Goal: Task Accomplishment & Management: Use online tool/utility

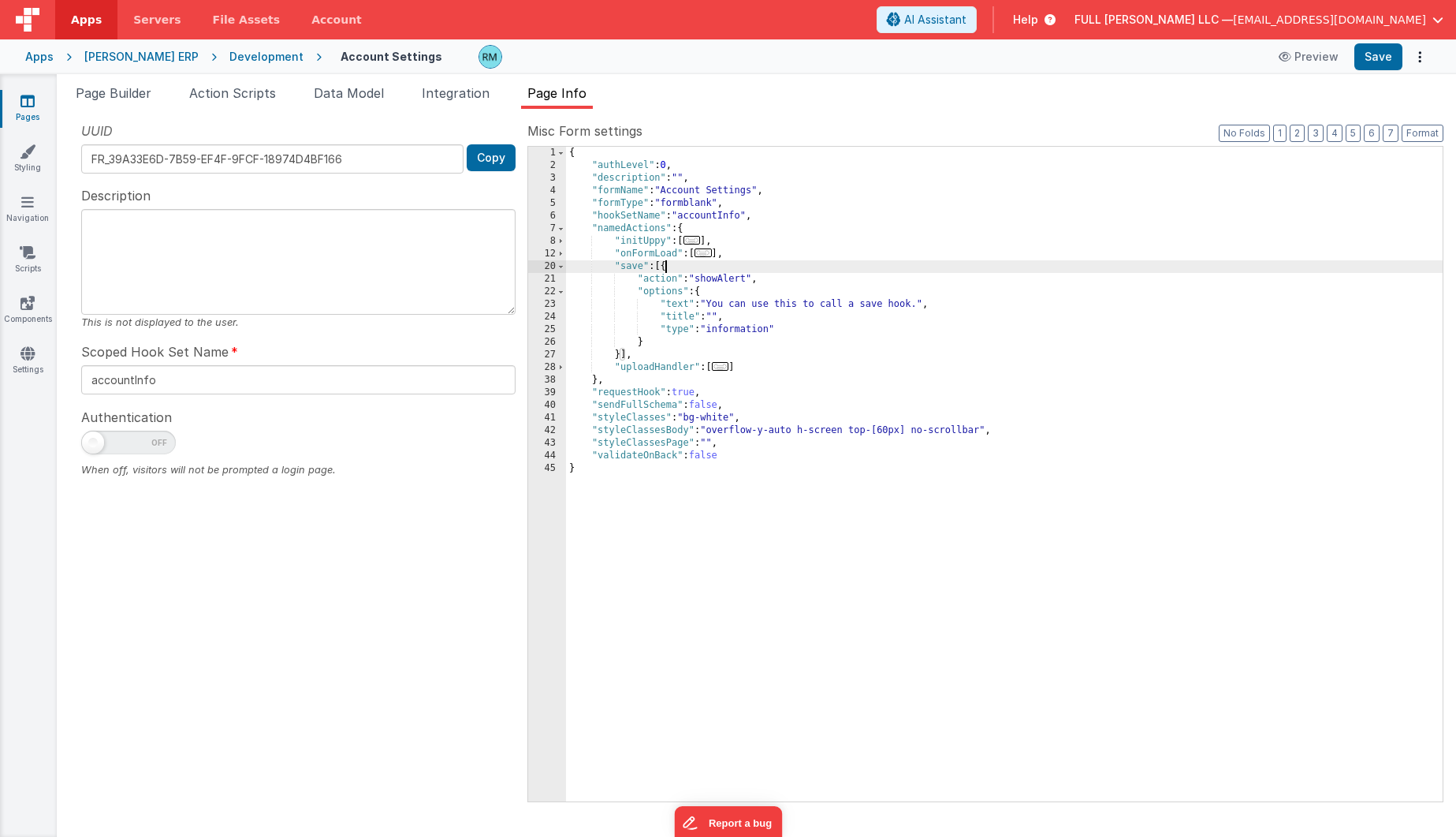
click at [707, 288] on div "{ "authLevel" : 0 , "description" : "" , "formName" : "Account Settings" , "for…" at bounding box center [1003, 486] width 876 height 680
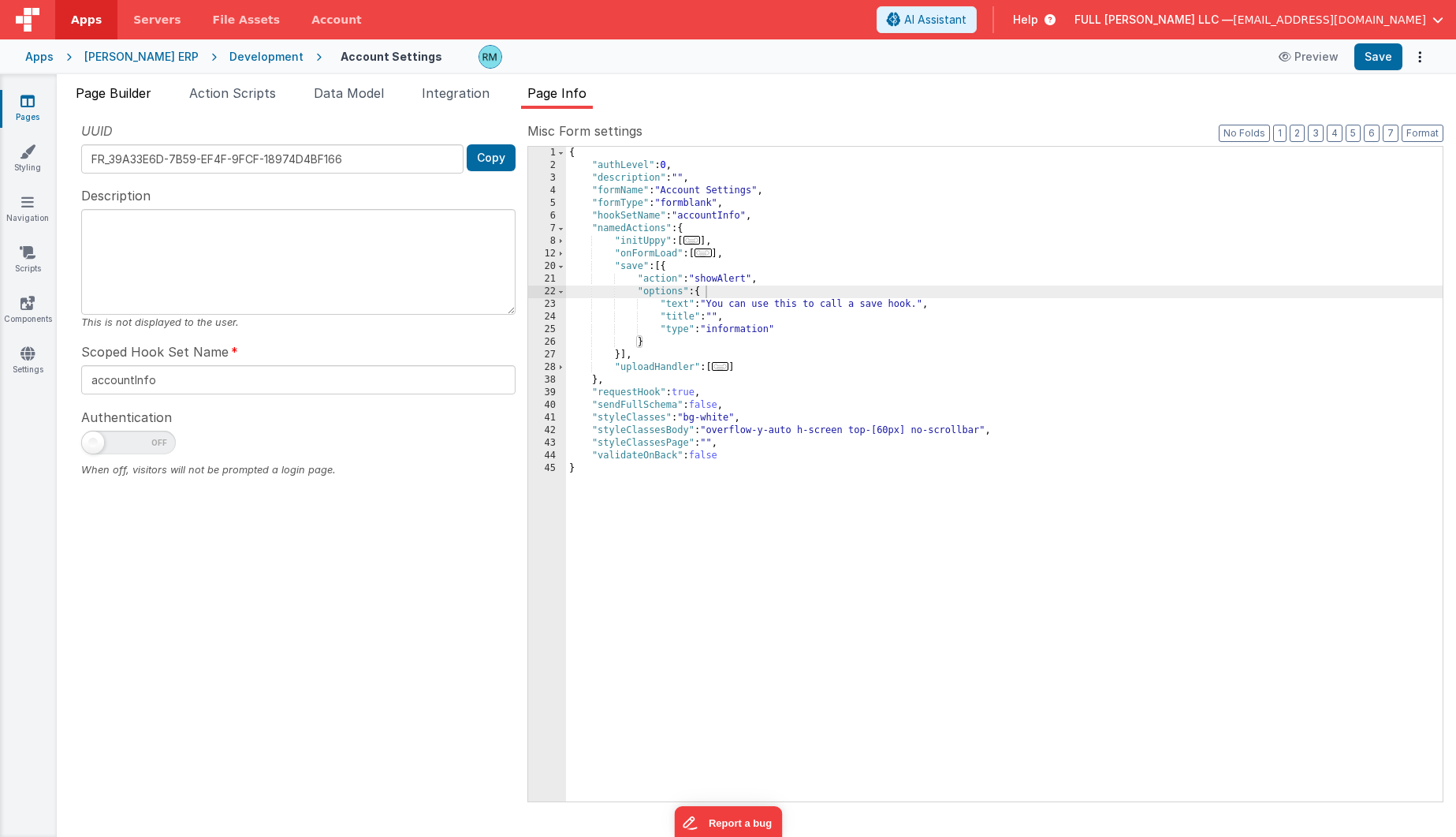
click at [117, 99] on span "Page Builder" at bounding box center [113, 93] width 76 height 16
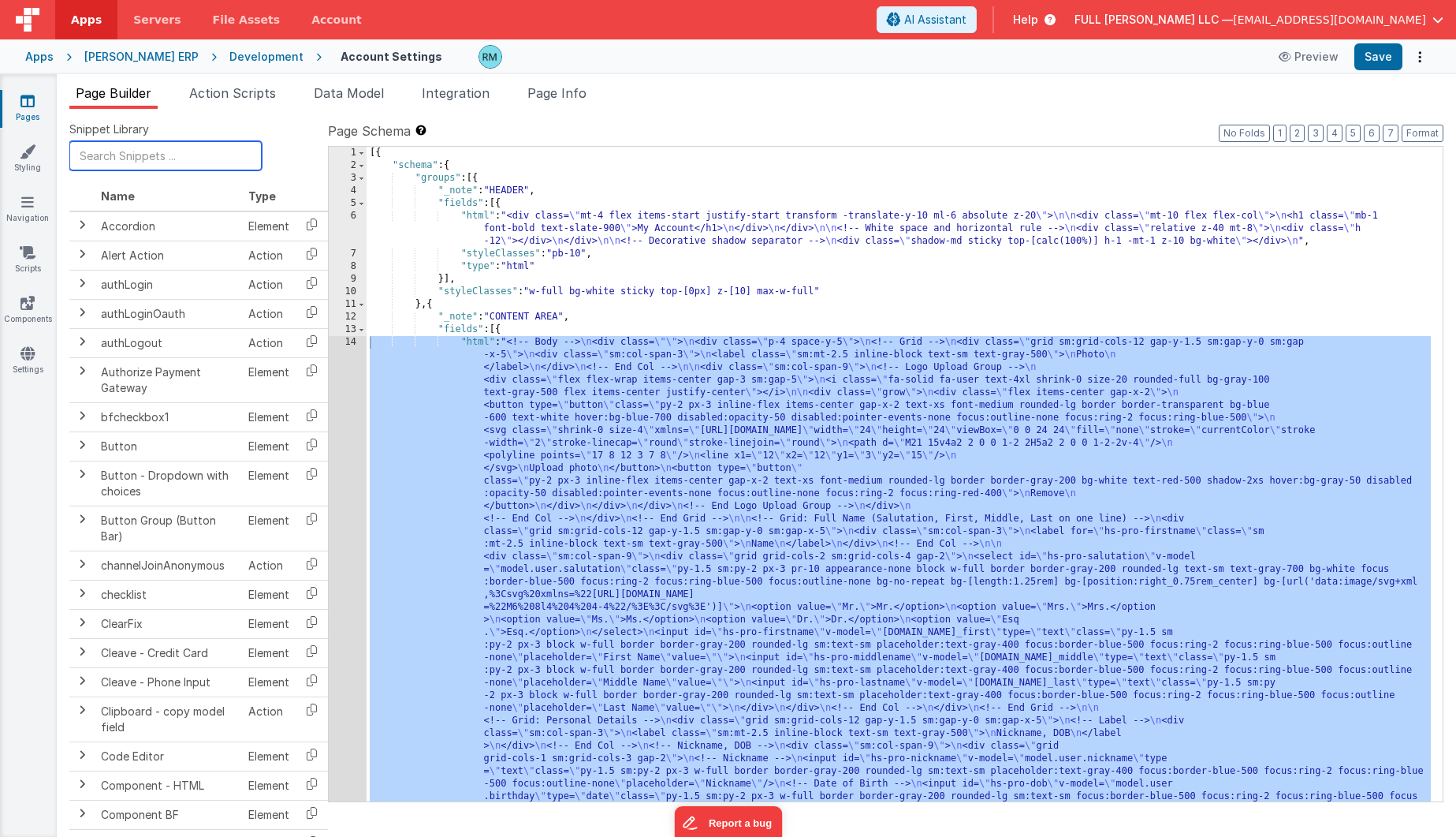
click at [145, 153] on input "text" at bounding box center [165, 156] width 192 height 29
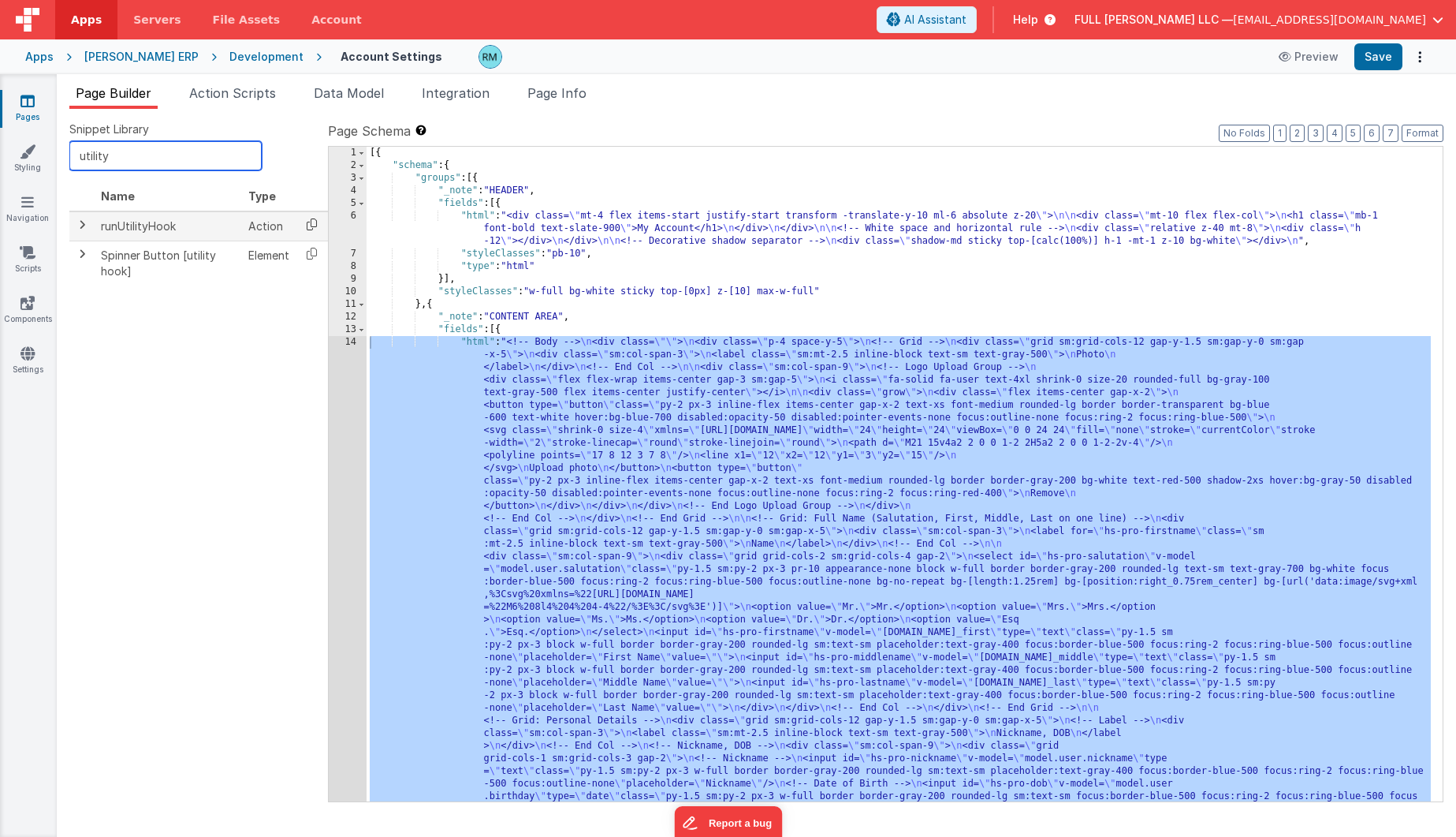
type input "utility"
click at [303, 224] on icon at bounding box center [311, 224] width 32 height 24
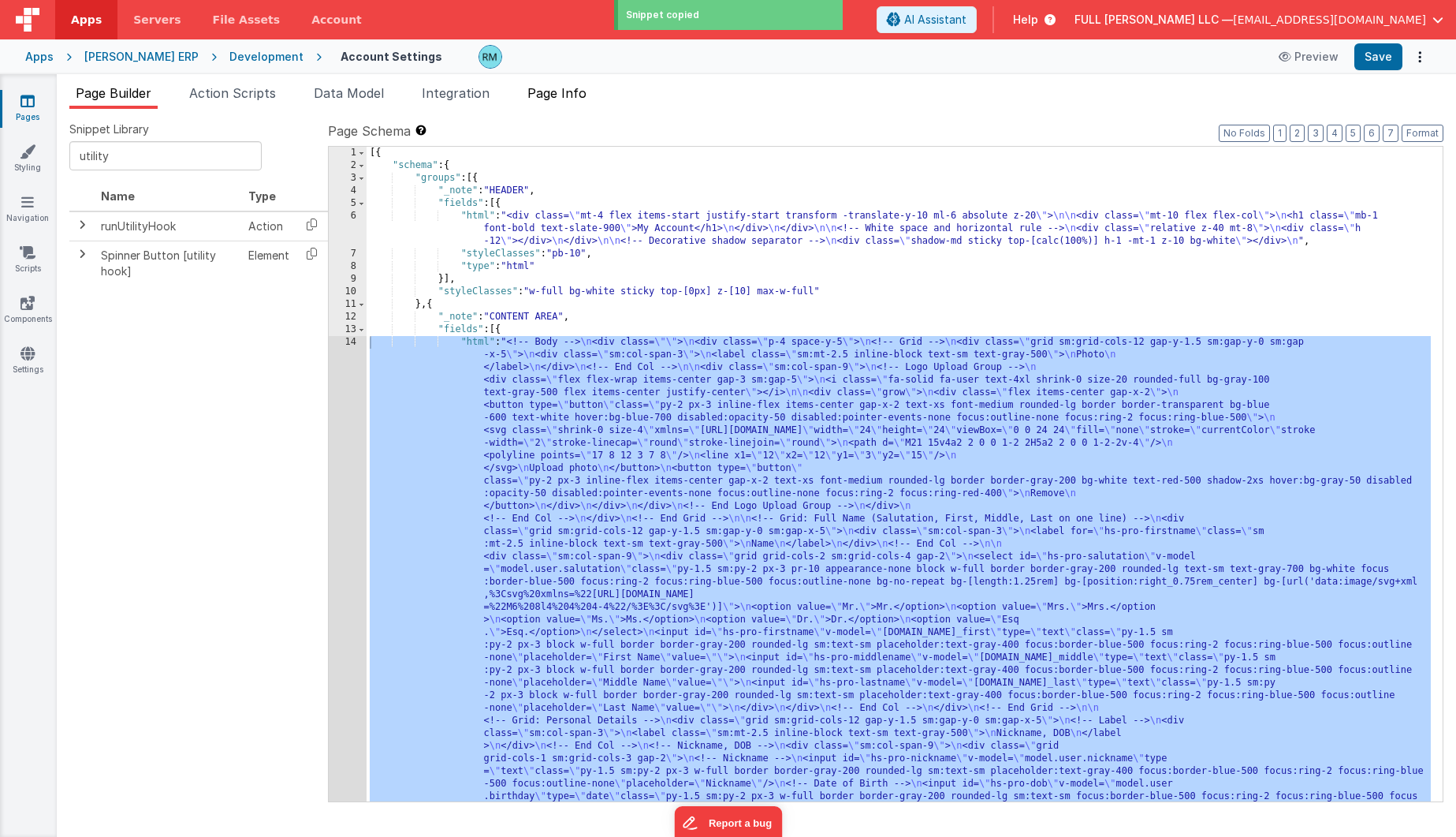
click at [556, 97] on span "Page Info" at bounding box center [557, 93] width 59 height 16
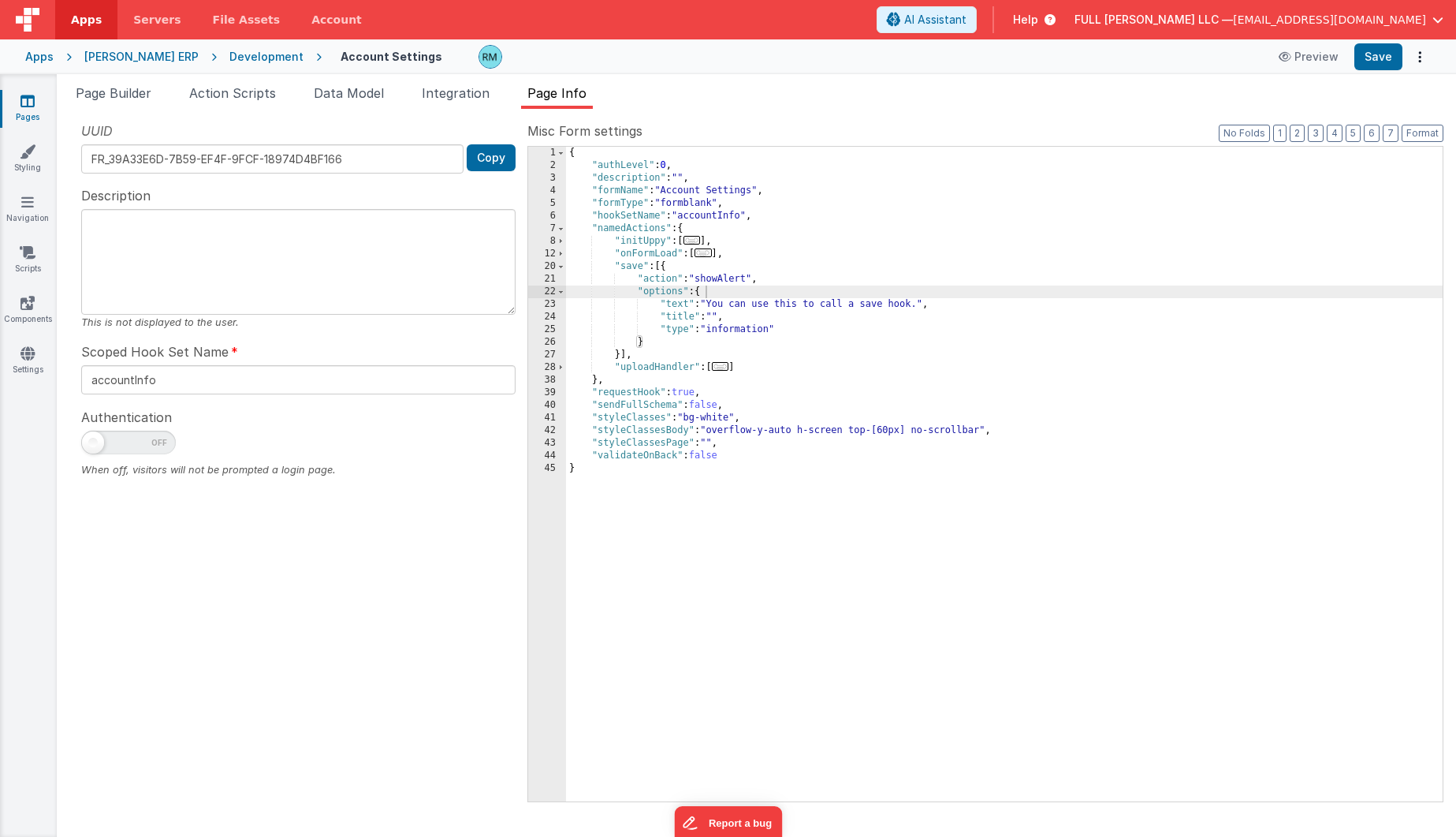
click at [802, 324] on div "{ "authLevel" : 0 , "description" : "" , "formName" : "Account Settings" , "for…" at bounding box center [1003, 486] width 876 height 680
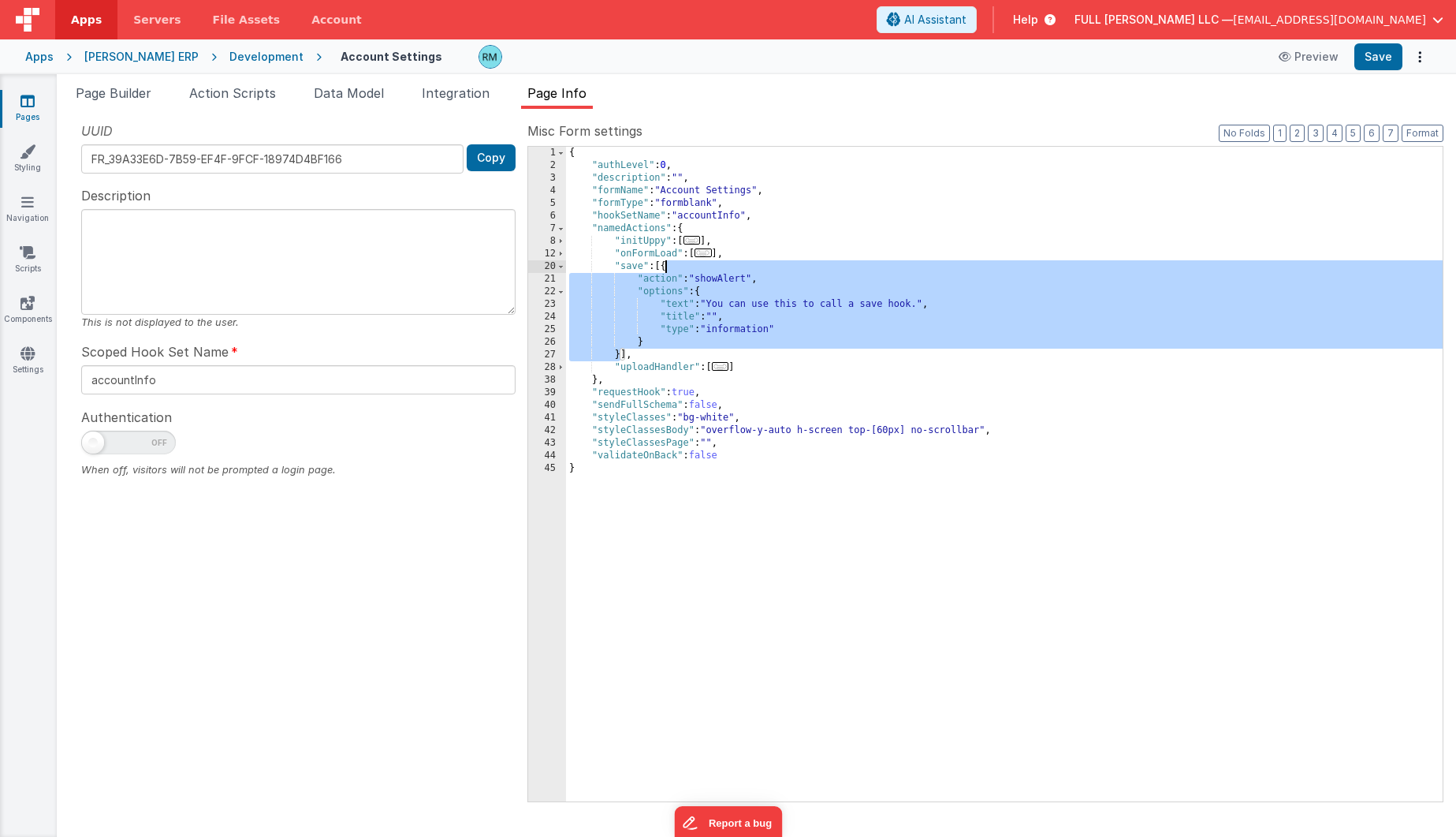
drag, startPoint x: 620, startPoint y: 357, endPoint x: 665, endPoint y: 269, distance: 98.8
click at [665, 269] on div "{ "authLevel" : 0 , "description" : "" , "formName" : "Account Settings" , "for…" at bounding box center [1003, 486] width 876 height 680
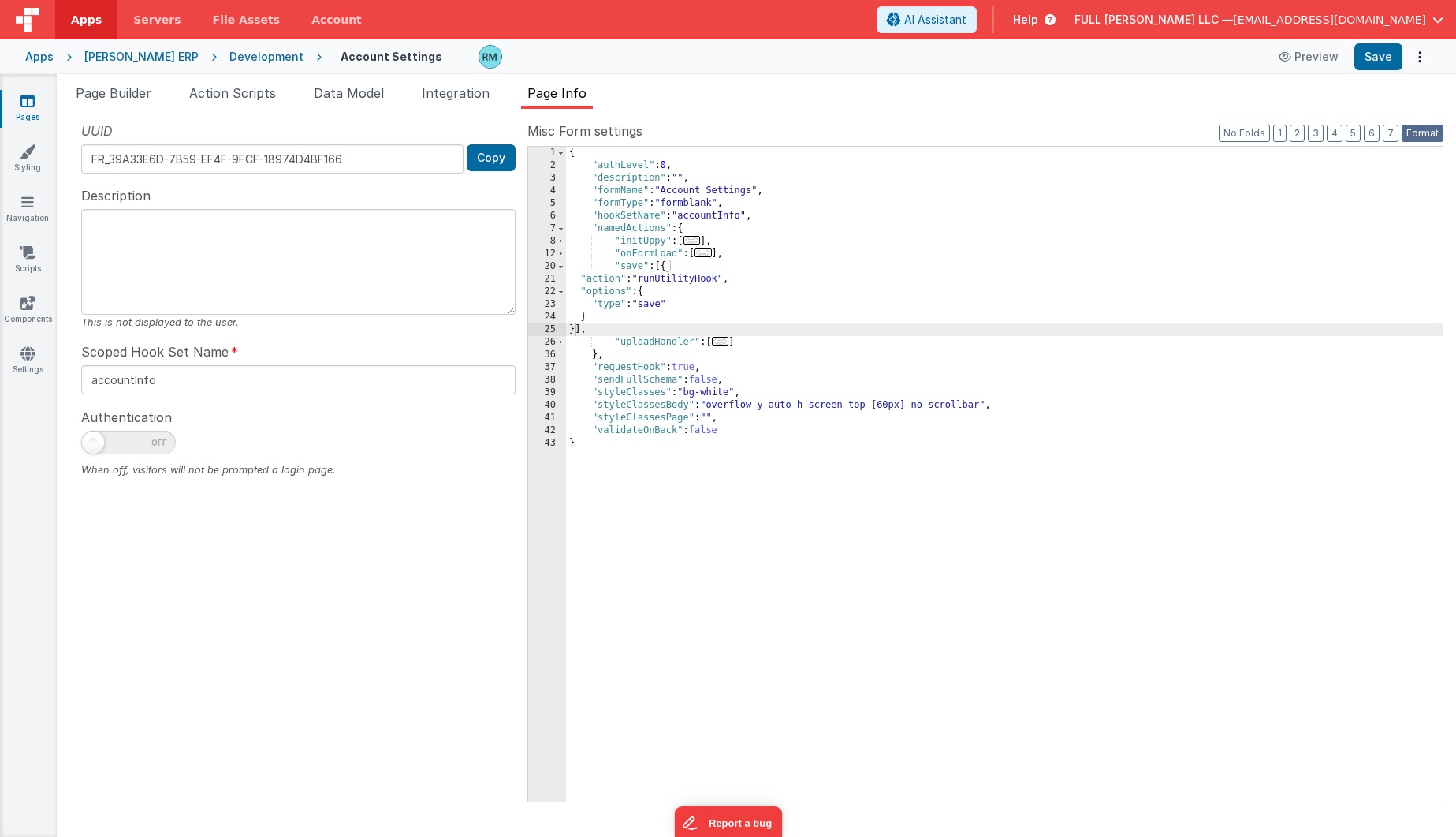
click at [1435, 130] on button "Format" at bounding box center [1422, 133] width 42 height 18
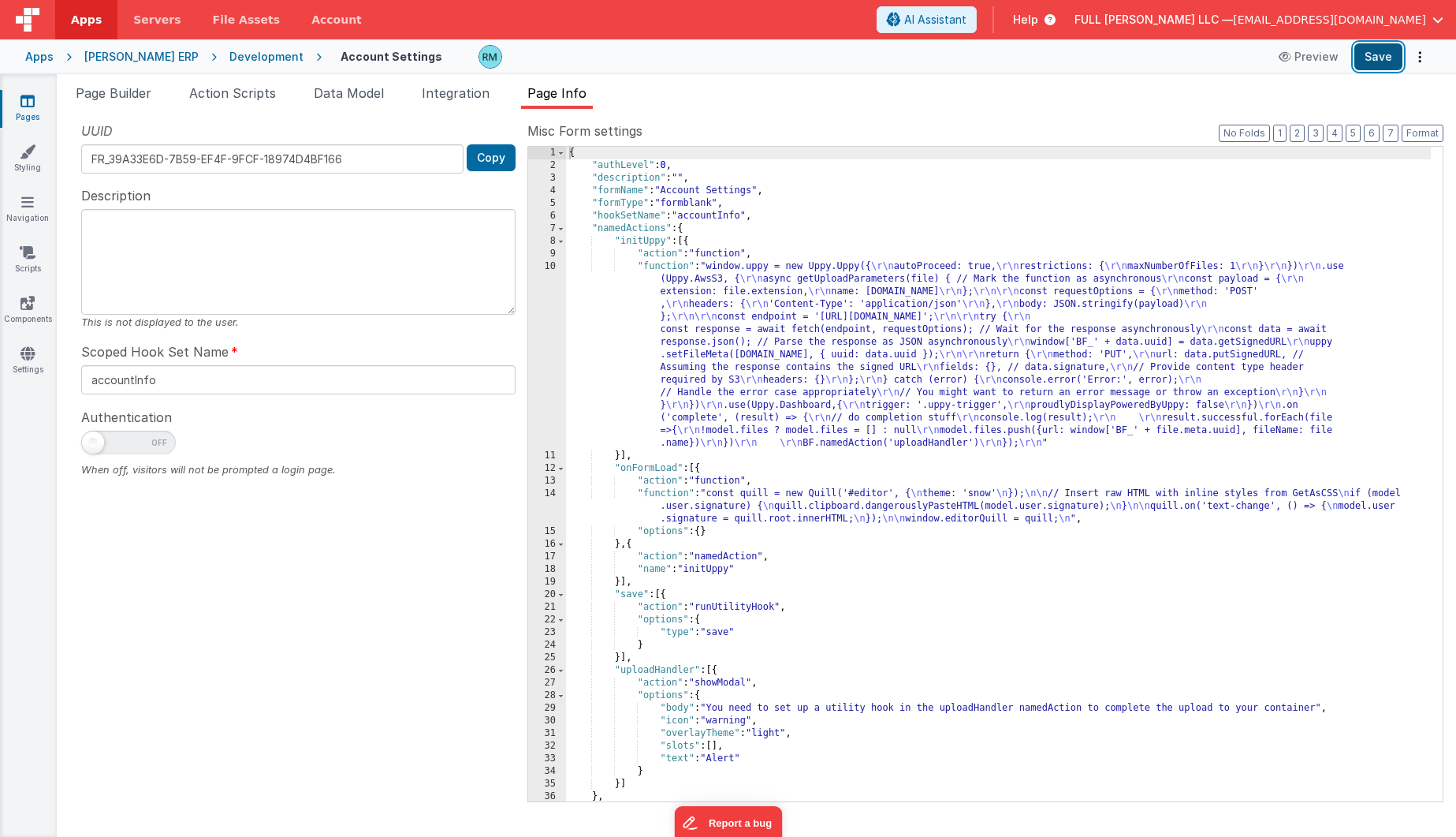
click at [1377, 52] on button "Save" at bounding box center [1377, 56] width 48 height 27
click at [466, 93] on span "Integration" at bounding box center [455, 93] width 67 height 16
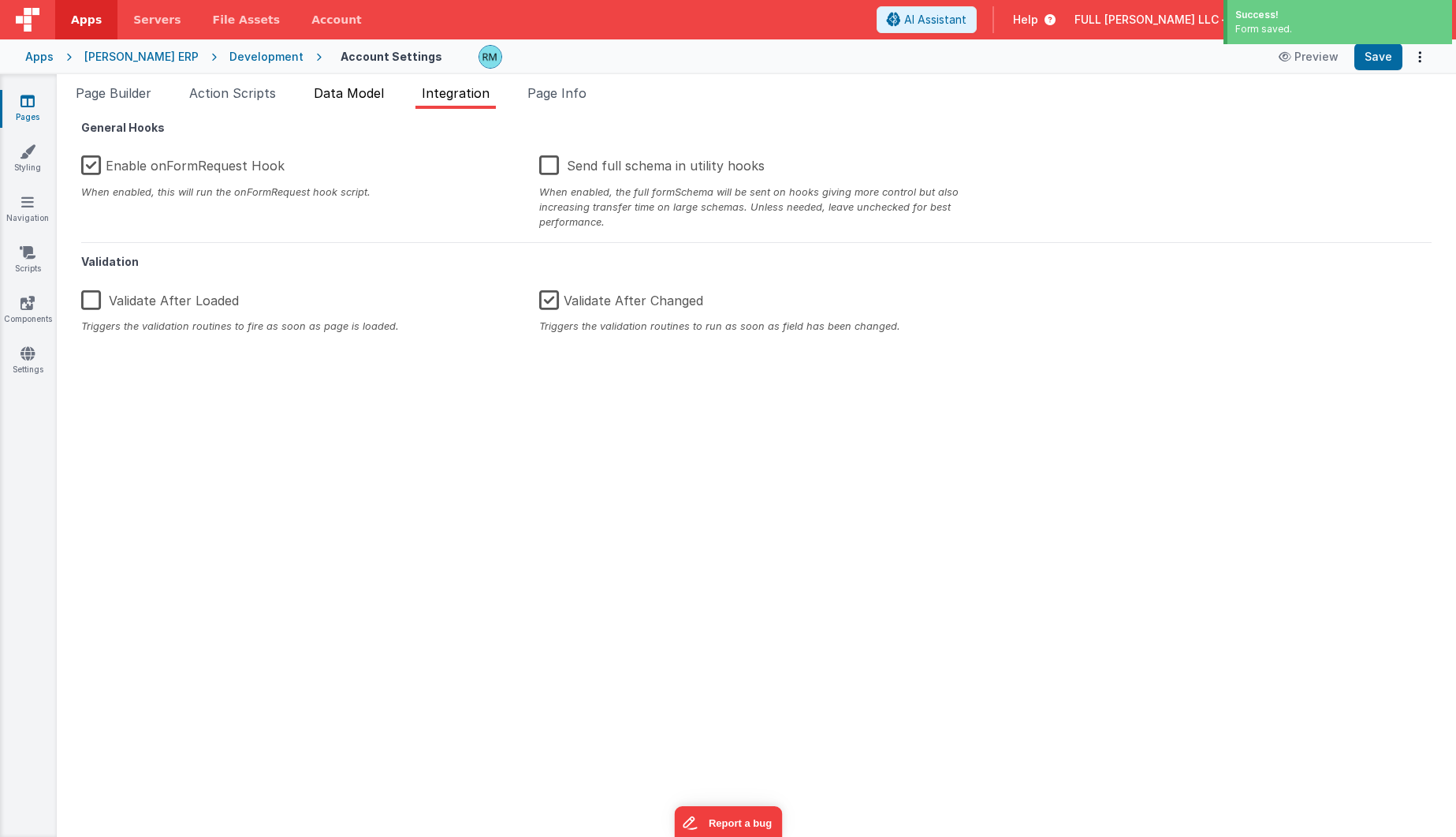
click at [354, 98] on span "Data Model" at bounding box center [349, 93] width 70 height 16
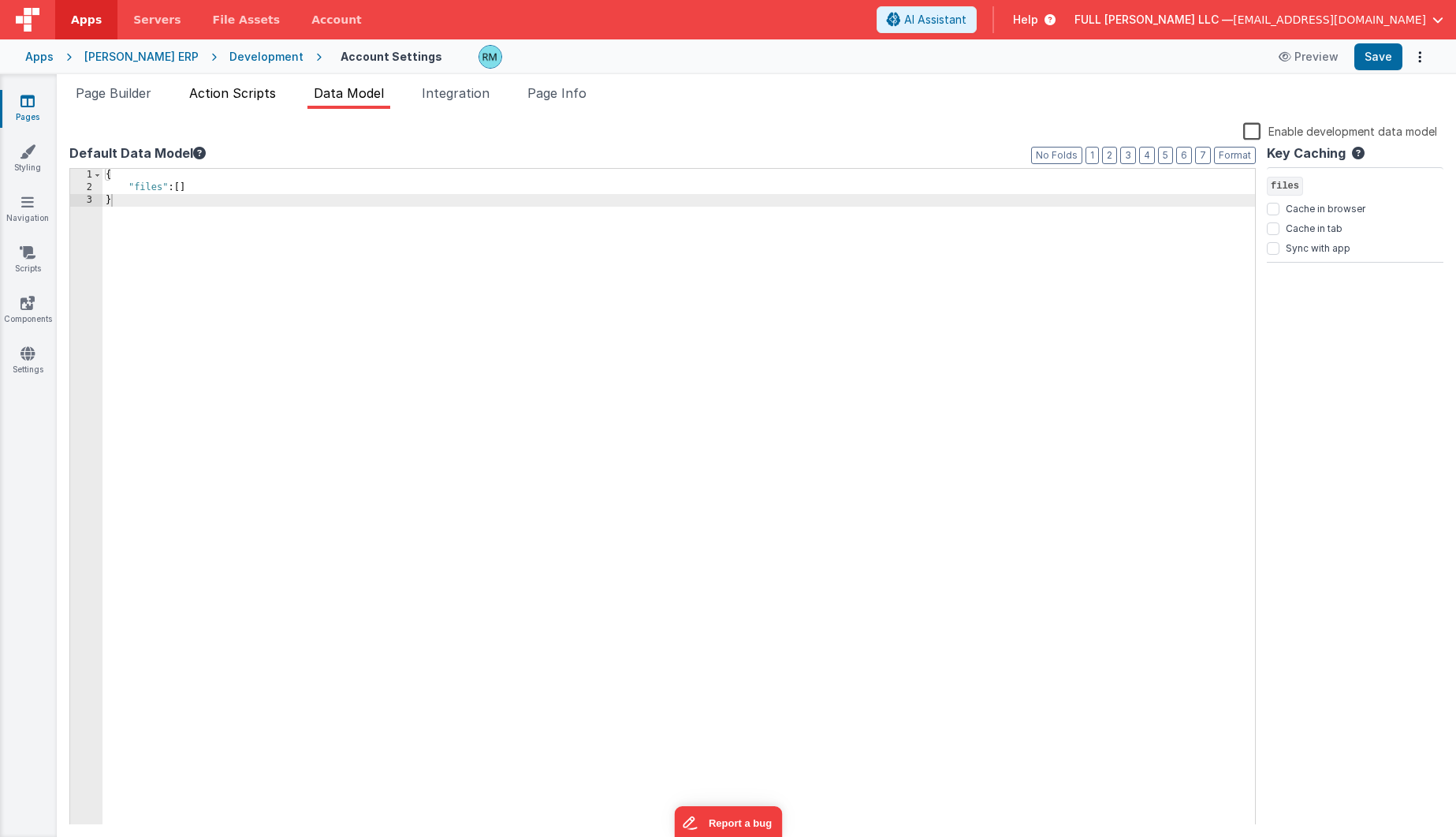
click at [241, 100] on span "Action Scripts" at bounding box center [232, 93] width 87 height 16
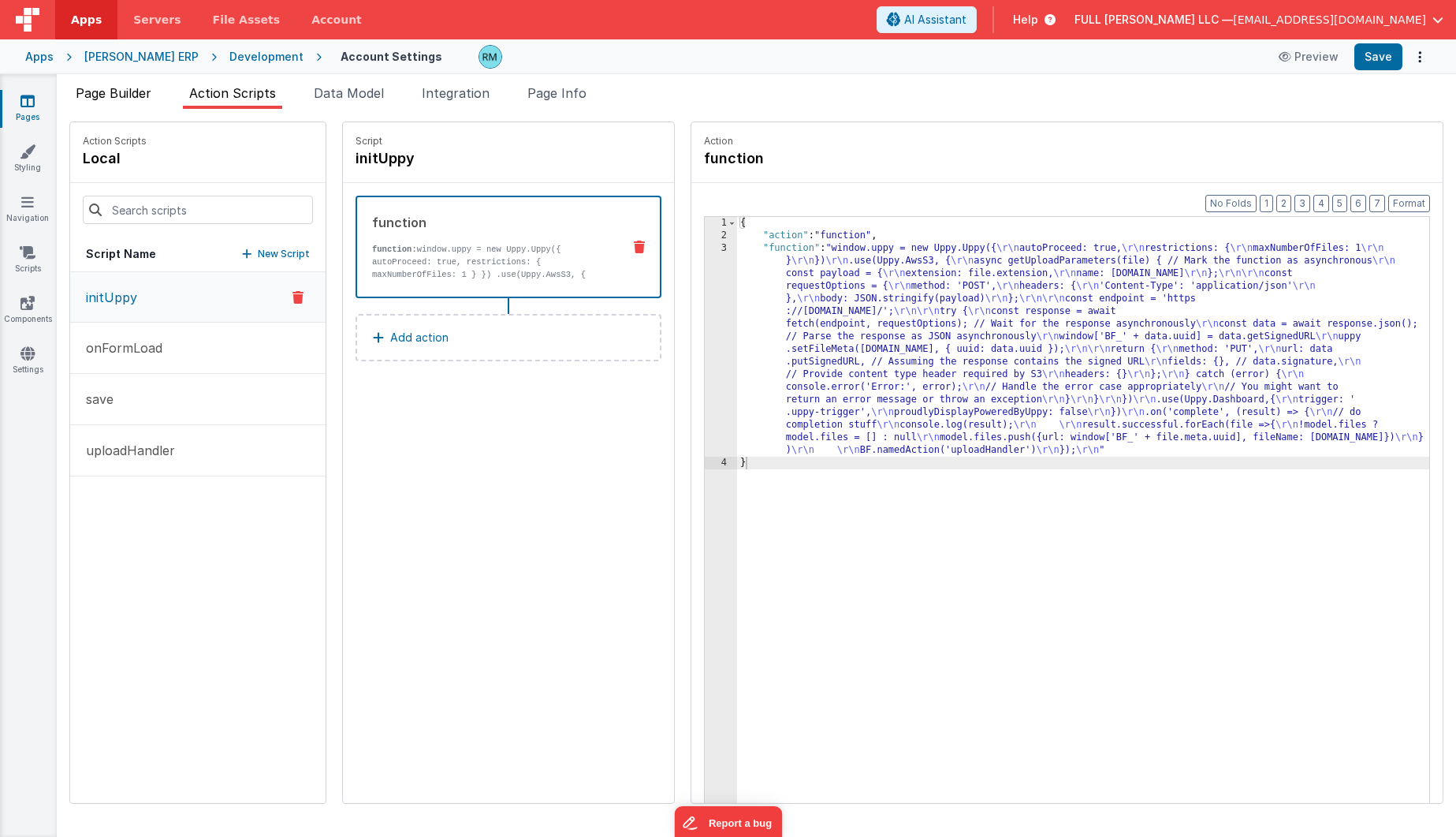
click at [135, 101] on li "Page Builder" at bounding box center [113, 96] width 88 height 25
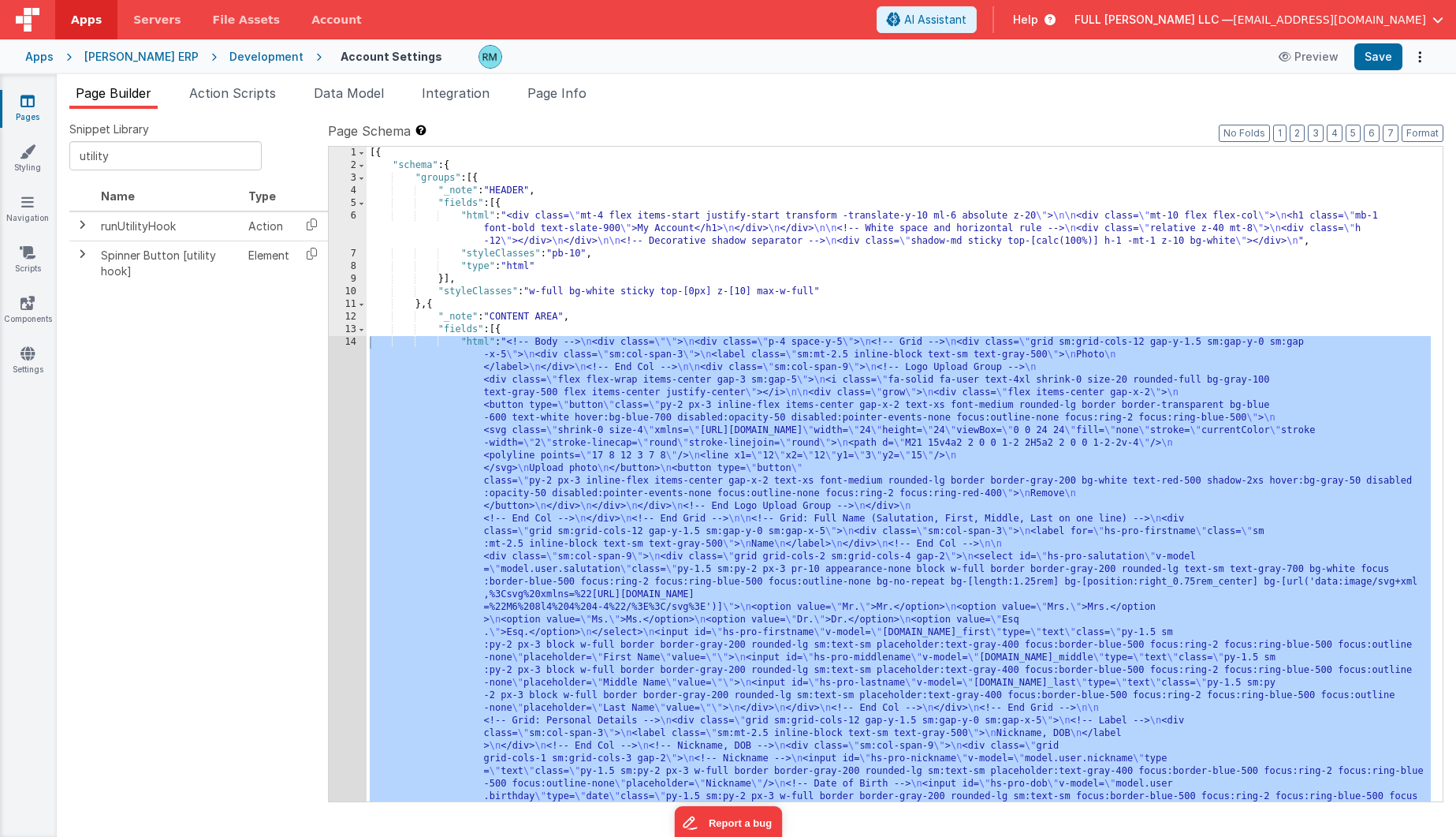
drag, startPoint x: 469, startPoint y: 340, endPoint x: 461, endPoint y: 342, distance: 8.2
click at [355, 342] on div "14" at bounding box center [348, 821] width 37 height 971
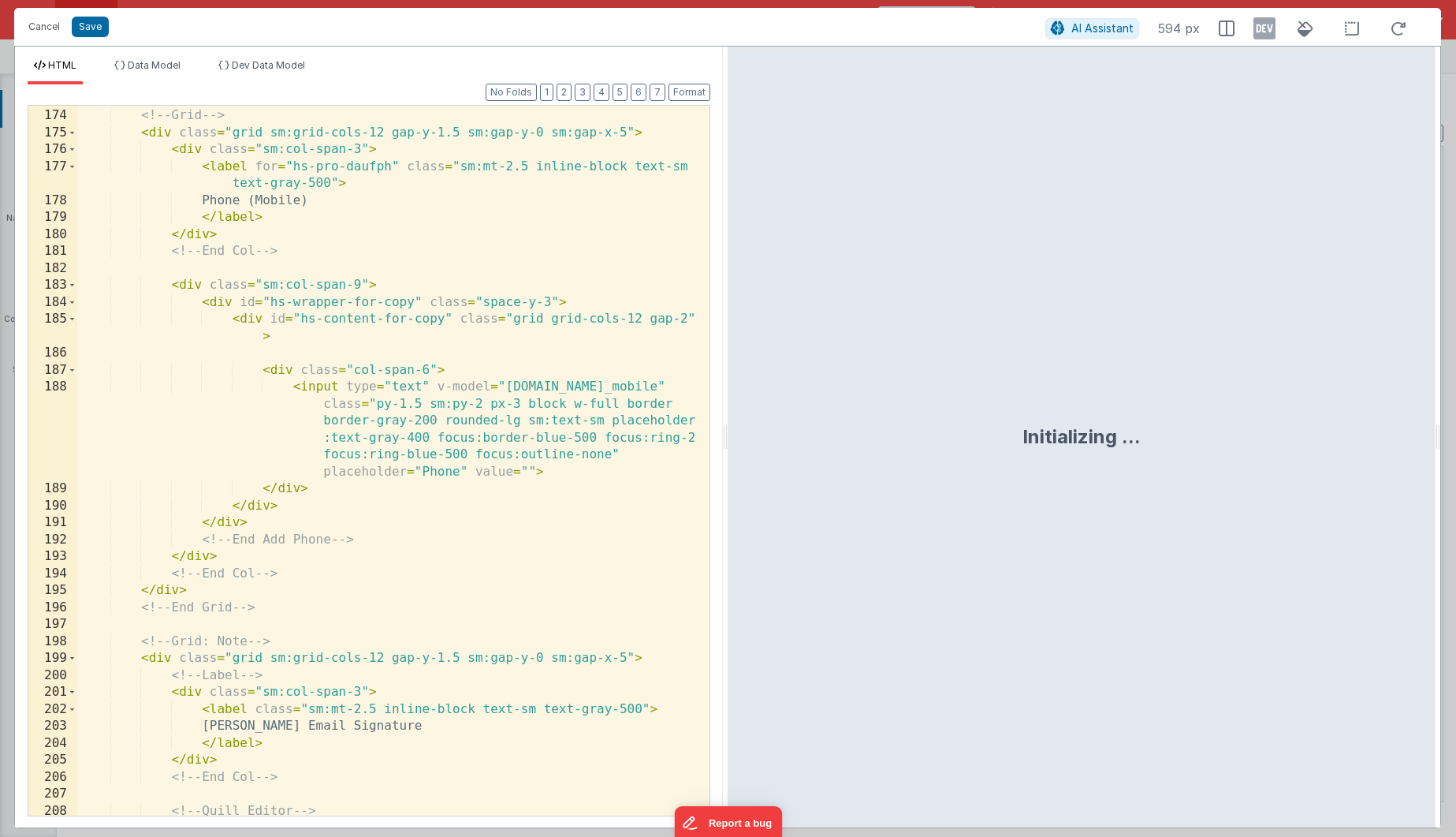
scroll to position [4427, 0]
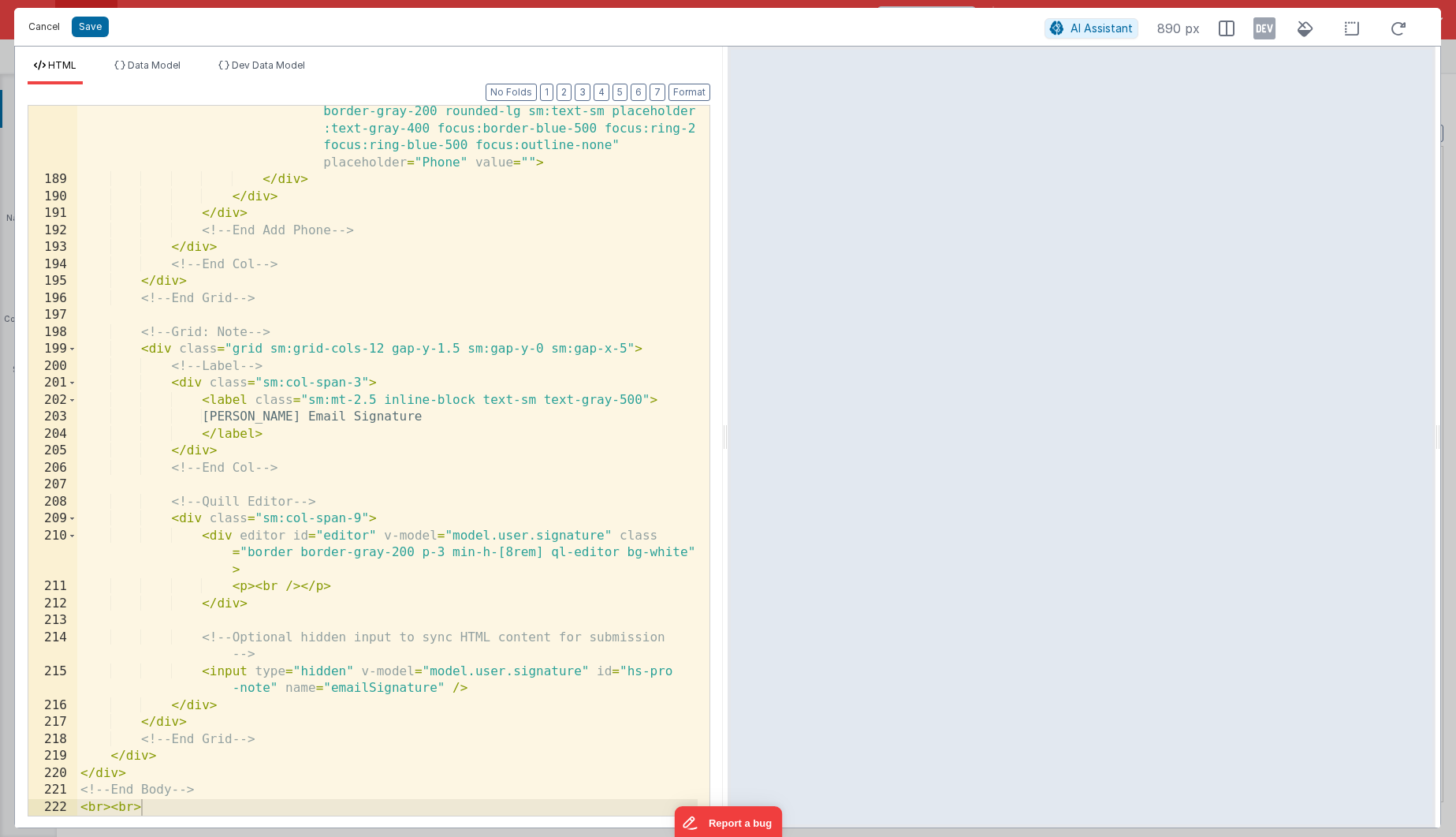
click at [48, 28] on button "Cancel" at bounding box center [44, 27] width 47 height 22
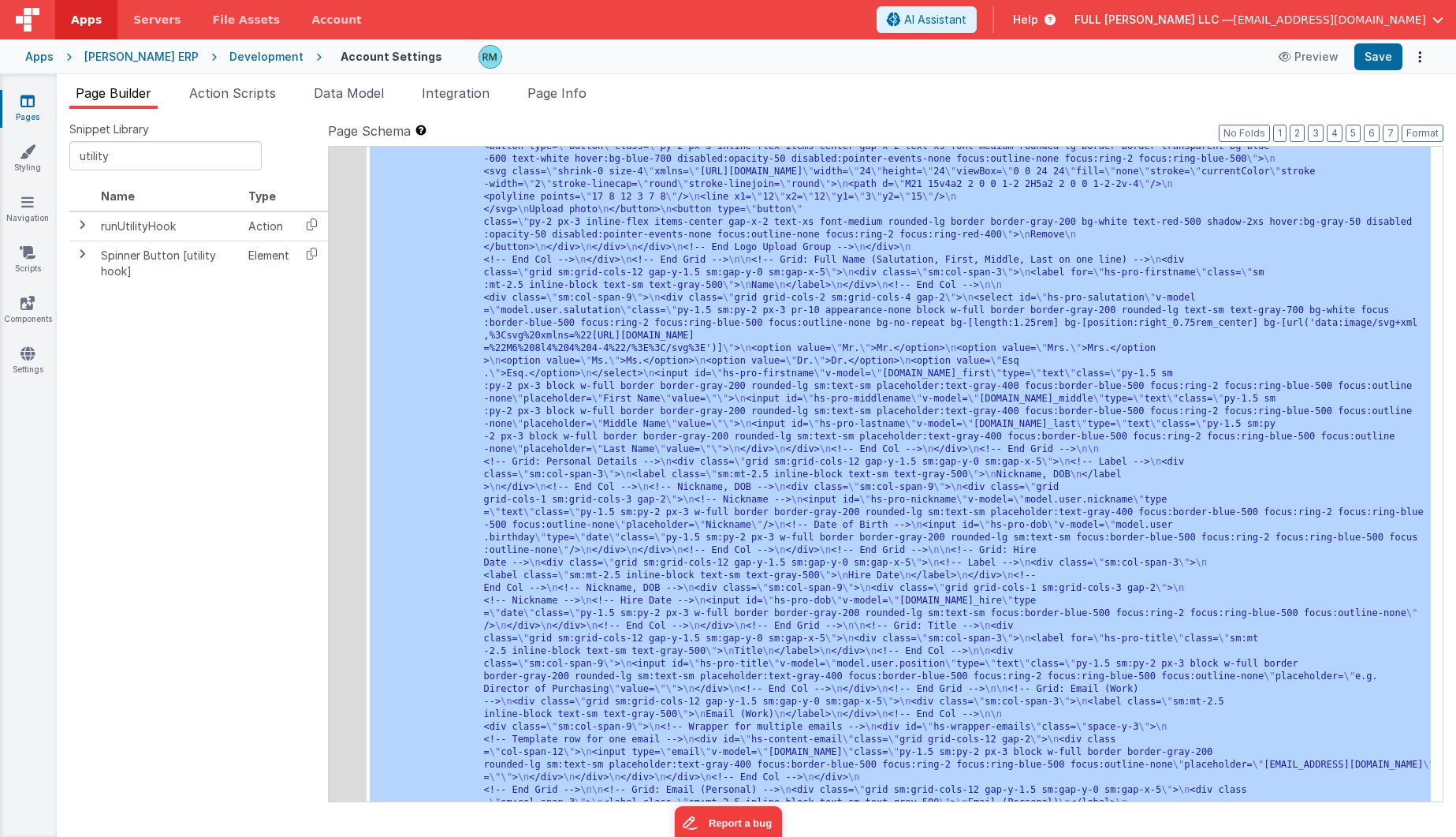
scroll to position [948, 0]
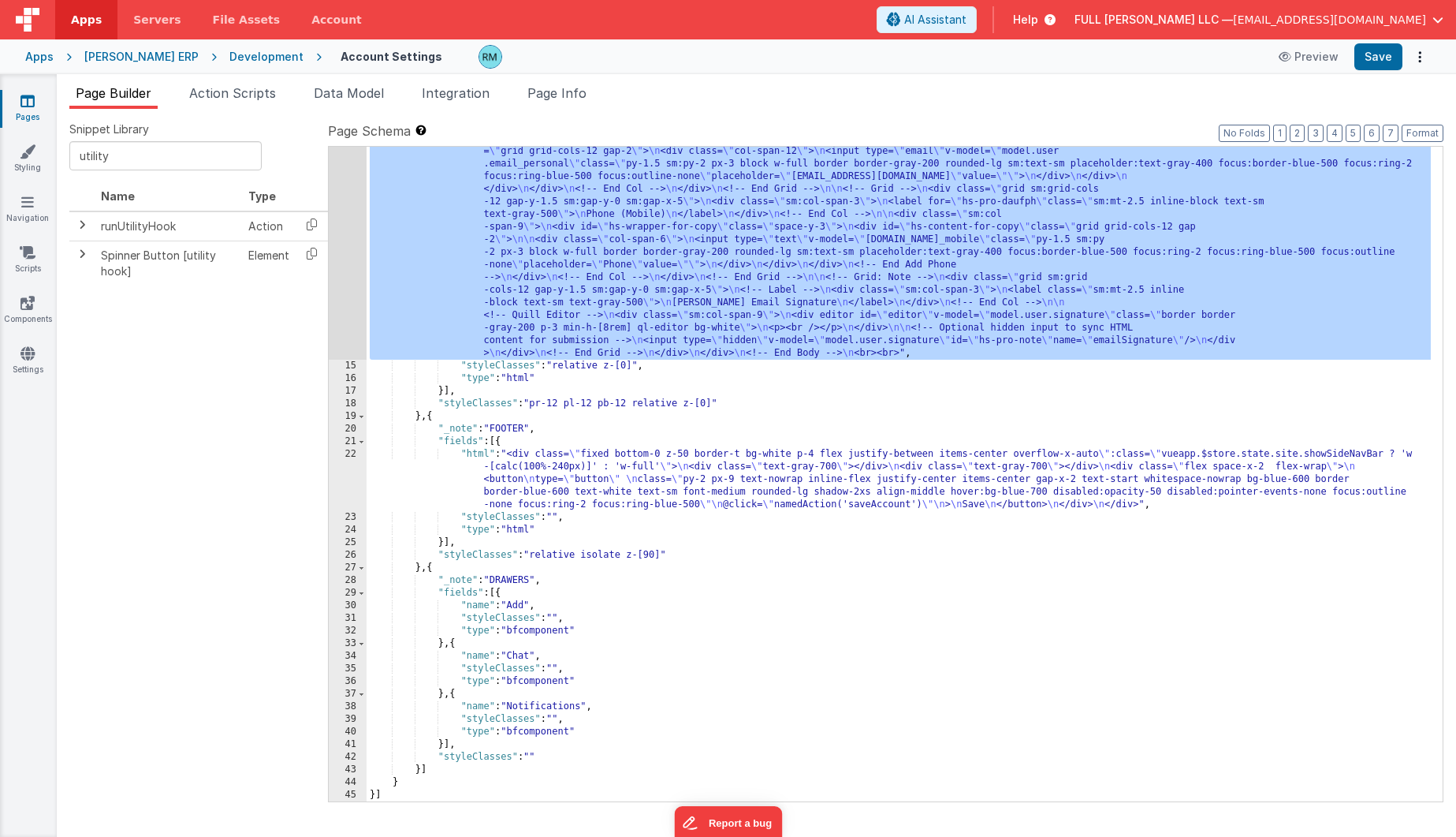
click at [484, 453] on div ""html" : "<!-- Body --> \n <div class= \"\" > \n <div class= \" p-4 space-y-5 \…" at bounding box center [899, 207] width 1064 height 1638
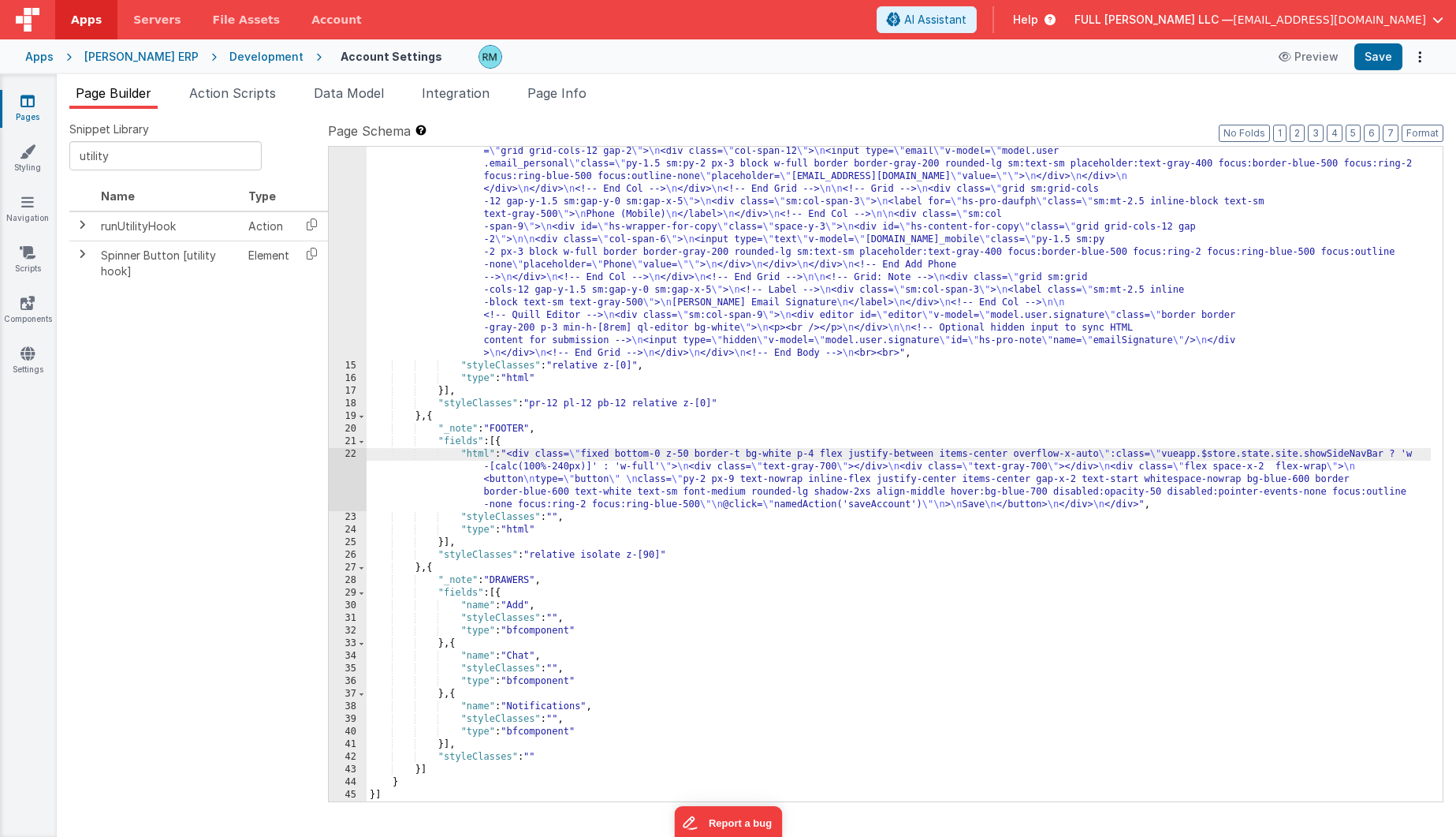
click at [355, 457] on div "22" at bounding box center [348, 479] width 37 height 63
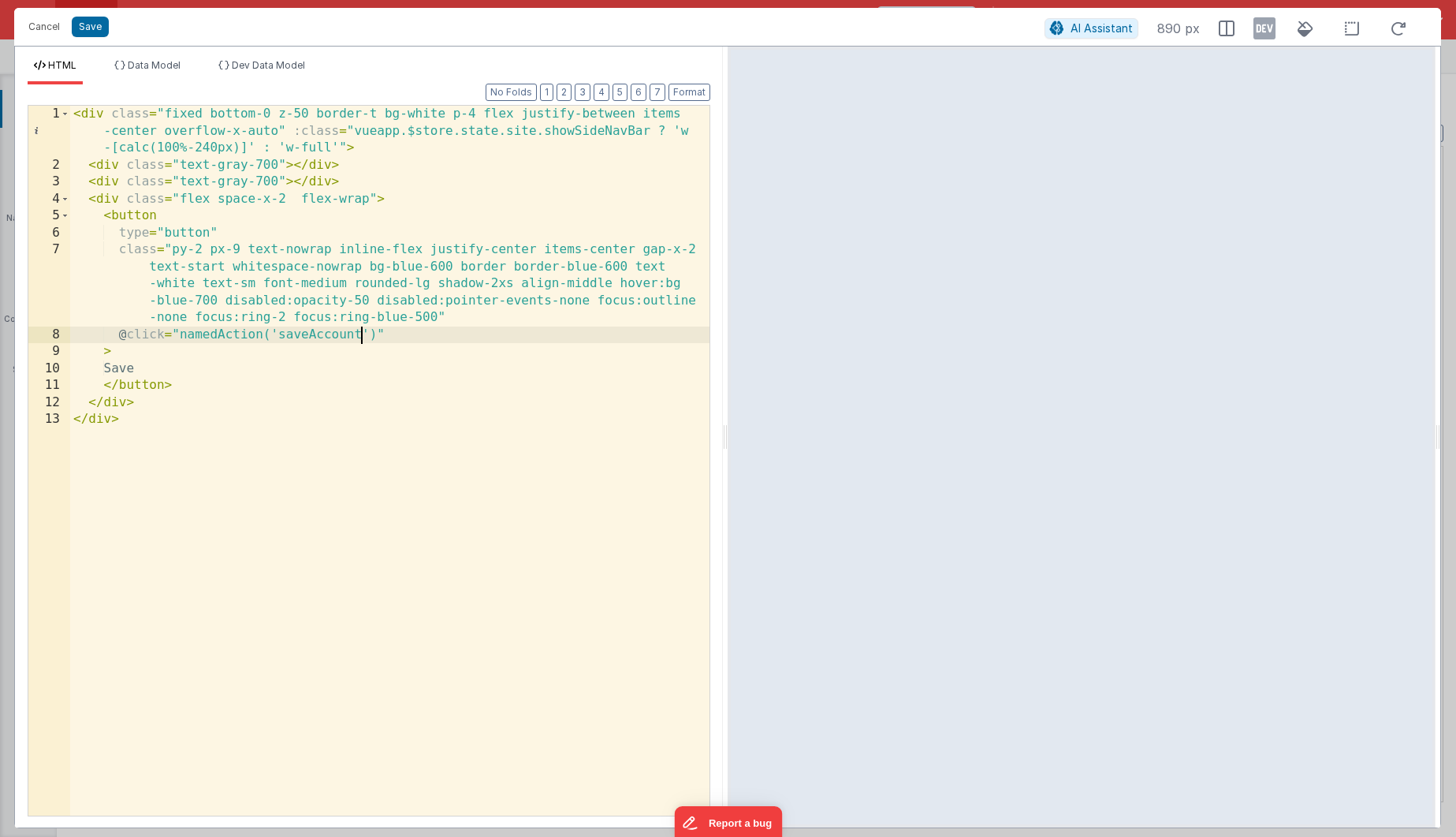
click at [359, 337] on div "< div class = "fixed bottom-0 z-50 border-t bg-white p-4 flex justify-between i…" at bounding box center [390, 494] width 639 height 777
click at [43, 33] on button "Cancel" at bounding box center [44, 27] width 47 height 22
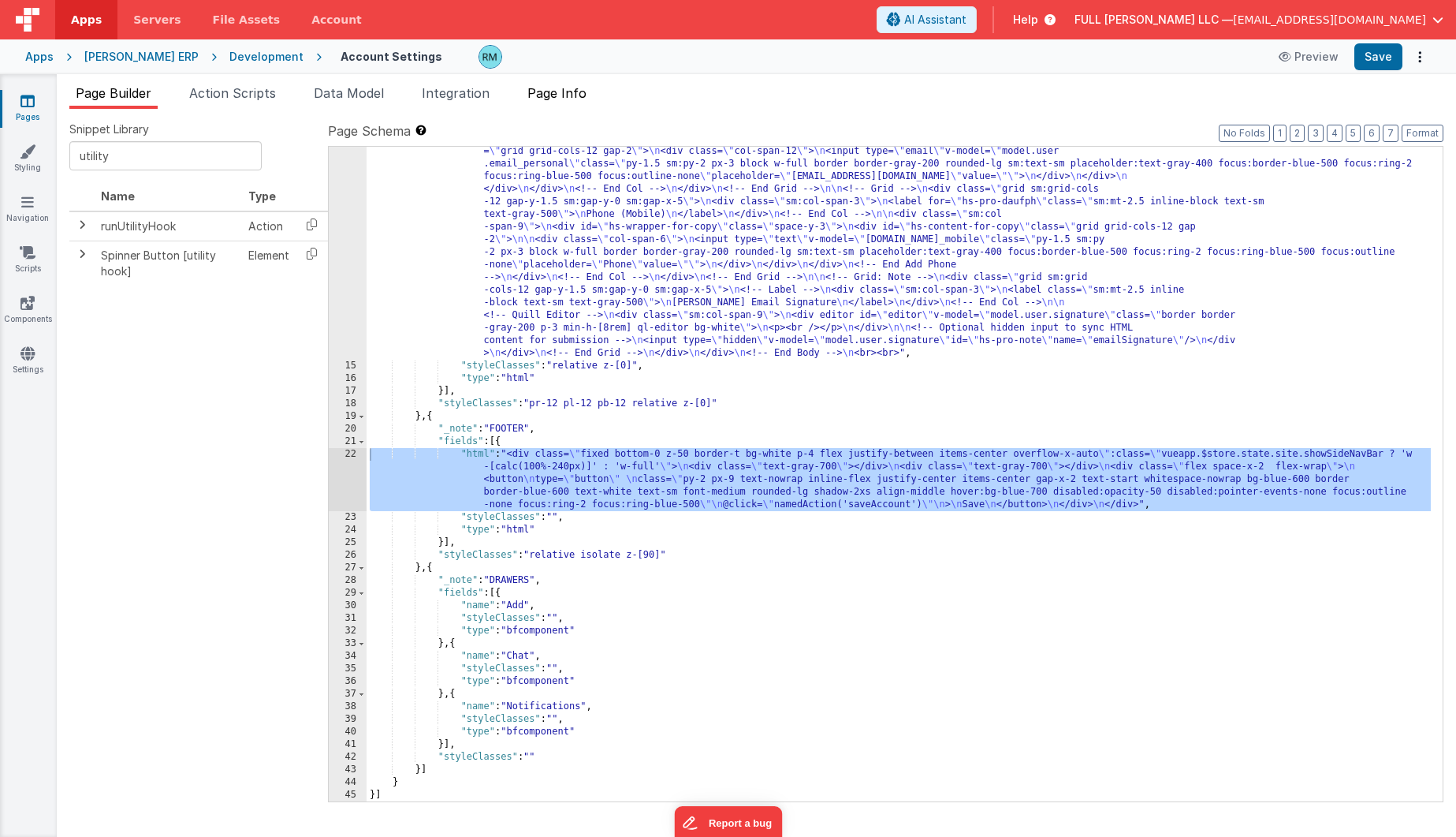
click at [585, 96] on span "Page Info" at bounding box center [557, 93] width 59 height 16
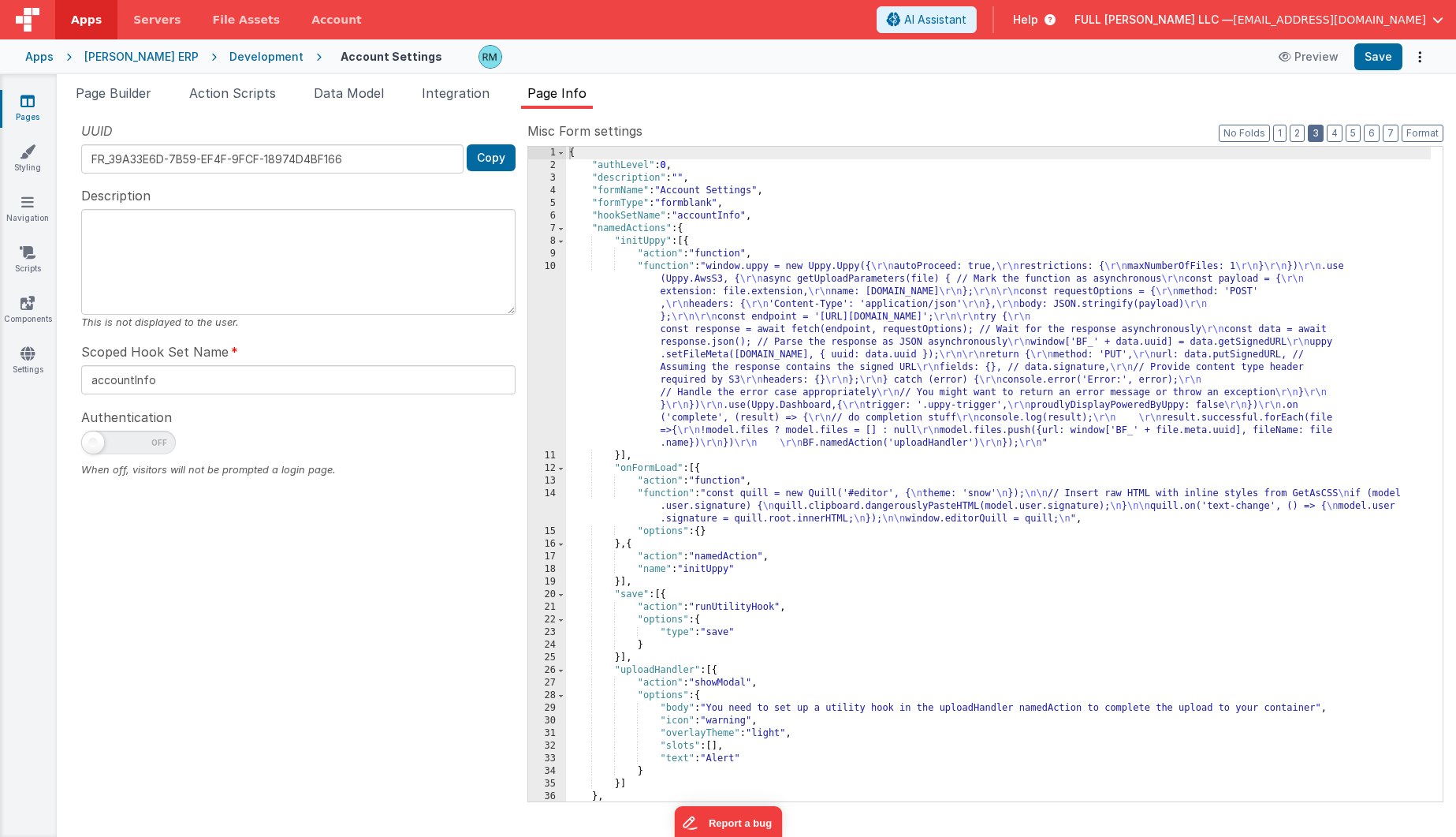
click at [1321, 137] on button "3" at bounding box center [1315, 133] width 16 height 18
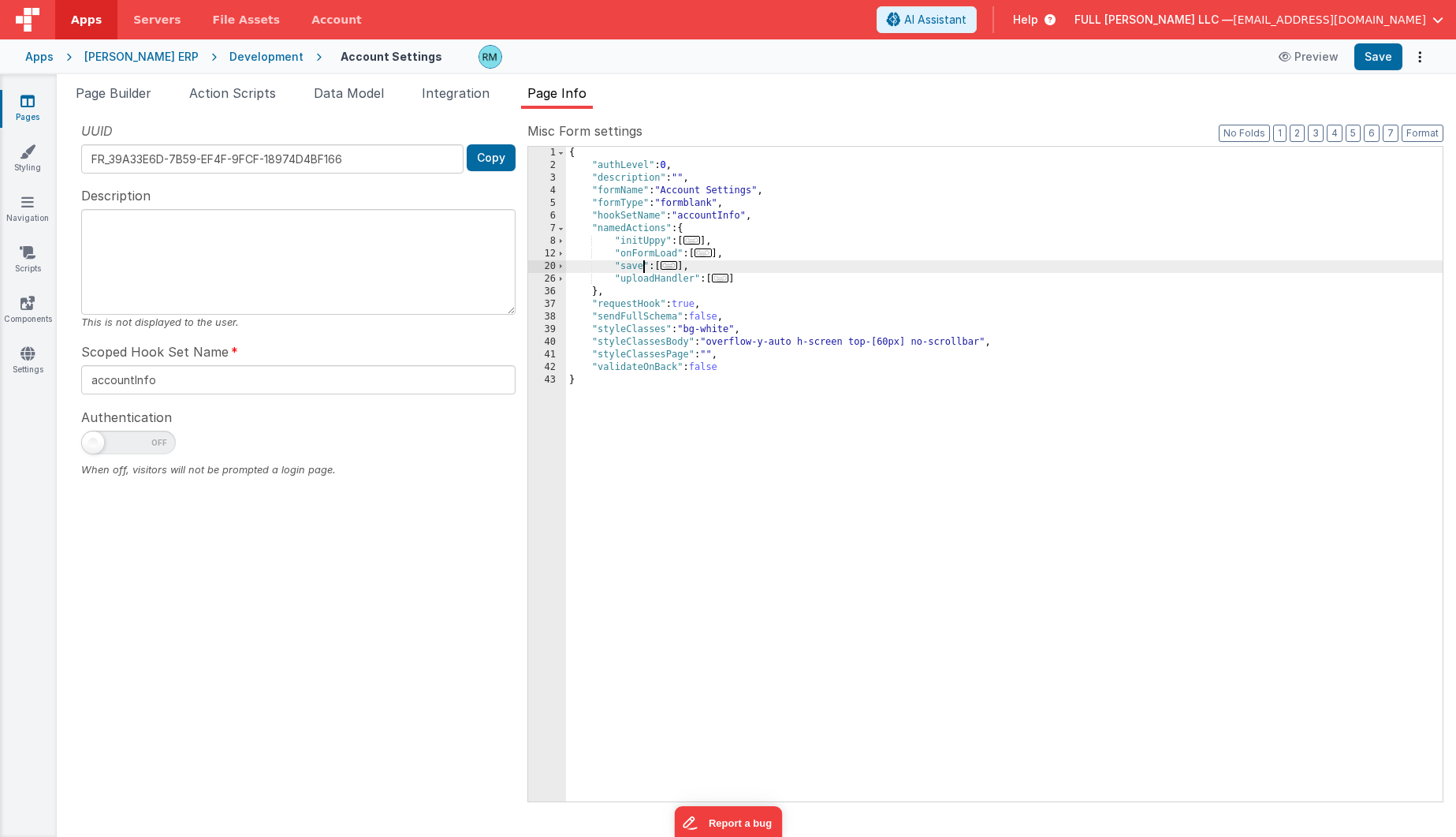
click at [642, 266] on div "{ "authLevel" : 0 , "description" : "" , "formName" : "Account Settings" , "for…" at bounding box center [1003, 486] width 876 height 680
click at [710, 269] on span "..." at bounding box center [708, 264] width 18 height 8
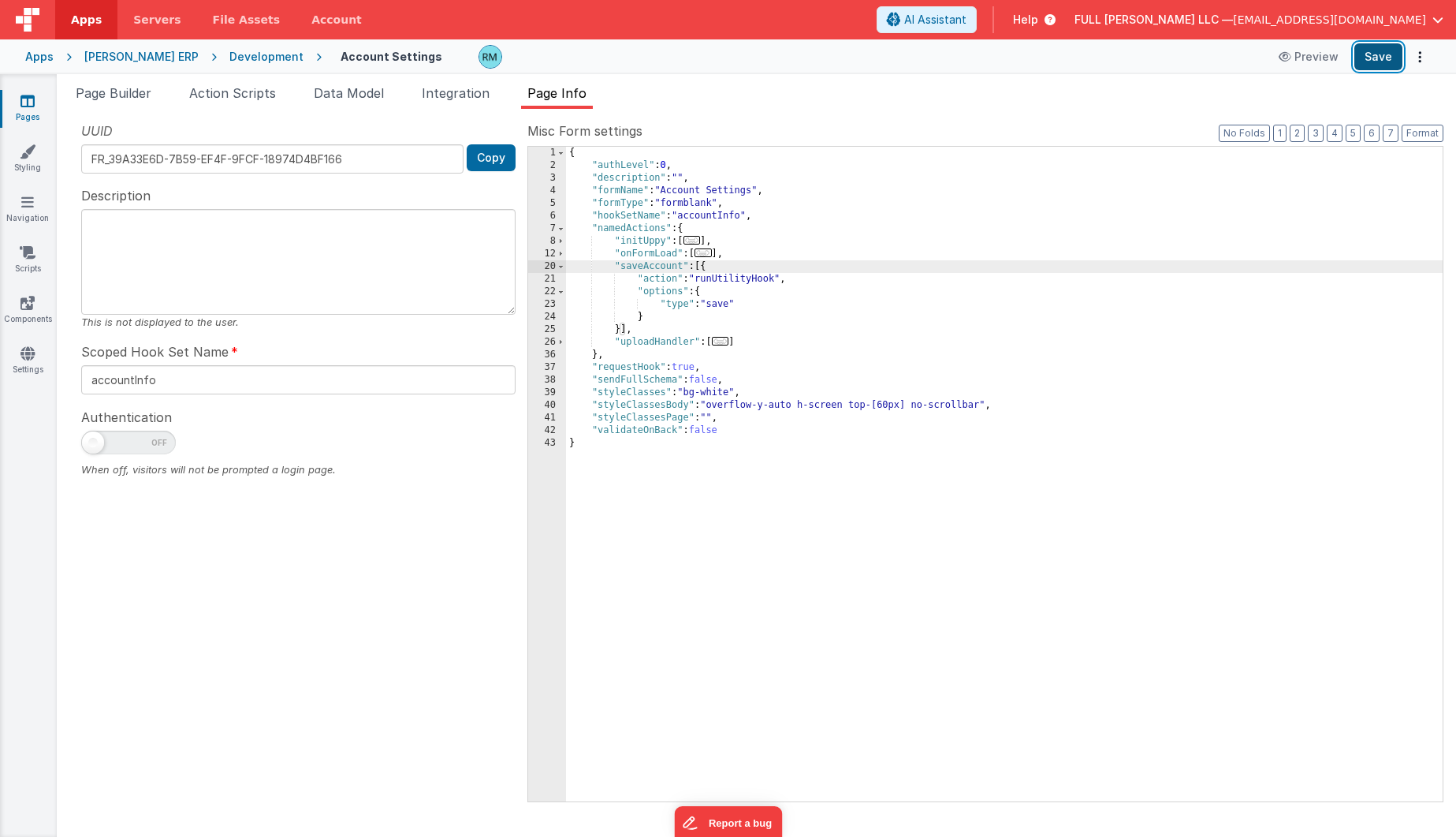
click at [1392, 58] on button "Save" at bounding box center [1377, 56] width 48 height 27
click at [710, 252] on span "..." at bounding box center [703, 252] width 18 height 8
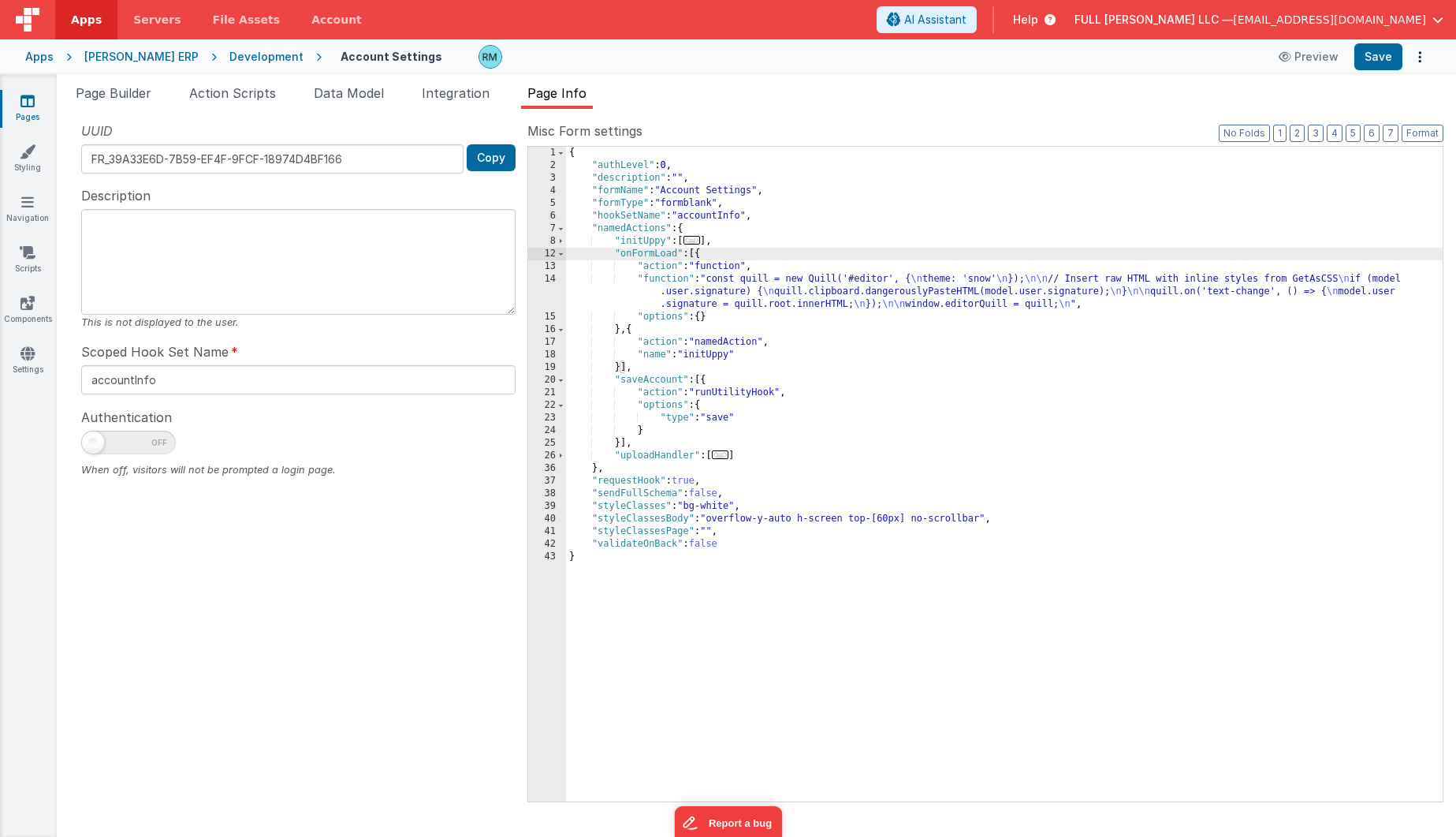
click at [659, 280] on div "{ "authLevel" : 0 , "description" : "" , "formName" : "Account Settings" , "for…" at bounding box center [1003, 486] width 876 height 680
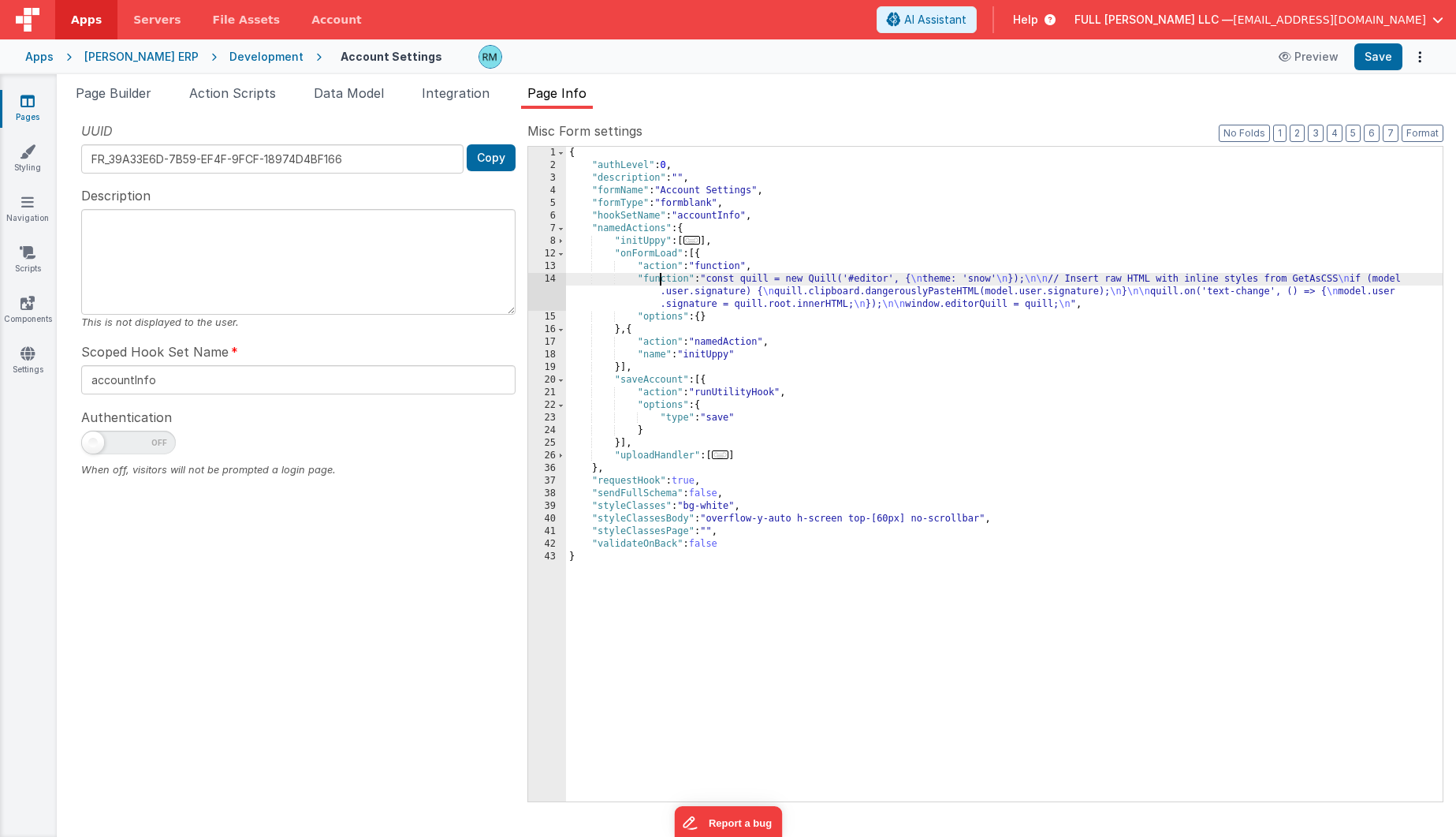
click at [550, 279] on div "14" at bounding box center [547, 291] width 37 height 37
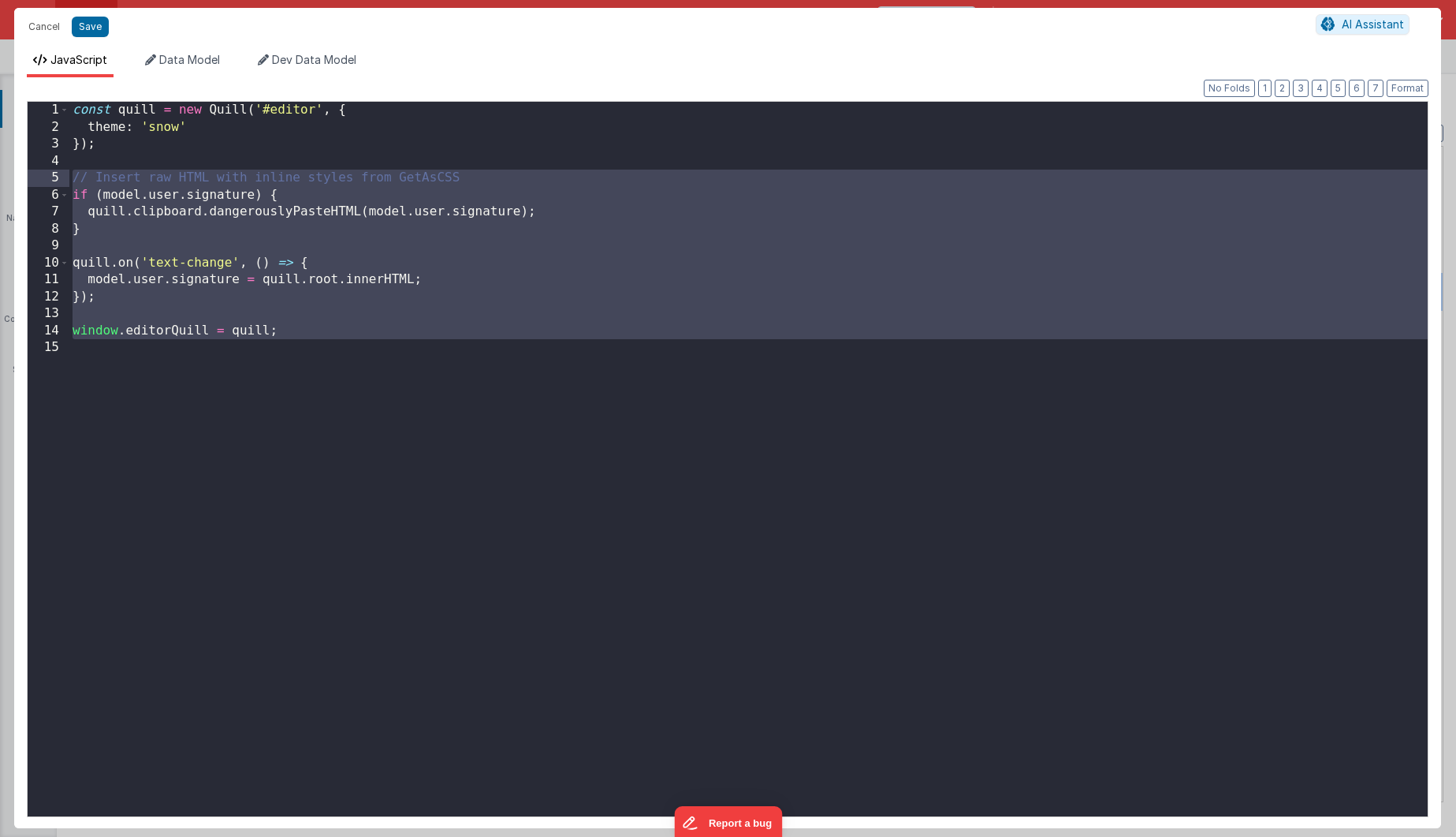
drag, startPoint x: 97, startPoint y: 373, endPoint x: 37, endPoint y: 176, distance: 205.9
click at [37, 176] on div "1 2 3 4 5 6 7 8 9 10 11 12 13 14 15 const quill = new Quill ( '#editor' , { the…" at bounding box center [728, 459] width 1402 height 716
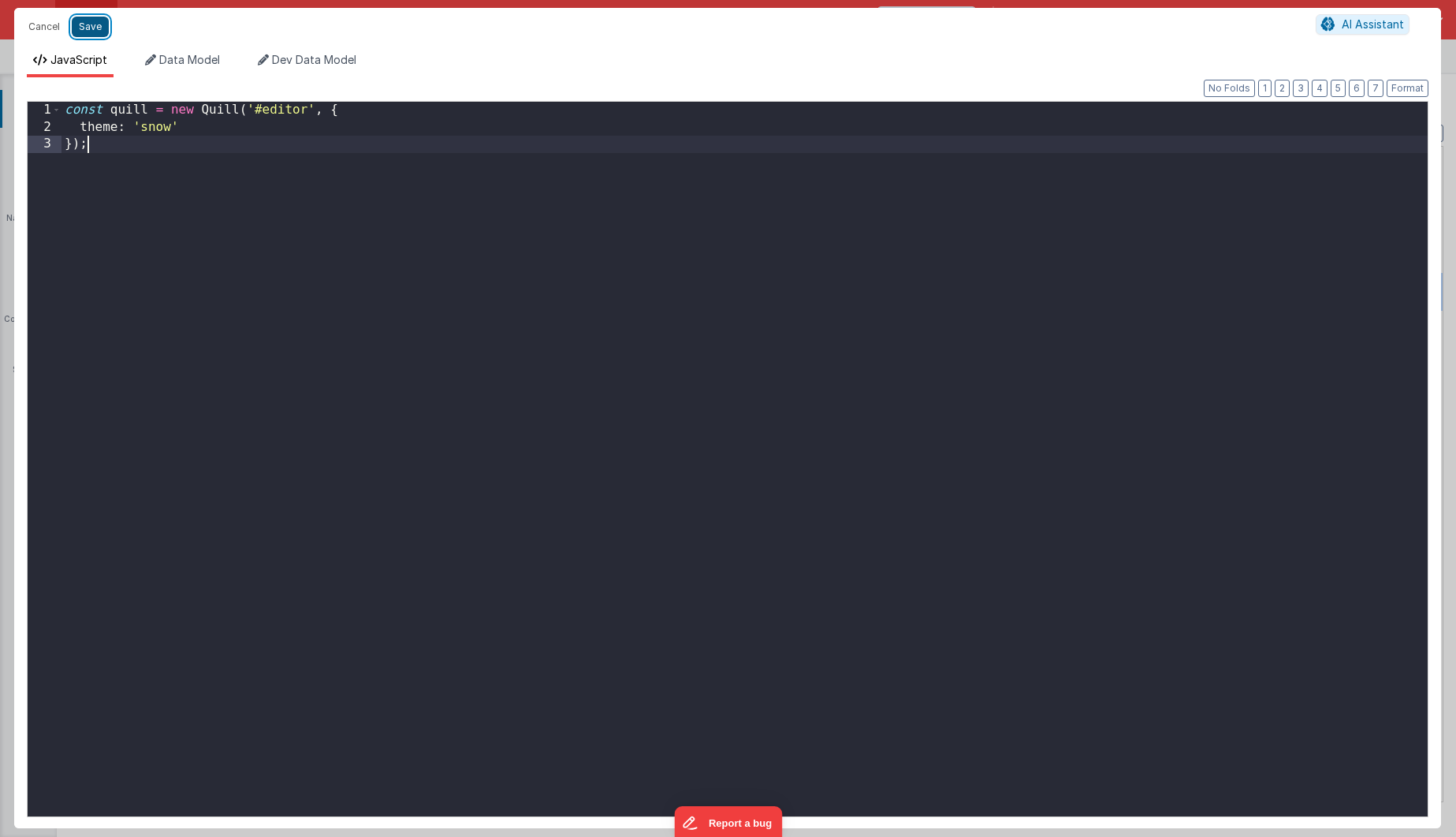
click at [95, 28] on button "Save" at bounding box center [91, 27] width 37 height 21
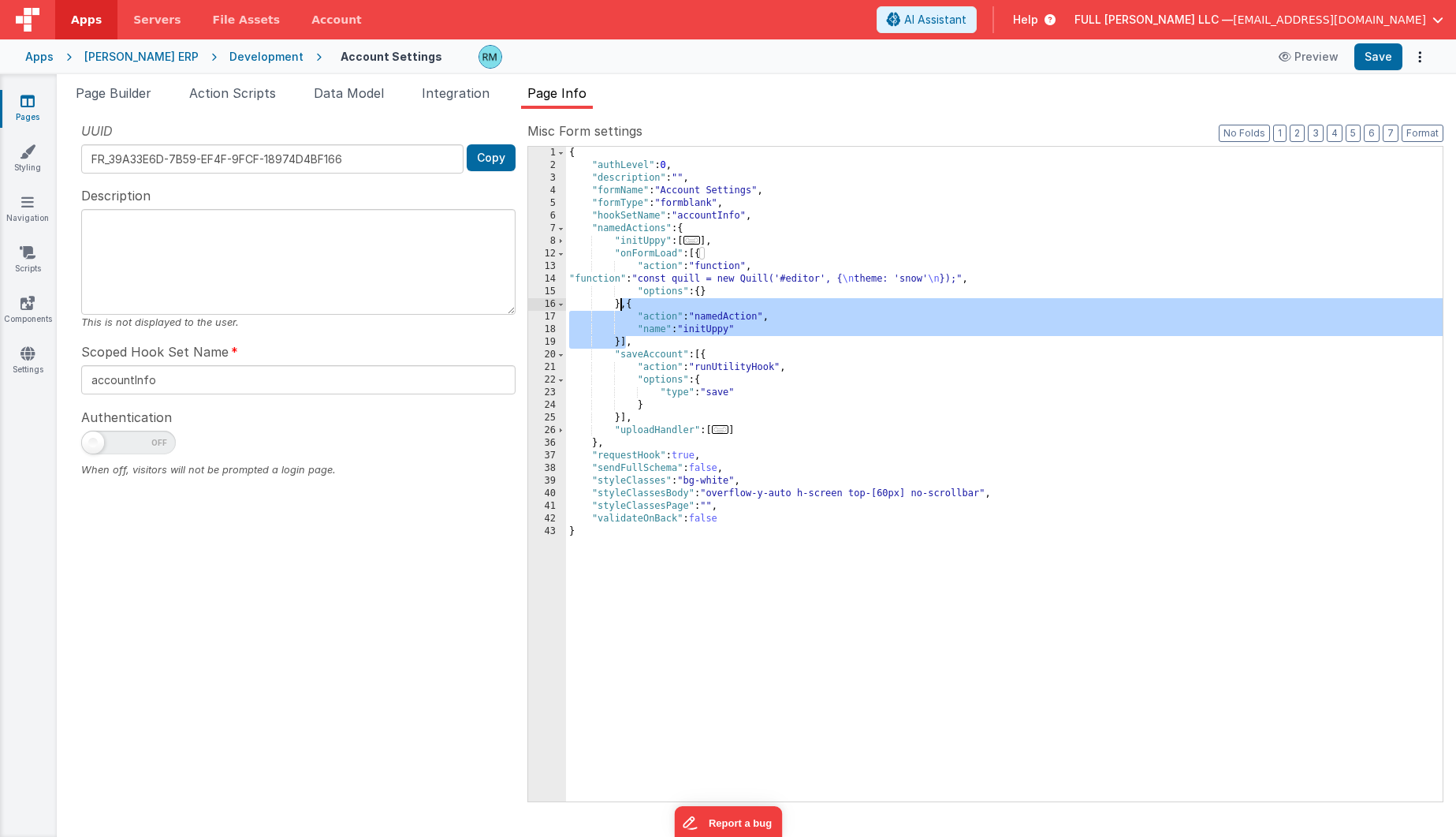
drag, startPoint x: 623, startPoint y: 343, endPoint x: 620, endPoint y: 308, distance: 35.1
click at [620, 308] on div "{ "authLevel" : 0 , "description" : "" , "formName" : "Account Settings" , "for…" at bounding box center [1003, 486] width 876 height 680
click at [620, 341] on div "{ "authLevel" : 0 , "description" : "" , "formName" : "Account Settings" , "for…" at bounding box center [1003, 486] width 876 height 680
drag, startPoint x: 622, startPoint y: 341, endPoint x: 620, endPoint y: 309, distance: 32.1
click at [620, 309] on div "{ "authLevel" : 0 , "description" : "" , "formName" : "Account Settings" , "for…" at bounding box center [1003, 486] width 876 height 680
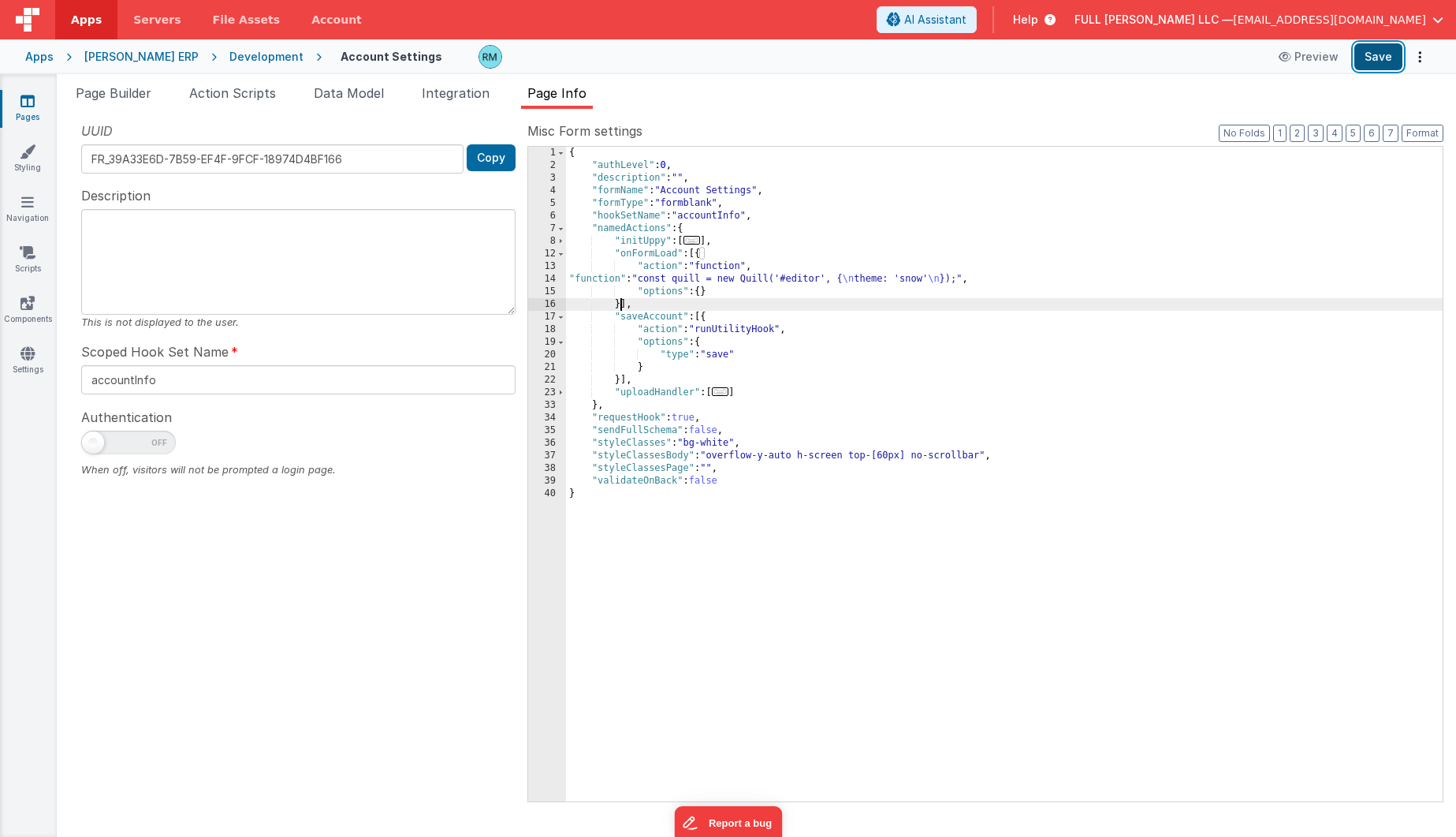
click at [1368, 60] on button "Save" at bounding box center [1377, 56] width 48 height 27
click at [1422, 133] on button "Format" at bounding box center [1422, 133] width 42 height 18
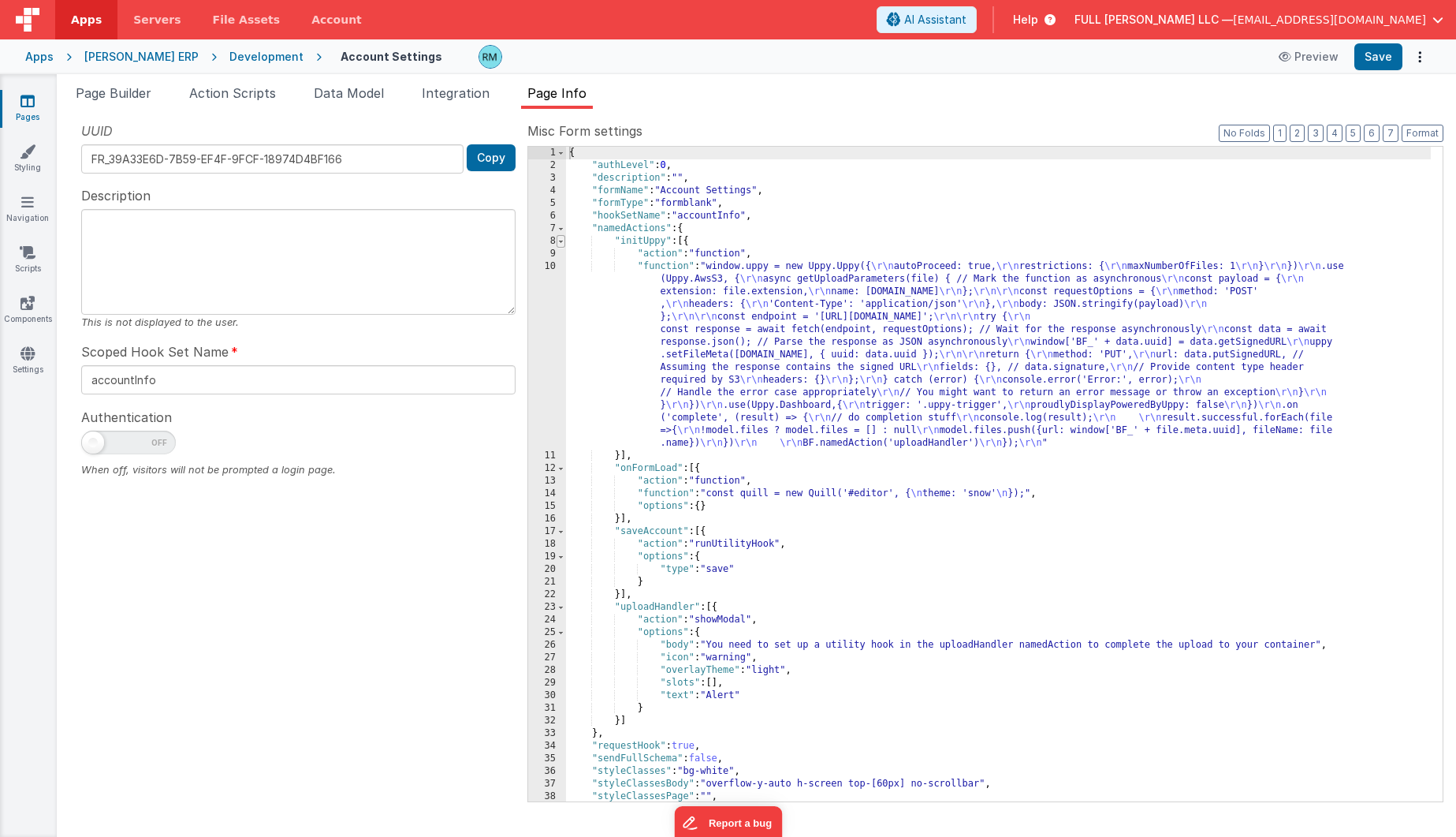
click at [561, 243] on span at bounding box center [560, 241] width 8 height 12
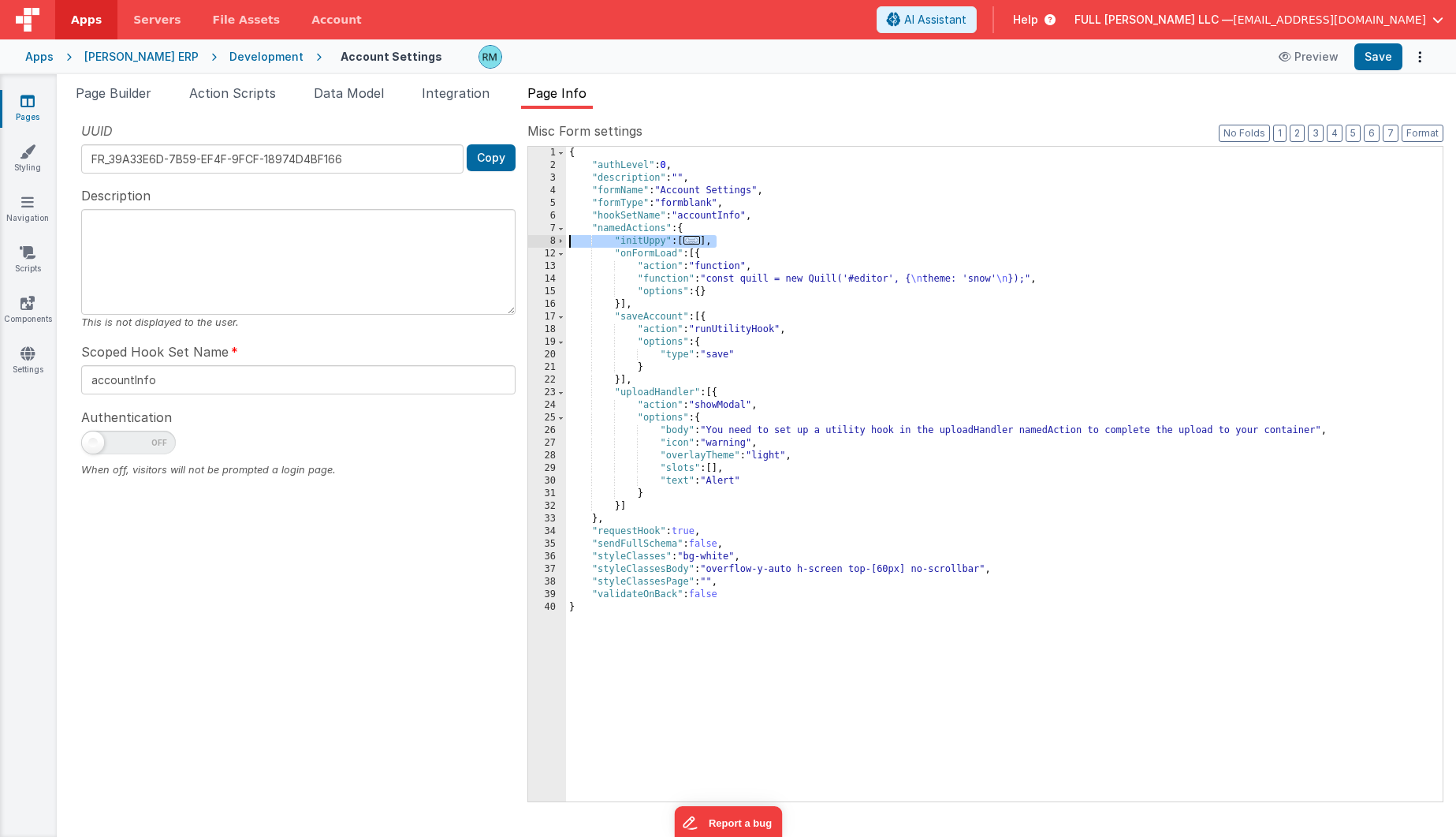
drag, startPoint x: 730, startPoint y: 241, endPoint x: 529, endPoint y: 241, distance: 201.0
click at [529, 241] on div "1 2 3 4 5 6 7 8 12 13 14 15 16 17 18 19 20 21 22 23 24 25 26 27 28 29 30 31 32 …" at bounding box center [985, 474] width 915 height 656
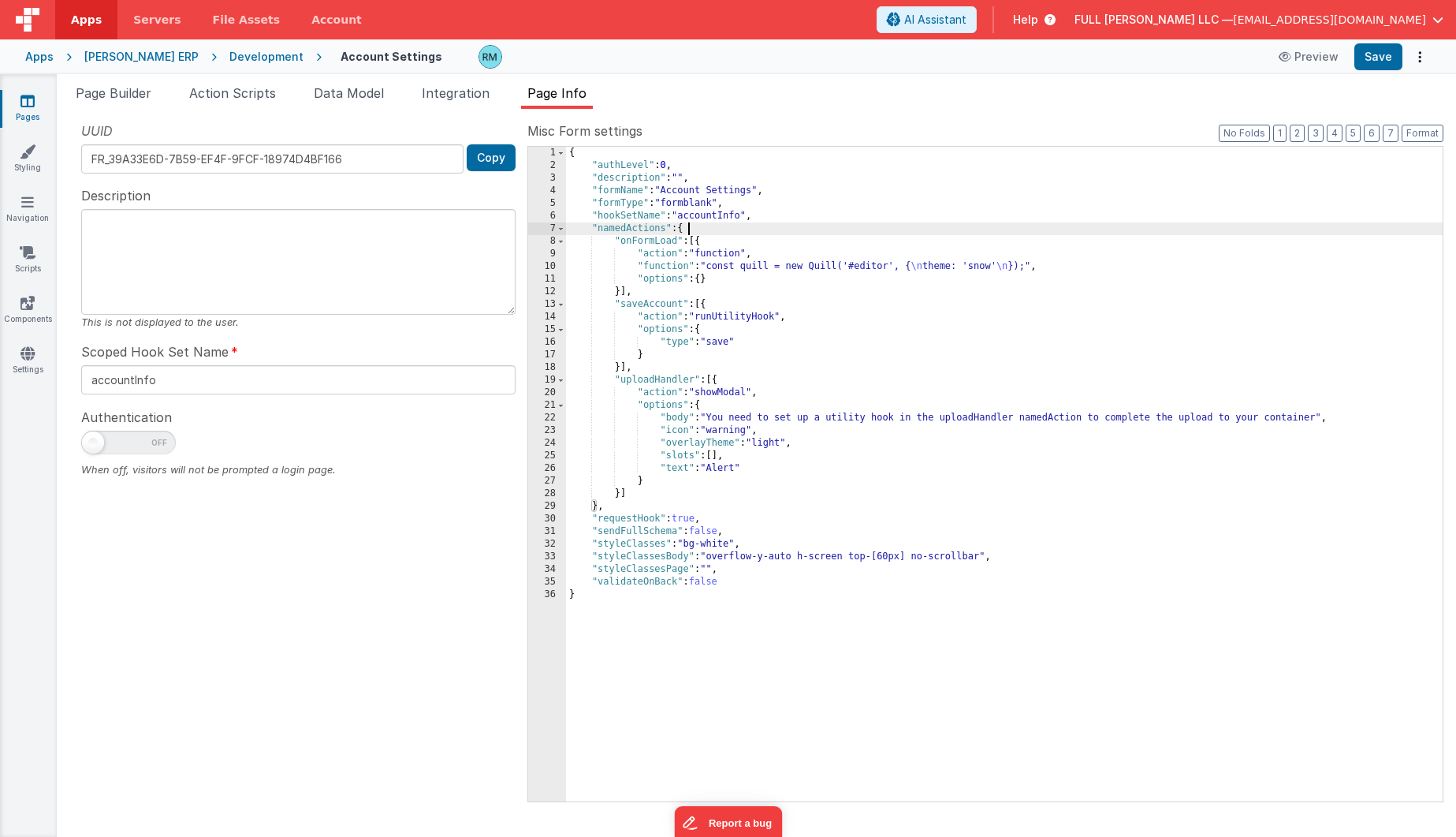
click at [816, 396] on div "{ "authLevel" : 0 , "description" : "" , "formName" : "Account Settings" , "for…" at bounding box center [1003, 486] width 876 height 680
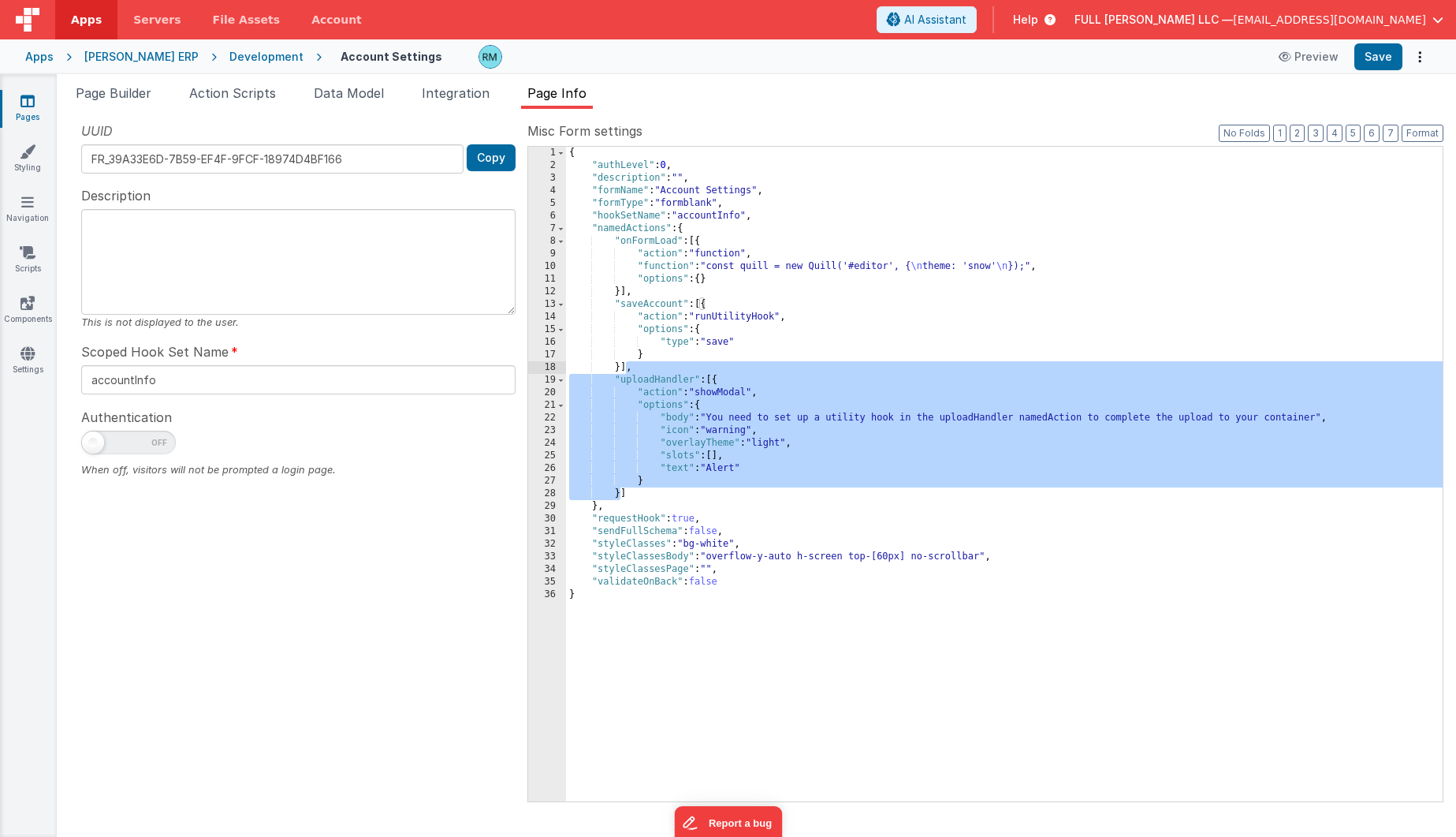
drag, startPoint x: 619, startPoint y: 494, endPoint x: 628, endPoint y: 370, distance: 124.3
click at [628, 370] on div "{ "authLevel" : 0 , "description" : "" , "formName" : "Account Settings" , "for…" at bounding box center [1003, 486] width 876 height 680
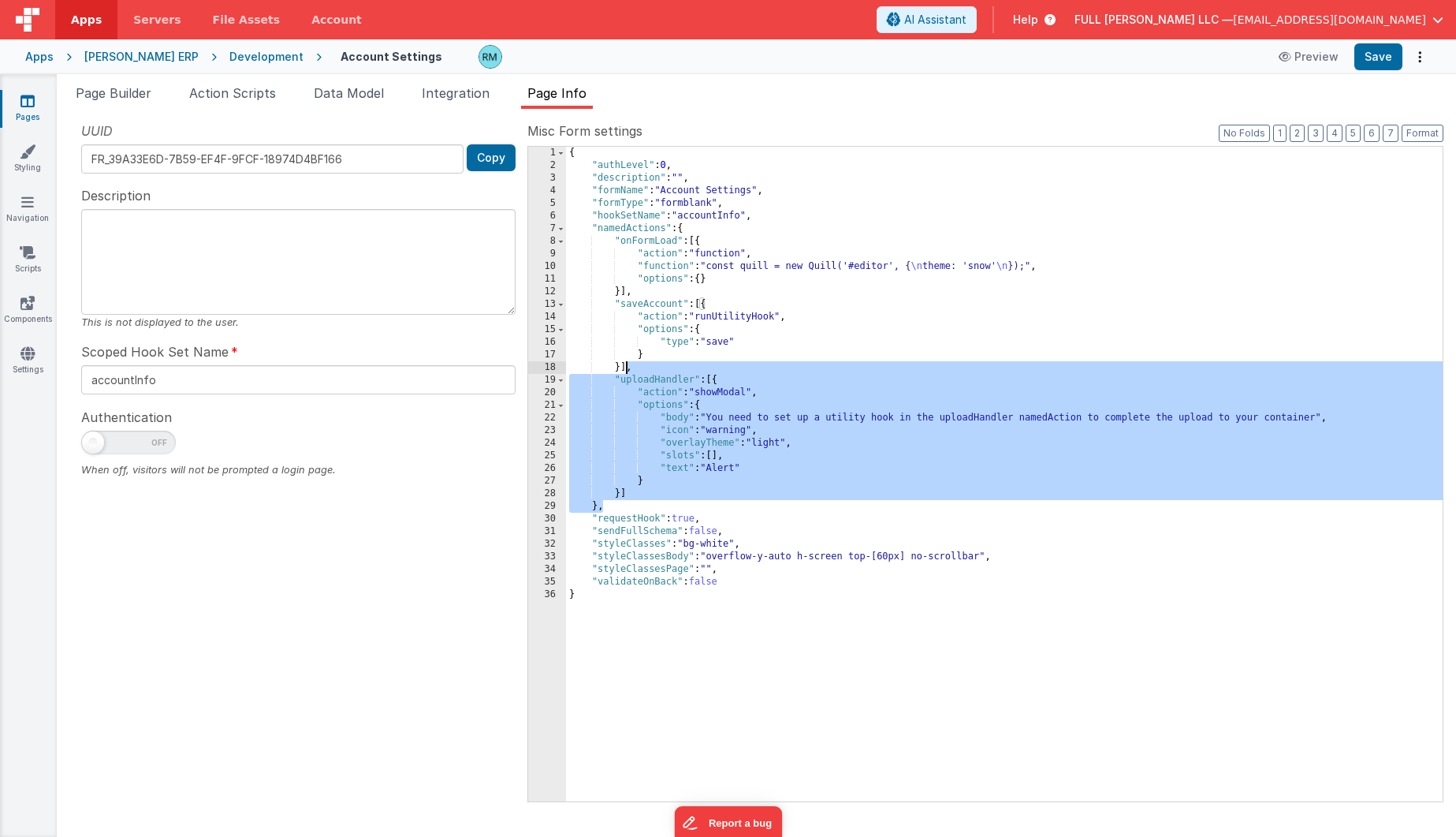
drag, startPoint x: 623, startPoint y: 488, endPoint x: 628, endPoint y: 370, distance: 118.1
click at [628, 370] on div "{ "authLevel" : 0 , "description" : "" , "formName" : "Account Settings" , "for…" at bounding box center [1003, 486] width 876 height 680
click at [662, 405] on div "{ "authLevel" : 0 , "description" : "" , "formName" : "Account Settings" , "for…" at bounding box center [1003, 486] width 876 height 680
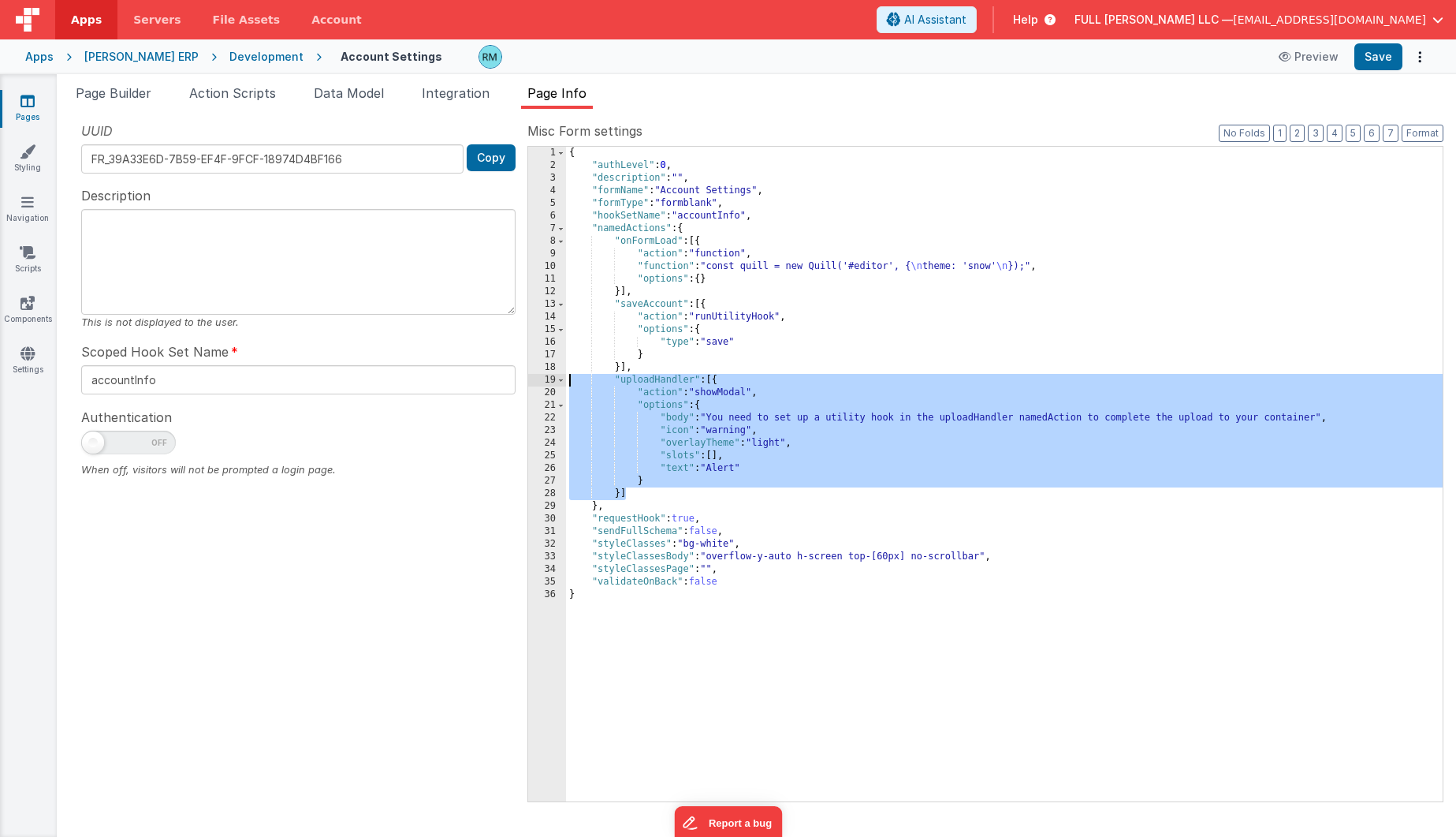
drag, startPoint x: 632, startPoint y: 492, endPoint x: 547, endPoint y: 385, distance: 136.7
click at [547, 385] on div "1 2 3 4 5 6 7 8 9 10 11 12 13 14 15 16 17 18 19 20 21 22 23 24 25 26 27 28 29 3…" at bounding box center [985, 474] width 915 height 656
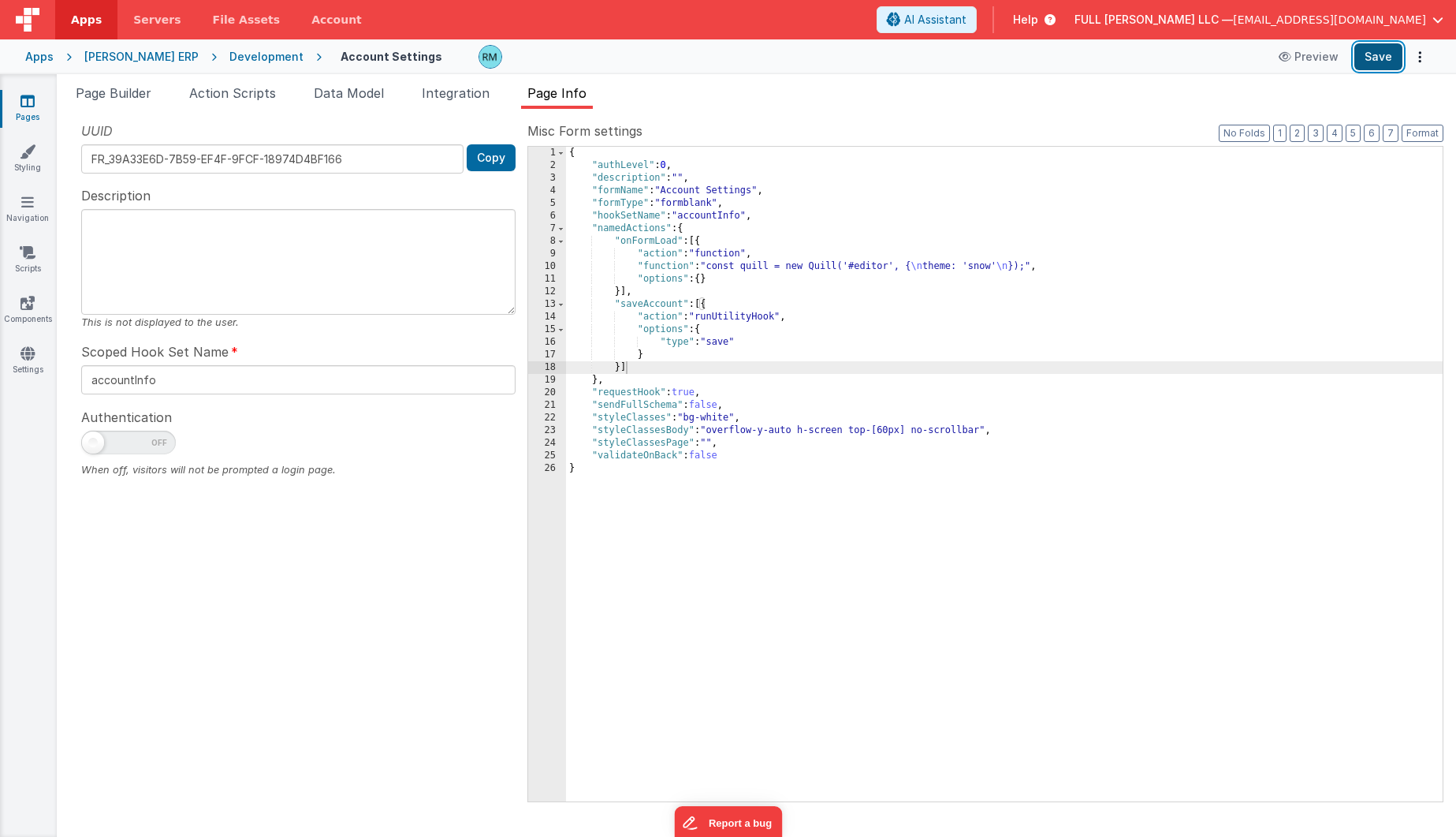
click at [1362, 55] on button "Save" at bounding box center [1377, 56] width 48 height 27
click at [107, 93] on span "Page Builder" at bounding box center [113, 93] width 76 height 16
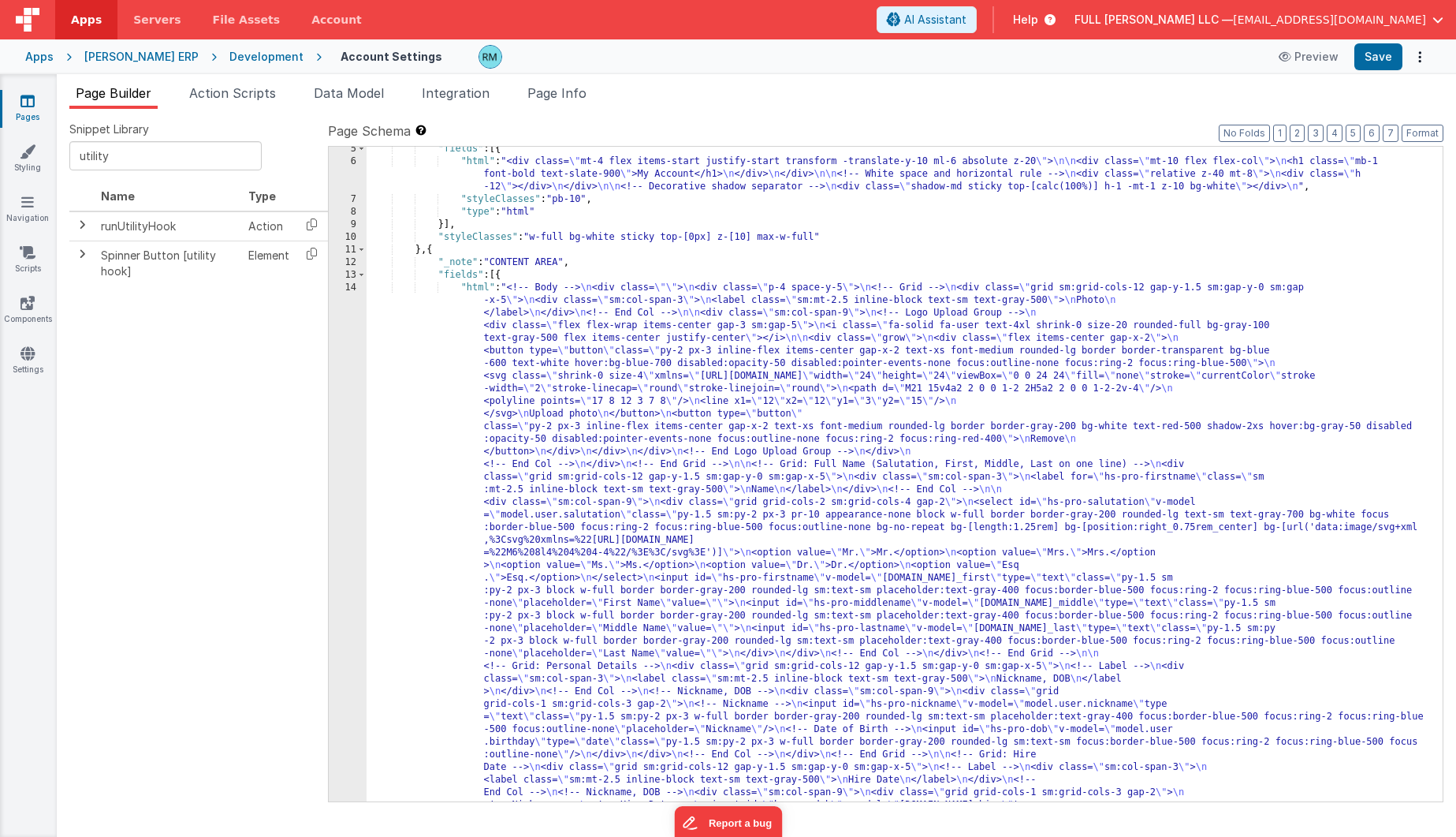
scroll to position [54, 0]
click at [353, 287] on div "14" at bounding box center [348, 767] width 37 height 971
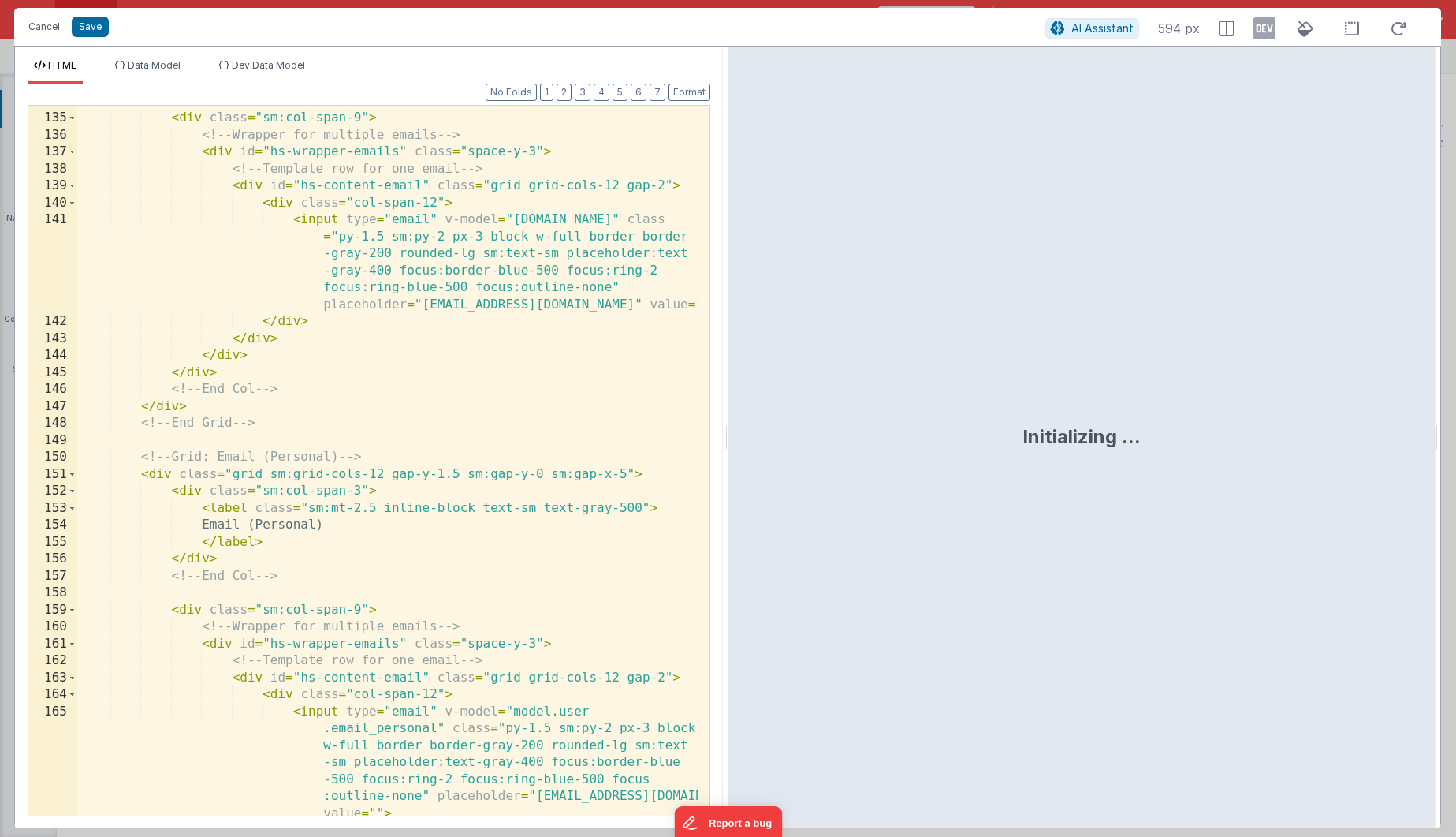
scroll to position [4427, 0]
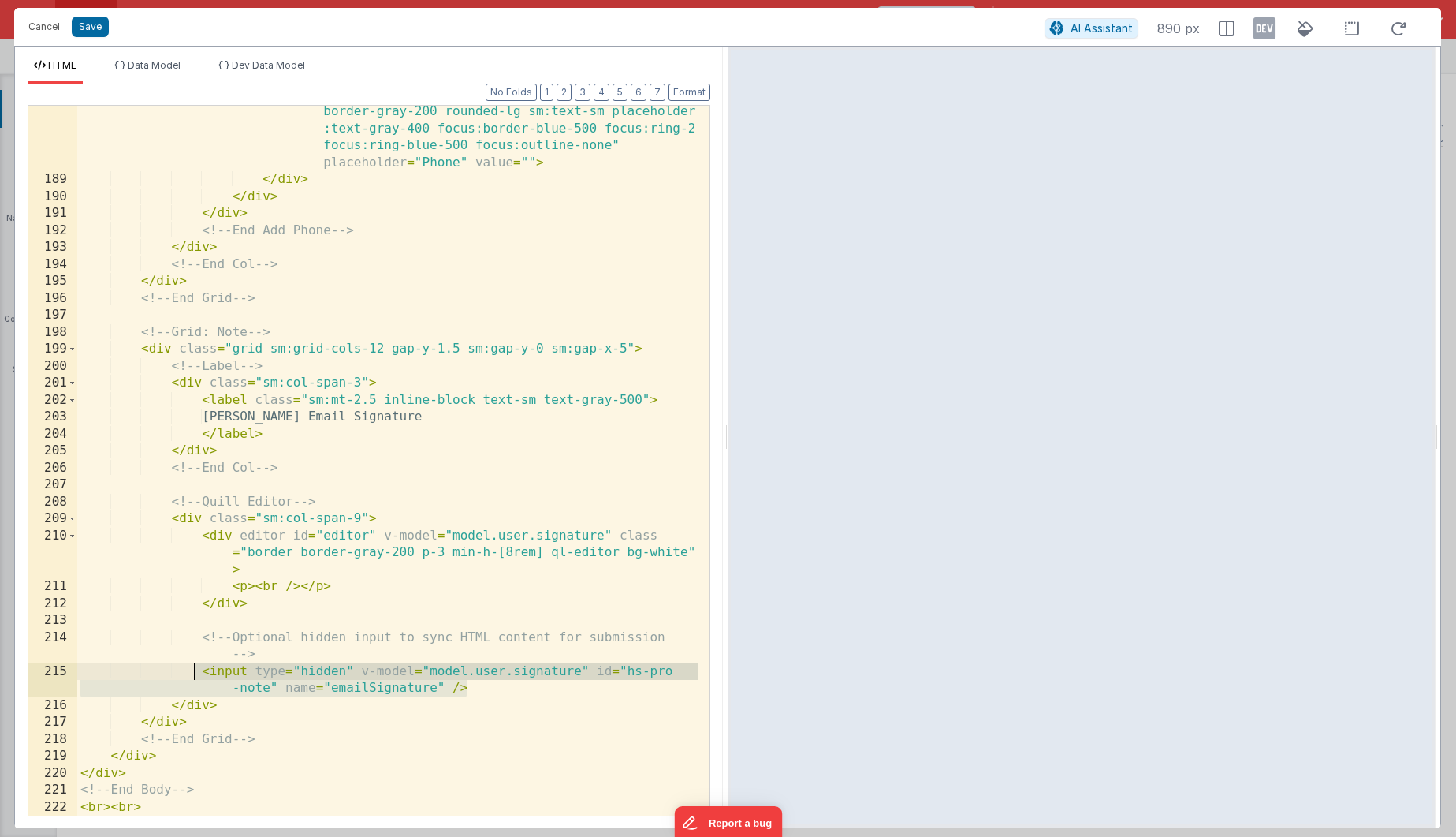
drag, startPoint x: 481, startPoint y: 687, endPoint x: 193, endPoint y: 664, distance: 288.9
click at [193, 664] on div "< input type = "text" v-model = "model.user.phone_mobile" class = "py-1.5 sm:py…" at bounding box center [387, 484] width 620 height 829
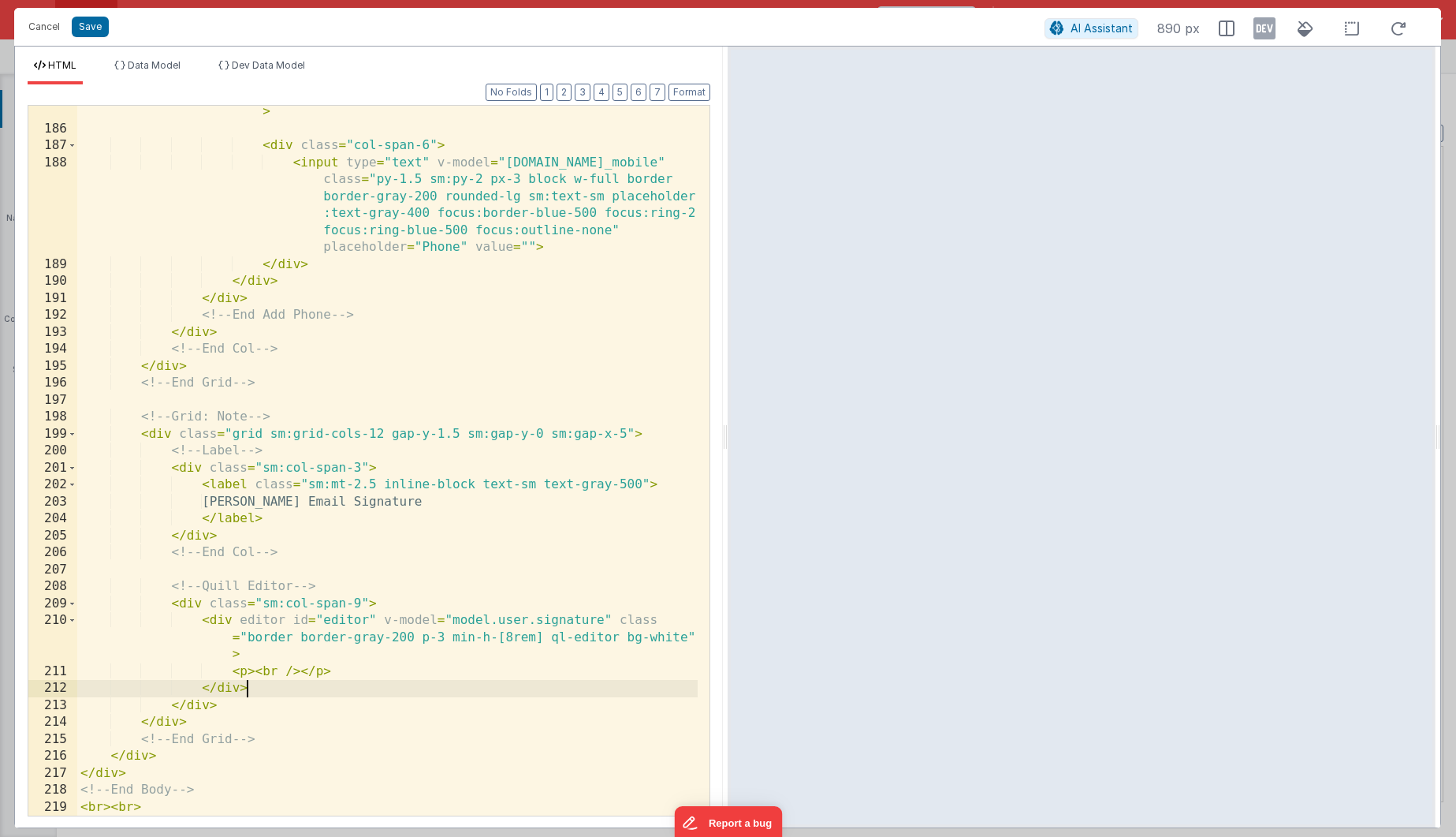
scroll to position [4342, 0]
click at [87, 32] on button "Save" at bounding box center [91, 27] width 37 height 21
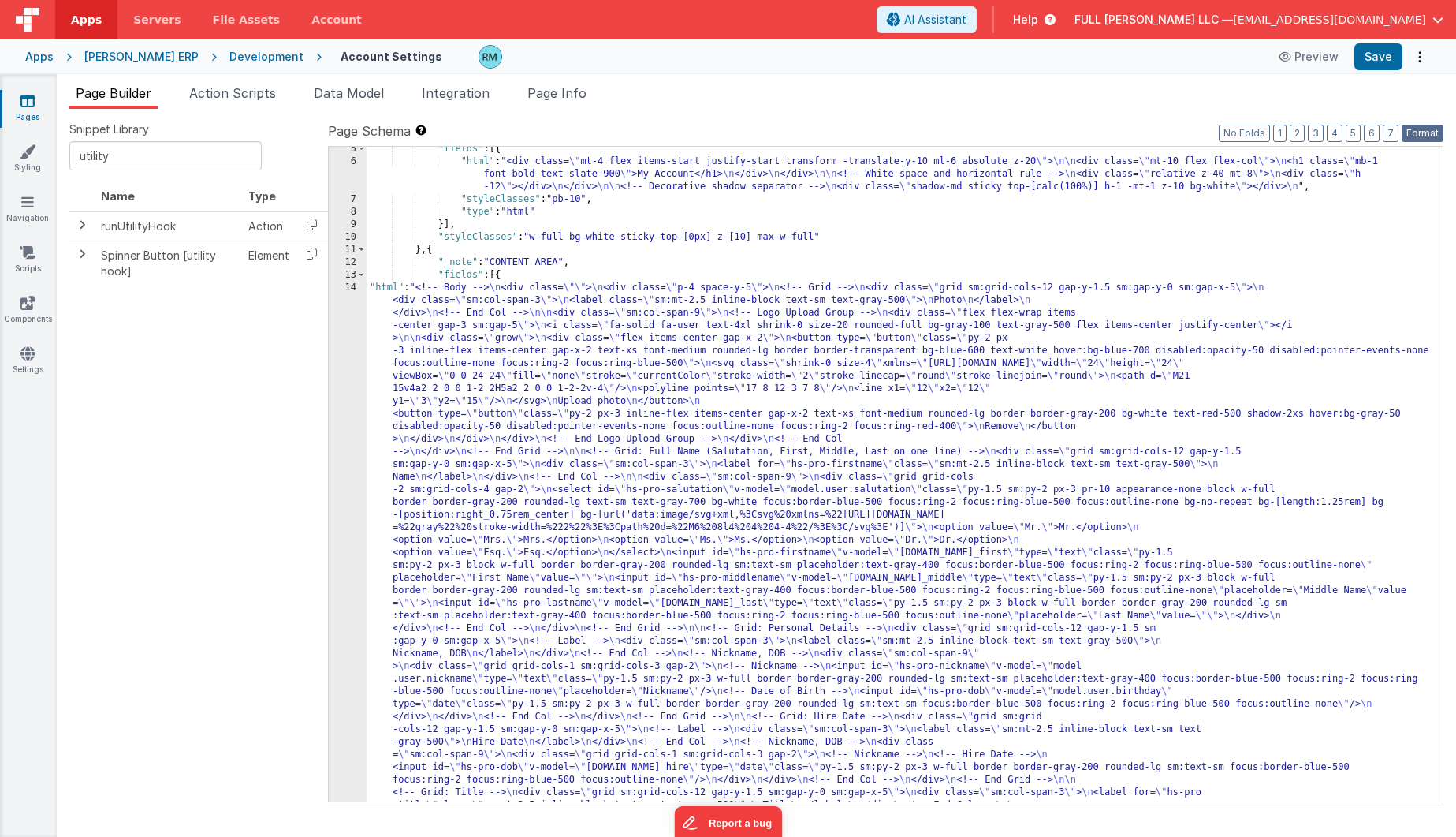
click at [1412, 131] on button "Format" at bounding box center [1422, 133] width 42 height 18
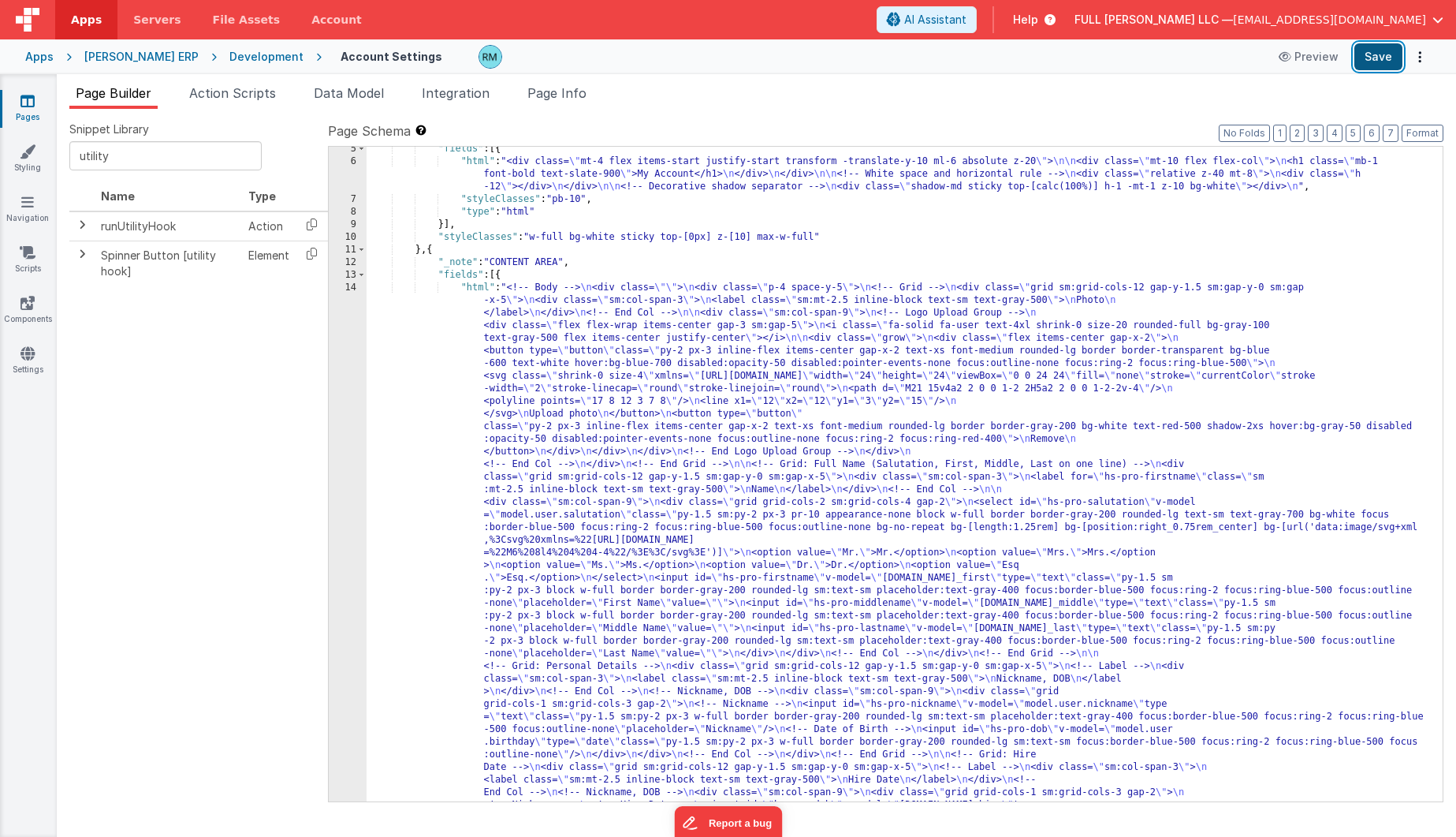
click at [1359, 61] on button "Save" at bounding box center [1377, 56] width 48 height 27
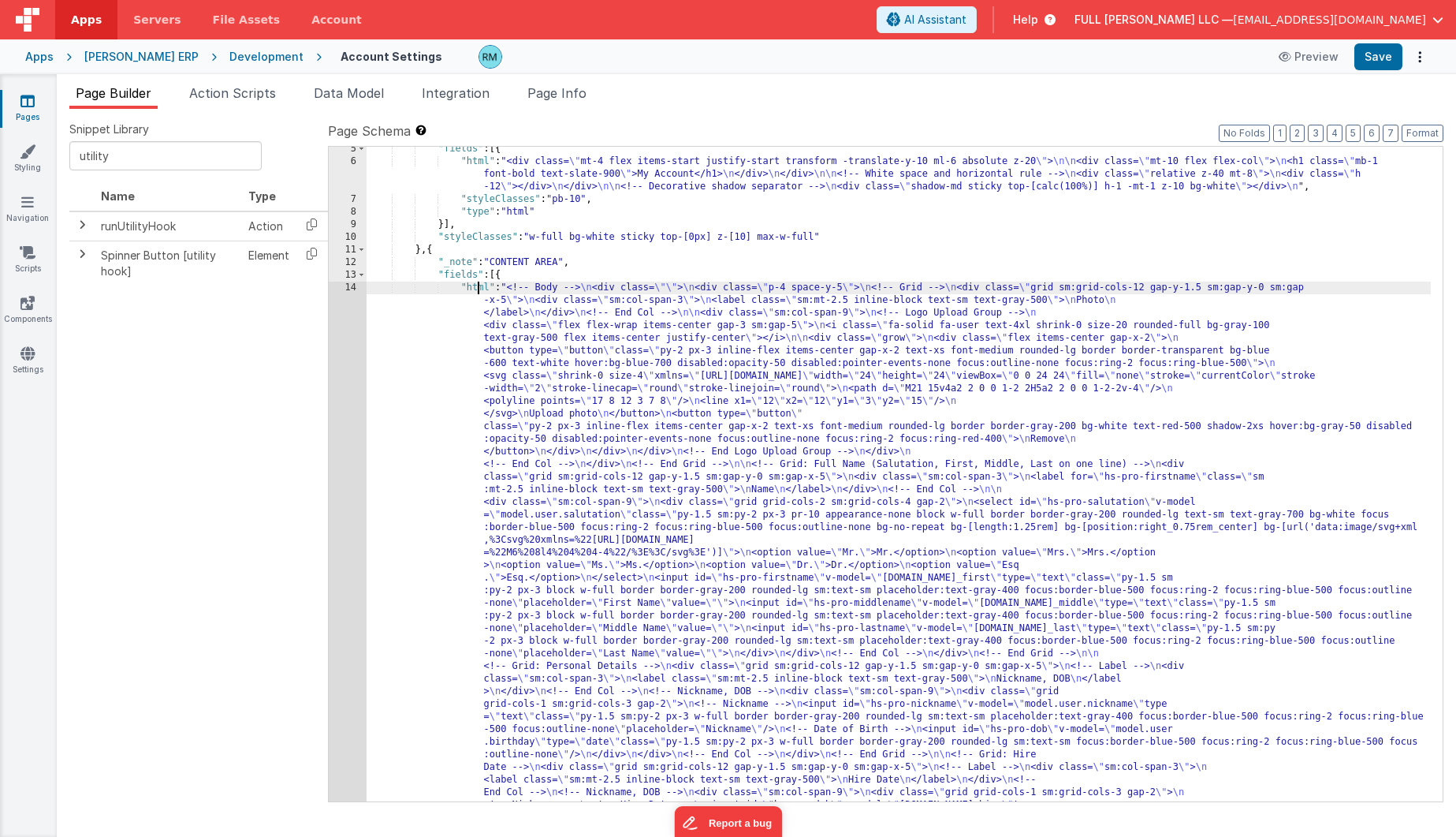
click at [349, 288] on div "14" at bounding box center [348, 760] width 37 height 959
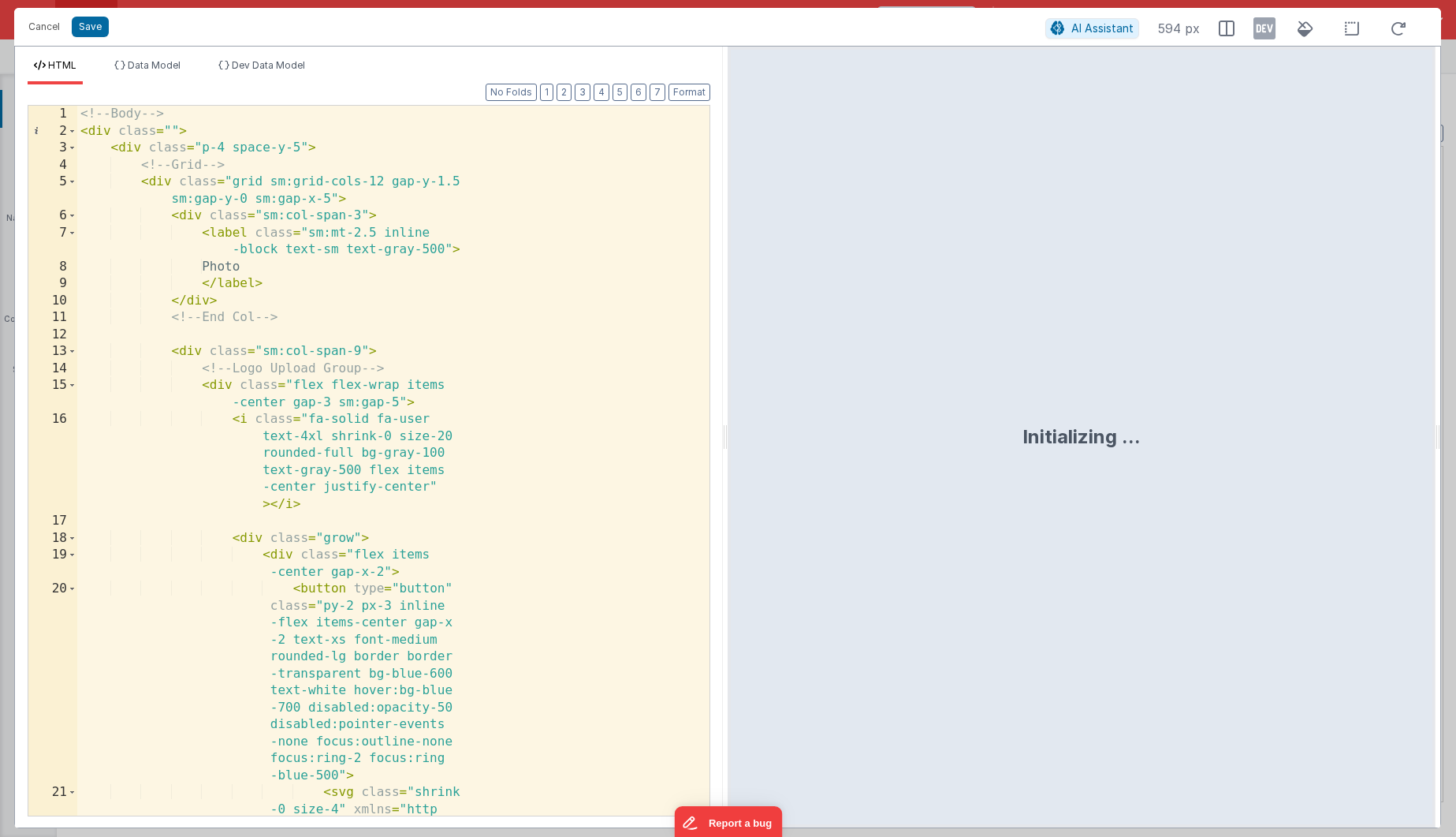
click at [443, 429] on div "<!-- Body --> < div class = "" > < div class = "p-4 space-y-5" > <!-- Grid --> …" at bounding box center [387, 554] width 620 height 896
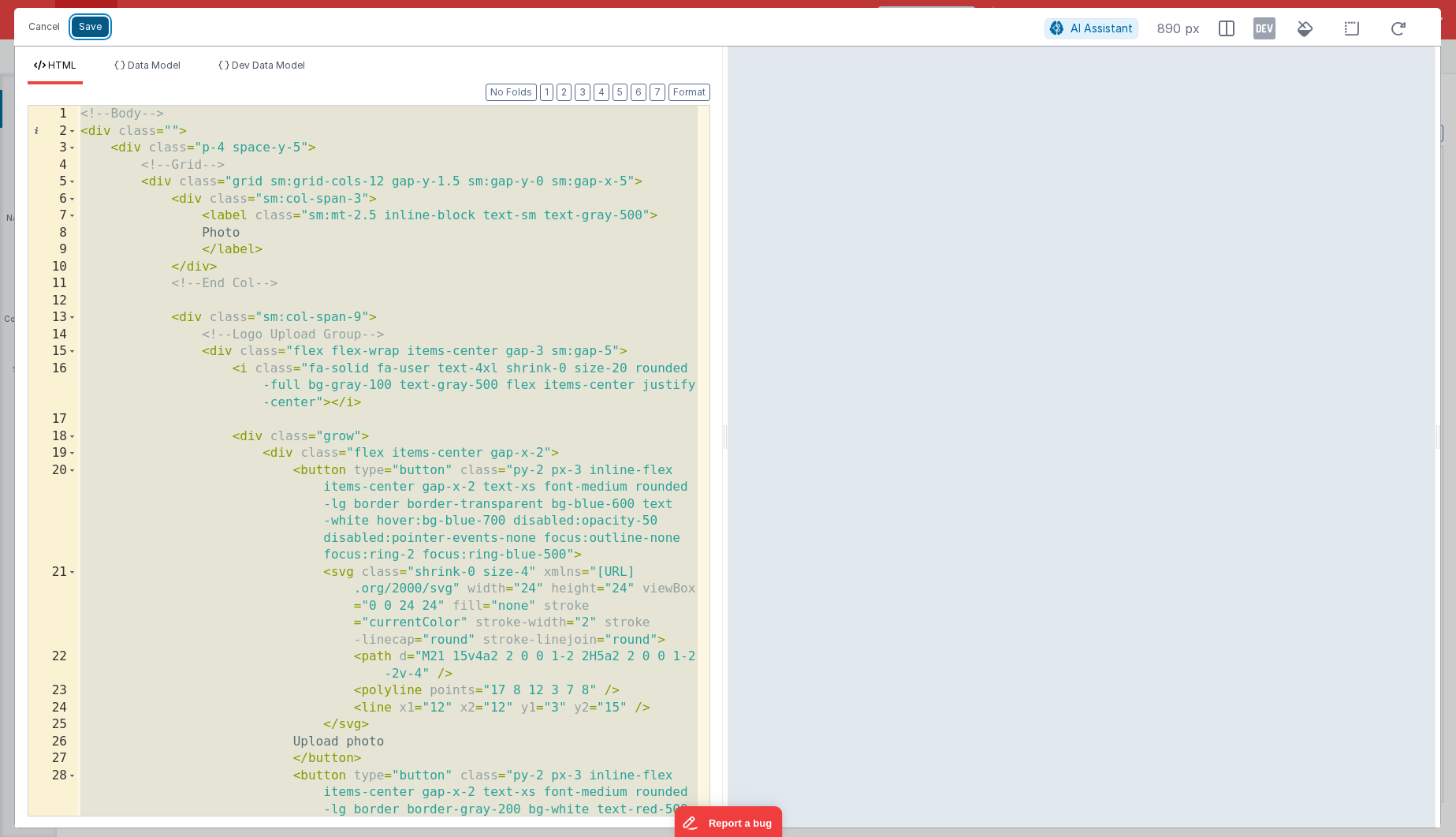
click at [98, 31] on button "Save" at bounding box center [91, 27] width 37 height 21
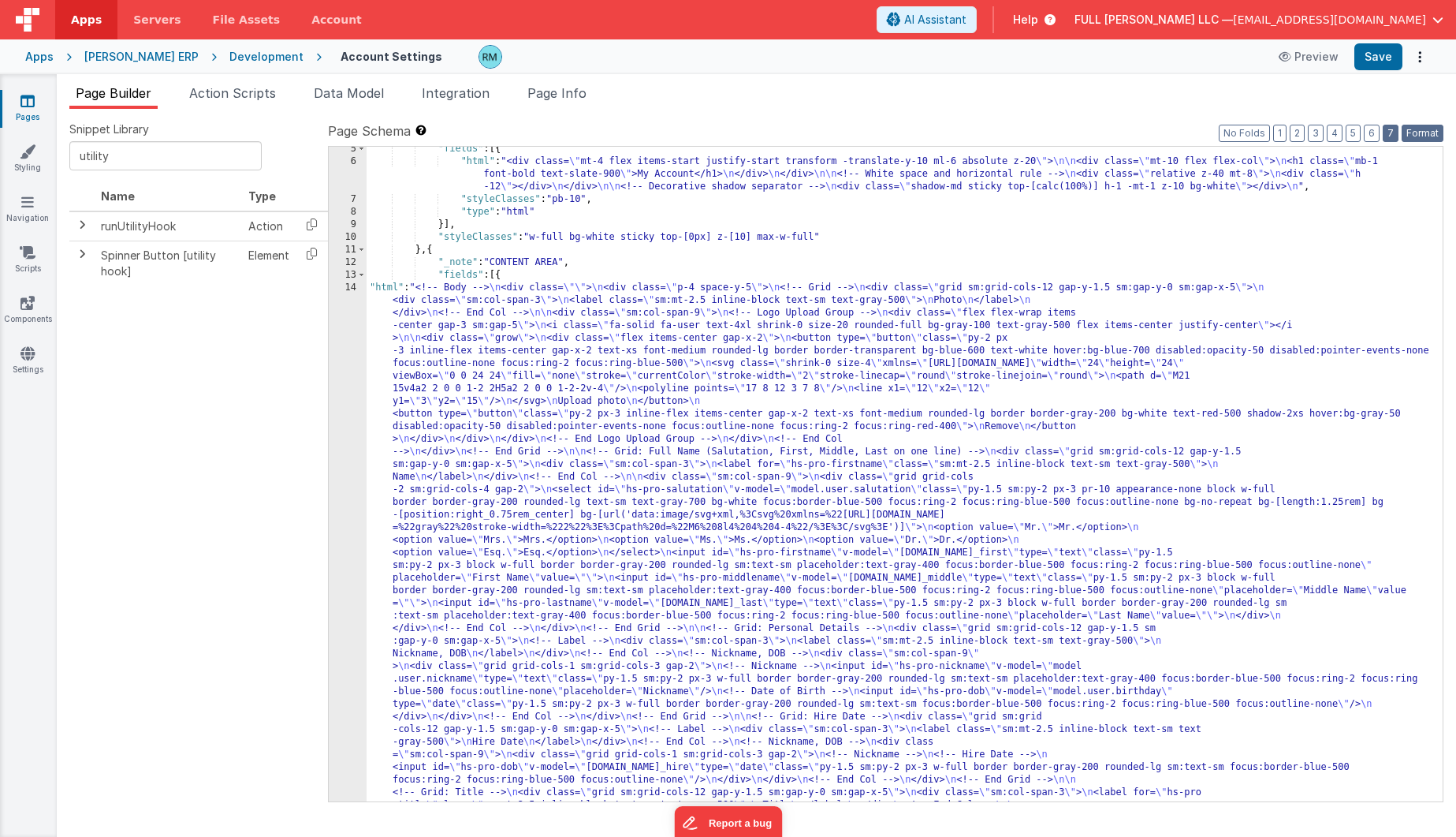
drag, startPoint x: 1417, startPoint y: 135, endPoint x: 1397, endPoint y: 130, distance: 20.6
click at [1417, 135] on button "Format" at bounding box center [1422, 133] width 42 height 18
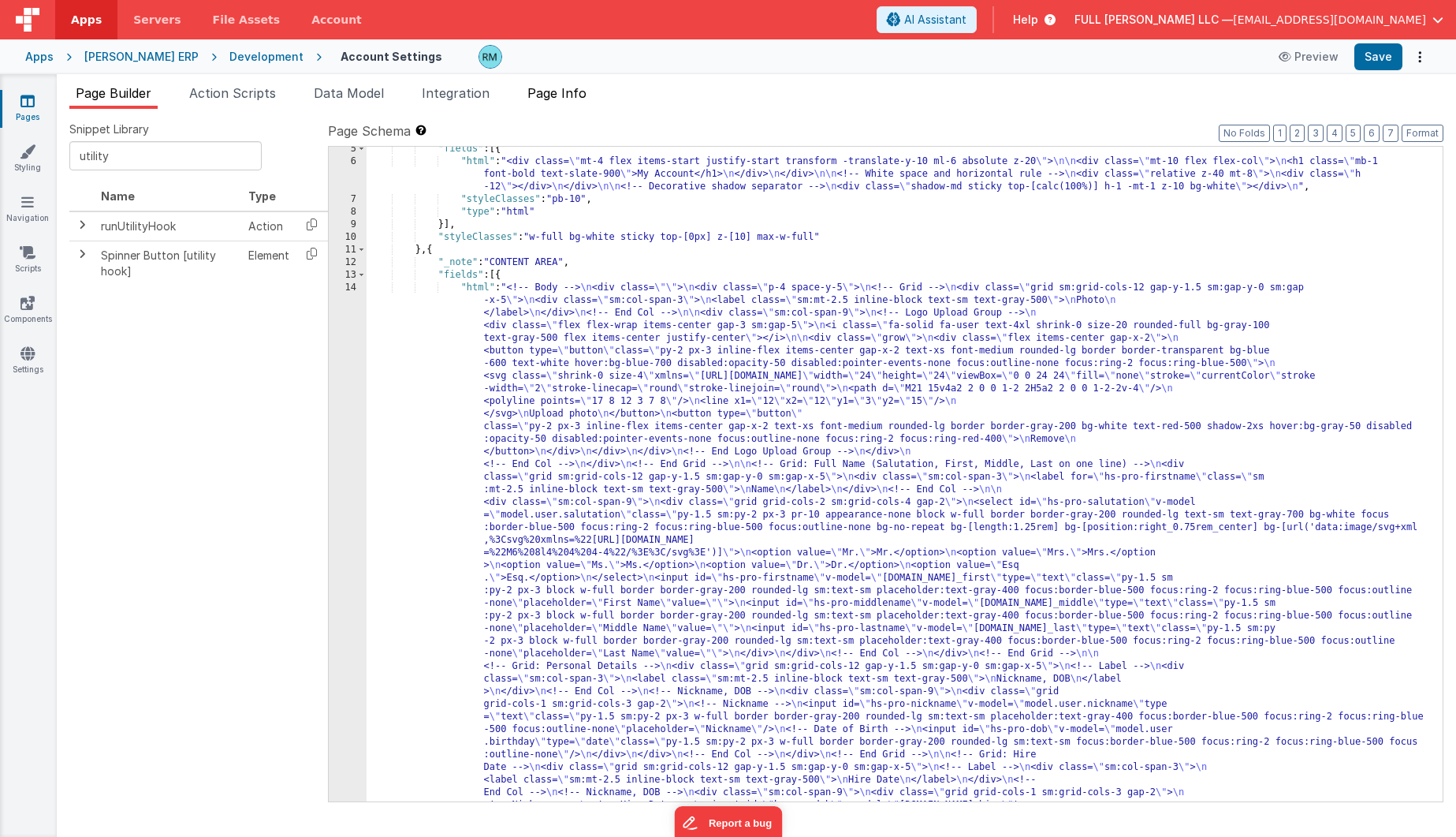
click at [572, 97] on span "Page Info" at bounding box center [557, 93] width 59 height 16
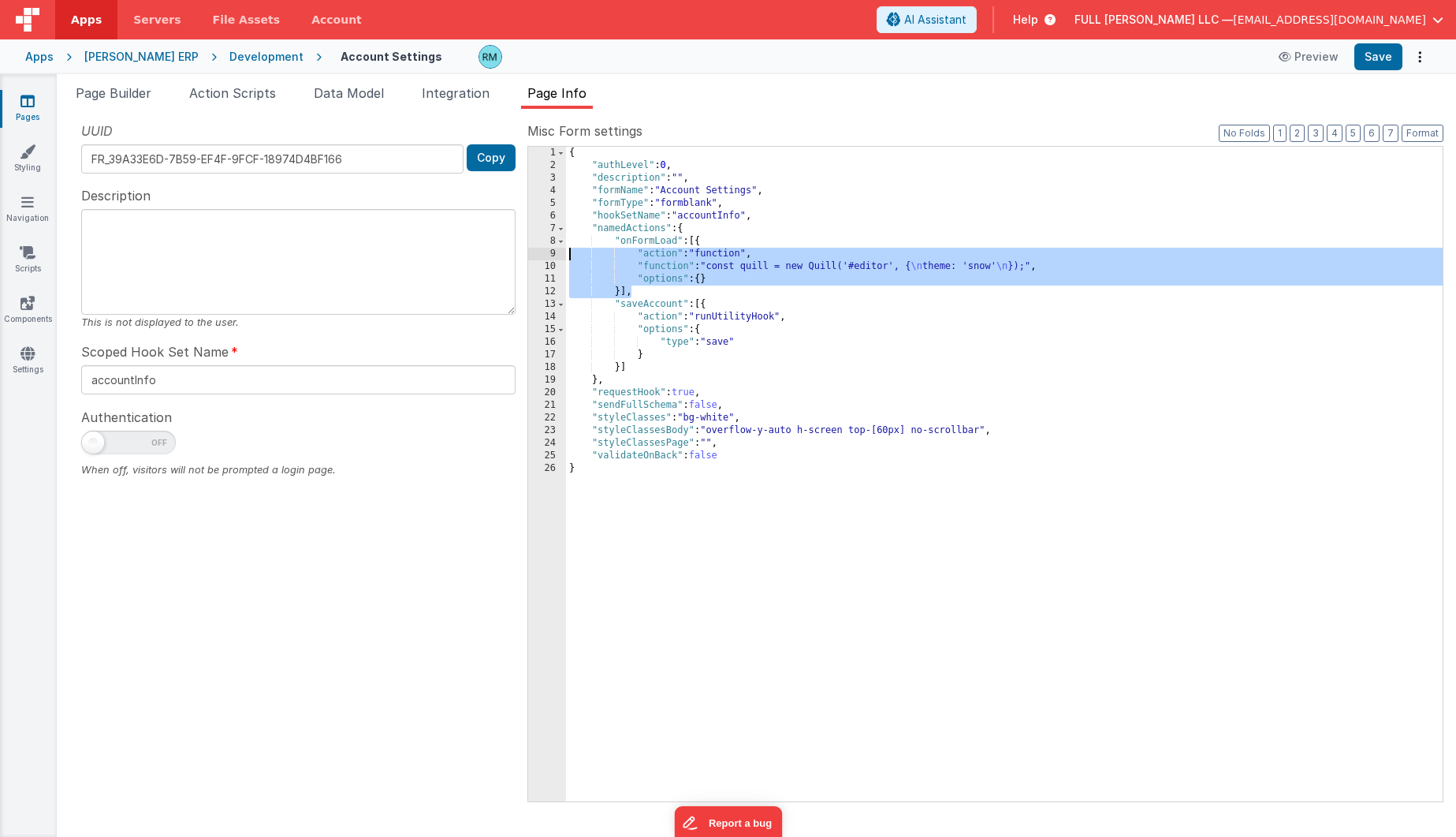
drag, startPoint x: 636, startPoint y: 288, endPoint x: 528, endPoint y: 254, distance: 113.2
click at [528, 254] on div "1 2 3 4 5 6 7 8 9 10 11 12 13 14 15 16 17 18 19 20 21 22 23 24 25 26 { "authLev…" at bounding box center [985, 474] width 915 height 656
click at [117, 101] on li "Page Builder" at bounding box center [113, 96] width 88 height 25
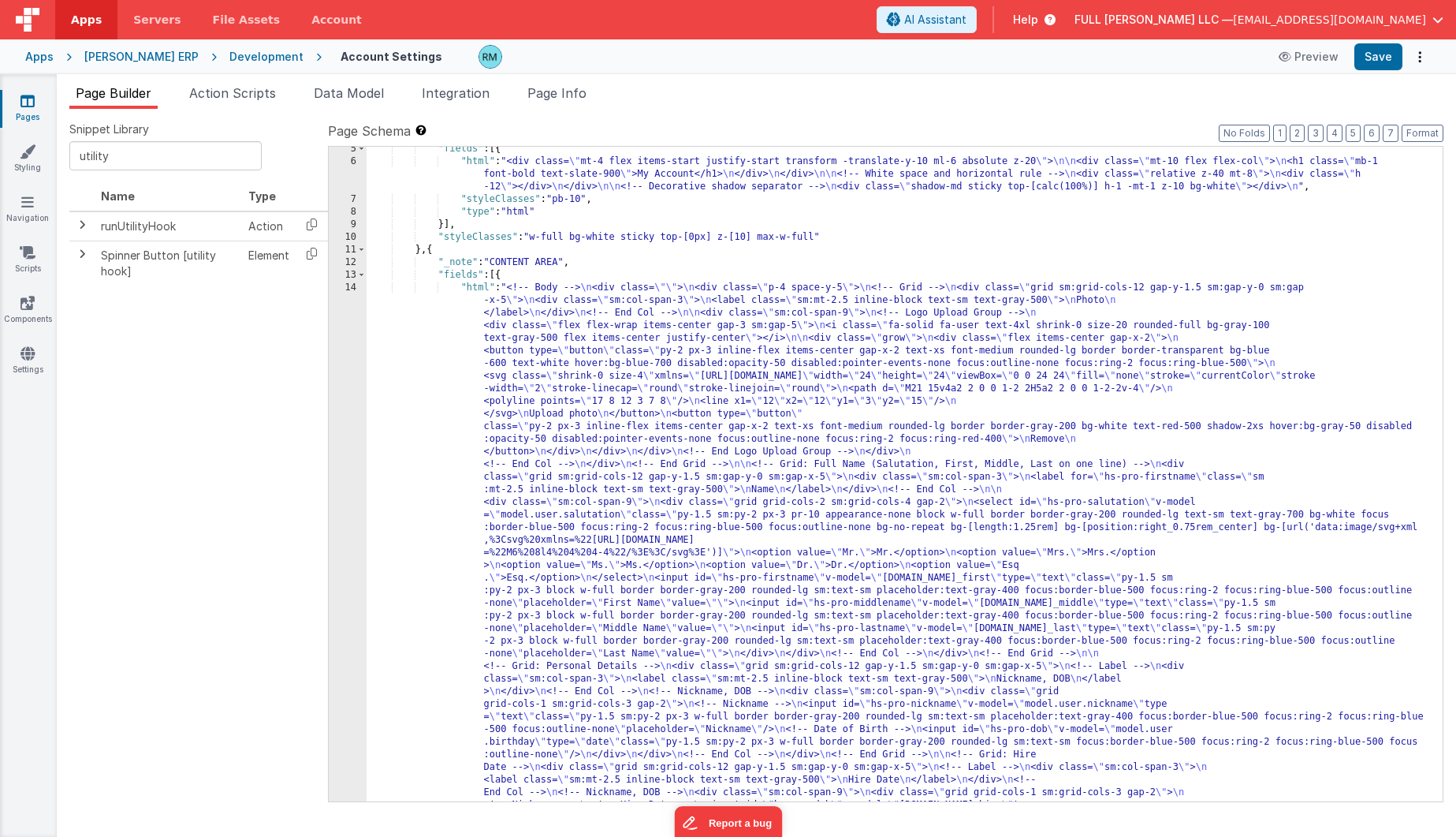
click at [350, 287] on div "14" at bounding box center [348, 760] width 37 height 959
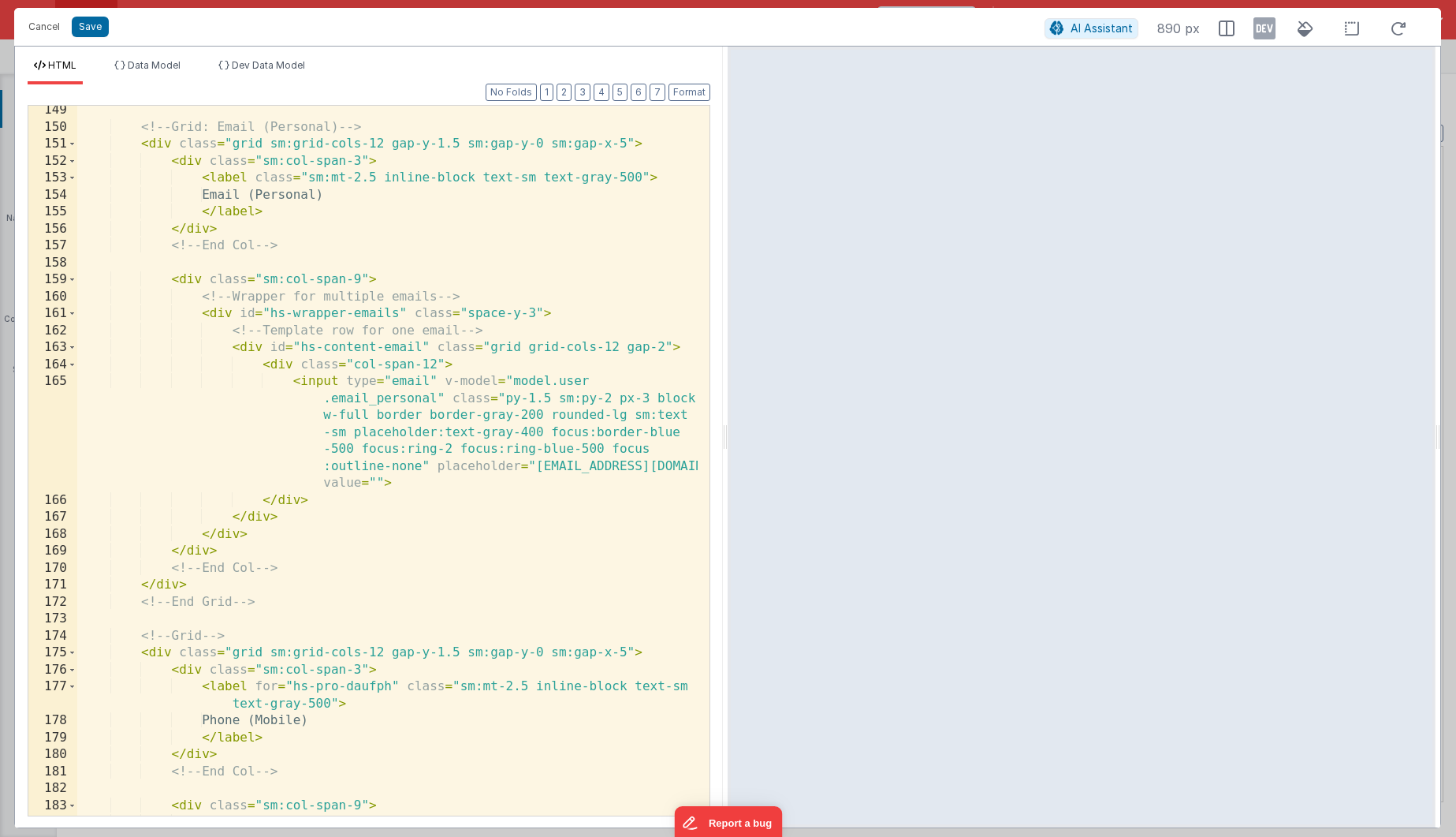
scroll to position [4342, 0]
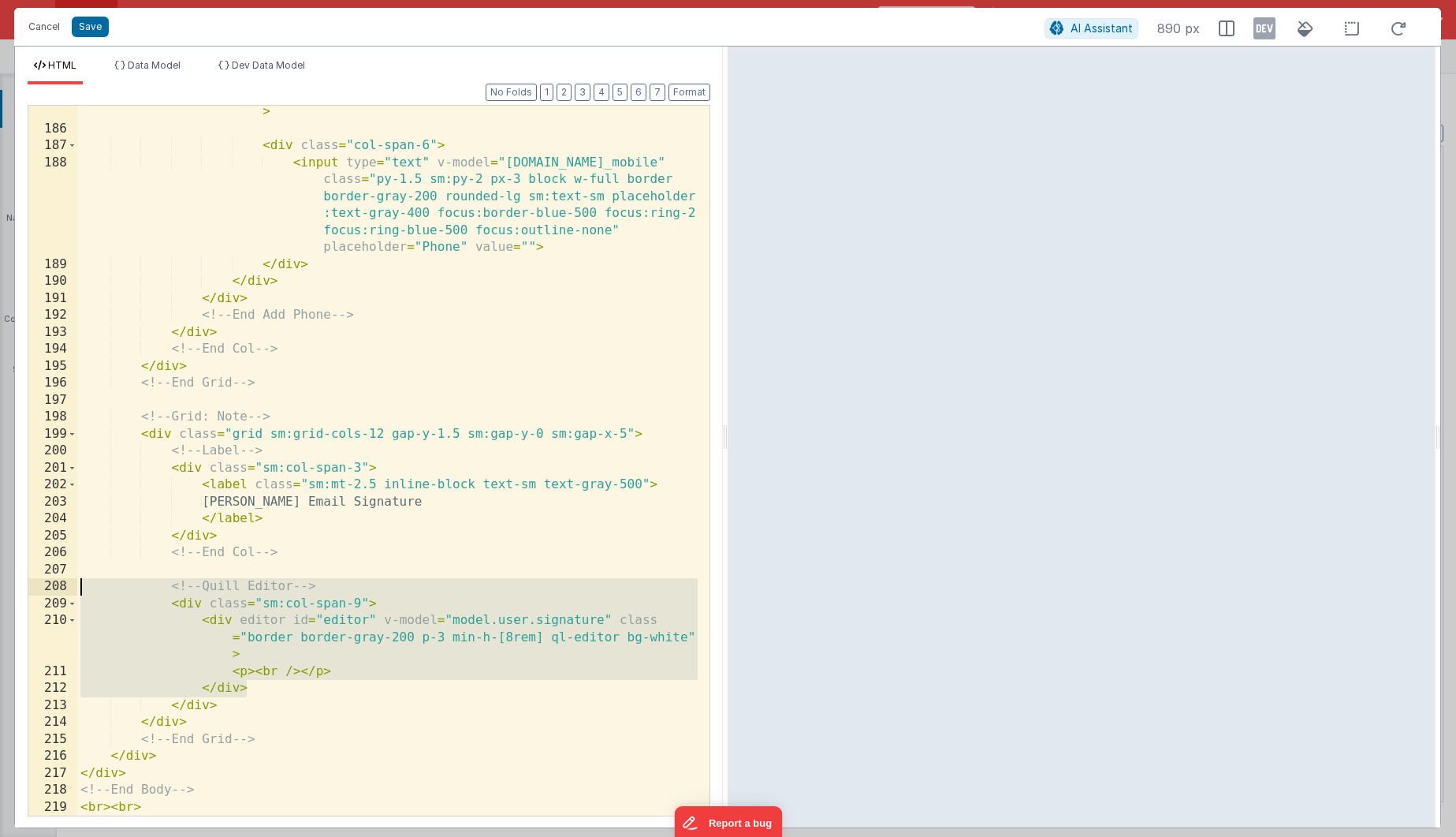
drag, startPoint x: 275, startPoint y: 693, endPoint x: -7, endPoint y: 583, distance: 302.7
click at [0, 583] on html "Cancel Save AI Assistant 890 px HTML Data Model Dev Data Model Format 7 6 5 4 3…" at bounding box center [728, 418] width 1456 height 837
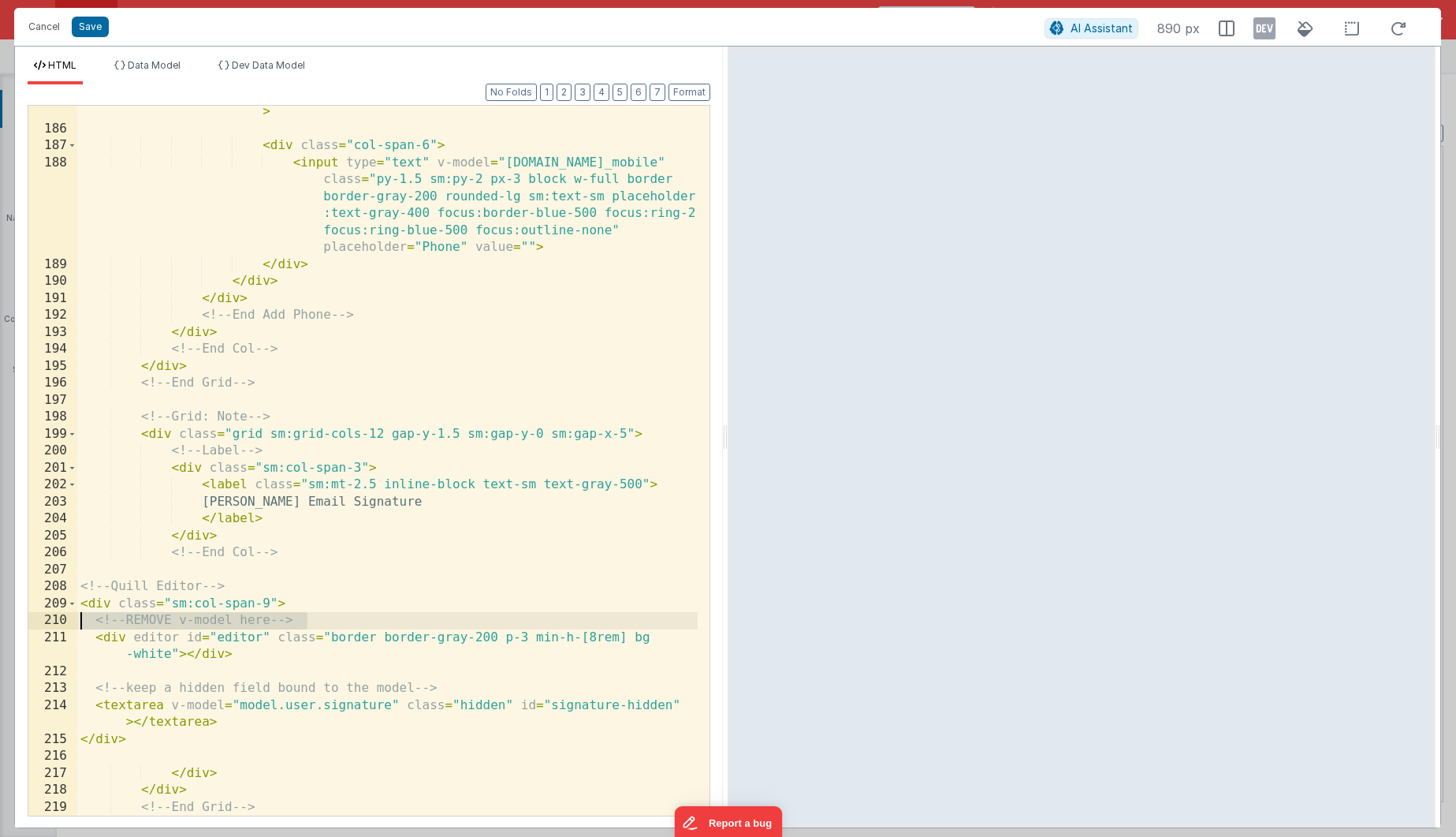
drag, startPoint x: 345, startPoint y: 618, endPoint x: 52, endPoint y: 626, distance: 293.1
click at [52, 626] on div "185 186 187 188 189 190 191 192 193 194 195 196 197 198 199 200 201 202 203 204…" at bounding box center [368, 460] width 682 height 711
click at [695, 91] on button "Format" at bounding box center [689, 92] width 42 height 18
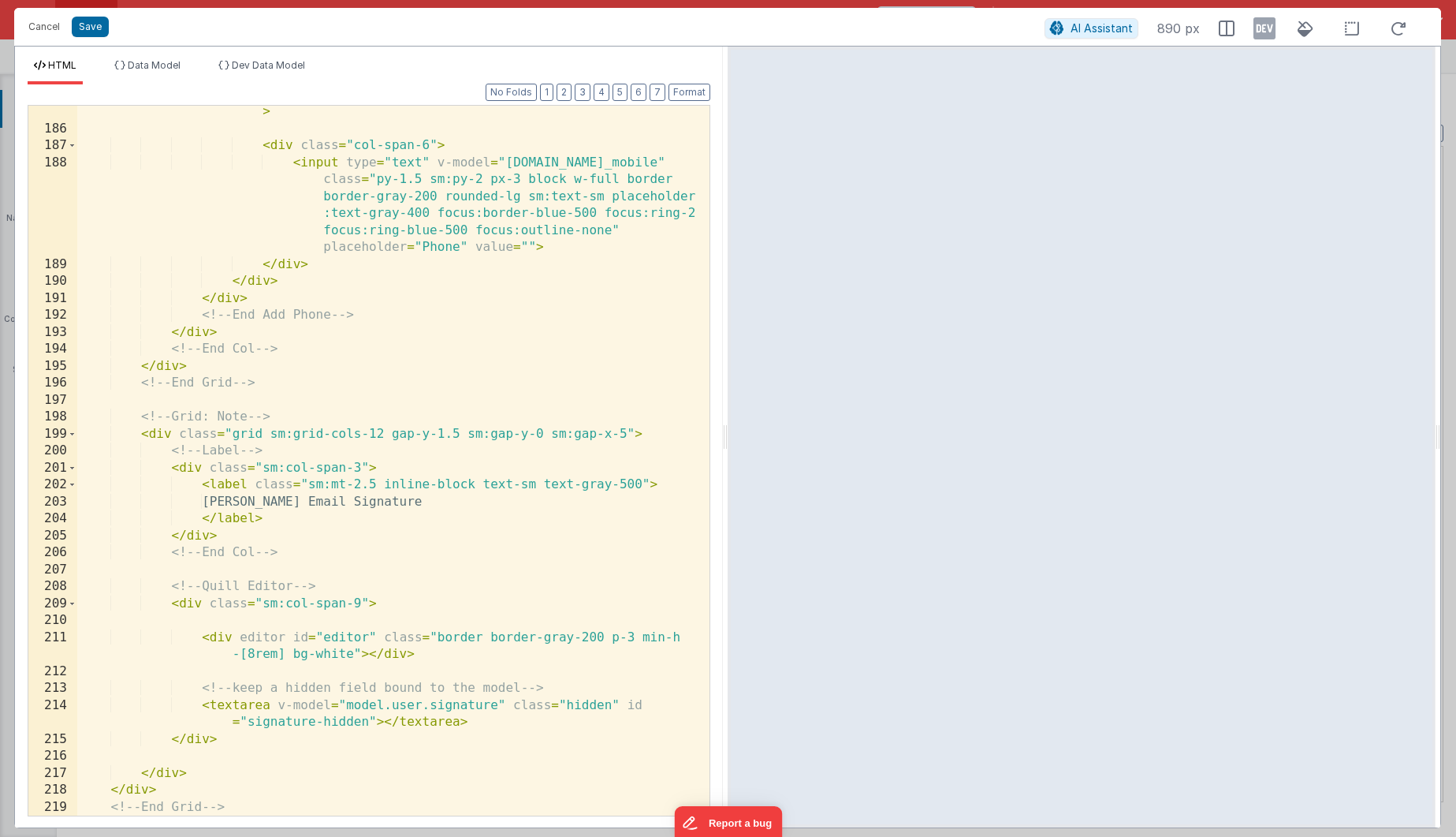
click at [215, 621] on div "< div id = "hs-content-for-copy" class = "grid grid-cols-12 gap-2" > < div clas…" at bounding box center [387, 468] width 620 height 761
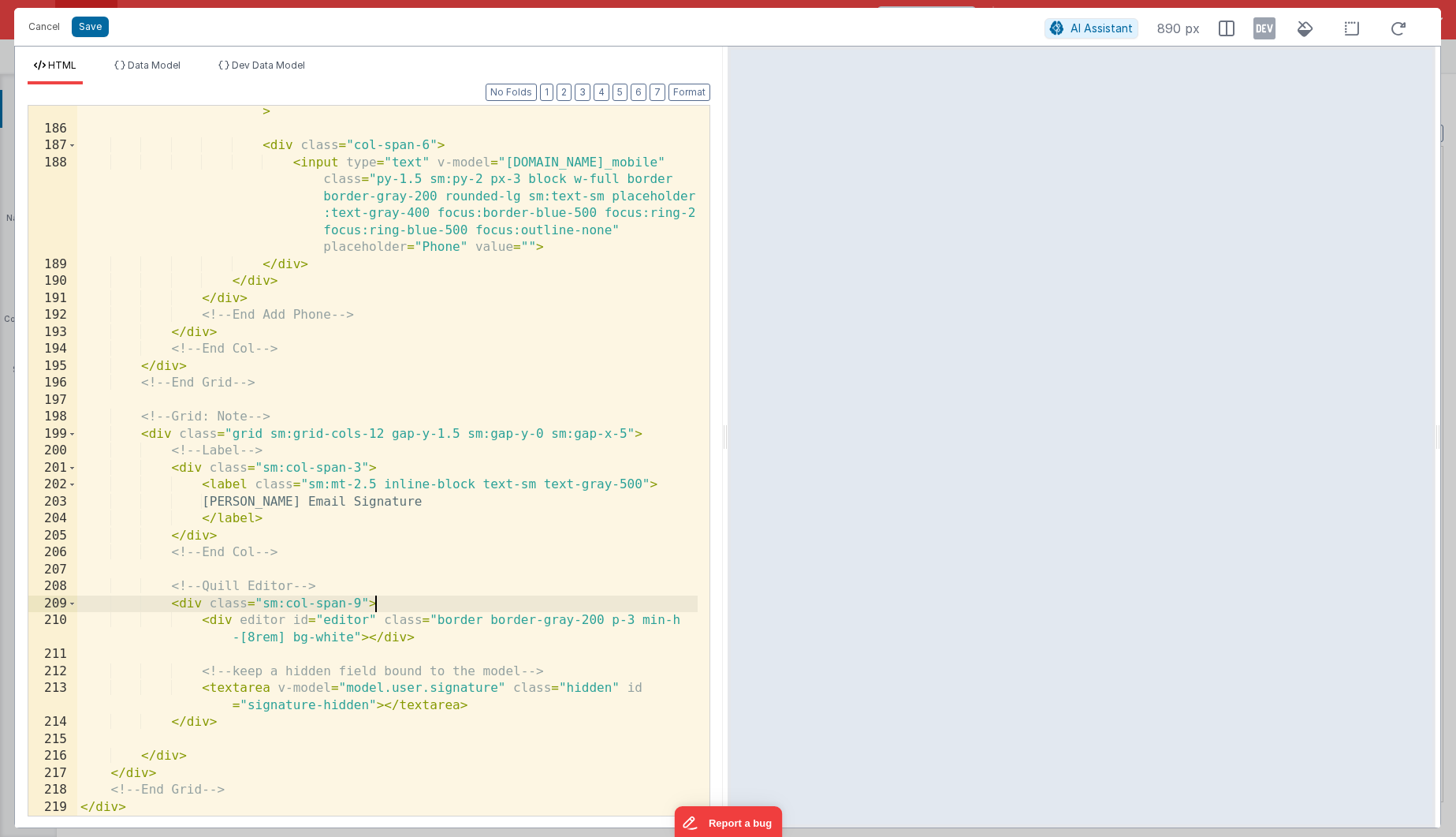
click at [244, 655] on div "< div id = "hs-content-for-copy" class = "grid grid-cols-12 gap-2" > < div clas…" at bounding box center [387, 468] width 620 height 761
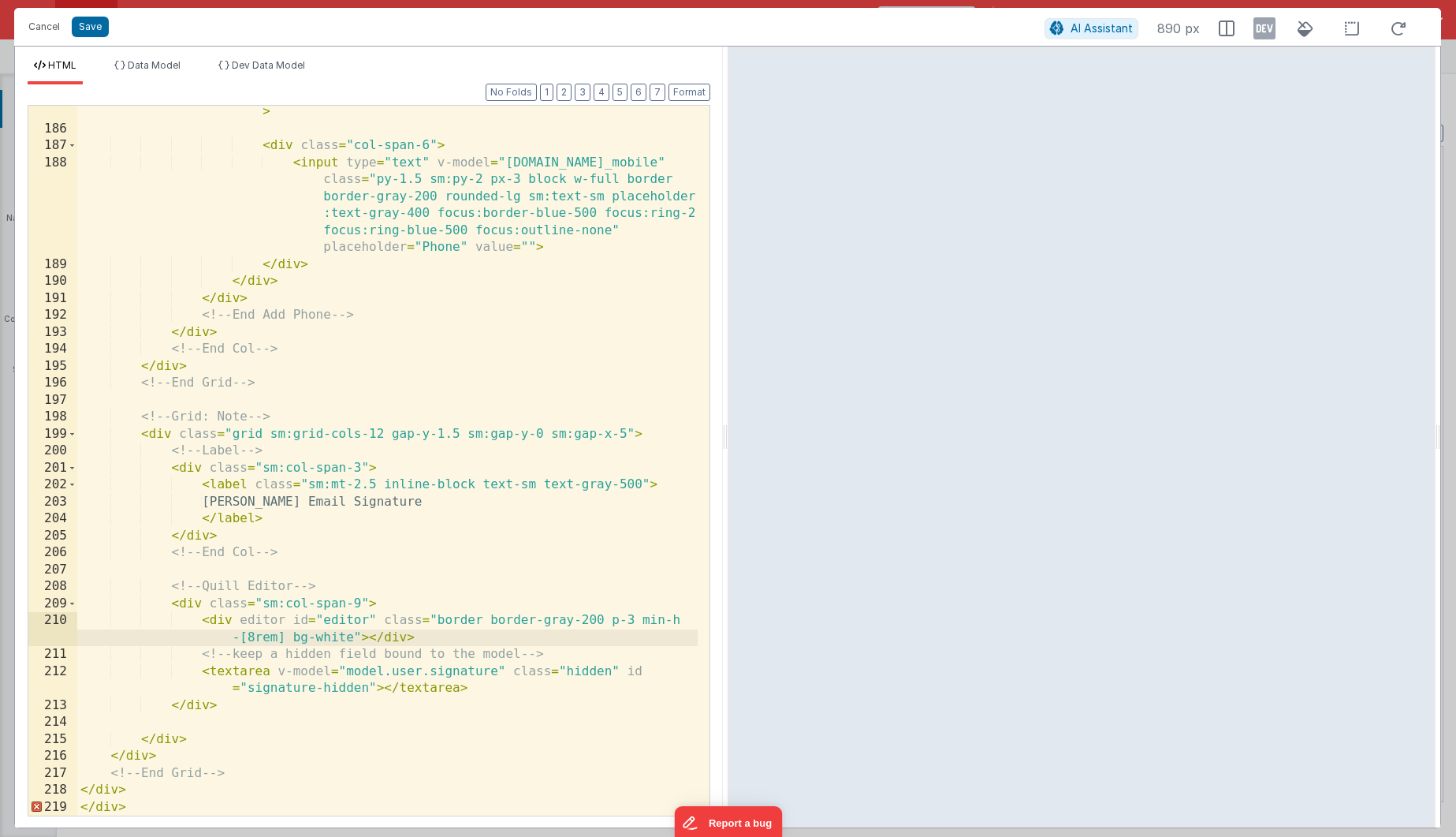
click at [166, 721] on div "< div id = "hs-content-for-copy" class = "grid grid-cols-12 gap-2" > < div clas…" at bounding box center [387, 468] width 620 height 761
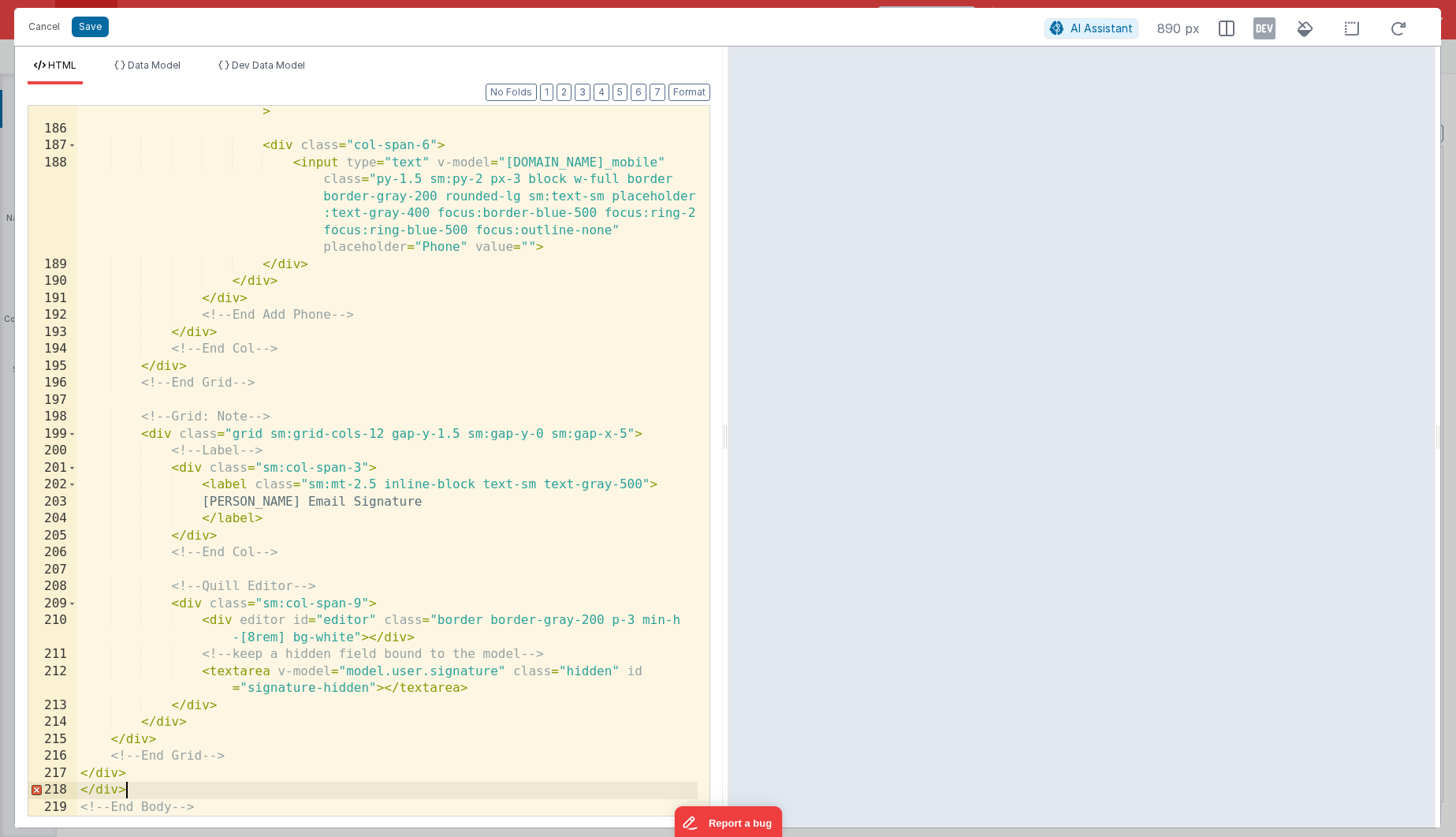
click at [139, 787] on div "< div id = "hs-content-for-copy" class = "grid grid-cols-12 gap-2" > < div clas…" at bounding box center [387, 468] width 620 height 761
click at [97, 33] on button "Save" at bounding box center [91, 27] width 37 height 21
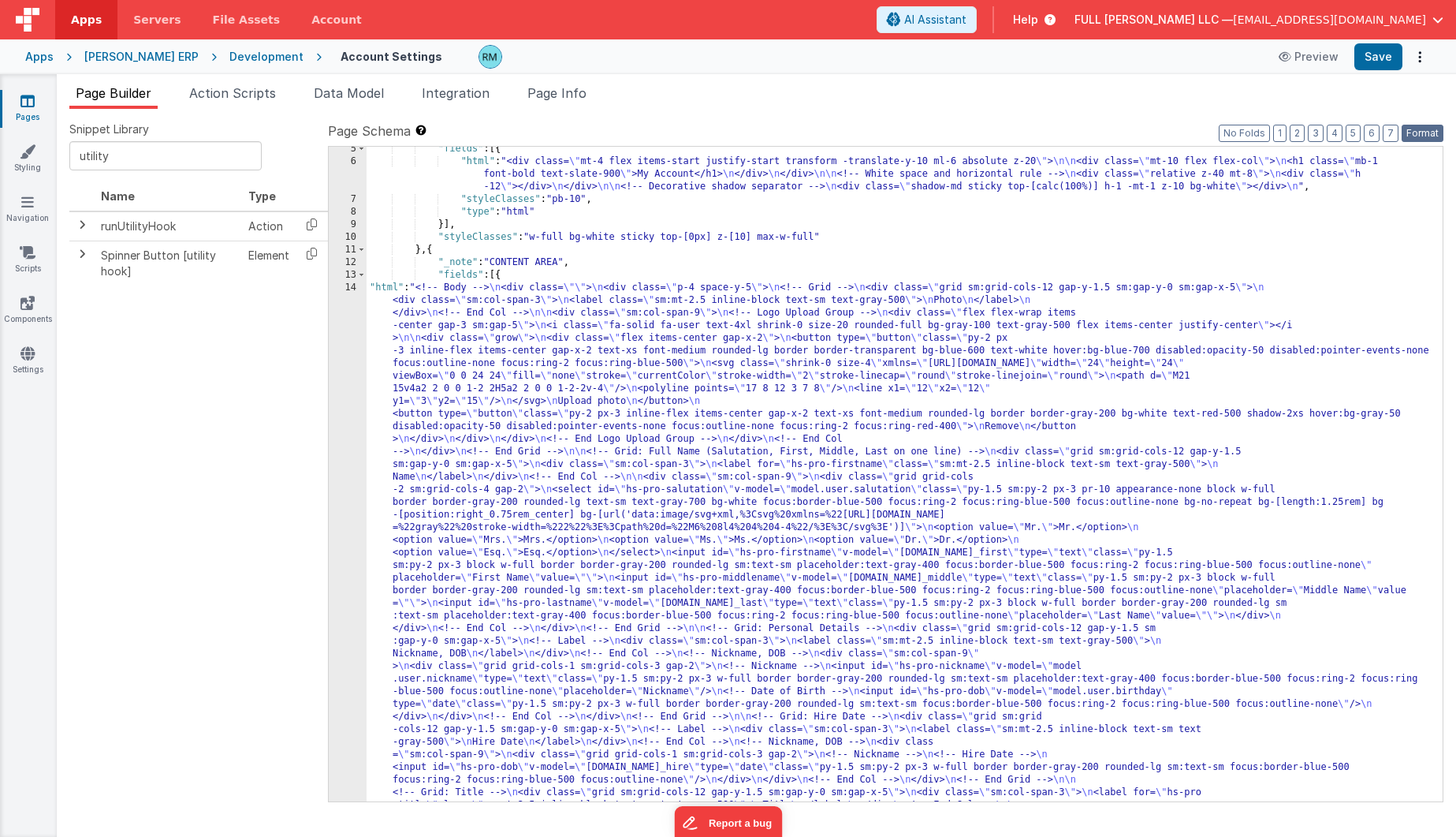
click at [1413, 135] on button "Format" at bounding box center [1422, 133] width 42 height 18
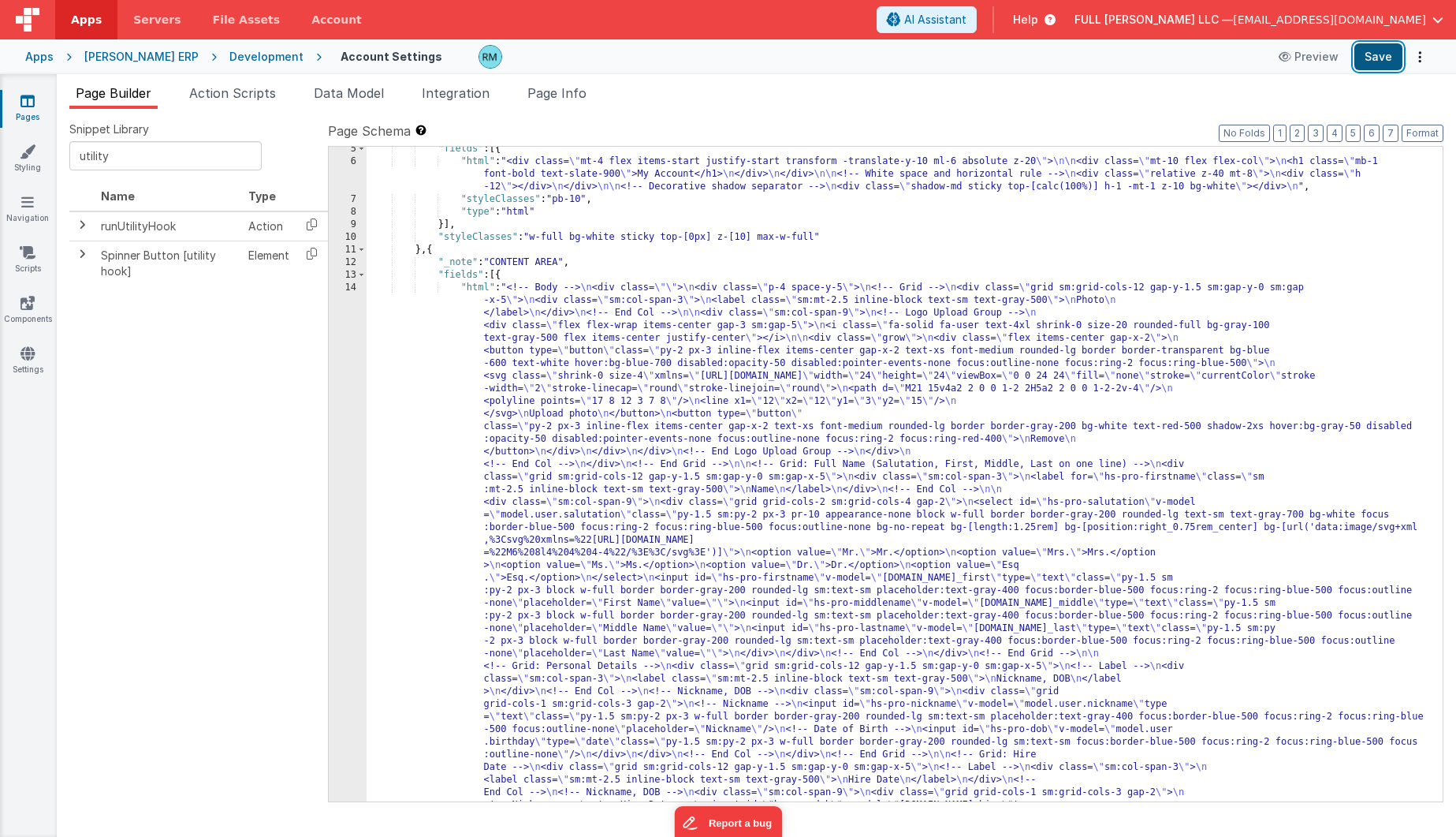
click at [1387, 61] on button "Save" at bounding box center [1377, 56] width 48 height 27
click at [555, 97] on span "Page Info" at bounding box center [557, 93] width 59 height 16
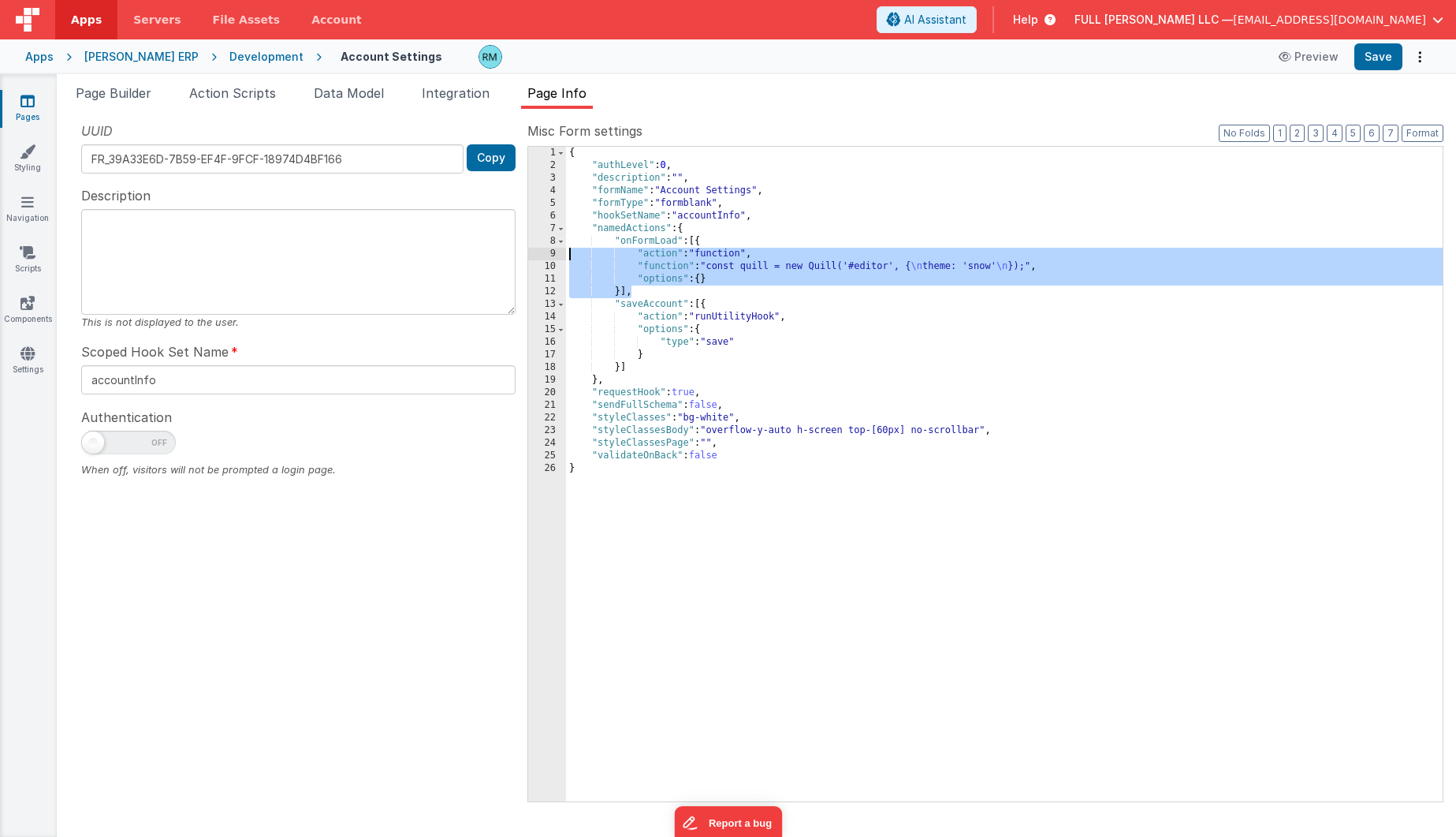
click at [668, 273] on div "{ "authLevel" : 0 , "description" : "" , "formName" : "Account Settings" , "for…" at bounding box center [1003, 486] width 876 height 680
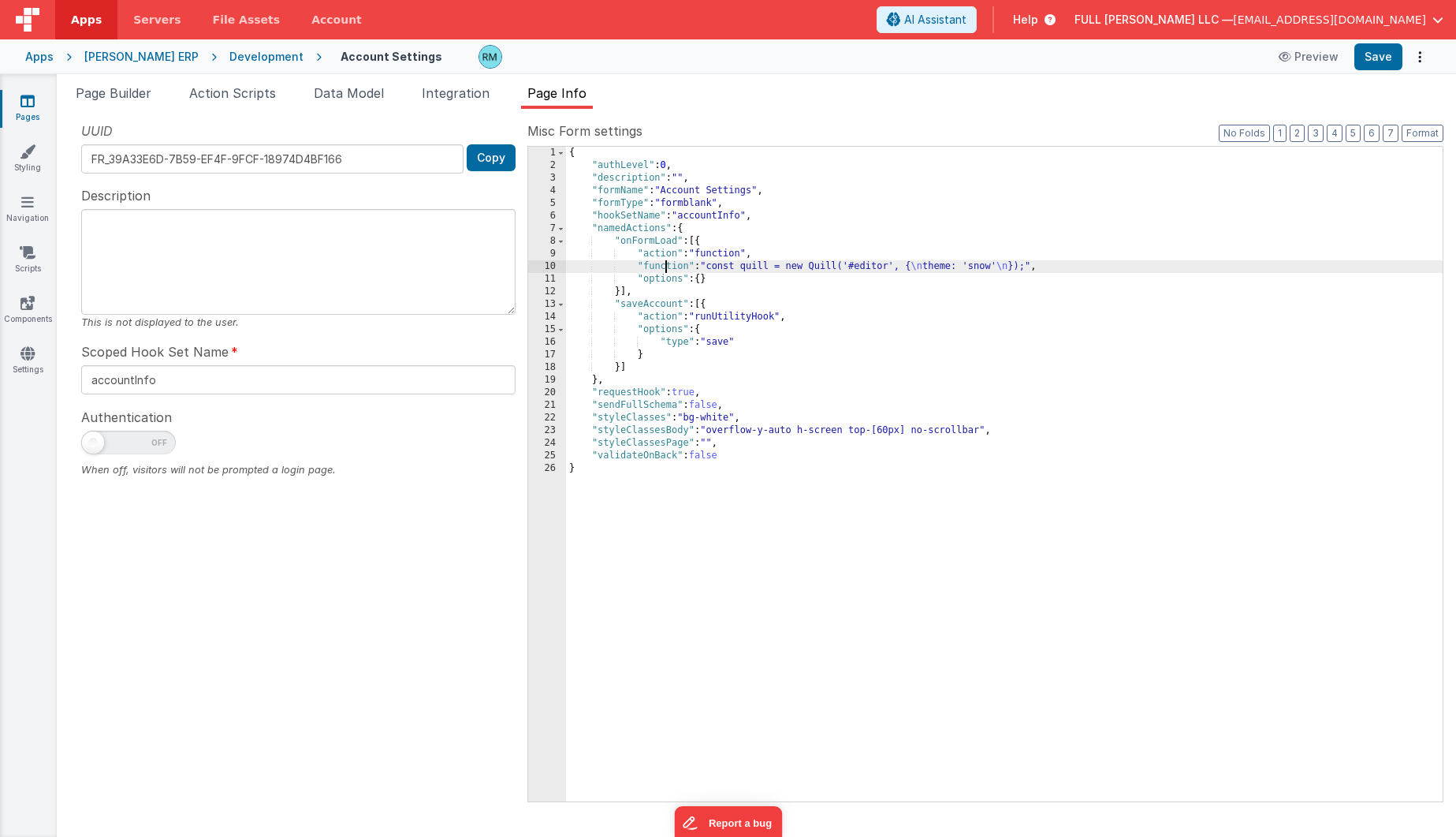
click at [668, 266] on div "{ "authLevel" : 0 , "description" : "" , "formName" : "Account Settings" , "for…" at bounding box center [1003, 486] width 876 height 680
click at [548, 263] on div "10" at bounding box center [547, 266] width 37 height 12
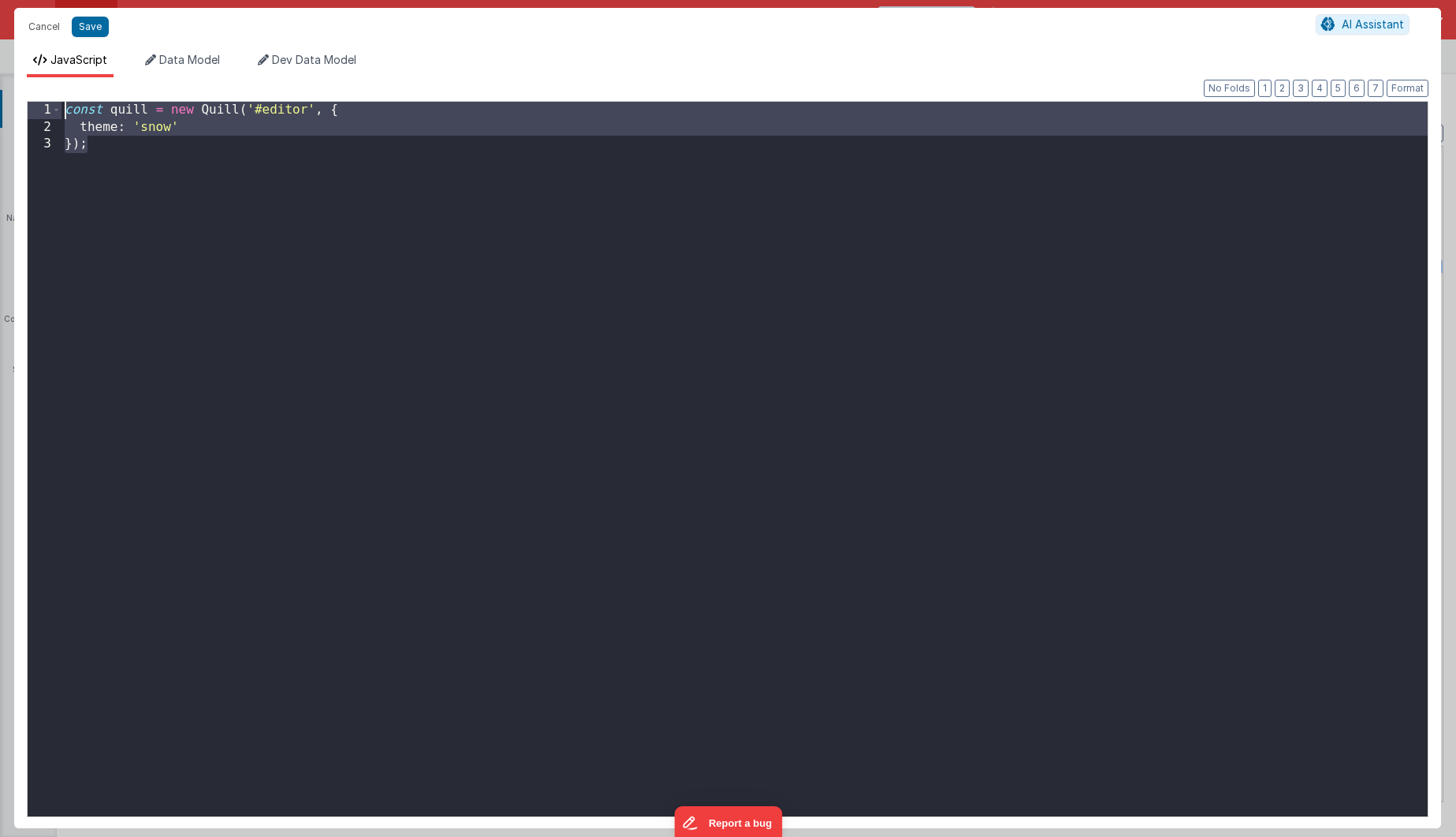
drag, startPoint x: 176, startPoint y: 358, endPoint x: 38, endPoint y: 7, distance: 377.2
click at [38, 7] on div "Cancel Save AI Assistant JavaScript Data Model Dev Data Model Format 7 6 5 4 3 …" at bounding box center [727, 417] width 1427 height 820
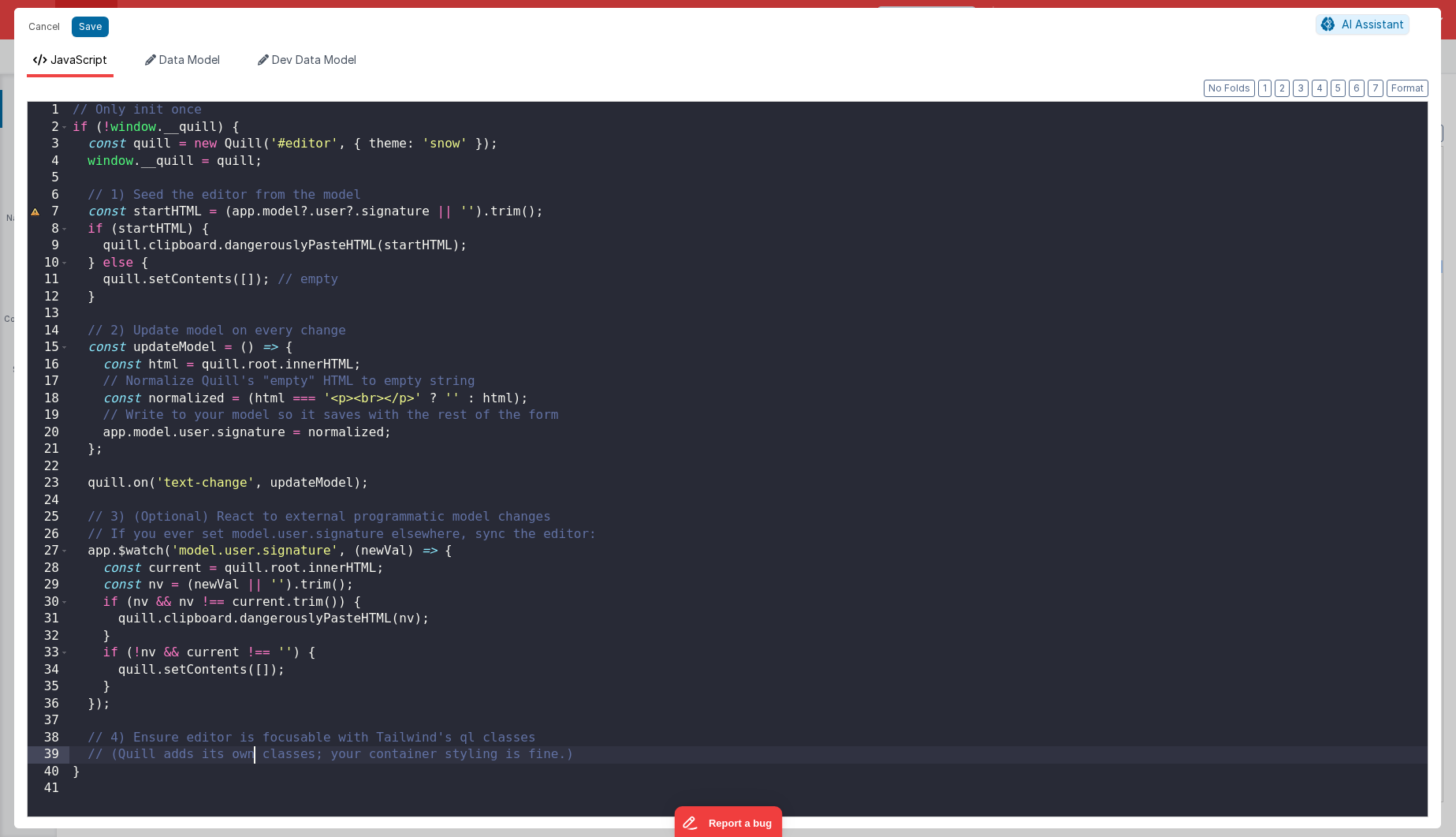
drag, startPoint x: 256, startPoint y: 756, endPoint x: 235, endPoint y: 762, distance: 21.8
click at [252, 757] on div "// Only init once if ( ! window . __quill ) { const quill = new Quill ( '#edito…" at bounding box center [748, 476] width 1358 height 748
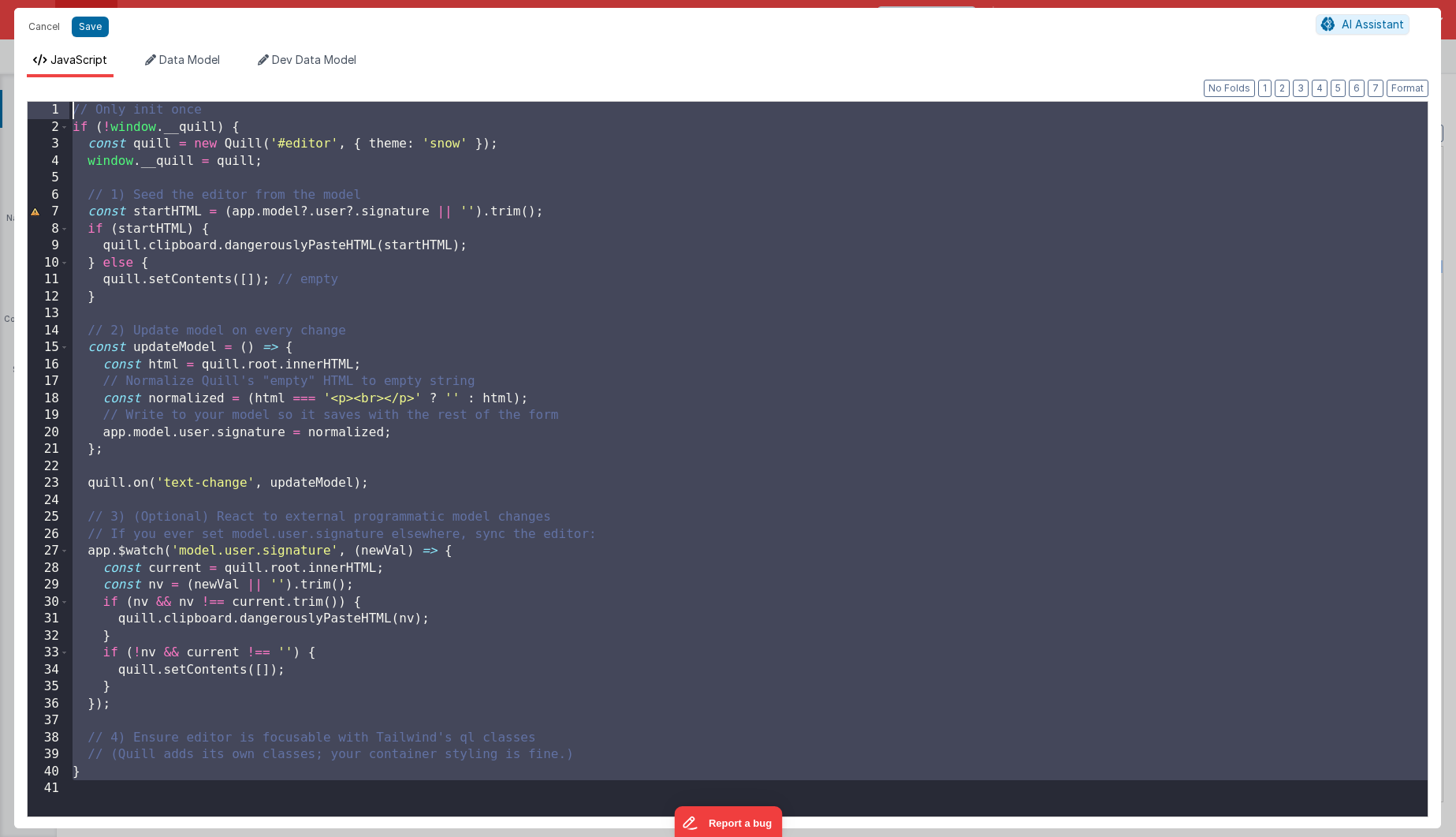
drag, startPoint x: 181, startPoint y: 782, endPoint x: 81, endPoint y: 96, distance: 693.3
click at [81, 96] on div "Format 7 6 5 4 3 2 1 No Folds 1 2 3 4 5 6 7 8 9 10 11 12 13 14 15 16 17 18 19 2…" at bounding box center [728, 453] width 1402 height 725
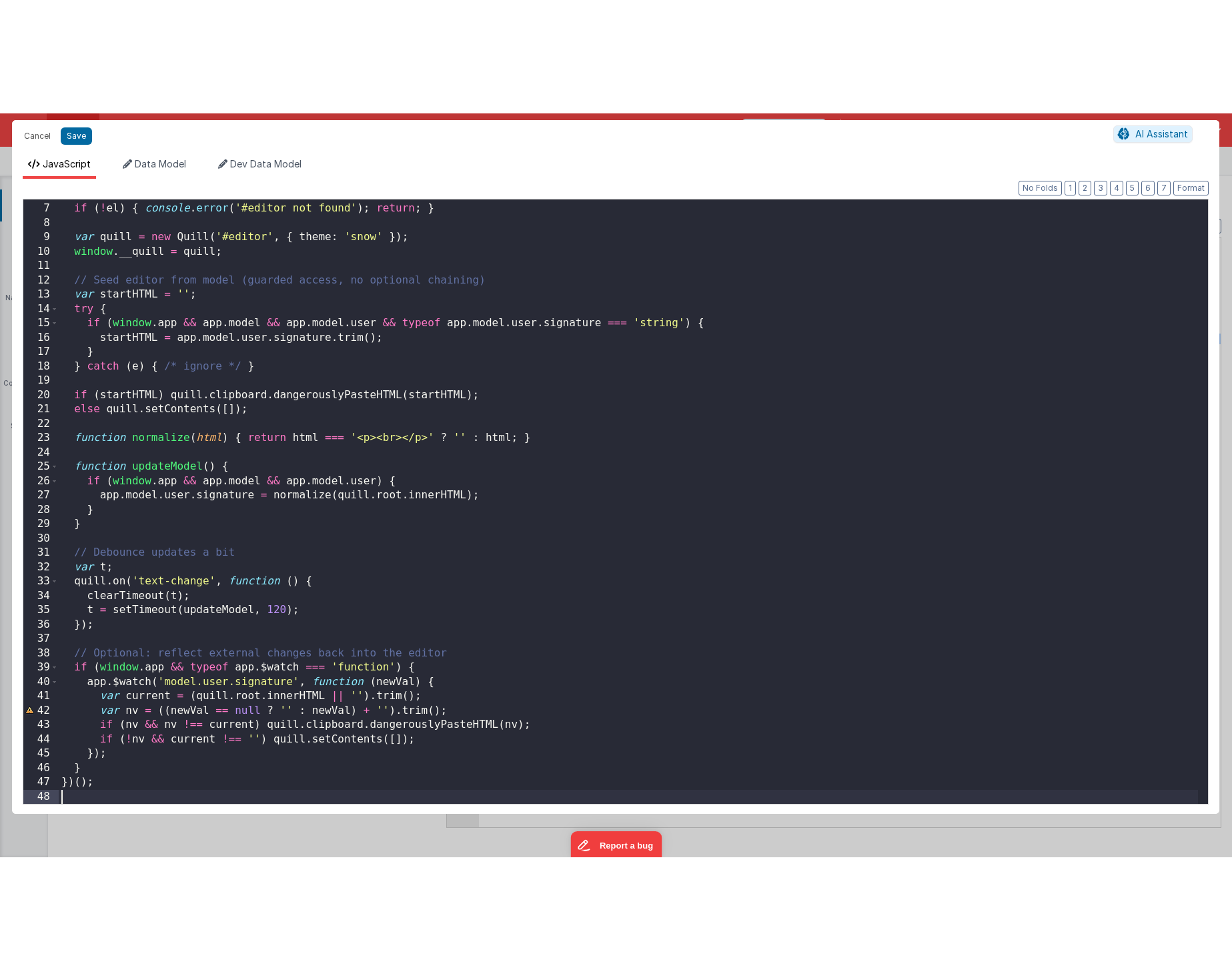
scroll to position [0, 0]
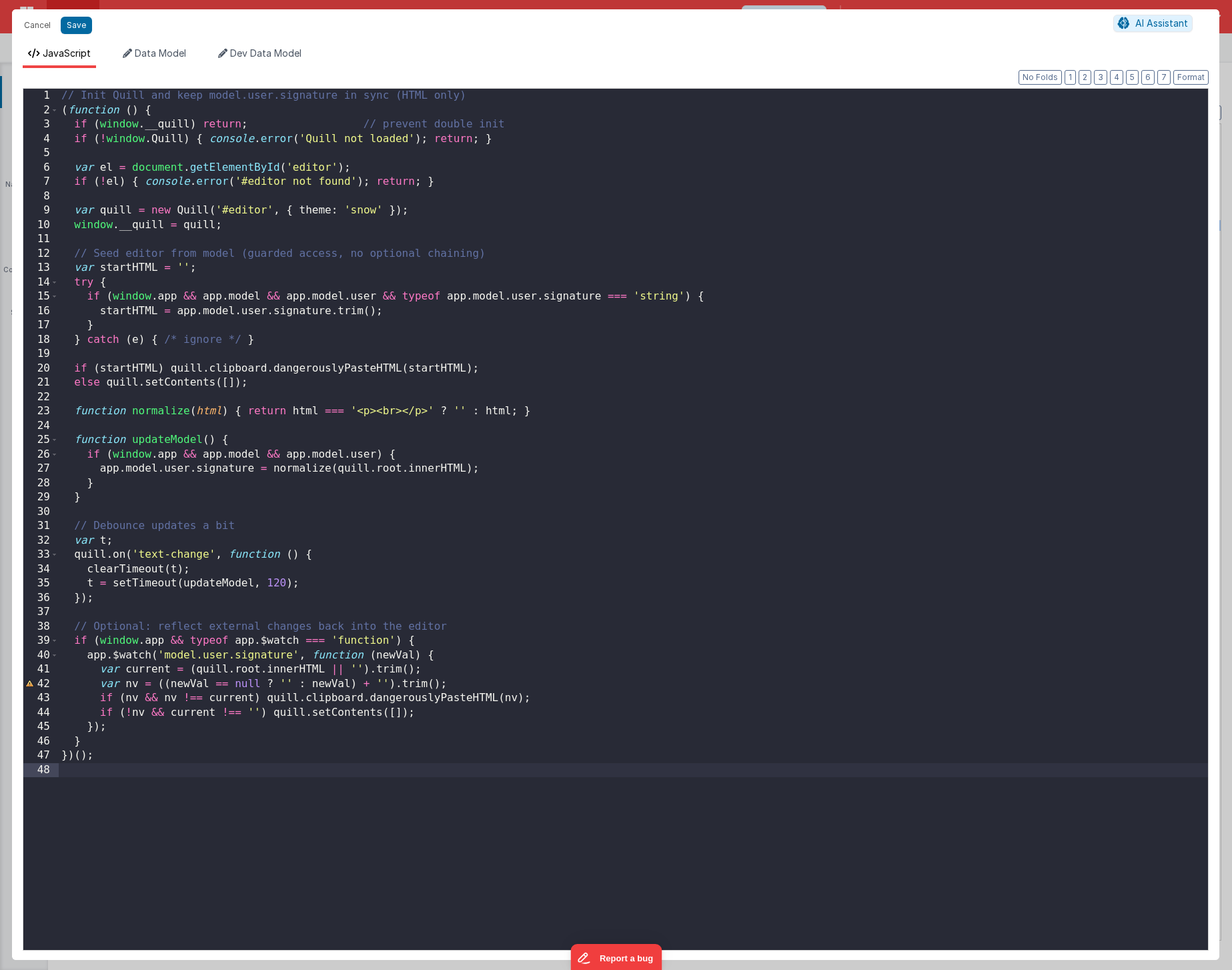
click at [212, 683] on div "// Init Quill and keep model.user.signature in sync (HTML only) ( function ( ) …" at bounding box center [633, 534] width 1149 height 890
click at [212, 689] on div "// Init Quill and keep model.user.signature in sync (HTML only) ( function ( ) …" at bounding box center [633, 534] width 1149 height 890
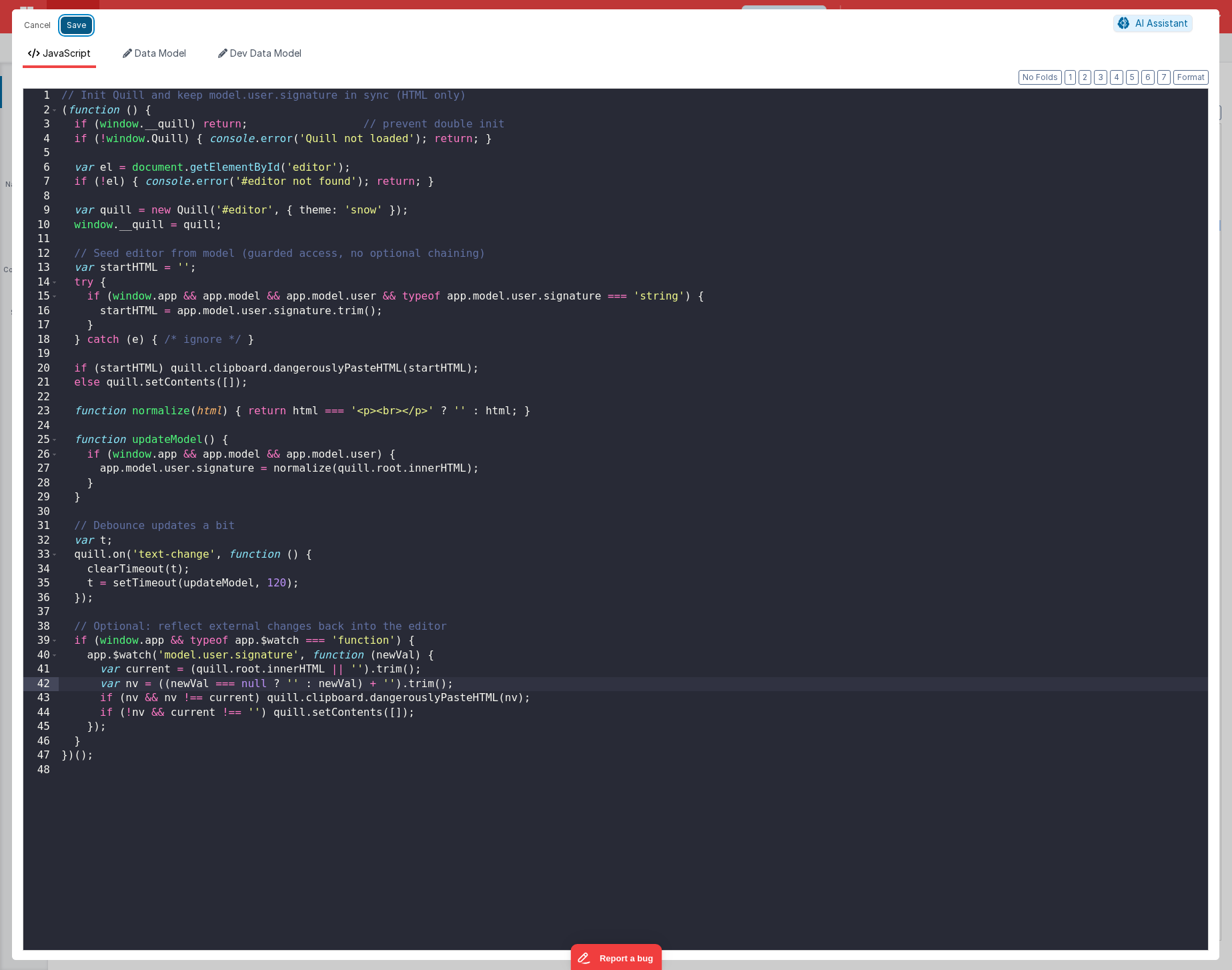
click at [80, 31] on button "Save" at bounding box center [77, 25] width 32 height 17
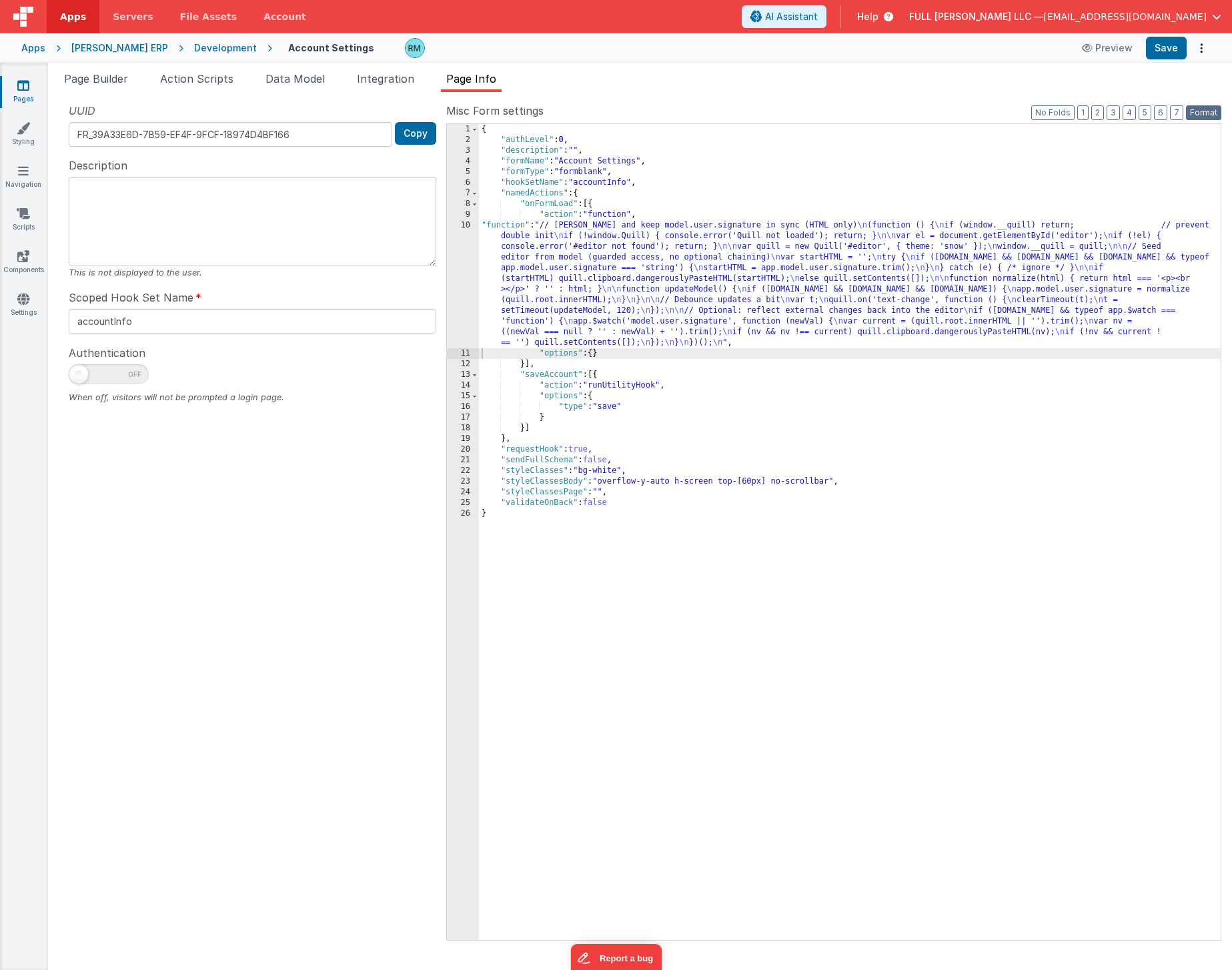
click at [1210, 115] on button "Format" at bounding box center [1203, 113] width 36 height 15
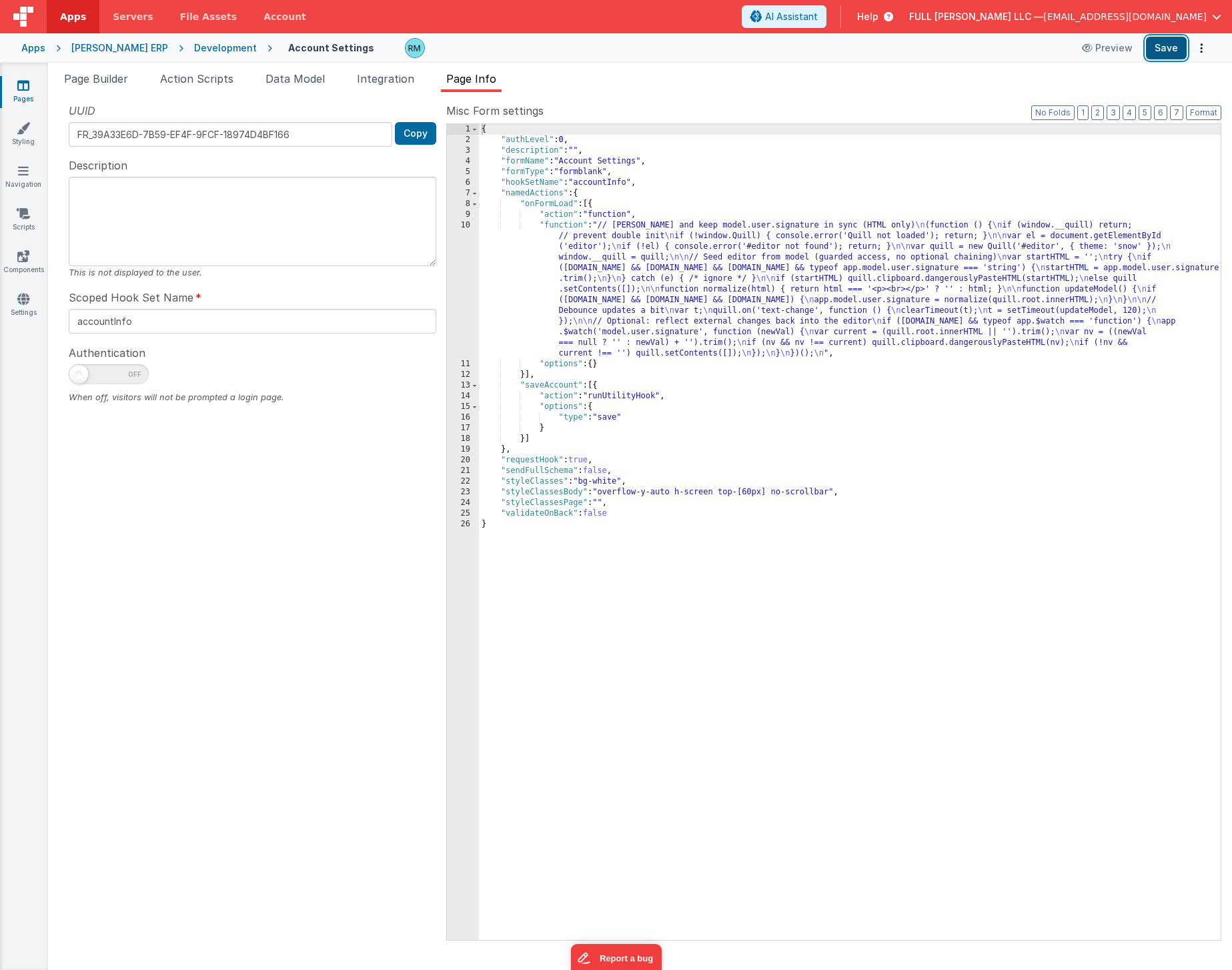
click at [1165, 52] on button "Save" at bounding box center [1165, 48] width 40 height 23
click at [78, 82] on span "Page Builder" at bounding box center [96, 79] width 64 height 13
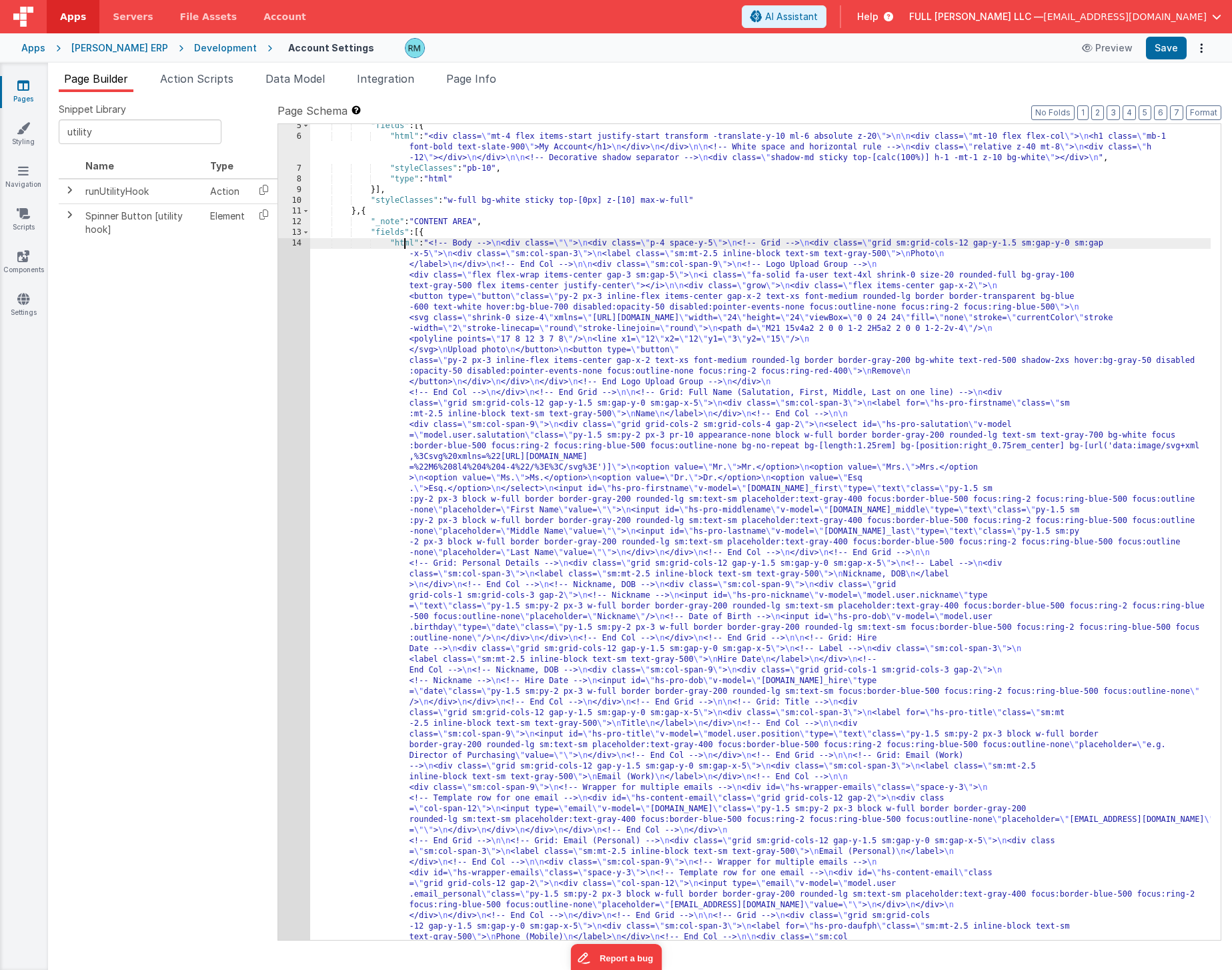
click at [405, 246] on div ""fields" : [{ "html" : "<div class= \" mt-4 flex items-start justify-start tran…" at bounding box center [760, 939] width 901 height 1638
click at [297, 243] on div "14" at bounding box center [294, 643] width 32 height 811
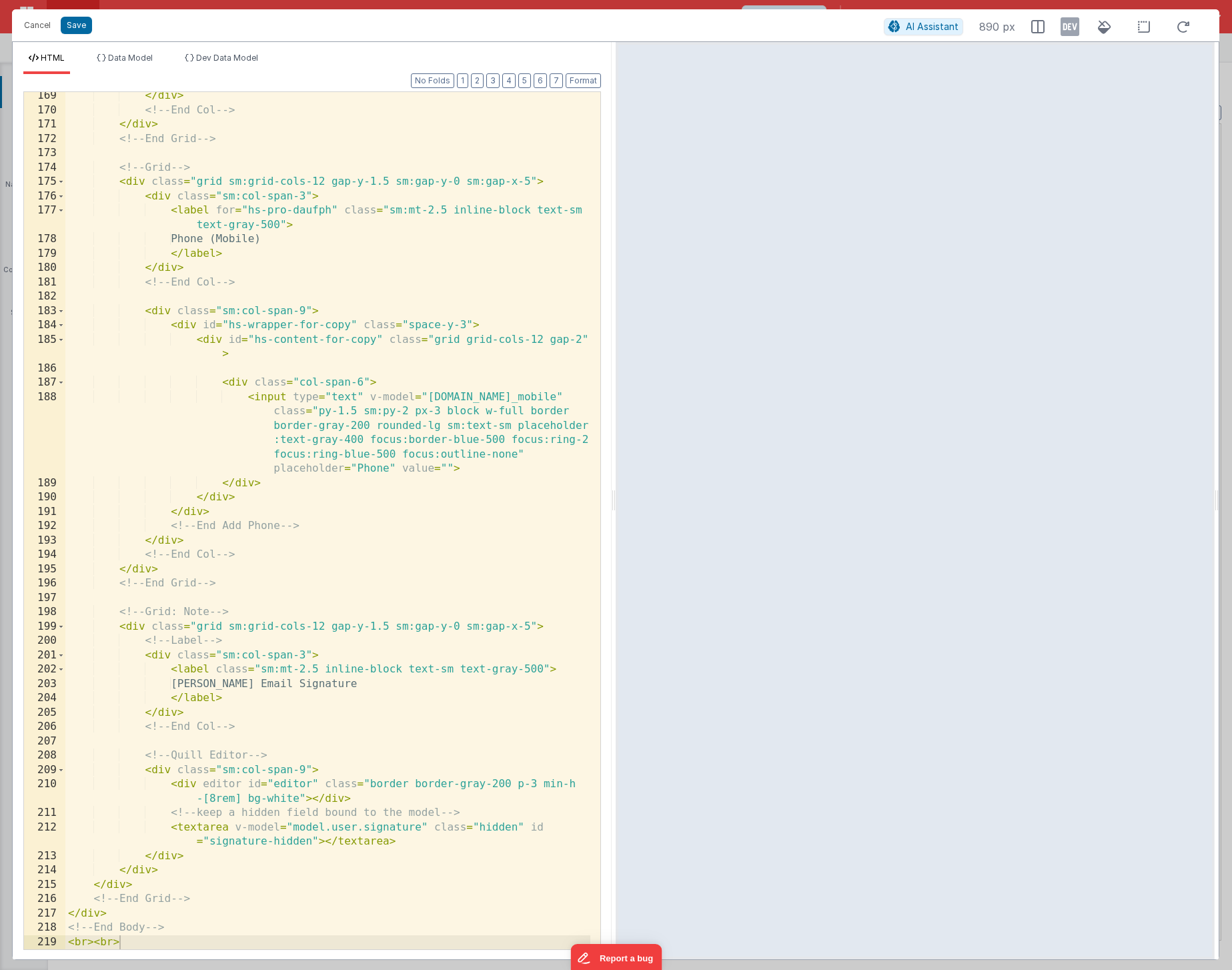
scroll to position [3418, 0]
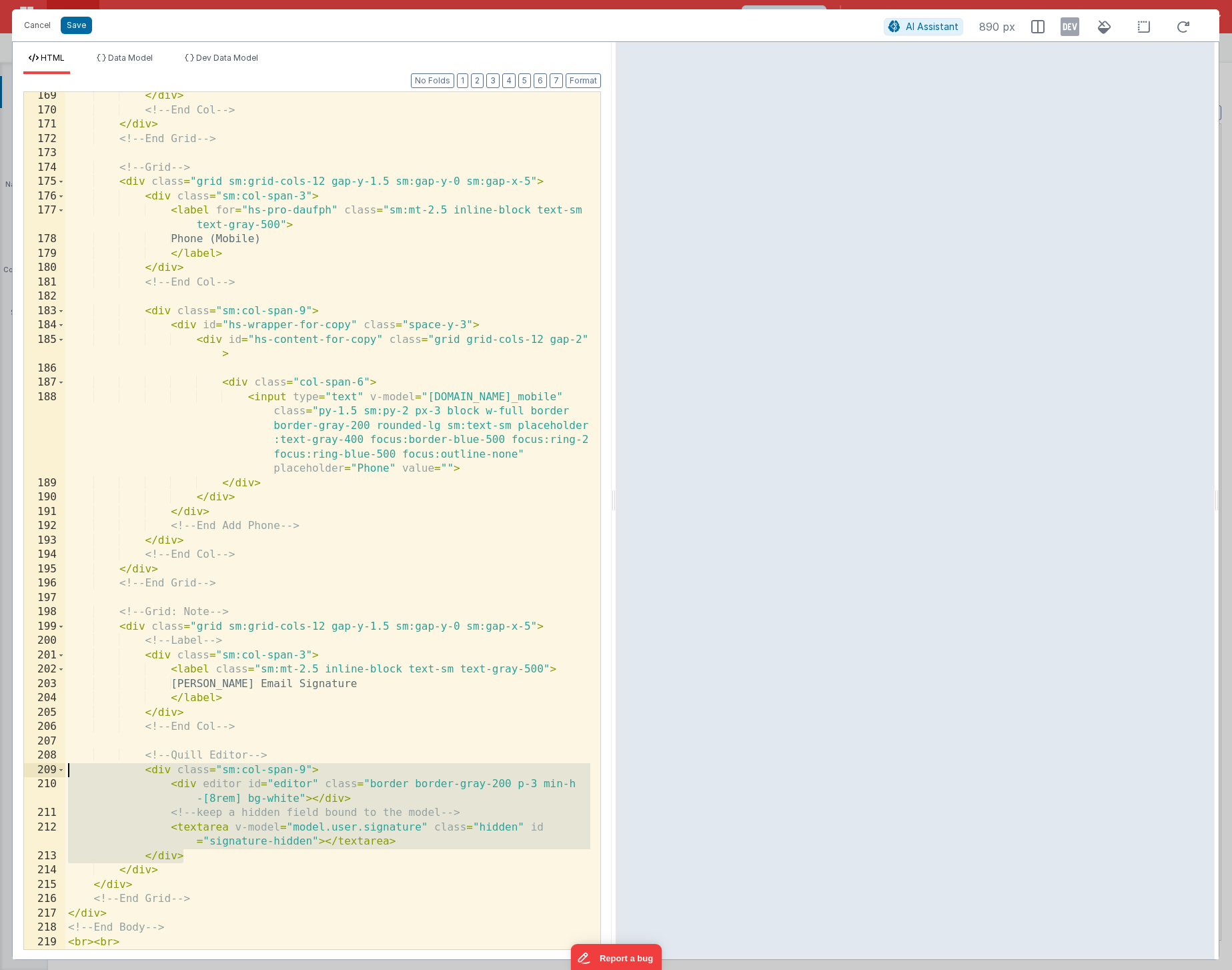
drag, startPoint x: 199, startPoint y: 857, endPoint x: 36, endPoint y: 774, distance: 182.9
click at [36, 707] on div "169 170 171 172 173 174 175 176 177 178 179 180 181 182 183 184 185 186 187 188…" at bounding box center [312, 520] width 577 height 859
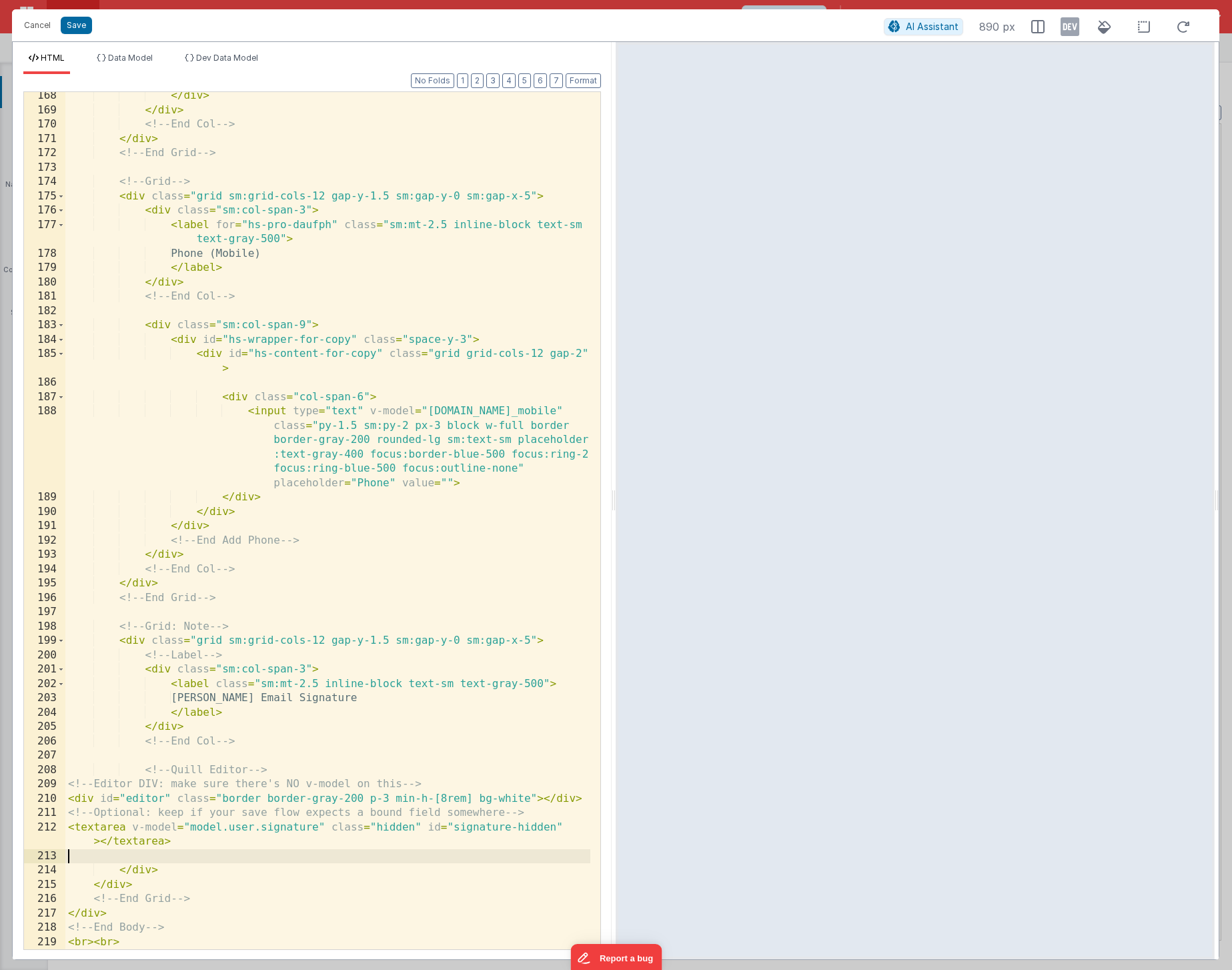
scroll to position [3403, 0]
click at [587, 86] on button "Format" at bounding box center [583, 81] width 36 height 15
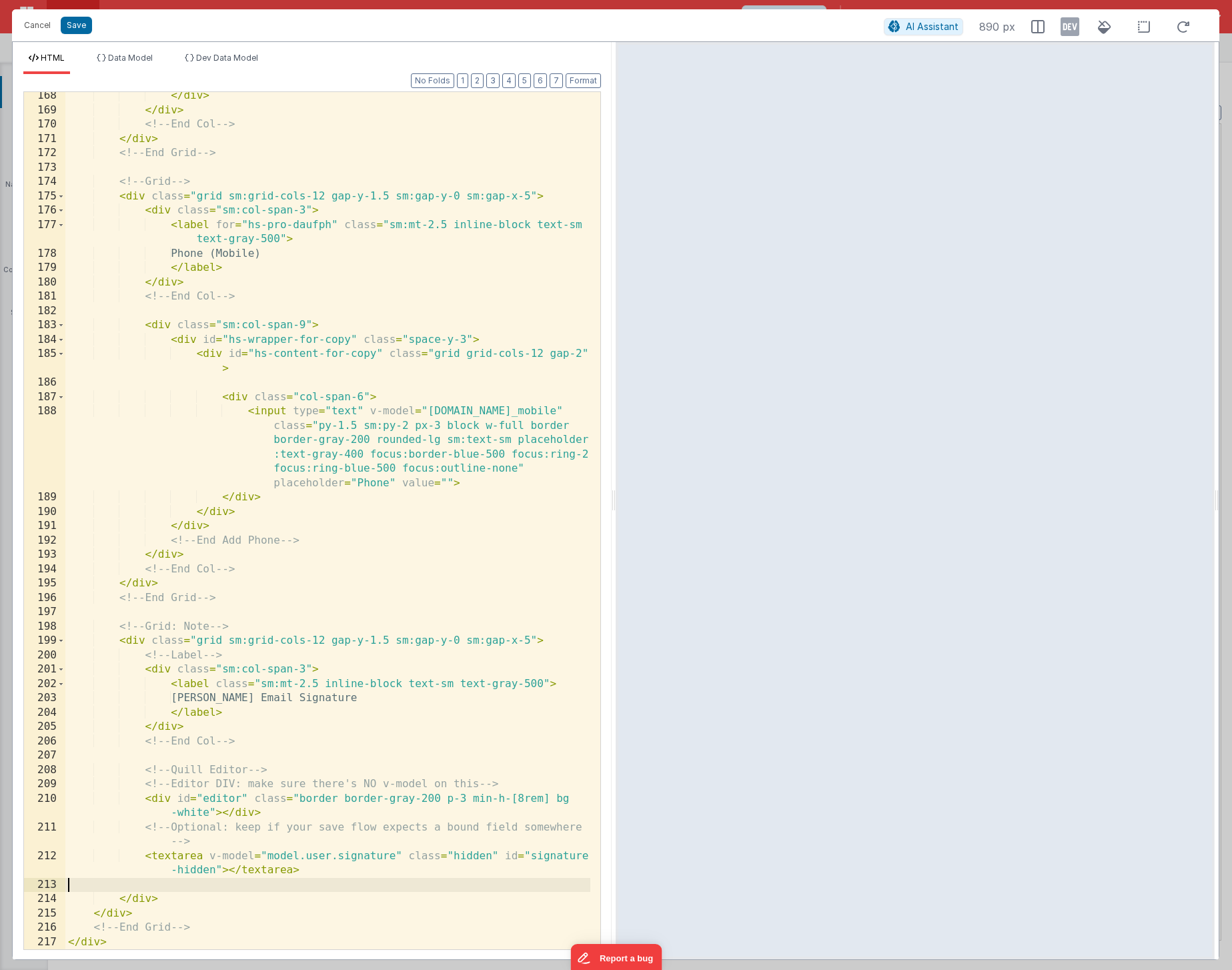
click at [166, 707] on div "</ div > </ div > <!-- End Col --> </ div > <!-- End Grid --> <!-- Grid --> < d…" at bounding box center [327, 531] width 525 height 886
click at [74, 24] on button "Save" at bounding box center [77, 25] width 32 height 17
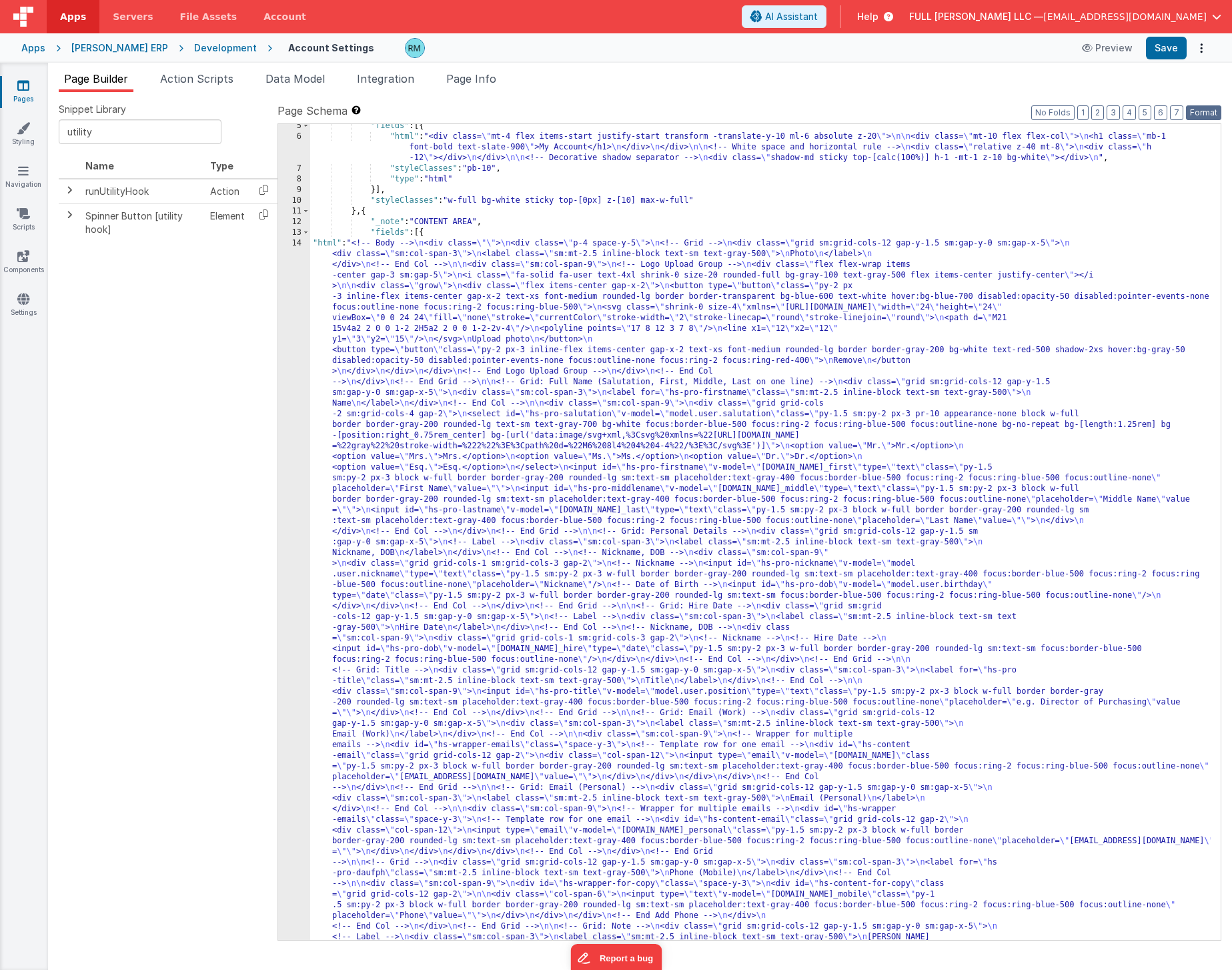
click at [1203, 118] on button "Format" at bounding box center [1203, 113] width 36 height 15
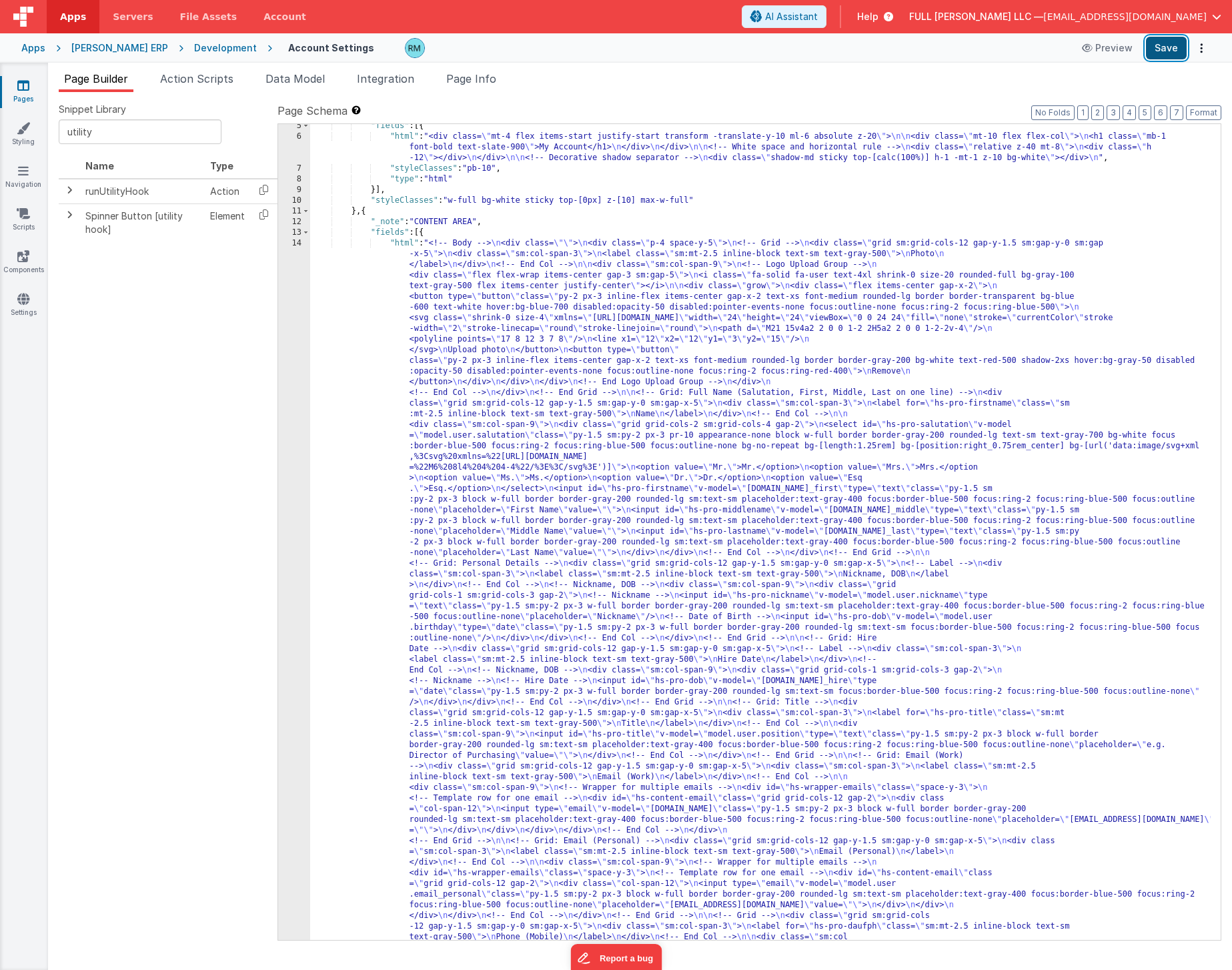
click at [1164, 49] on button "Save" at bounding box center [1165, 48] width 40 height 23
click at [409, 242] on div ""fields" : [{ "html" : "<div class= \" mt-4 flex items-start justify-start tran…" at bounding box center [760, 939] width 901 height 1638
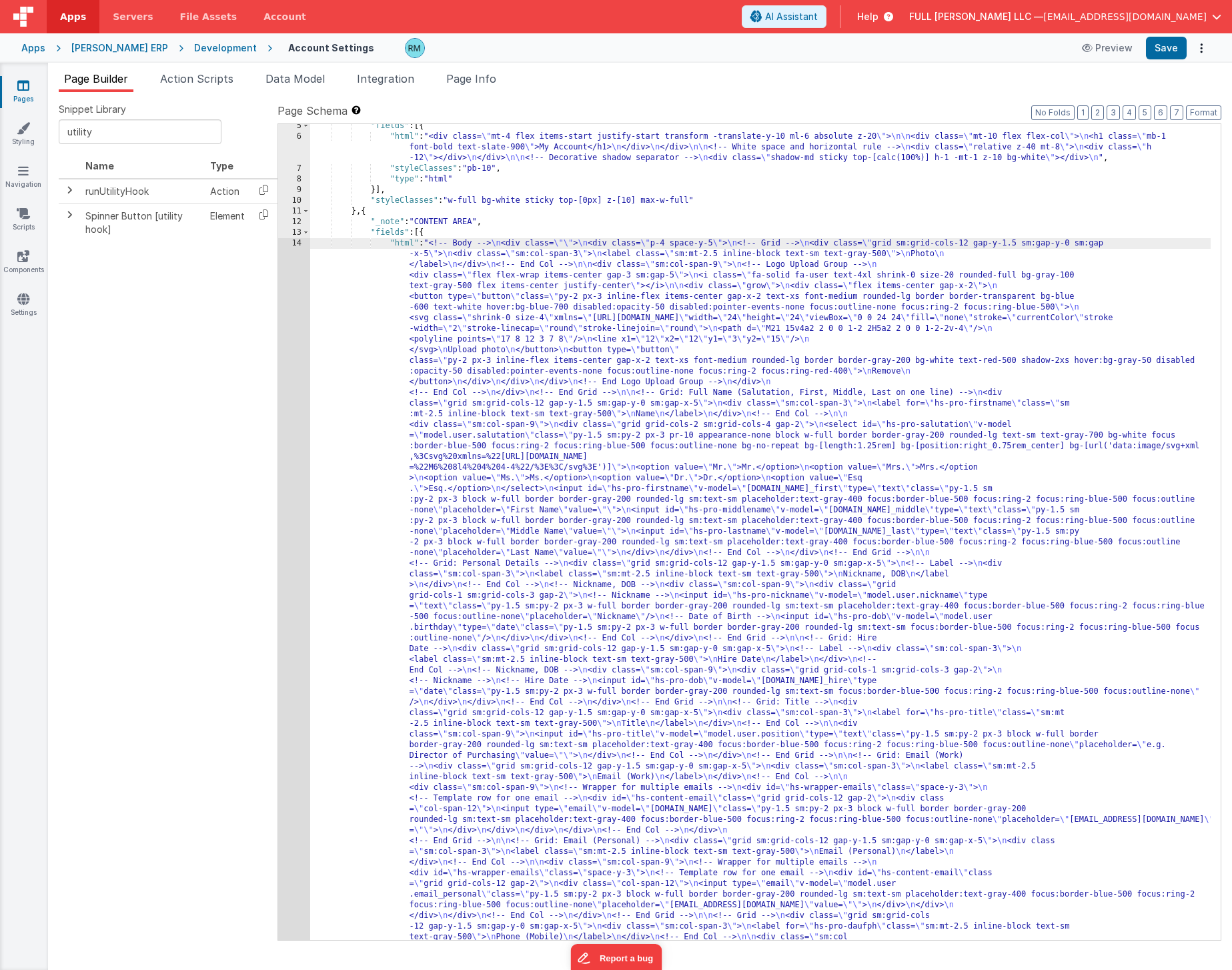
click at [297, 243] on div "14" at bounding box center [294, 643] width 32 height 811
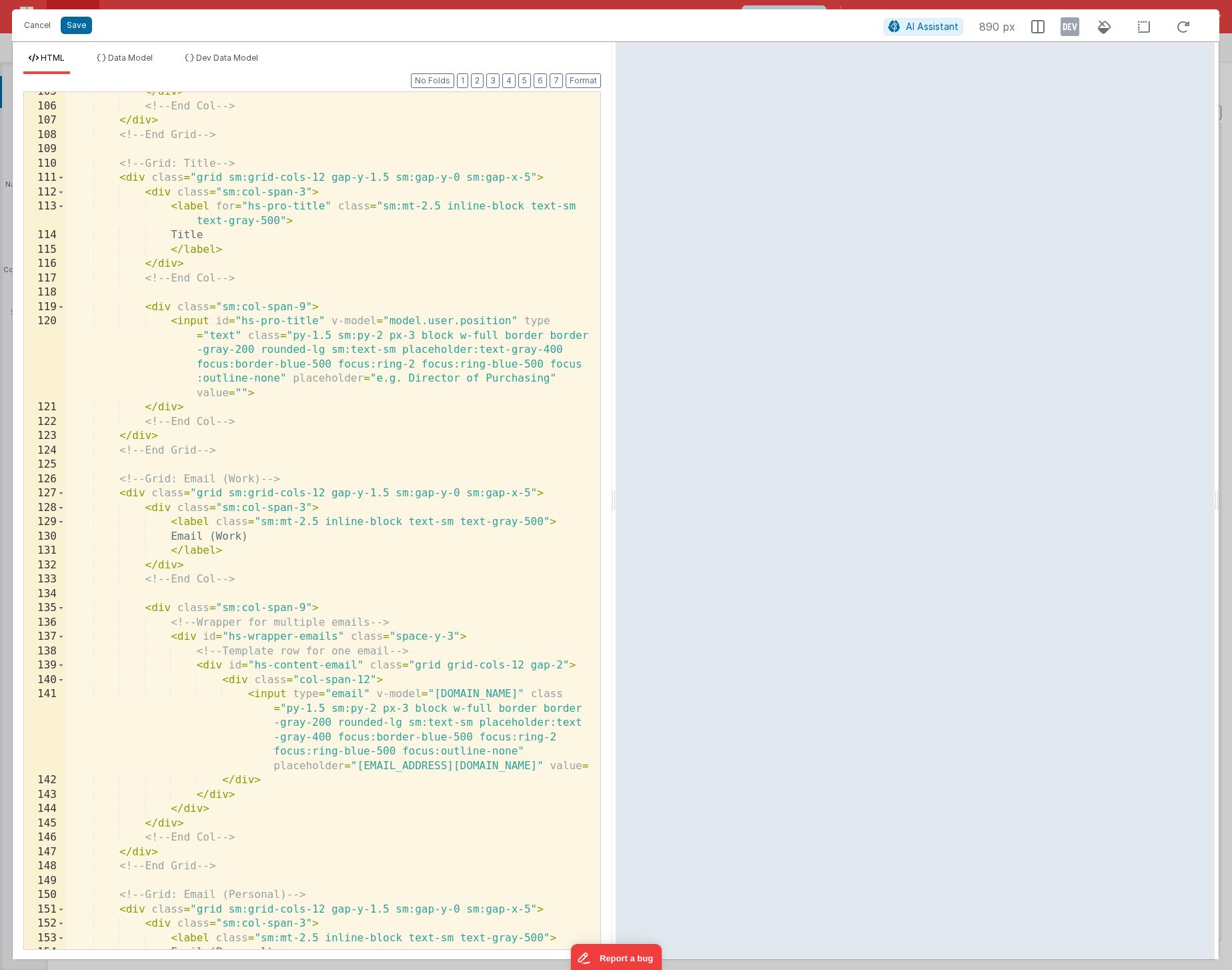
scroll to position [3418, 0]
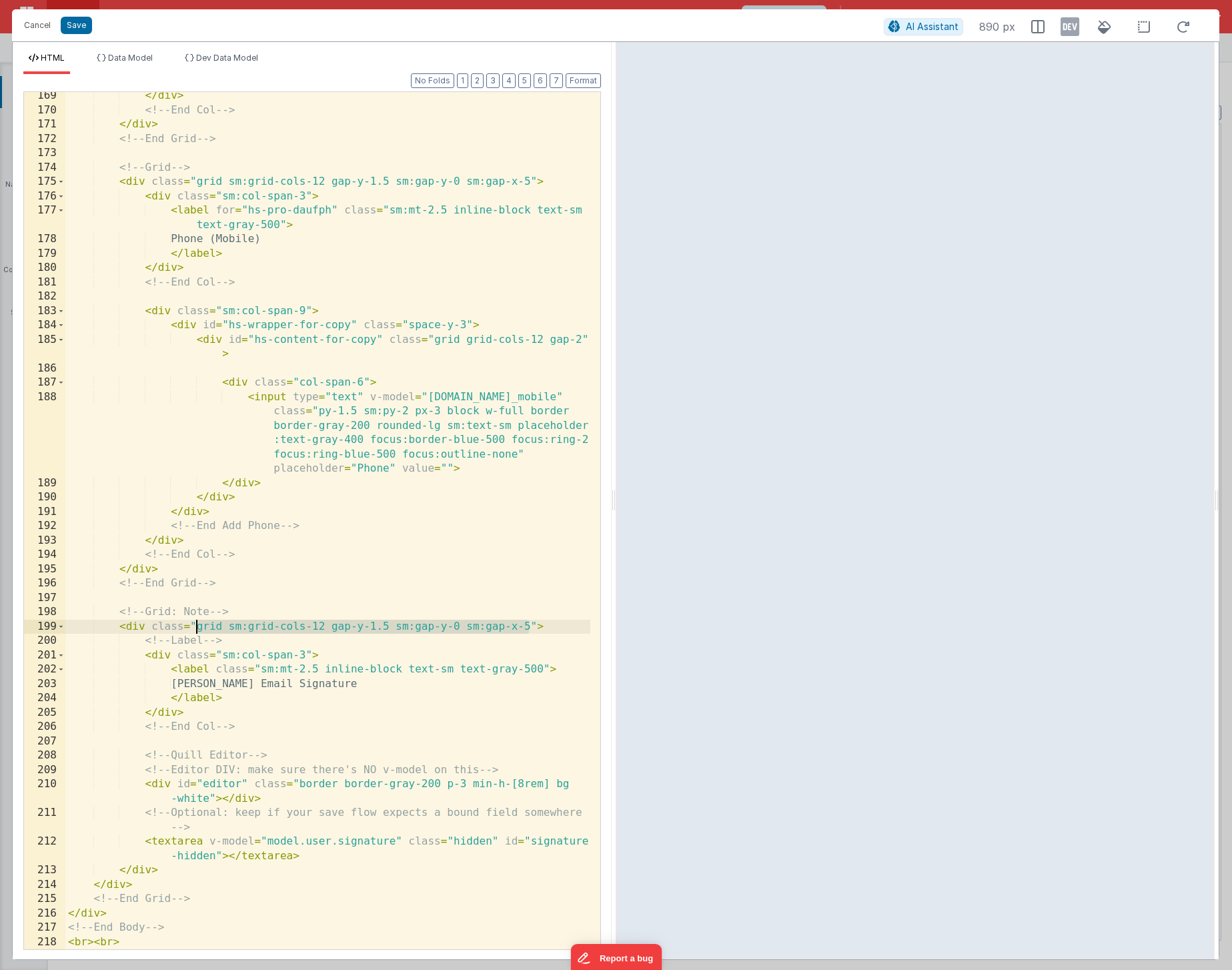
drag, startPoint x: 530, startPoint y: 626, endPoint x: 195, endPoint y: 629, distance: 335.0
click at [195, 629] on div "</ div > <!-- End Col --> </ div > <!-- End Grid --> <!-- Grid --> < div class …" at bounding box center [327, 531] width 525 height 886
click at [350, 707] on div "</ div > <!-- End Col --> </ div > <!-- End Grid --> <!-- Grid --> < div class …" at bounding box center [327, 531] width 525 height 886
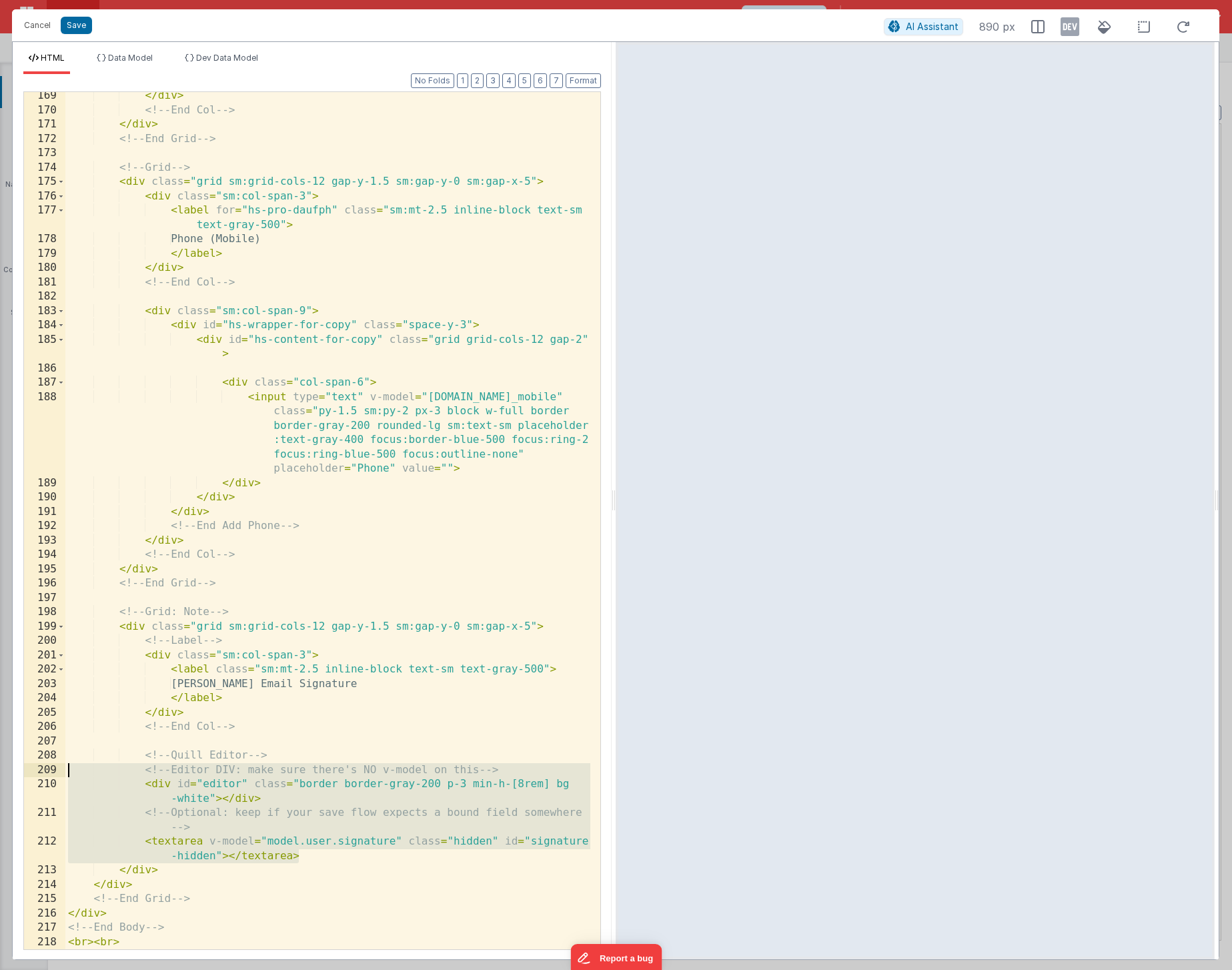
drag, startPoint x: 330, startPoint y: 849, endPoint x: 31, endPoint y: 769, distance: 309.5
click at [31, 707] on div "169 170 171 172 173 174 175 176 177 178 179 180 181 182 183 184 185 186 187 188…" at bounding box center [312, 520] width 577 height 859
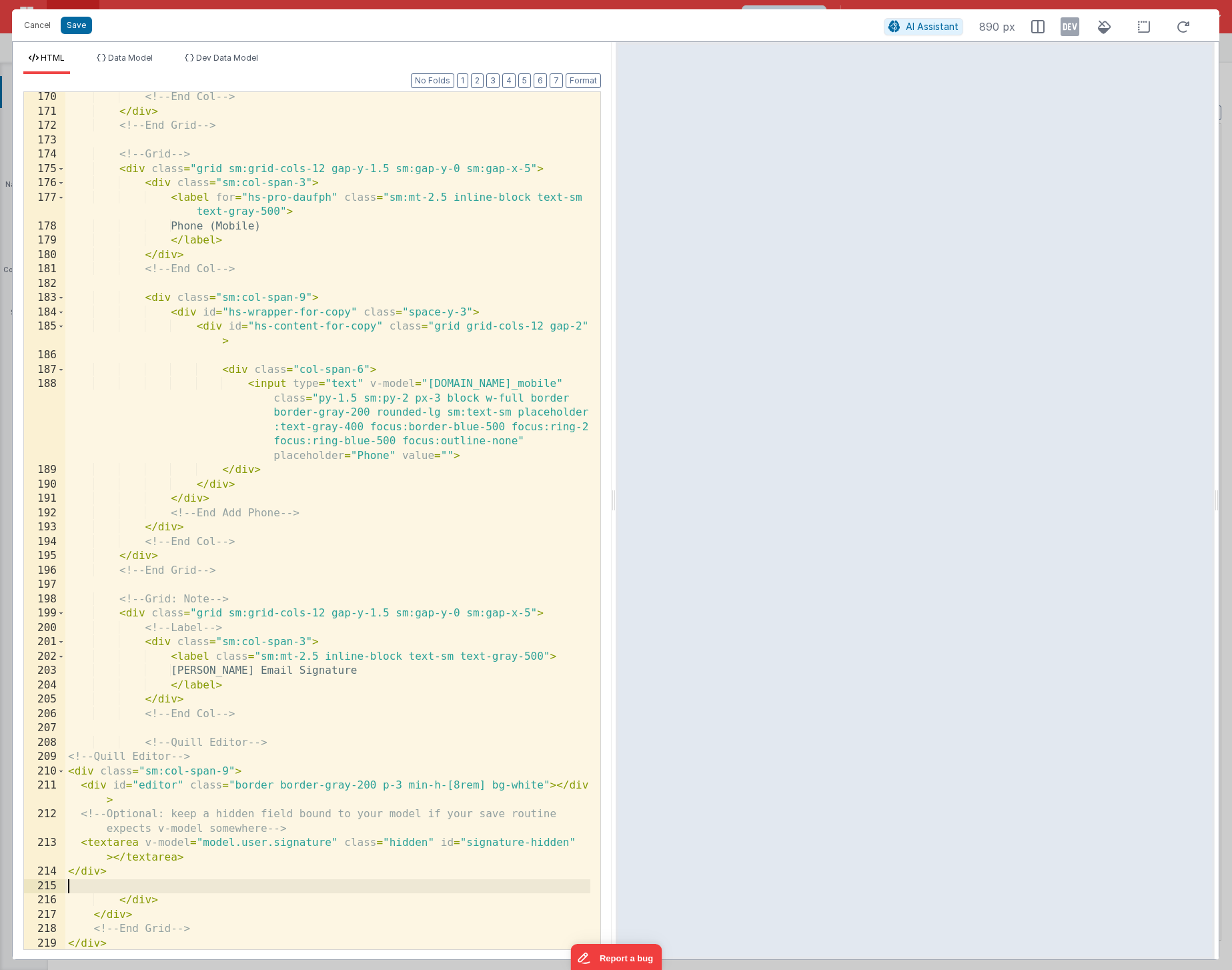
scroll to position [3460, 0]
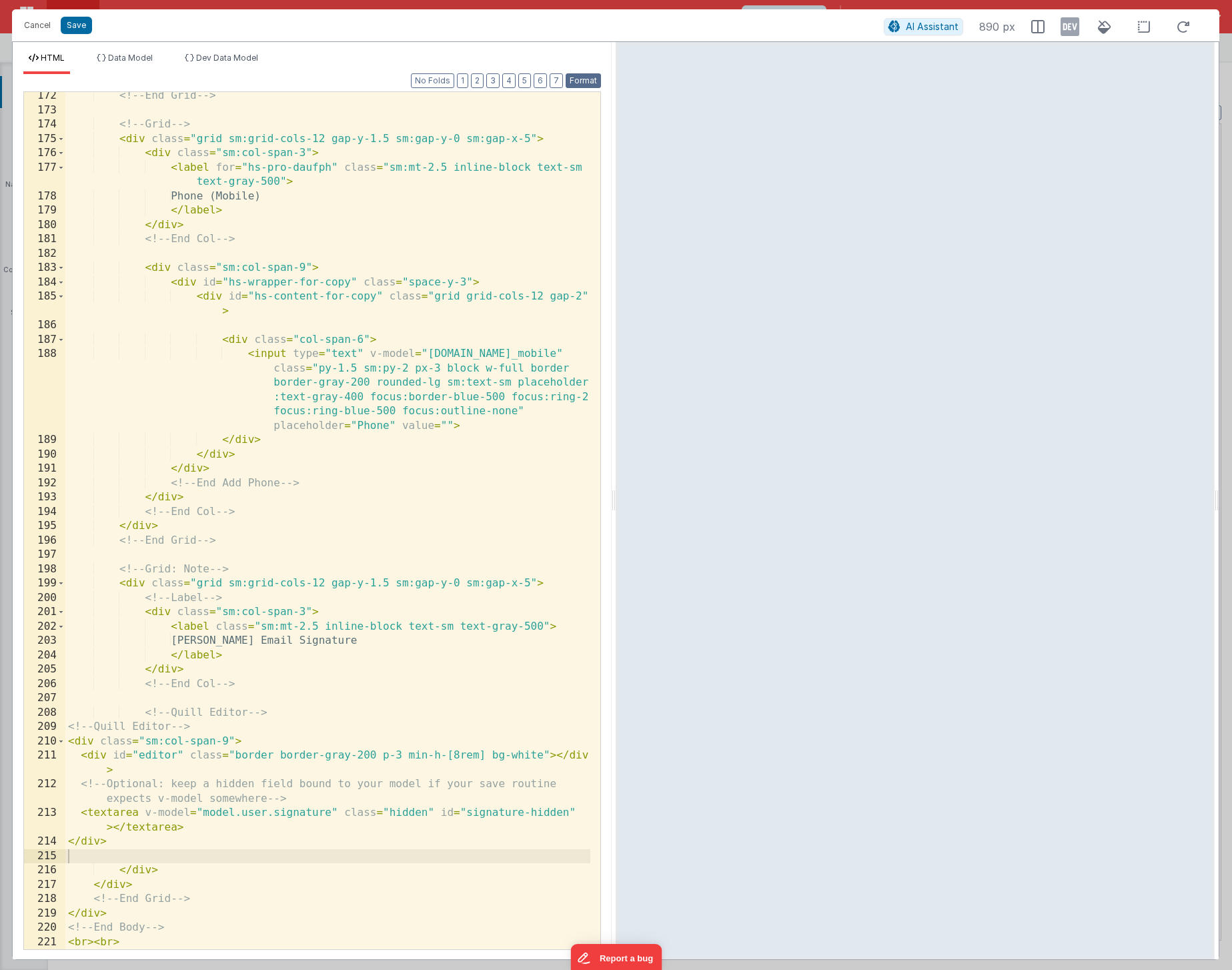
click at [580, 86] on button "Format" at bounding box center [583, 81] width 36 height 15
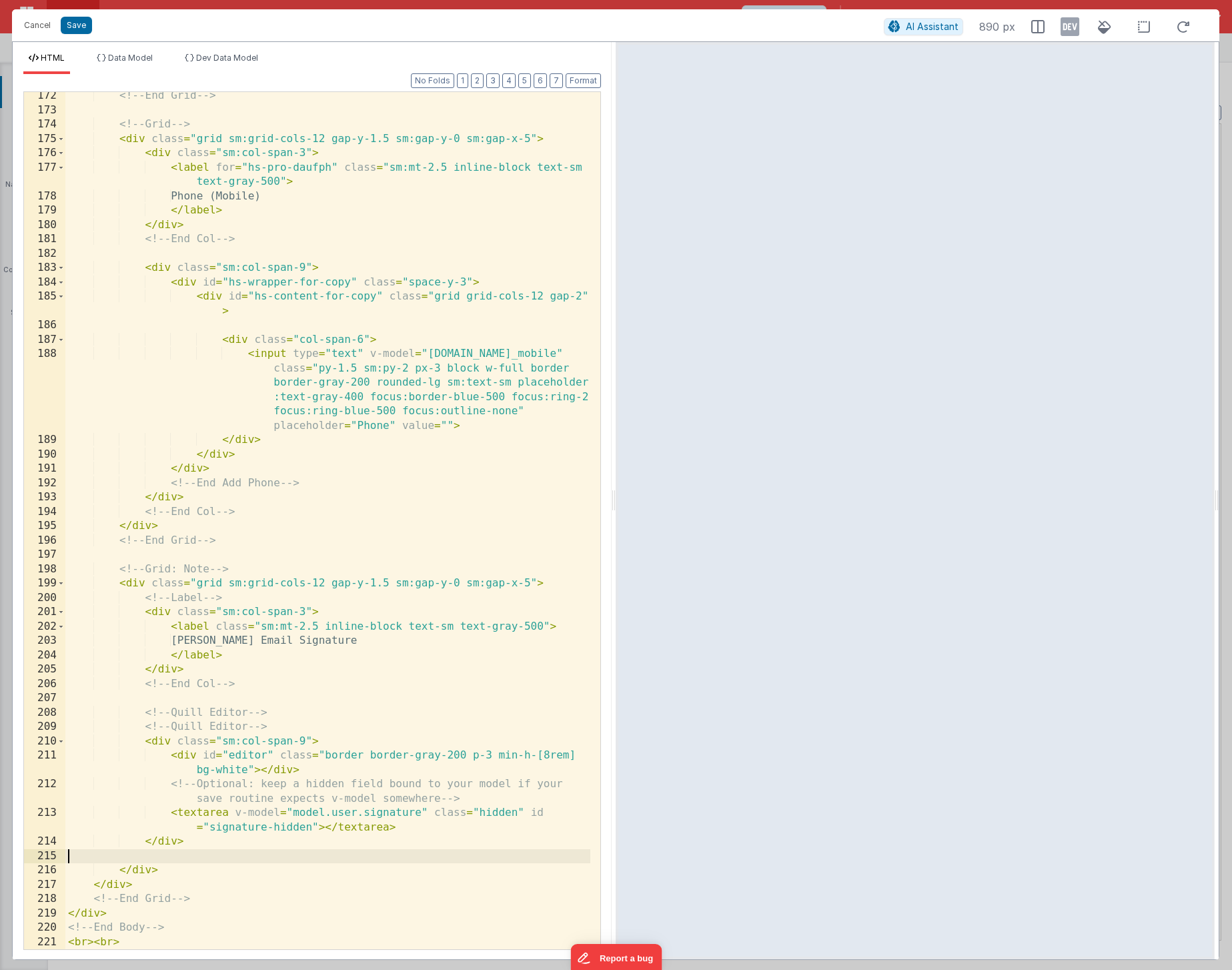
click at [154, 707] on div "<!-- End Grid --> <!-- Grid --> < div class = "grid sm:grid-cols-12 gap-y-1.5 s…" at bounding box center [327, 531] width 525 height 886
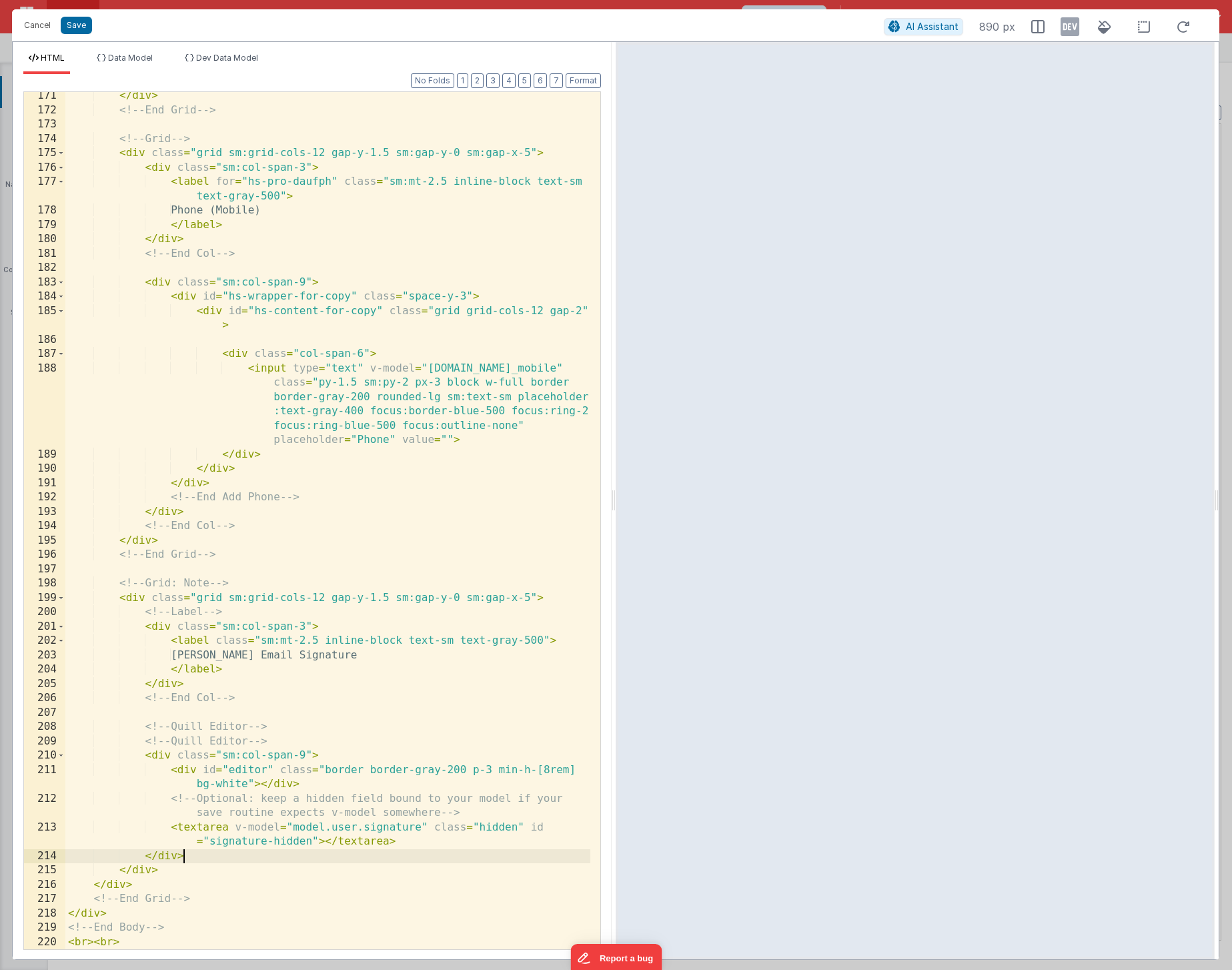
scroll to position [3446, 0]
drag, startPoint x: 205, startPoint y: 924, endPoint x: 59, endPoint y: 933, distance: 146.3
click at [59, 707] on div "171 172 173 174 175 176 177 178 179 180 181 182 183 184 185 186 187 188 189 190…" at bounding box center [312, 520] width 577 height 859
drag, startPoint x: 178, startPoint y: 901, endPoint x: -6, endPoint y: 901, distance: 184.0
click at [0, 707] on html "Cancel Save AI Assistant 890 px HTML Data Model Dev Data Model Format 7 6 5 4 3…" at bounding box center [616, 485] width 1232 height 970
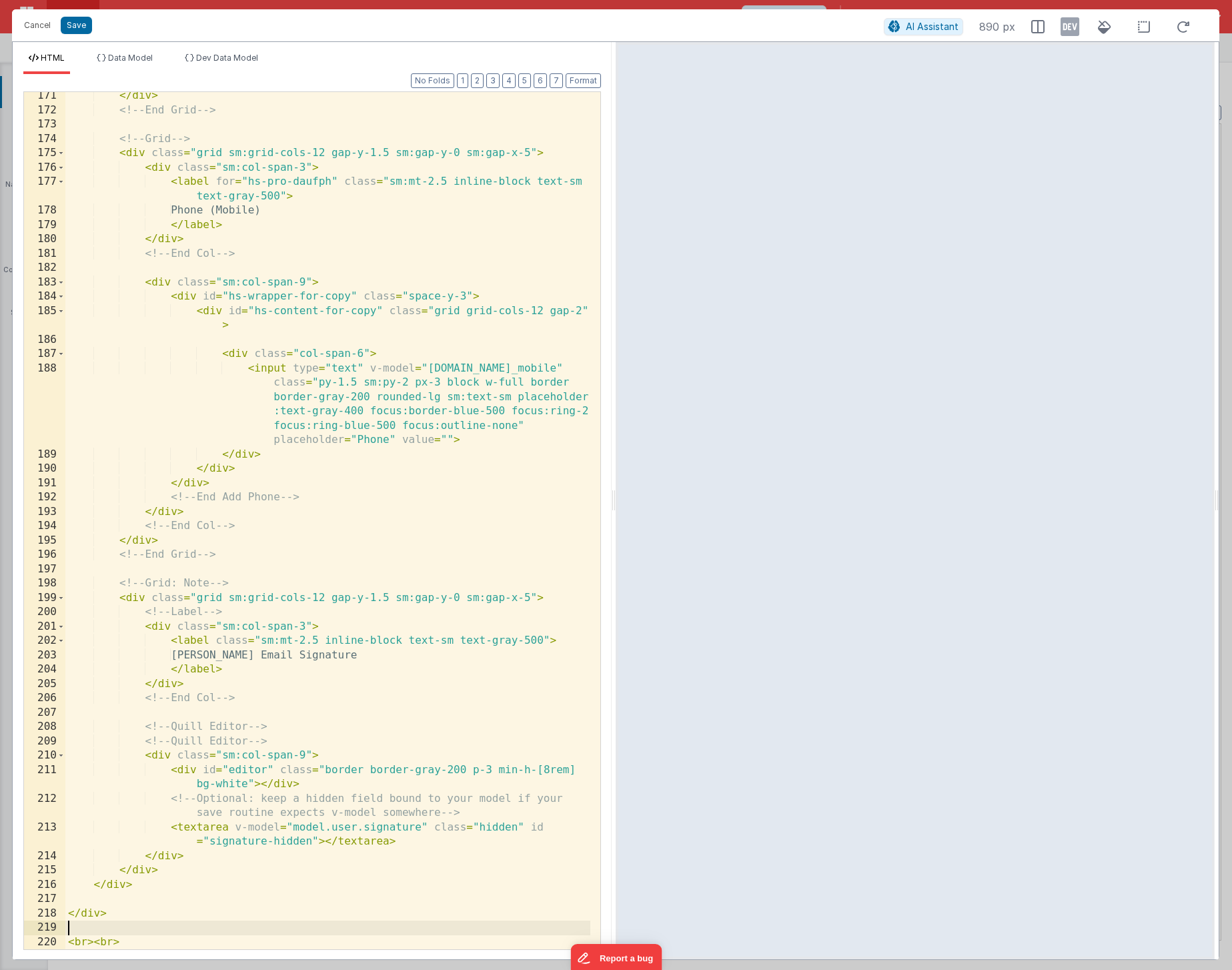
click at [74, 707] on div "</ div > <!-- End Grid --> <!-- Grid --> < div class = "grid sm:grid-cols-12 ga…" at bounding box center [327, 531] width 525 height 886
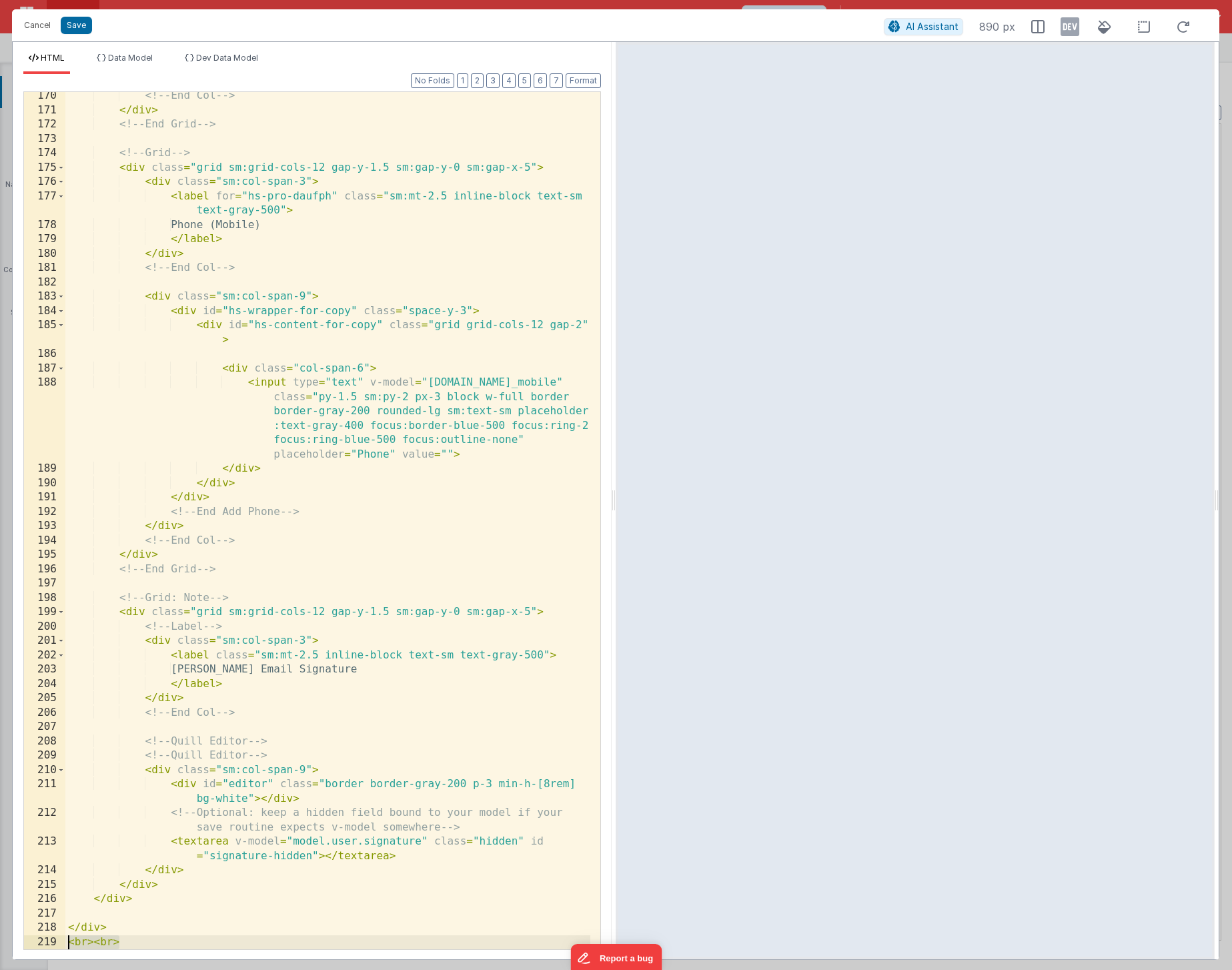
drag, startPoint x: 124, startPoint y: 946, endPoint x: 56, endPoint y: 947, distance: 68.0
click at [56, 707] on div "170 171 172 173 174 175 176 177 178 179 180 181 182 183 184 185 186 187 188 189…" at bounding box center [312, 520] width 577 height 859
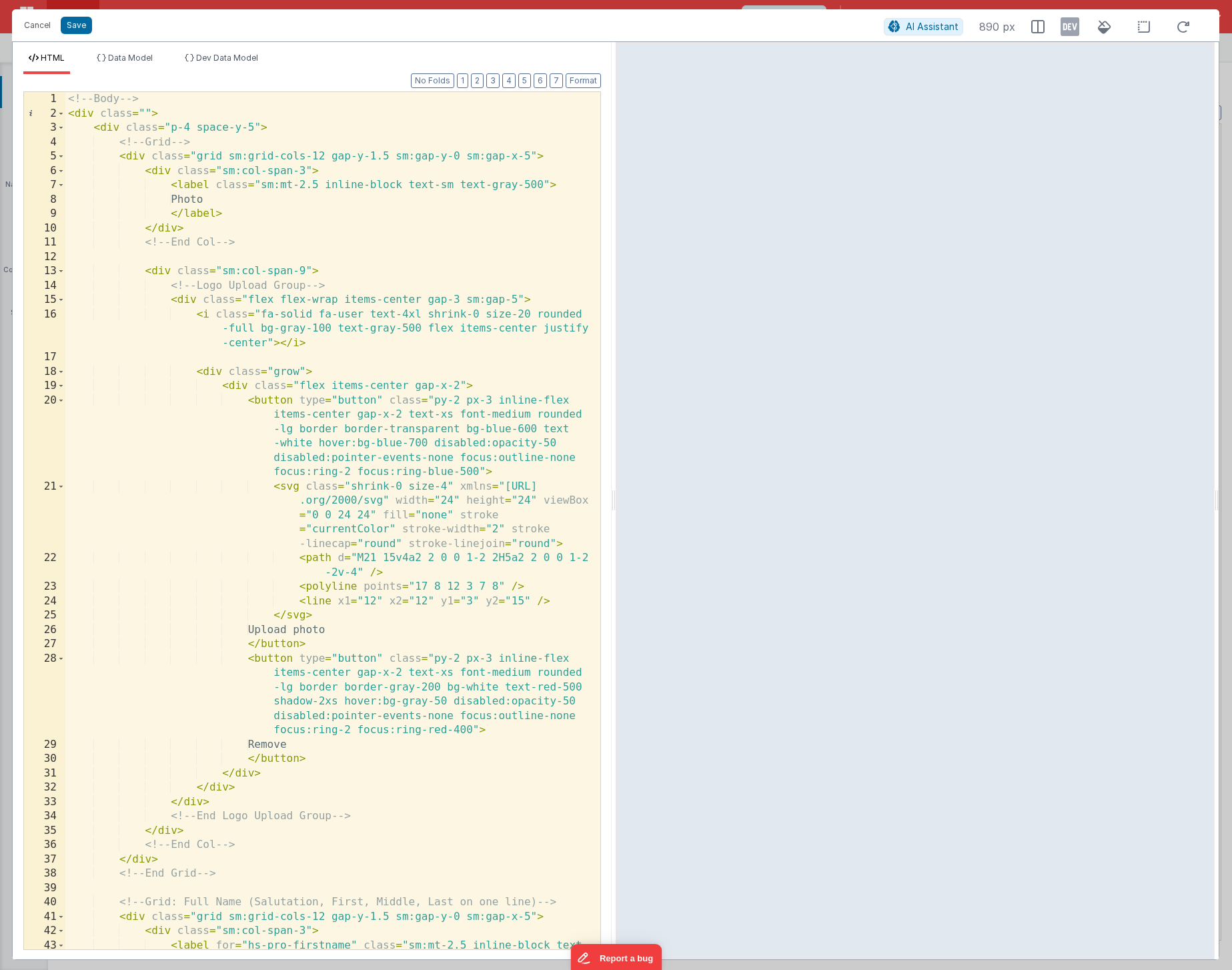
scroll to position [0, 0]
click at [573, 83] on button "Format" at bounding box center [583, 81] width 36 height 15
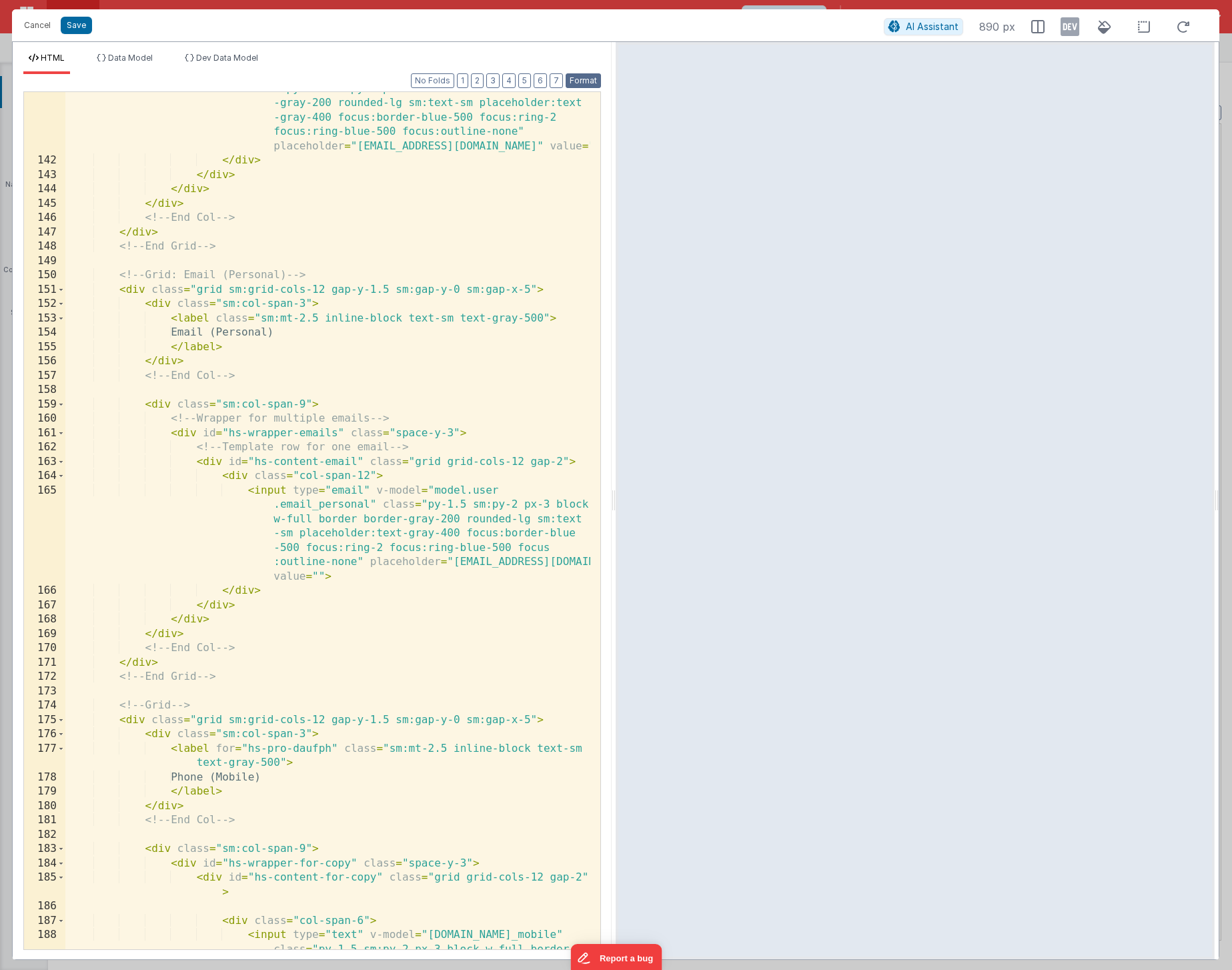
scroll to position [3418, 0]
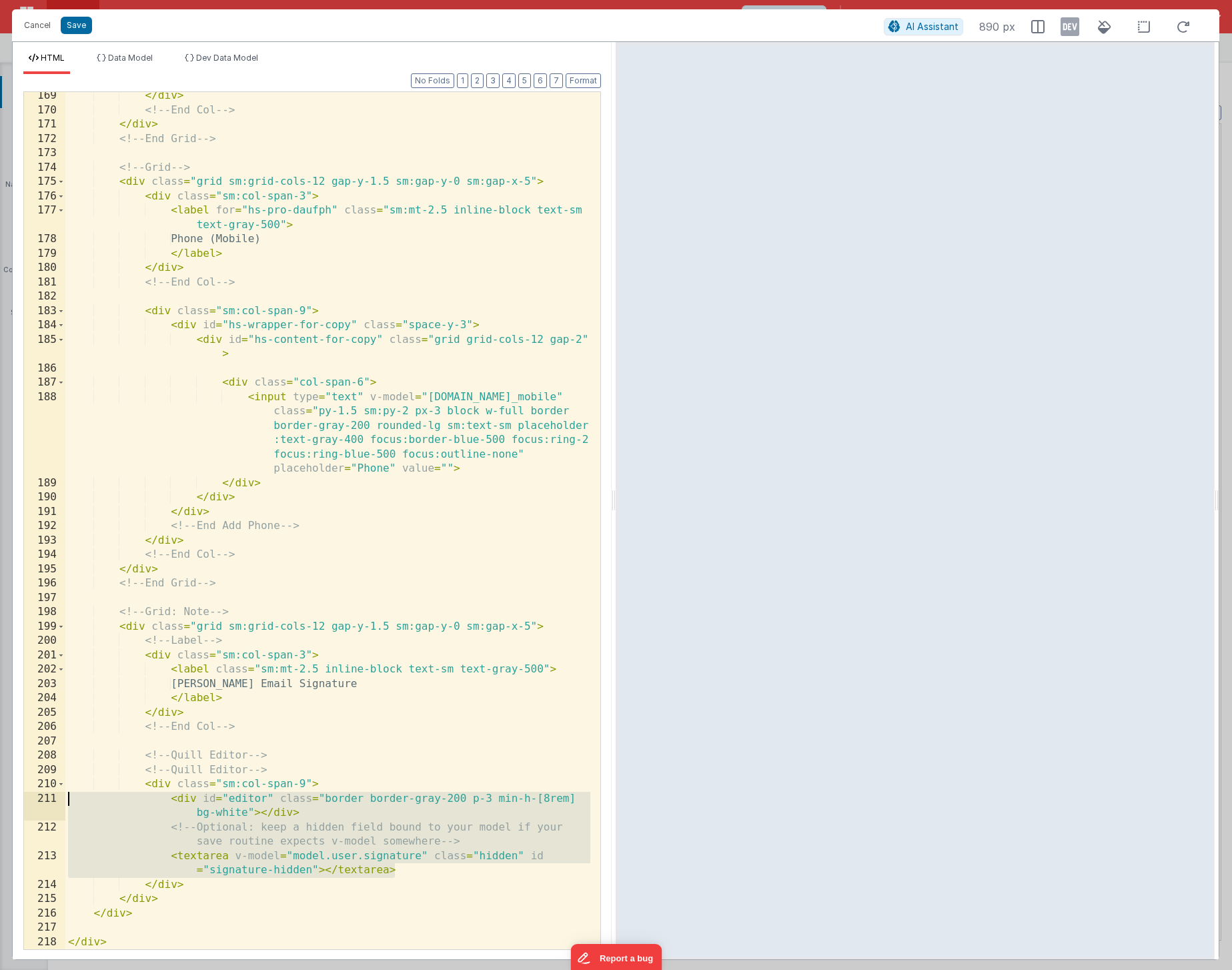
drag, startPoint x: 385, startPoint y: 868, endPoint x: 45, endPoint y: 799, distance: 346.9
click at [45, 707] on div "169 170 171 172 173 174 175 176 177 178 179 180 181 182 183 184 185 186 187 188…" at bounding box center [312, 520] width 577 height 859
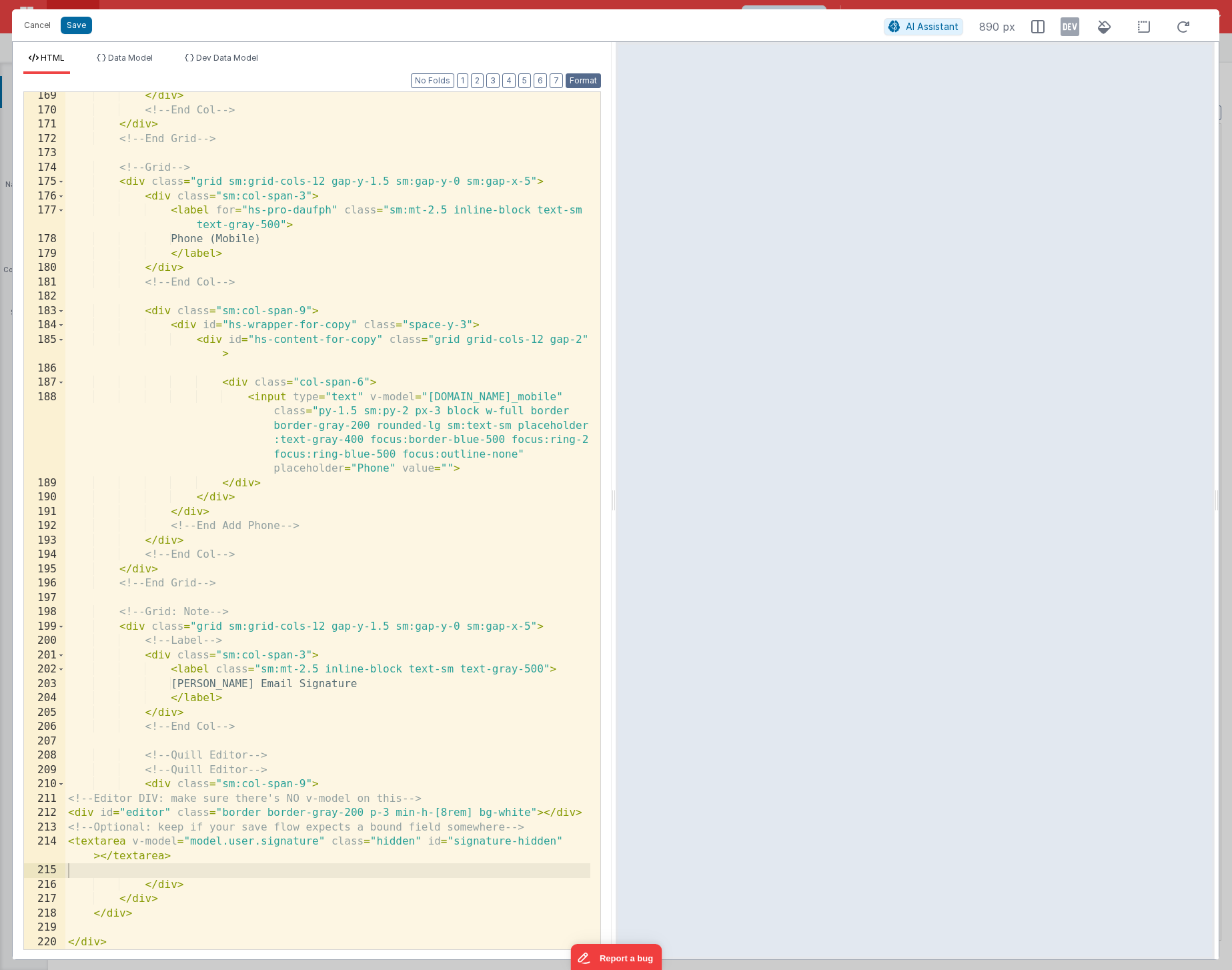
click at [572, 82] on button "Format" at bounding box center [583, 81] width 36 height 15
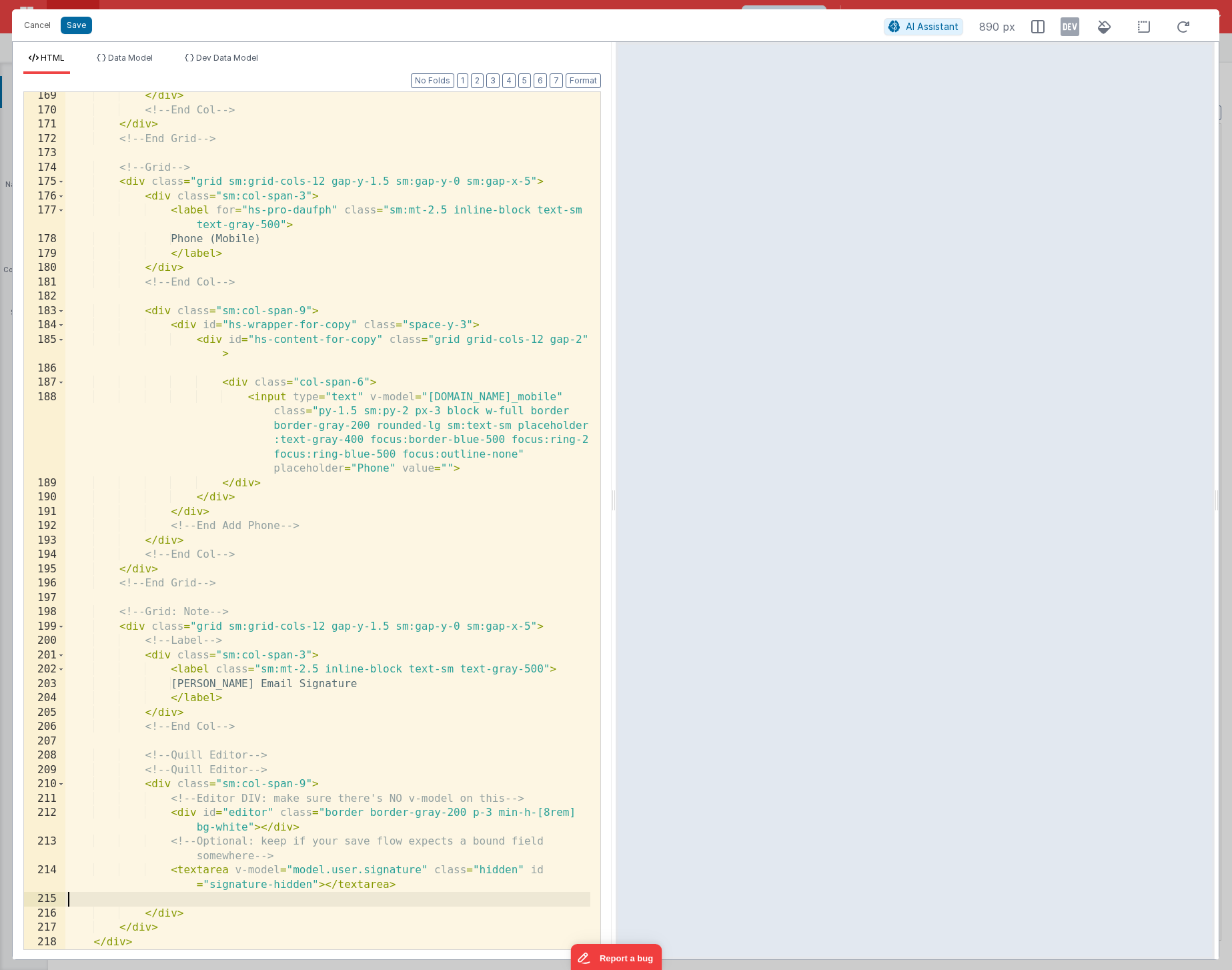
click at [246, 707] on div "</ div > <!-- End Col --> </ div > <!-- End Grid --> <!-- Grid --> < div class …" at bounding box center [327, 531] width 525 height 886
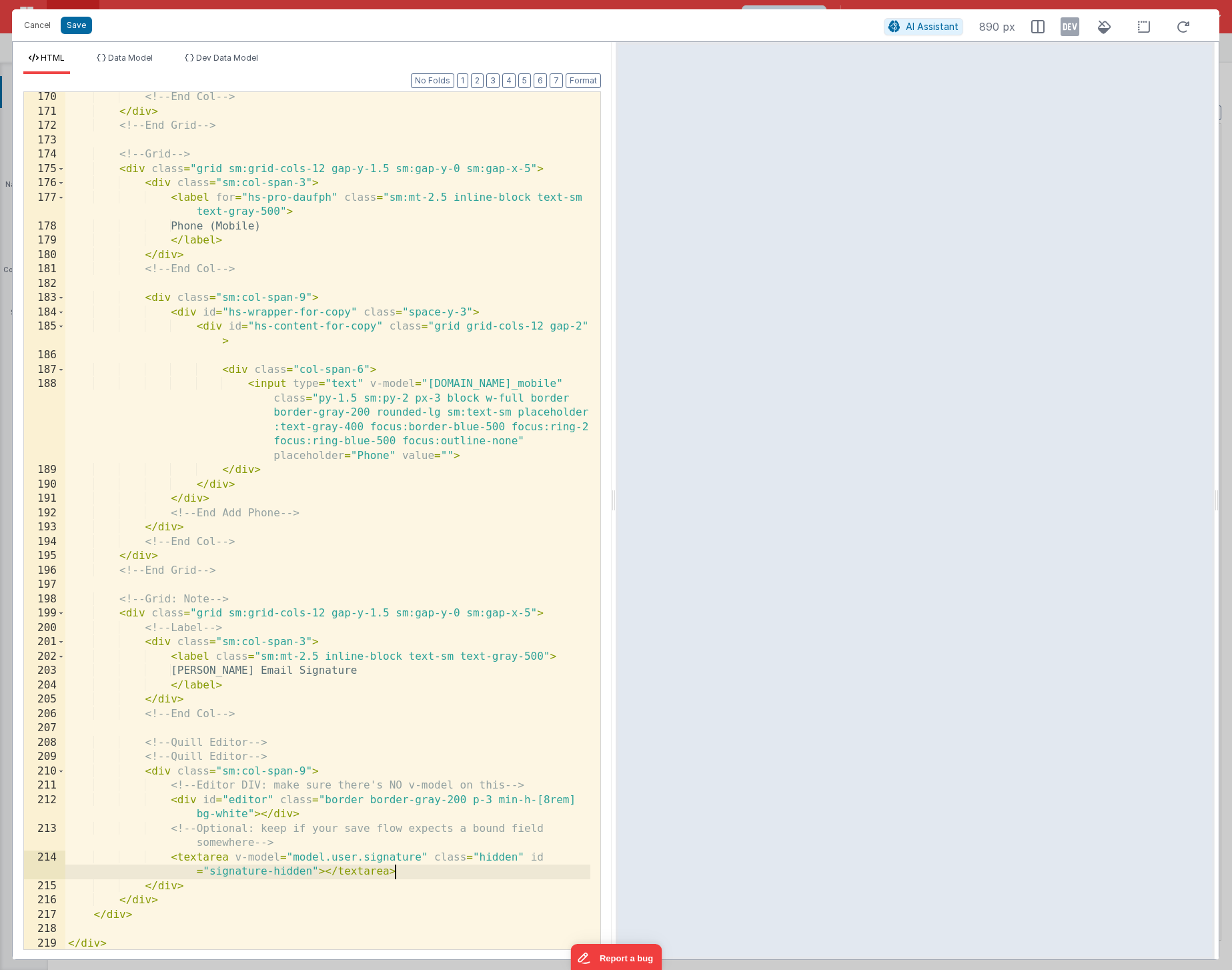
scroll to position [3431, 0]
click at [102, 707] on div "<!-- End Col --> </ div > <!-- End Grid --> <!-- Grid --> < div class = "grid s…" at bounding box center [327, 531] width 525 height 886
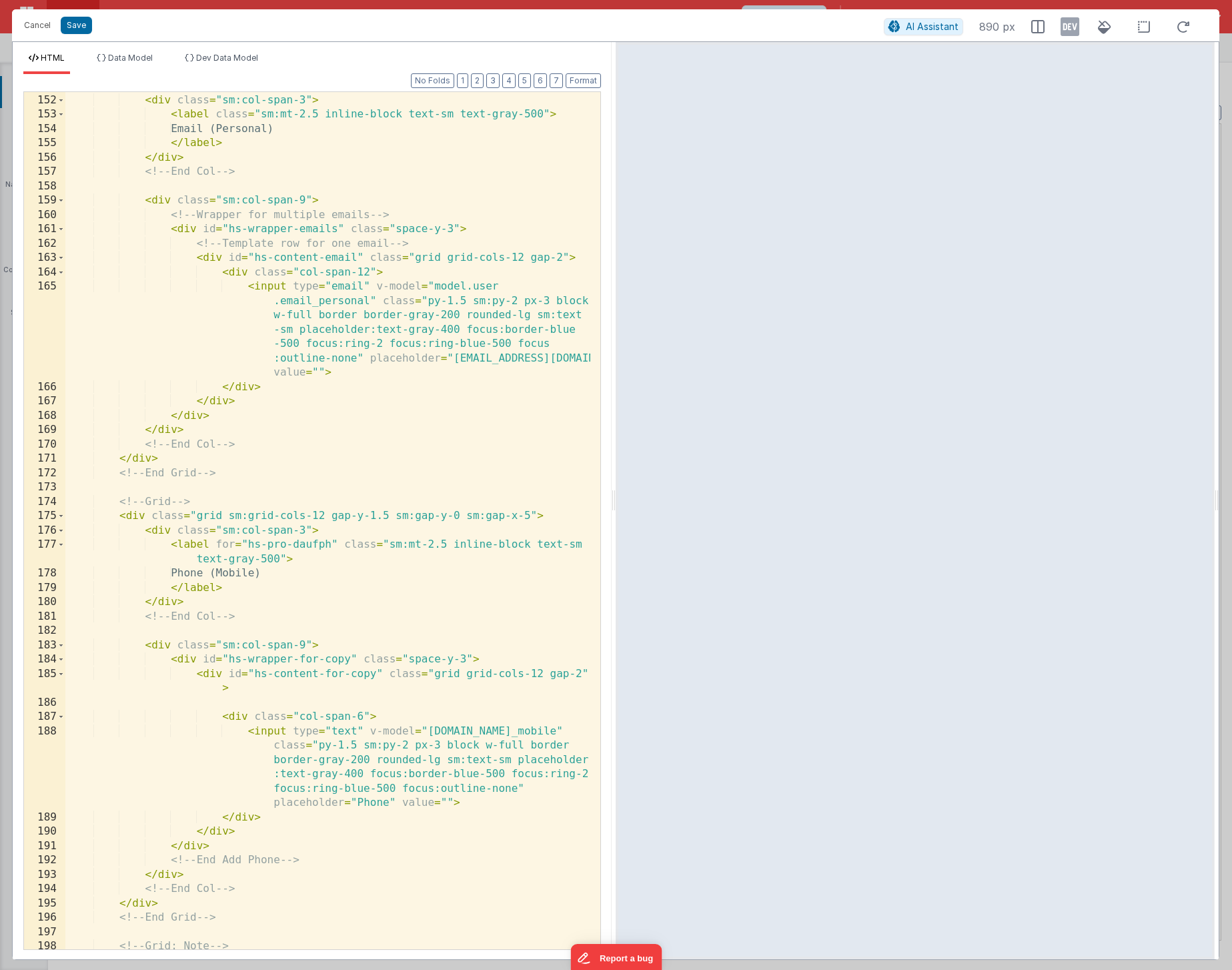
scroll to position [2054, 0]
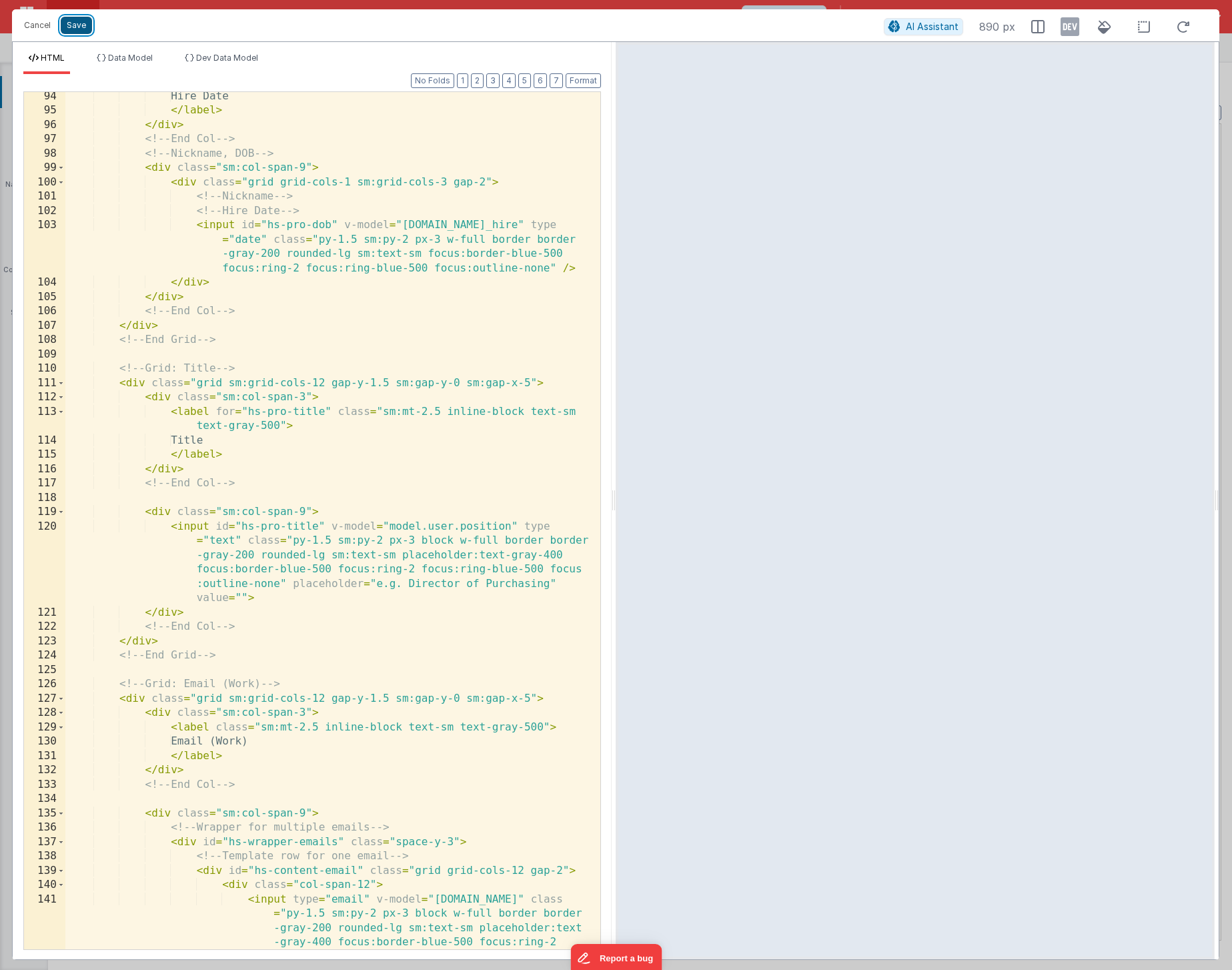
click at [85, 30] on button "Save" at bounding box center [77, 25] width 32 height 17
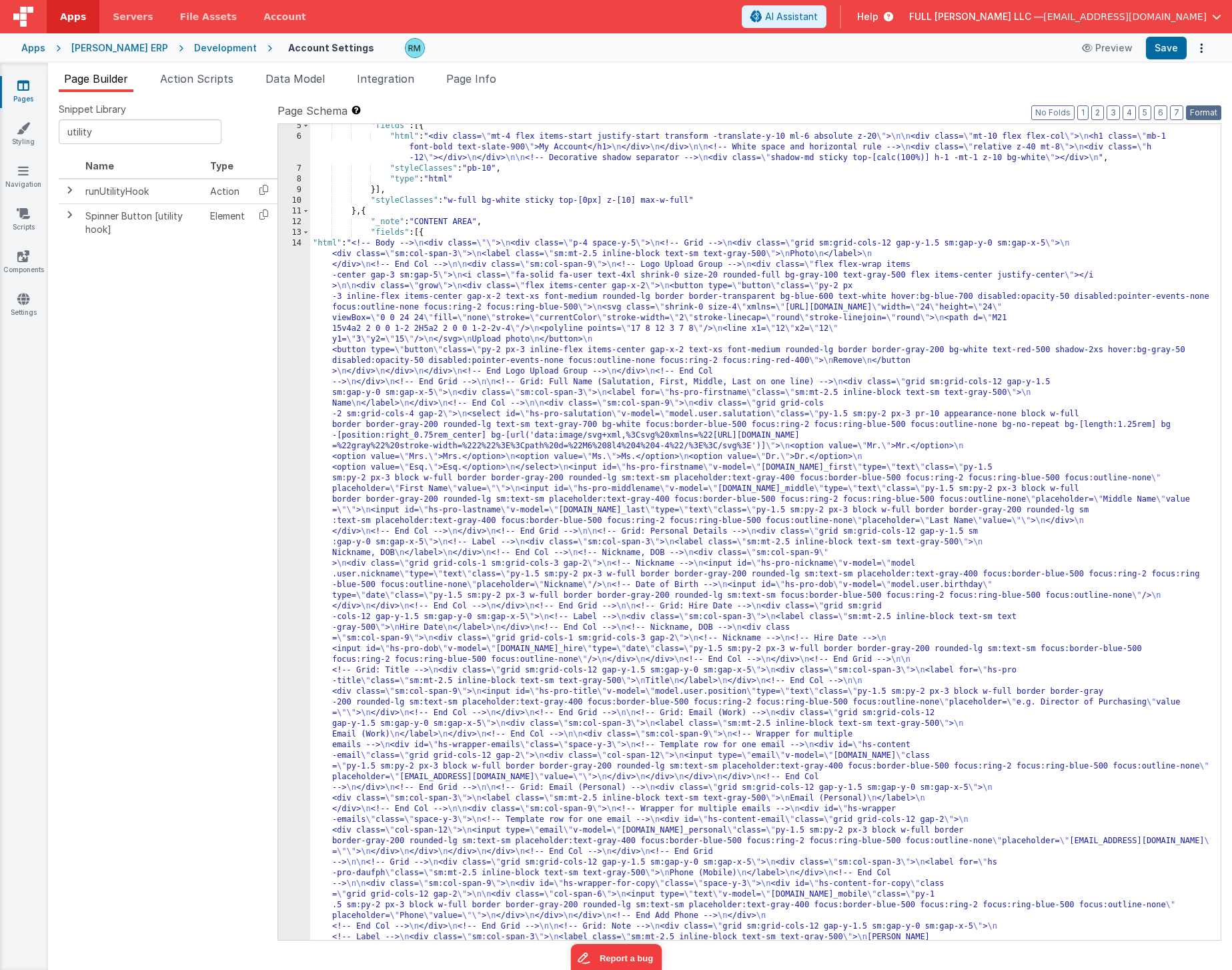
click at [1198, 113] on button "Format" at bounding box center [1203, 113] width 36 height 15
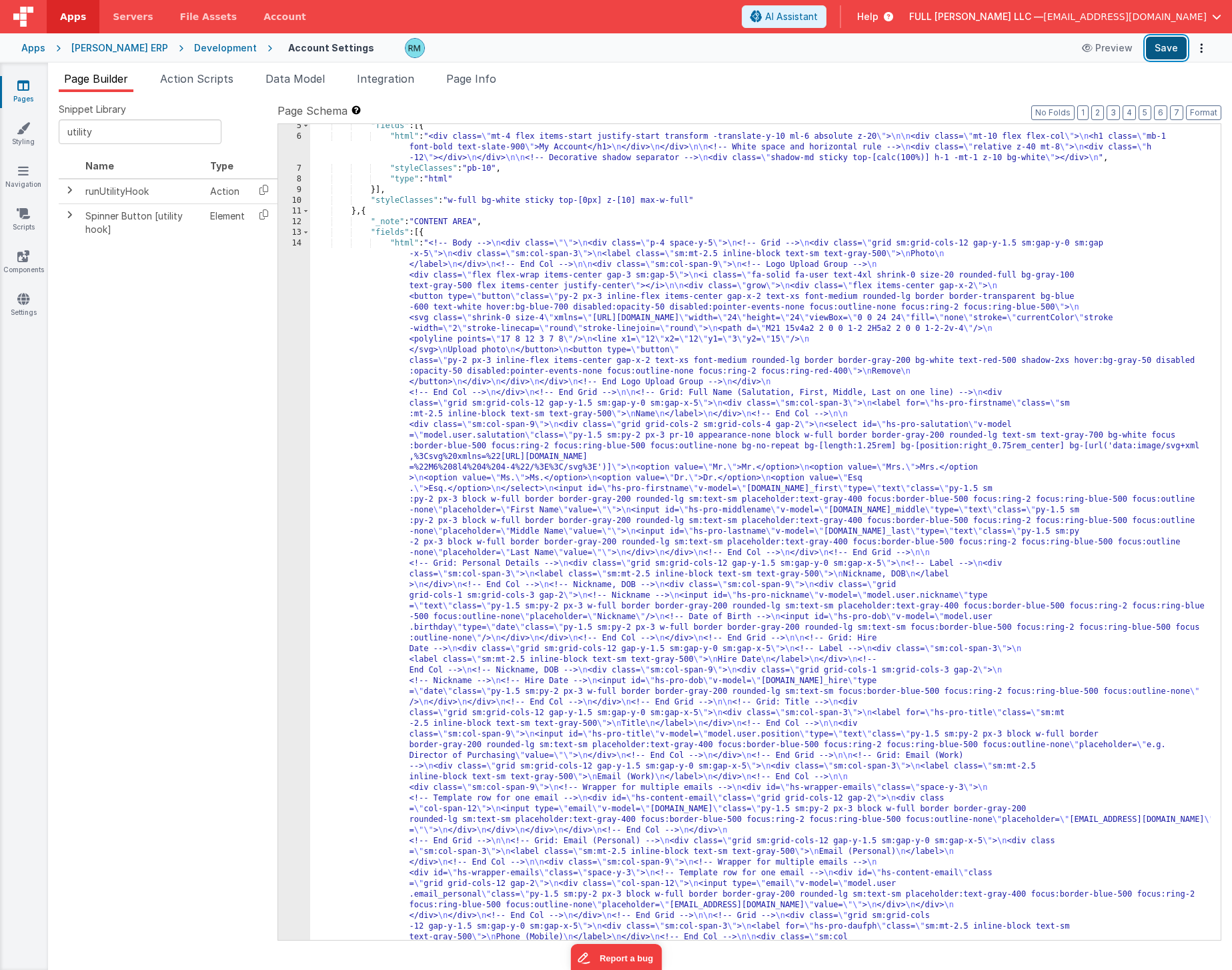
click at [1170, 48] on button "Save" at bounding box center [1165, 48] width 40 height 23
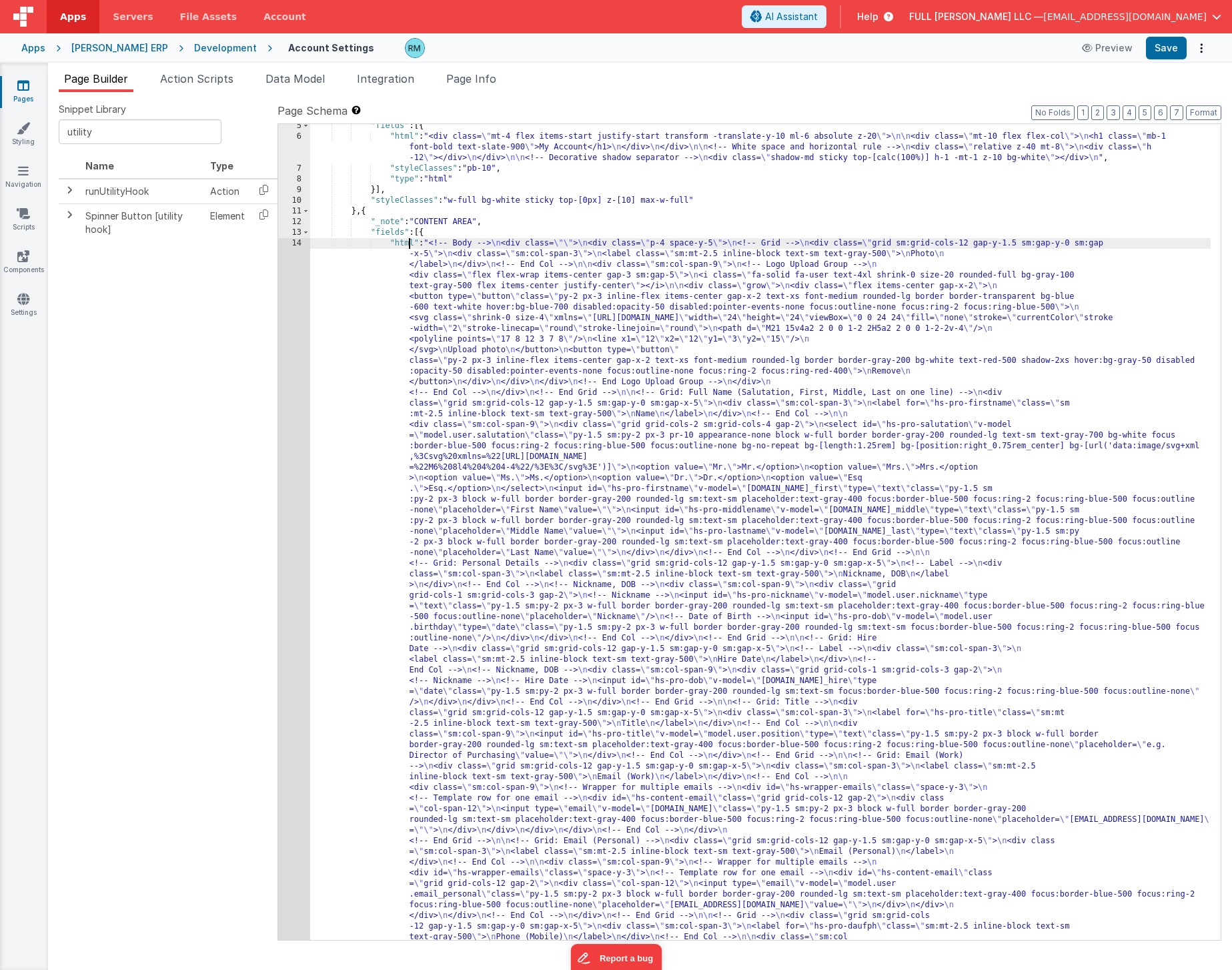
click at [407, 243] on div ""fields" : [{ "html" : "<div class= \" mt-4 flex items-start justify-start tran…" at bounding box center [760, 945] width 901 height 1649
click at [298, 243] on div "14" at bounding box center [294, 649] width 32 height 822
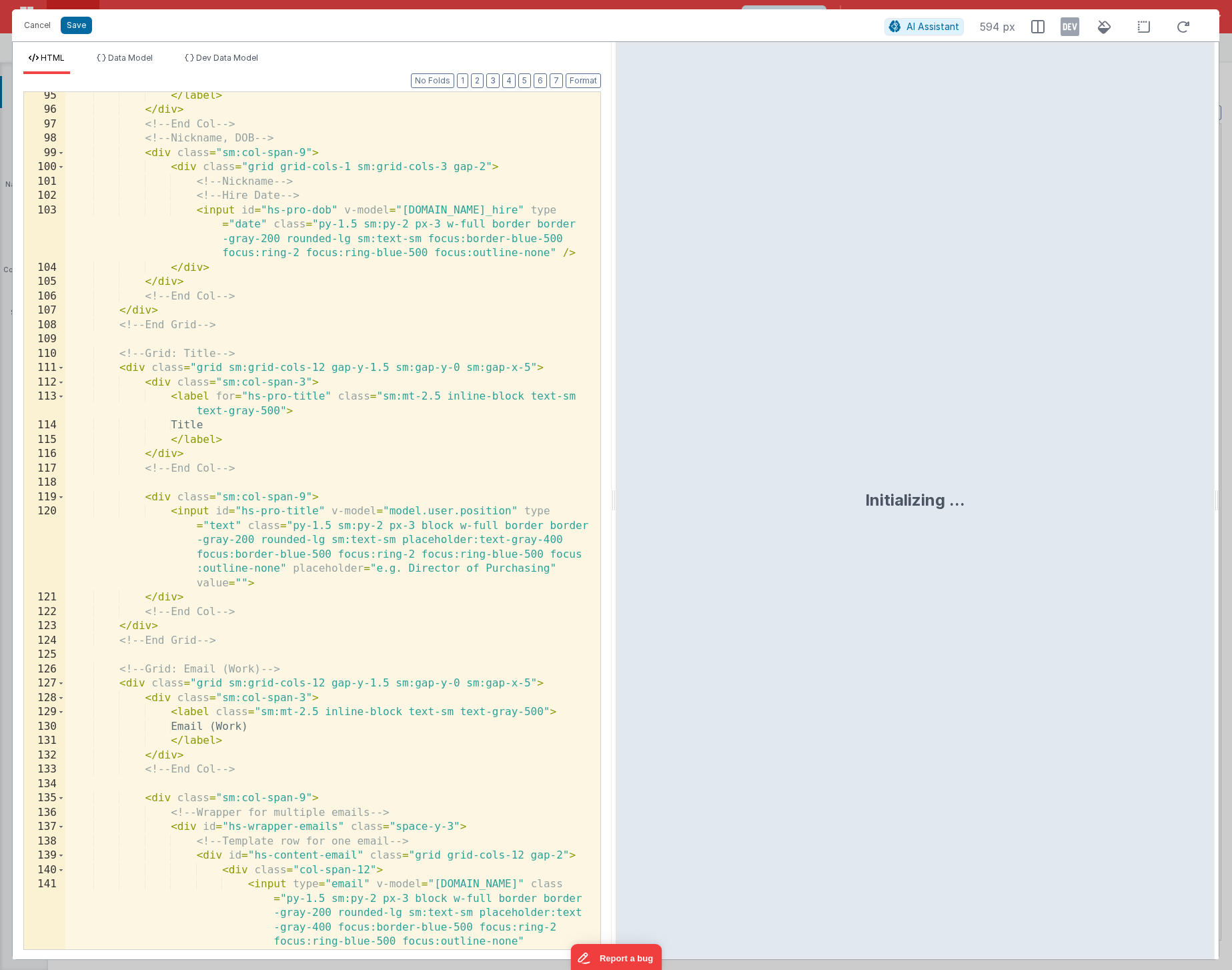
scroll to position [3418, 0]
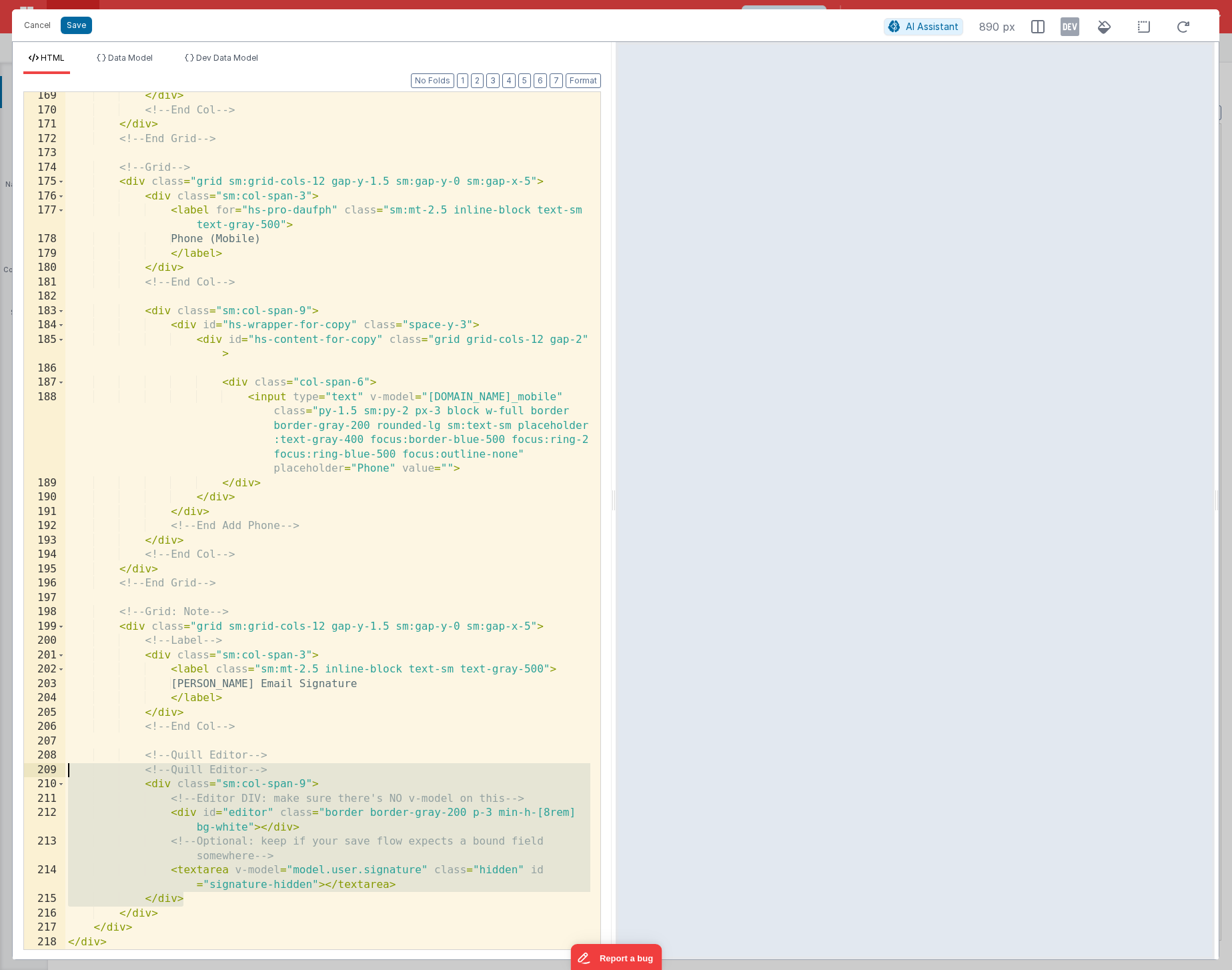
drag, startPoint x: 214, startPoint y: 899, endPoint x: 22, endPoint y: 775, distance: 228.6
click at [22, 707] on div "Format 7 6 5 4 3 2 1 No Folds 169 170 171 172 173 174 175 176 177 178 179 180 1…" at bounding box center [312, 516] width 599 height 885
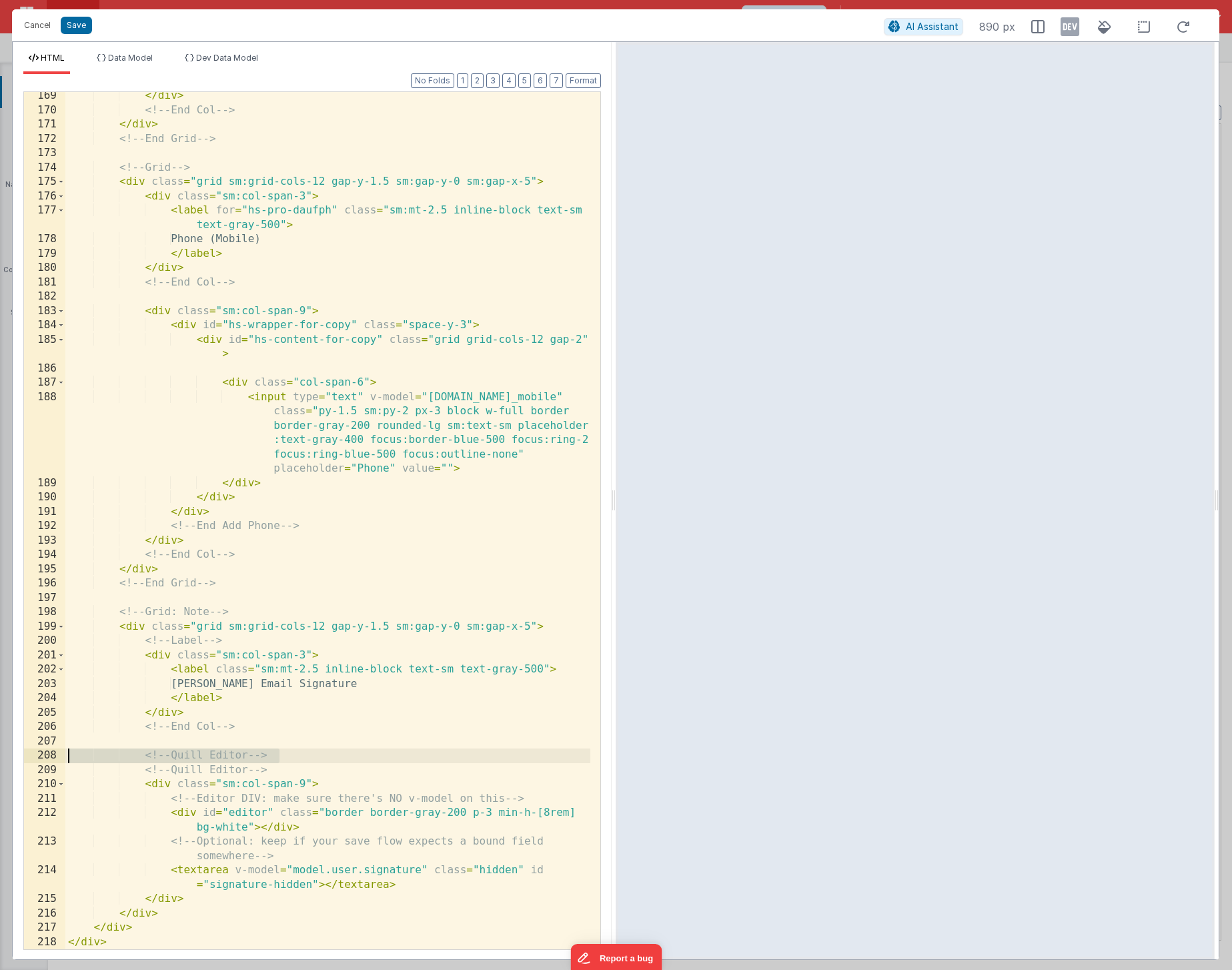
drag, startPoint x: 304, startPoint y: 758, endPoint x: 57, endPoint y: 749, distance: 247.2
click at [57, 707] on div "169 170 171 172 173 174 175 176 177 178 179 180 181 182 183 184 185 186 187 188…" at bounding box center [312, 520] width 577 height 859
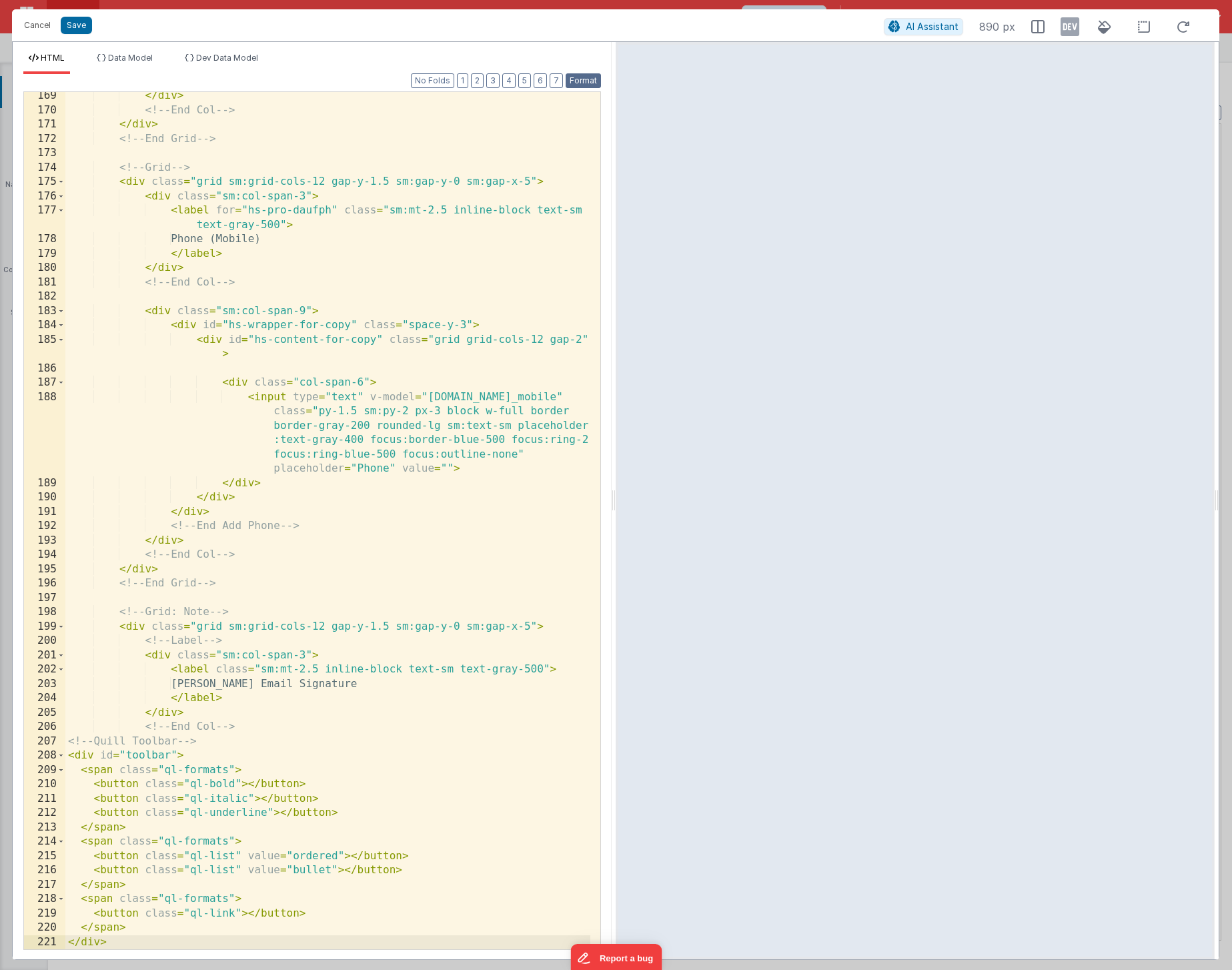
click at [593, 81] on button "Format" at bounding box center [583, 81] width 36 height 15
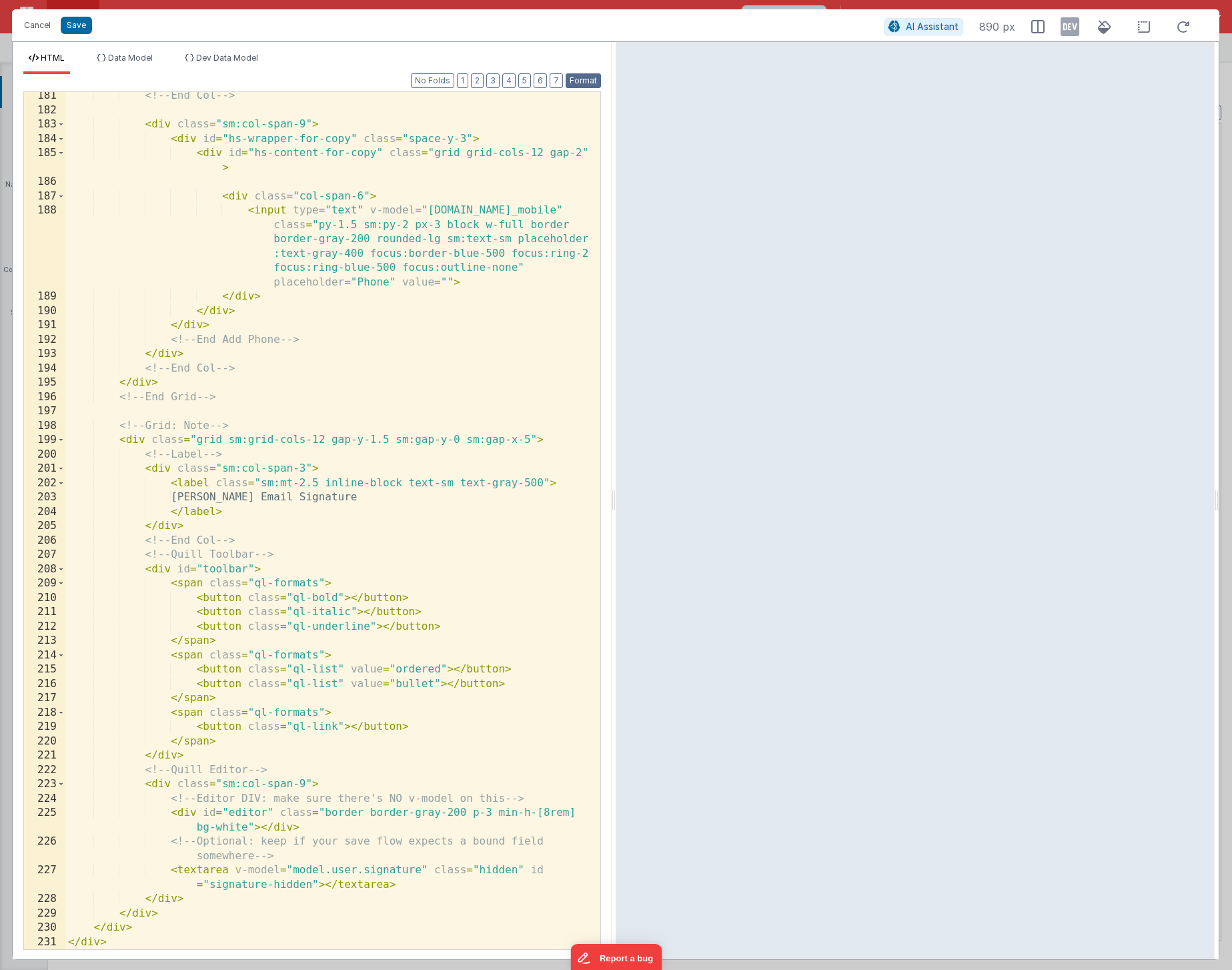
scroll to position [3603, 0]
click at [74, 27] on button "Save" at bounding box center [77, 25] width 32 height 17
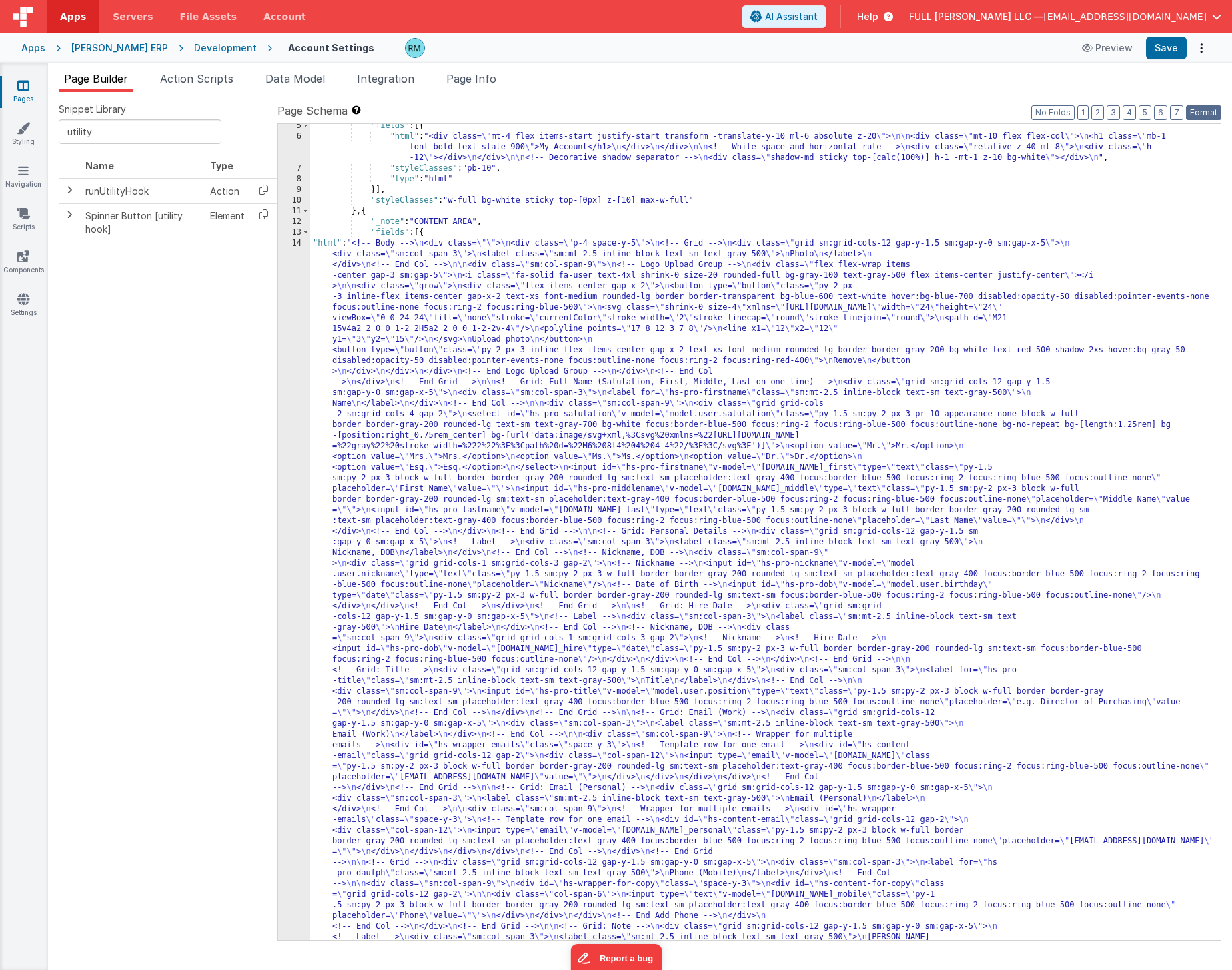
click at [1195, 111] on button "Format" at bounding box center [1203, 113] width 36 height 15
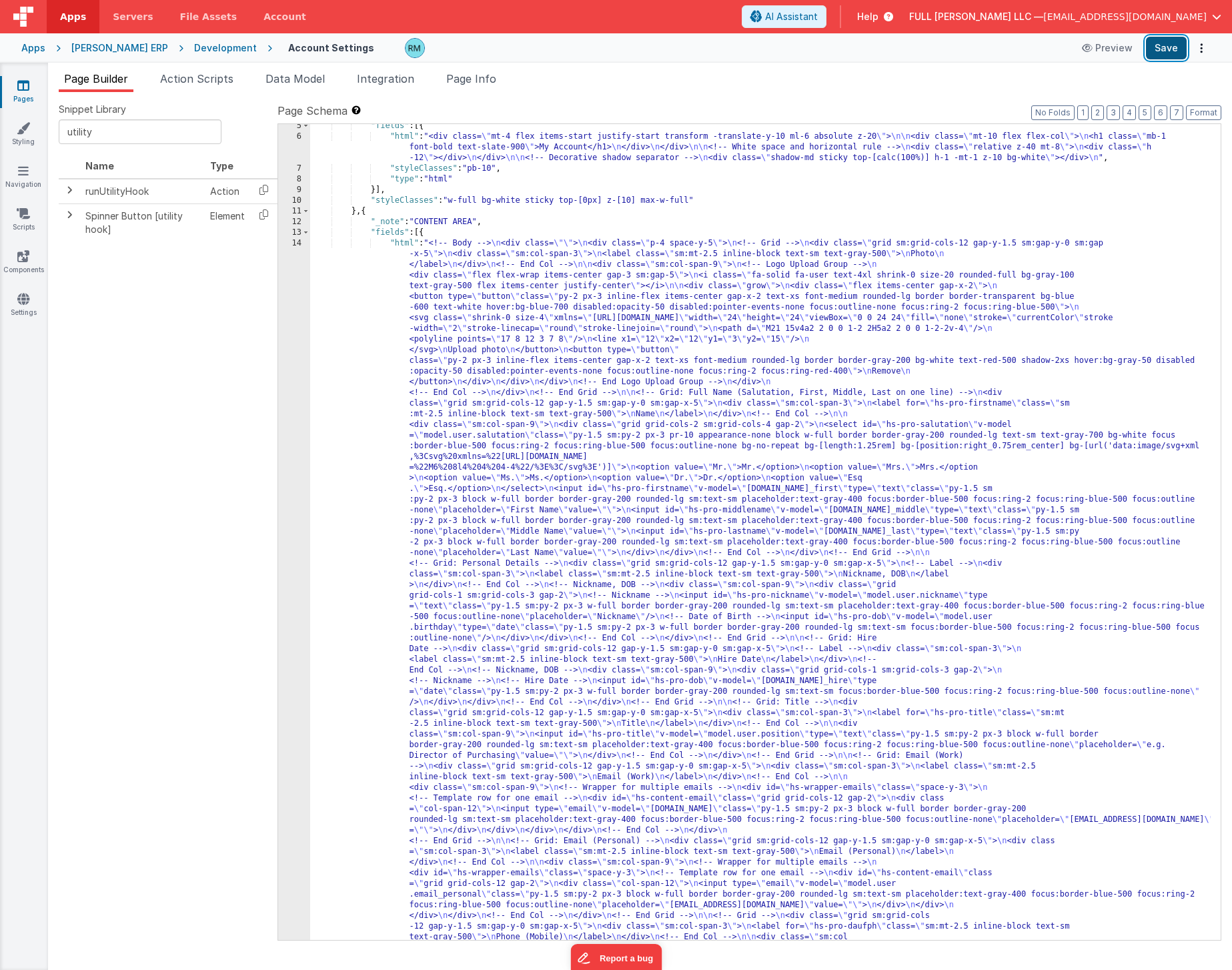
click at [1165, 55] on button "Save" at bounding box center [1165, 48] width 40 height 23
click at [402, 244] on div ""fields" : [{ "html" : "<div class= \" mt-4 flex items-start justify-start tran…" at bounding box center [760, 966] width 901 height 1691
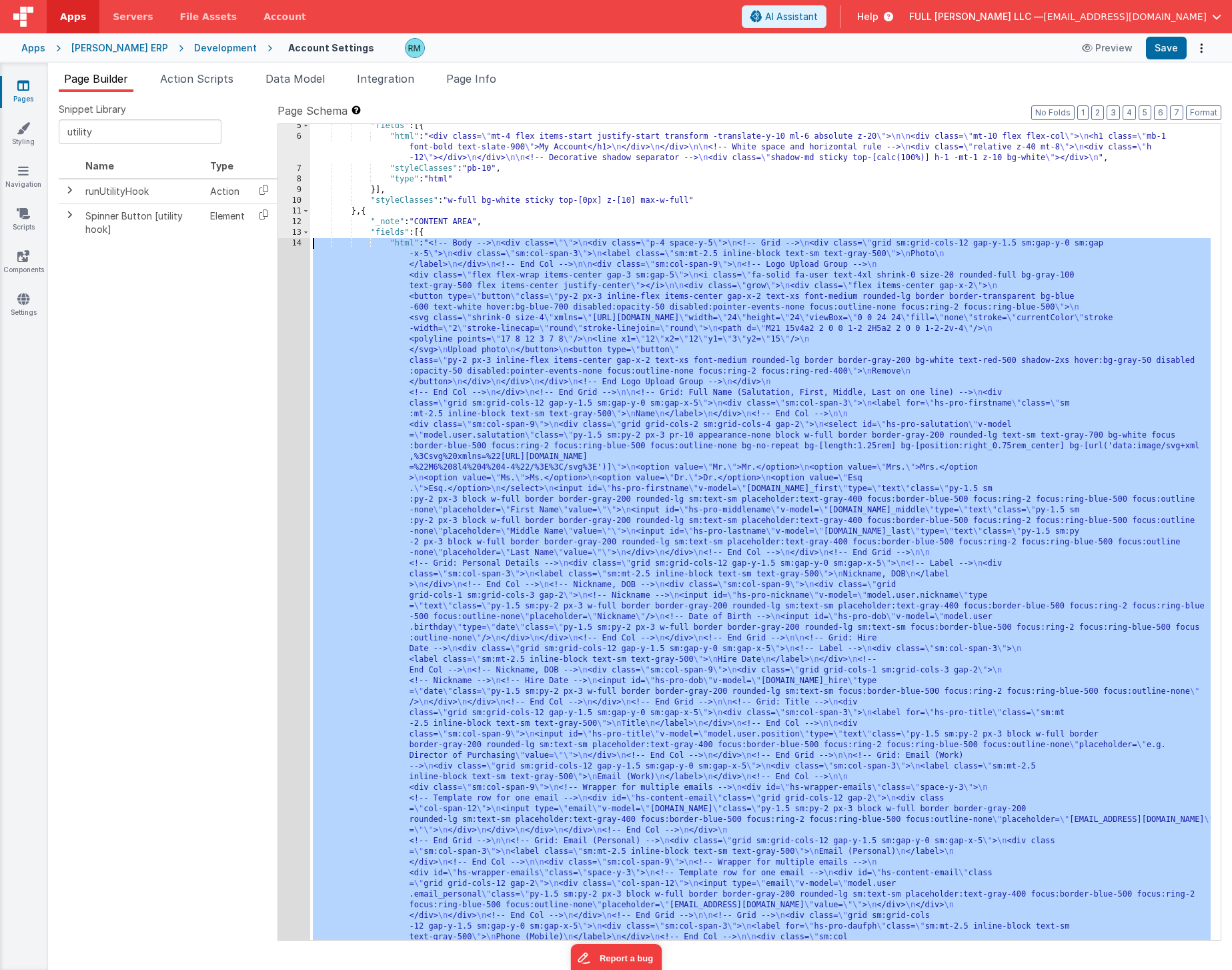
click at [296, 244] on div "14" at bounding box center [294, 670] width 32 height 865
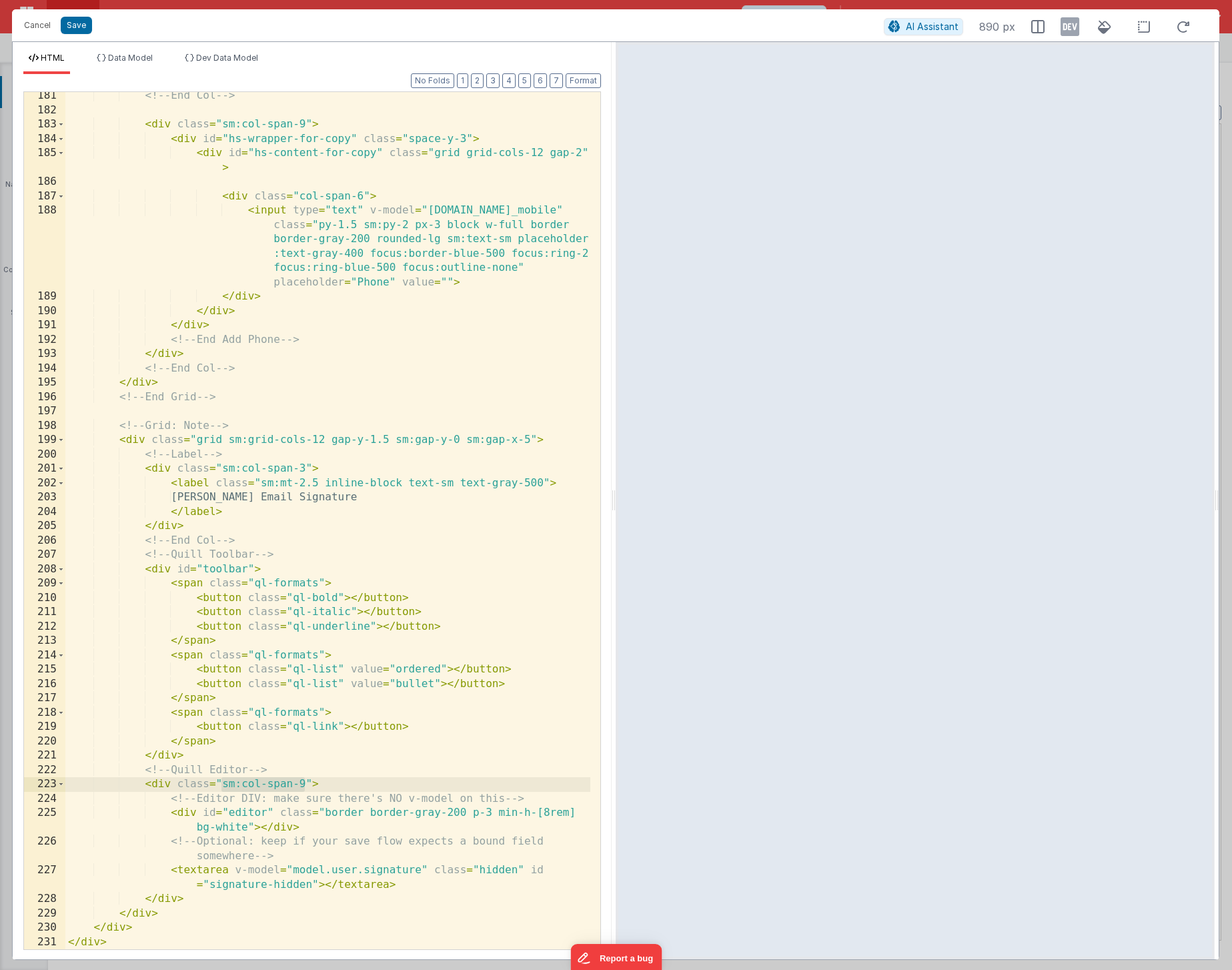
drag, startPoint x: 305, startPoint y: 787, endPoint x: 224, endPoint y: 786, distance: 81.0
click at [224, 707] on div "<!-- End Col --> < div class = "sm:col-span-9" > < div id = "hs-wrapper-for-cop…" at bounding box center [327, 531] width 525 height 886
click at [329, 707] on div "<!-- End Col --> < div class = "sm:col-span-9" > < div id = "hs-wrapper-for-cop…" at bounding box center [327, 531] width 525 height 886
drag, startPoint x: 312, startPoint y: 783, endPoint x: 178, endPoint y: 784, distance: 134.0
click at [178, 707] on div "<!-- End Col --> < div class = "sm:col-span-9" > < div id = "hs-wrapper-for-cop…" at bounding box center [327, 531] width 525 height 886
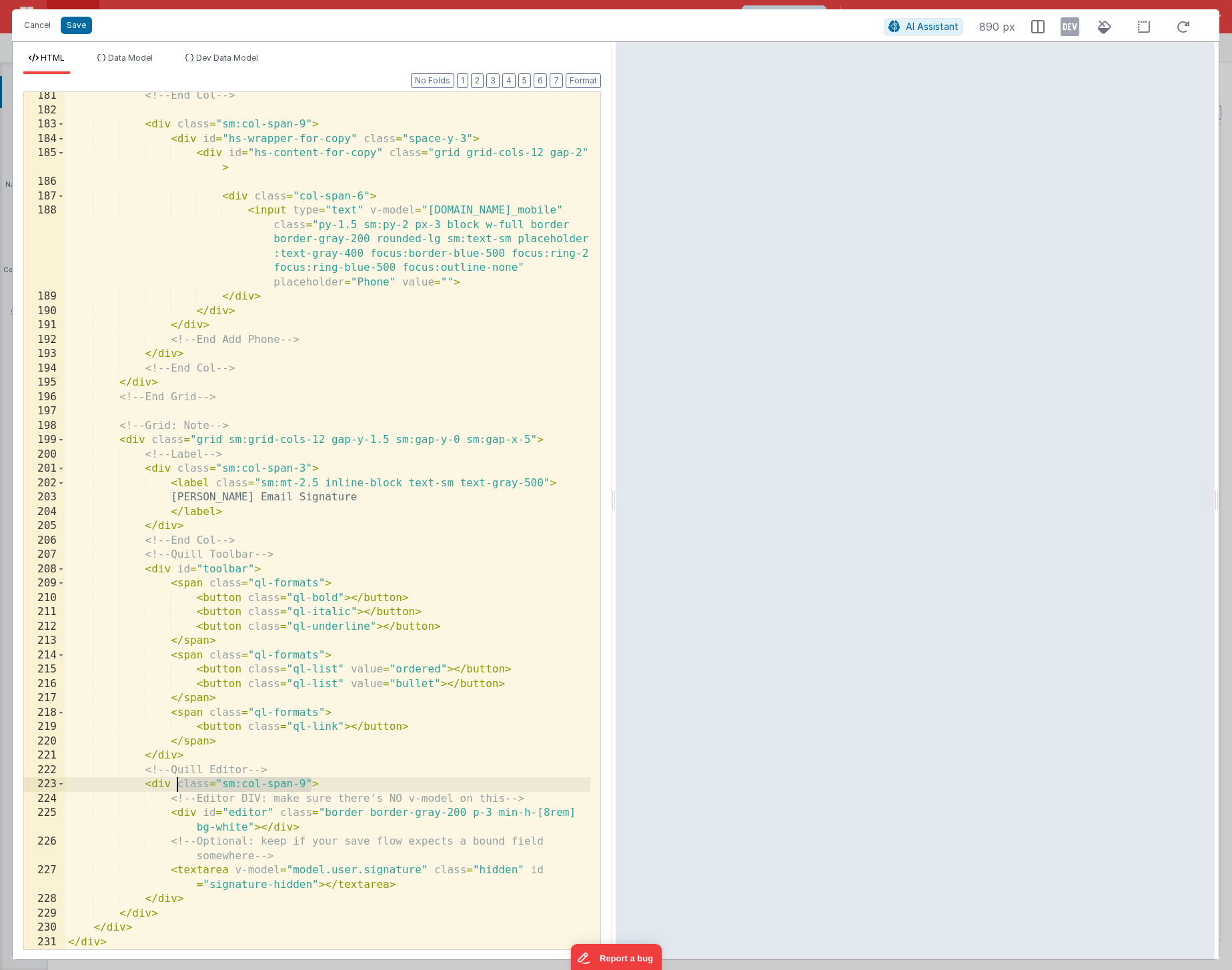
click at [170, 569] on div "<!-- End Col --> < div class = "sm:col-span-9" > < div id = "hs-wrapper-for-cop…" at bounding box center [327, 531] width 525 height 886
click at [86, 29] on button "Save" at bounding box center [77, 25] width 32 height 17
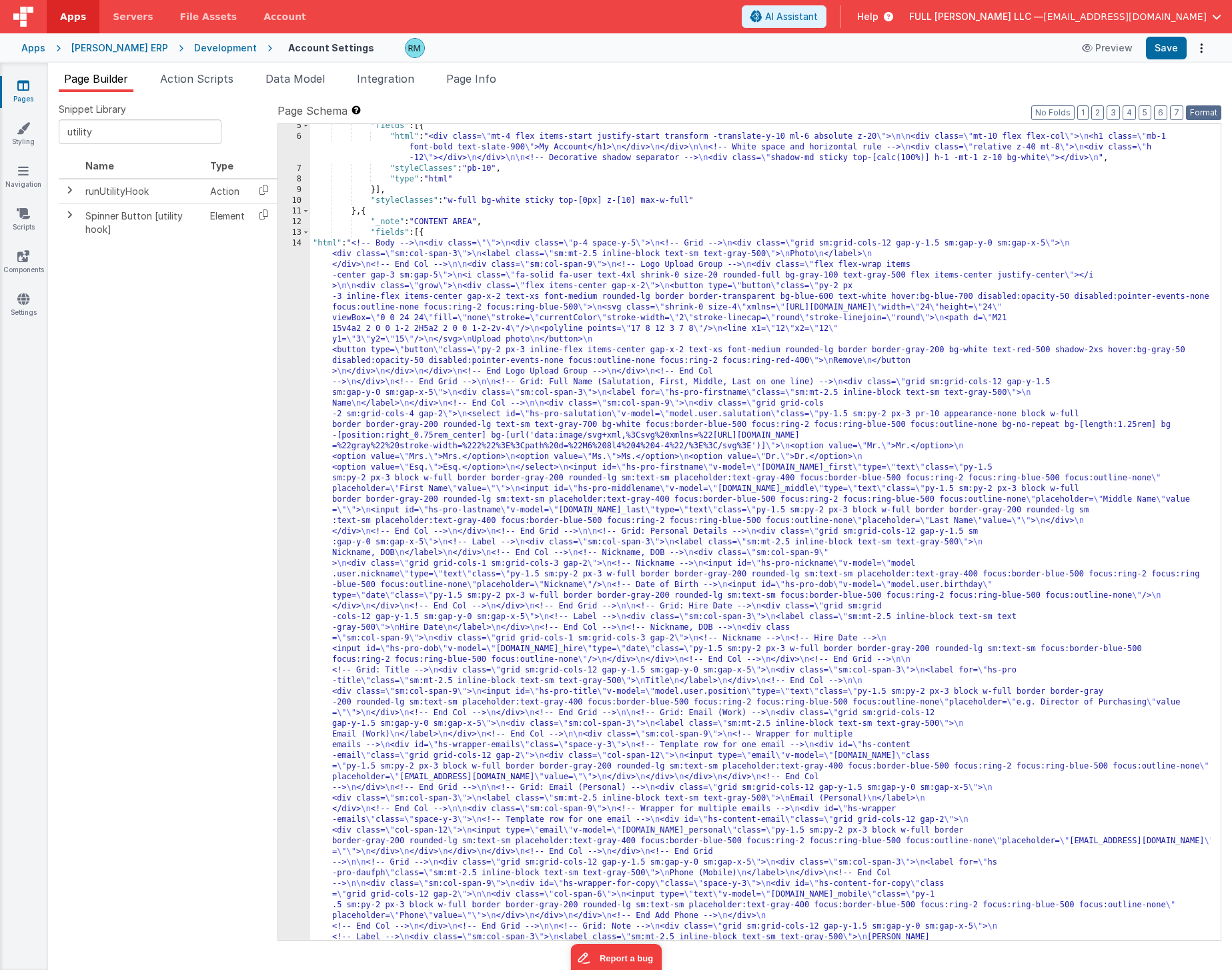
click at [1211, 113] on button "Format" at bounding box center [1203, 113] width 36 height 15
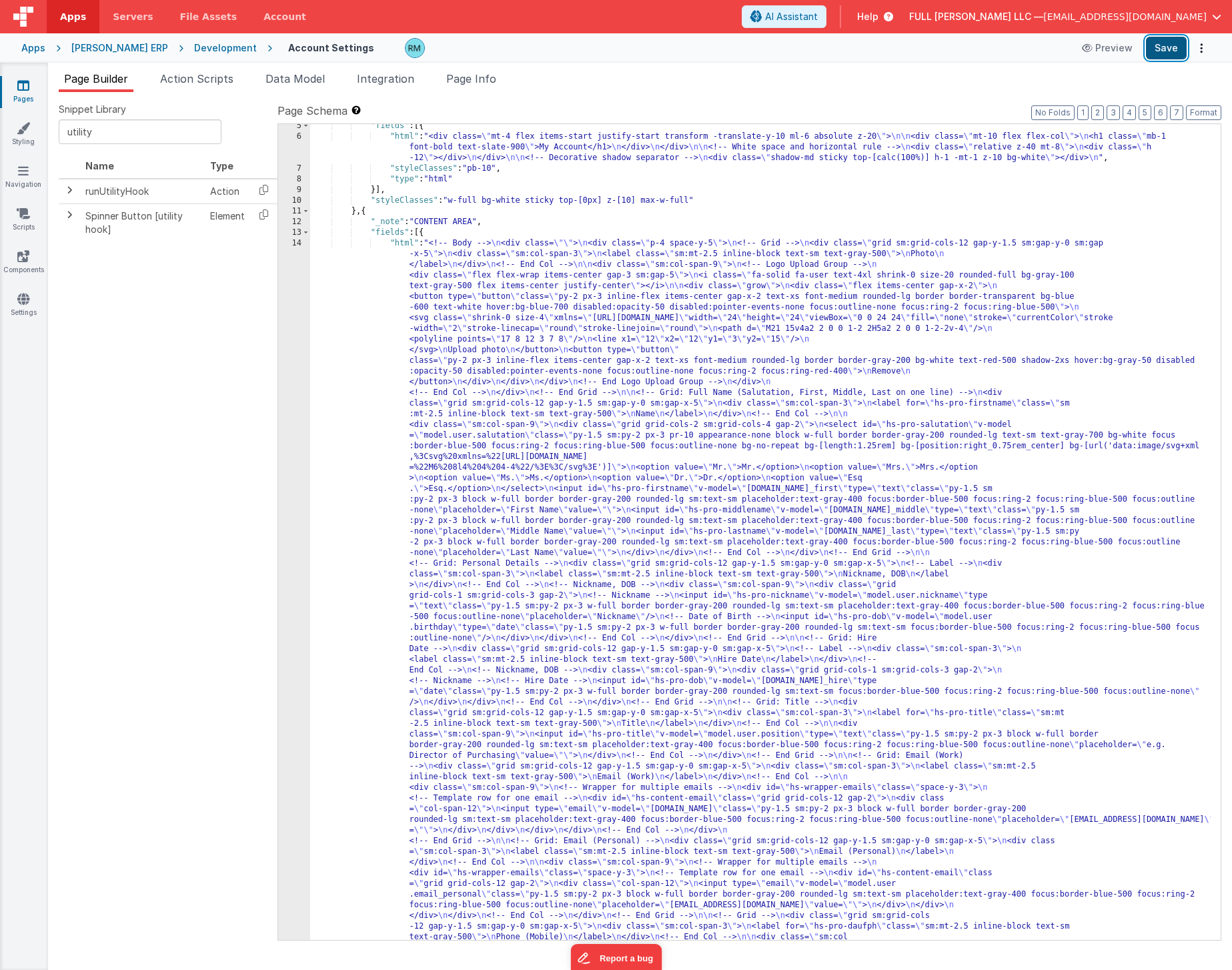
click at [1167, 52] on button "Save" at bounding box center [1165, 48] width 40 height 23
click at [485, 83] on span "Page Info" at bounding box center [471, 79] width 50 height 13
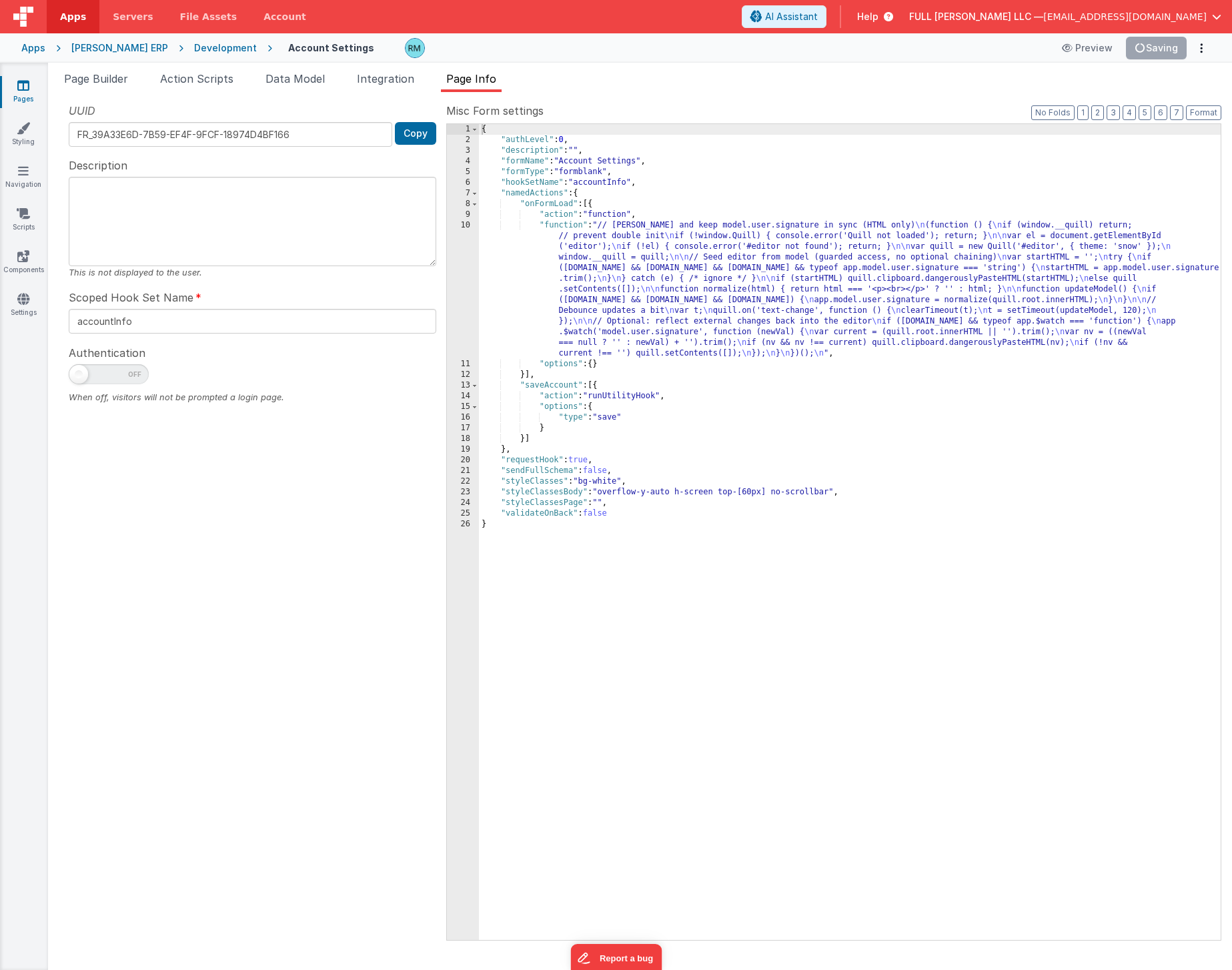
click at [565, 224] on div "{ "authLevel" : 0 , "description" : "" , "formName" : "Account Settings" , "for…" at bounding box center [849, 543] width 741 height 838
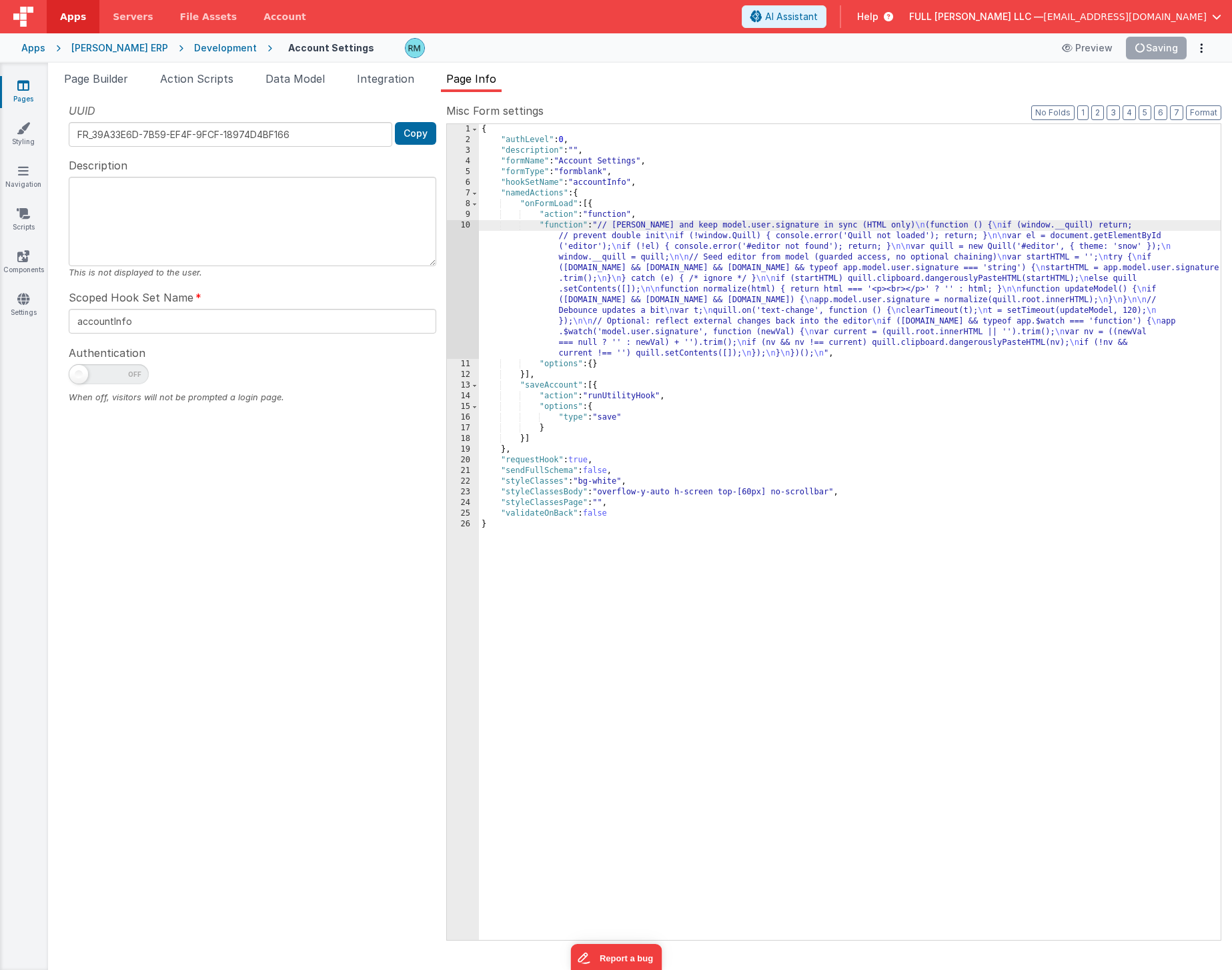
click at [469, 226] on div "10" at bounding box center [463, 289] width 32 height 139
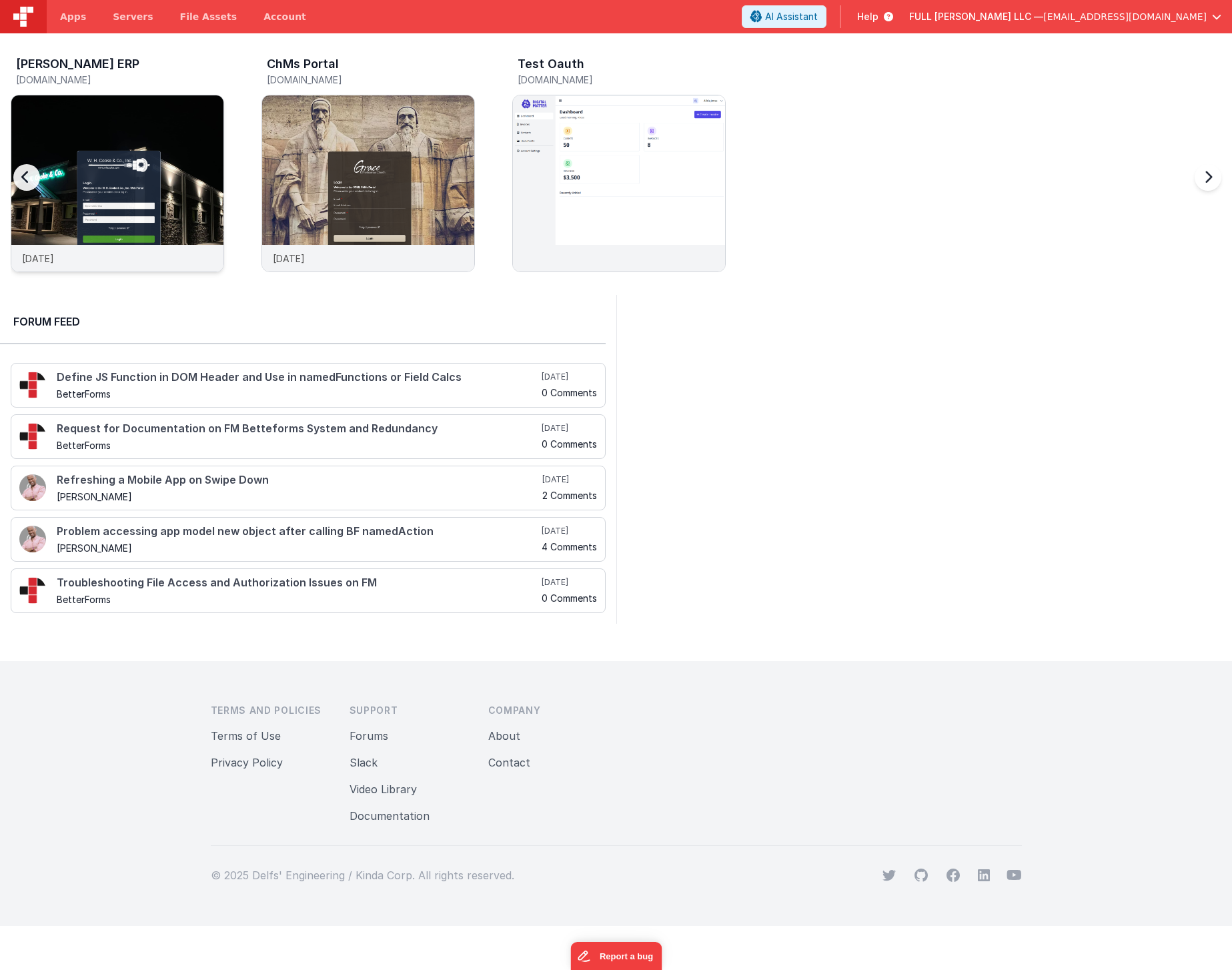
click at [178, 144] on img at bounding box center [117, 201] width 212 height 213
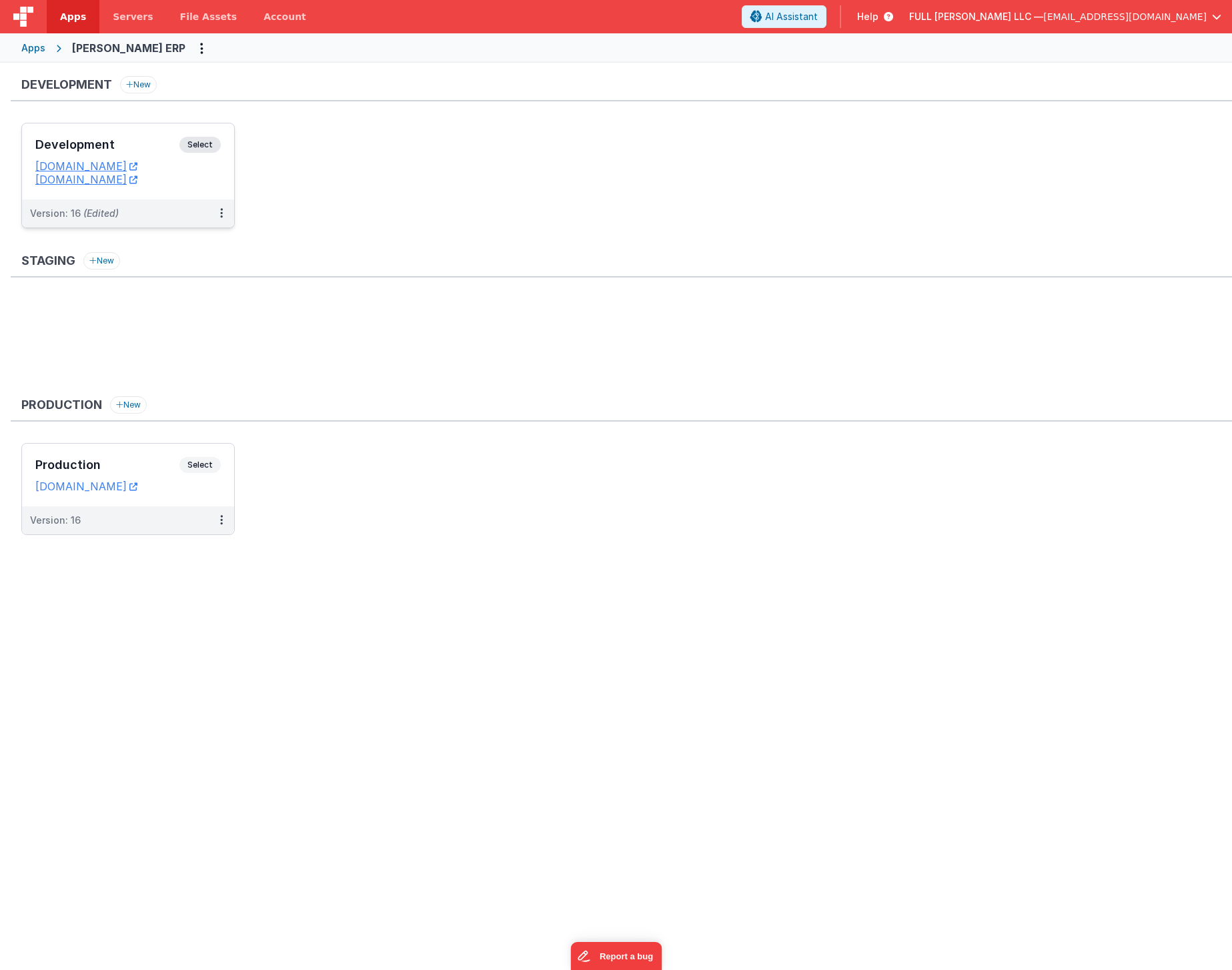
click at [154, 149] on h3 "Development" at bounding box center [108, 144] width 144 height 13
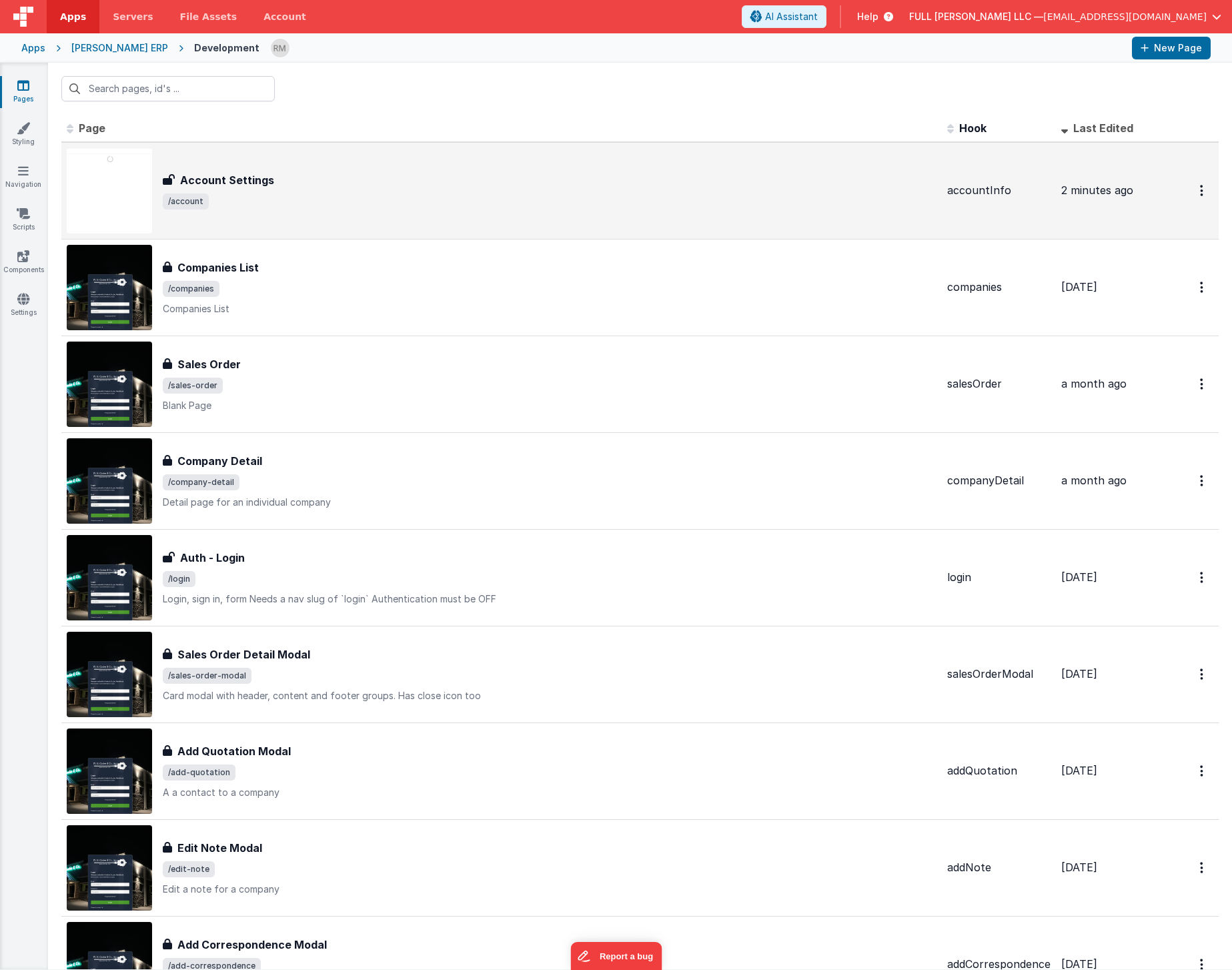
click at [397, 220] on div "Account Settings Account Settings /account" at bounding box center [501, 191] width 870 height 86
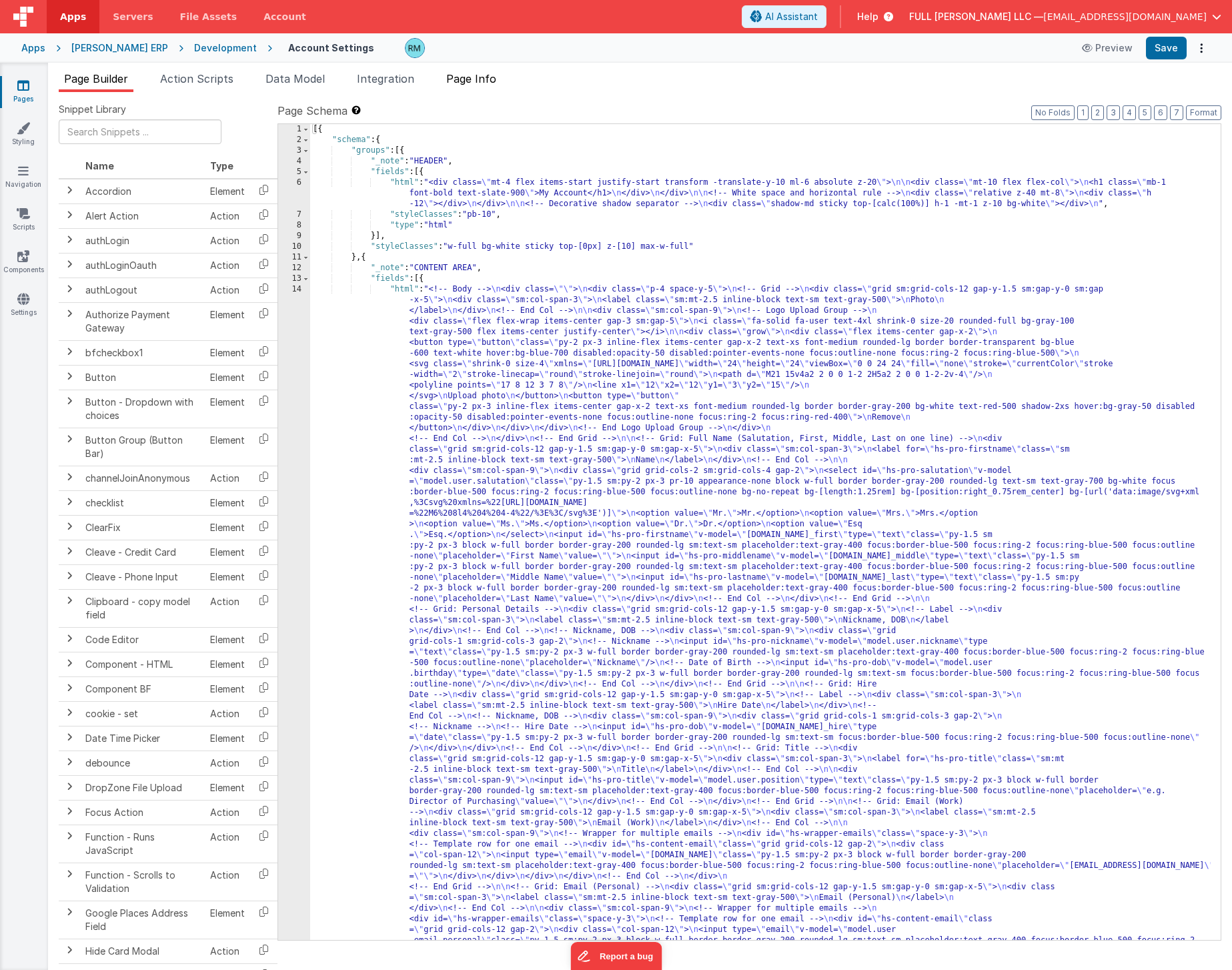
click at [480, 82] on span "Page Info" at bounding box center [471, 79] width 50 height 13
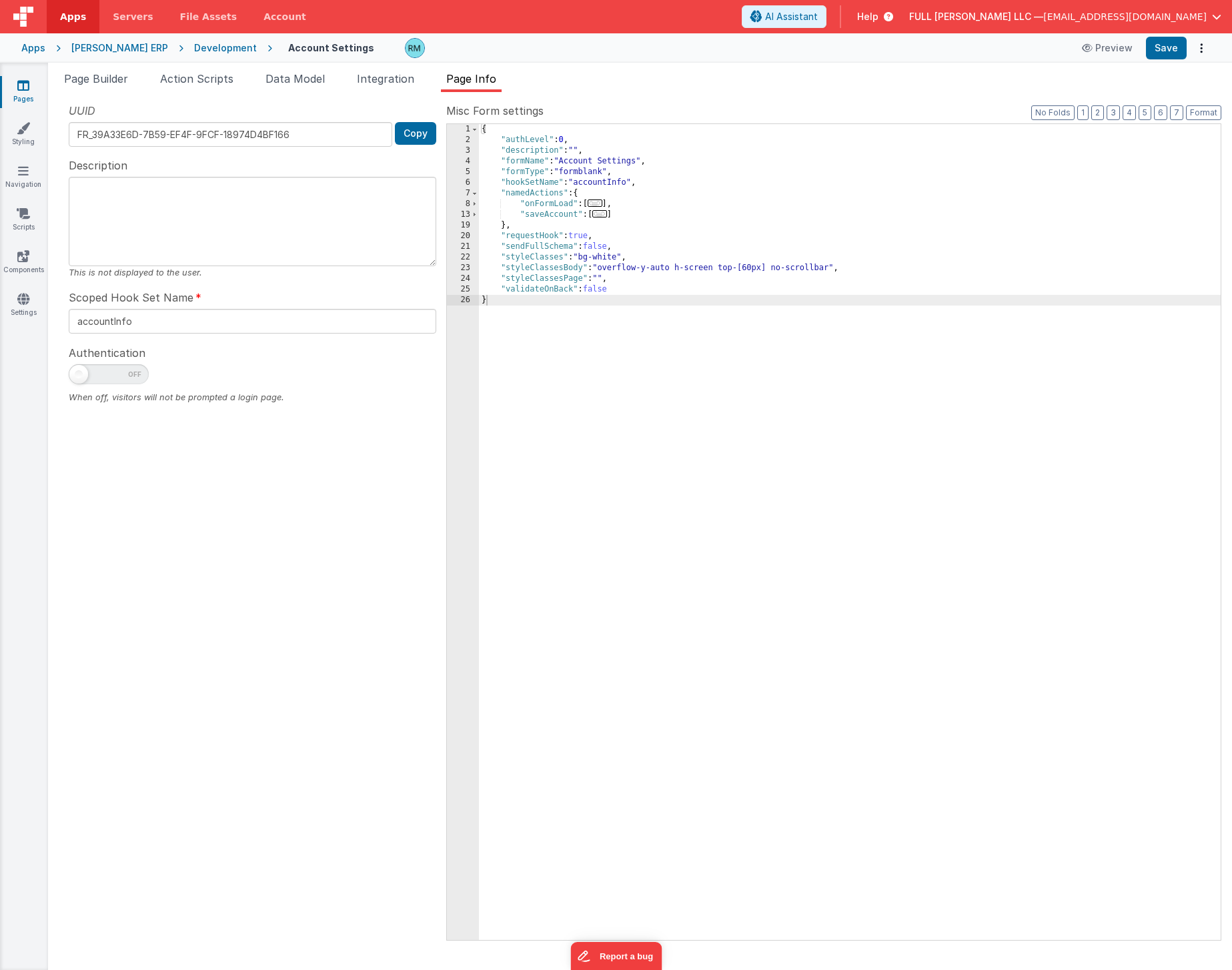
click at [601, 202] on span "..." at bounding box center [595, 203] width 15 height 7
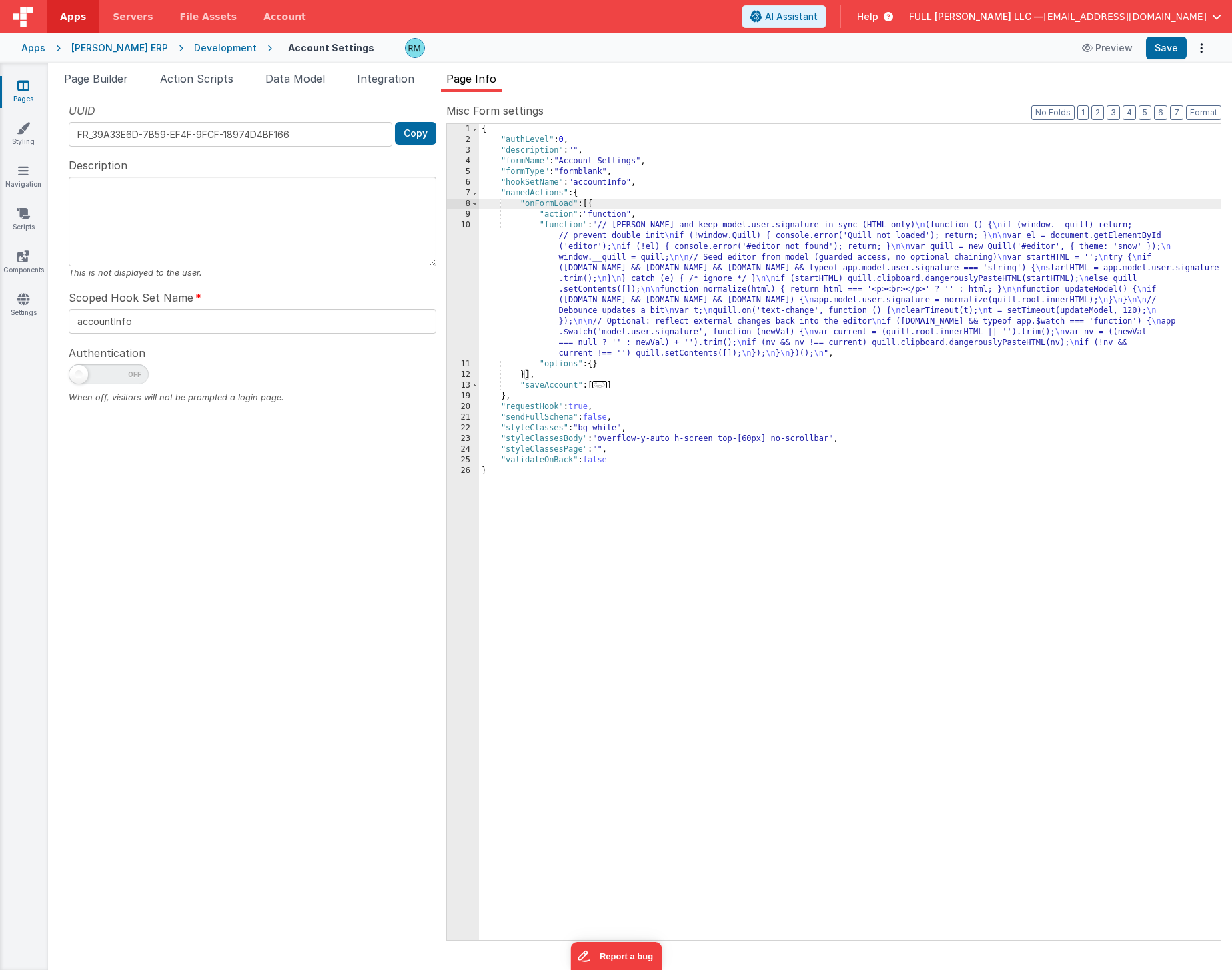
click at [569, 226] on div "{ "authLevel" : 0 , "description" : "" , "formName" : "Account Settings" , "for…" at bounding box center [849, 543] width 741 height 838
click at [469, 225] on div "10" at bounding box center [463, 289] width 32 height 139
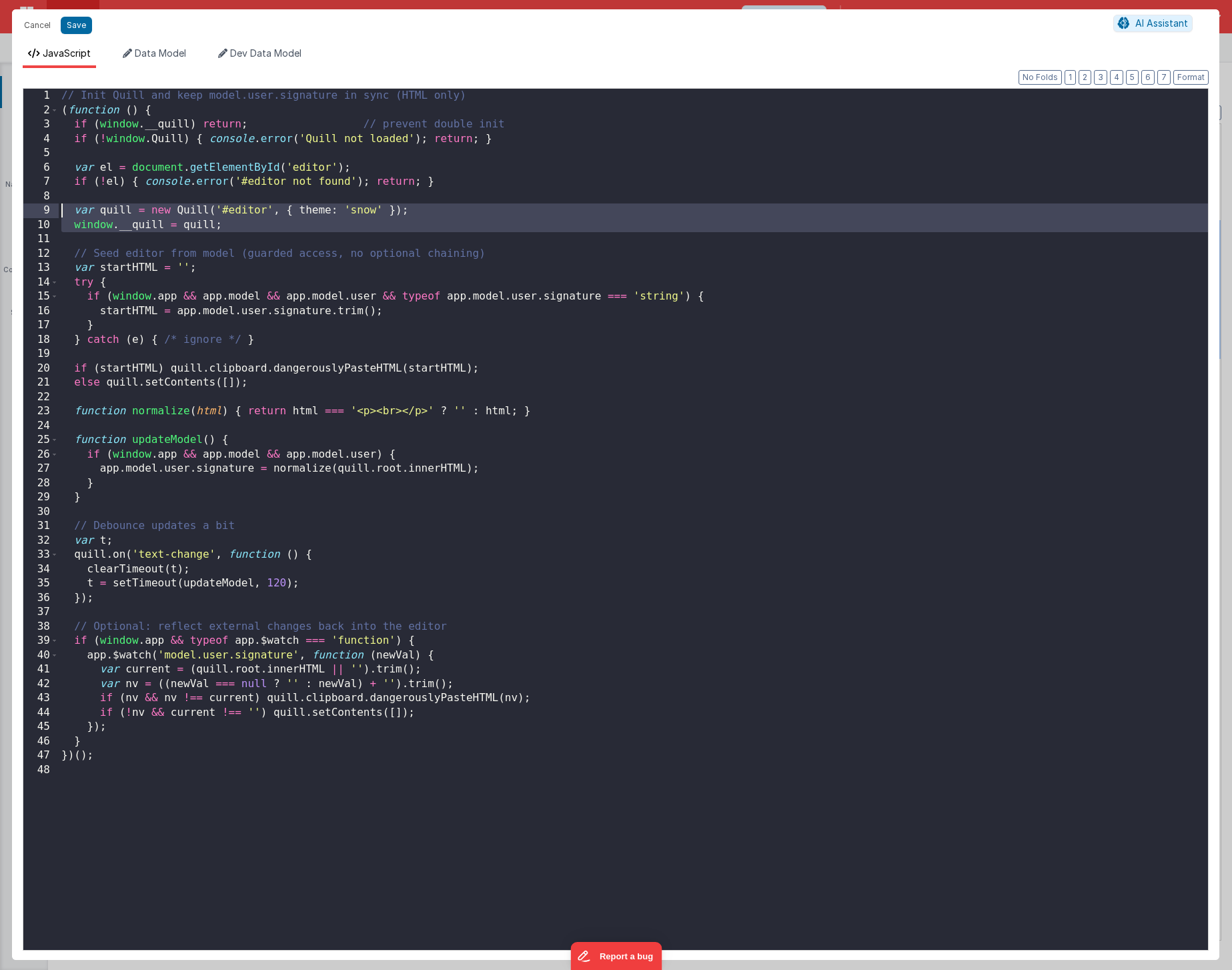
drag, startPoint x: 252, startPoint y: 232, endPoint x: 24, endPoint y: 211, distance: 229.0
click at [24, 211] on div "1 2 3 4 5 6 7 8 9 10 11 12 13 14 15 16 17 18 19 20 21 22 23 24 25 26 27 28 29 3…" at bounding box center [616, 520] width 1186 height 863
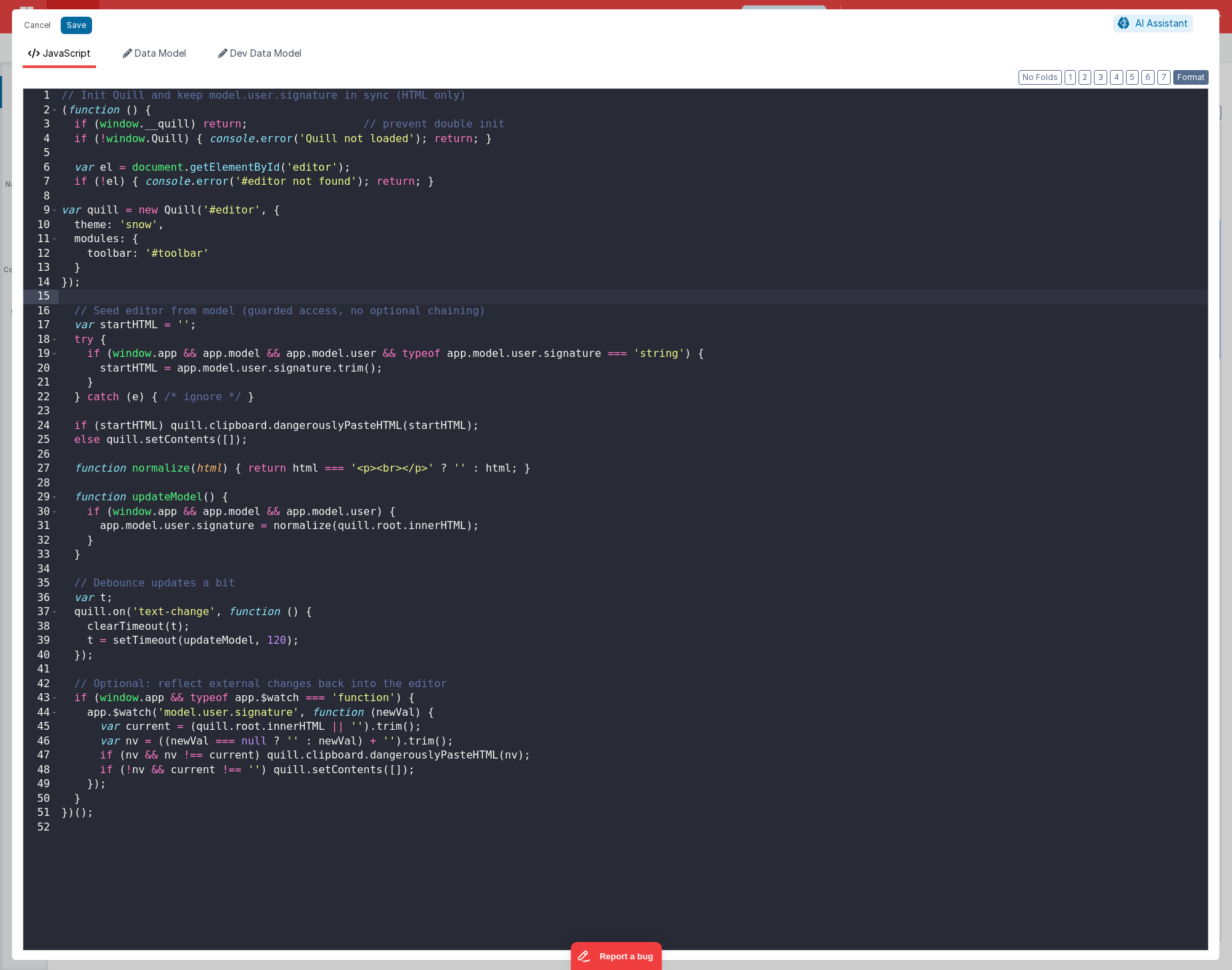
click at [1191, 78] on button "Format" at bounding box center [1191, 77] width 36 height 15
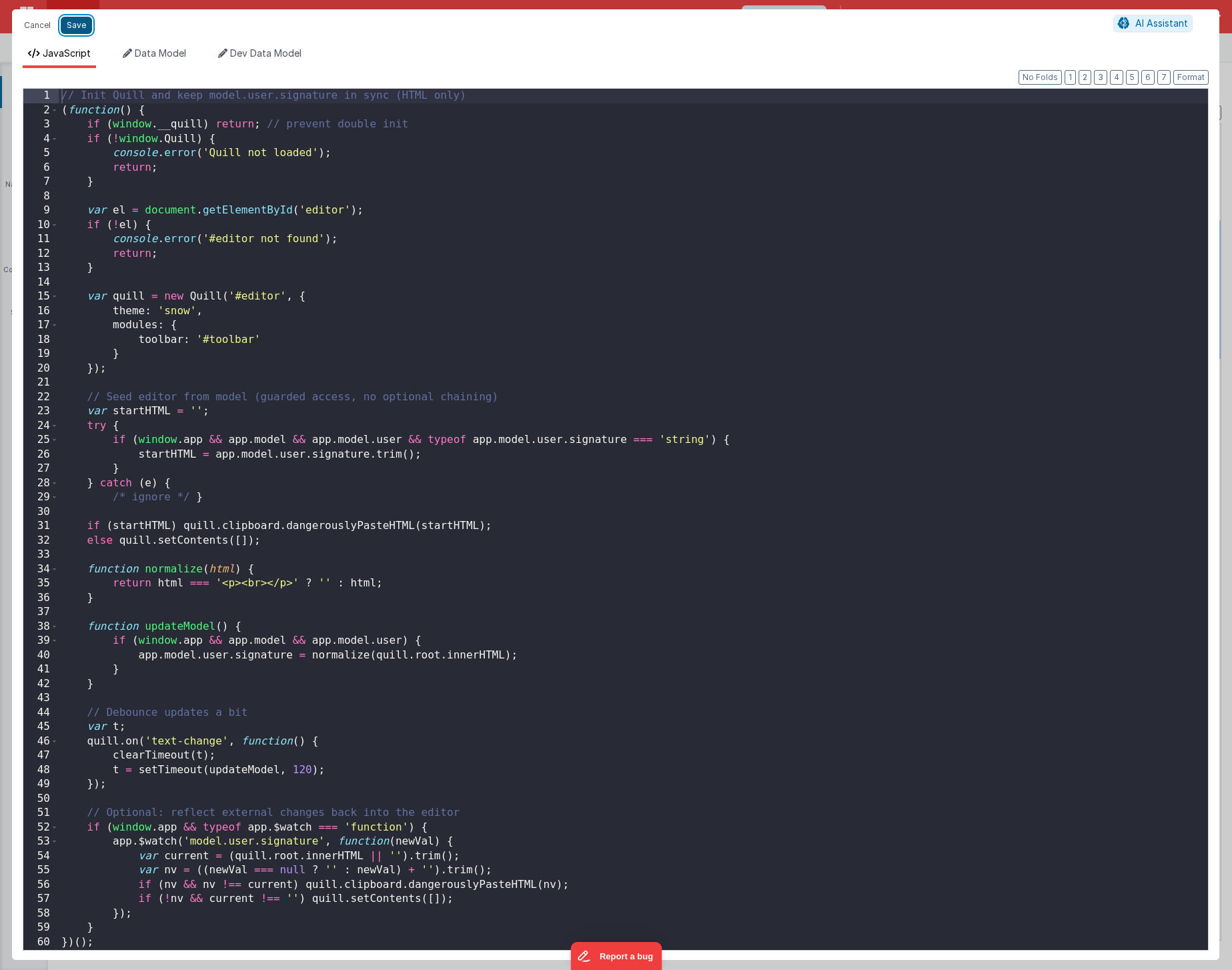
click at [80, 27] on button "Save" at bounding box center [77, 25] width 32 height 17
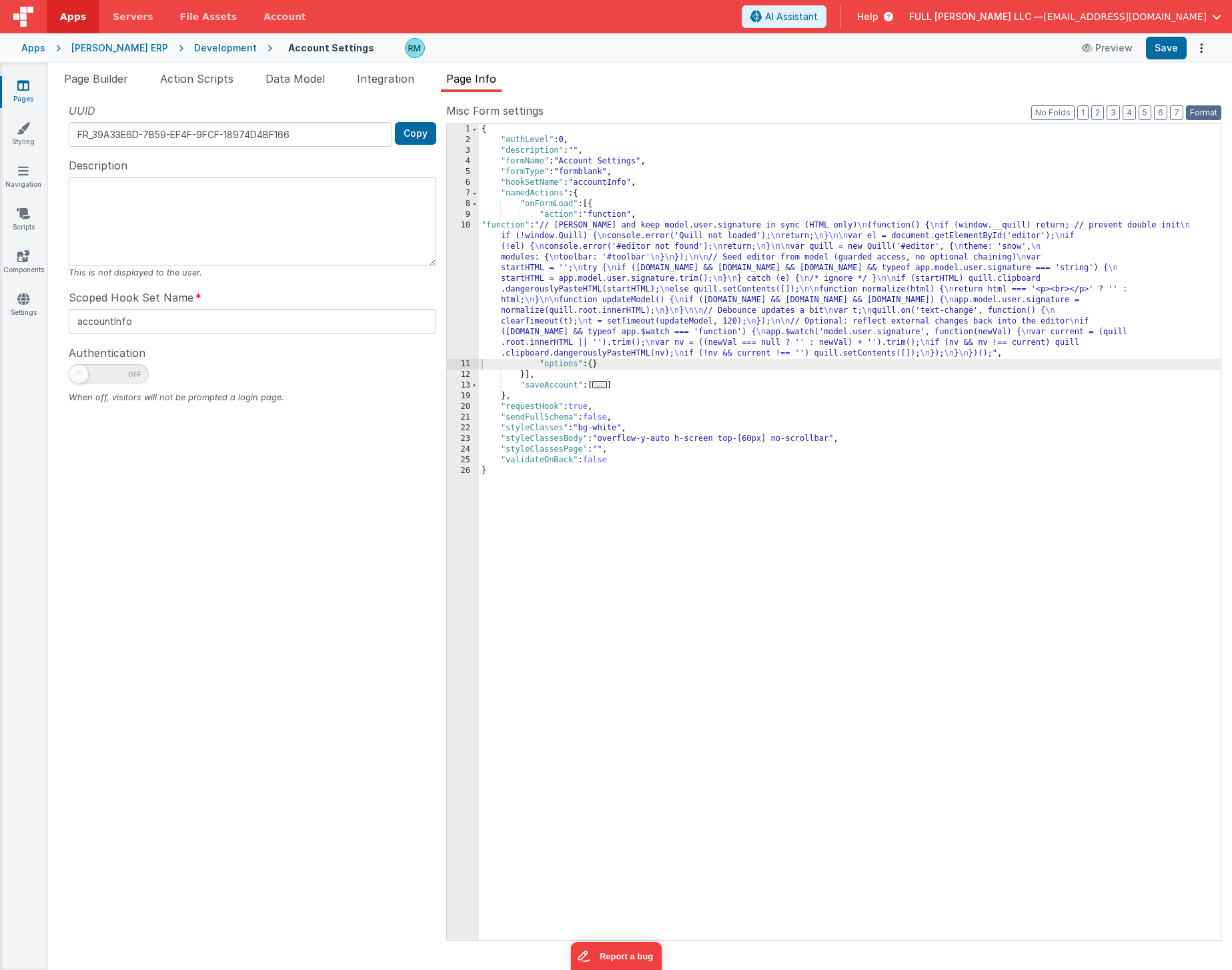
click at [1193, 110] on button "Format" at bounding box center [1203, 113] width 36 height 15
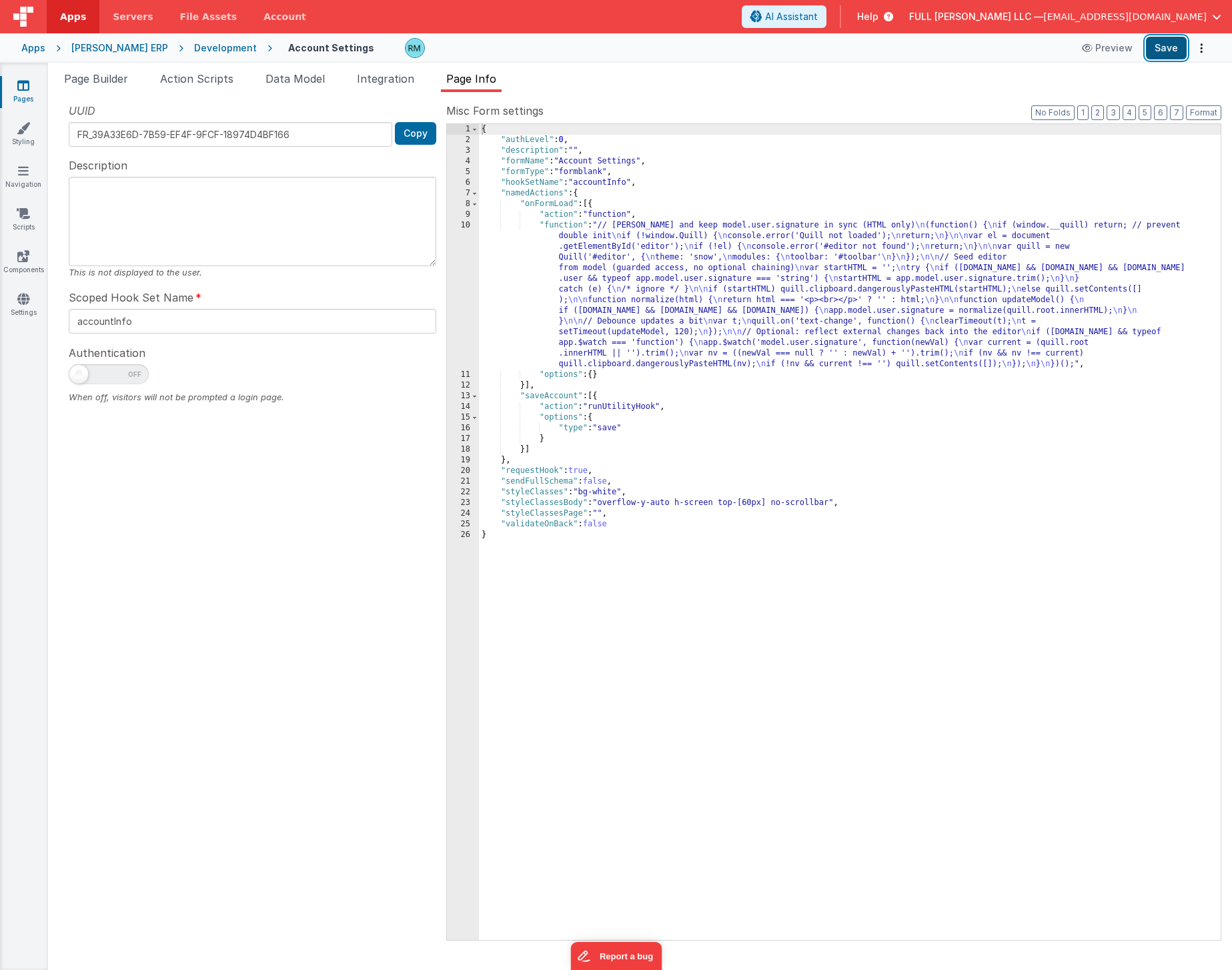
click at [1165, 51] on button "Save" at bounding box center [1165, 48] width 40 height 23
click at [124, 82] on span "Page Builder" at bounding box center [96, 79] width 64 height 13
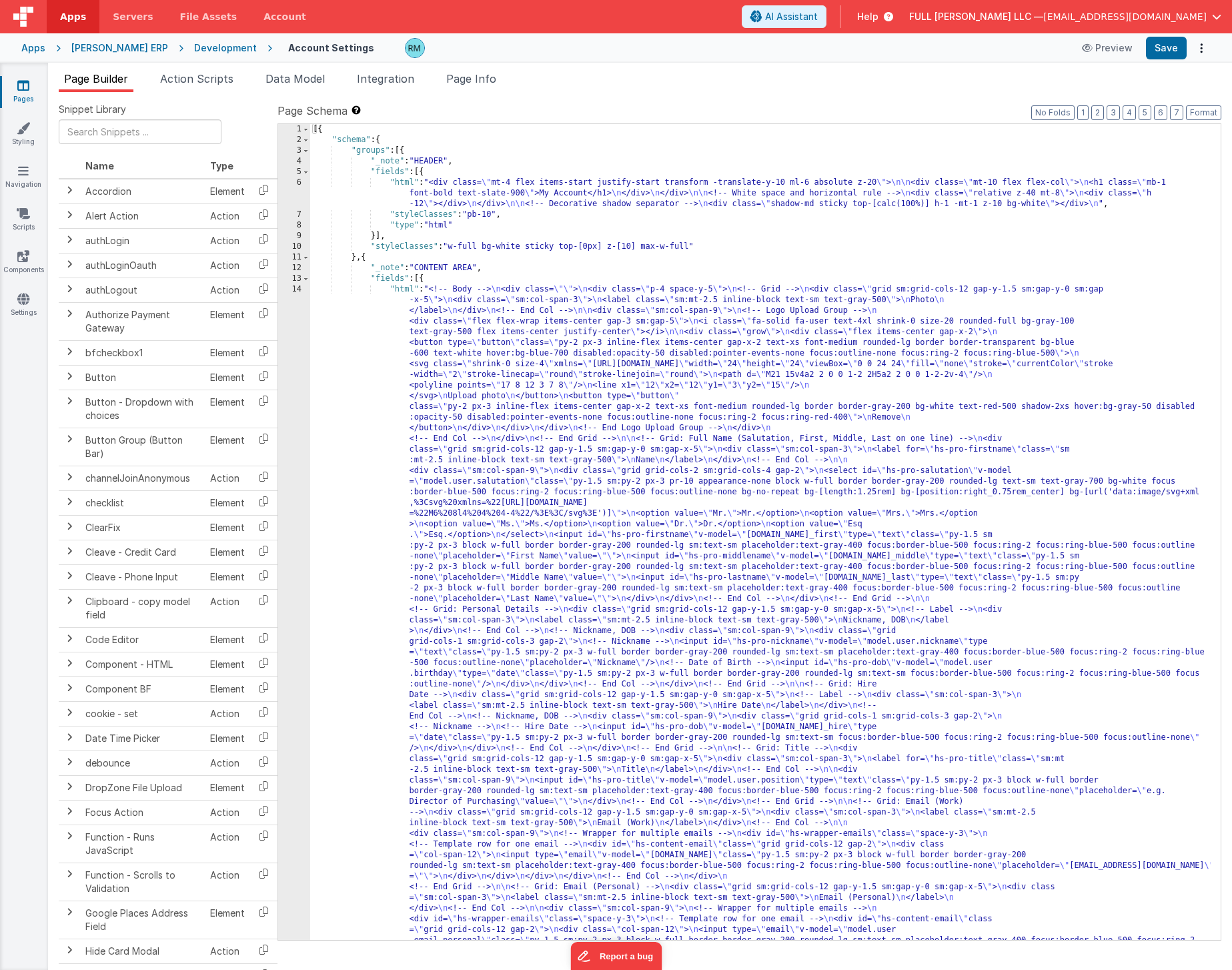
click at [401, 289] on div "[{ "schema" : { "groups" : [{ "_note" : "HEADER" , "fields" : [{ "html" : "<div…" at bounding box center [760, 969] width 901 height 1691
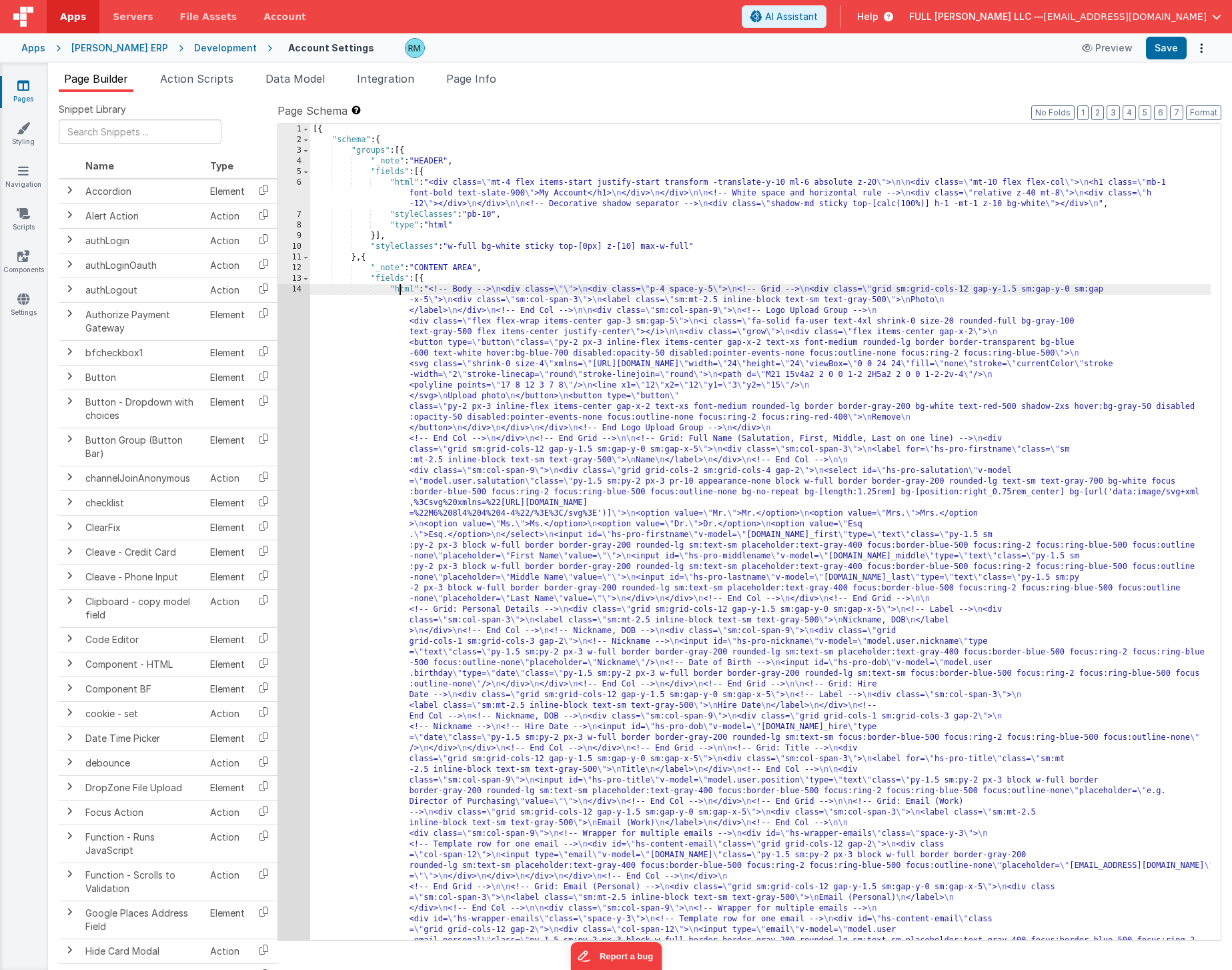
click at [297, 291] on div "14" at bounding box center [294, 716] width 32 height 865
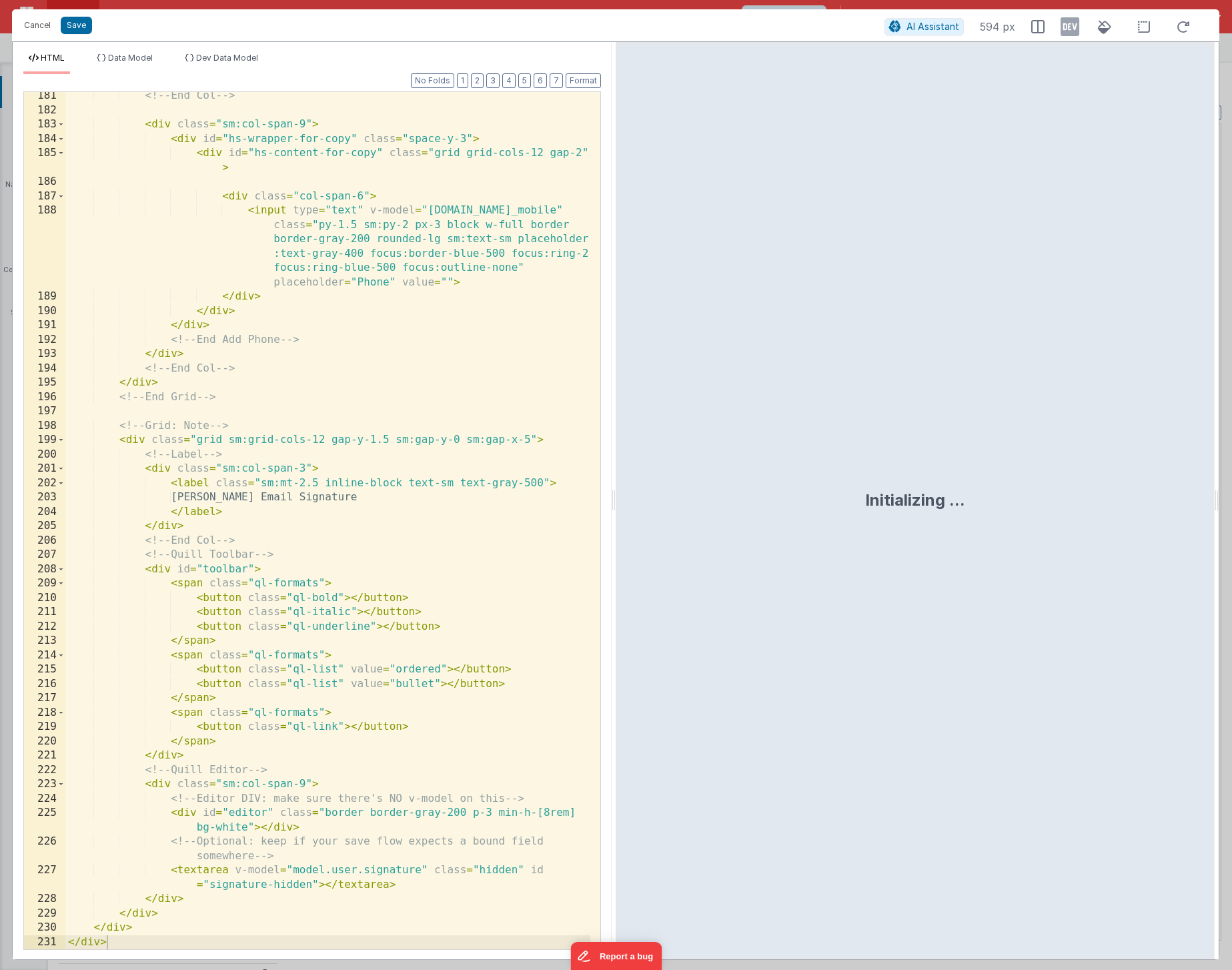
scroll to position [3603, 0]
click at [364, 418] on div "<!-- End Col --> < div class = "sm:col-span-9" > < div id = "hs-wrapper-for-cop…" at bounding box center [327, 531] width 525 height 886
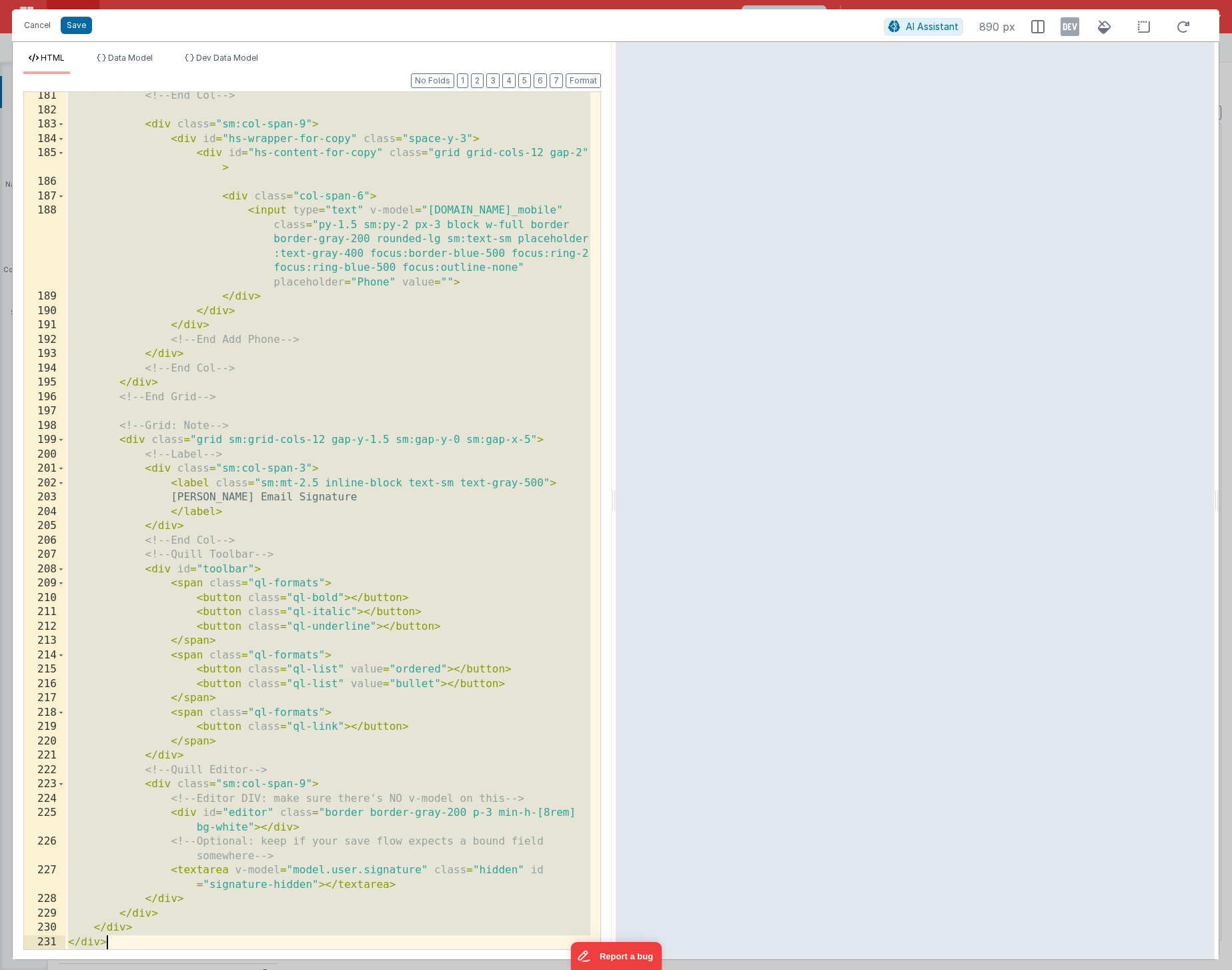
click at [385, 567] on div "<!-- End Col --> < div class = "sm:col-span-9" > < div id = "hs-wrapper-for-cop…" at bounding box center [327, 531] width 525 height 886
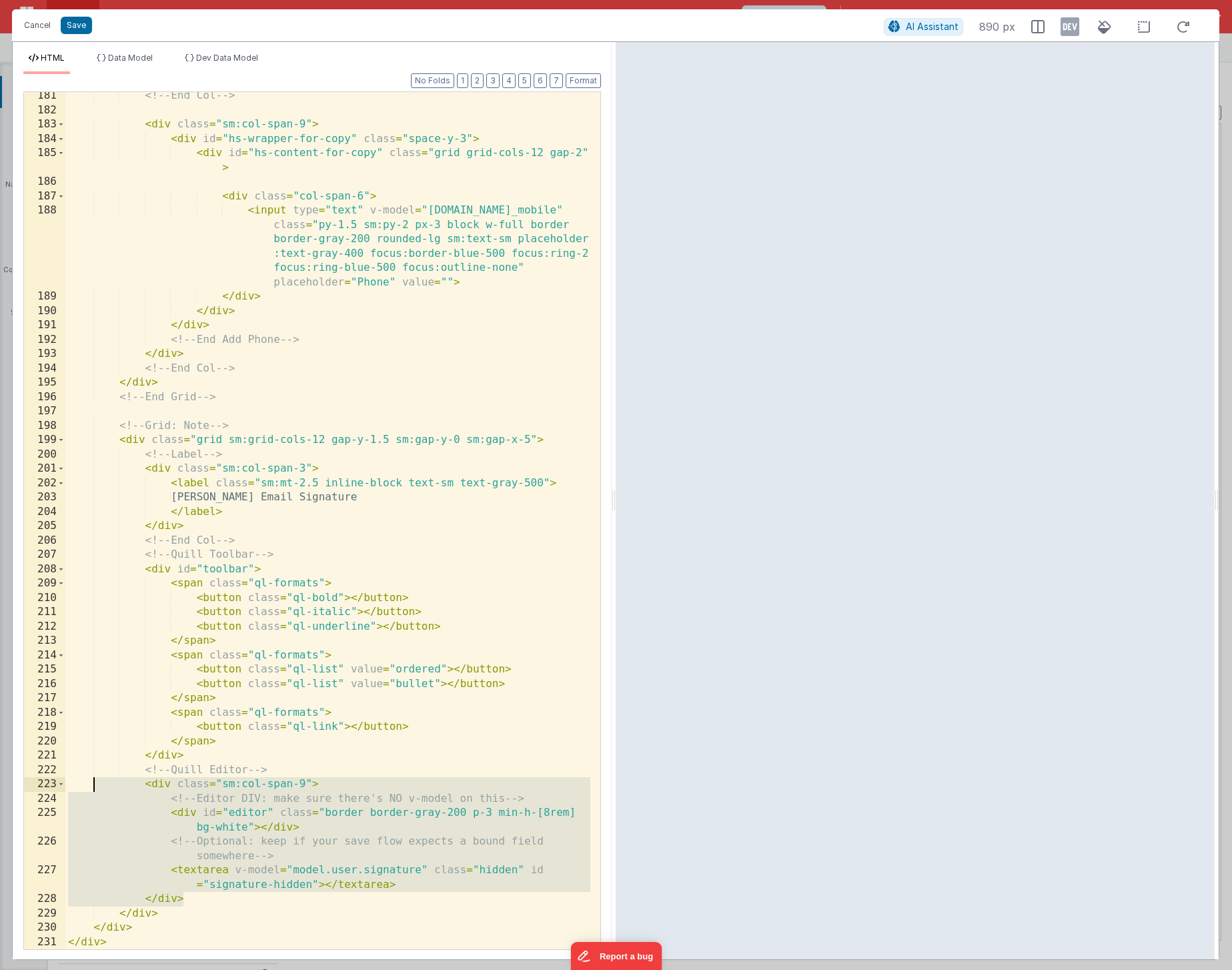
drag, startPoint x: 216, startPoint y: 902, endPoint x: 90, endPoint y: 785, distance: 171.9
click at [90, 785] on div "<!-- End Col --> < div class = "sm:col-span-9" > < div id = "hs-wrapper-for-cop…" at bounding box center [327, 531] width 525 height 886
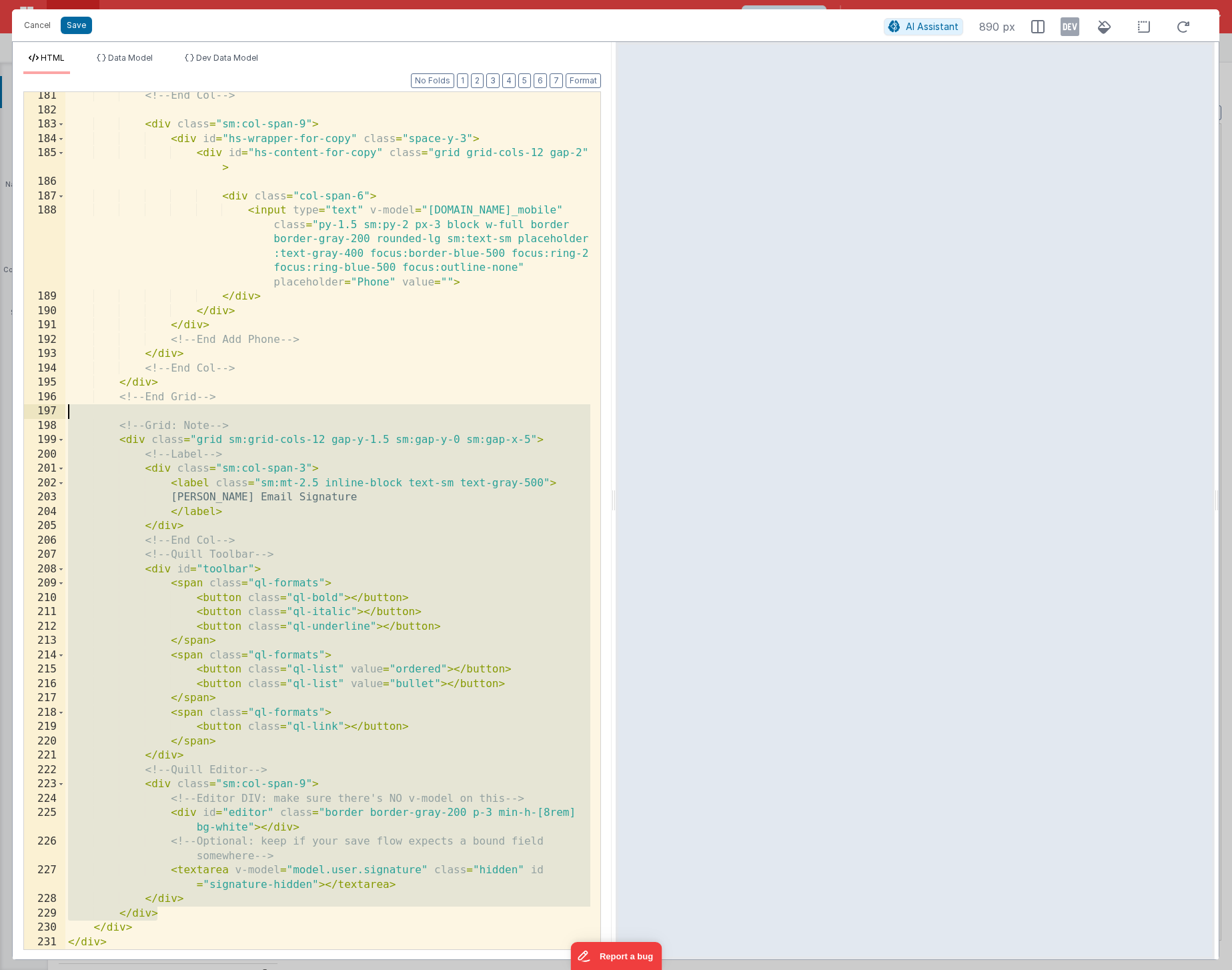
drag, startPoint x: 176, startPoint y: 911, endPoint x: 24, endPoint y: 416, distance: 517.8
click at [24, 416] on div "181 182 183 184 185 186 187 188 189 190 191 192 193 194 195 196 197 198 199 200…" at bounding box center [312, 520] width 577 height 859
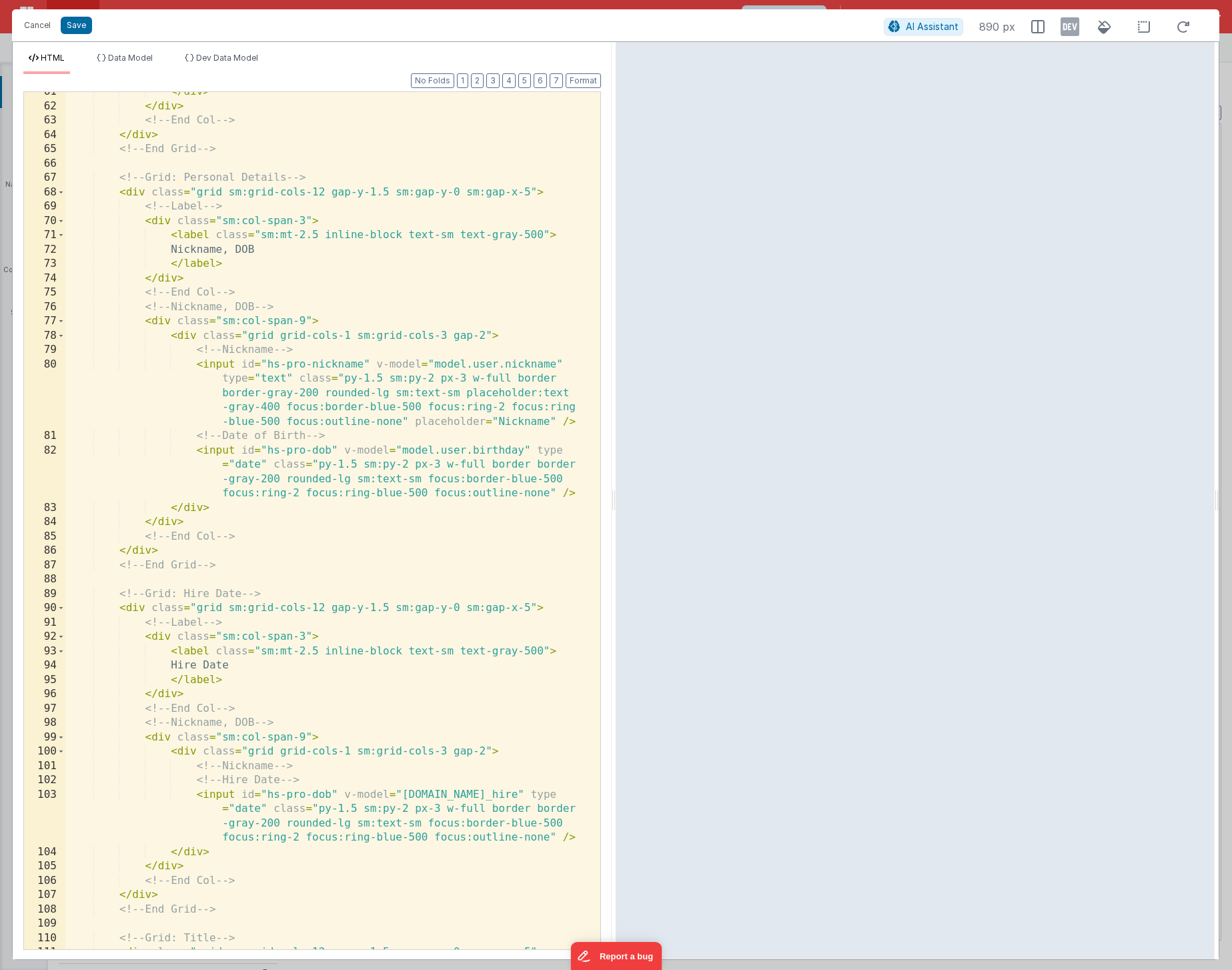
scroll to position [1485, 0]
click at [71, 36] on div "Cancel Save AI Assistant 890 px" at bounding box center [615, 25] width 1207 height 32
click at [78, 31] on button "Save" at bounding box center [77, 25] width 32 height 17
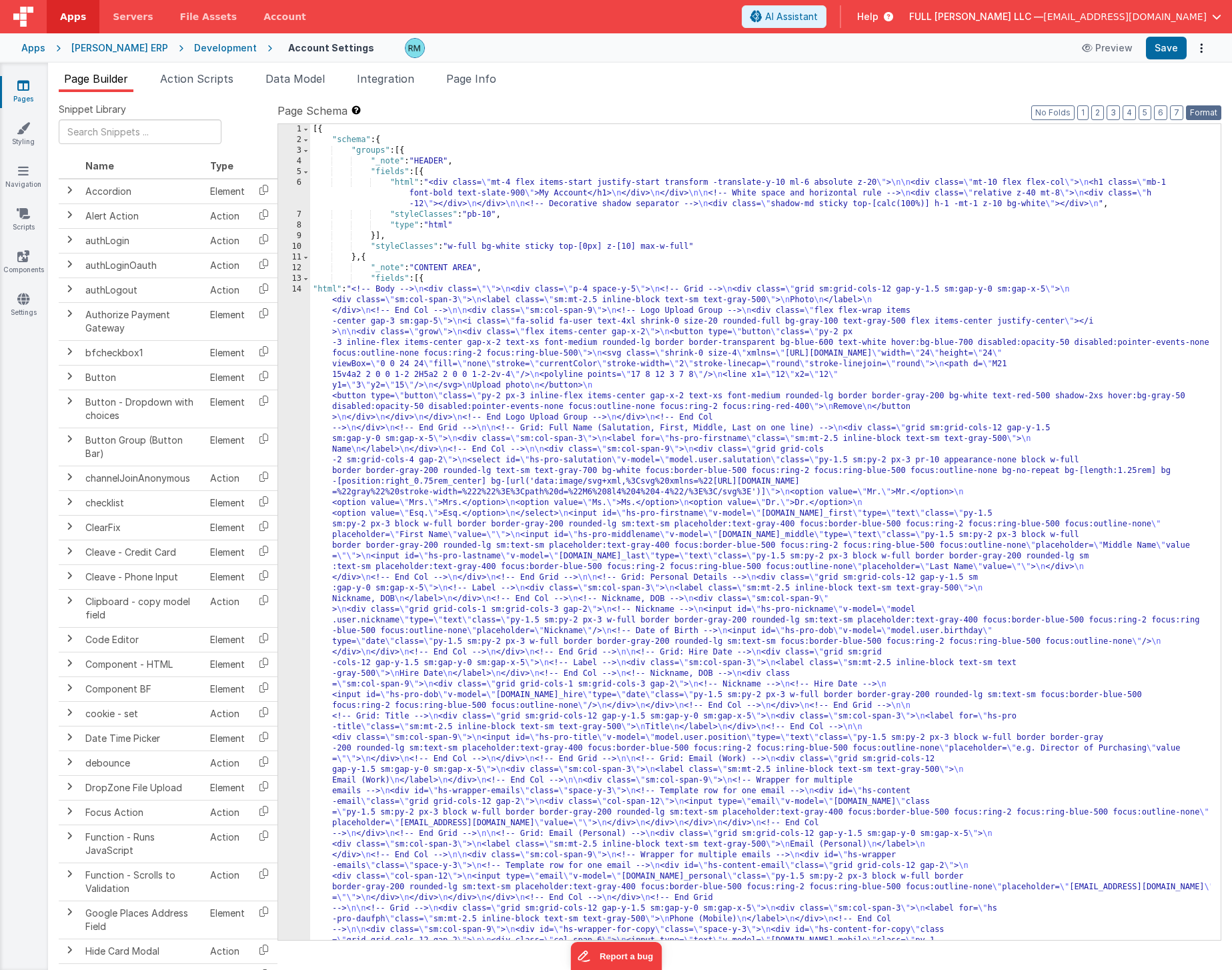
click at [1208, 109] on button "Format" at bounding box center [1203, 113] width 36 height 15
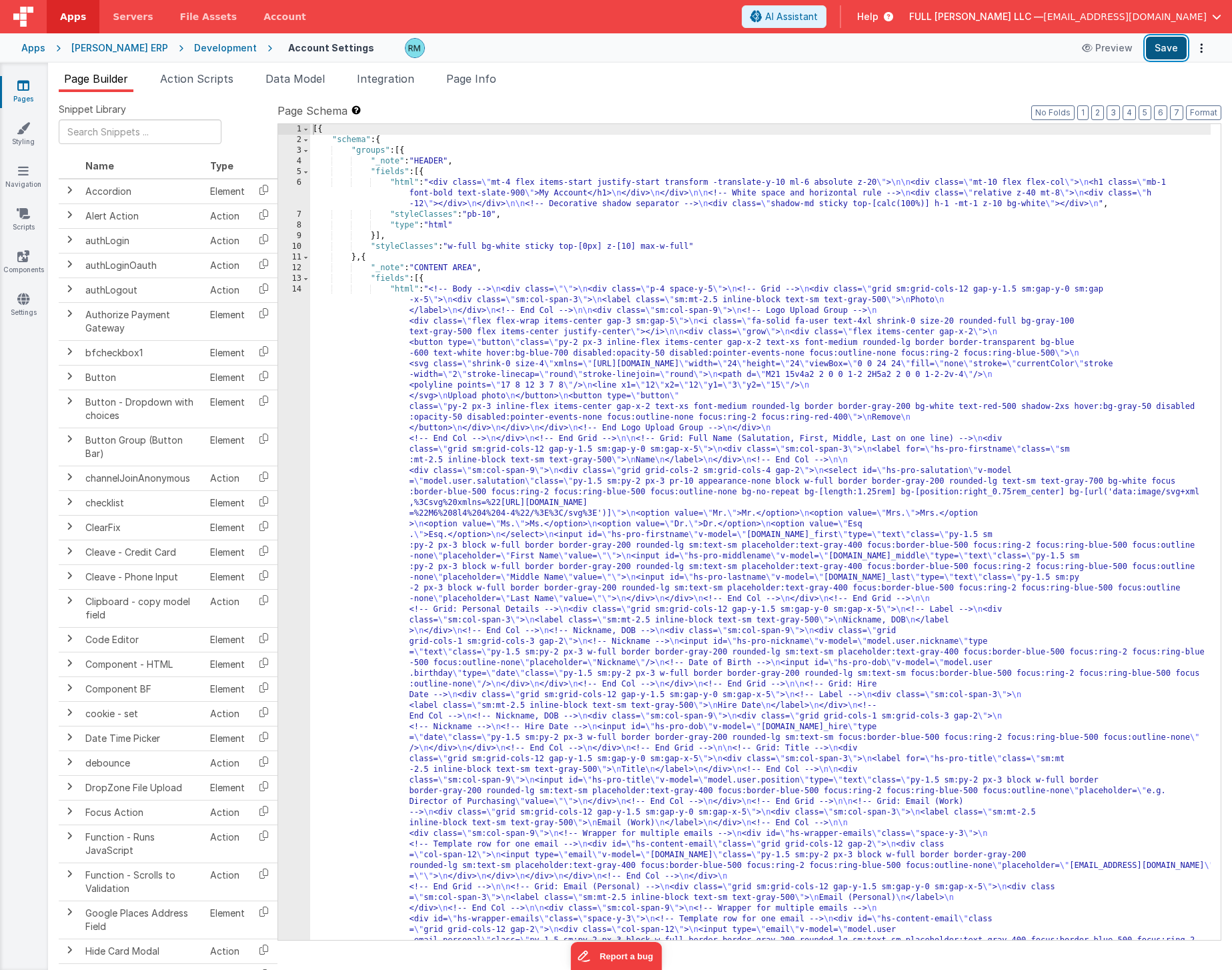
click at [1157, 53] on button "Save" at bounding box center [1165, 48] width 40 height 23
click at [404, 286] on div "[{ "schema" : { "groups" : [{ "_note" : "HEADER" , "fields" : [{ "html" : "<div…" at bounding box center [760, 916] width 901 height 1585
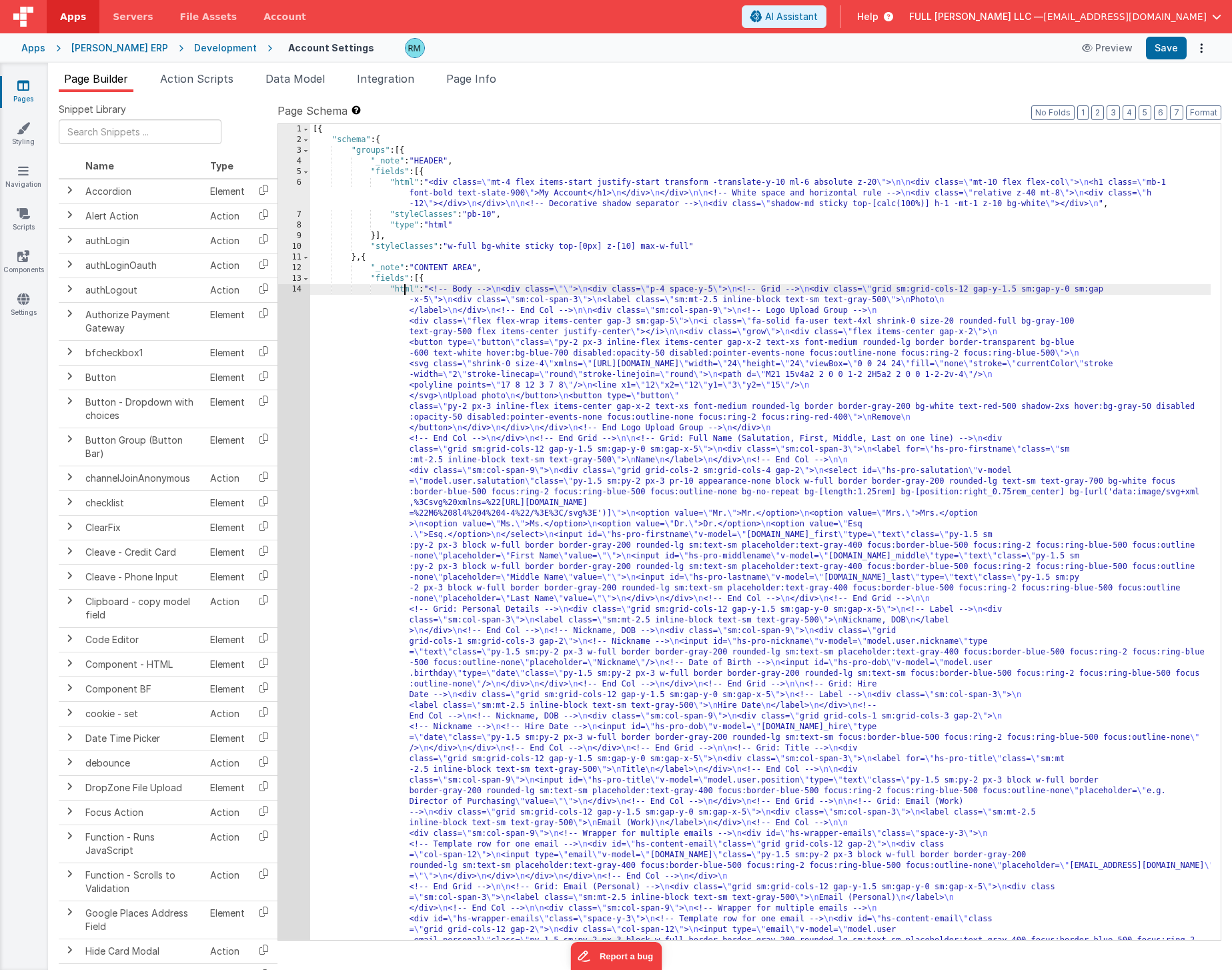
click at [297, 291] on div "14" at bounding box center [294, 663] width 32 height 758
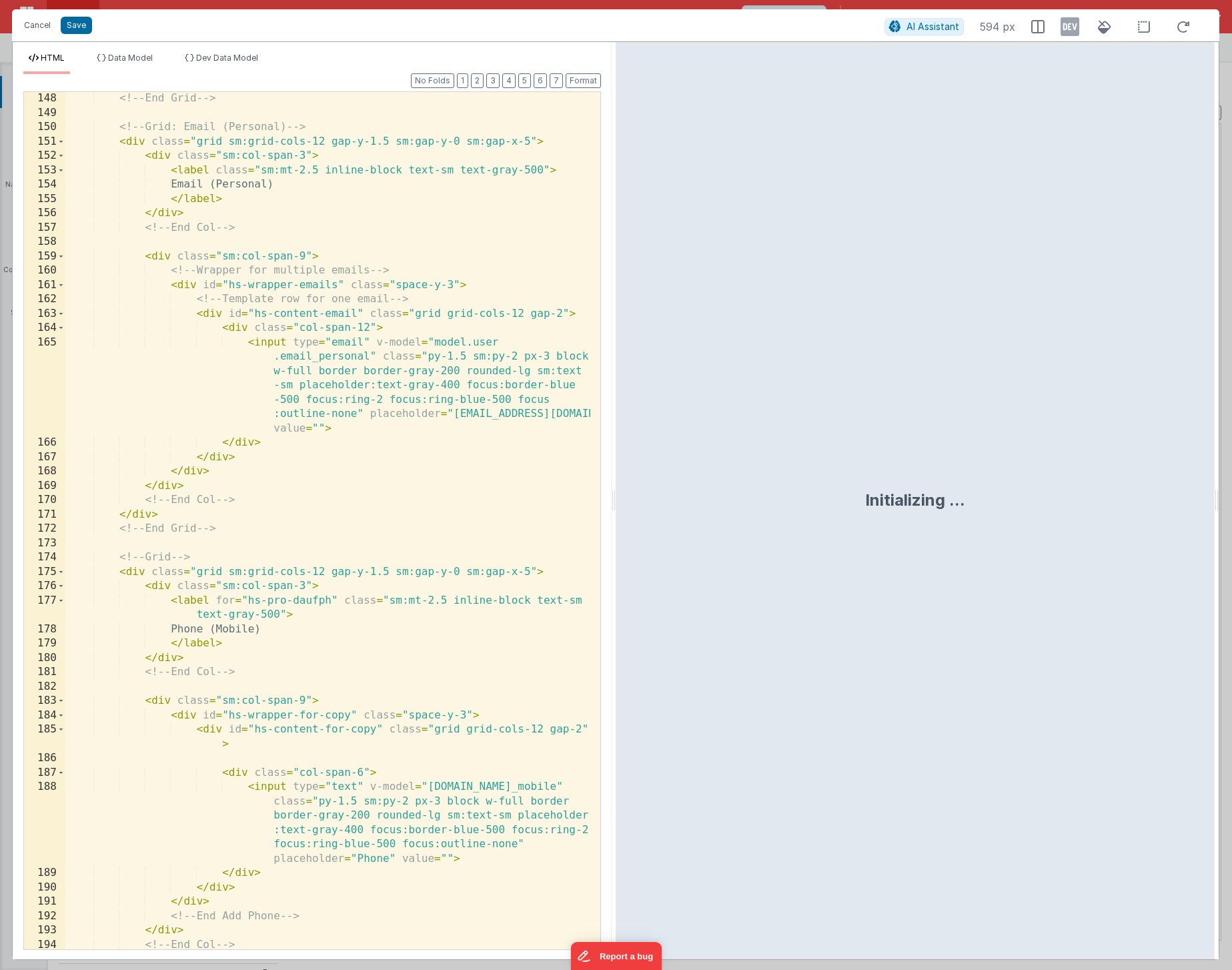
scroll to position [3102, 0]
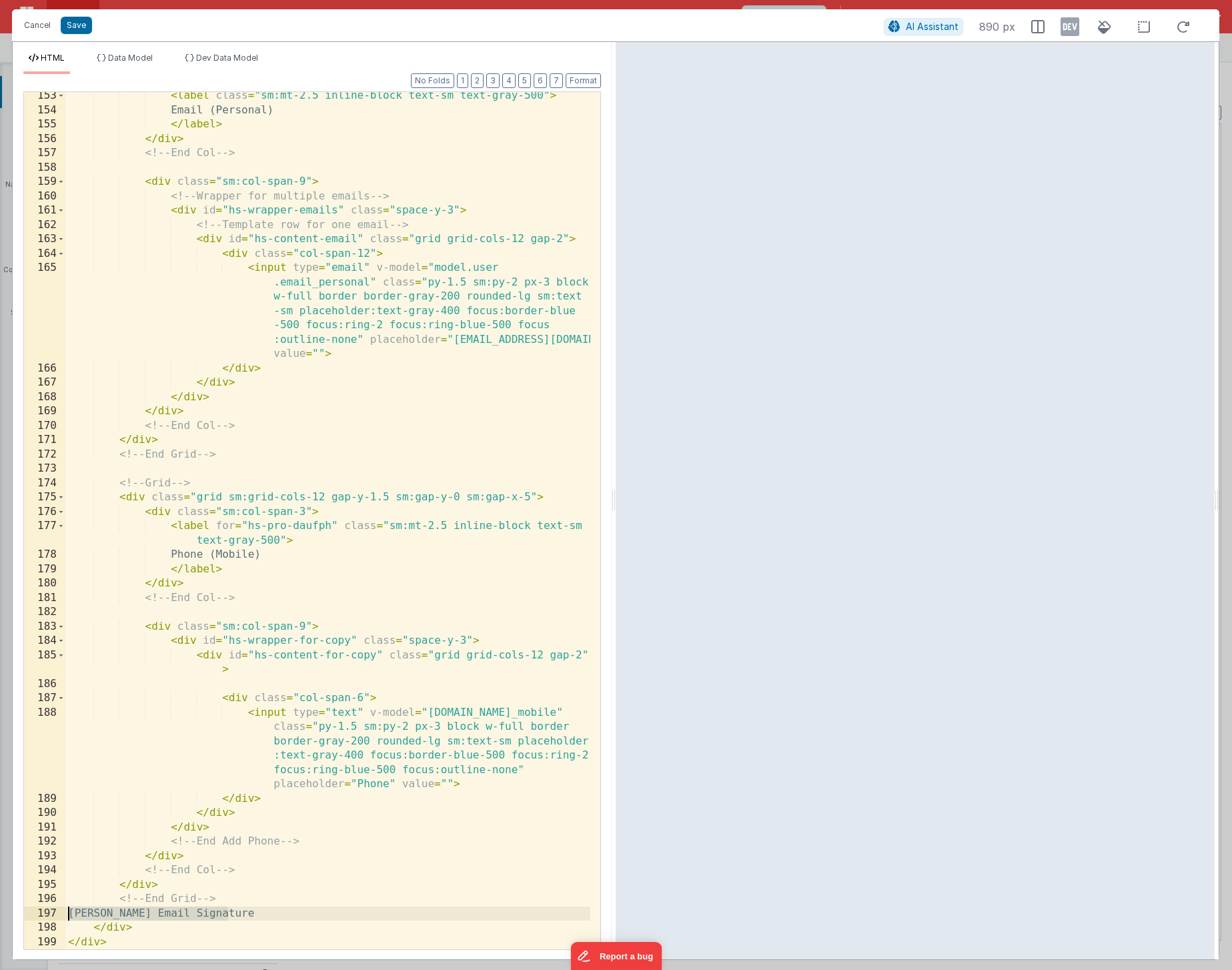
drag, startPoint x: 235, startPoint y: 917, endPoint x: 40, endPoint y: 911, distance: 195.1
click at [40, 911] on div "153 154 155 156 157 158 159 160 161 162 163 164 165 166 167 168 169 170 171 172…" at bounding box center [312, 520] width 577 height 859
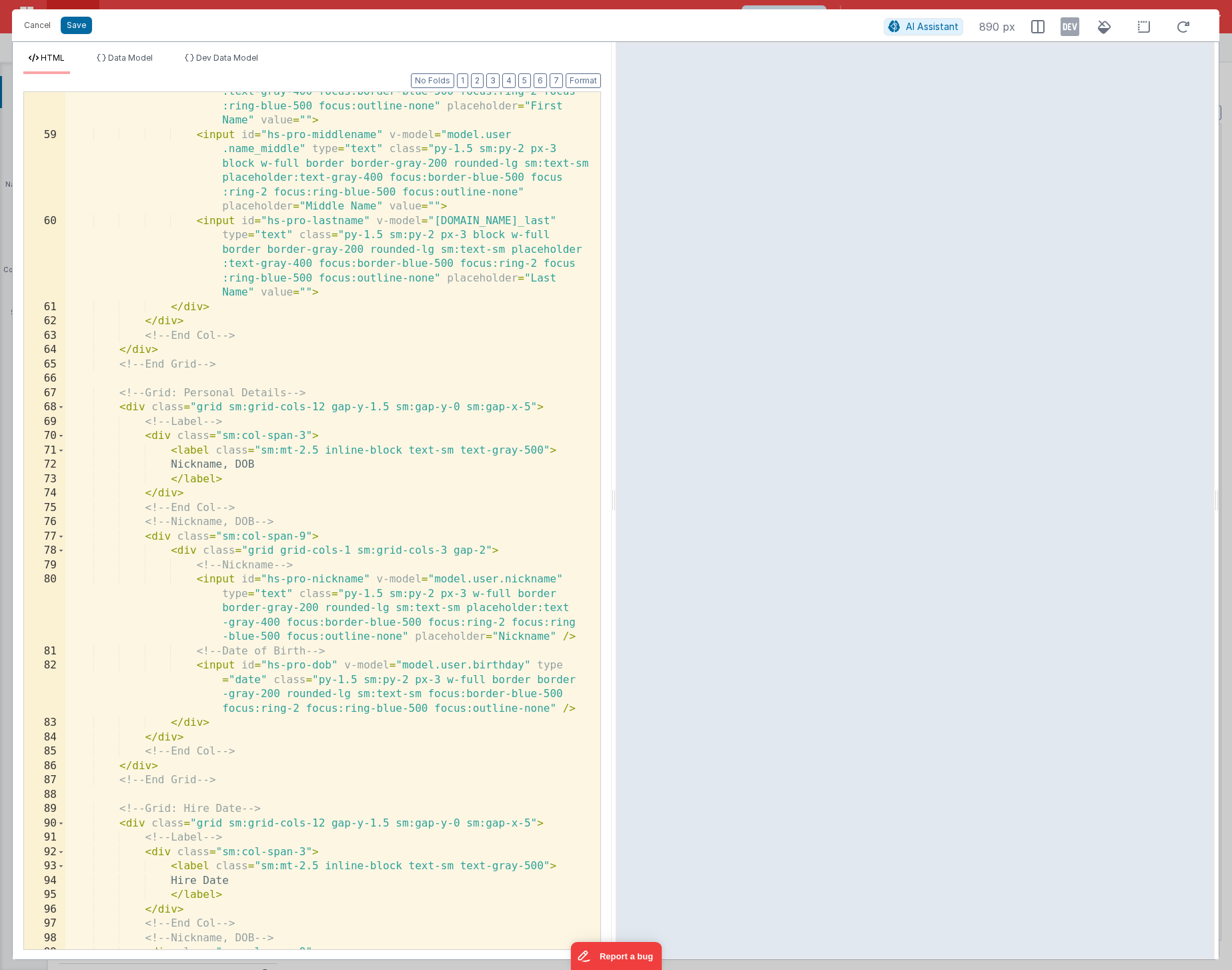
scroll to position [1270, 0]
click at [331, 378] on div "< input id = "hs-pro-firstname" v-model = "model.user.name_first" type = "text"…" at bounding box center [327, 521] width 525 height 958
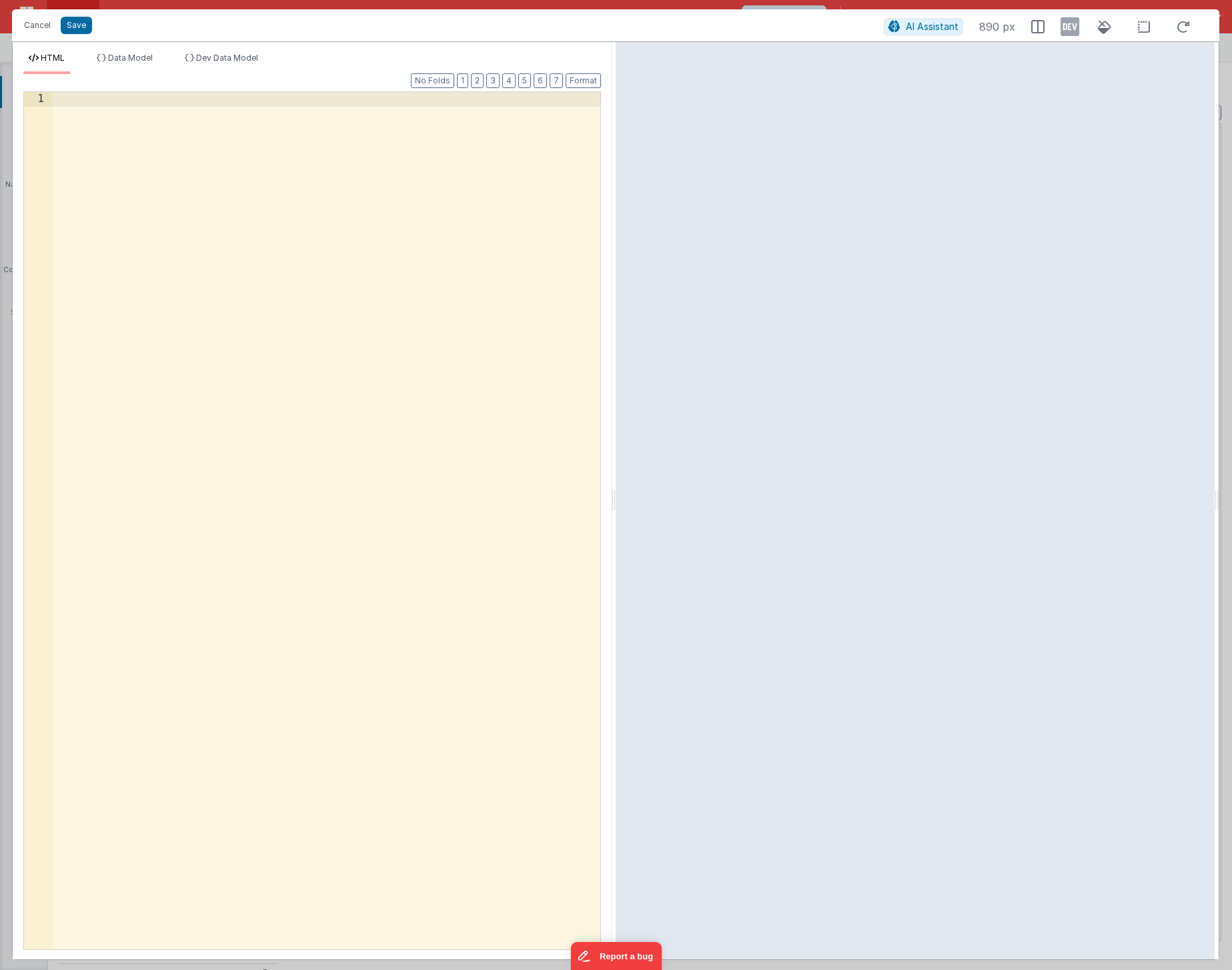
scroll to position [864, 0]
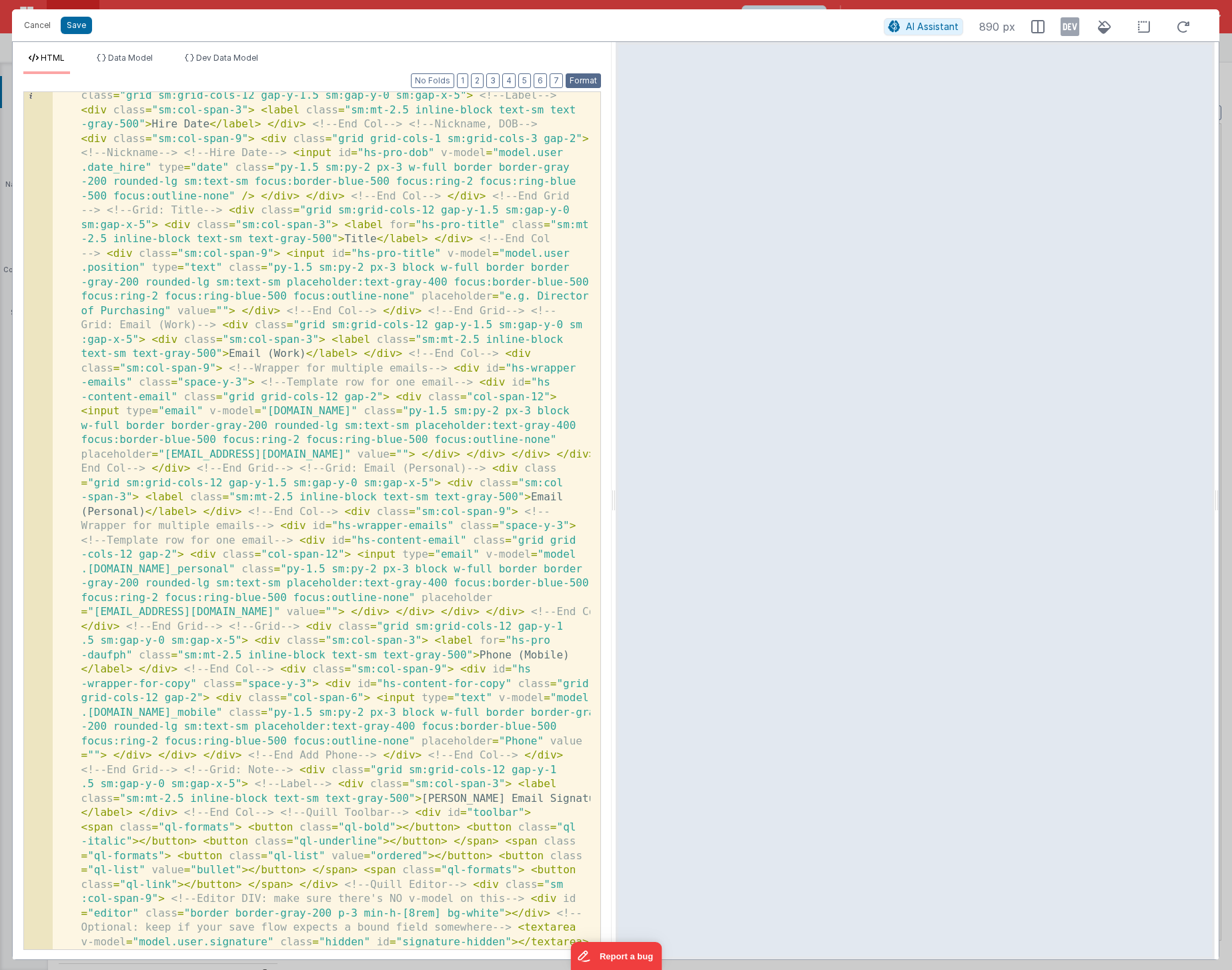
click at [589, 81] on button "Format" at bounding box center [583, 81] width 36 height 15
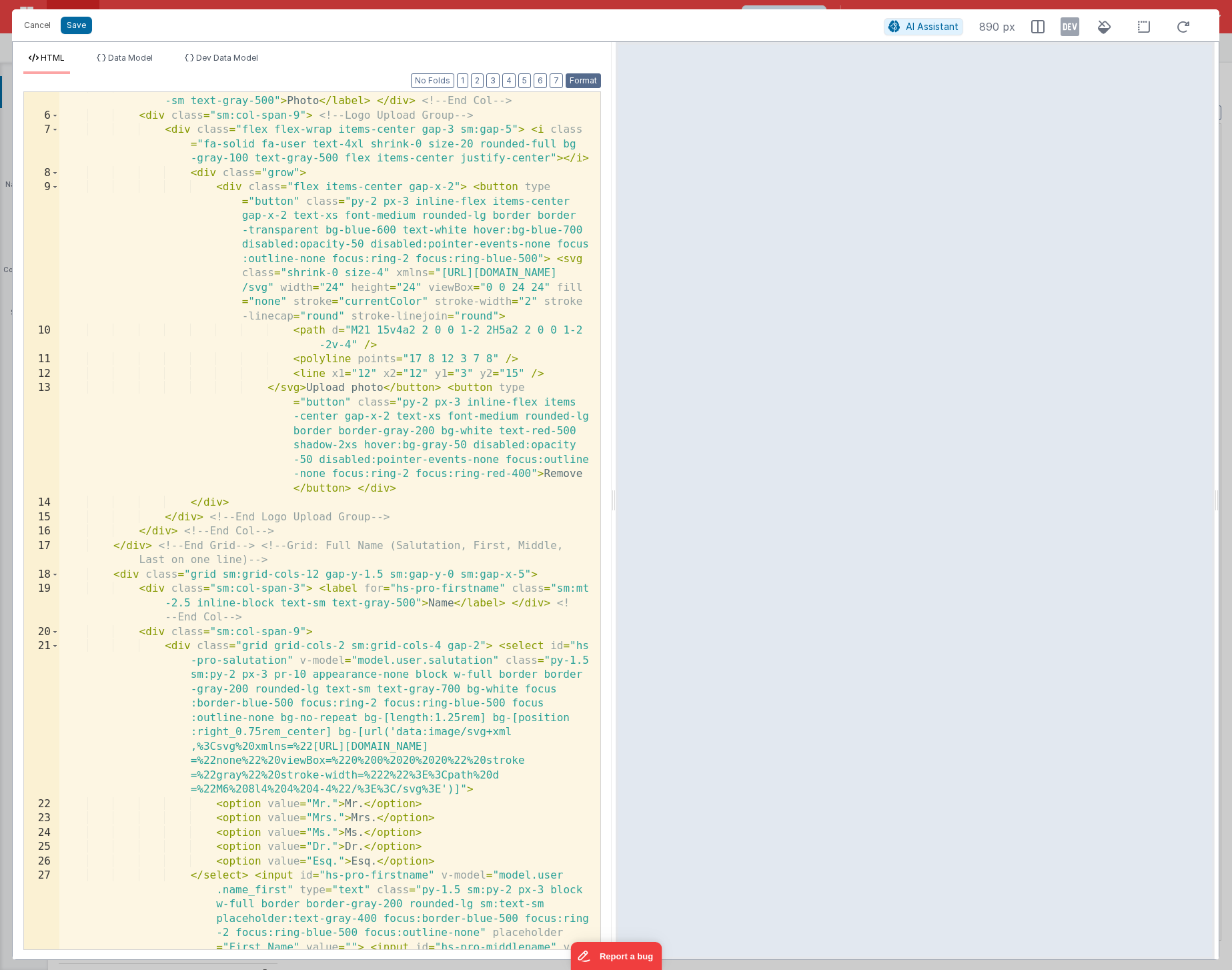
scroll to position [0, 0]
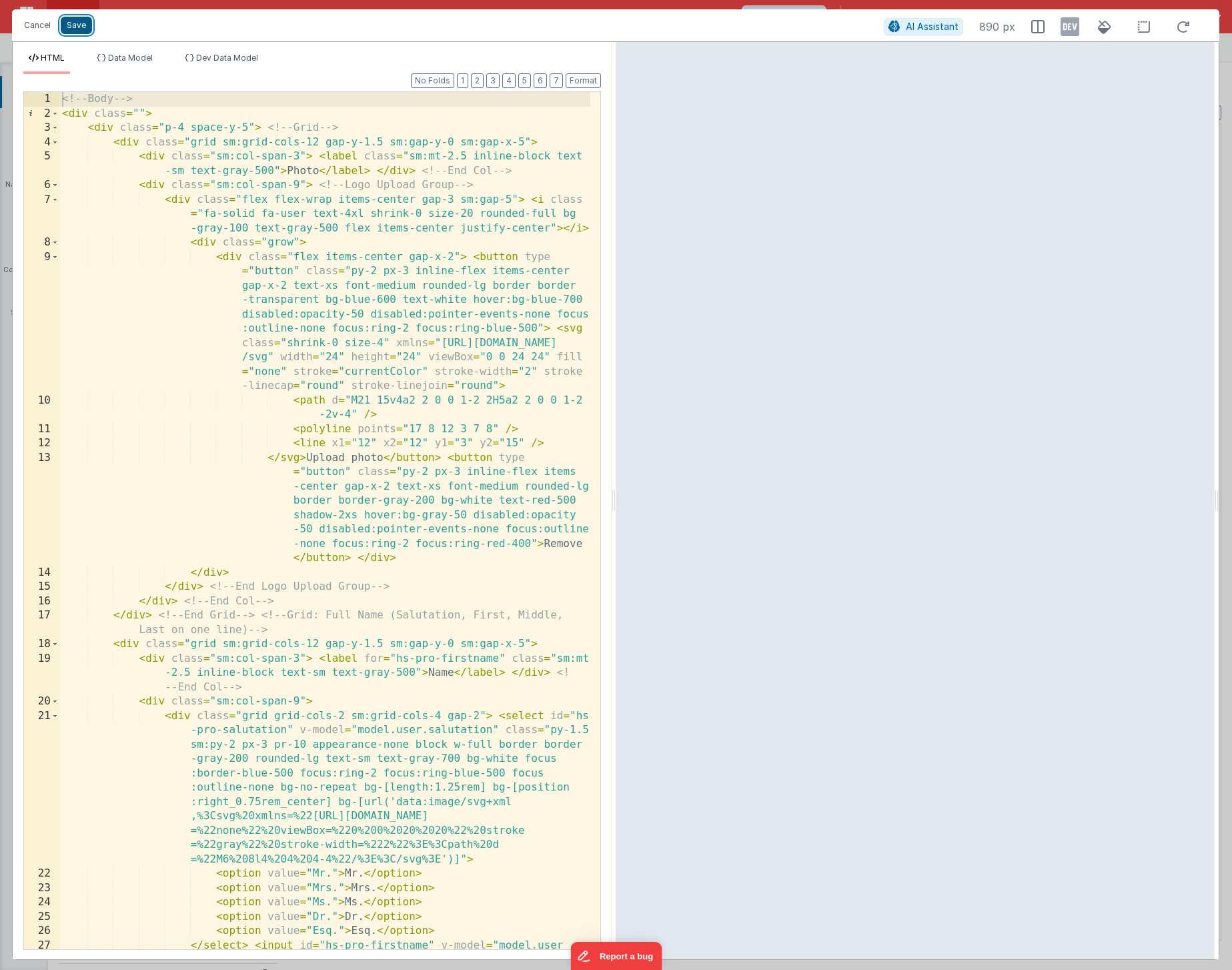
click at [78, 27] on button "Save" at bounding box center [77, 25] width 32 height 17
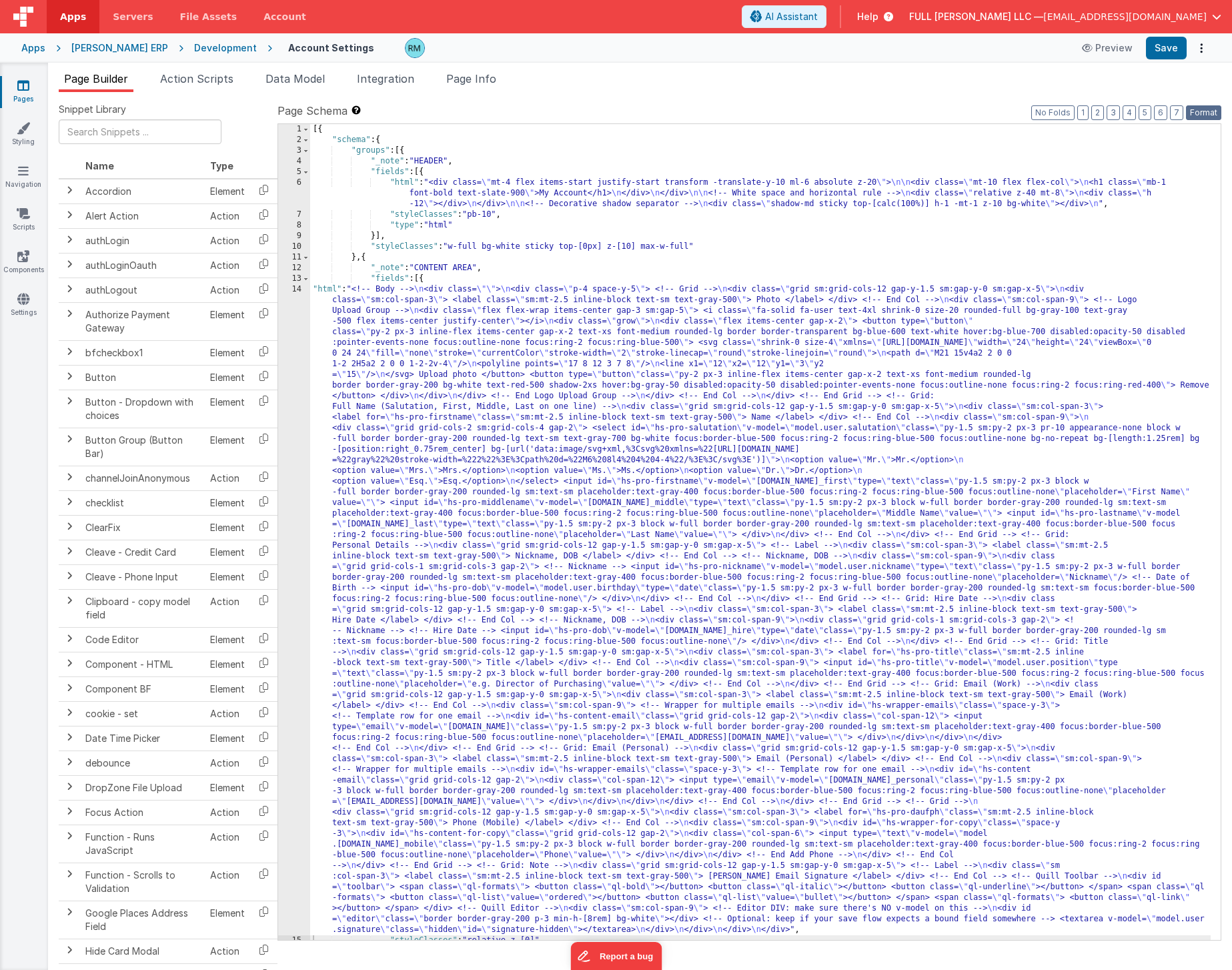
click at [1203, 113] on button "Format" at bounding box center [1203, 113] width 36 height 15
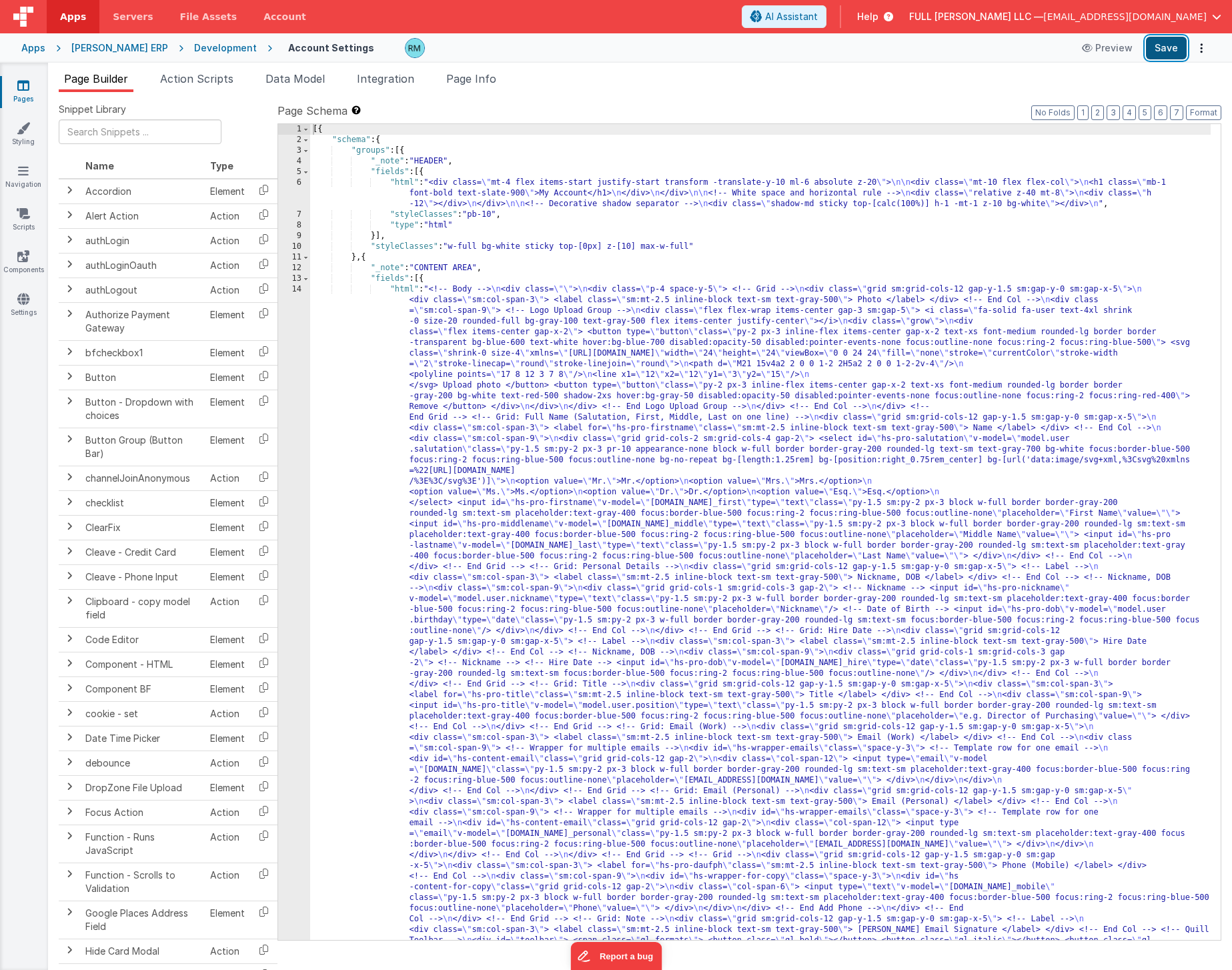
click at [1163, 48] on button "Save" at bounding box center [1165, 48] width 40 height 23
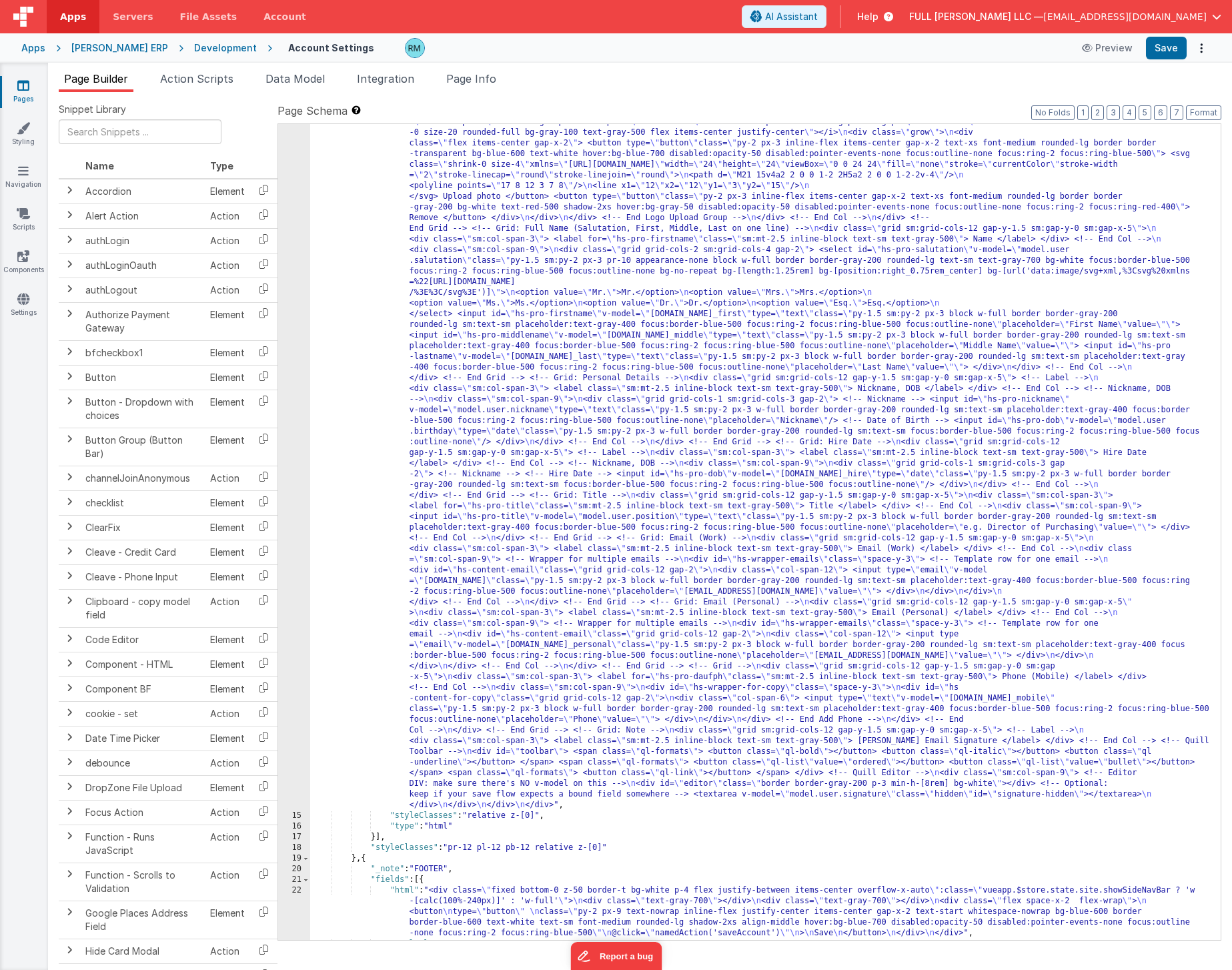
scroll to position [86, 0]
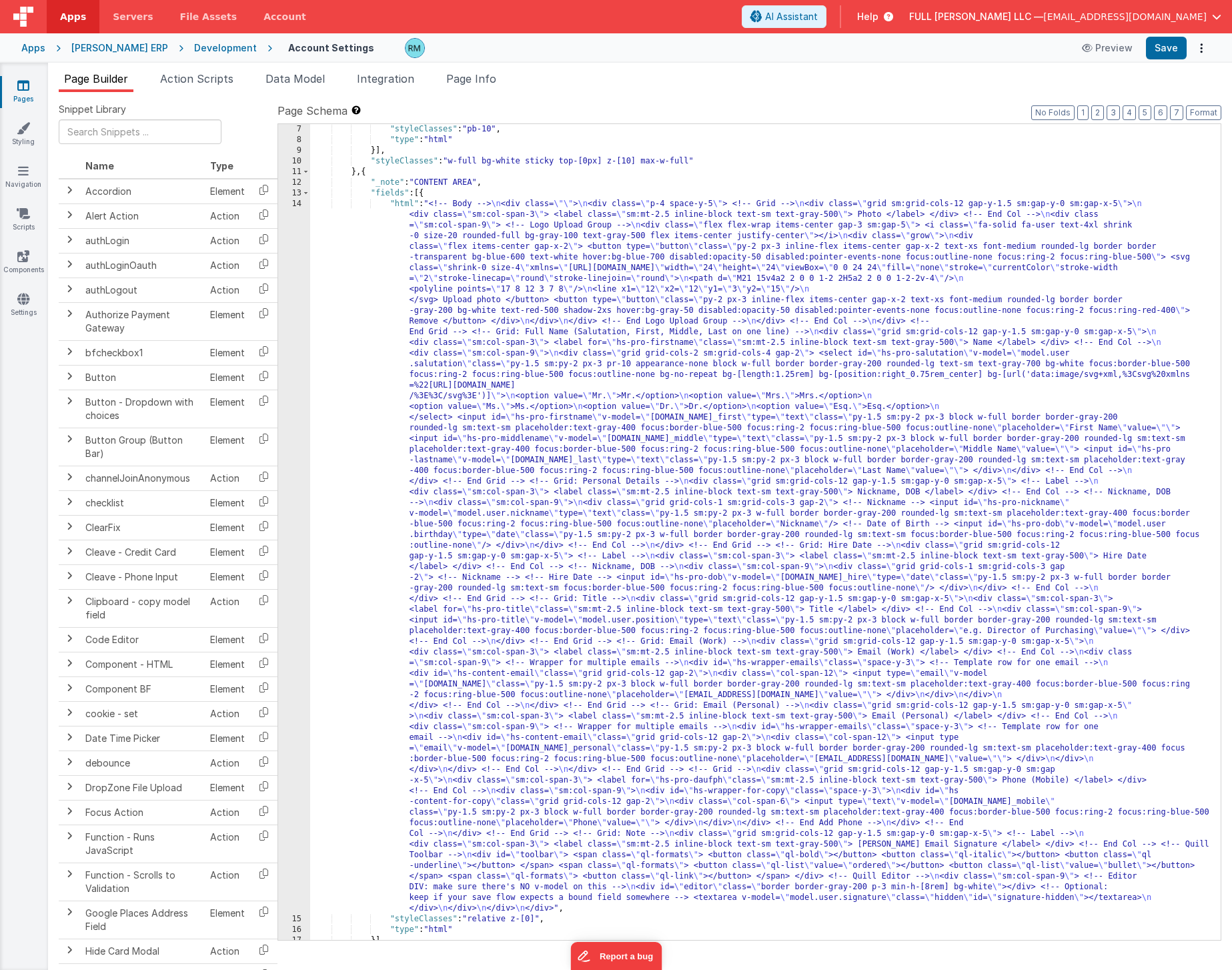
click at [405, 204] on div ""styleClasses" : "pb-10" , "type" : "html" }] , "styleClasses" : "w-full bg-whi…" at bounding box center [760, 543] width 901 height 838
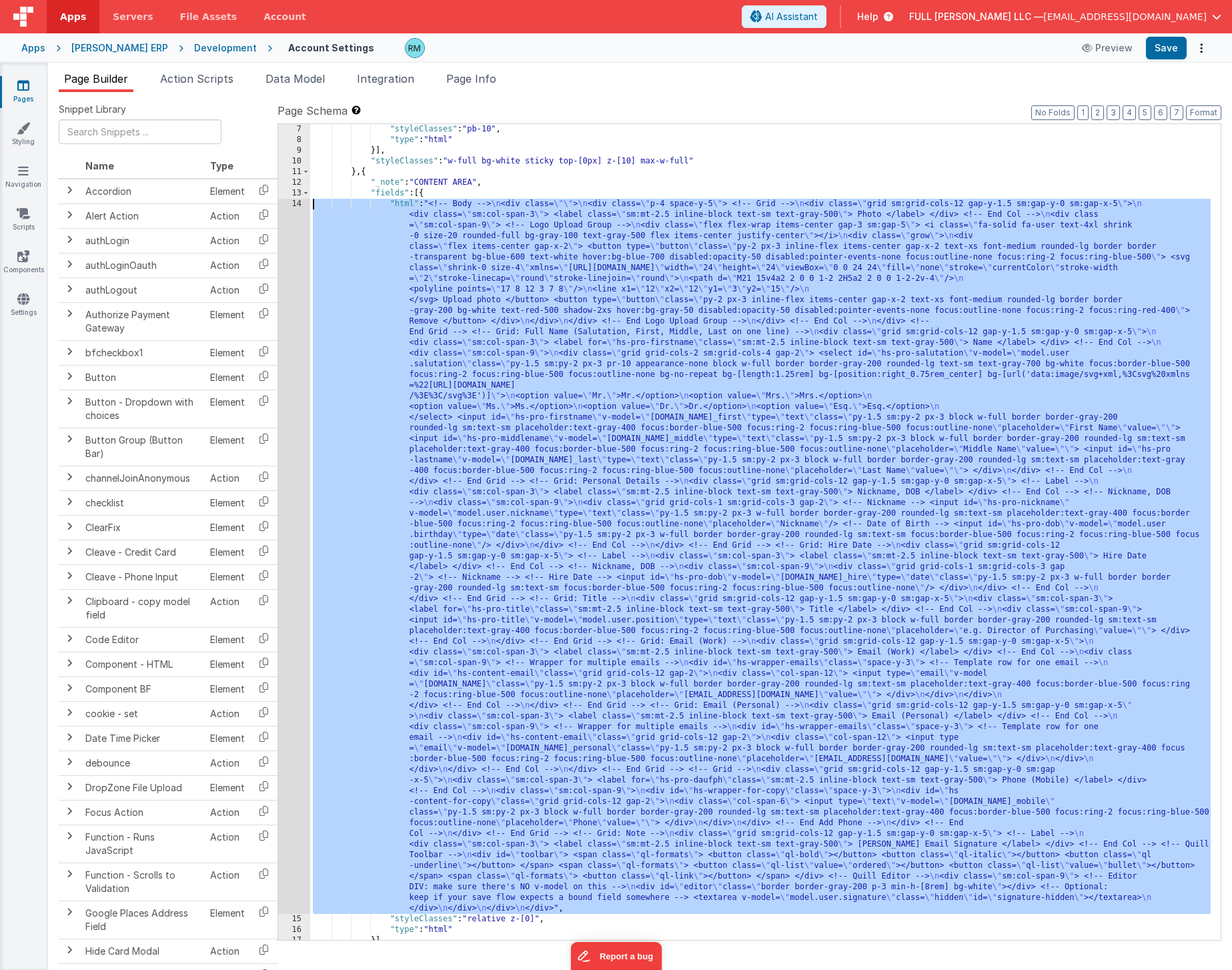
click at [297, 202] on div "14" at bounding box center [294, 557] width 32 height 715
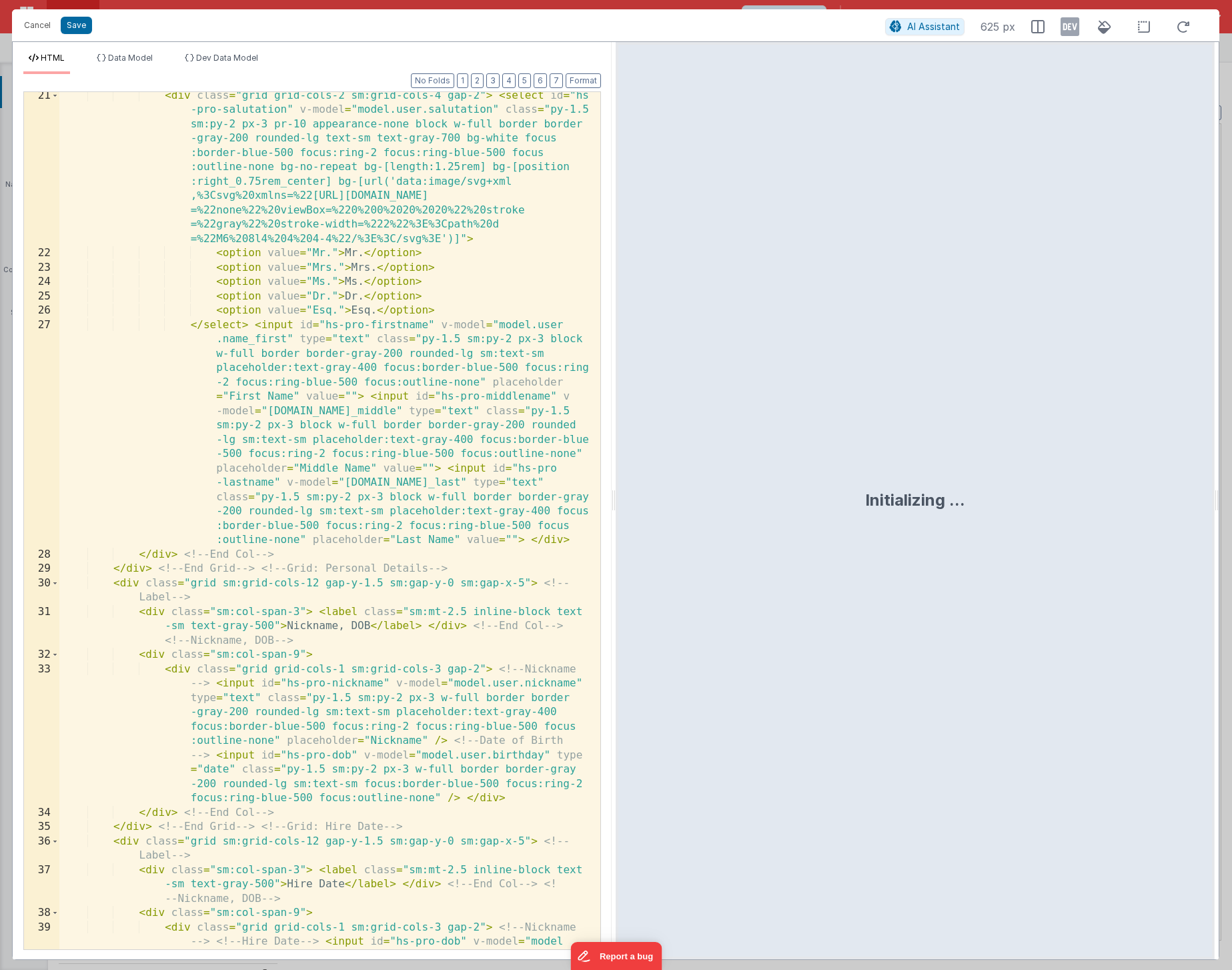
scroll to position [1926, 0]
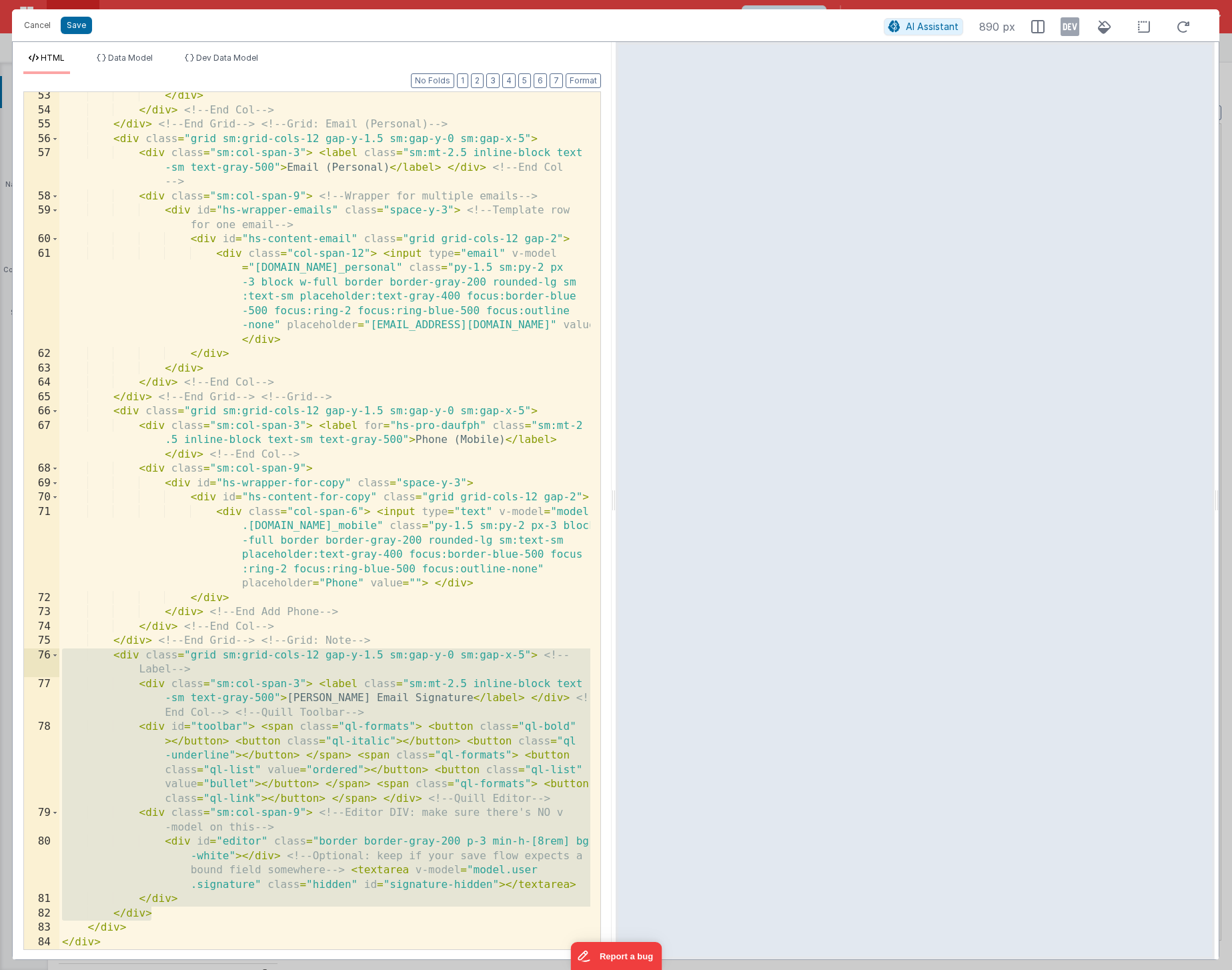
drag, startPoint x: 177, startPoint y: 907, endPoint x: 17, endPoint y: 658, distance: 296.0
click at [17, 658] on div "Format 7 6 5 4 3 2 1 No Folds 53 54 55 56 57 58 59 60 61 62 63 64 65 66 67 68 6…" at bounding box center [312, 516] width 599 height 885
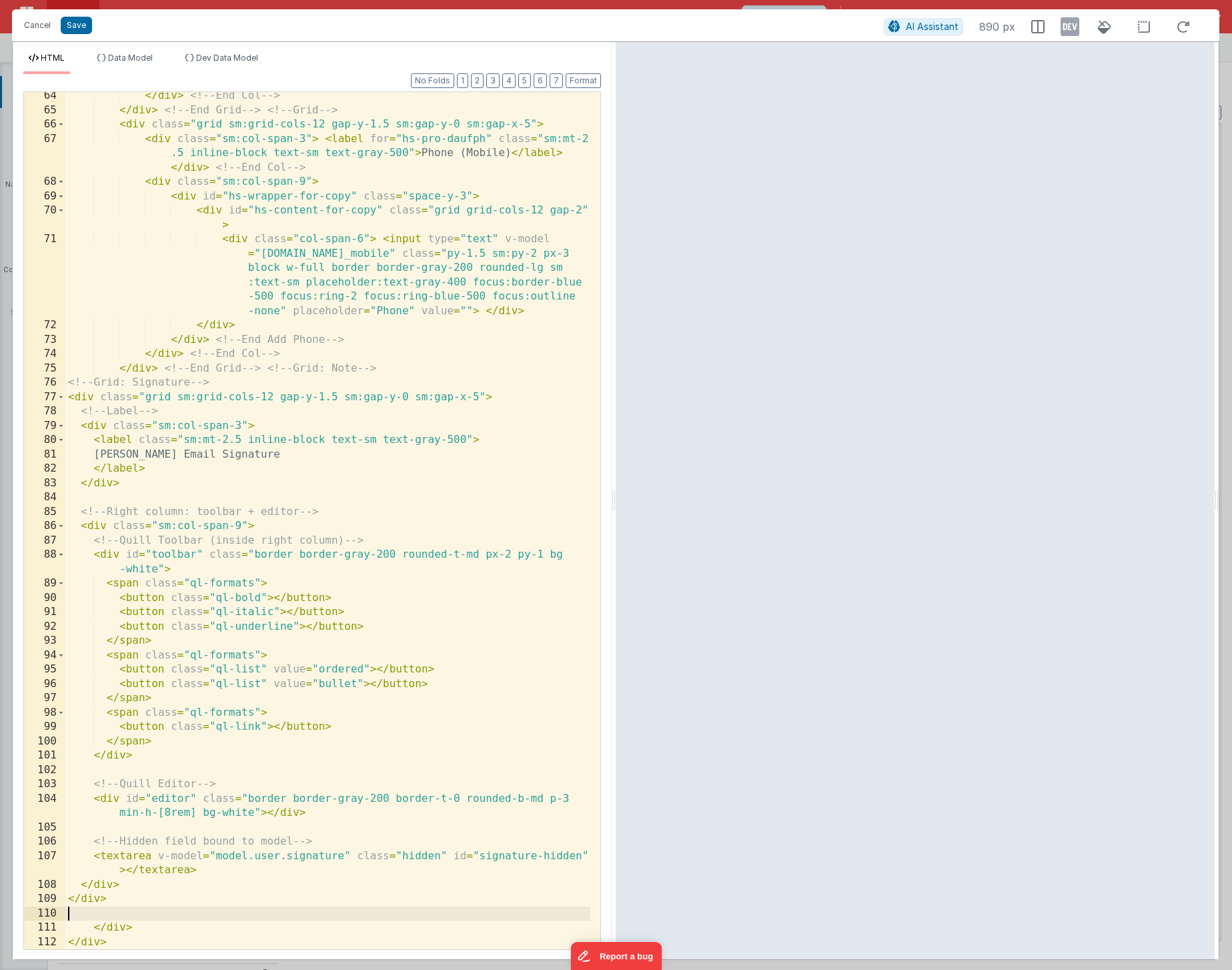
scroll to position [2241, 0]
click at [581, 81] on button "Format" at bounding box center [583, 81] width 36 height 15
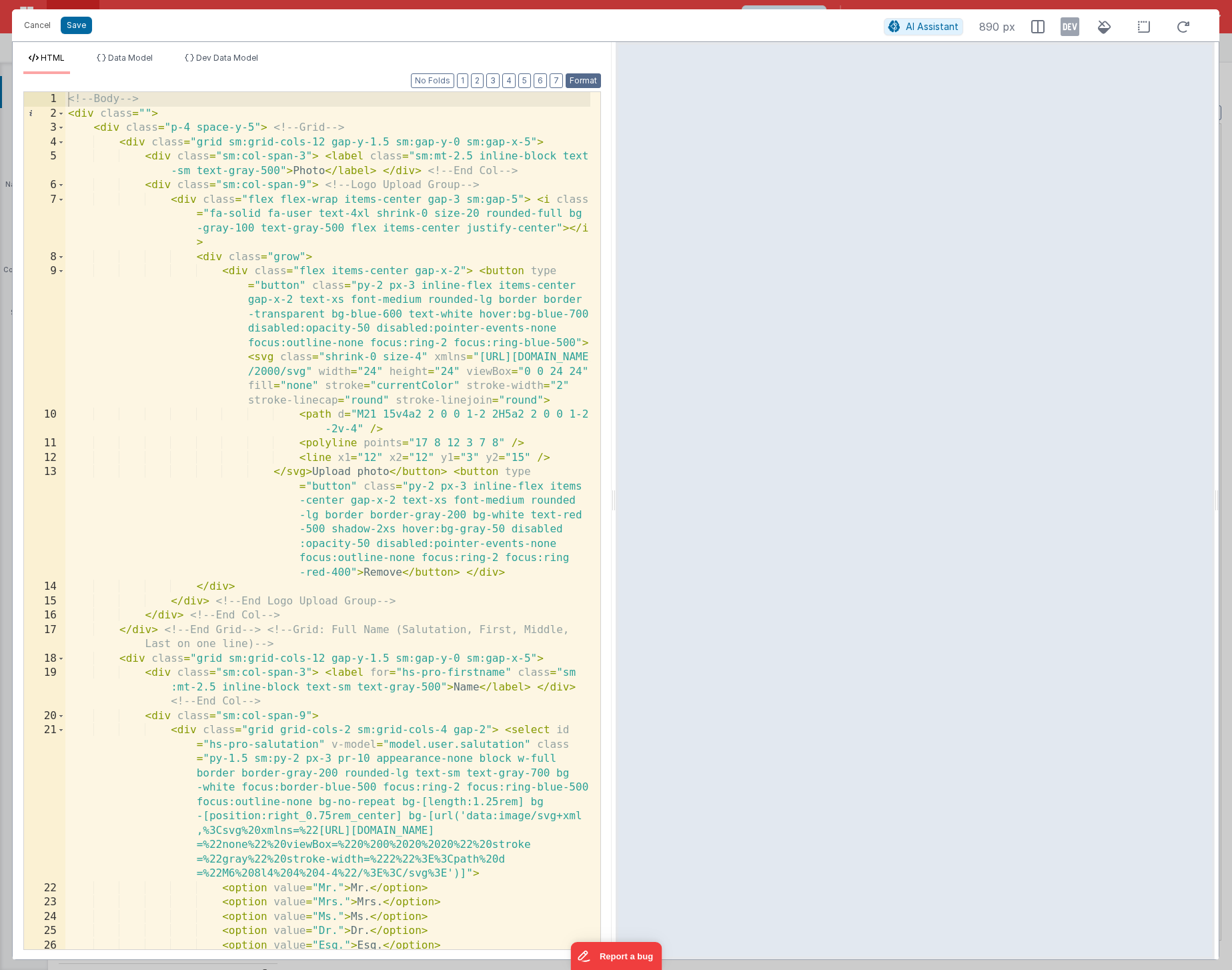
scroll to position [0, 0]
click at [79, 29] on button "Save" at bounding box center [77, 25] width 32 height 17
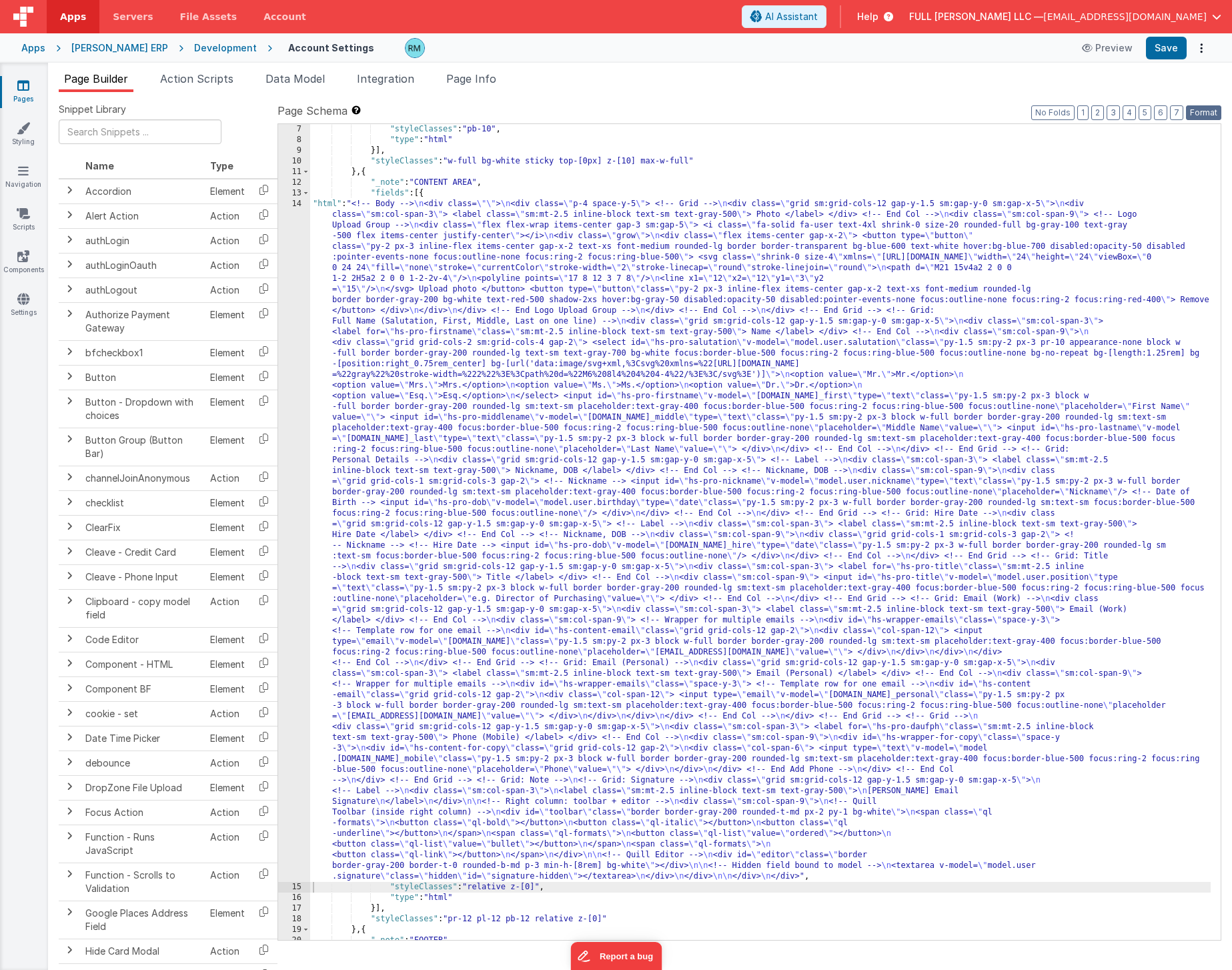
click at [1209, 111] on button "Format" at bounding box center [1203, 113] width 36 height 15
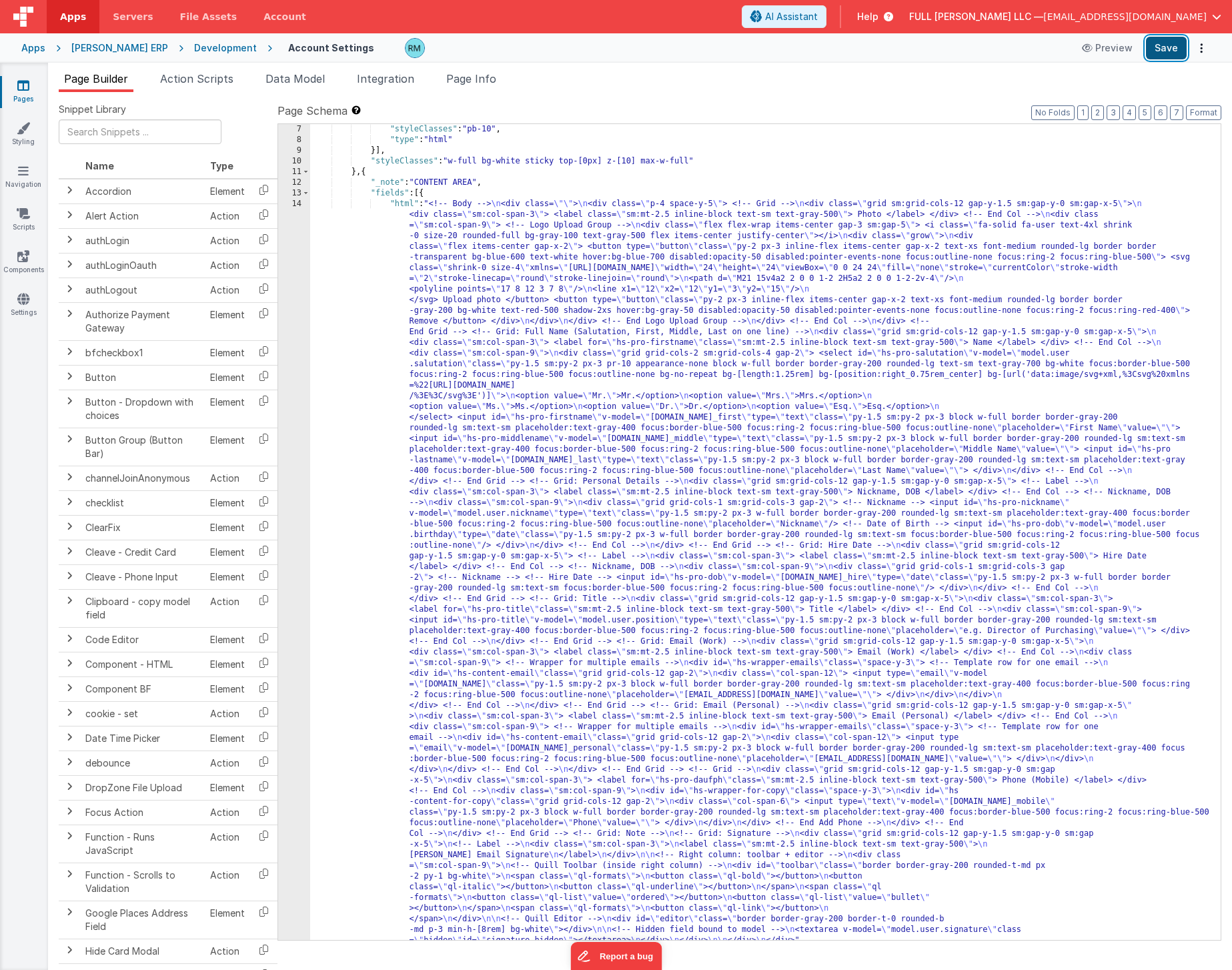
click at [1173, 54] on button "Save" at bounding box center [1165, 48] width 40 height 23
click at [488, 82] on span "Page Info" at bounding box center [471, 79] width 50 height 13
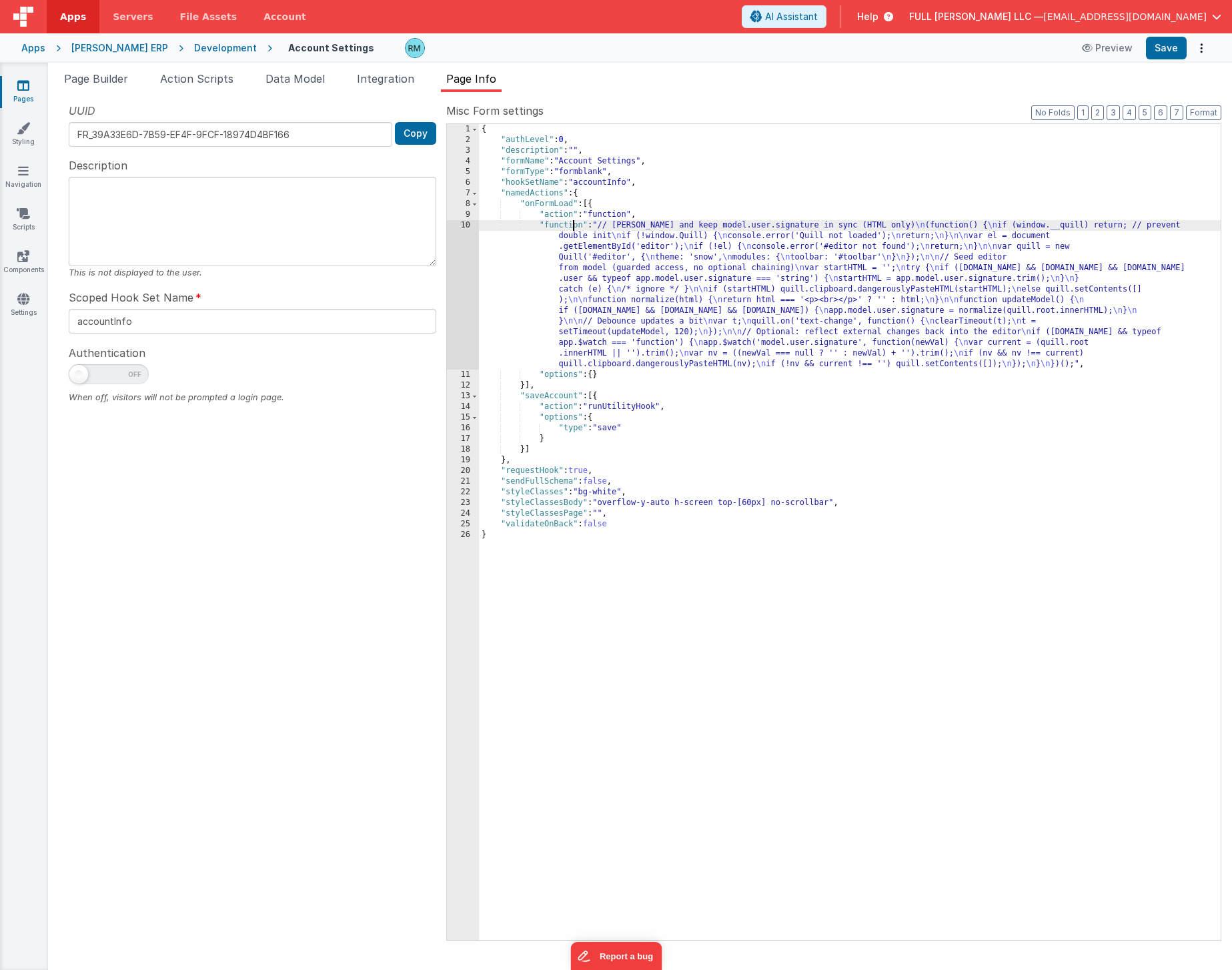
click at [572, 224] on div "{ "authLevel" : 0 , "description" : "" , "formName" : "Account Settings" , "for…" at bounding box center [849, 543] width 741 height 838
click at [472, 227] on div "10" at bounding box center [463, 295] width 32 height 149
click at [467, 225] on div "10" at bounding box center [463, 295] width 32 height 149
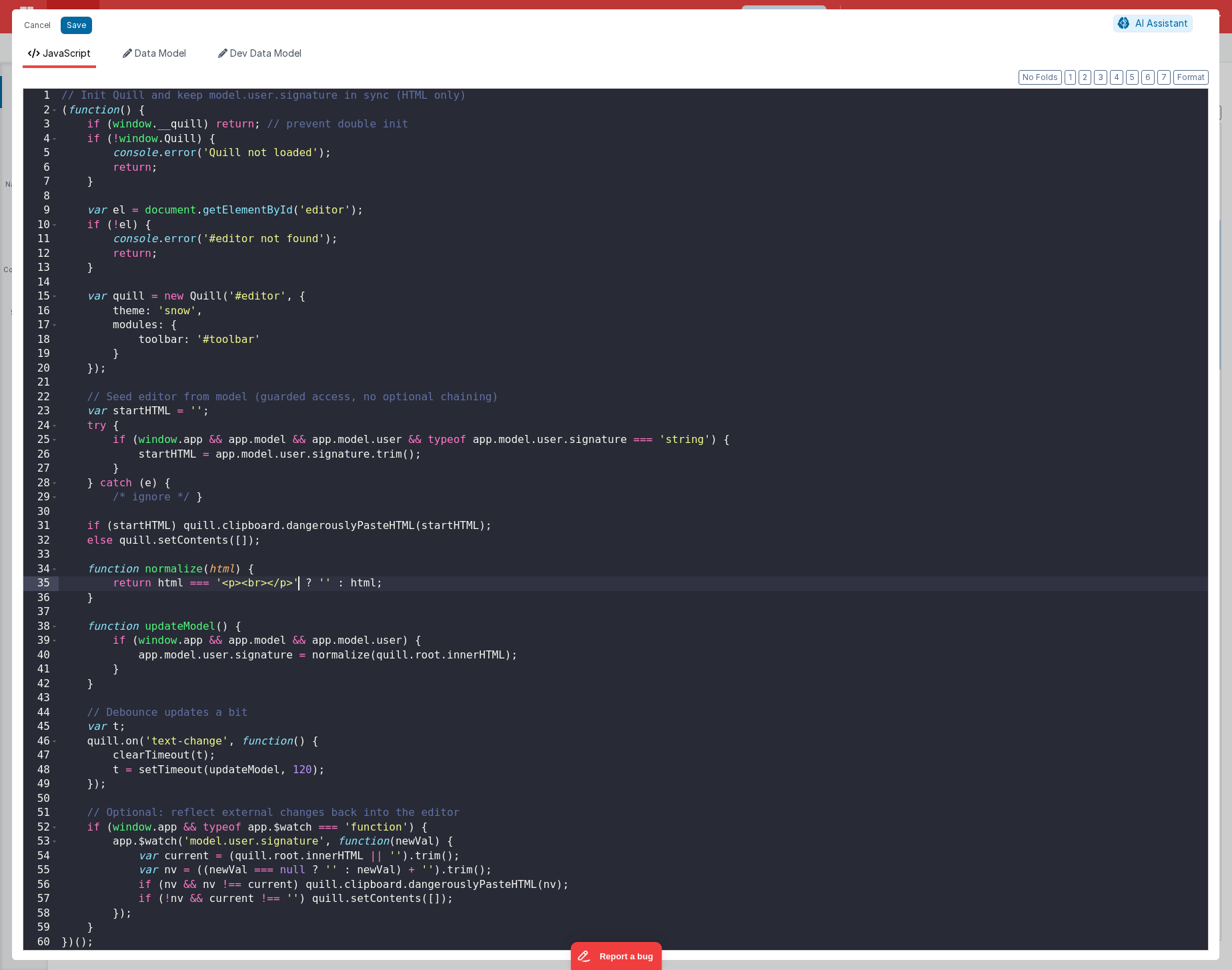
click at [297, 582] on div "// Init Quill and keep model.user.signature in sync (HTML only) ( function ( ) …" at bounding box center [633, 534] width 1149 height 890
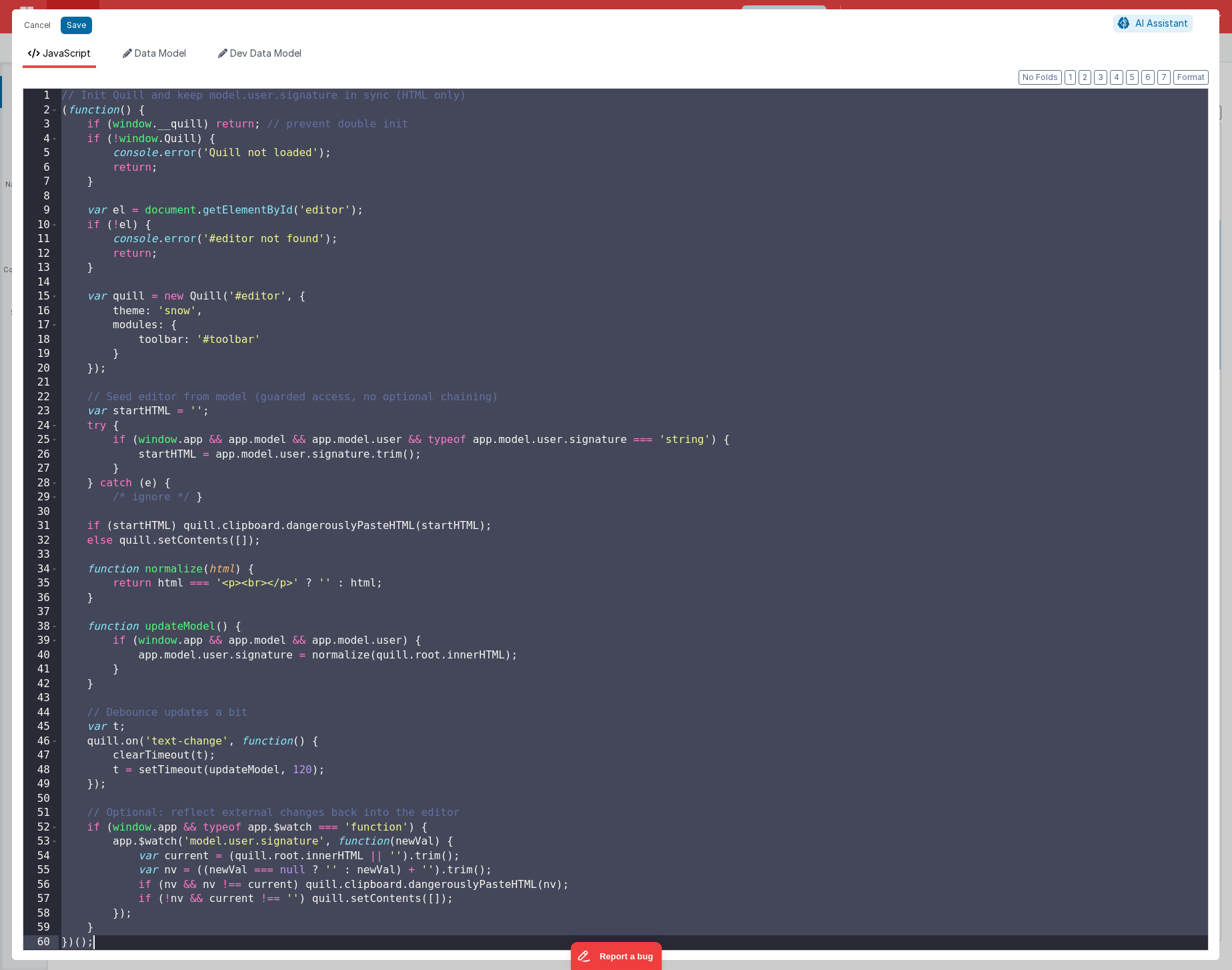
click at [240, 485] on div "// Init Quill and keep model.user.signature in sync (HTML only) ( function ( ) …" at bounding box center [633, 534] width 1149 height 890
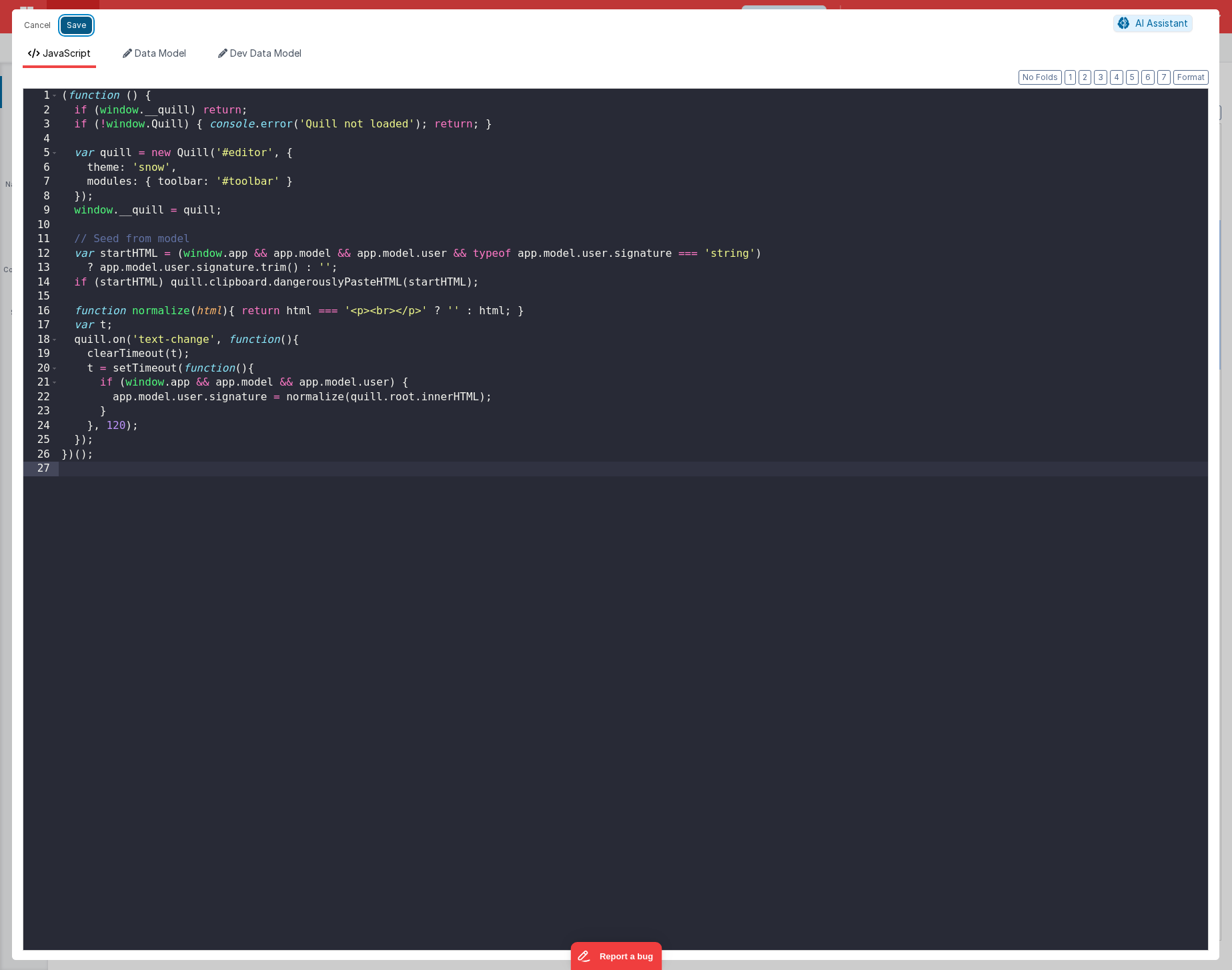
click at [83, 27] on button "Save" at bounding box center [77, 25] width 32 height 17
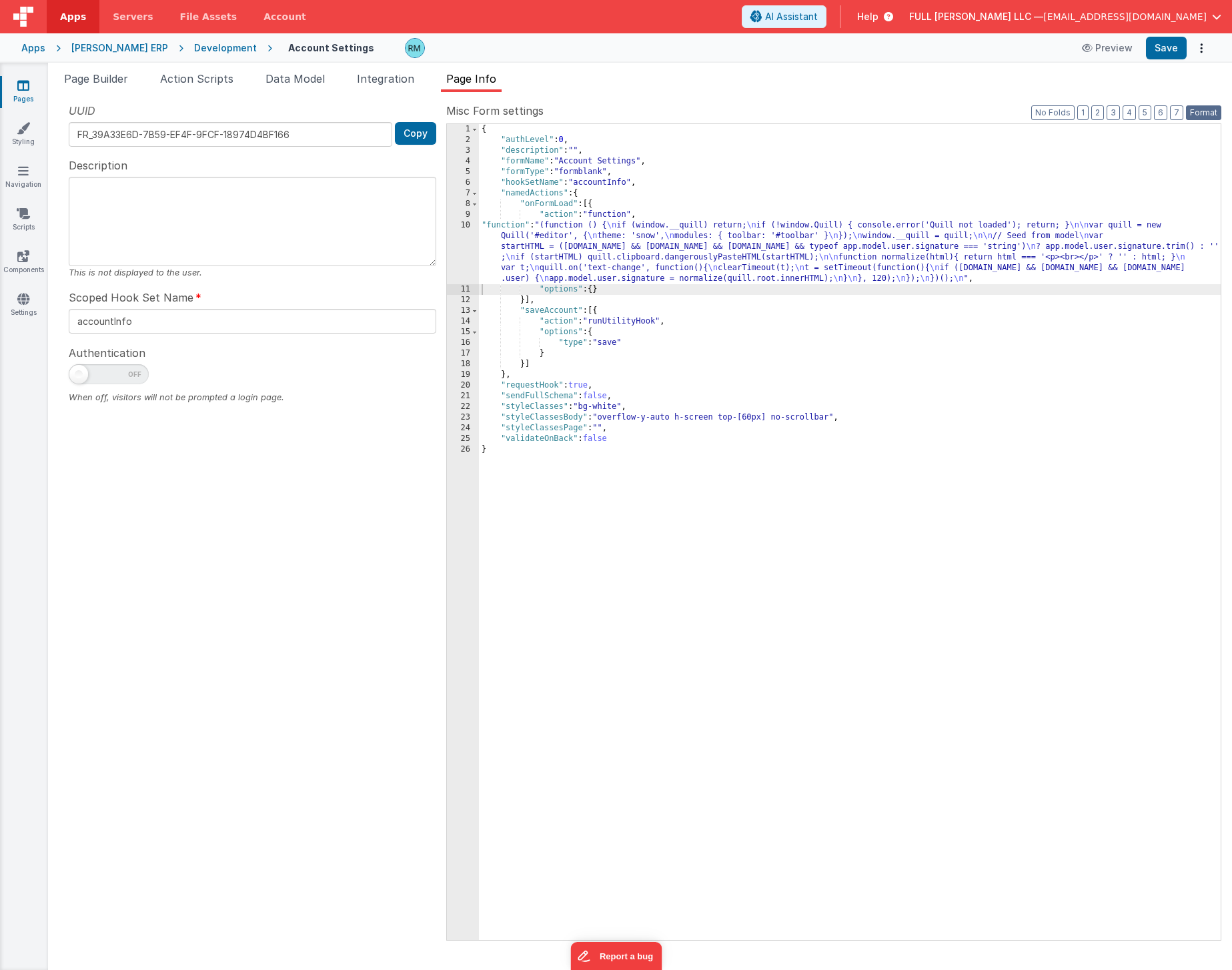
click at [1202, 110] on button "Format" at bounding box center [1203, 113] width 36 height 15
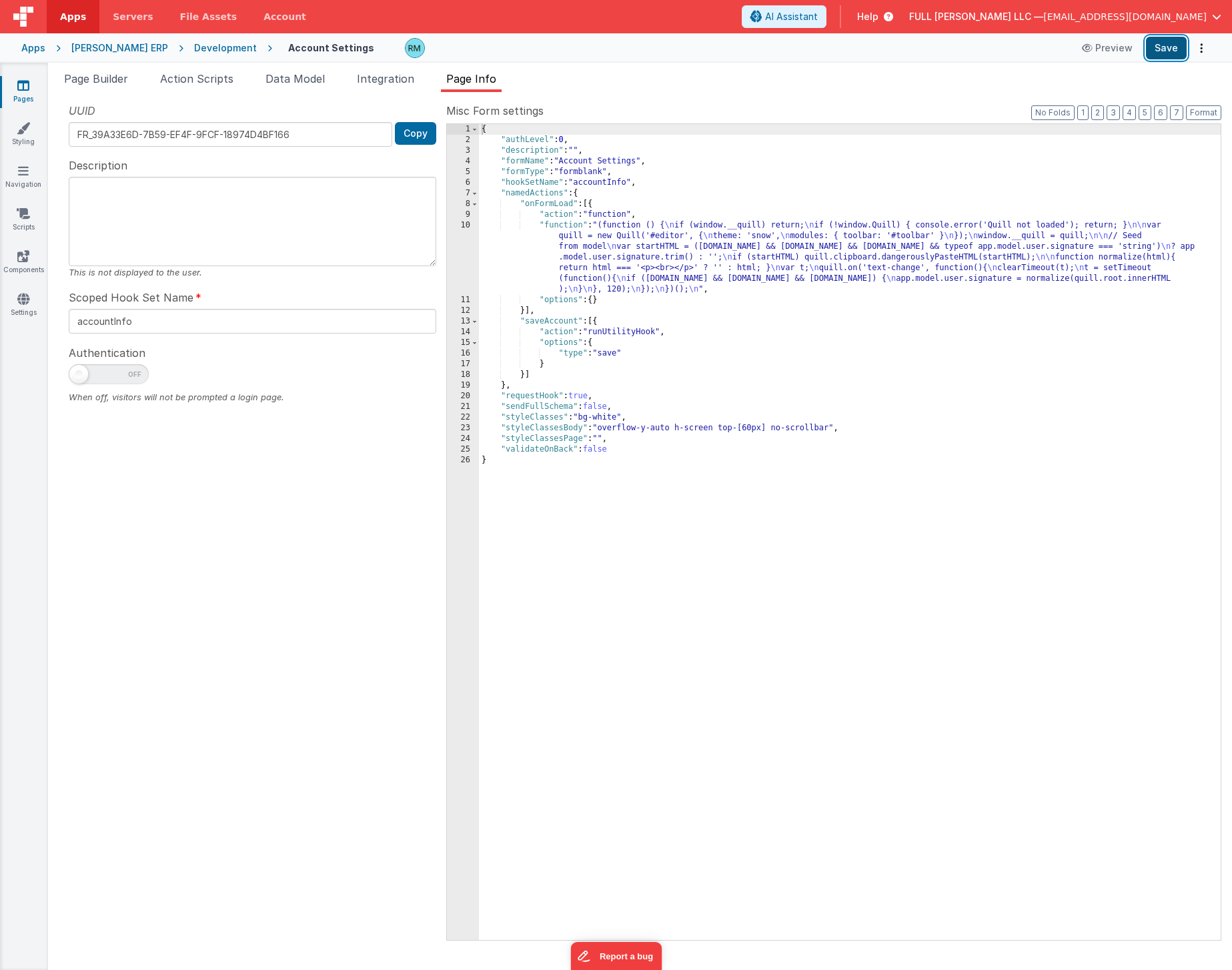
click at [1165, 48] on button "Save" at bounding box center [1165, 48] width 40 height 23
click at [25, 307] on link "Settings" at bounding box center [23, 305] width 48 height 27
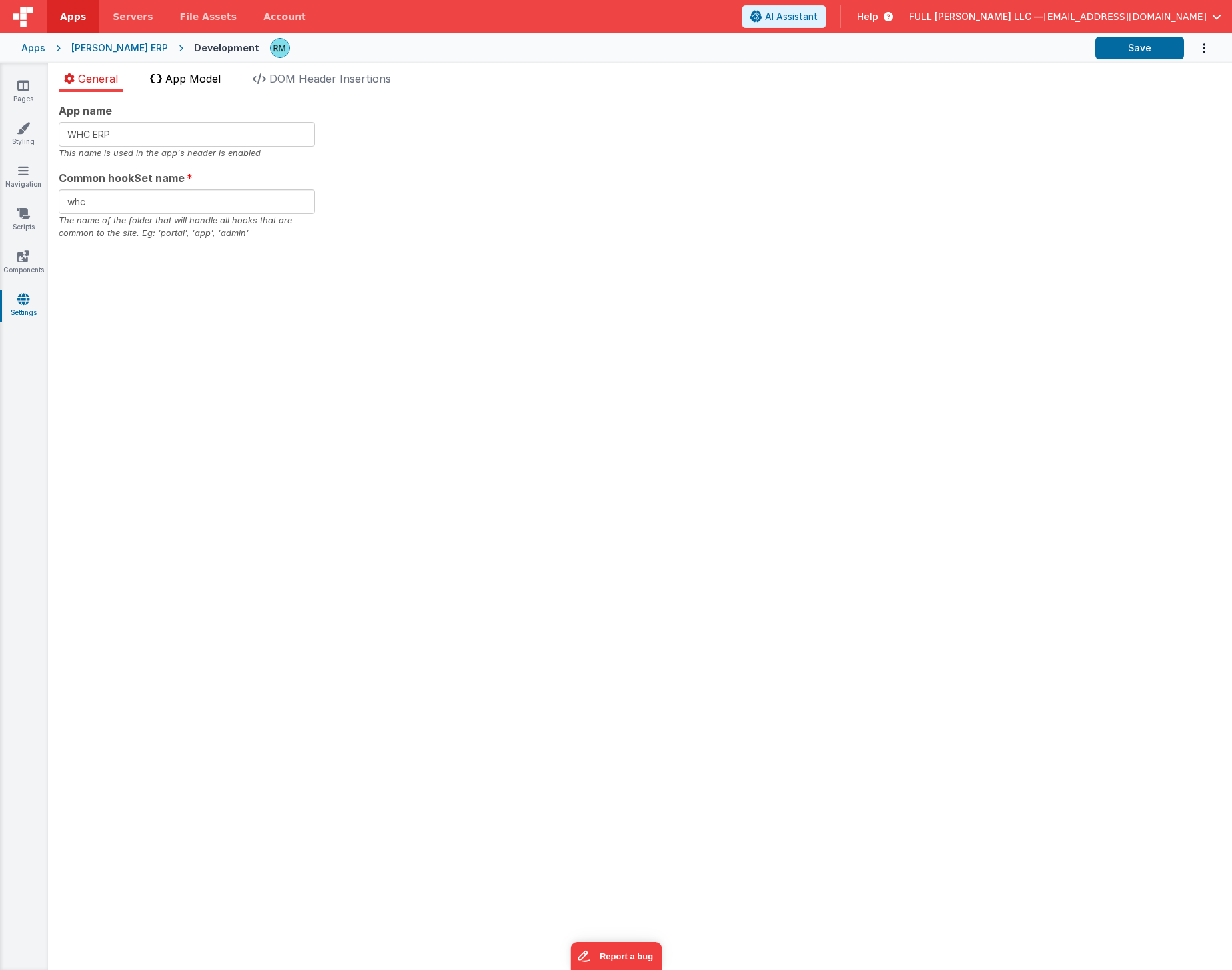
click at [192, 86] on li "App Model" at bounding box center [186, 81] width 82 height 21
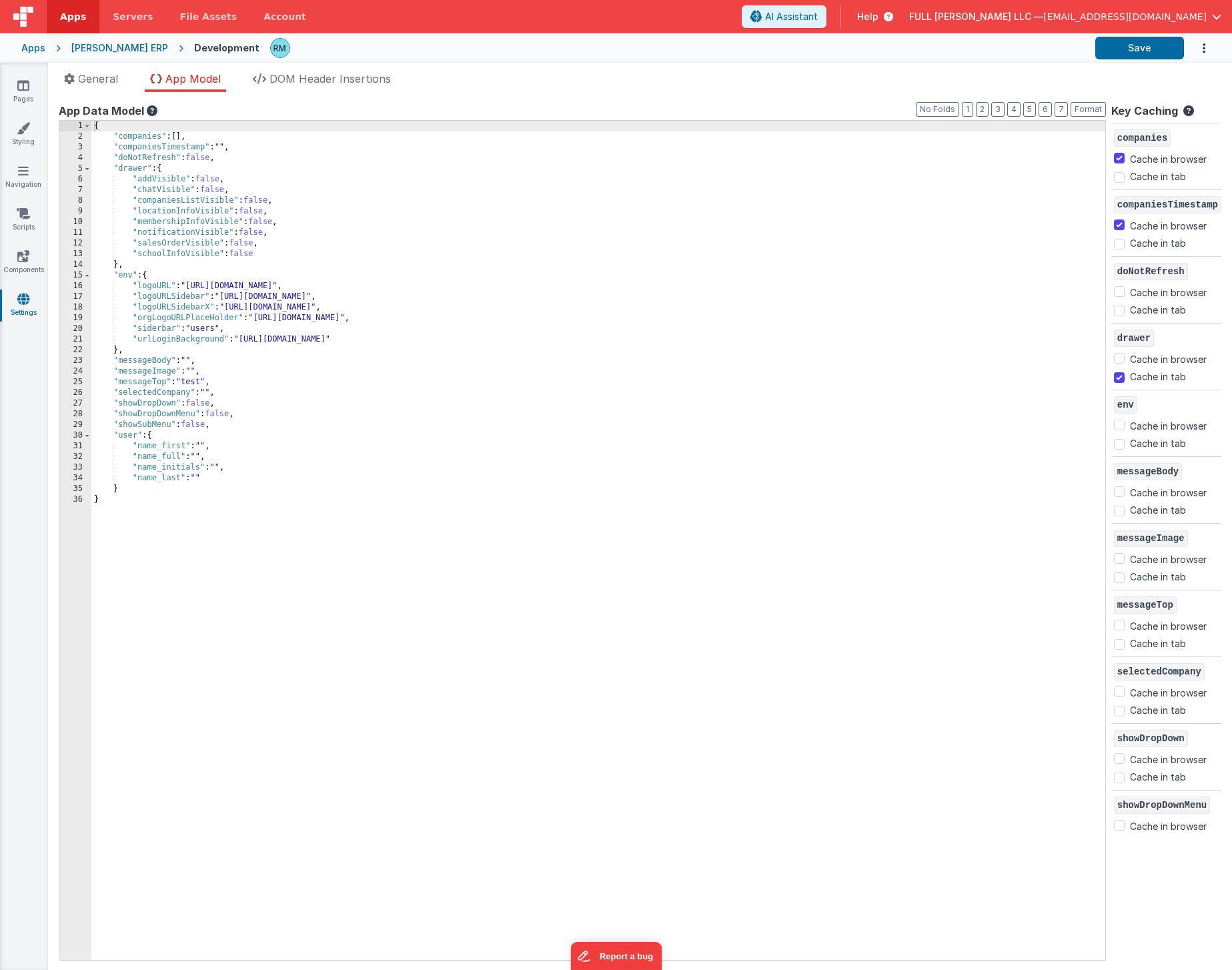
click at [209, 480] on div "{ "companies" : [ ] , "companiesTimestamp" : "" , "doNotRefresh" : false , "dra…" at bounding box center [598, 550] width 1014 height 861
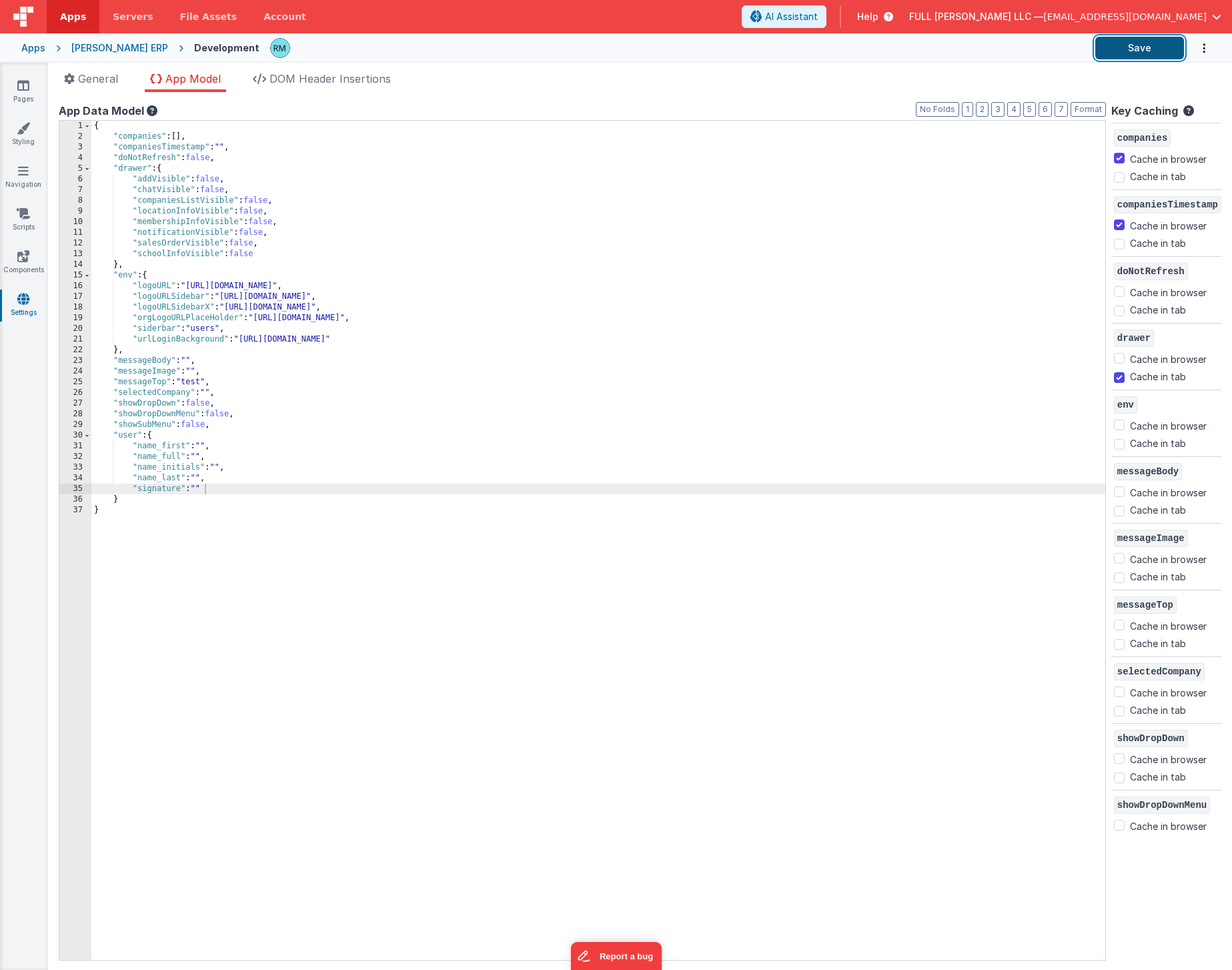
click at [1121, 54] on button "Save" at bounding box center [1139, 48] width 89 height 23
click at [21, 89] on icon at bounding box center [23, 85] width 12 height 13
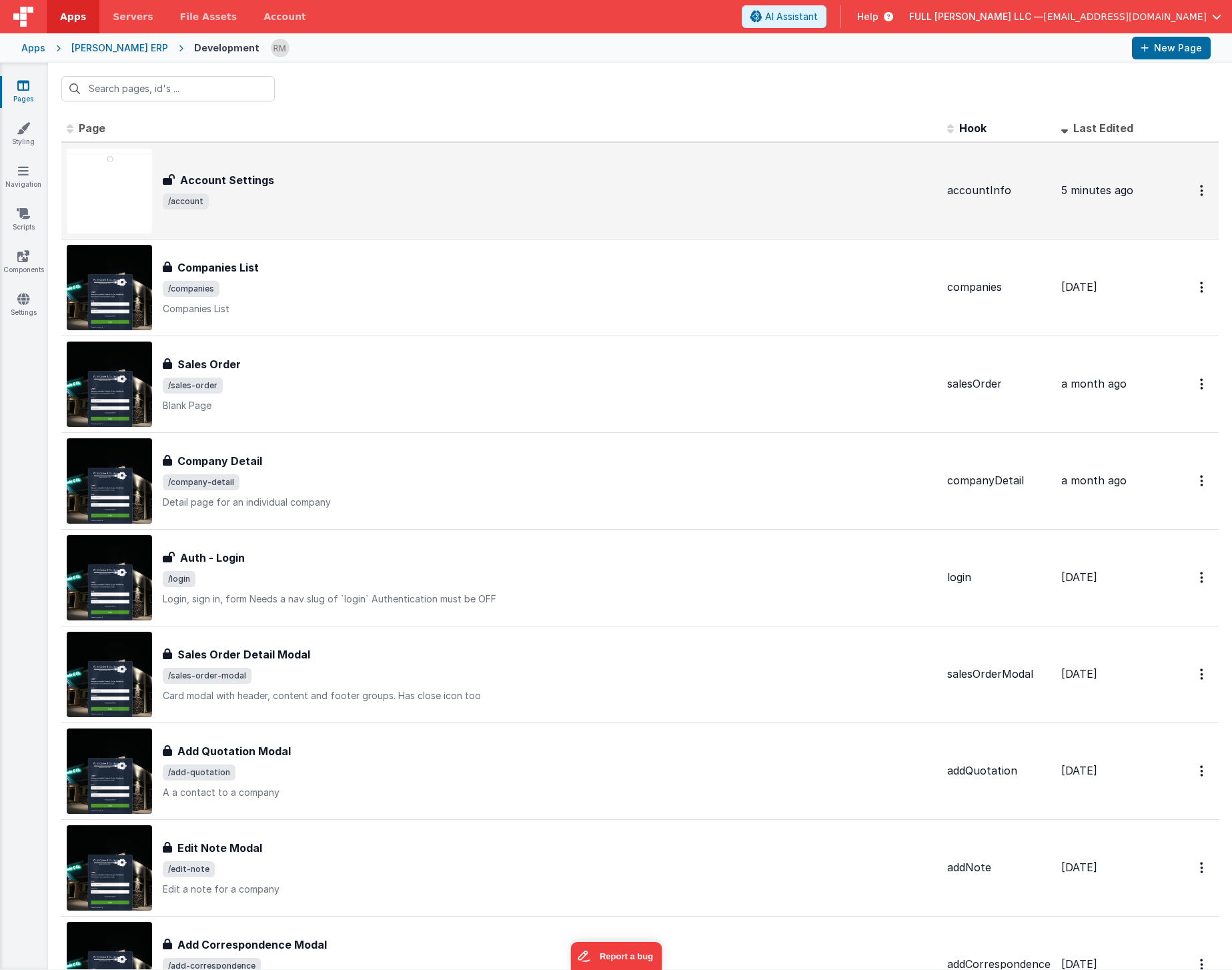
click at [427, 200] on span "/account" at bounding box center [549, 201] width 774 height 16
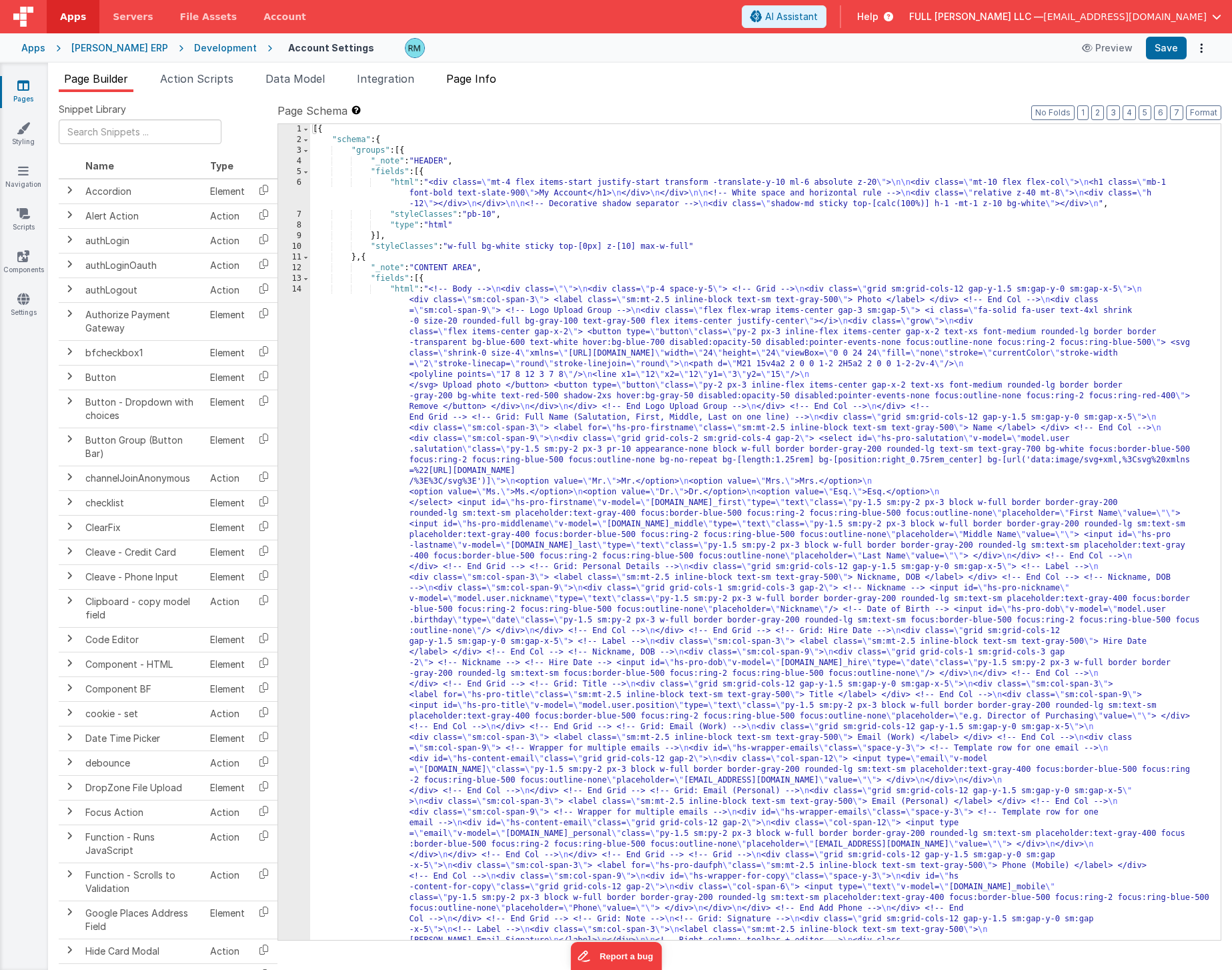
click at [486, 86] on li "Page Info" at bounding box center [471, 81] width 61 height 21
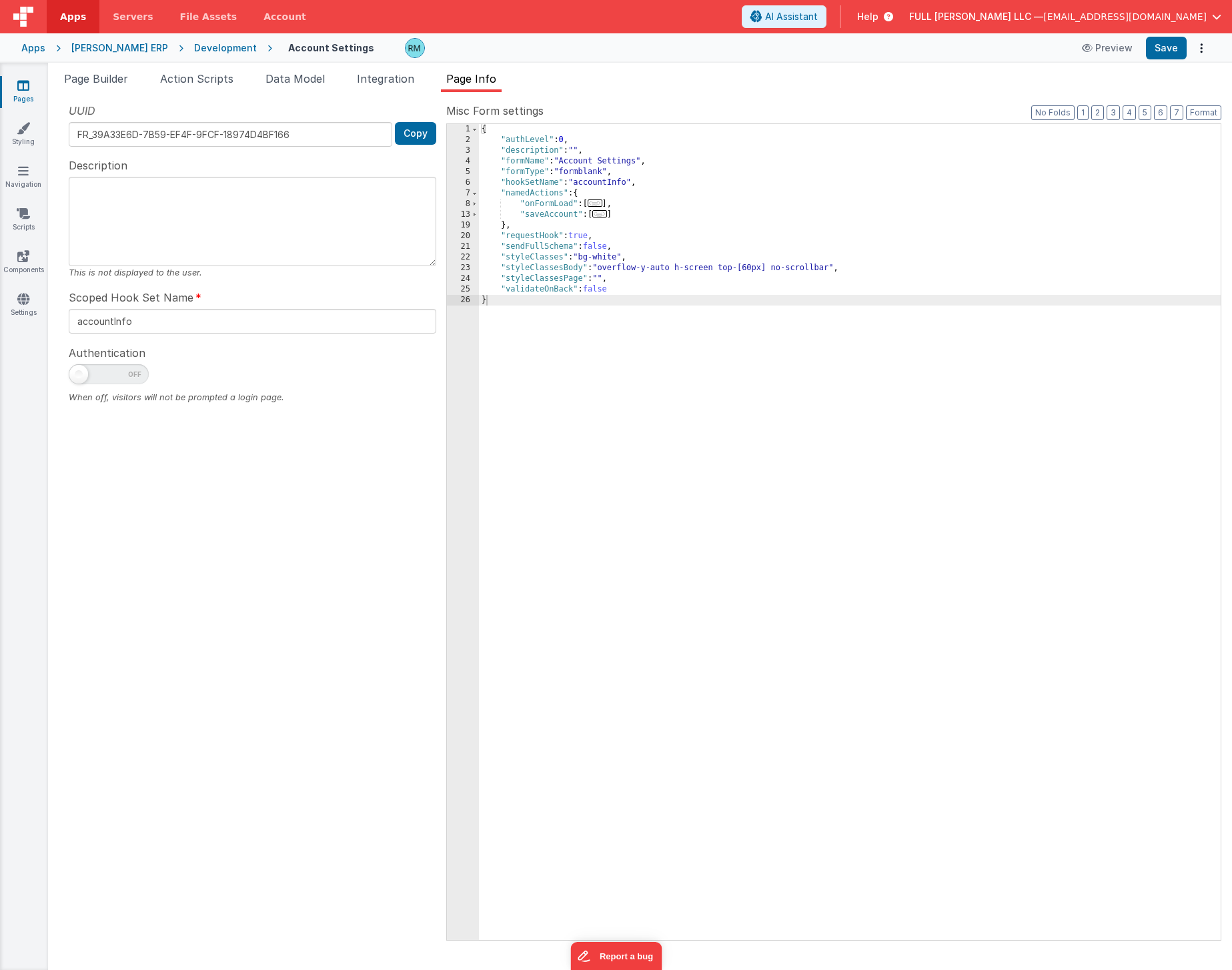
click at [596, 204] on span "..." at bounding box center [595, 203] width 15 height 7
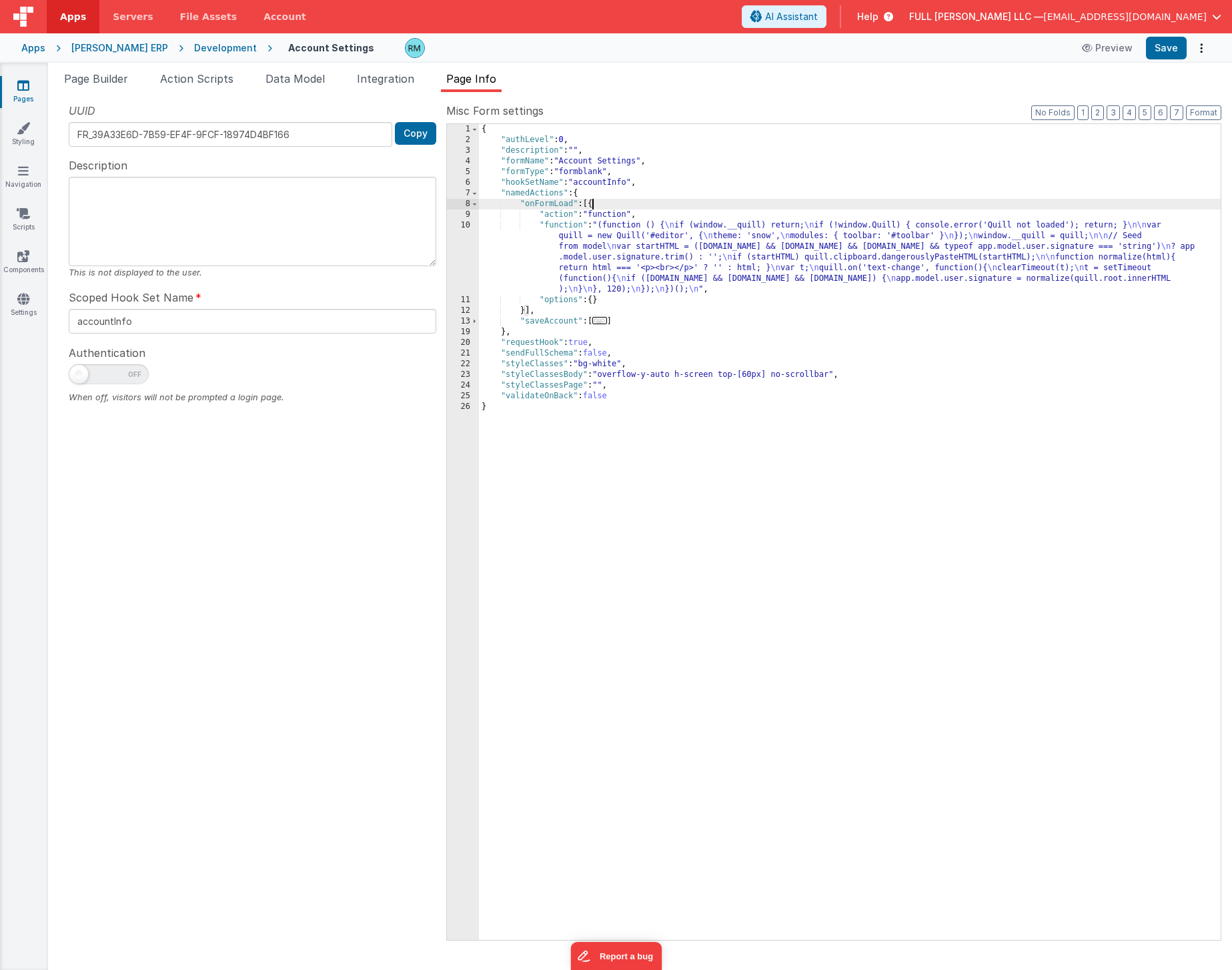
click at [573, 224] on div "{ "authLevel" : 0 , "description" : "" , "formName" : "Account Settings" , "for…" at bounding box center [849, 543] width 741 height 838
click at [467, 225] on div "10" at bounding box center [463, 258] width 32 height 75
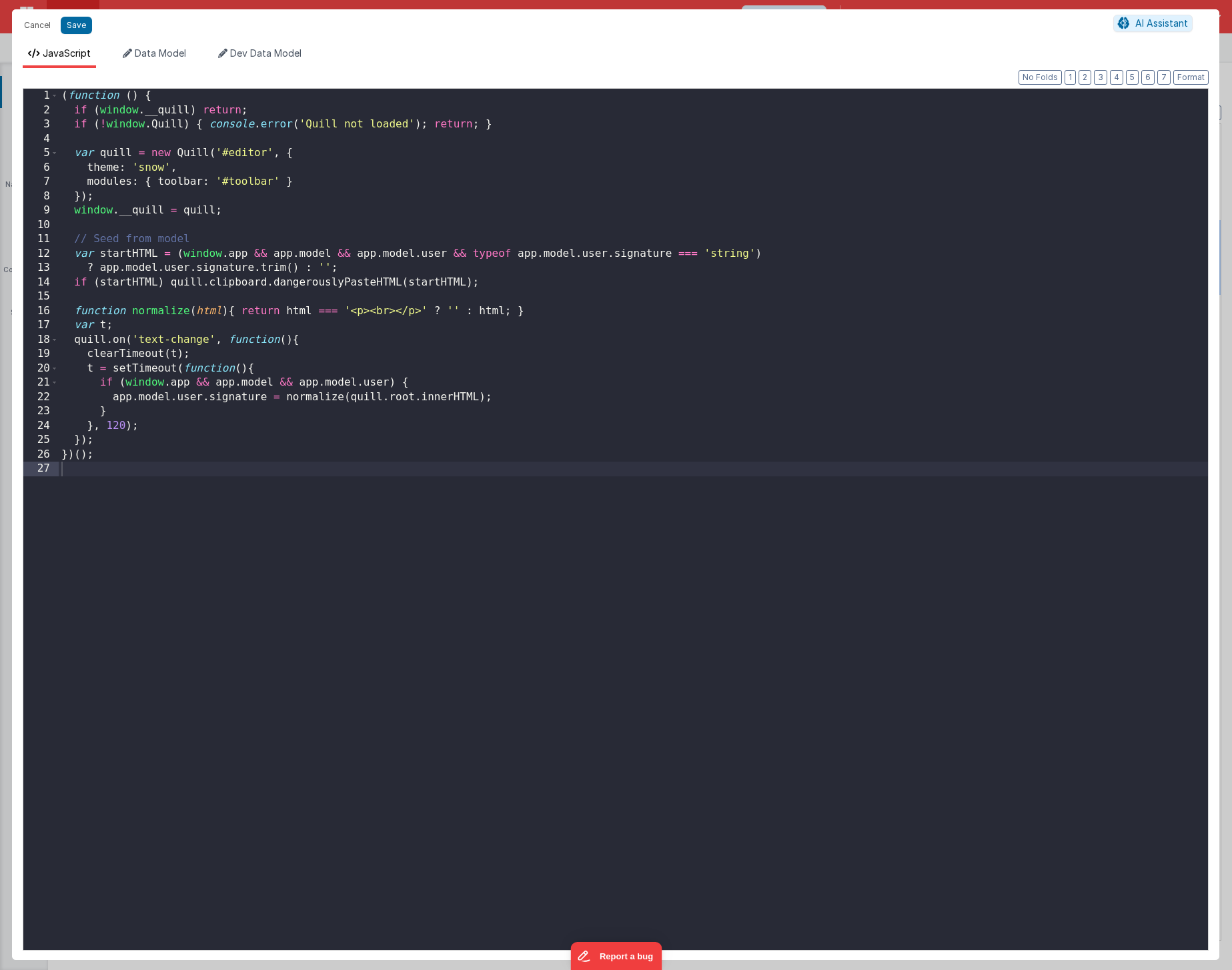
click at [136, 403] on div "( function ( ) { if ( window . __quill ) return ; if ( ! window . Quill ) { con…" at bounding box center [633, 534] width 1149 height 890
click at [69, 30] on button "Save" at bounding box center [77, 25] width 32 height 17
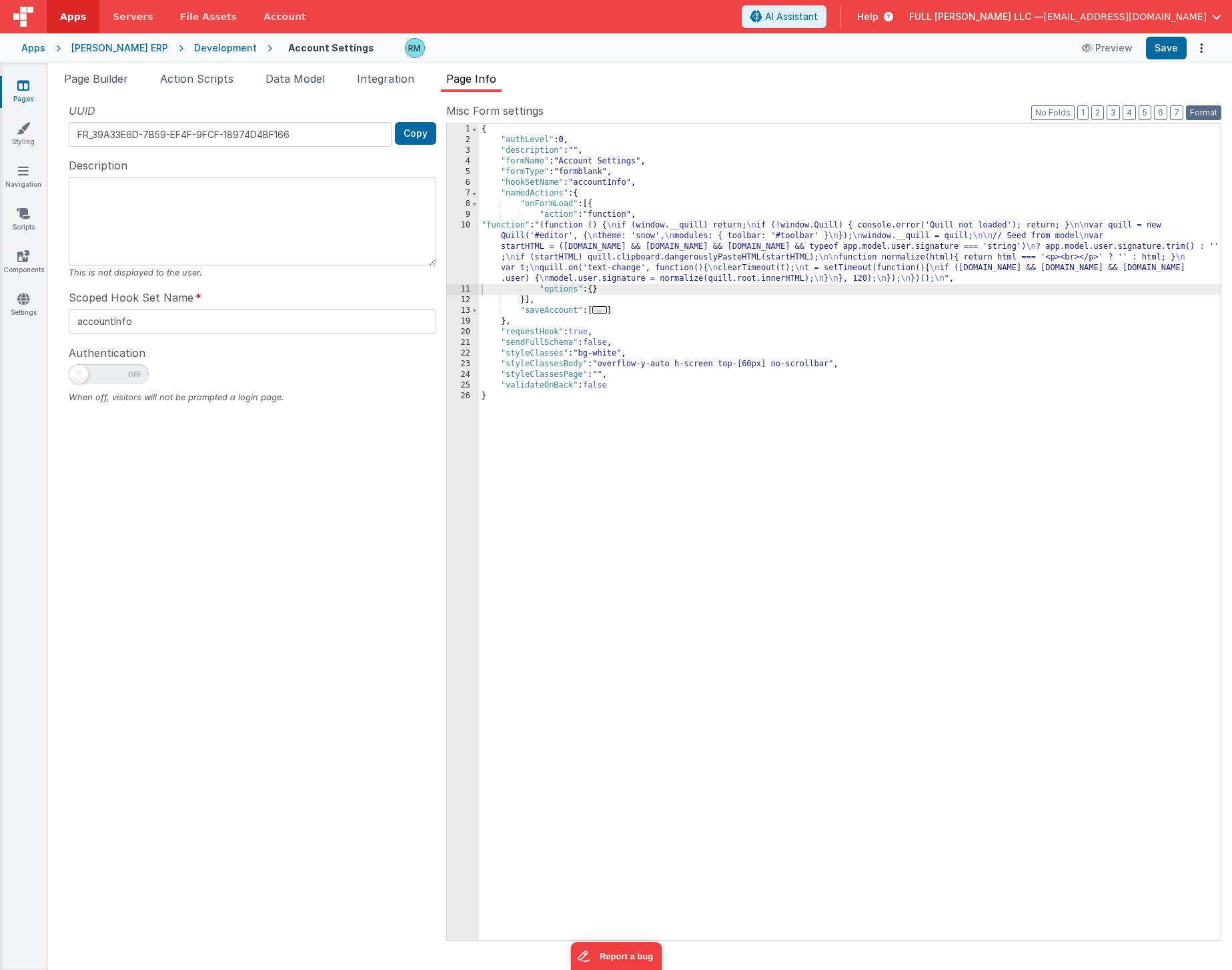
click at [1207, 116] on button "Format" at bounding box center [1203, 113] width 36 height 15
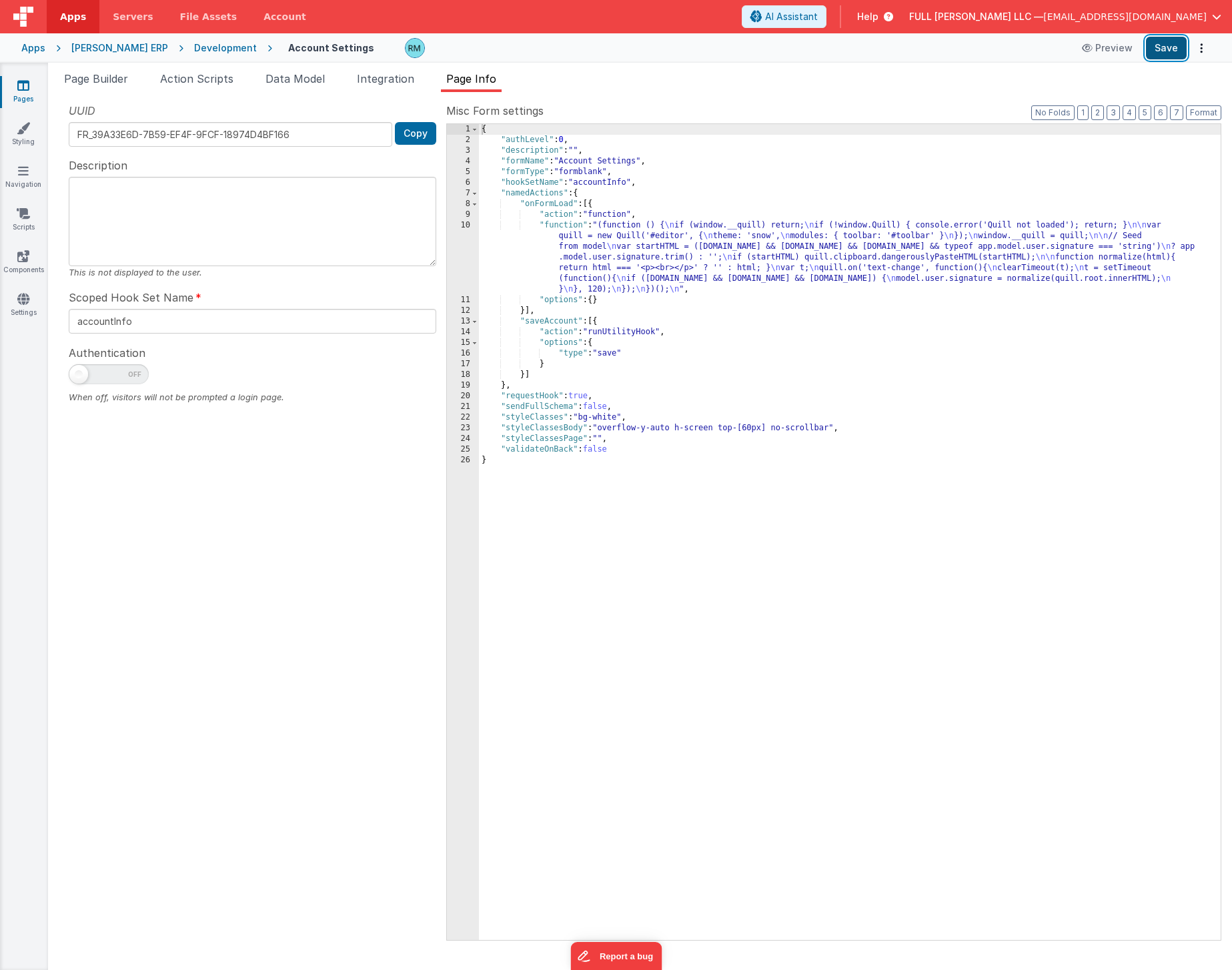
click at [1162, 52] on button "Save" at bounding box center [1165, 48] width 40 height 23
click at [561, 224] on div "{ "authLevel" : 0 , "description" : "" , "formName" : "Account Settings" , "for…" at bounding box center [849, 543] width 741 height 838
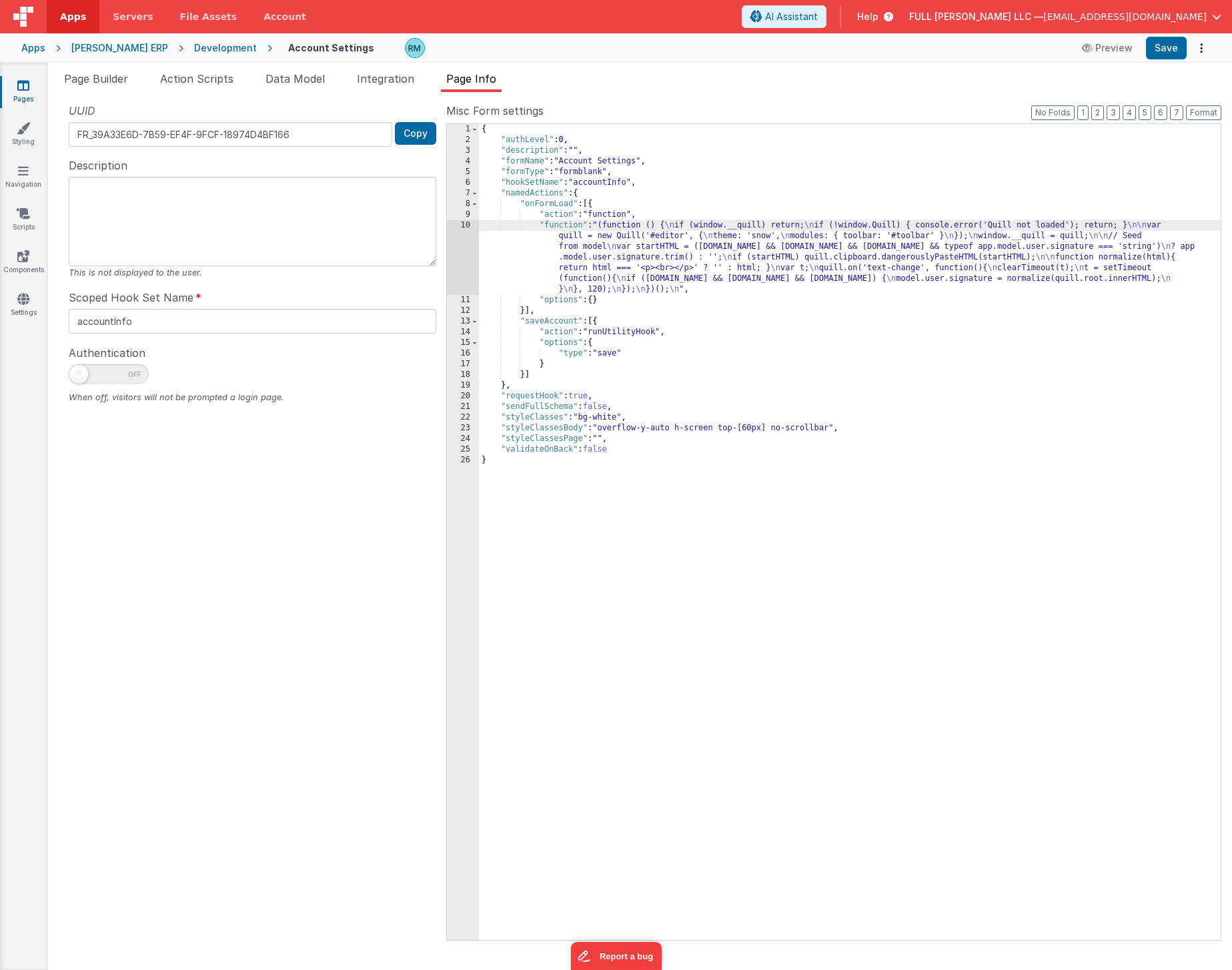
click at [467, 224] on div "10" at bounding box center [463, 258] width 32 height 75
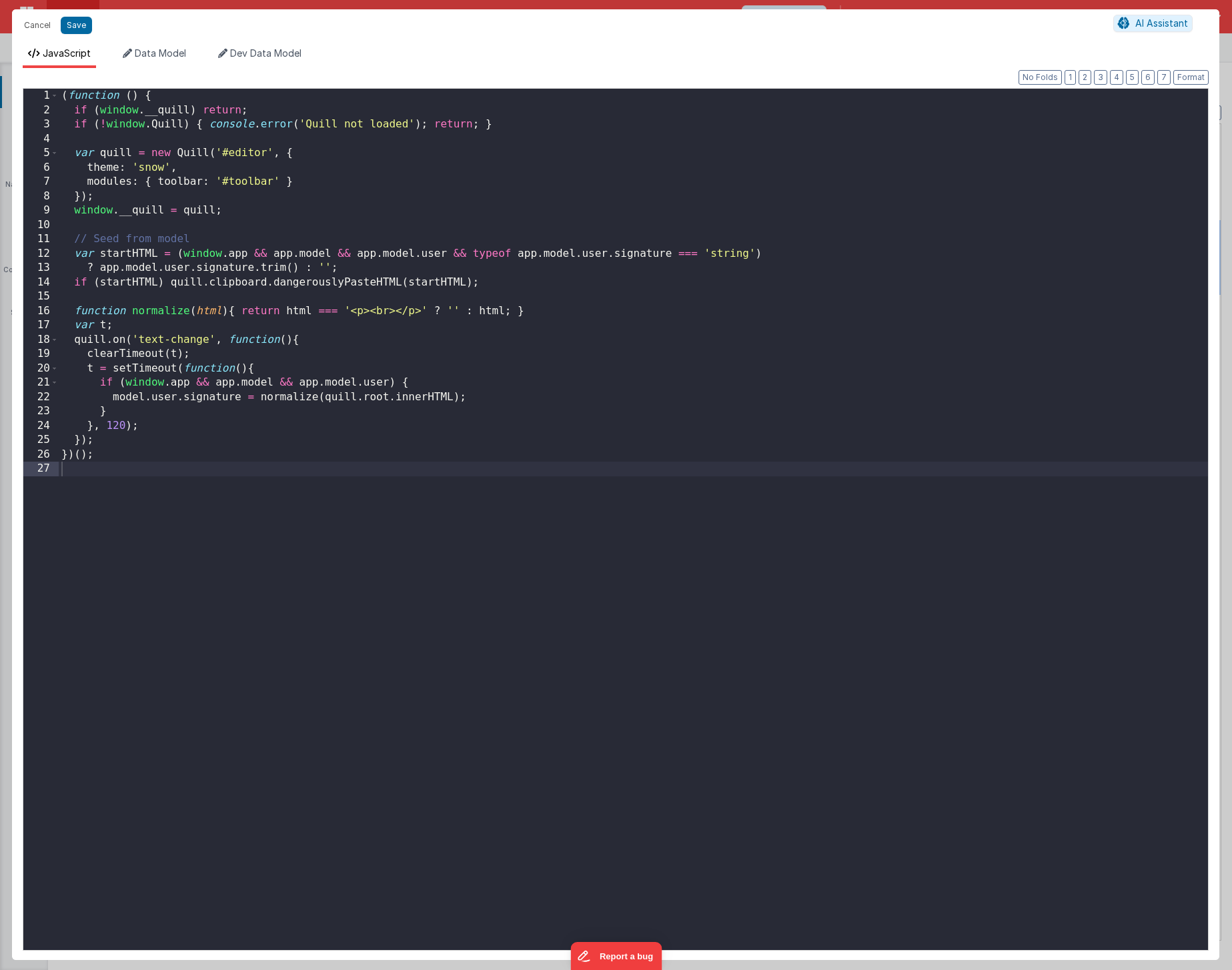
click at [114, 397] on div "( function ( ) { if ( window . __quill ) return ; if ( ! window . Quill ) { con…" at bounding box center [633, 534] width 1149 height 890
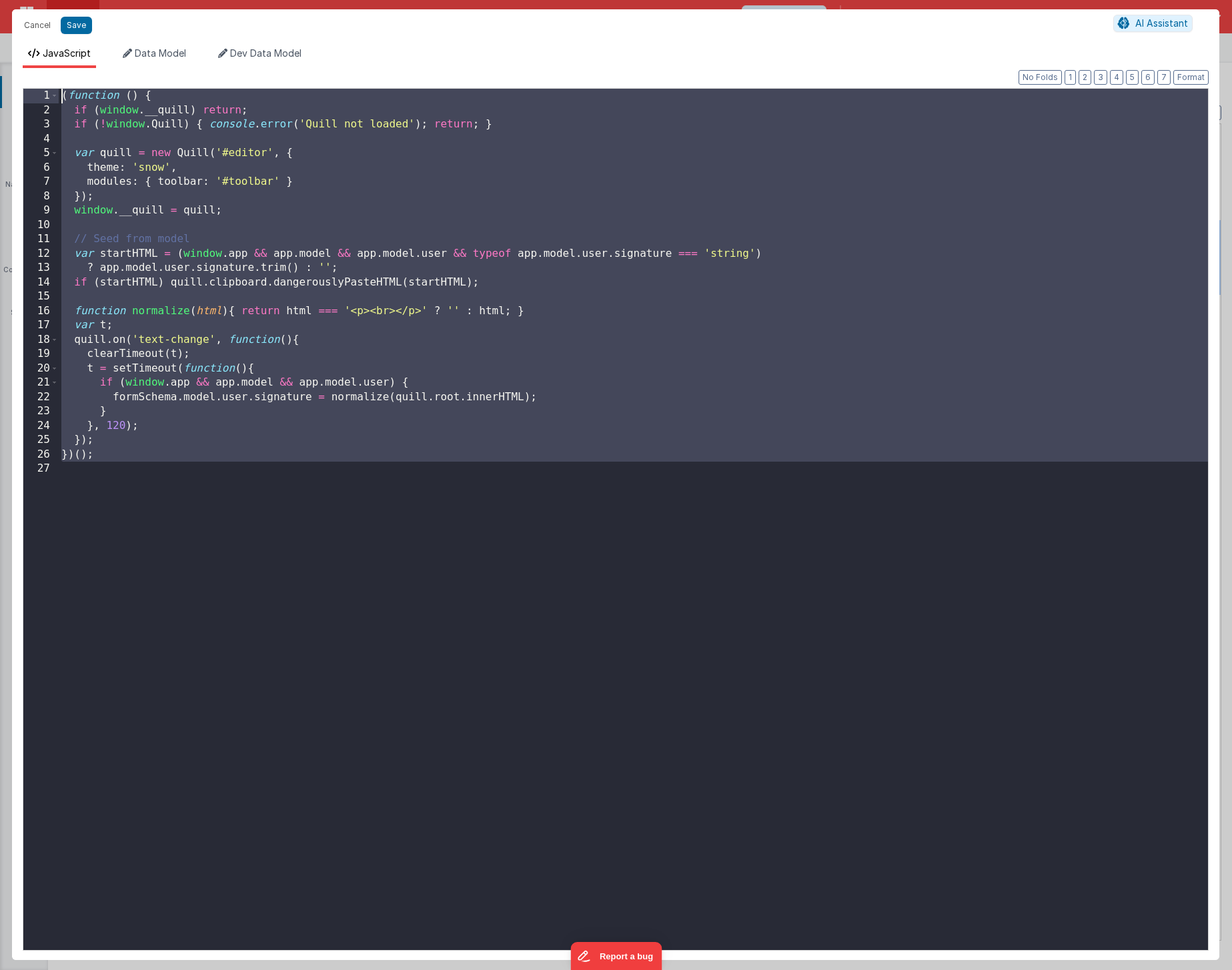
drag, startPoint x: 160, startPoint y: 481, endPoint x: 49, endPoint y: -9, distance: 502.4
click at [49, 0] on html "Cancel Save AI Assistant JavaScript Data Model Dev Data Model Format 7 6 5 4 3 …" at bounding box center [616, 485] width 1232 height 970
click at [86, 25] on button "Save" at bounding box center [77, 25] width 32 height 17
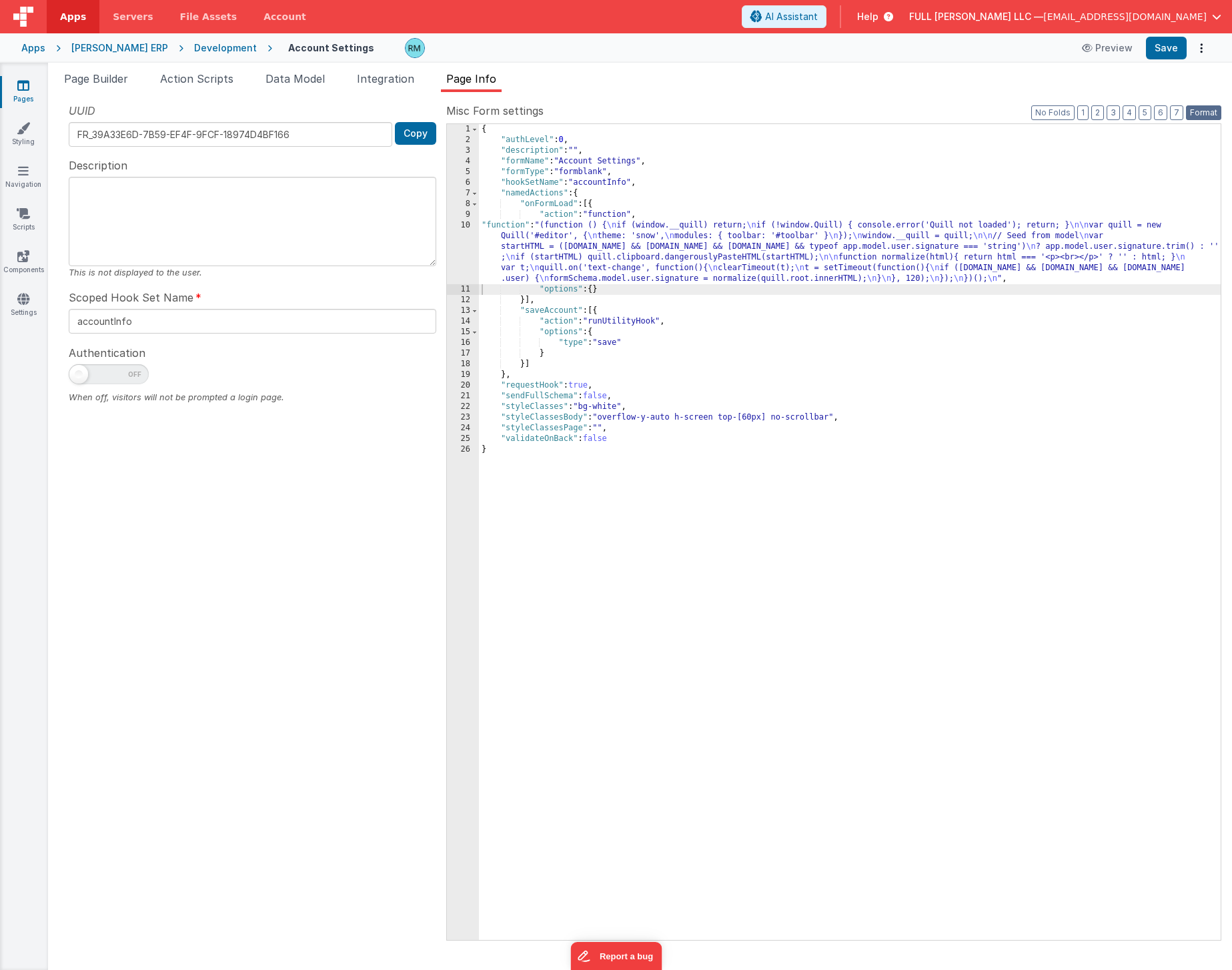
click at [1191, 109] on button "Format" at bounding box center [1203, 113] width 36 height 15
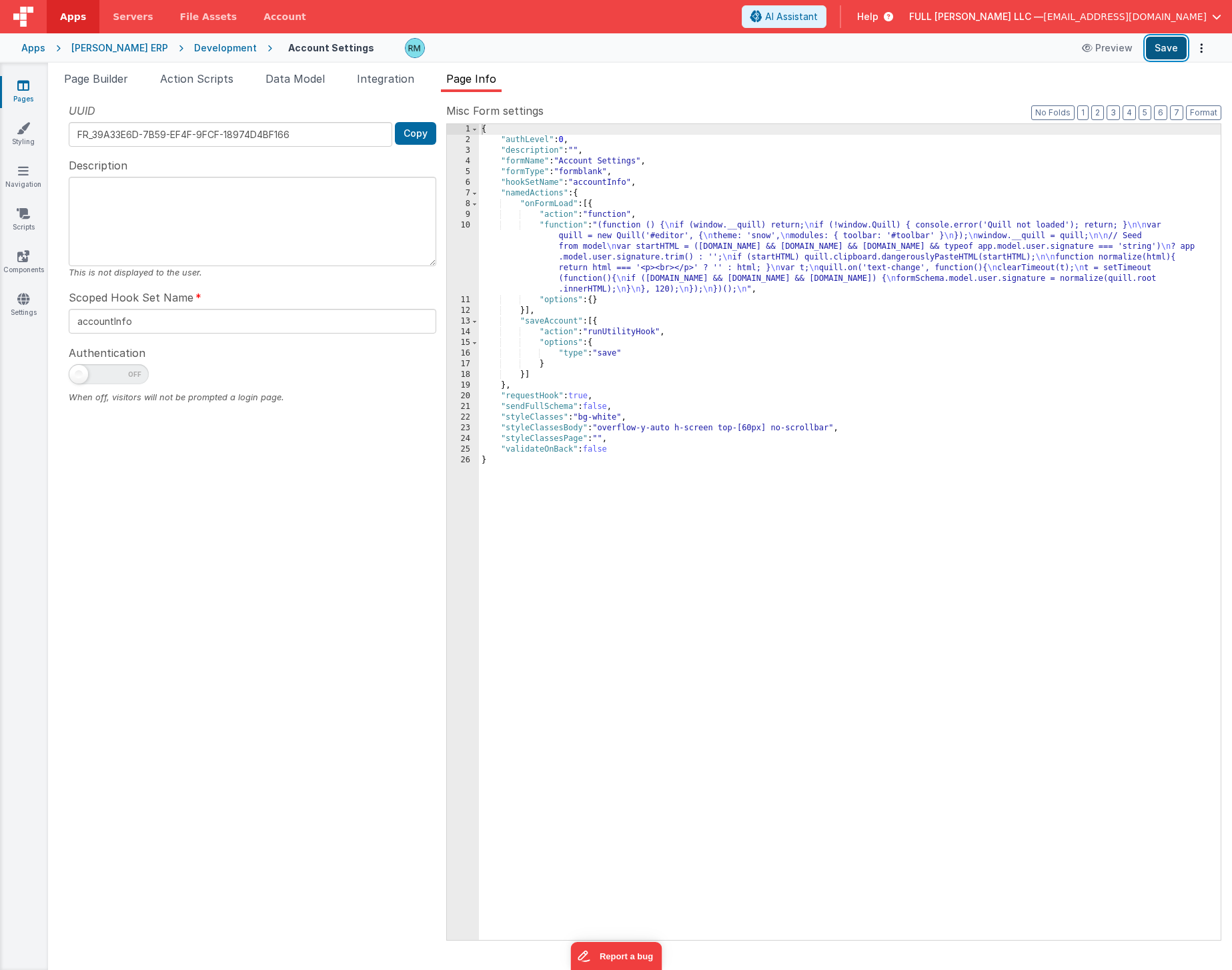
click at [1157, 53] on button "Save" at bounding box center [1165, 48] width 40 height 23
click at [641, 334] on div "{ "authLevel" : 0 , "description" : "" , "formName" : "Account Settings" , "for…" at bounding box center [849, 543] width 741 height 838
click at [565, 225] on div "{ "authLevel" : 0 , "description" : "" , "formName" : "Account Settings" , "for…" at bounding box center [849, 543] width 741 height 838
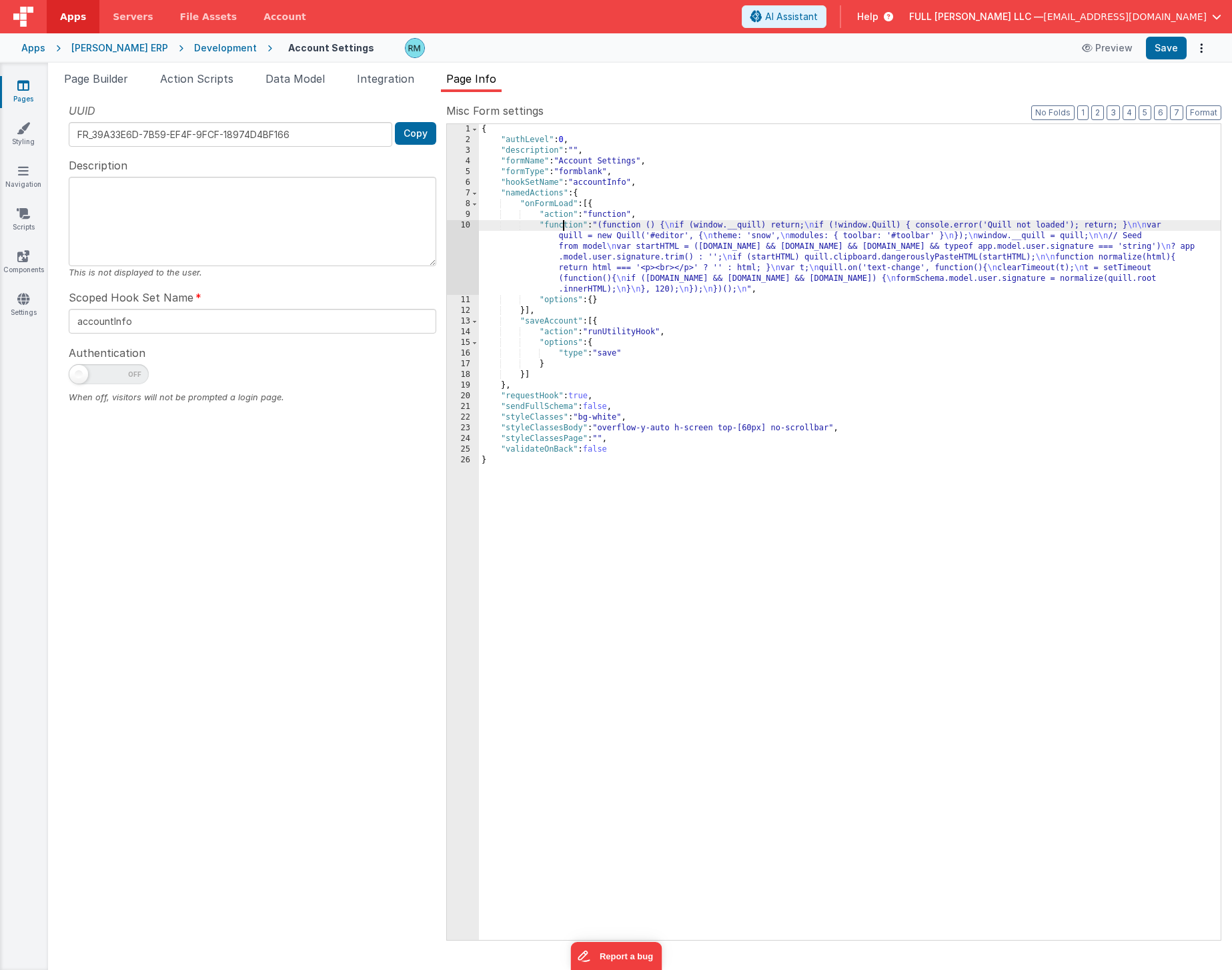
click at [466, 224] on div "10" at bounding box center [463, 258] width 32 height 75
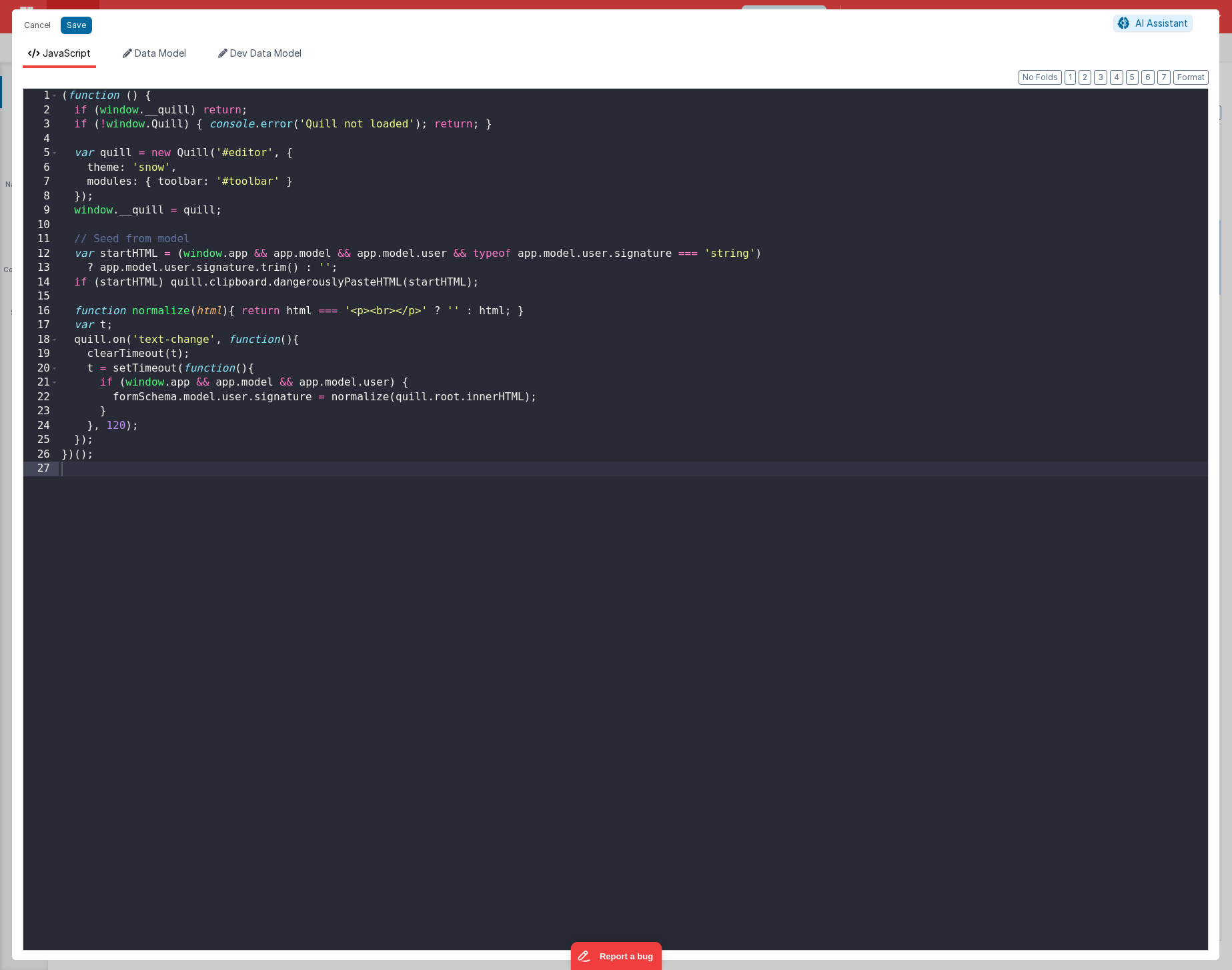
click at [272, 503] on div "( function ( ) { if ( window . __quill ) return ; if ( ! window . Quill ) { con…" at bounding box center [633, 534] width 1149 height 890
click at [132, 447] on div "( function ( ) { if ( window . __quill ) return ; if ( ! window . Quill ) { con…" at bounding box center [633, 534] width 1149 height 890
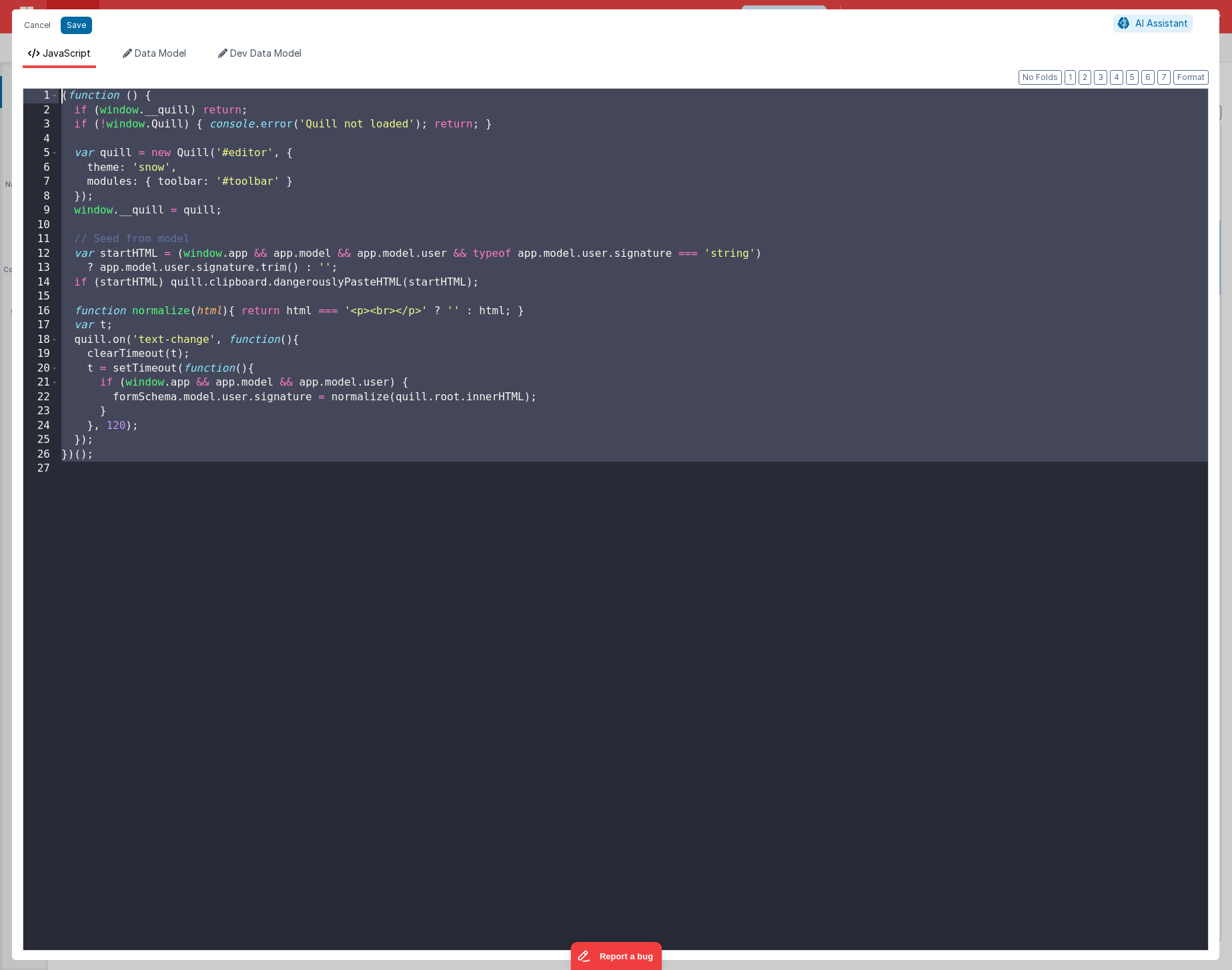
drag, startPoint x: 120, startPoint y: 508, endPoint x: -5, endPoint y: -65, distance: 586.5
click at [0, 0] on html "Cancel Save AI Assistant JavaScript Data Model Dev Data Model Format 7 6 5 4 3 …" at bounding box center [616, 485] width 1232 height 970
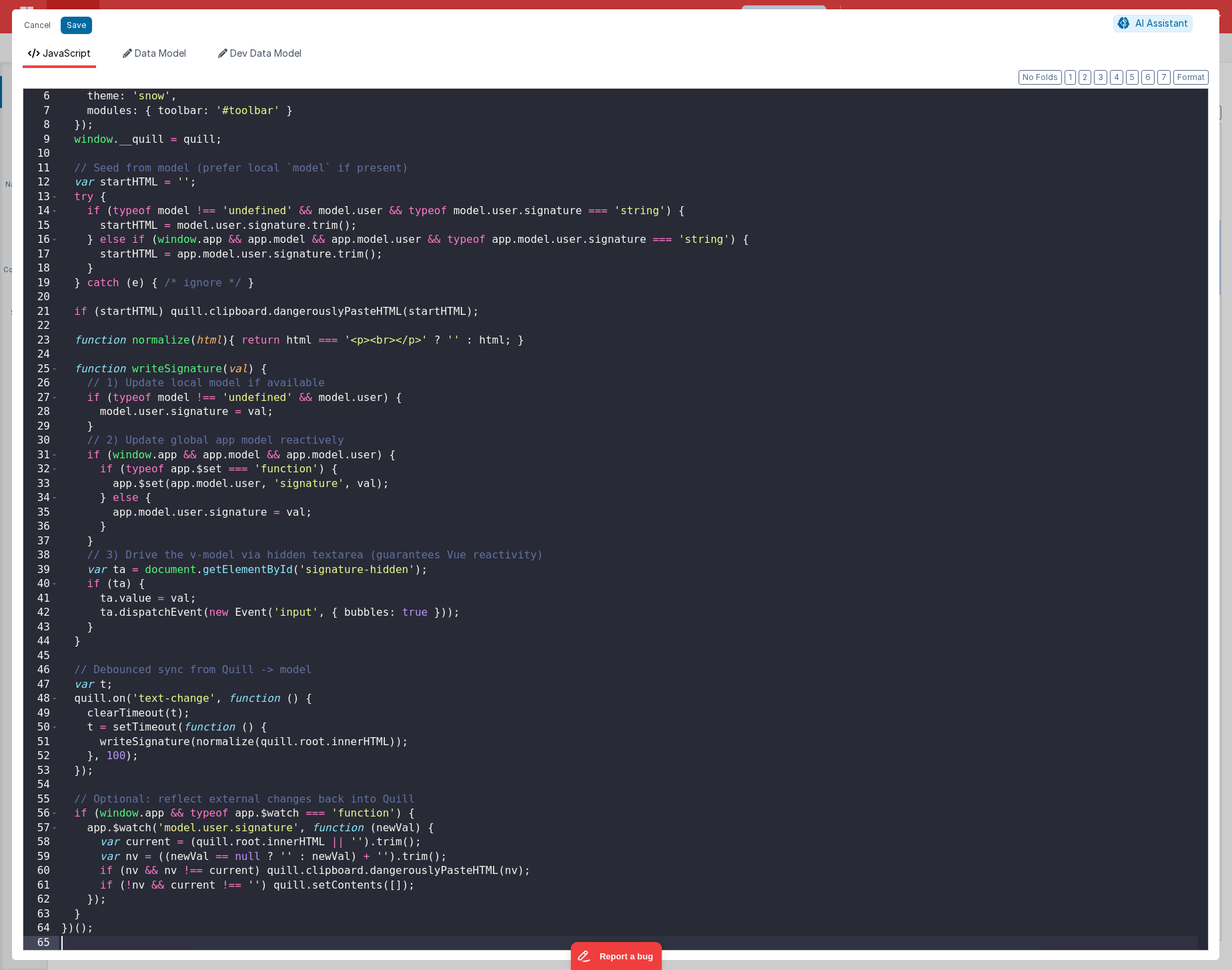
scroll to position [71, 0]
click at [44, 27] on button "Cancel" at bounding box center [37, 25] width 40 height 19
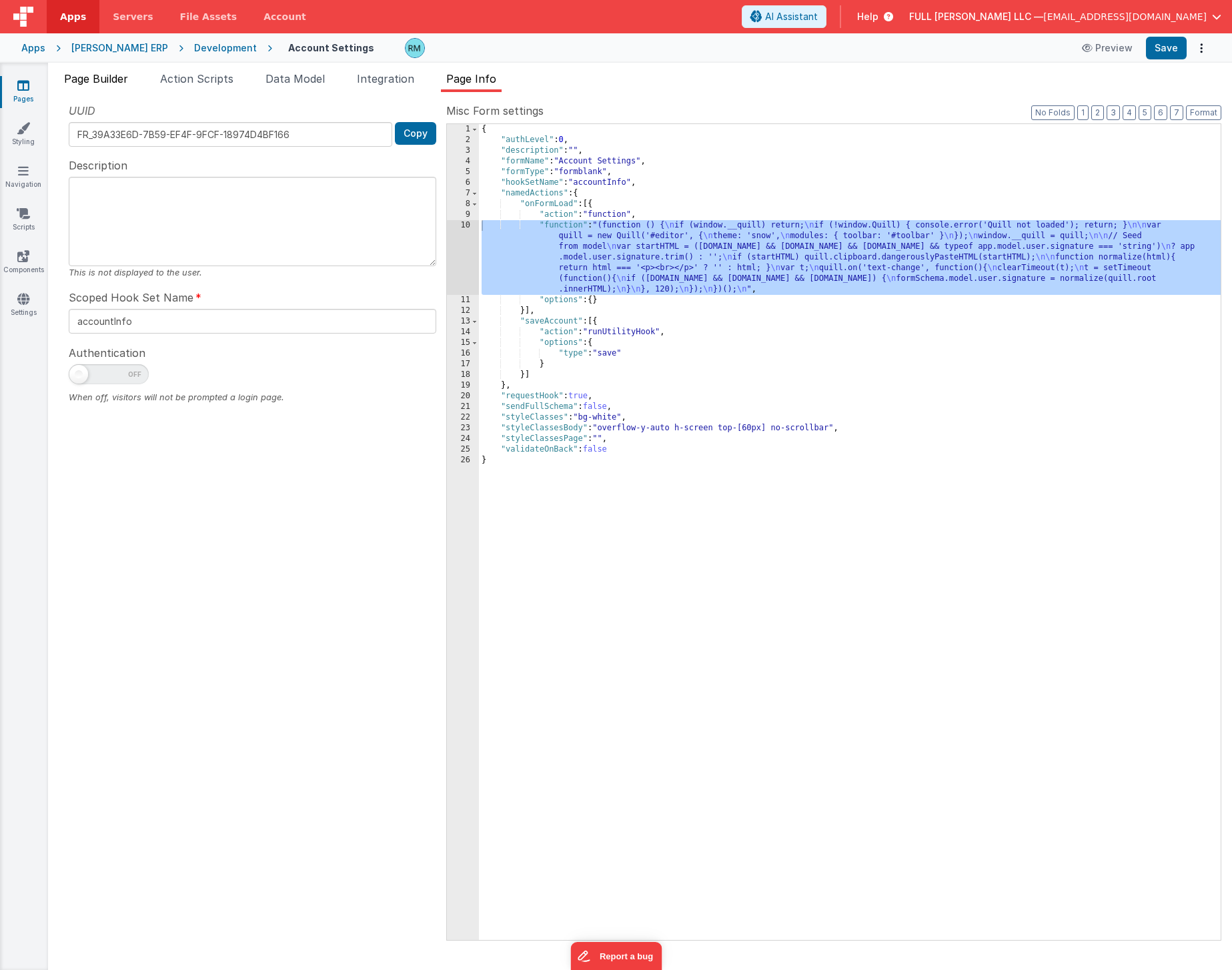
click at [122, 82] on span "Page Builder" at bounding box center [96, 79] width 64 height 13
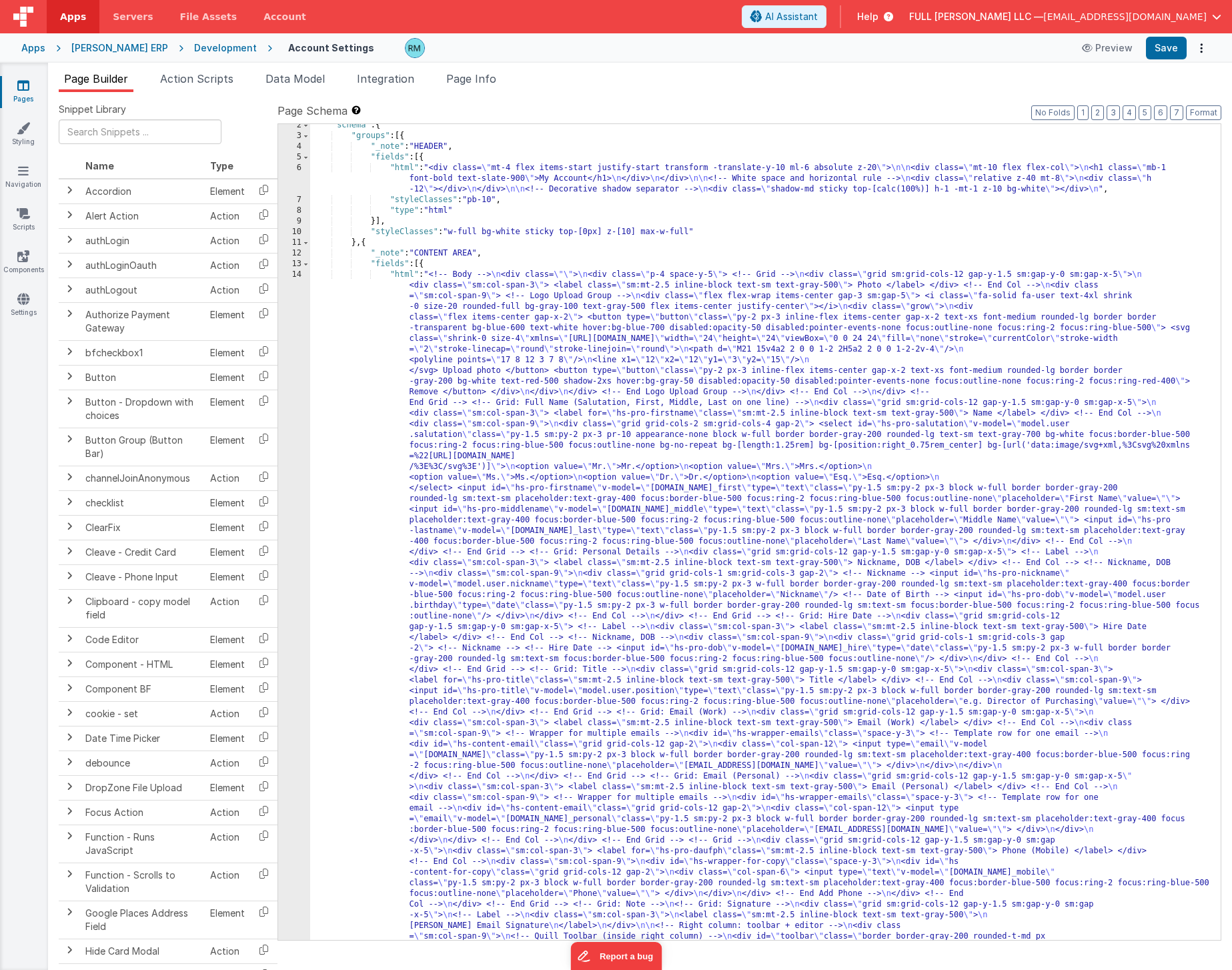
scroll to position [15, 0]
click at [403, 276] on div ""schema" : { "groups" : [{ "_note" : "HEADER" , "fields" : [{ "html" : "<div cl…" at bounding box center [760, 907] width 901 height 1574
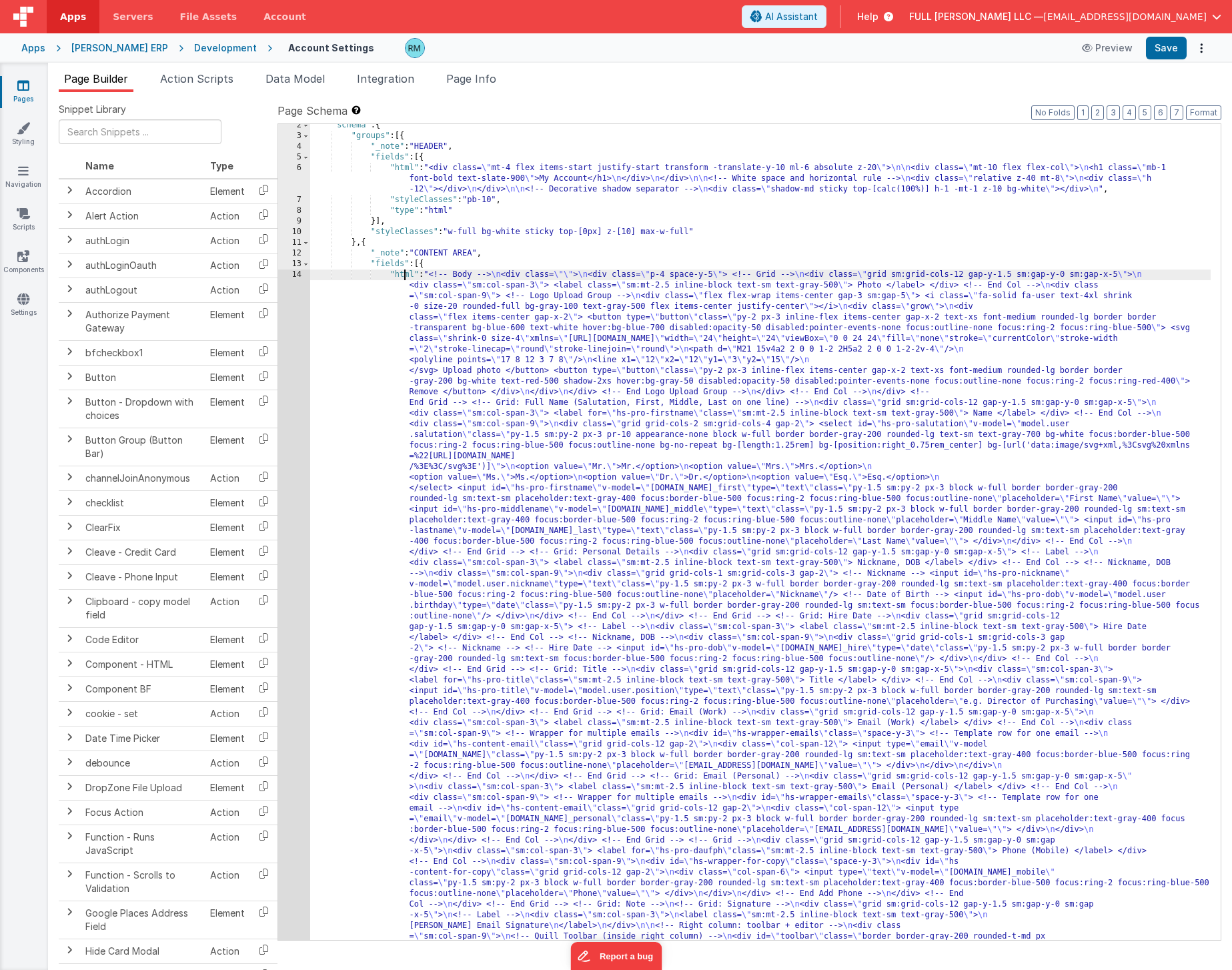
click at [297, 275] on div "14" at bounding box center [294, 643] width 32 height 747
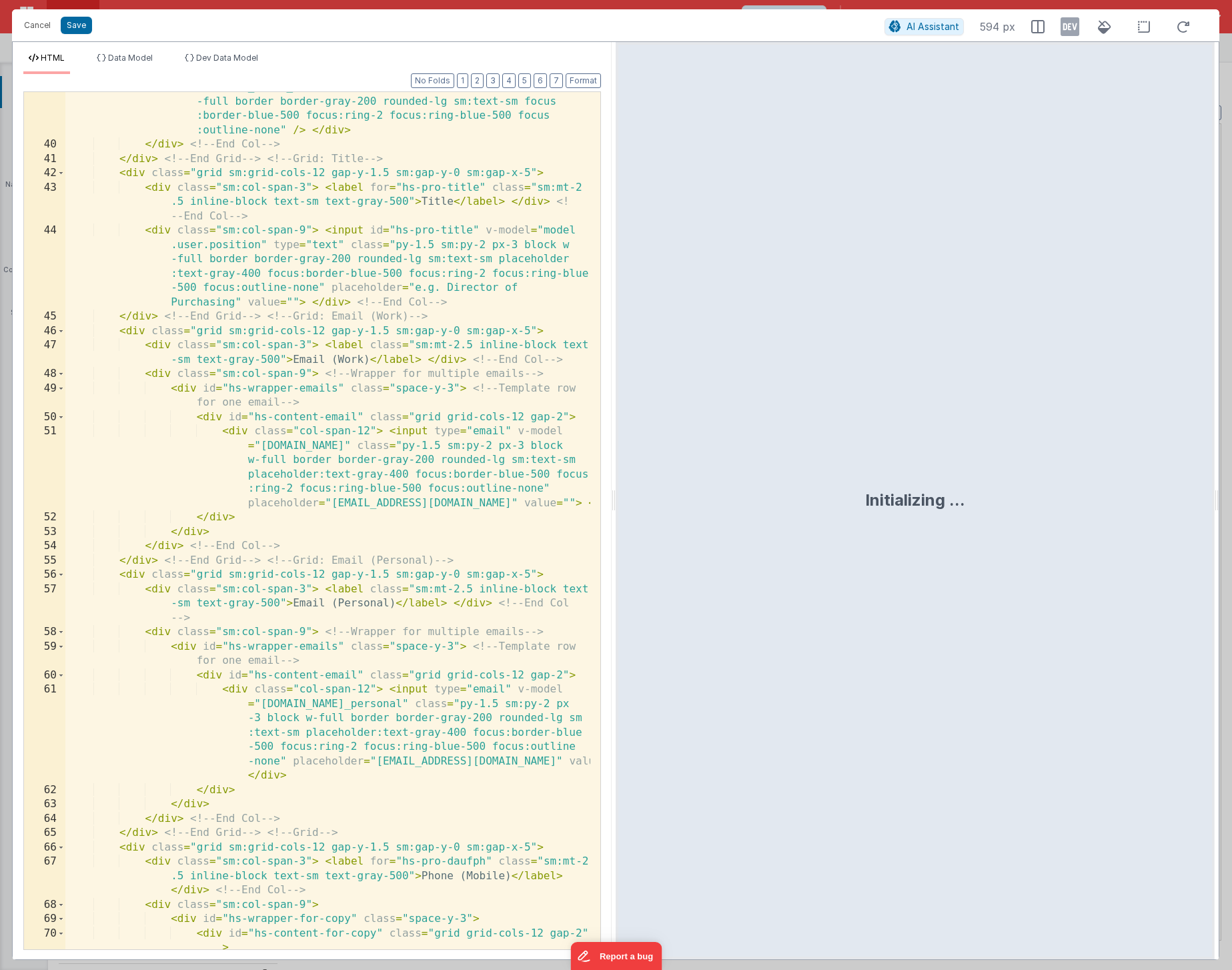
scroll to position [2241, 0]
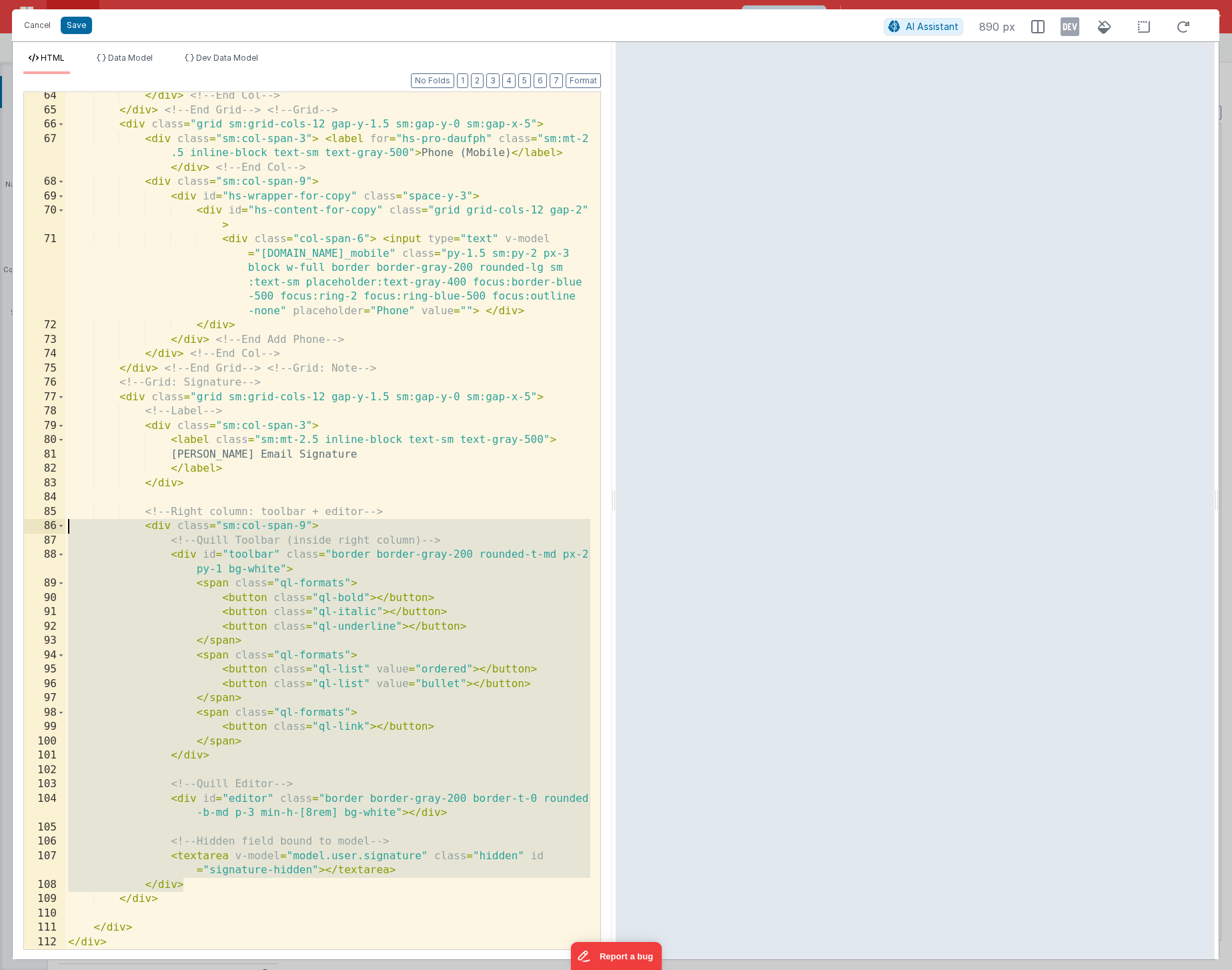
drag, startPoint x: 207, startPoint y: 880, endPoint x: 48, endPoint y: 527, distance: 387.2
click at [48, 527] on div "64 65 66 67 68 69 70 71 72 73 74 75 76 77 78 79 80 81 82 83 84 85 86 87 88 89 9…" at bounding box center [312, 520] width 577 height 859
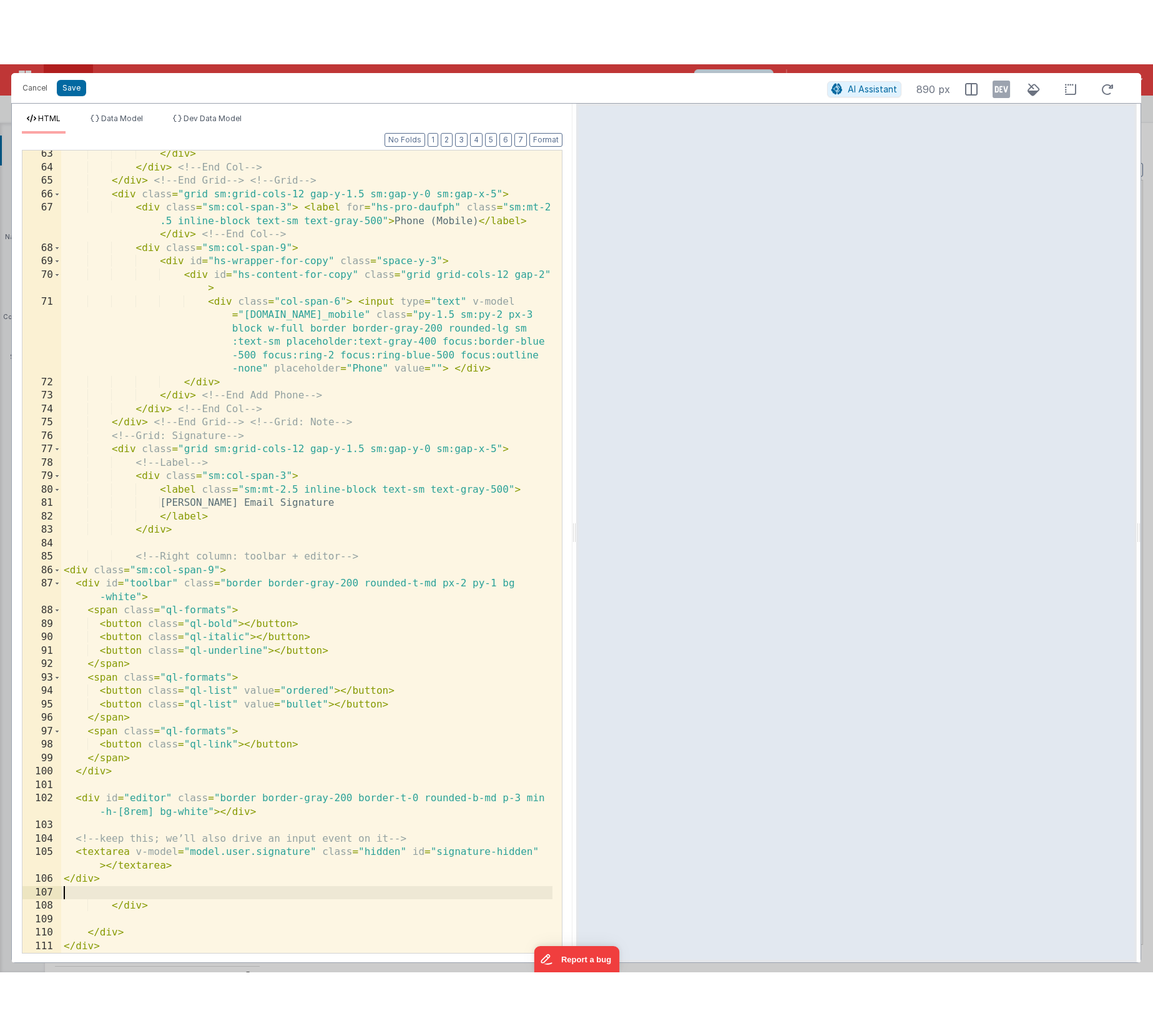
scroll to position [2083, 0]
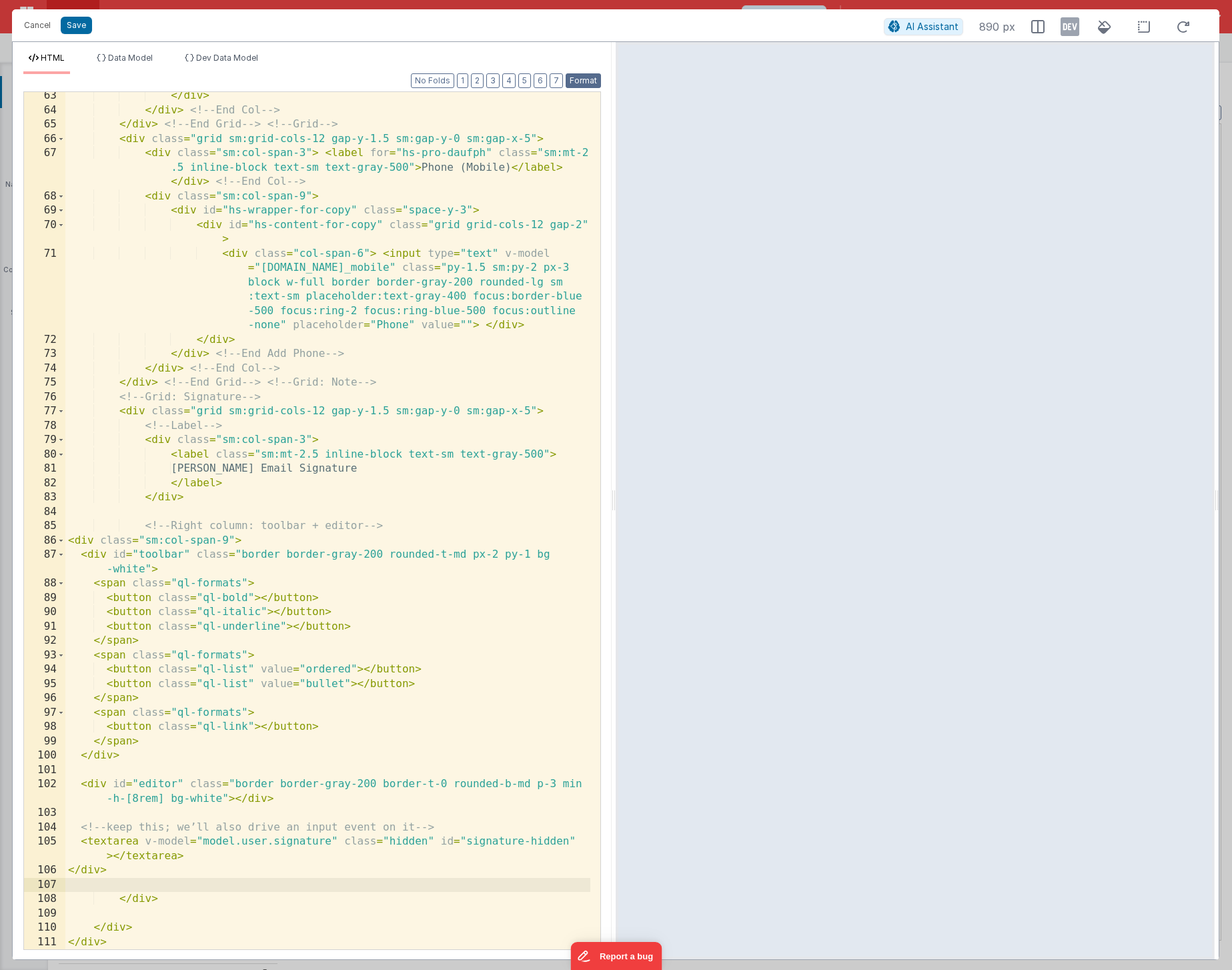
click at [591, 77] on button "Format" at bounding box center [583, 81] width 36 height 15
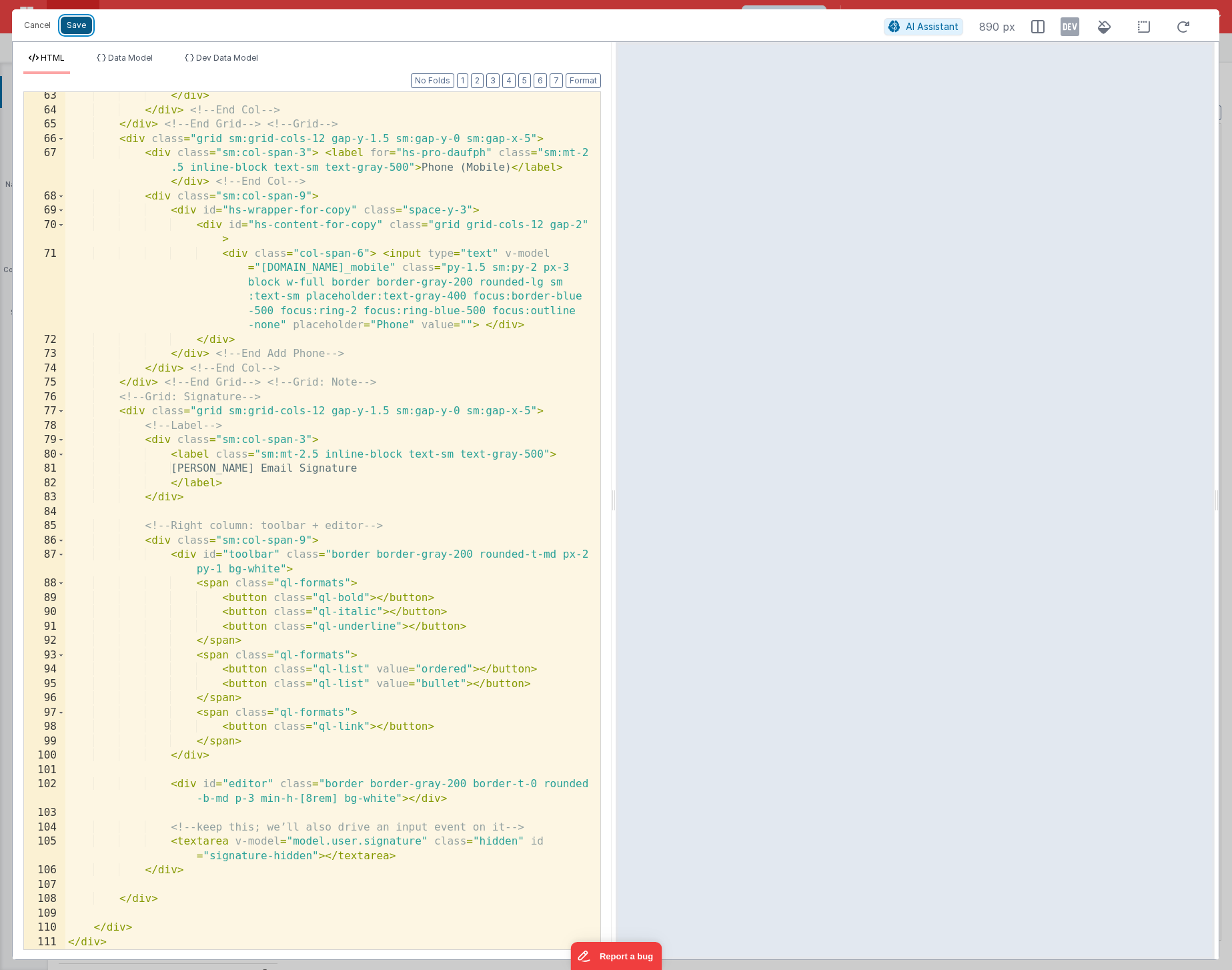
click at [80, 21] on button "Save" at bounding box center [77, 25] width 32 height 17
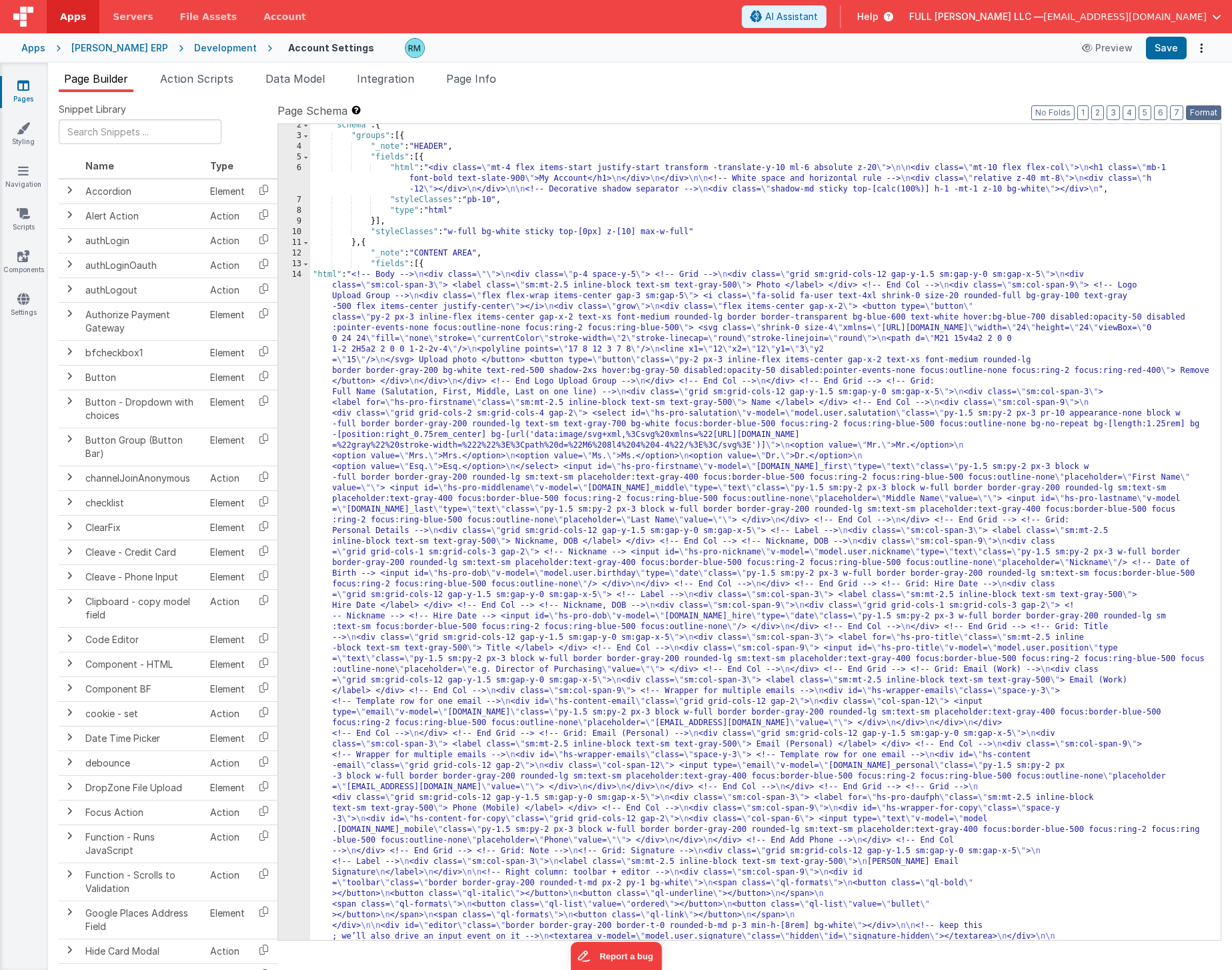
click at [1206, 111] on button "Format" at bounding box center [1203, 113] width 36 height 15
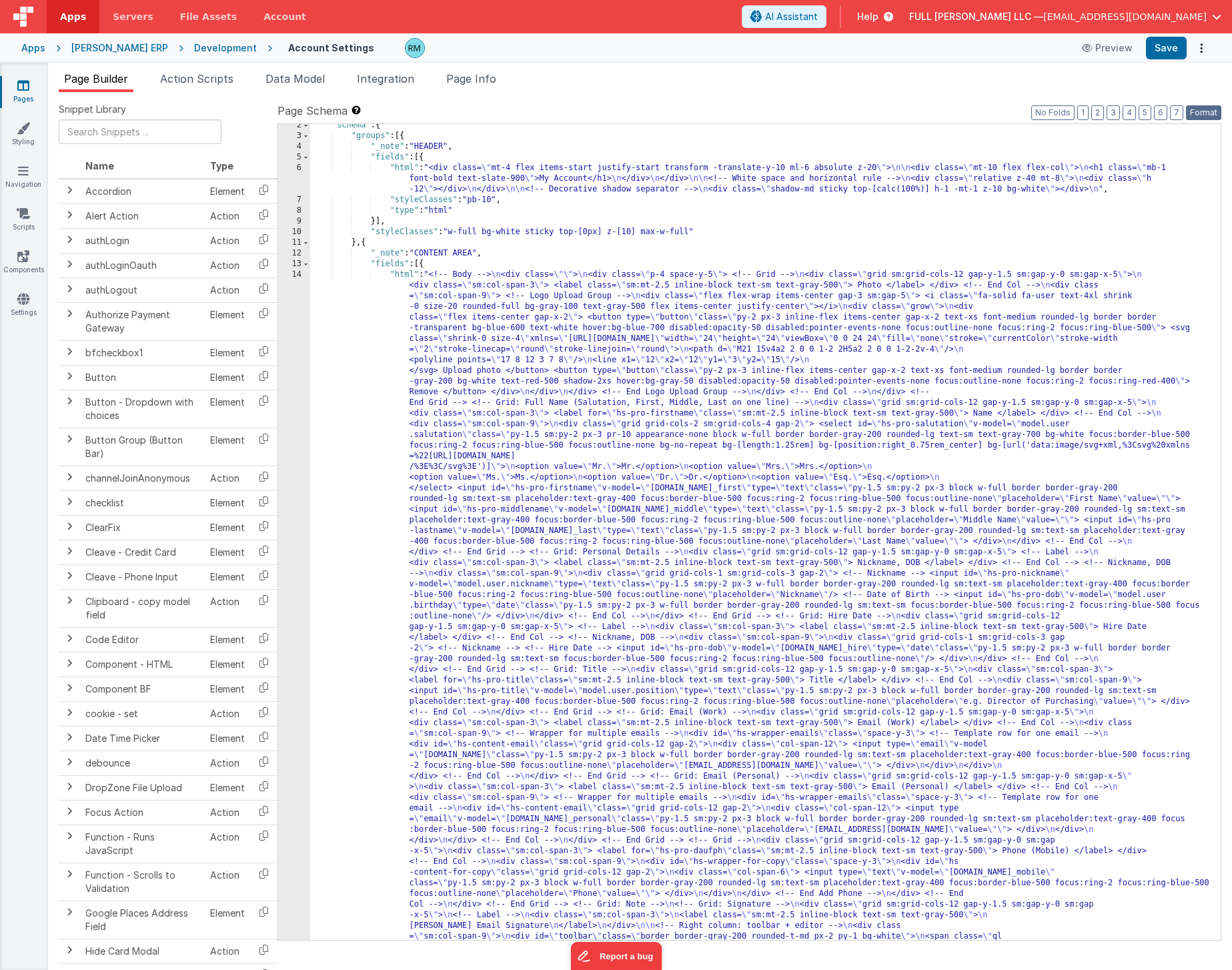
click at [1212, 111] on button "Format" at bounding box center [1203, 113] width 36 height 15
click at [1150, 40] on button "Save" at bounding box center [1165, 48] width 40 height 23
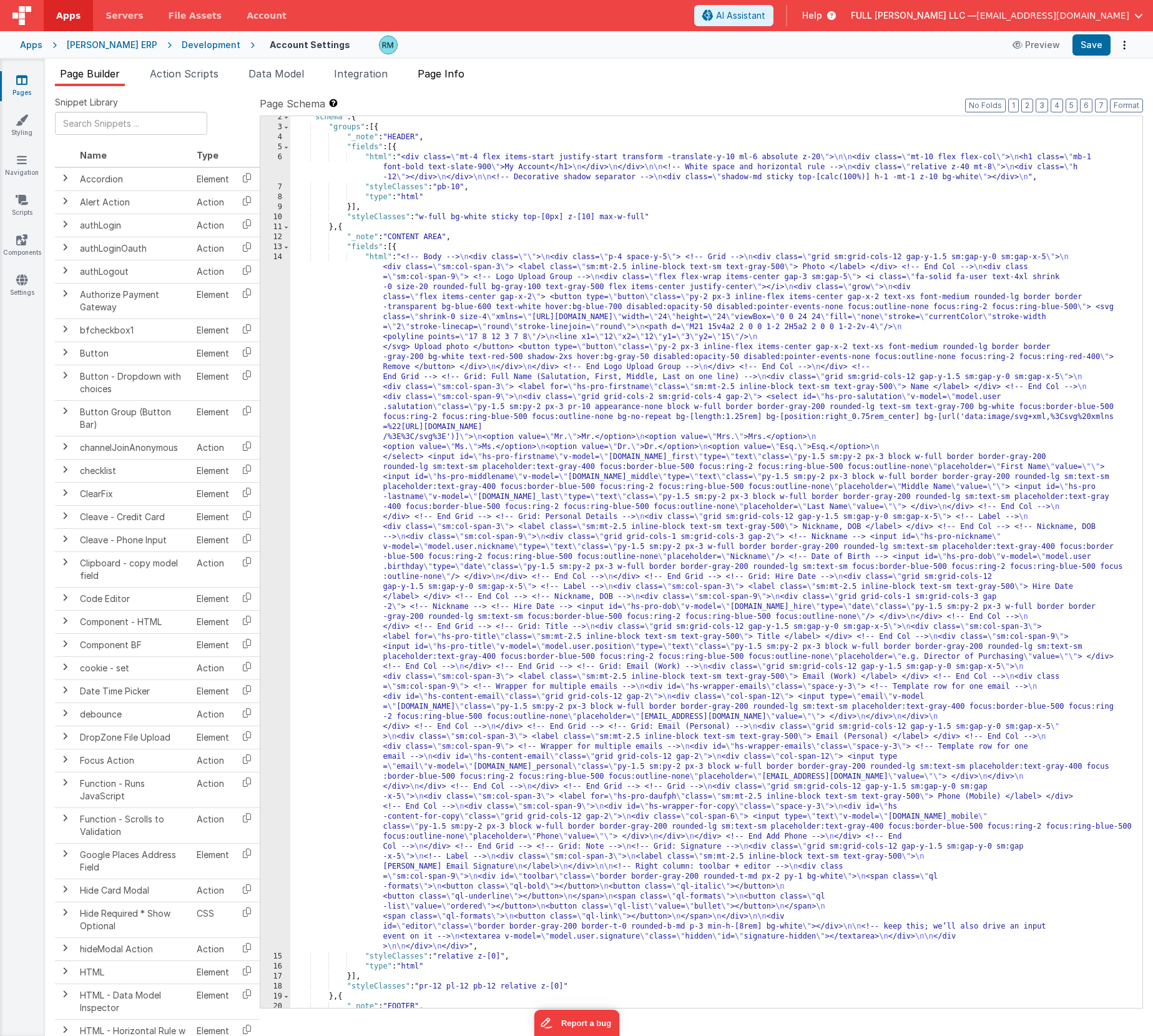
click at [455, 72] on span "Page Info" at bounding box center [441, 73] width 47 height 13
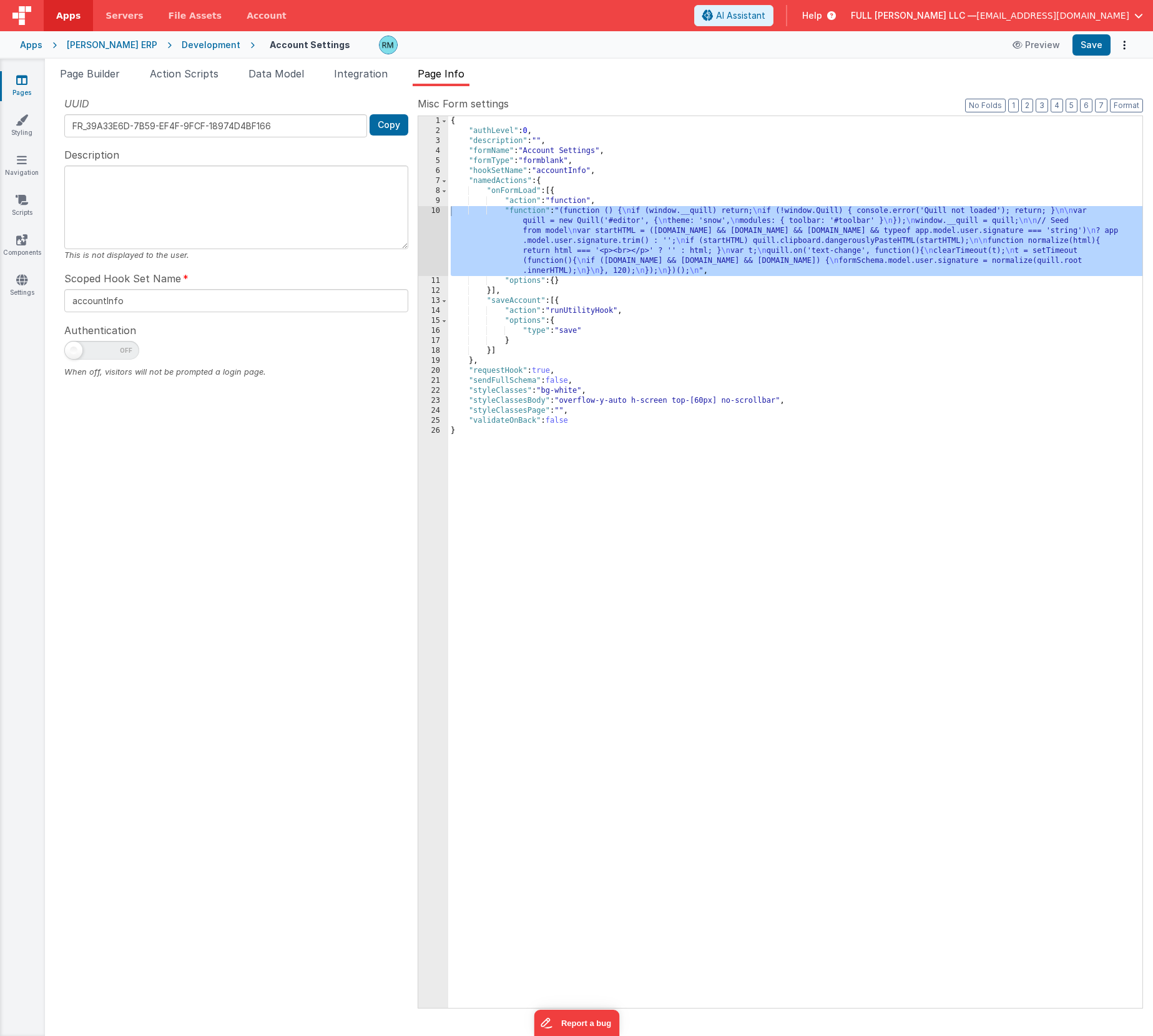
click at [529, 212] on div "{ "authLevel" : 0 , "description" : "" , "formName" : "Account Settings" , "for…" at bounding box center [795, 571] width 694 height 911
click at [438, 212] on div "10" at bounding box center [433, 241] width 30 height 70
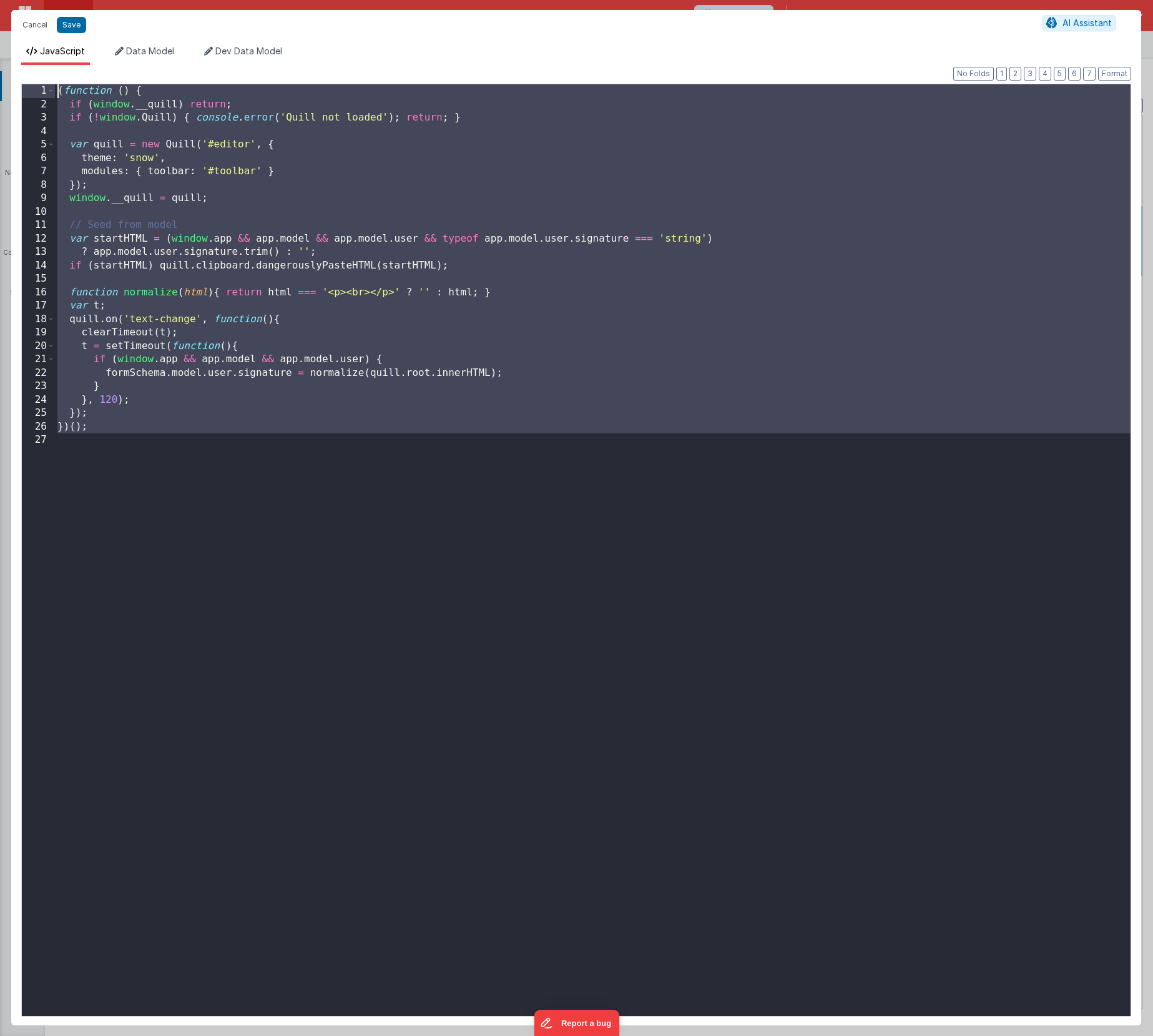
drag, startPoint x: 104, startPoint y: 548, endPoint x: 32, endPoint y: 68, distance: 485.4
click at [32, 68] on div "Format 7 6 5 4 3 2 1 No Folds 1 2 3 4 5 6 7 8 9 10 11 12 13 14 15 16 17 18 19 2…" at bounding box center [576, 545] width 1130 height 960
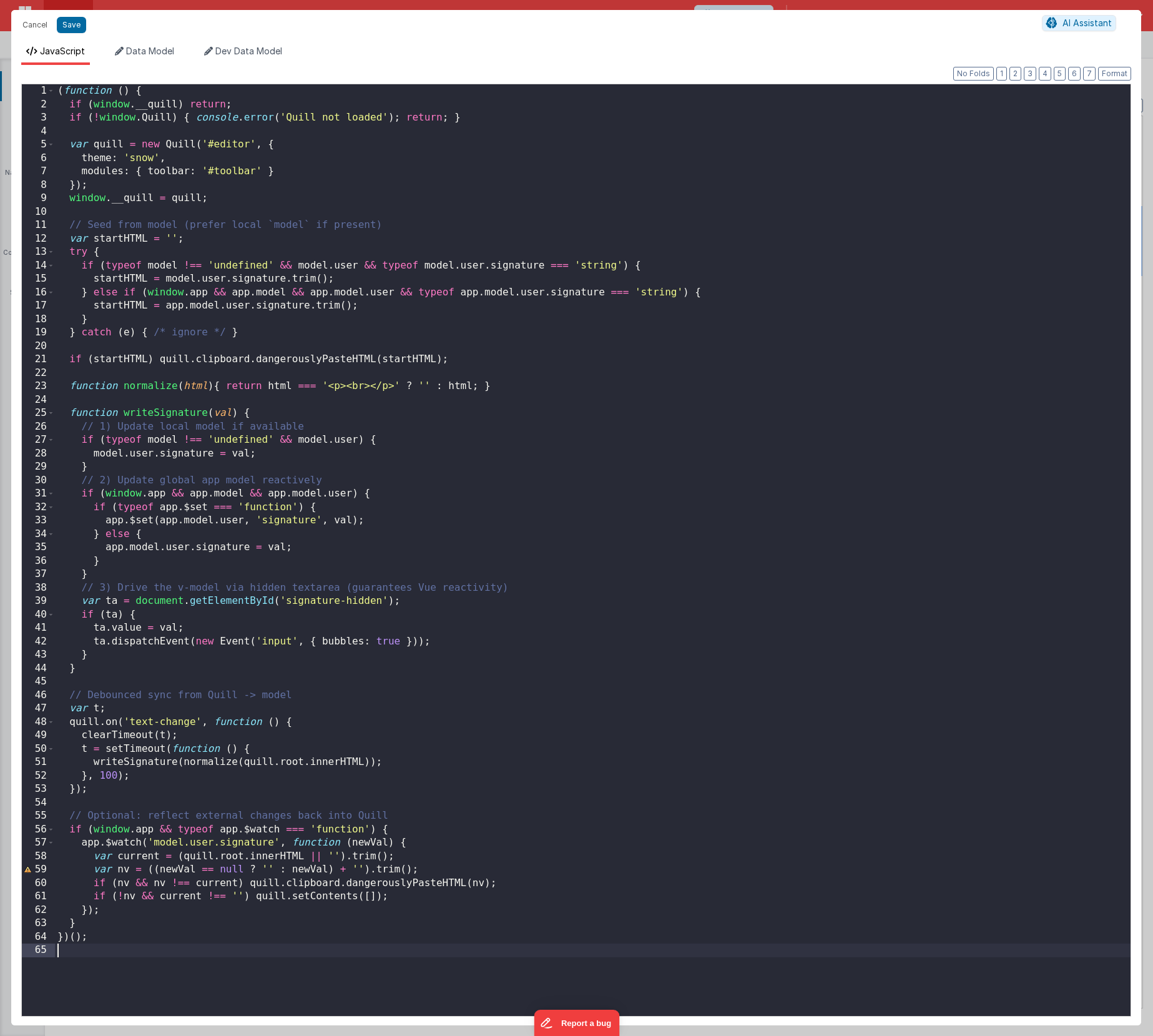
click at [335, 559] on div "( function ( ) { if ( window . __quill ) return ; if ( ! window . Quill ) { con…" at bounding box center [592, 563] width 1075 height 958
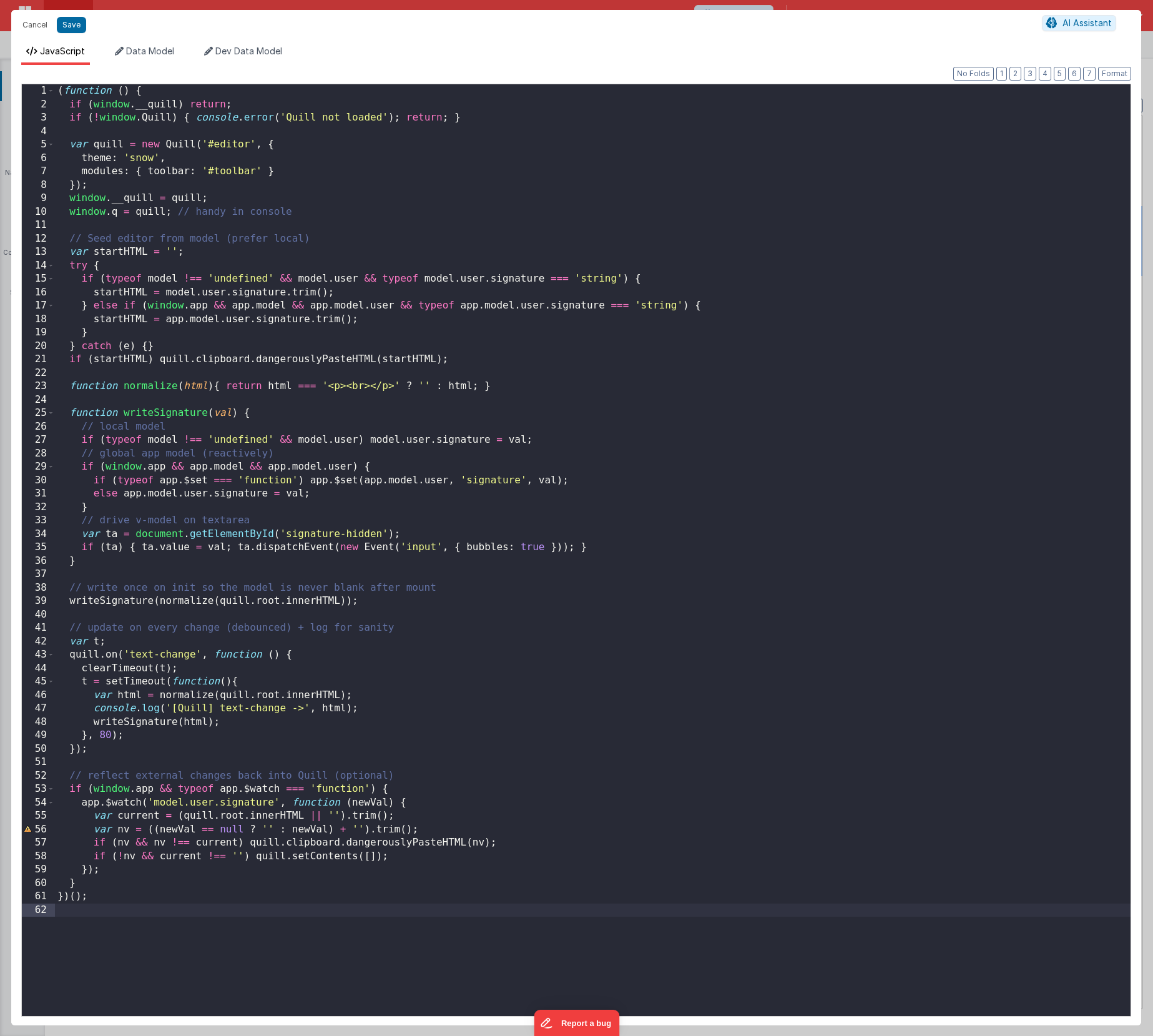
click at [200, 833] on div "( function ( ) { if ( window . __quill ) return ; if ( ! window . Quill ) { con…" at bounding box center [592, 563] width 1075 height 958
click at [76, 27] on button "Save" at bounding box center [72, 25] width 30 height 16
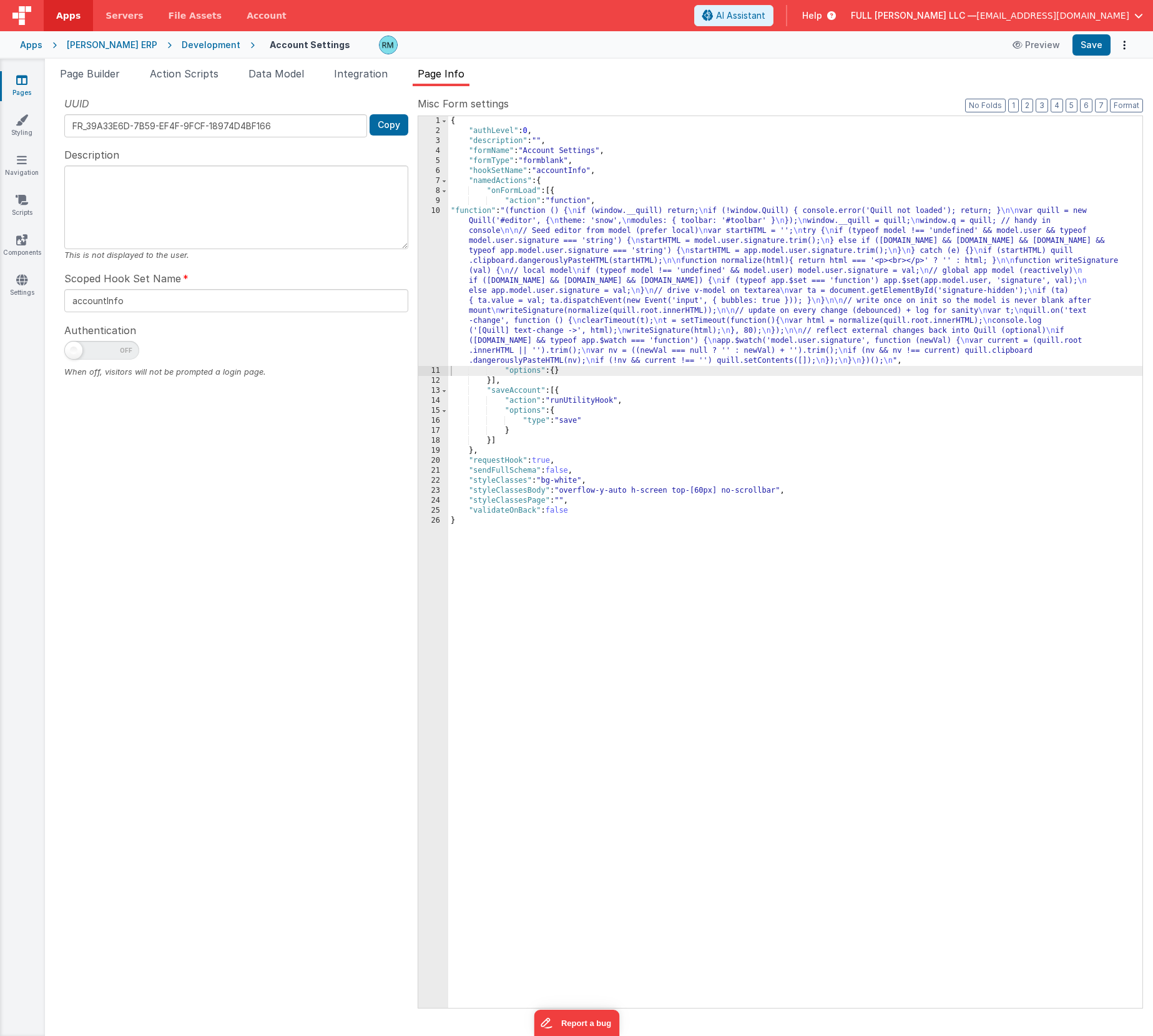
click at [1131, 114] on div "Format 7 6 5 4 3 2 1 No Folds 1 2 3 4 5 6 7 8 9 10 11 12 13 14 15 16 17 18 19 2…" at bounding box center [780, 560] width 725 height 893
click at [1127, 102] on button "Format" at bounding box center [1126, 105] width 33 height 14
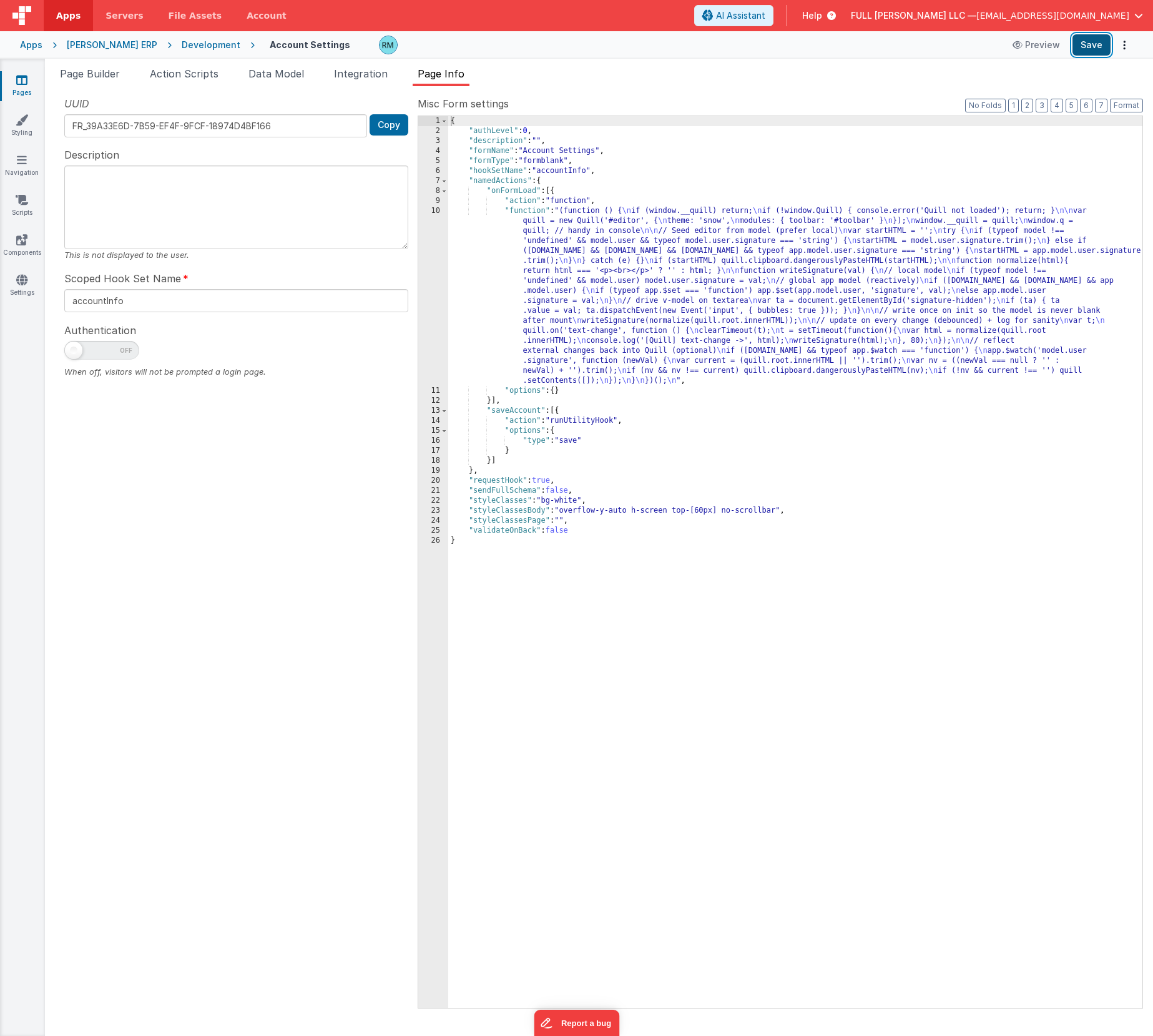
click at [1091, 45] on button "Save" at bounding box center [1091, 45] width 38 height 22
click at [81, 71] on span "Page Builder" at bounding box center [90, 73] width 60 height 13
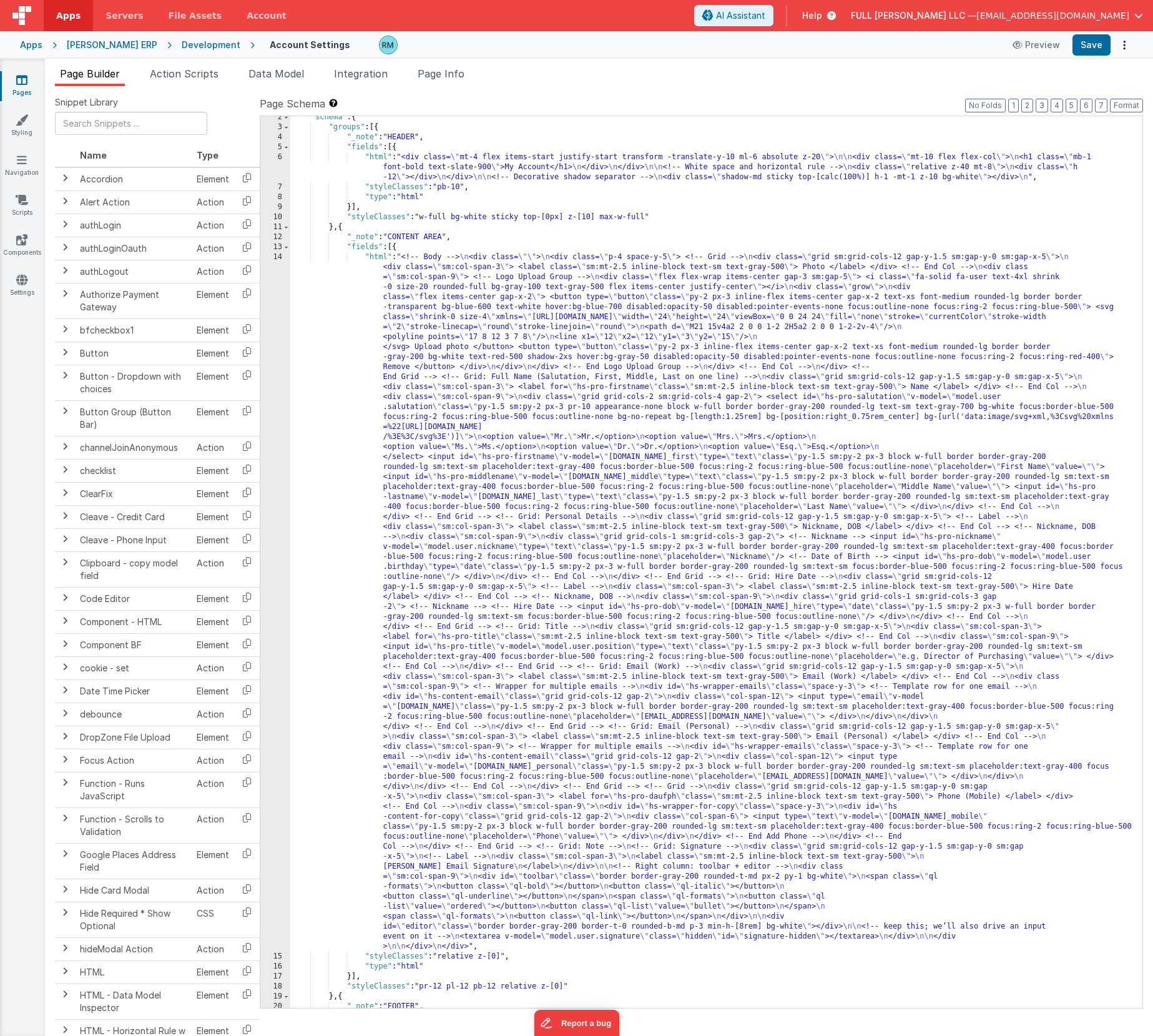
click at [374, 258] on div ""schema" : { "groups" : [{ "_note" : "HEADER" , "fields" : [{ "html" : "<div cl…" at bounding box center [712, 568] width 843 height 911
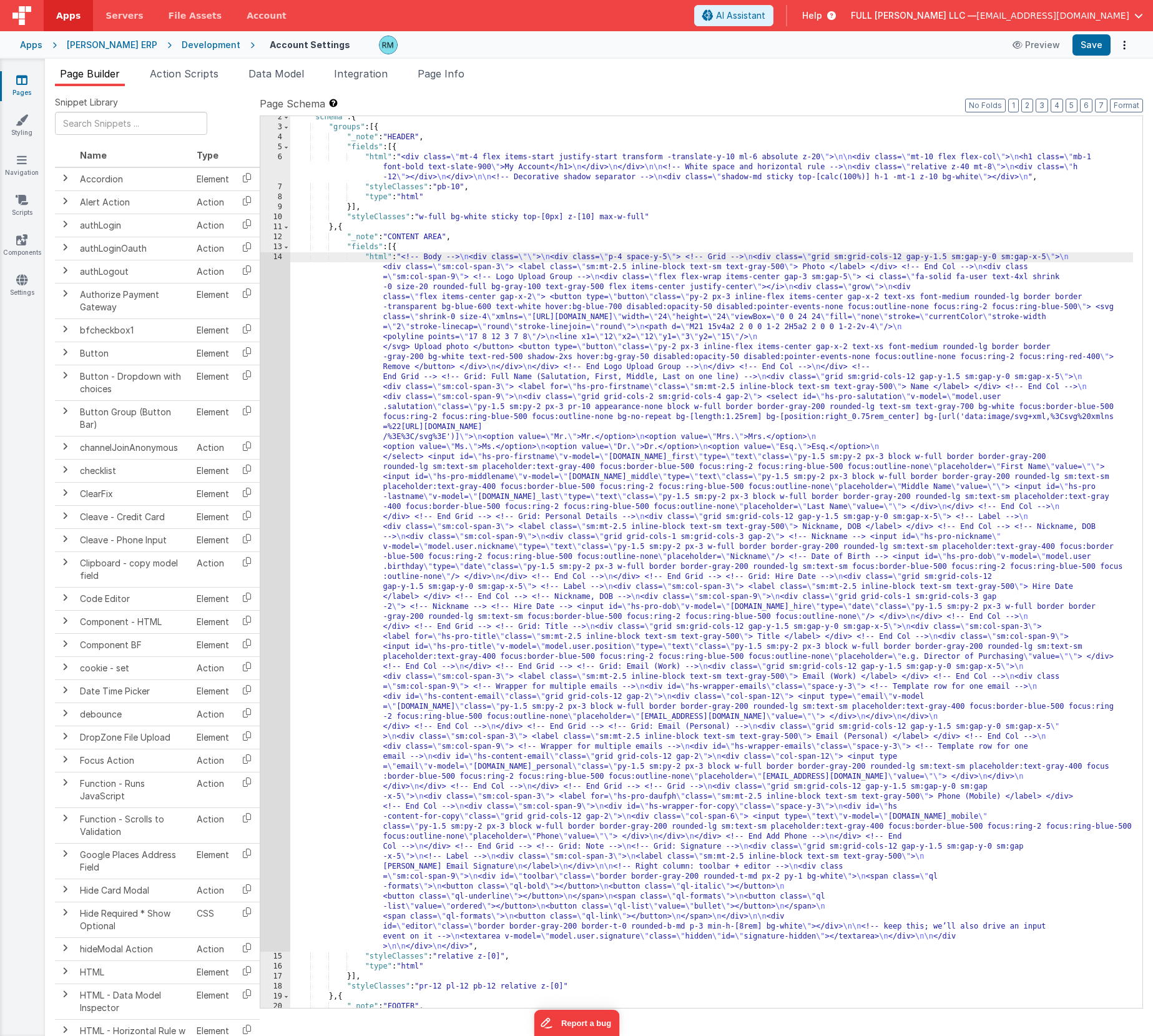
click at [279, 257] on div "14" at bounding box center [275, 602] width 30 height 699
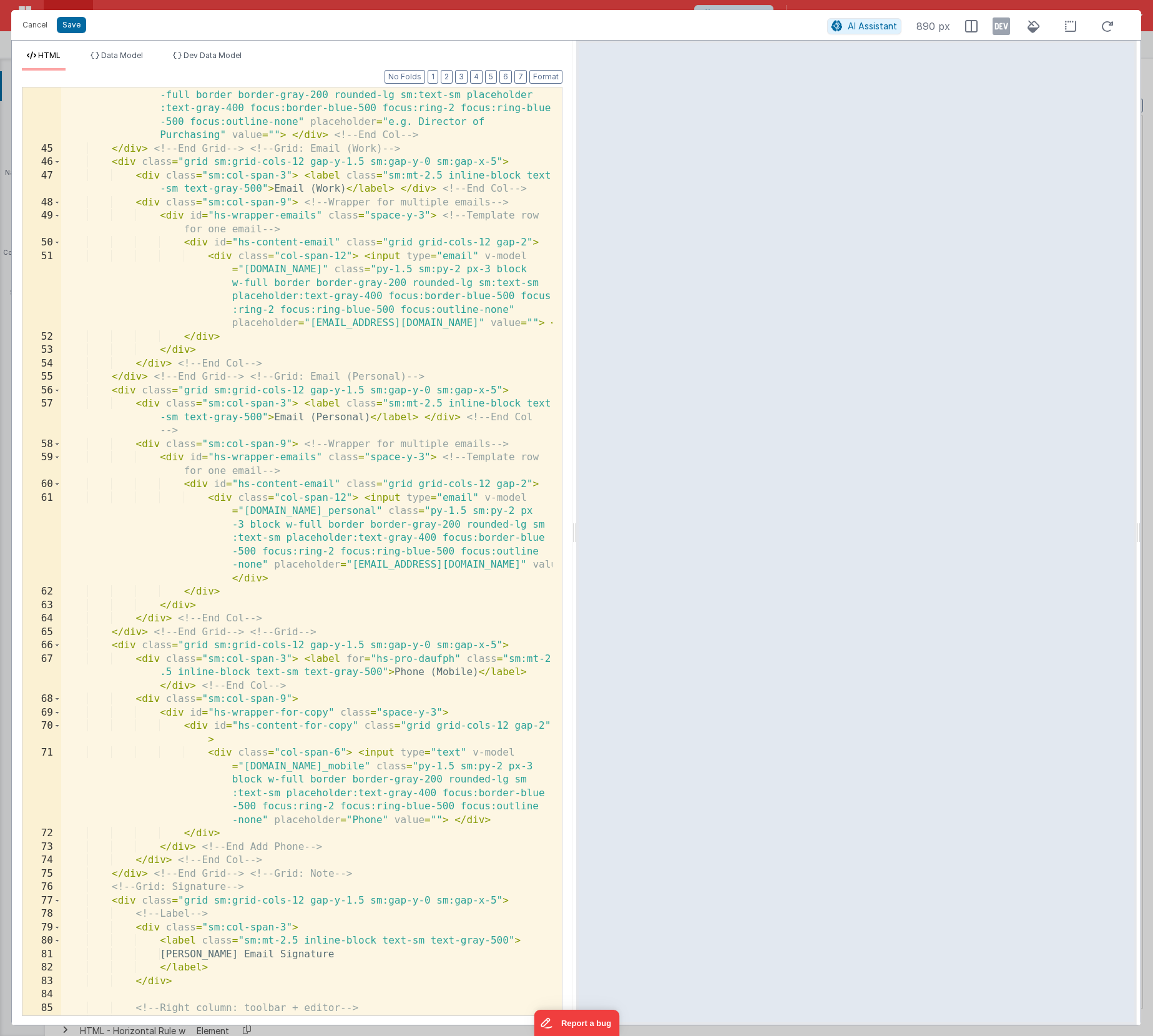
scroll to position [1570, 0]
click at [335, 576] on div "< div class = "sm:col-span-9" > < input id = "hs-pro-title" v-model = "model .u…" at bounding box center [306, 572] width 491 height 1022
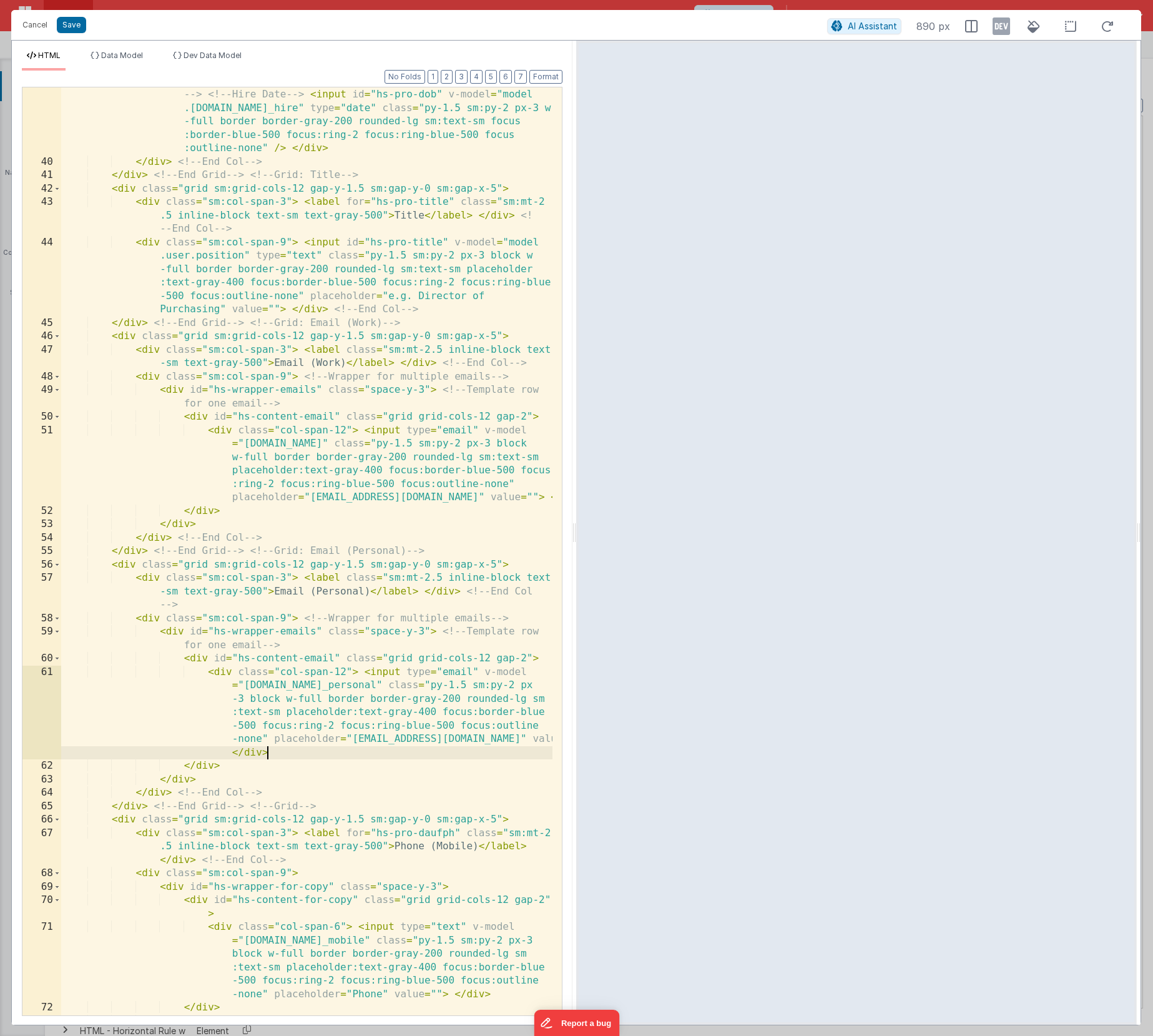
scroll to position [1395, 0]
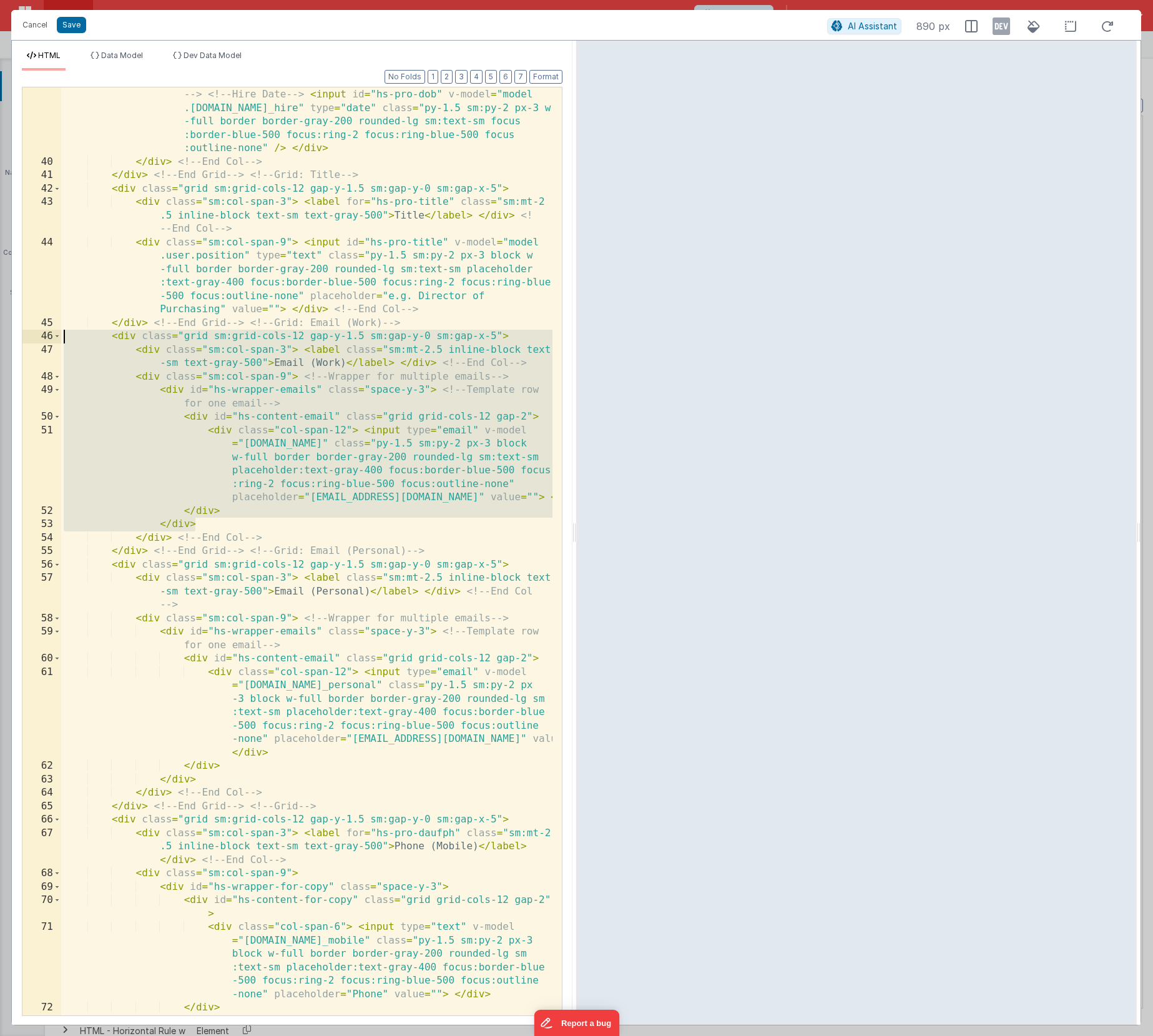
drag, startPoint x: 219, startPoint y: 522, endPoint x: -5, endPoint y: 336, distance: 291.2
click at [0, 336] on html "Cancel Save AI Assistant 890 px HTML Data Model Dev Data Model Format 7 6 5 4 3…" at bounding box center [576, 518] width 1153 height 1036
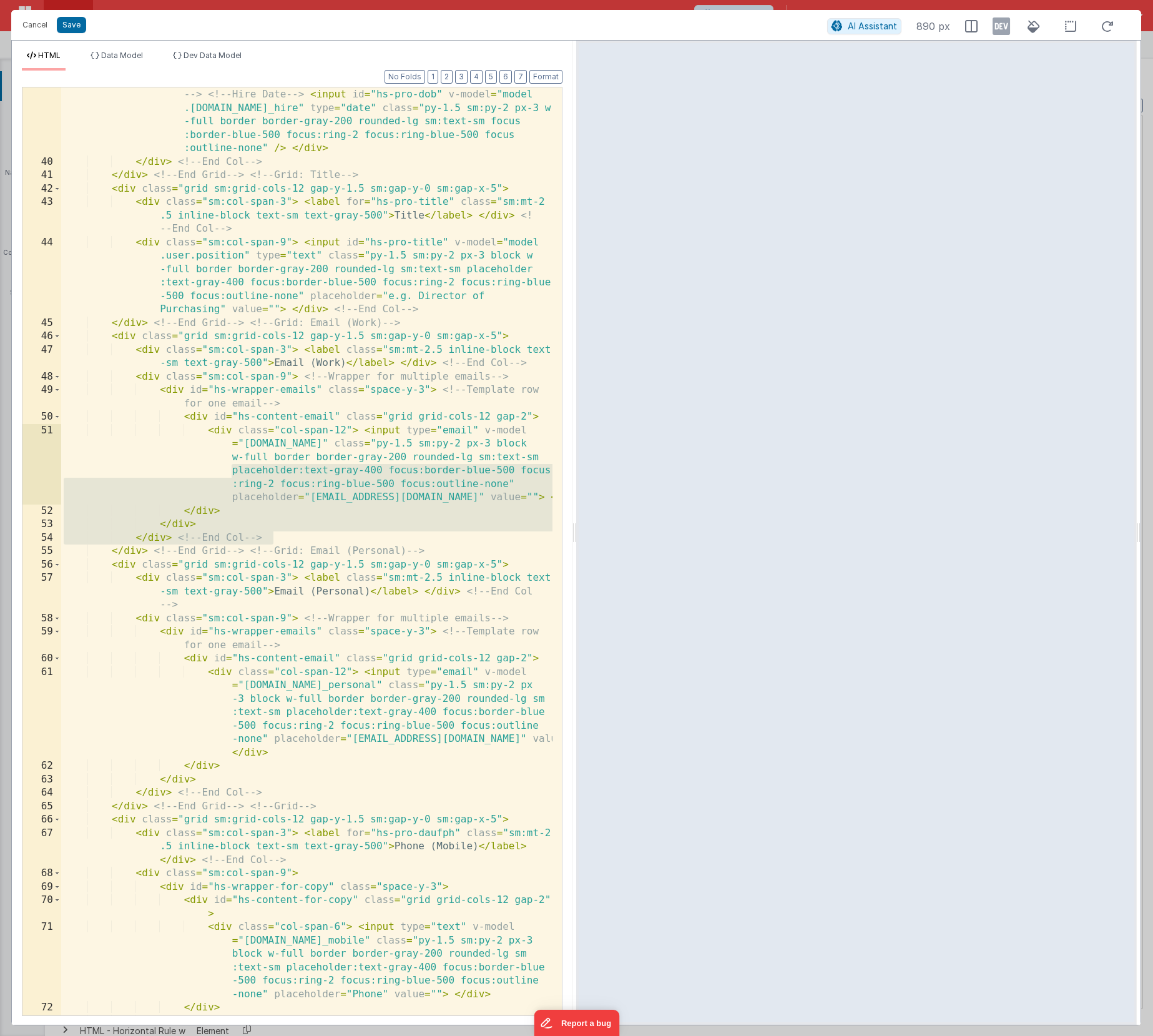
drag, startPoint x: 283, startPoint y: 537, endPoint x: 111, endPoint y: 473, distance: 183.5
click at [111, 473] on div "< div class = "grid grid-cols-1 sm:grid-cols-3 gap-2" > <!-- Nickname --> <!-- …" at bounding box center [306, 586] width 491 height 1022
click at [148, 551] on div "< div class = "grid grid-cols-1 sm:grid-cols-3 gap-2" > <!-- Nickname --> <!-- …" at bounding box center [306, 586] width 491 height 1022
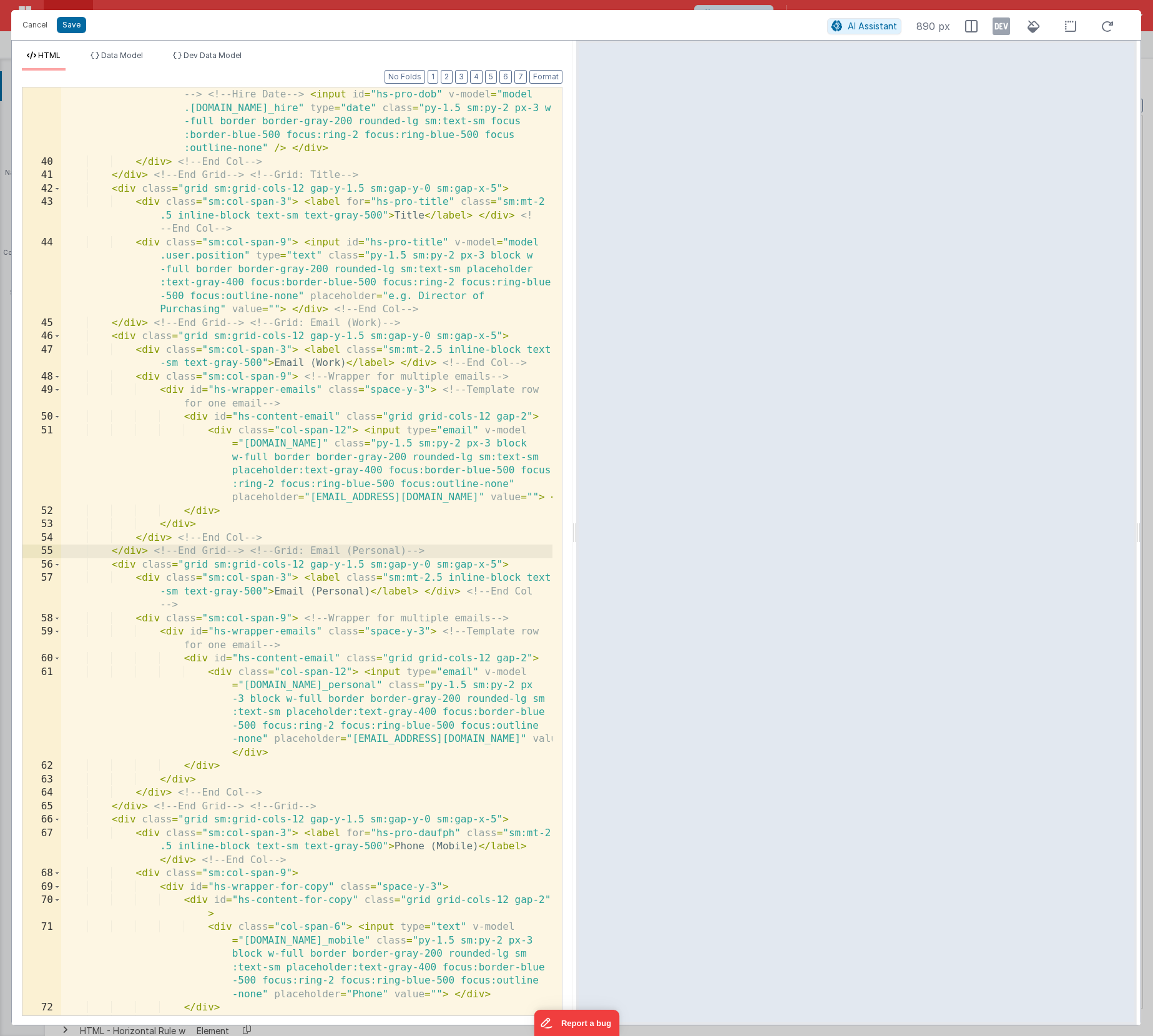
click at [151, 552] on div "< div class = "grid grid-cols-1 sm:grid-cols-3 gap-2" > <!-- Nickname --> <!-- …" at bounding box center [306, 586] width 491 height 1022
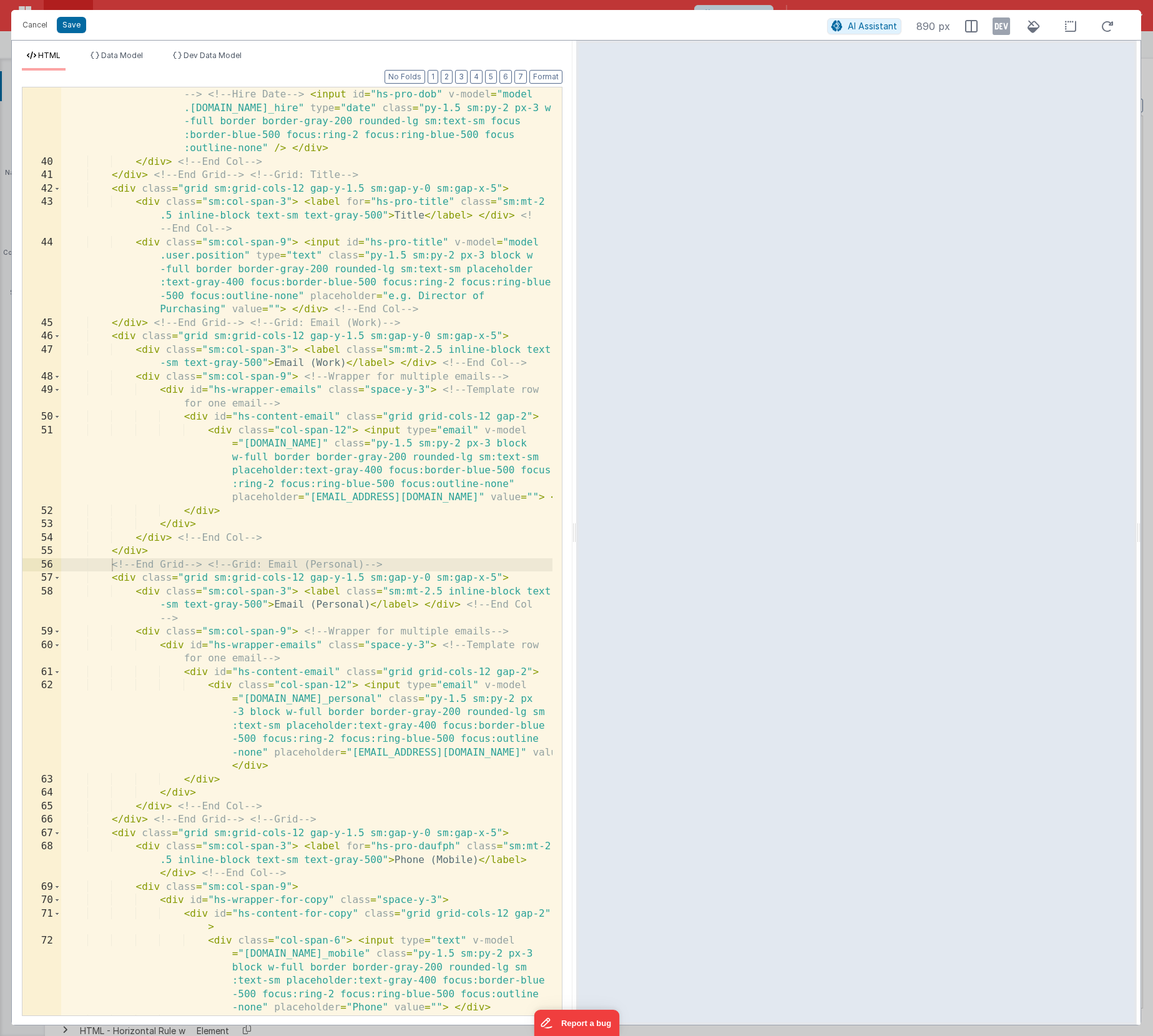
click at [539, 84] on div "Format 7 6 5 4 3 2 1 No Folds 39 40 41 42 43 44 45 46 47 48 49 50 51 52 53 54 5…" at bounding box center [292, 542] width 540 height 944
click at [540, 80] on button "Format" at bounding box center [545, 76] width 33 height 14
drag, startPoint x: 151, startPoint y: 548, endPoint x: 131, endPoint y: 549, distance: 20.0
click at [131, 549] on div "< div class = "grid grid-cols-1 sm:grid-cols-3 gap-2" > <!-- Nickname --> <!-- …" at bounding box center [306, 586] width 491 height 1022
click at [222, 545] on div "< div class = "grid grid-cols-1 sm:grid-cols-3 gap-2" > <!-- Nickname --> <!-- …" at bounding box center [306, 586] width 491 height 1022
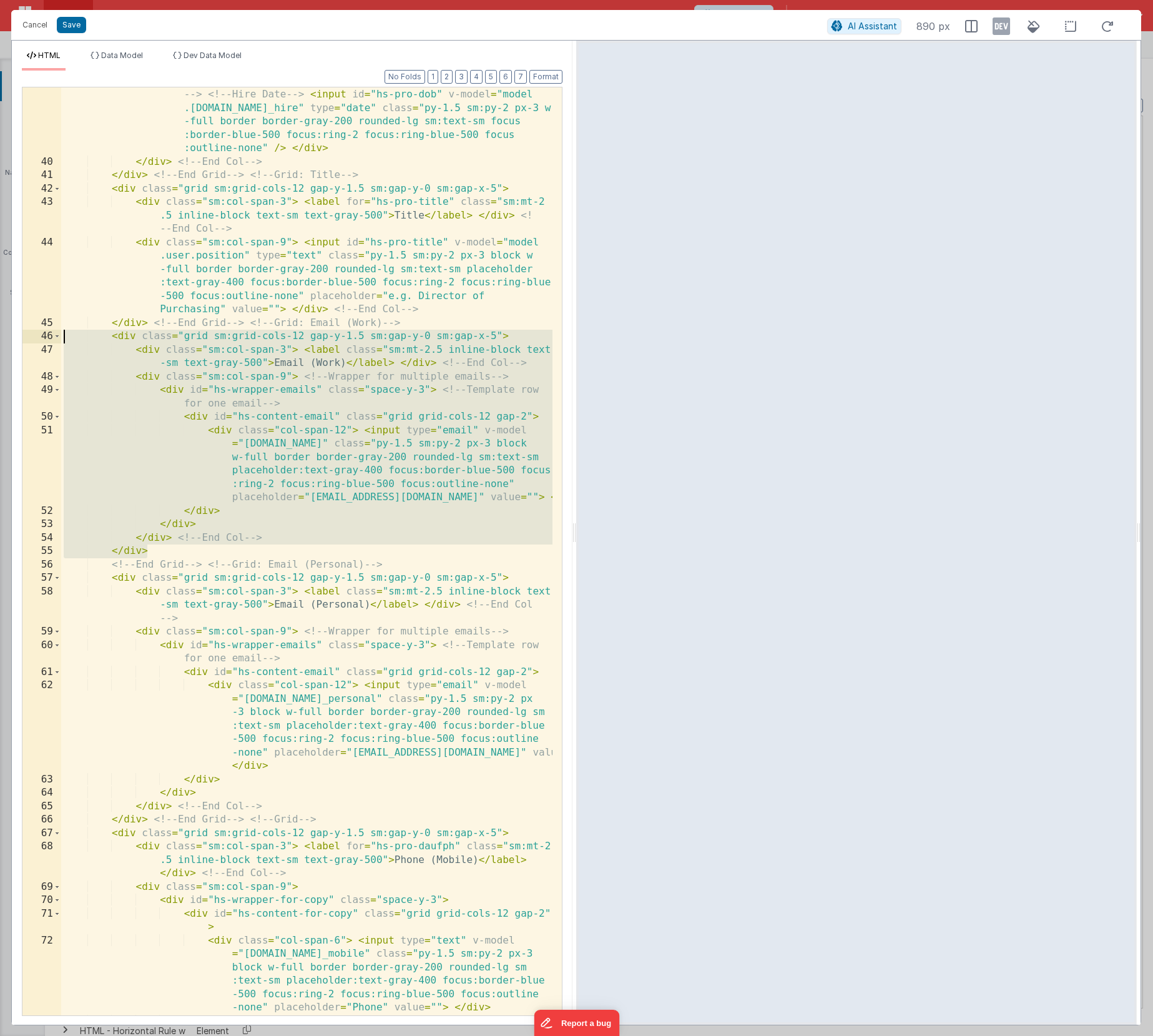
drag, startPoint x: 177, startPoint y: 541, endPoint x: -37, endPoint y: 339, distance: 294.3
click at [0, 339] on html "Cancel Save AI Assistant 890 px HTML Data Model Dev Data Model Format 7 6 5 4 3…" at bounding box center [576, 518] width 1153 height 1036
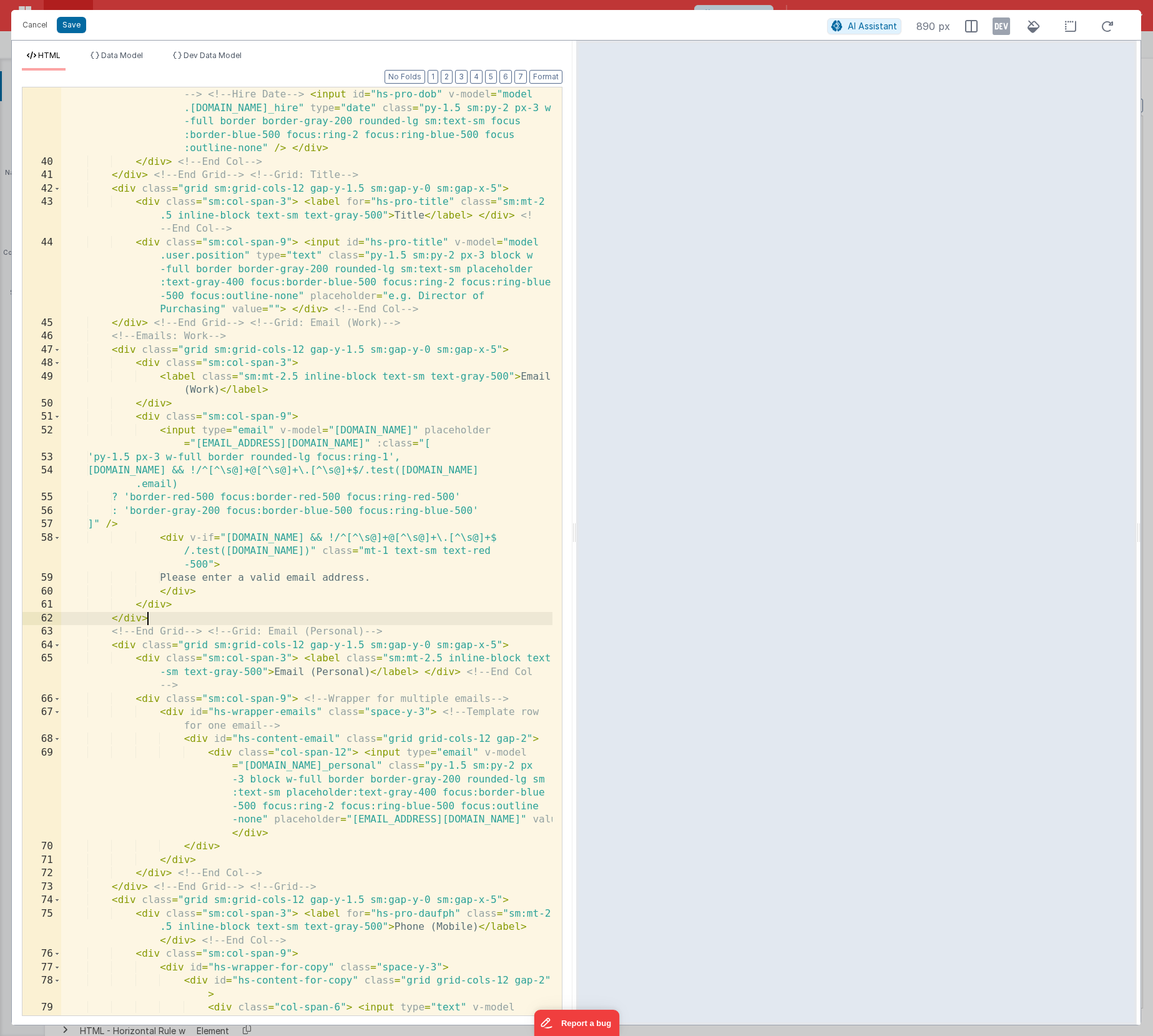
click at [411, 430] on div "< div class = "grid grid-cols-1 sm:grid-cols-3 gap-2" > <!-- Nickname --> <!-- …" at bounding box center [306, 619] width 491 height 1089
click at [237, 444] on div "< div class = "grid grid-cols-1 sm:grid-cols-3 gap-2" > <!-- Nickname --> <!-- …" at bounding box center [306, 619] width 491 height 1089
drag, startPoint x: 237, startPoint y: 444, endPoint x: 203, endPoint y: 442, distance: 34.1
click at [203, 442] on div "< div class = "grid grid-cols-1 sm:grid-cols-3 gap-2" > <!-- Nickname --> <!-- …" at bounding box center [306, 619] width 491 height 1089
click at [267, 445] on div "< div class = "grid grid-cols-1 sm:grid-cols-3 gap-2" > <!-- Nickname --> <!-- …" at bounding box center [306, 619] width 491 height 1089
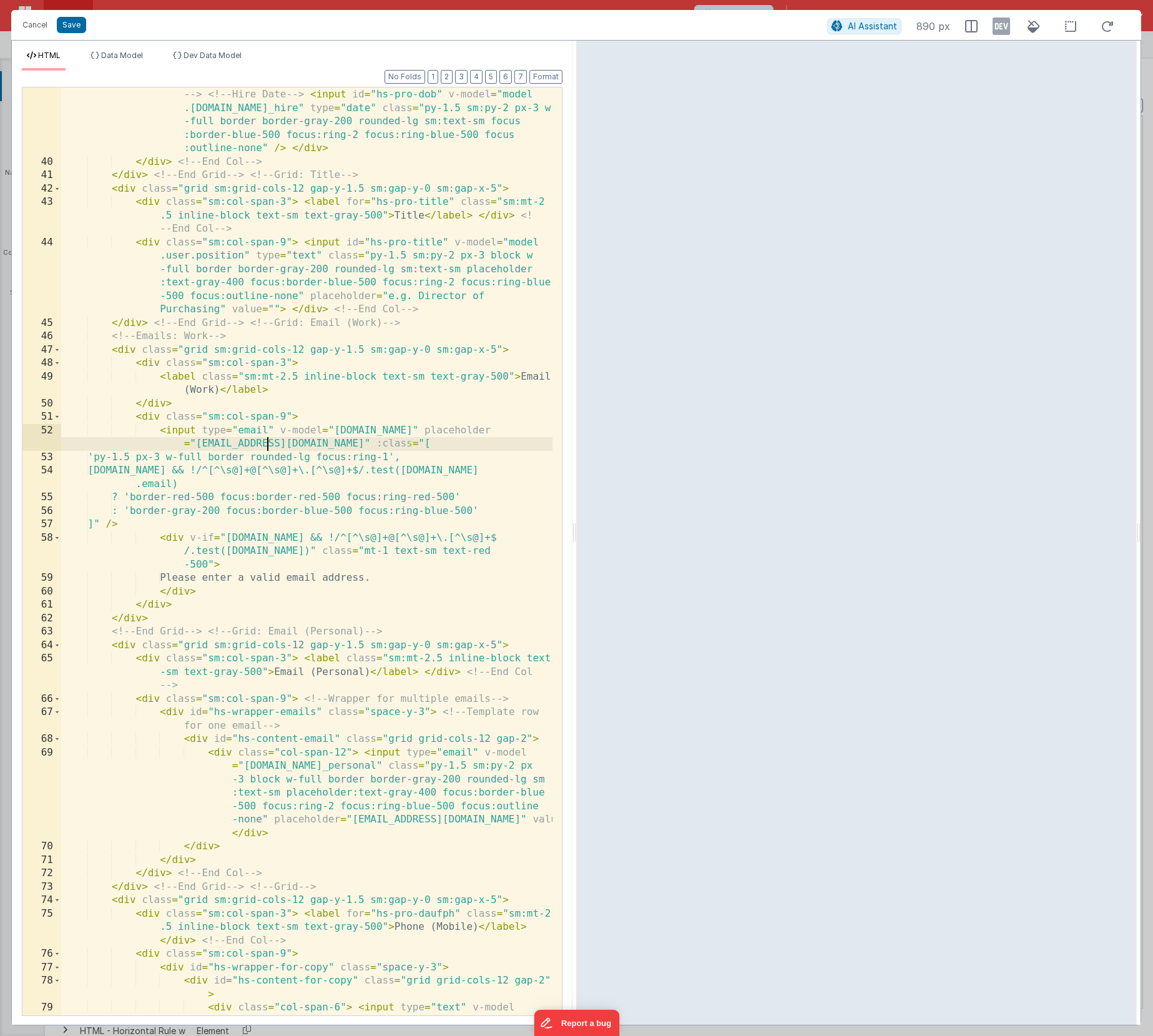
click at [246, 445] on div "< div class = "grid grid-cols-1 sm:grid-cols-3 gap-2" > <!-- Nickname --> <!-- …" at bounding box center [306, 619] width 491 height 1089
click at [264, 442] on div "< div class = "grid grid-cols-1 sm:grid-cols-3 gap-2" > <!-- Nickname --> <!-- …" at bounding box center [306, 619] width 491 height 1089
click at [189, 472] on div "< div class = "grid grid-cols-1 sm:grid-cols-3 gap-2" > <!-- Nickname --> <!-- …" at bounding box center [306, 619] width 491 height 1089
click at [519, 473] on div "< div class = "grid grid-cols-1 sm:grid-cols-3 gap-2" > <!-- Nickname --> <!-- …" at bounding box center [306, 619] width 491 height 1089
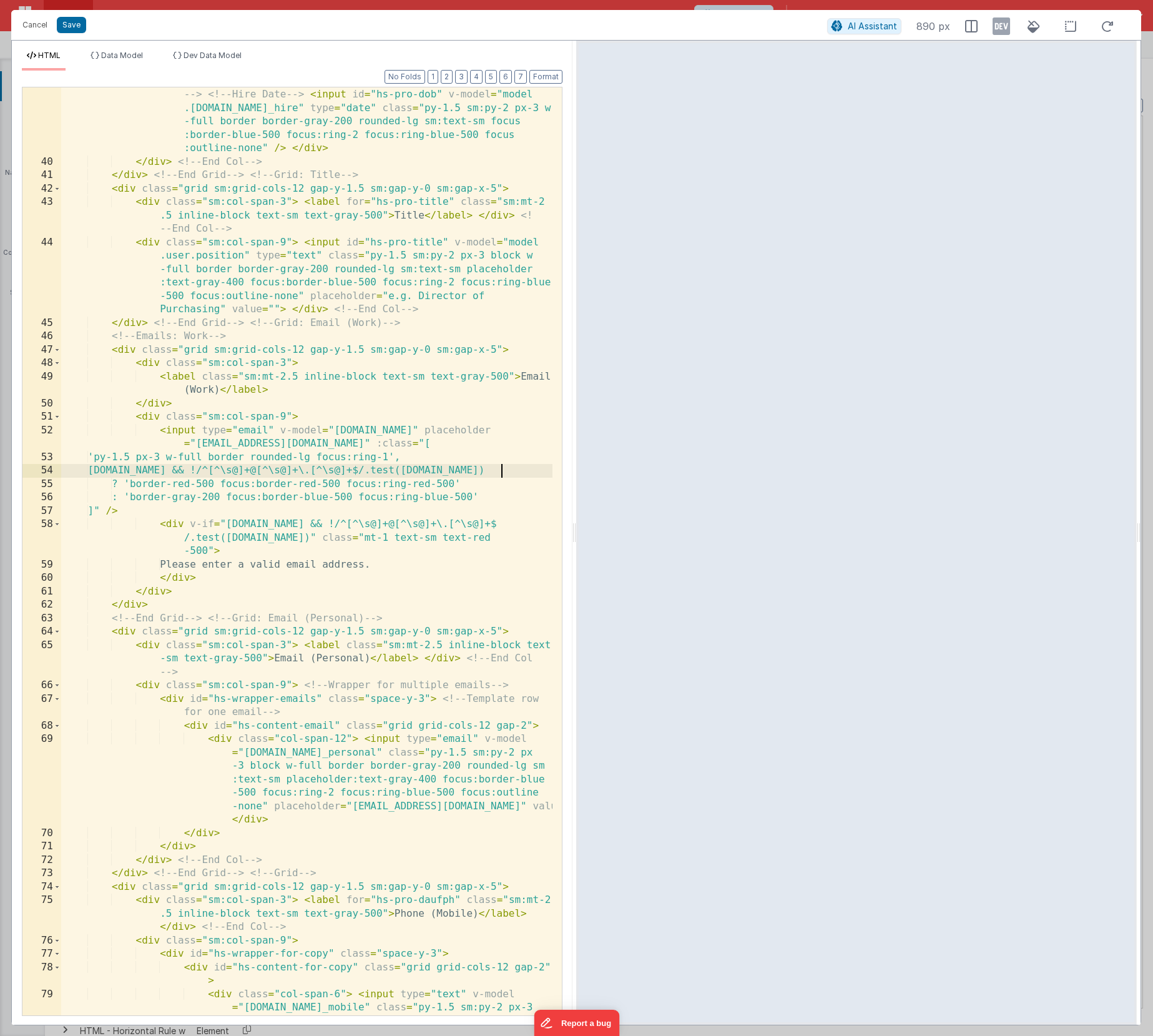
click at [303, 526] on div "< div class = "grid grid-cols-1 sm:grid-cols-3 gap-2" > <!-- Nickname --> <!-- …" at bounding box center [306, 619] width 491 height 1089
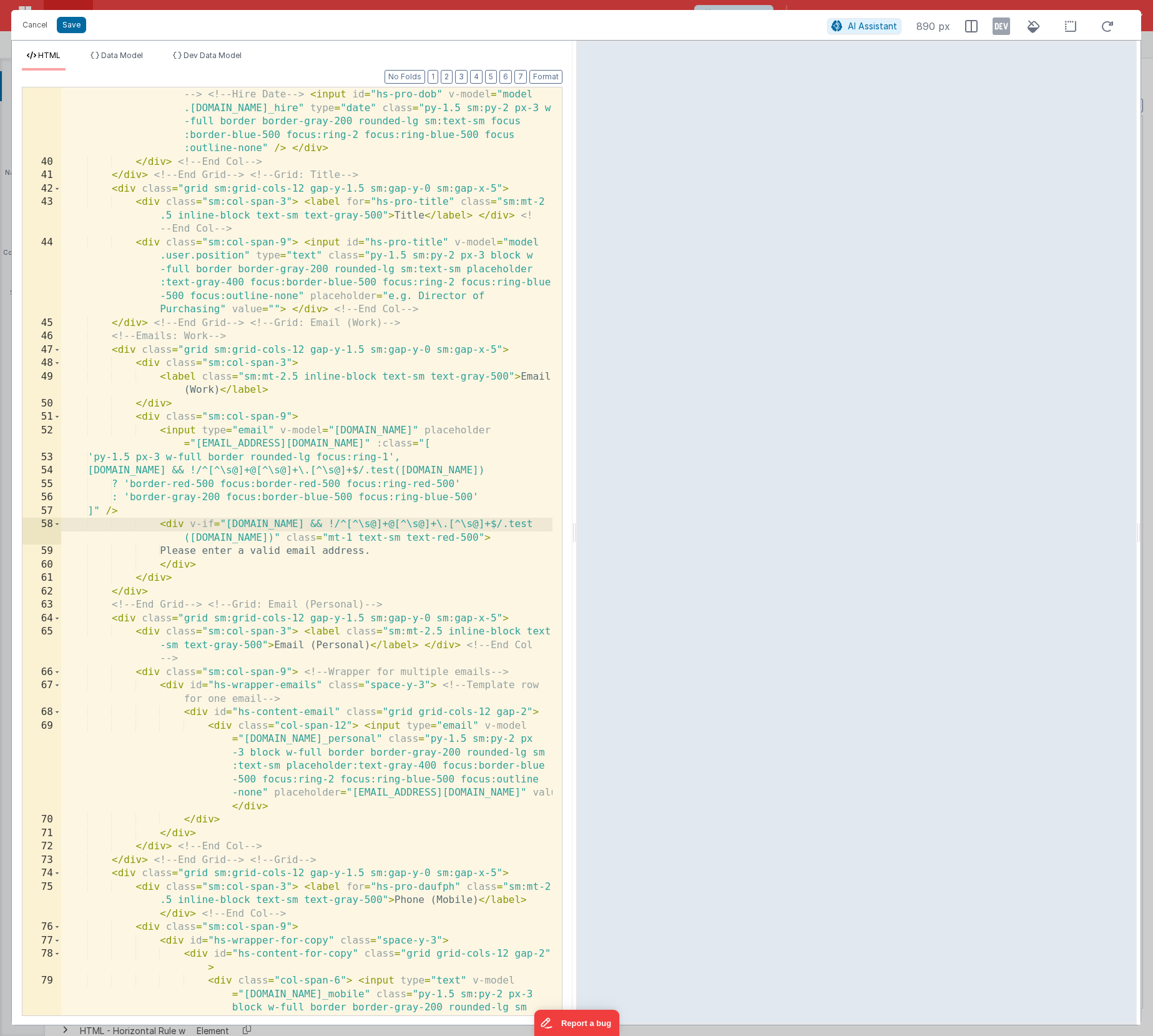
click at [266, 537] on div "< div class = "grid grid-cols-1 sm:grid-cols-3 gap-2" > <!-- Nickname --> <!-- …" at bounding box center [306, 619] width 491 height 1089
click at [533, 82] on button "Format" at bounding box center [545, 76] width 33 height 14
click at [76, 27] on button "Save" at bounding box center [72, 25] width 30 height 16
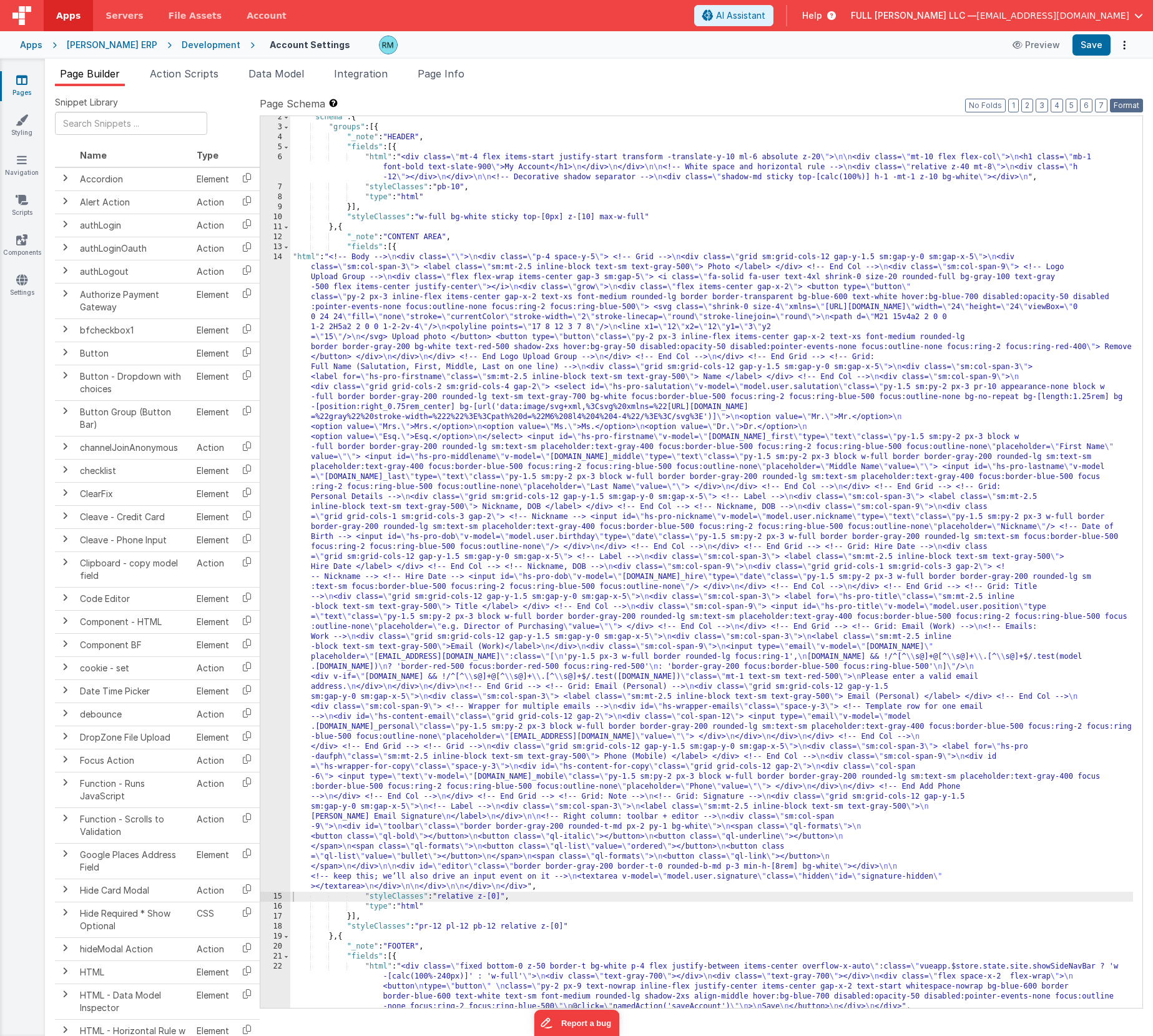
click at [1132, 104] on button "Format" at bounding box center [1126, 105] width 33 height 14
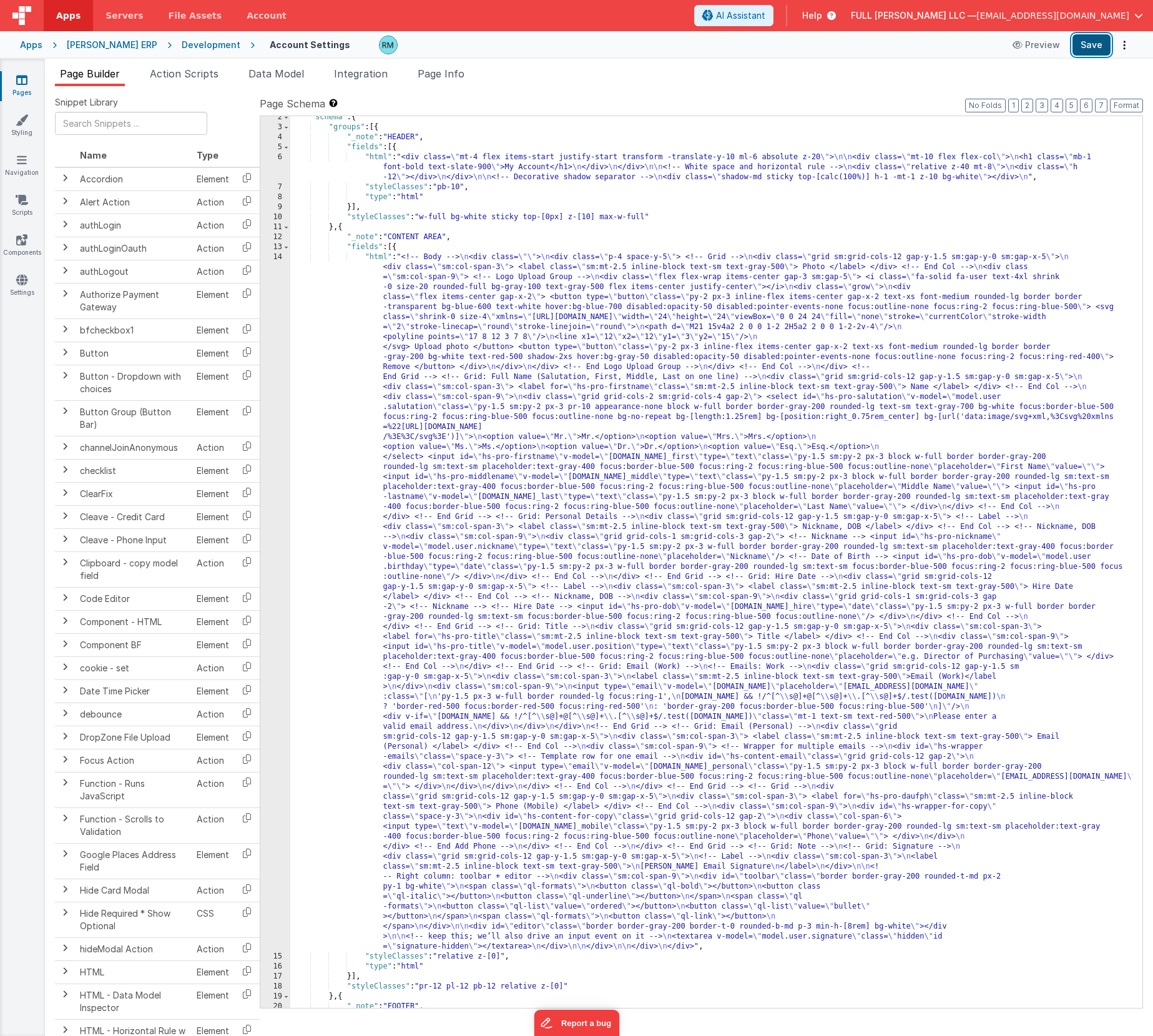
click at [1095, 47] on button "Save" at bounding box center [1091, 45] width 38 height 22
click at [372, 252] on div ""schema" : { "groups" : [{ "_note" : "HEADER" , "fields" : [{ "html" : "<div cl…" at bounding box center [712, 568] width 843 height 911
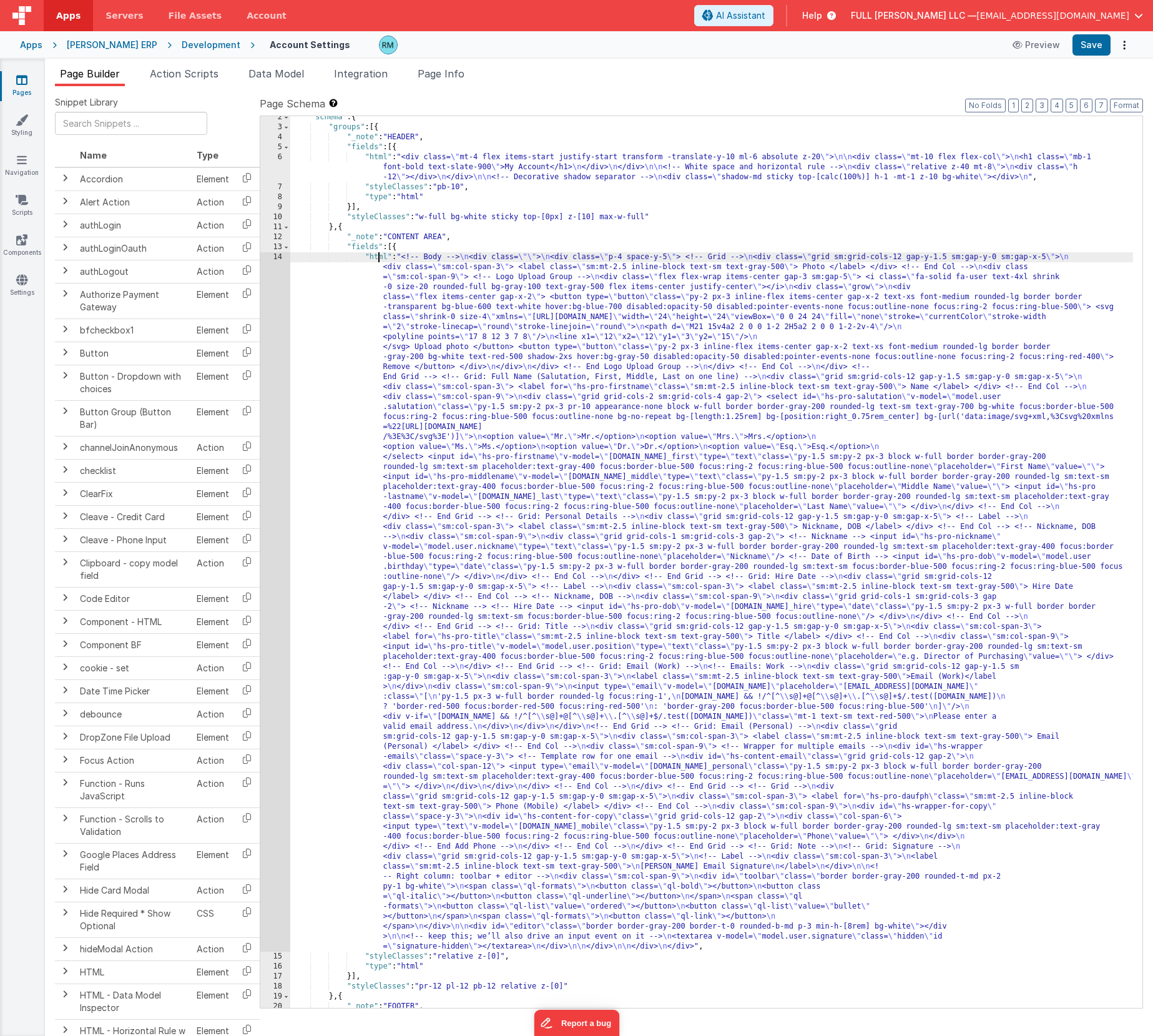
click at [379, 256] on div ""schema" : { "groups" : [{ "_note" : "HEADER" , "fields" : [{ "html" : "<div cl…" at bounding box center [712, 568] width 843 height 911
click at [280, 257] on div "14" at bounding box center [275, 602] width 30 height 699
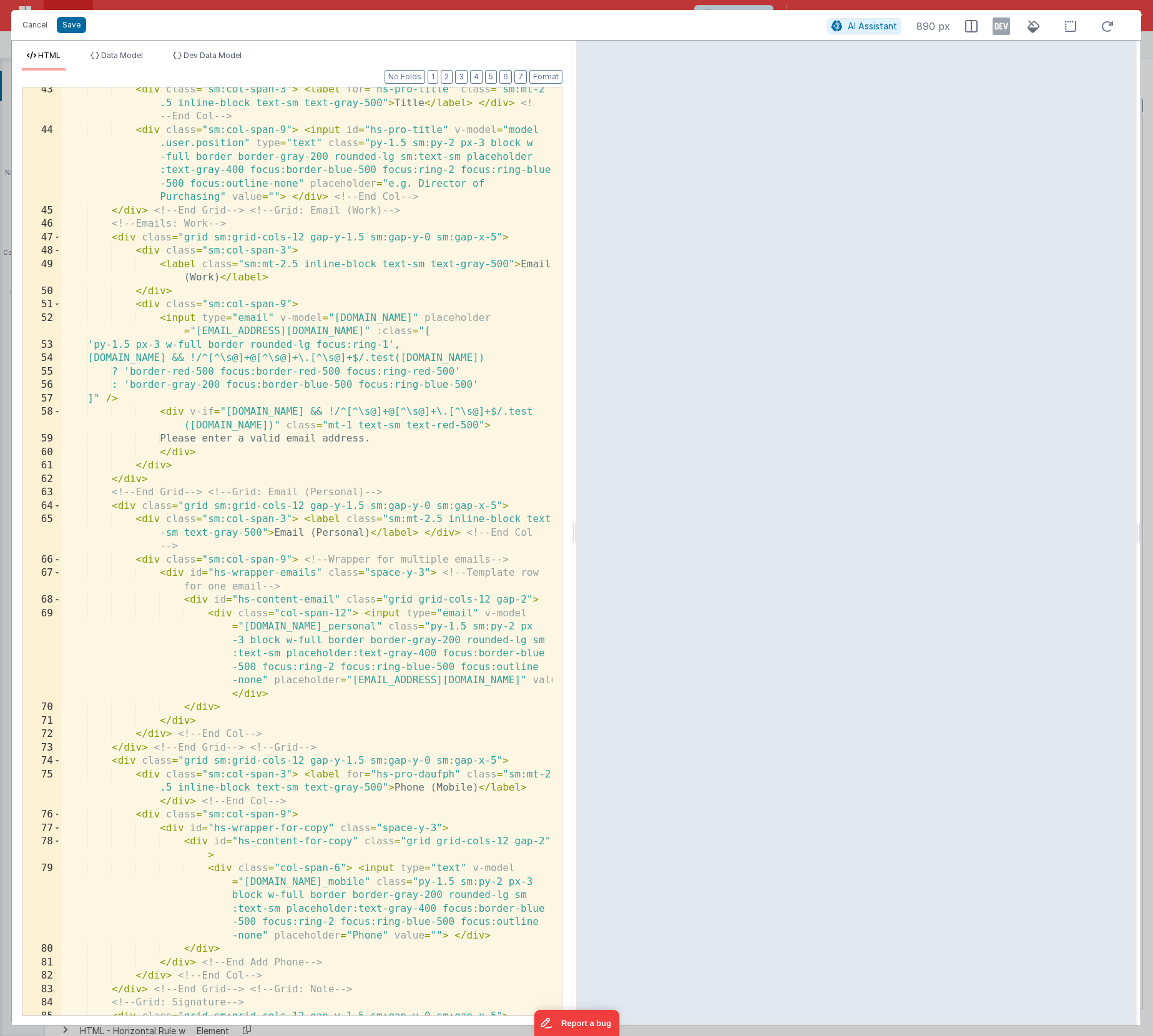
scroll to position [0, 0]
drag, startPoint x: 206, startPoint y: 521, endPoint x: 277, endPoint y: 521, distance: 71.0
click at [277, 521] on div "< div class = "sm:col-span-3" > < label for = "hs-pro-title" class = "sm:mt-2 .…" at bounding box center [306, 574] width 491 height 981
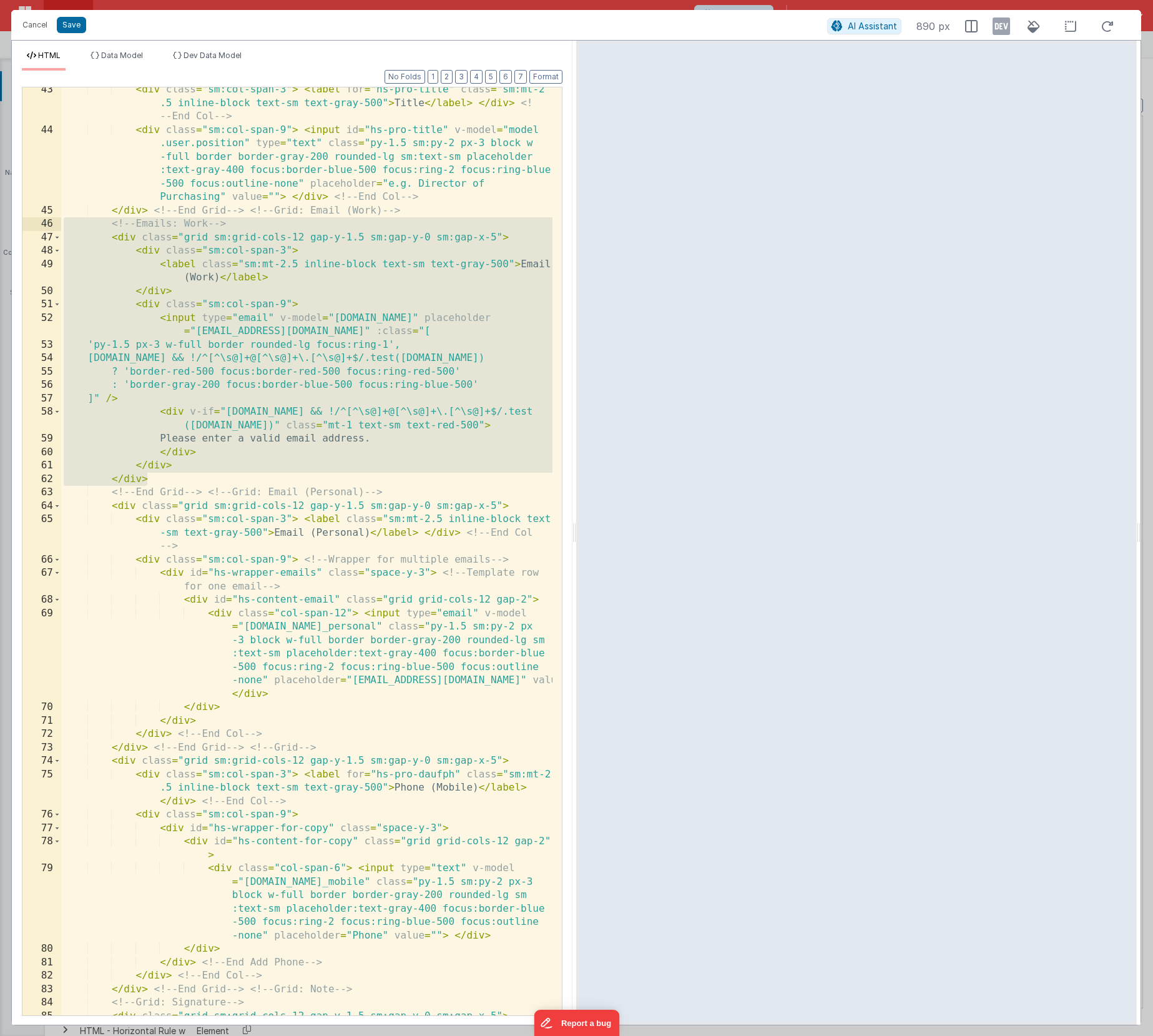
drag, startPoint x: 178, startPoint y: 482, endPoint x: -47, endPoint y: 222, distance: 343.8
click at [0, 222] on html "Cancel Save AI Assistant 890 px HTML Data Model Dev Data Model Format 7 6 5 4 3…" at bounding box center [576, 518] width 1153 height 1036
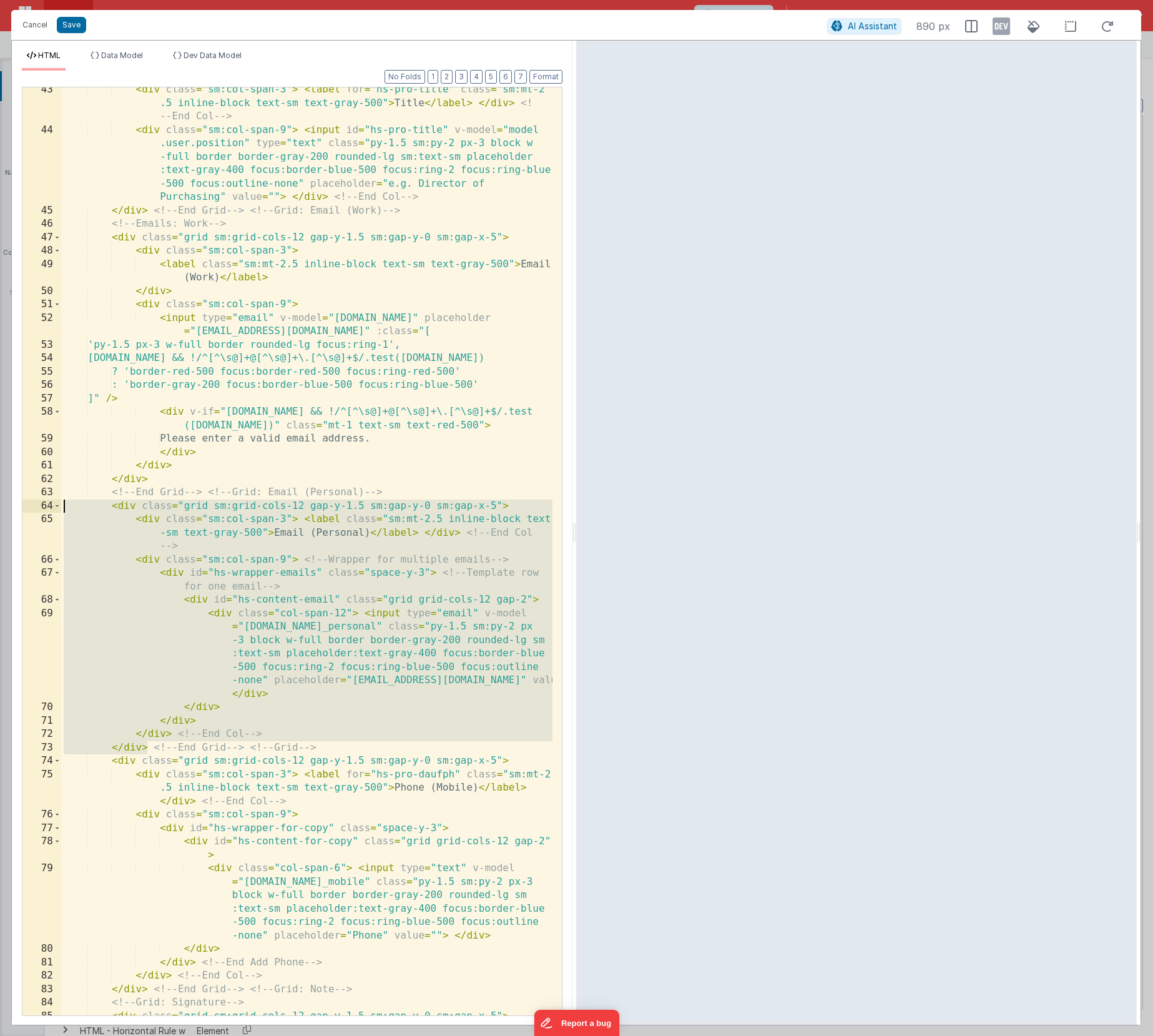
drag, startPoint x: 148, startPoint y: 745, endPoint x: -10, endPoint y: 508, distance: 284.8
click at [0, 508] on html "Cancel Save AI Assistant 890 px HTML Data Model Dev Data Model Format 7 6 5 4 3…" at bounding box center [576, 518] width 1153 height 1036
click at [223, 494] on div "< div class = "sm:col-span-3" > < label for = "hs-pro-title" class = "sm:mt-2 .…" at bounding box center [306, 574] width 491 height 981
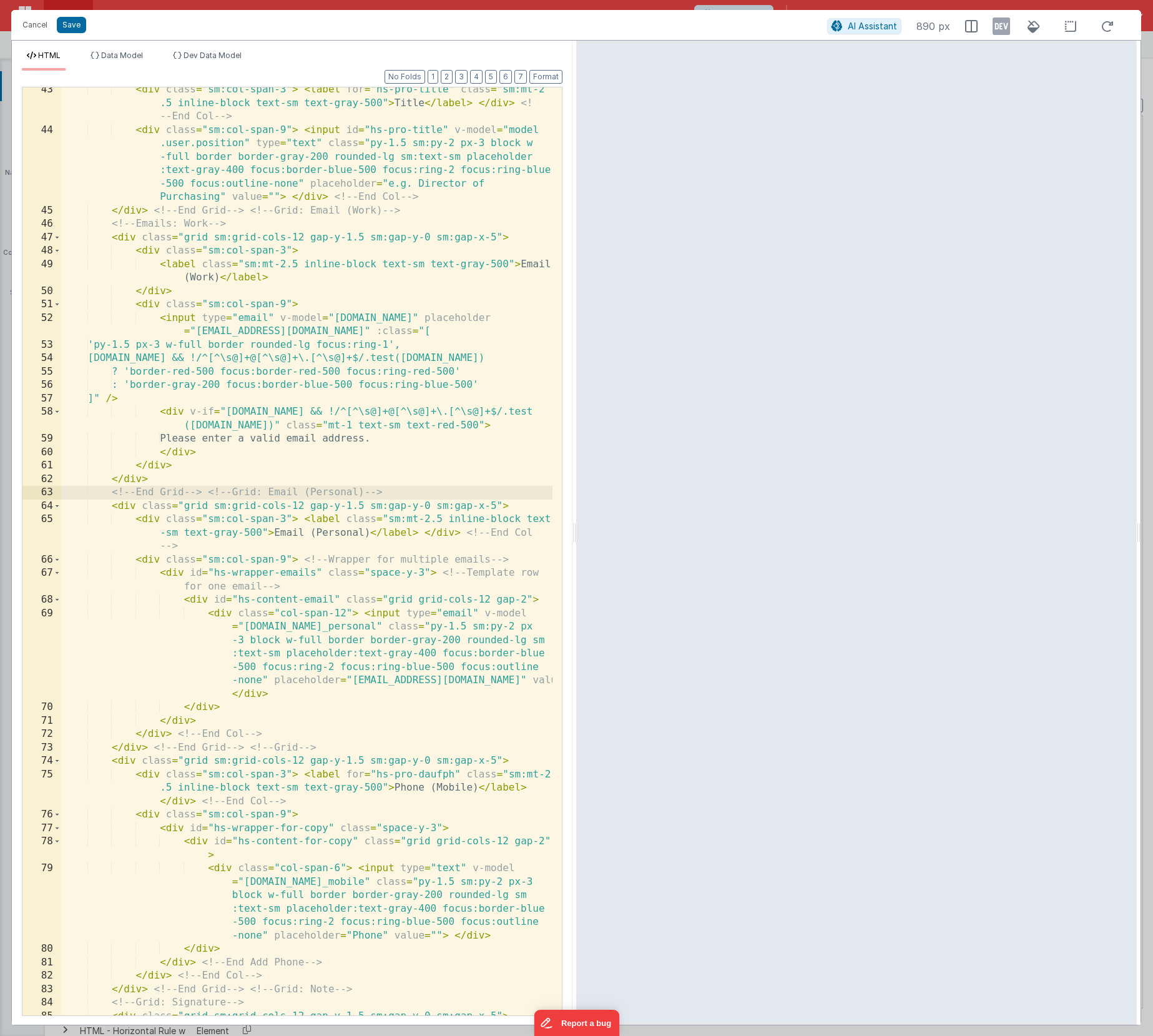
click at [219, 491] on div "< div class = "sm:col-span-3" > < label for = "hs-pro-title" class = "sm:mt-2 .…" at bounding box center [306, 574] width 491 height 981
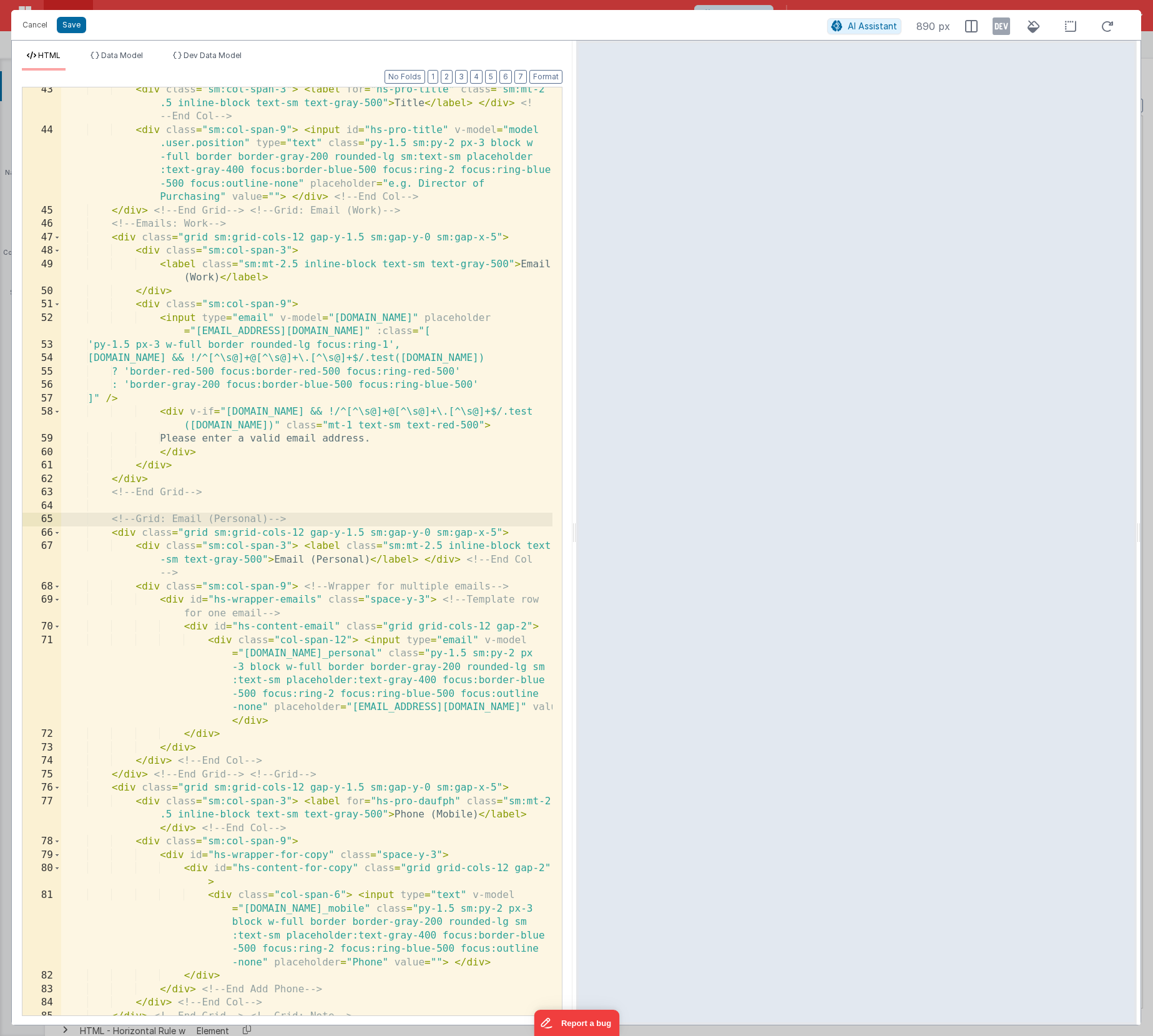
scroll to position [1373, 0]
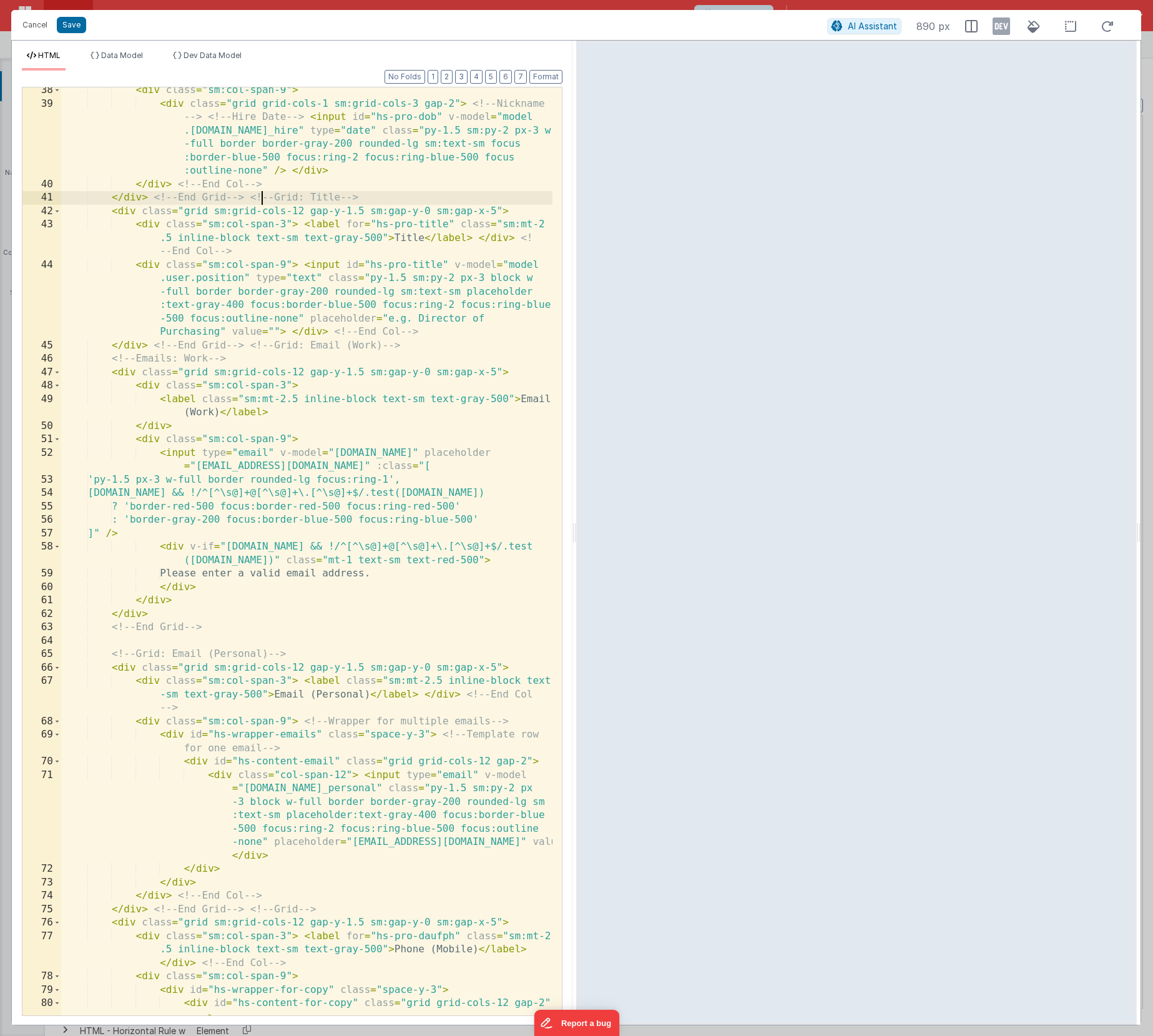
click at [261, 194] on div "< div class = "sm:col-span-9" > < div class = "grid grid-cols-1 sm:grid-cols-3 …" at bounding box center [306, 594] width 491 height 1022
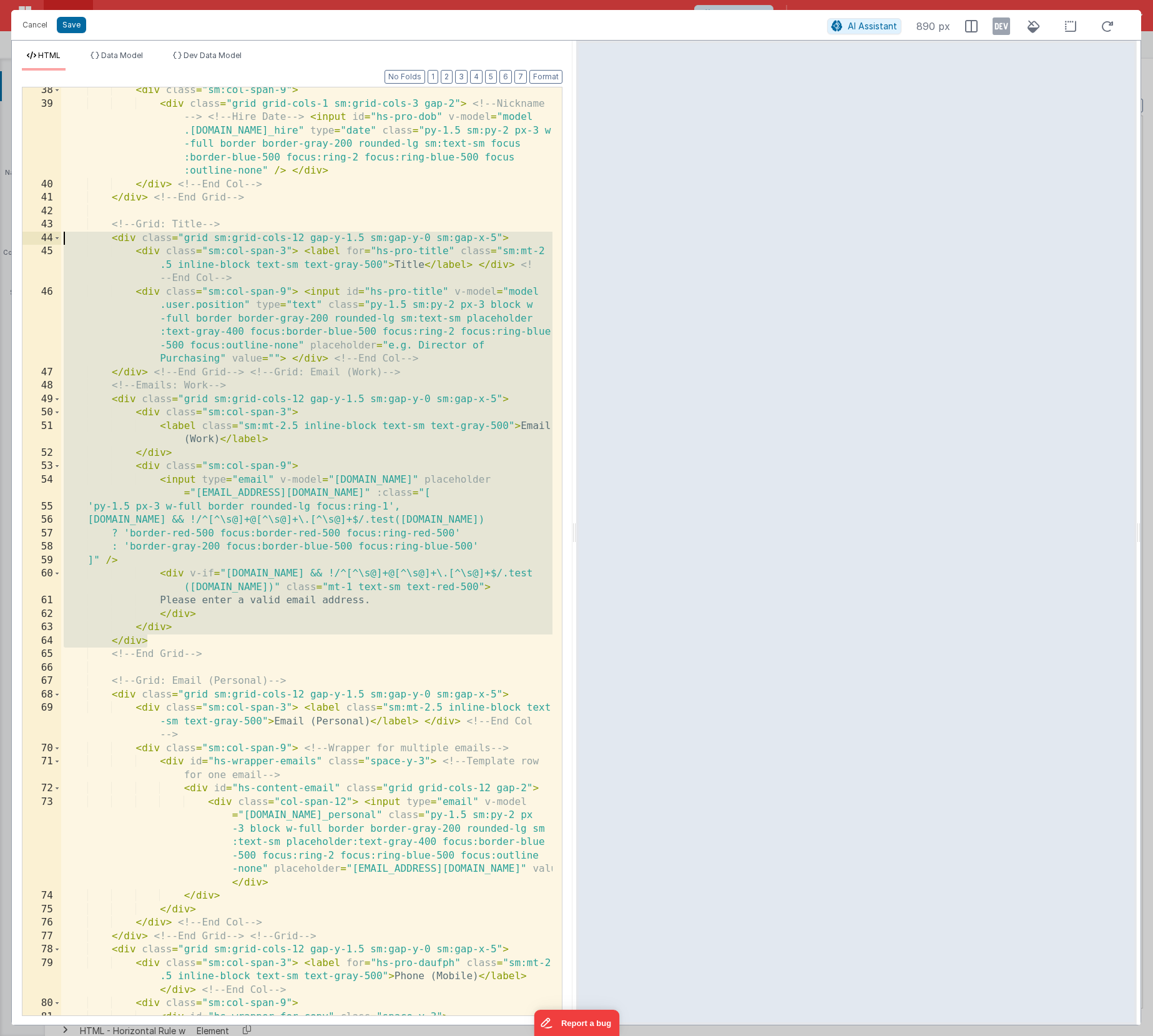
drag, startPoint x: 173, startPoint y: 638, endPoint x: -1, endPoint y: 239, distance: 435.3
click at [0, 239] on html "Cancel Save AI Assistant 890 px HTML Data Model Dev Data Model Format 7 6 5 4 3…" at bounding box center [576, 518] width 1153 height 1036
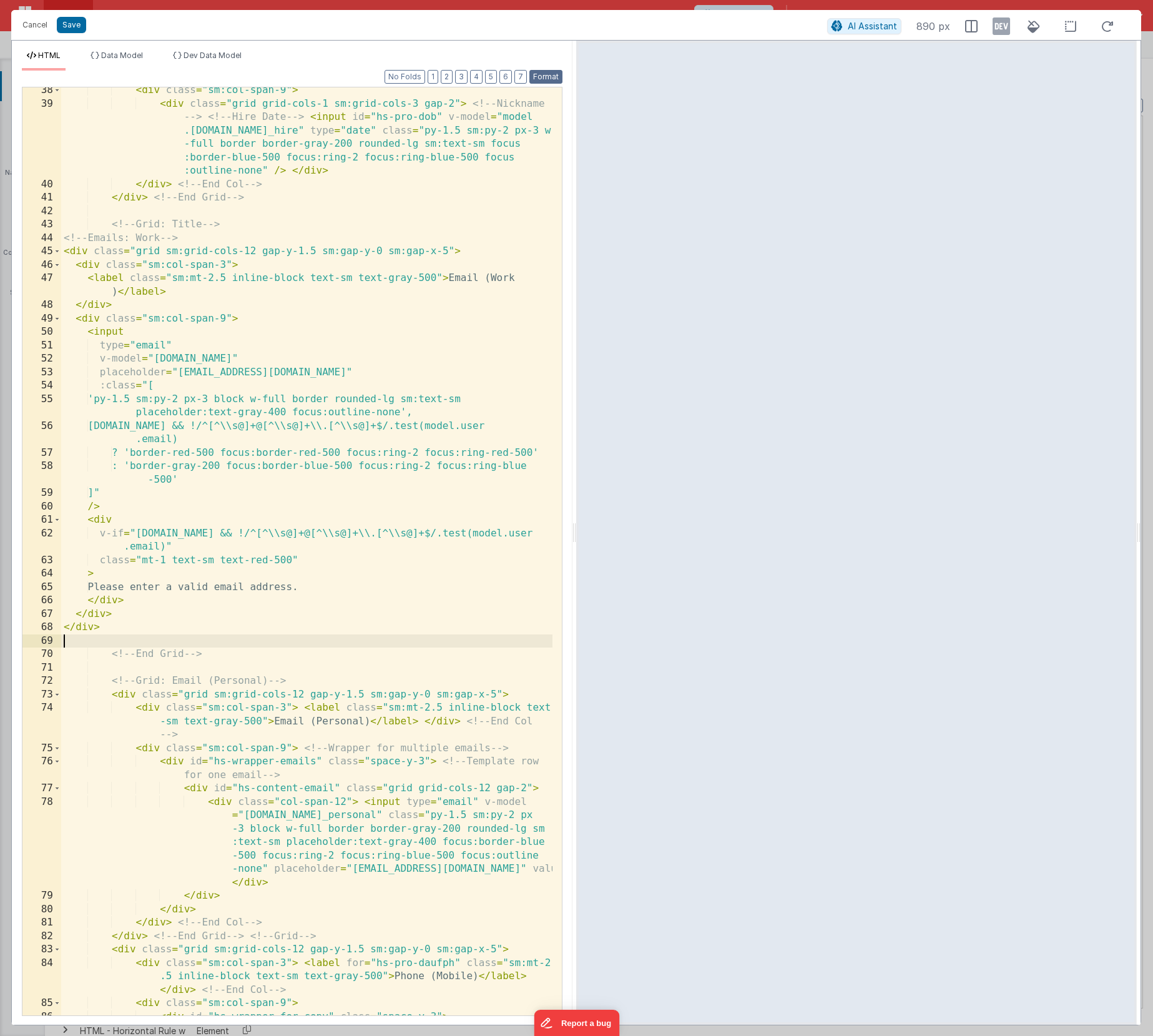
click at [544, 81] on button "Format" at bounding box center [545, 76] width 33 height 14
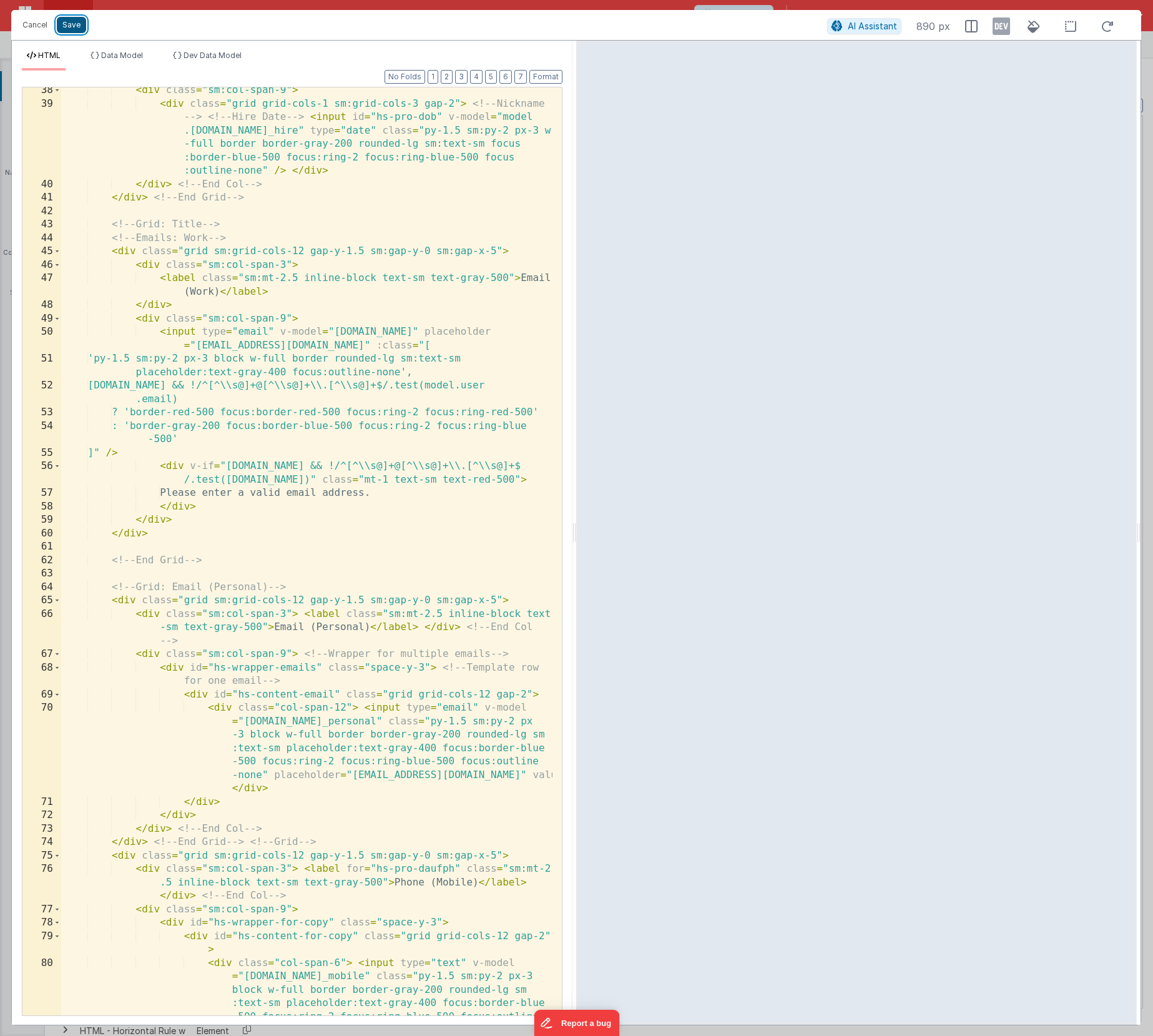
click at [75, 30] on button "Save" at bounding box center [72, 25] width 30 height 16
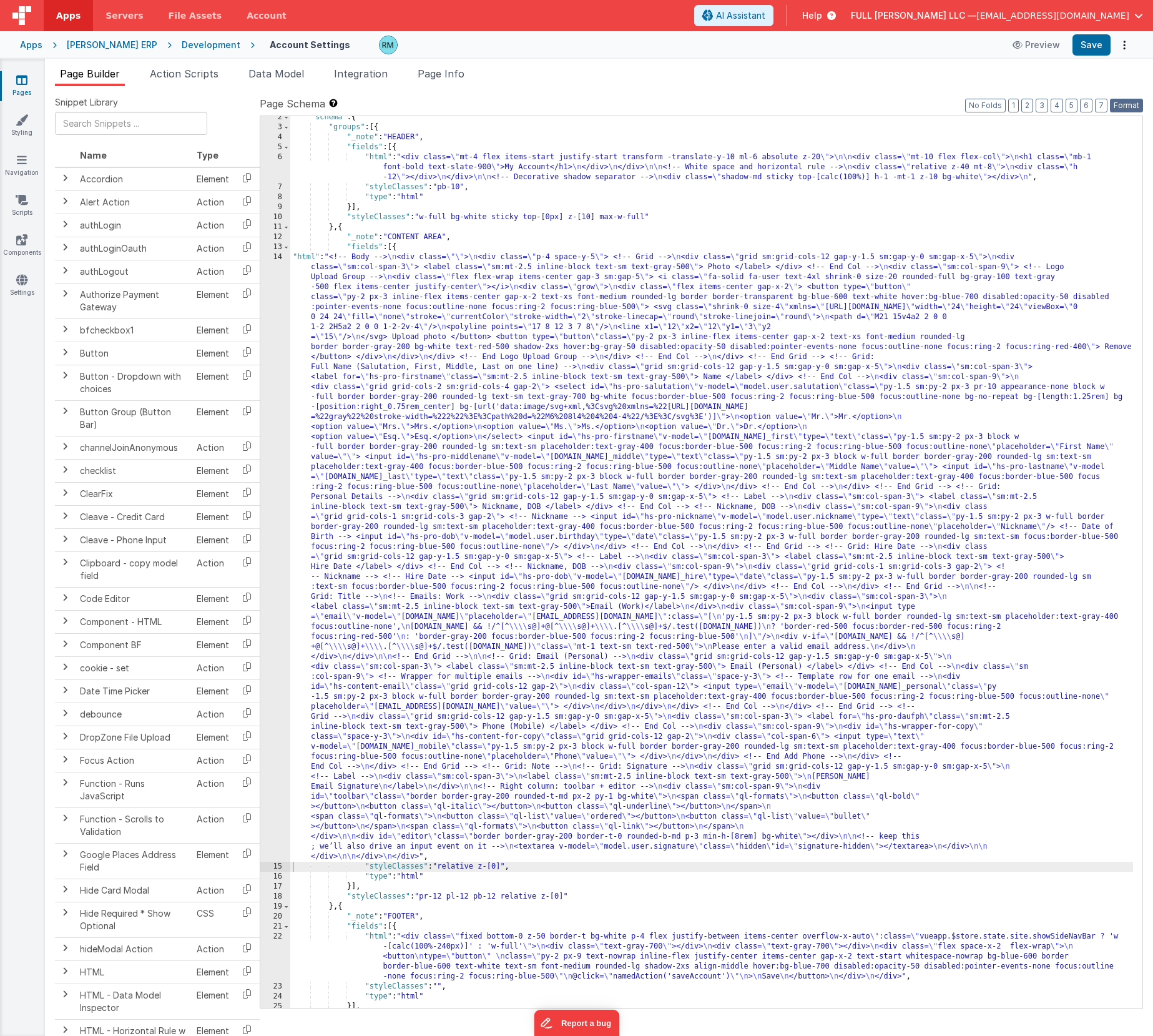
click at [1136, 106] on button "Format" at bounding box center [1126, 105] width 33 height 14
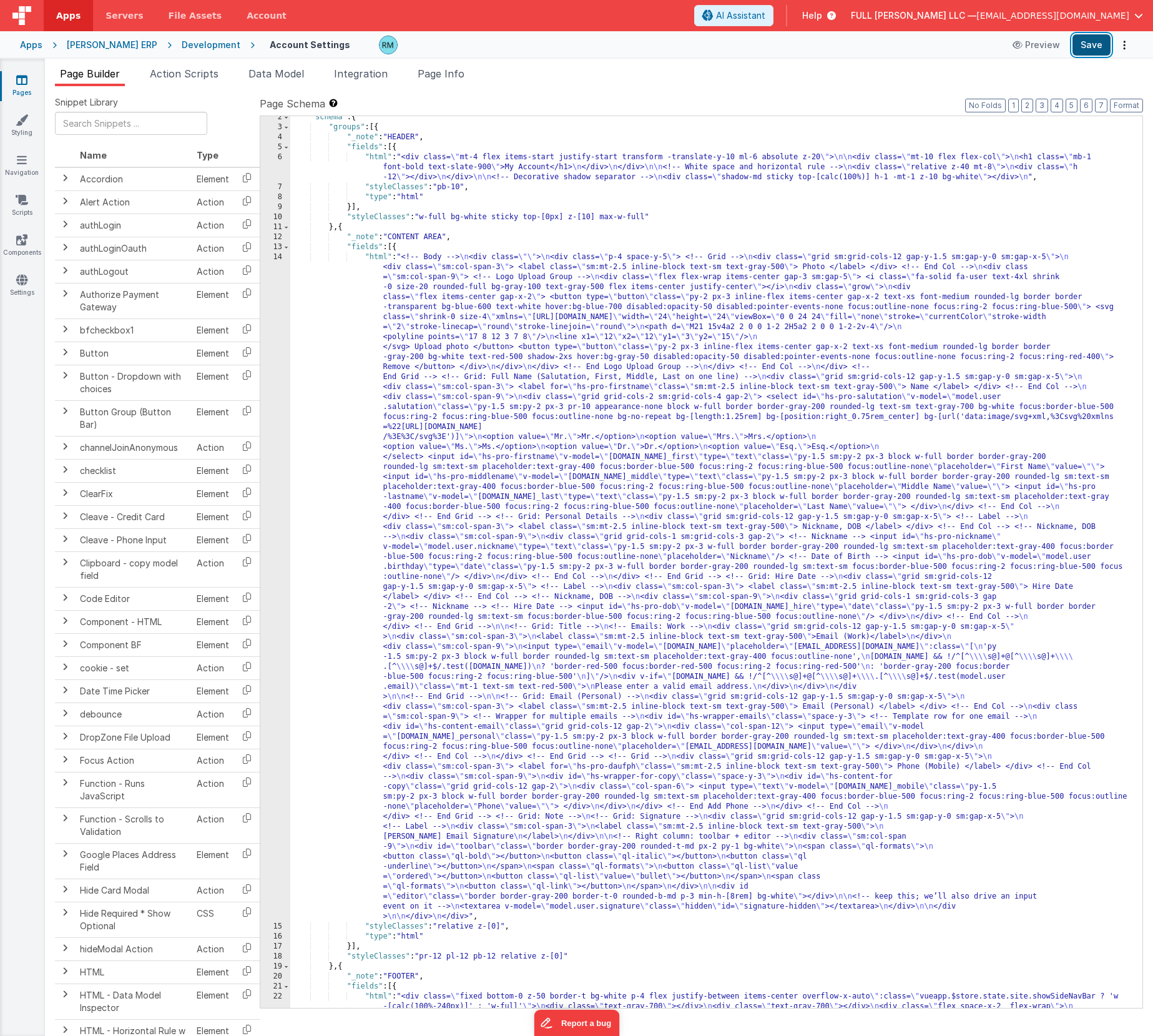
click at [1083, 47] on button "Save" at bounding box center [1091, 45] width 38 height 22
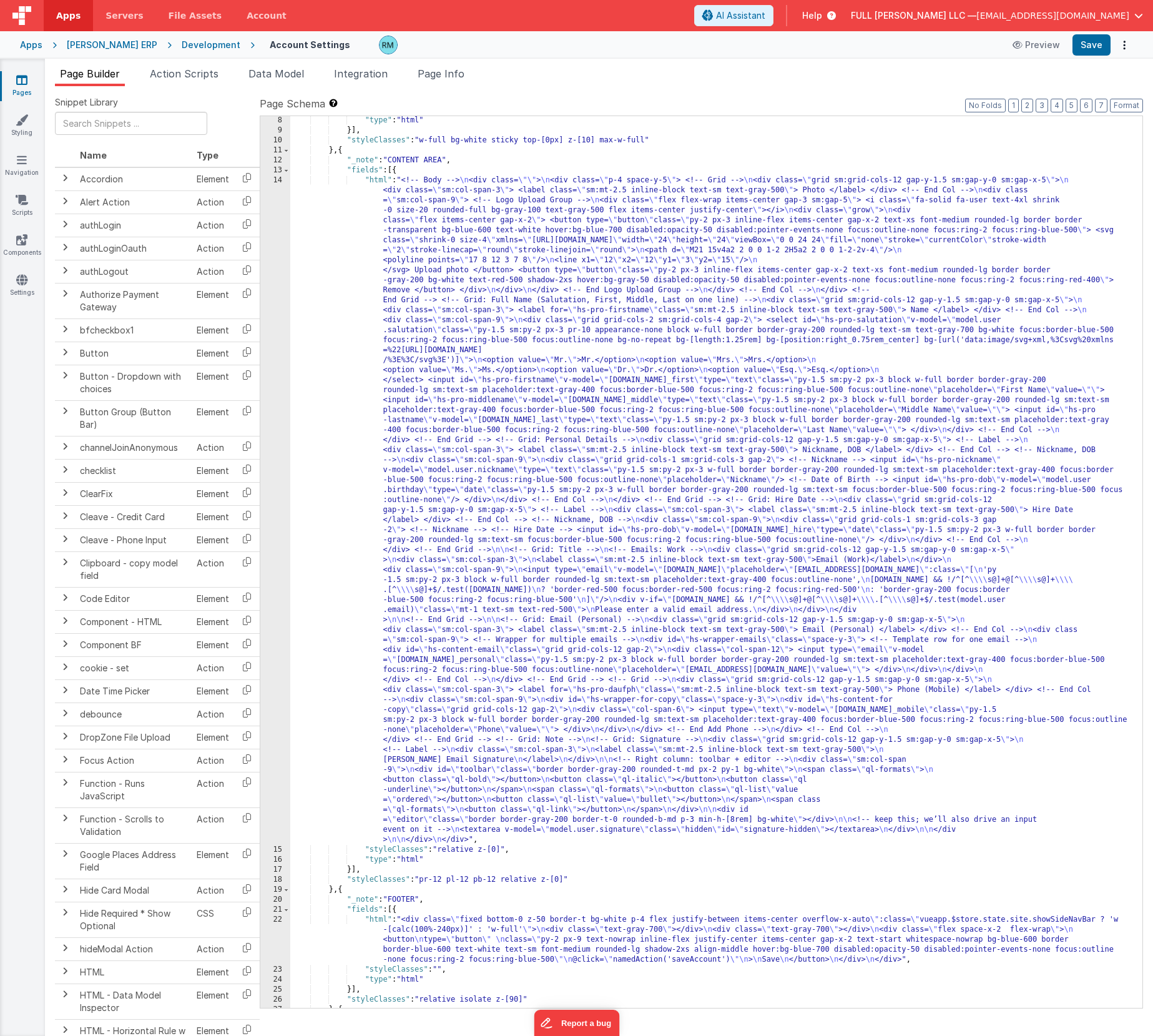
scroll to position [91, 0]
click at [379, 180] on div ""type" : "html" }] , "styleClasses" : "w-full bg-white sticky top-[0px] z-[10] …" at bounding box center [712, 571] width 843 height 911
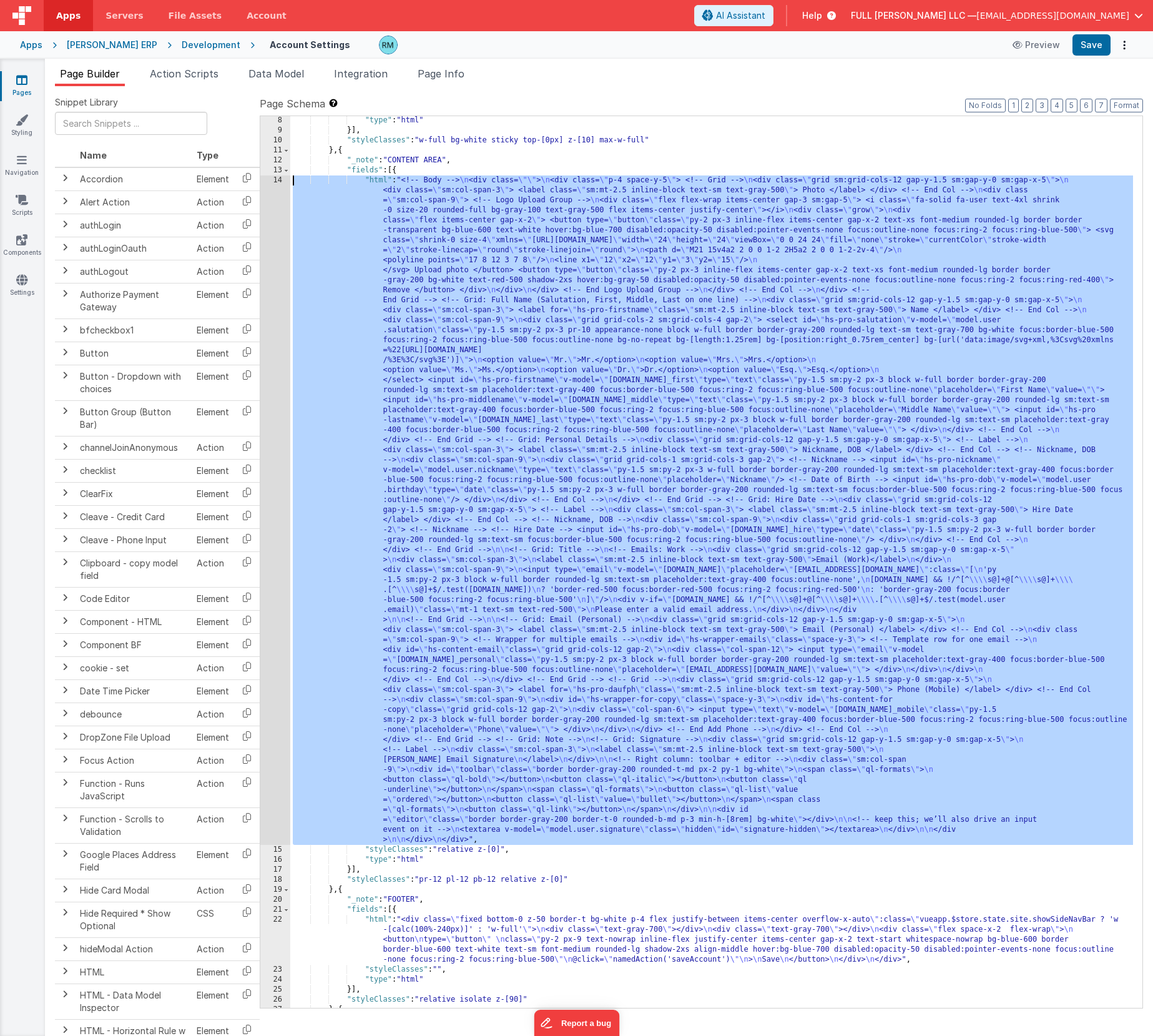
click at [278, 181] on div "14" at bounding box center [275, 510] width 30 height 669
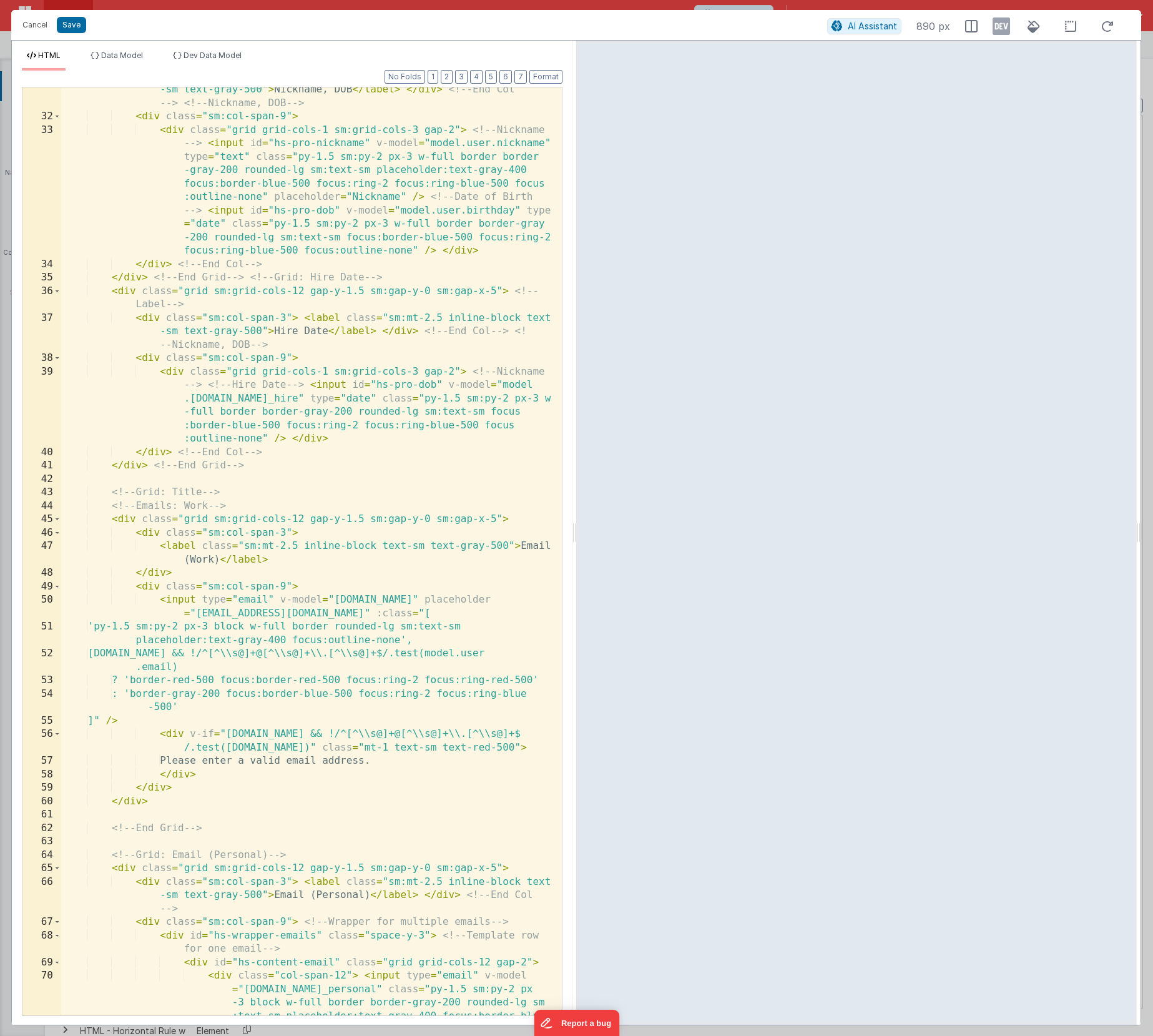
scroll to position [0, 0]
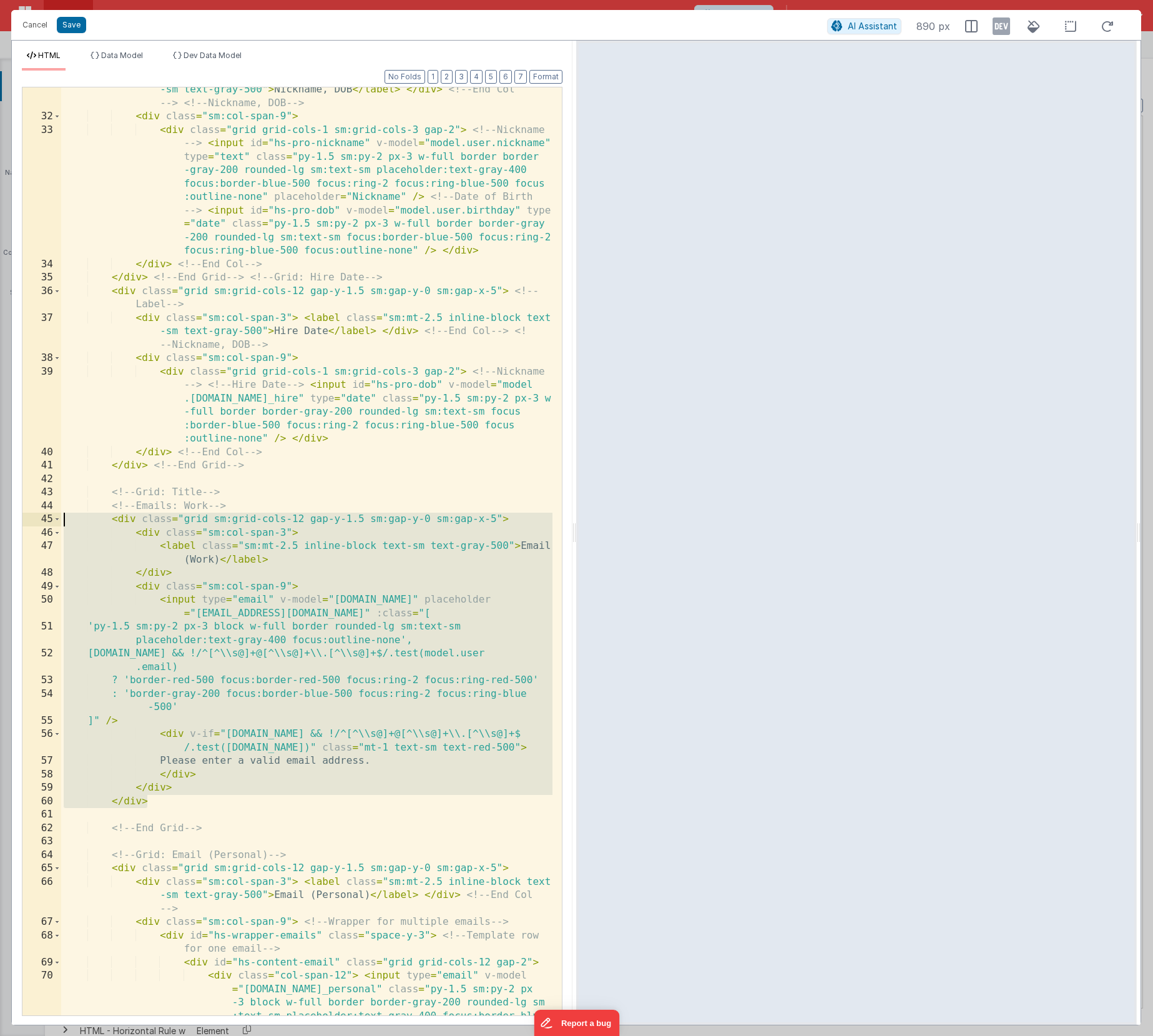
drag, startPoint x: 183, startPoint y: 804, endPoint x: -7, endPoint y: 522, distance: 340.0
click at [0, 522] on html "Cancel Save AI Assistant 890 px HTML Data Model Dev Data Model Format 7 6 5 4 3…" at bounding box center [576, 518] width 1153 height 1036
drag, startPoint x: 173, startPoint y: 802, endPoint x: 14, endPoint y: 512, distance: 330.7
click at [14, 512] on div "Format 7 6 5 4 3 2 1 No Folds 31 32 33 34 35 36 37 38 39 40 41 42 43 44 45 46 4…" at bounding box center [292, 547] width 560 height 954
drag, startPoint x: 14, startPoint y: 512, endPoint x: 14, endPoint y: 521, distance: 9.0
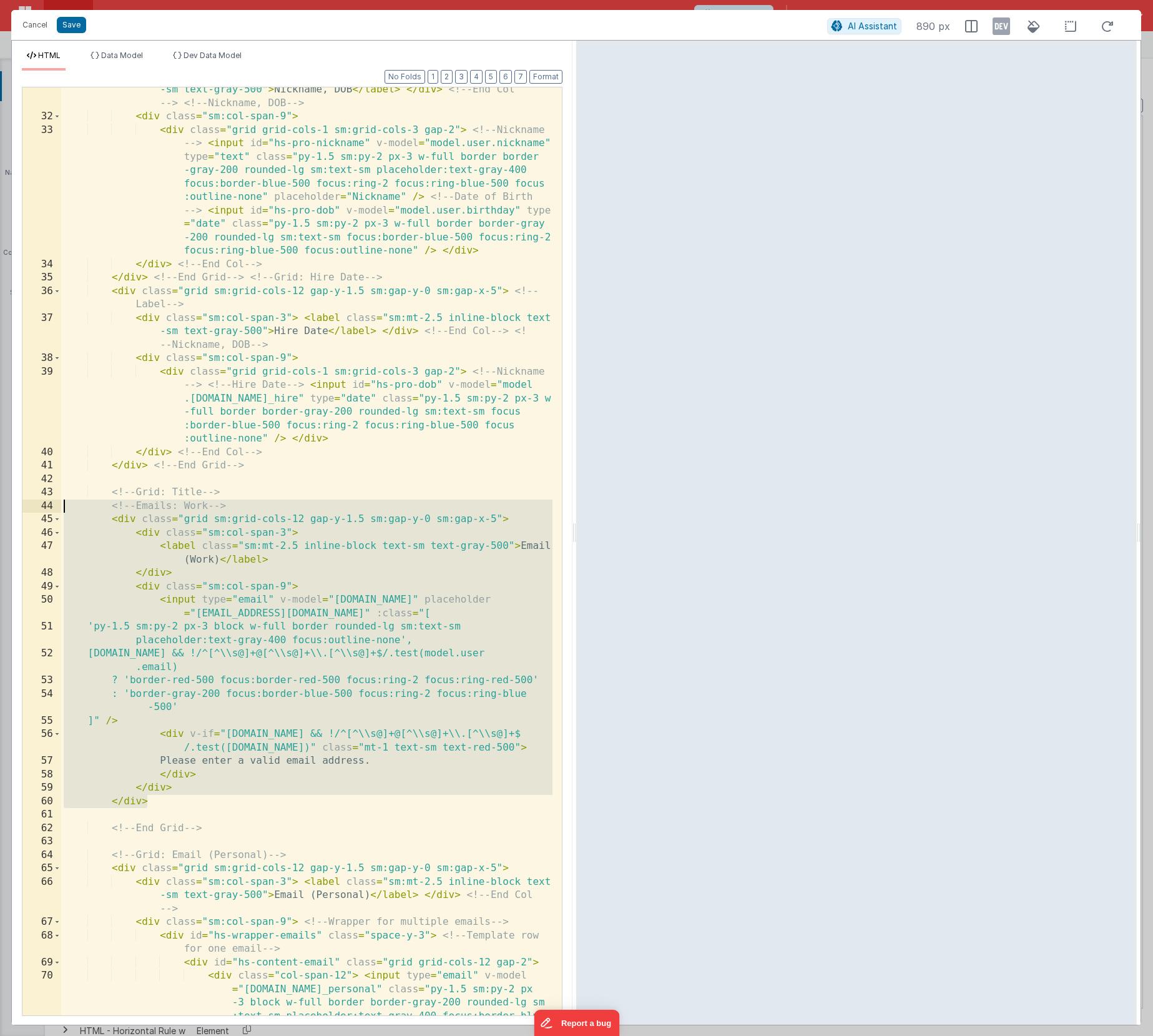
click at [13, 524] on div "Format 7 6 5 4 3 2 1 No Folds 31 32 33 34 35 36 37 38 39 40 41 42 43 44 45 46 4…" at bounding box center [292, 547] width 560 height 954
click at [176, 765] on div "< div class = "sm:col-span-3" > < label class = "sm:mt-2.5 inline-block text -s…" at bounding box center [306, 600] width 491 height 1062
drag, startPoint x: 191, startPoint y: 809, endPoint x: 19, endPoint y: 513, distance: 342.3
click at [19, 513] on div "Format 7 6 5 4 3 2 1 No Folds 31 32 33 34 35 36 37 38 39 40 41 42 43 44 45 46 4…" at bounding box center [292, 547] width 560 height 954
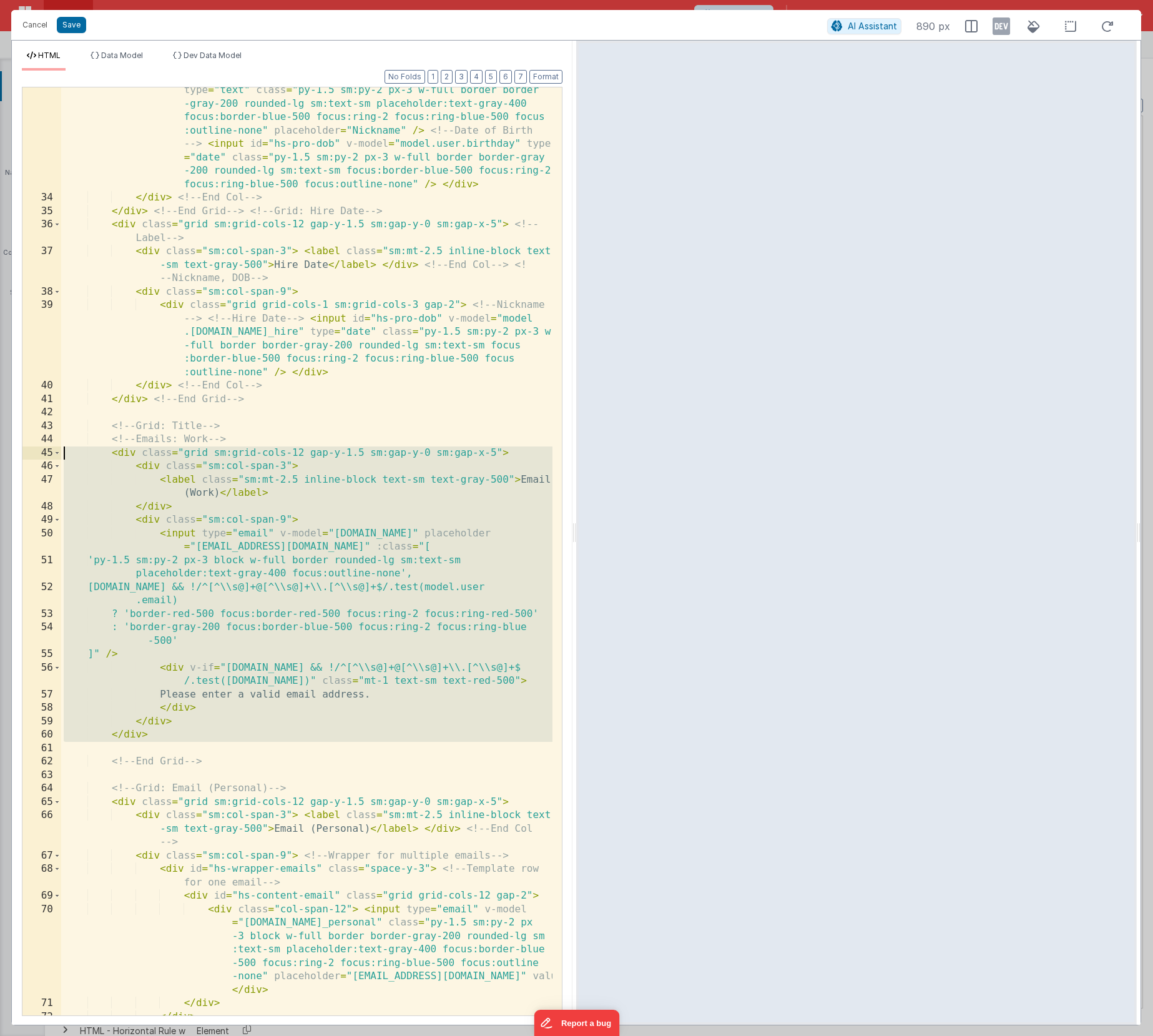
scroll to position [1227, 0]
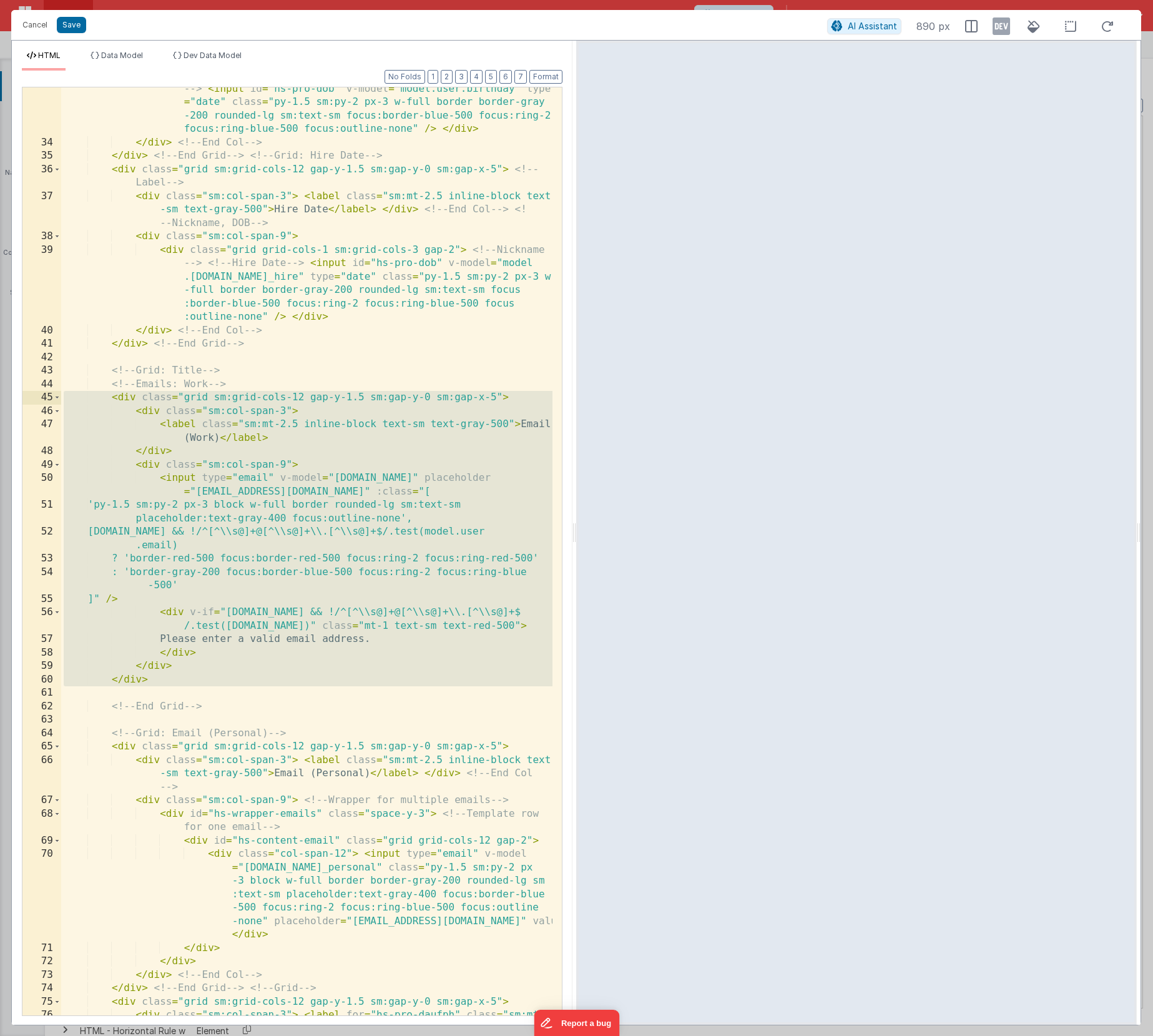
click at [206, 675] on div "< div class = "grid grid-cols-1 sm:grid-cols-3 gap-2" > <!-- Nickname --> < inp…" at bounding box center [306, 554] width 491 height 1103
drag, startPoint x: 208, startPoint y: 672, endPoint x: -17, endPoint y: 381, distance: 367.8
click at [0, 381] on html "Cancel Save AI Assistant 890 px HTML Data Model Dev Data Model Format 7 6 5 4 3…" at bounding box center [576, 518] width 1153 height 1036
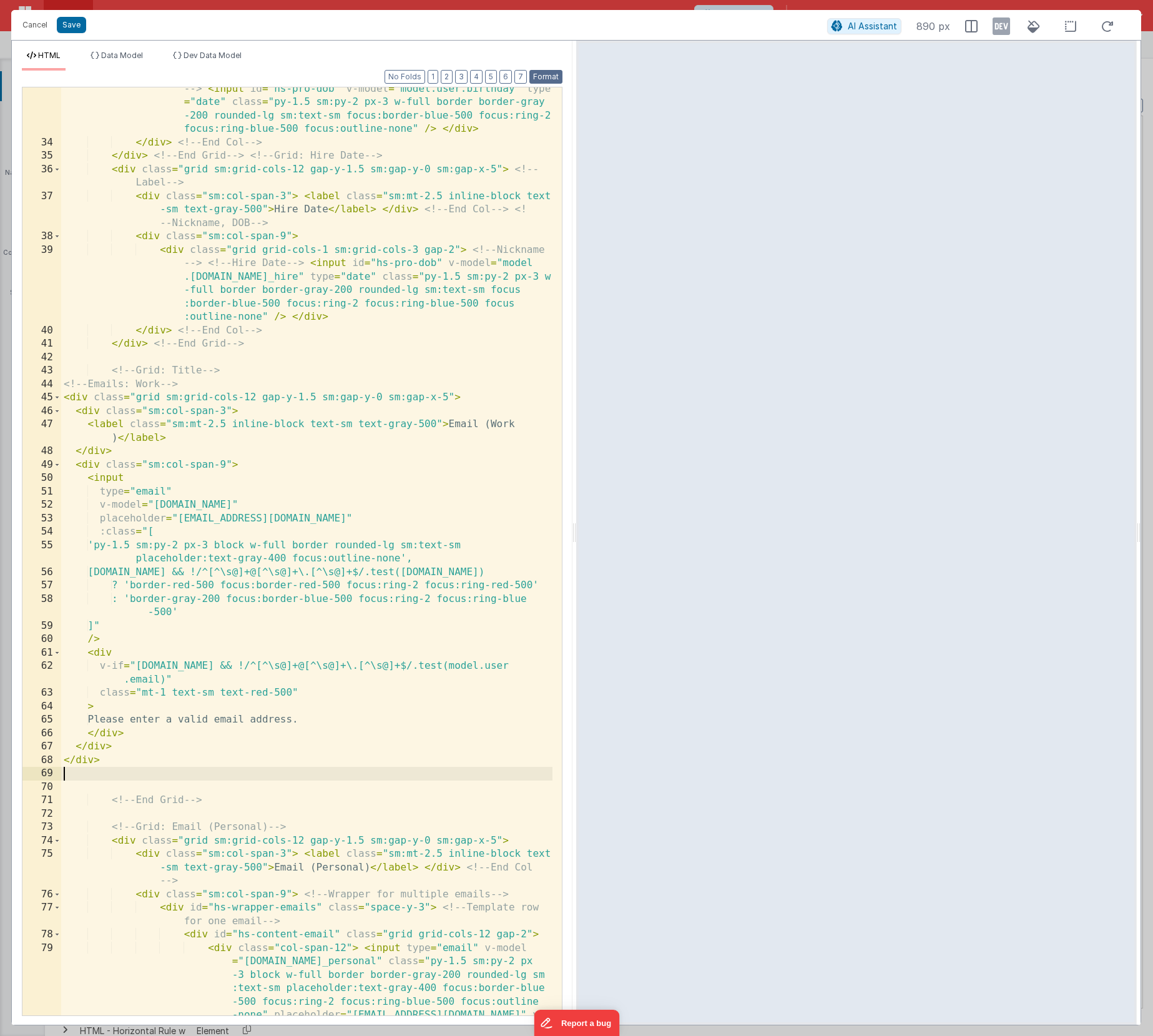
click at [542, 80] on button "Format" at bounding box center [545, 76] width 33 height 14
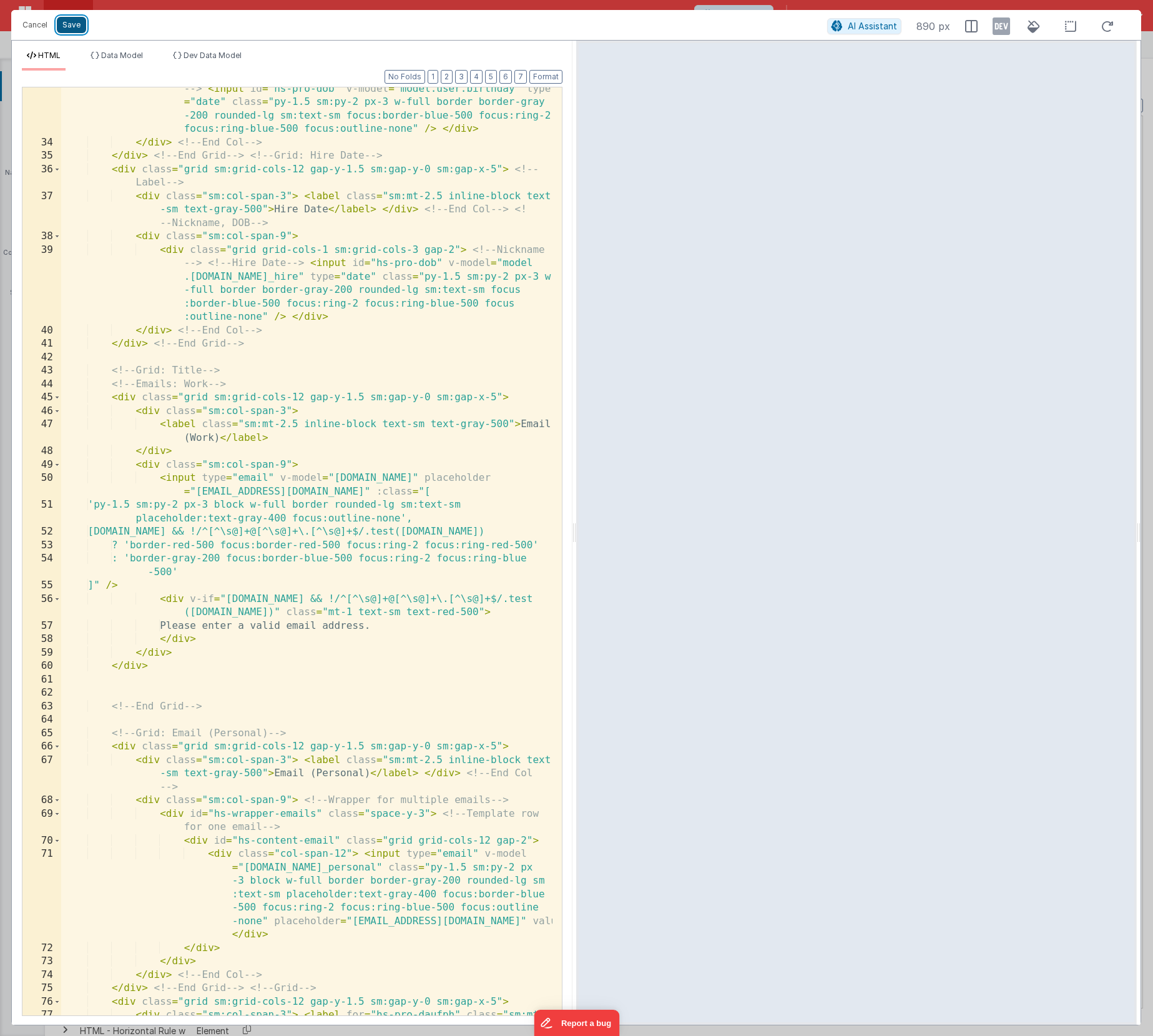
click at [67, 30] on button "Save" at bounding box center [72, 25] width 30 height 16
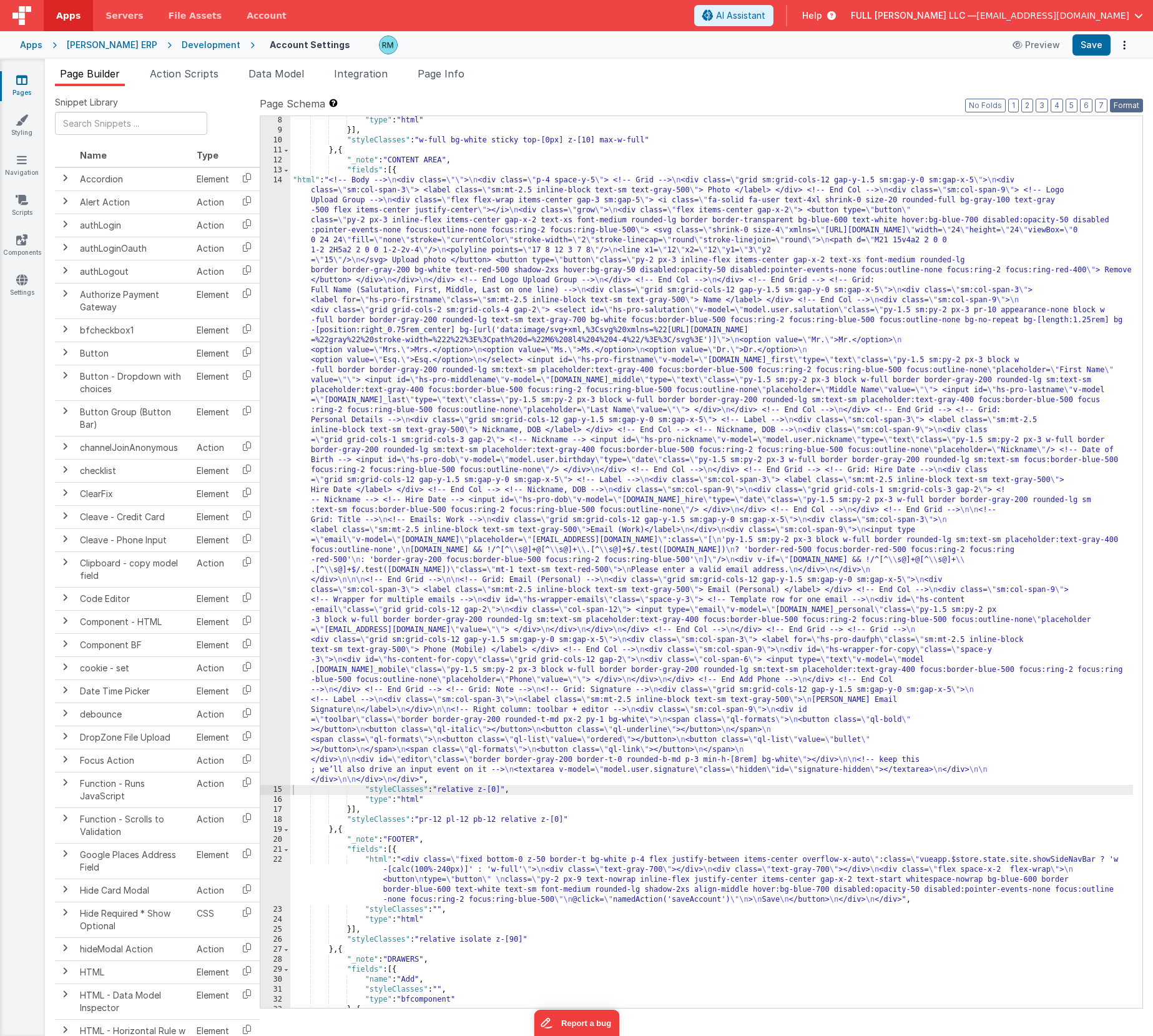
click at [1120, 107] on button "Format" at bounding box center [1126, 105] width 33 height 14
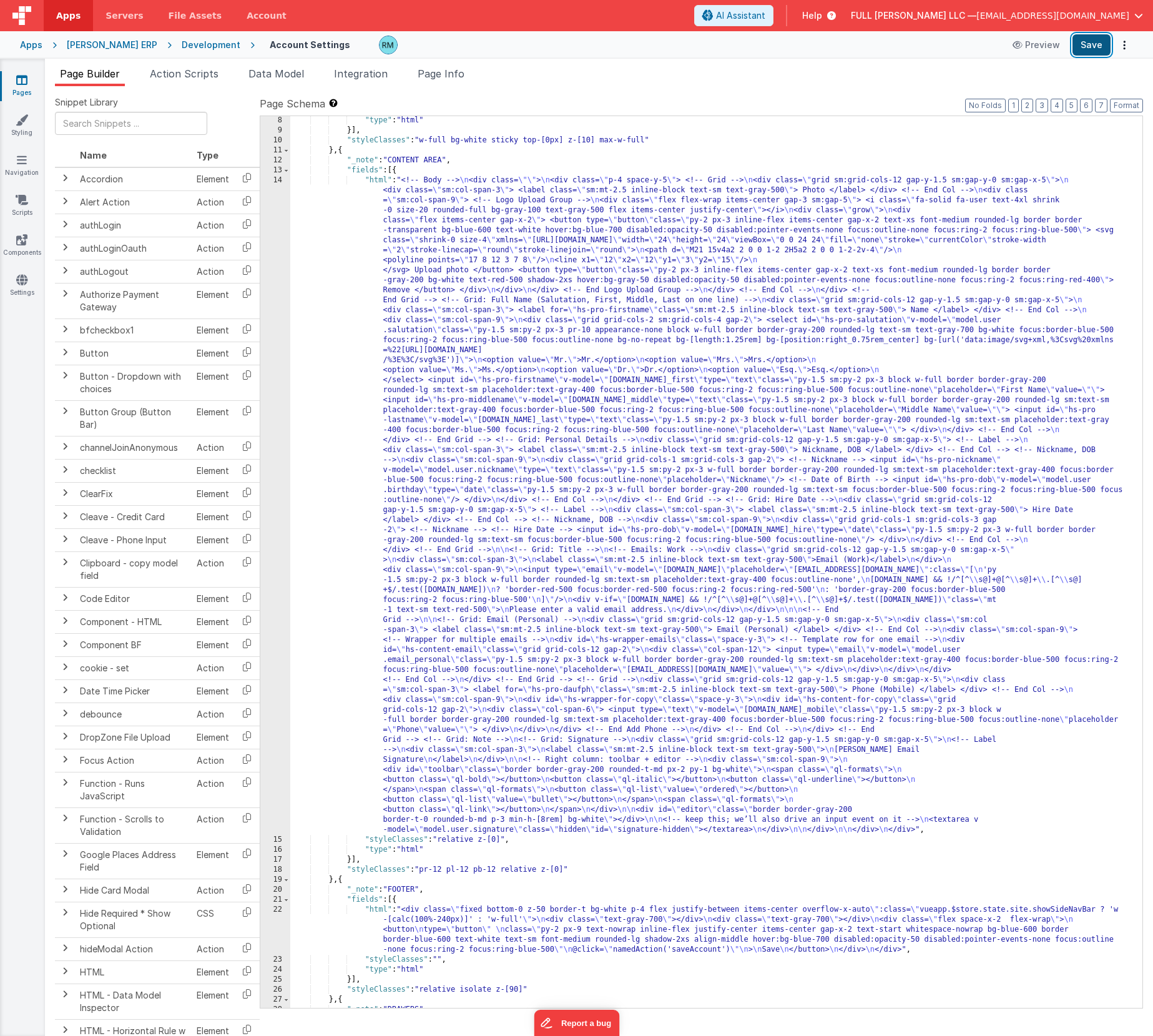
click at [1083, 45] on button "Save" at bounding box center [1091, 45] width 38 height 22
click at [382, 179] on div ""type" : "html" }] , "styleClasses" : "w-full bg-white sticky top-[0px] z-[10] …" at bounding box center [712, 571] width 843 height 911
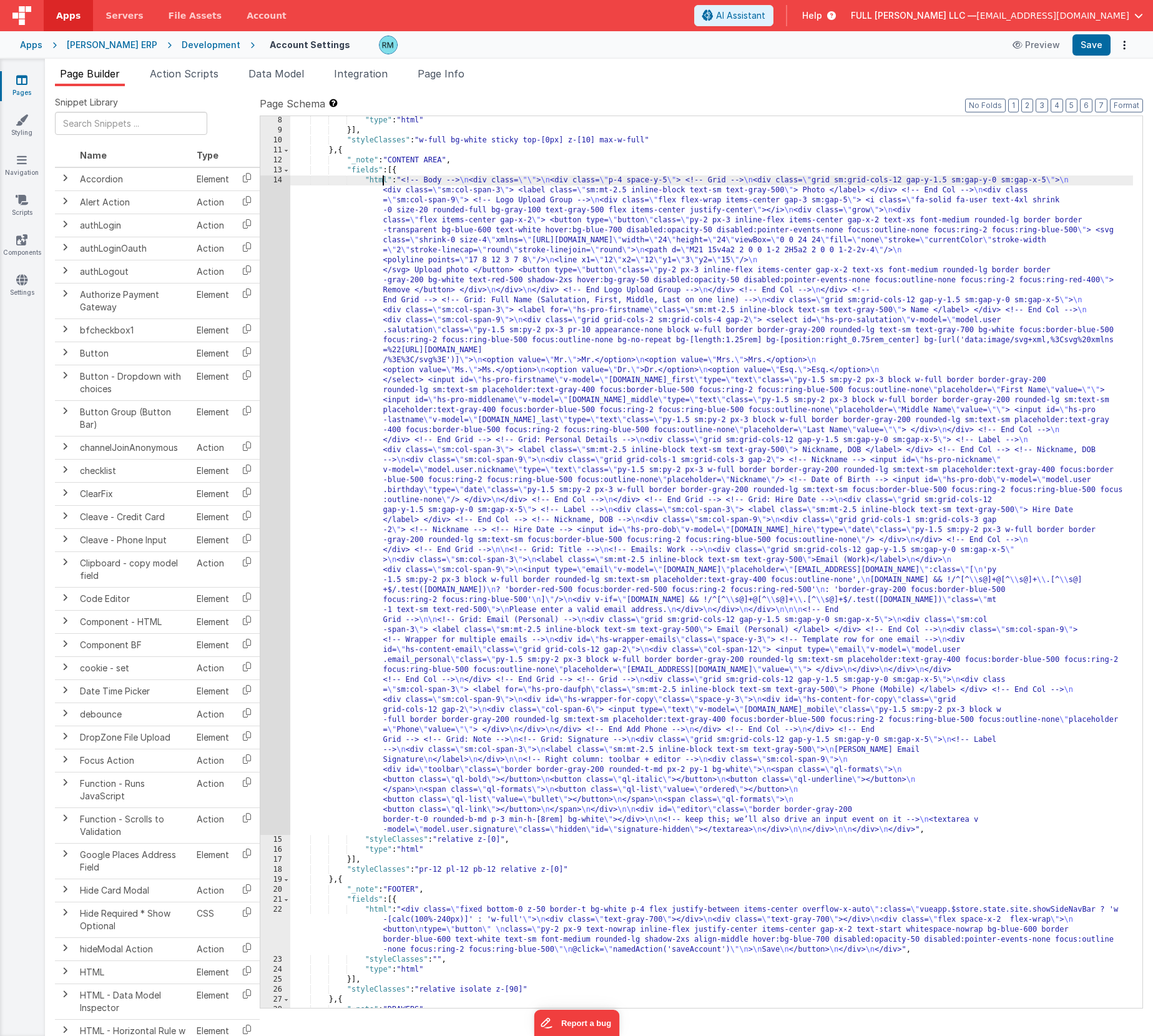
click at [277, 180] on div "14" at bounding box center [275, 505] width 30 height 659
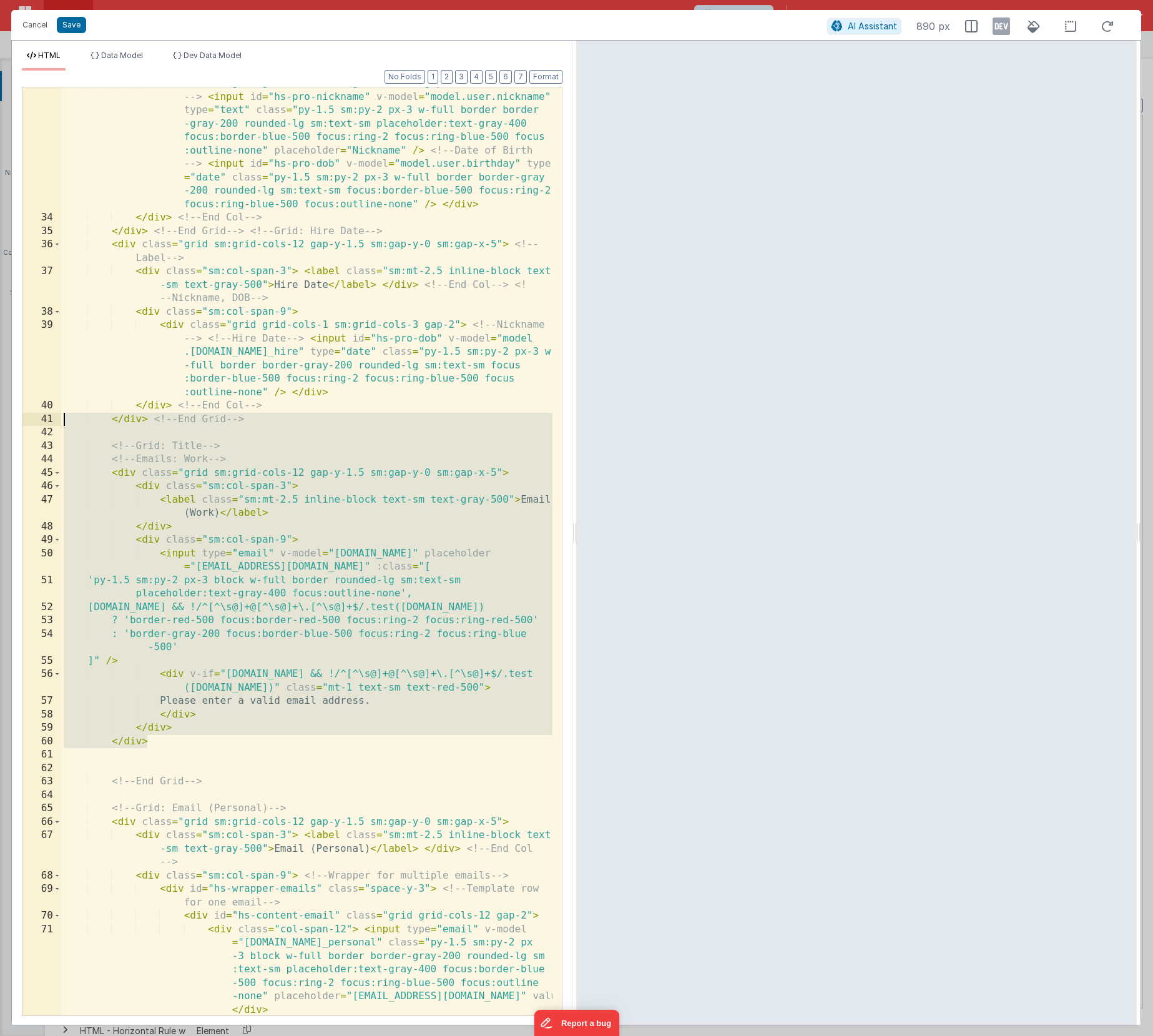
scroll to position [1151, 0]
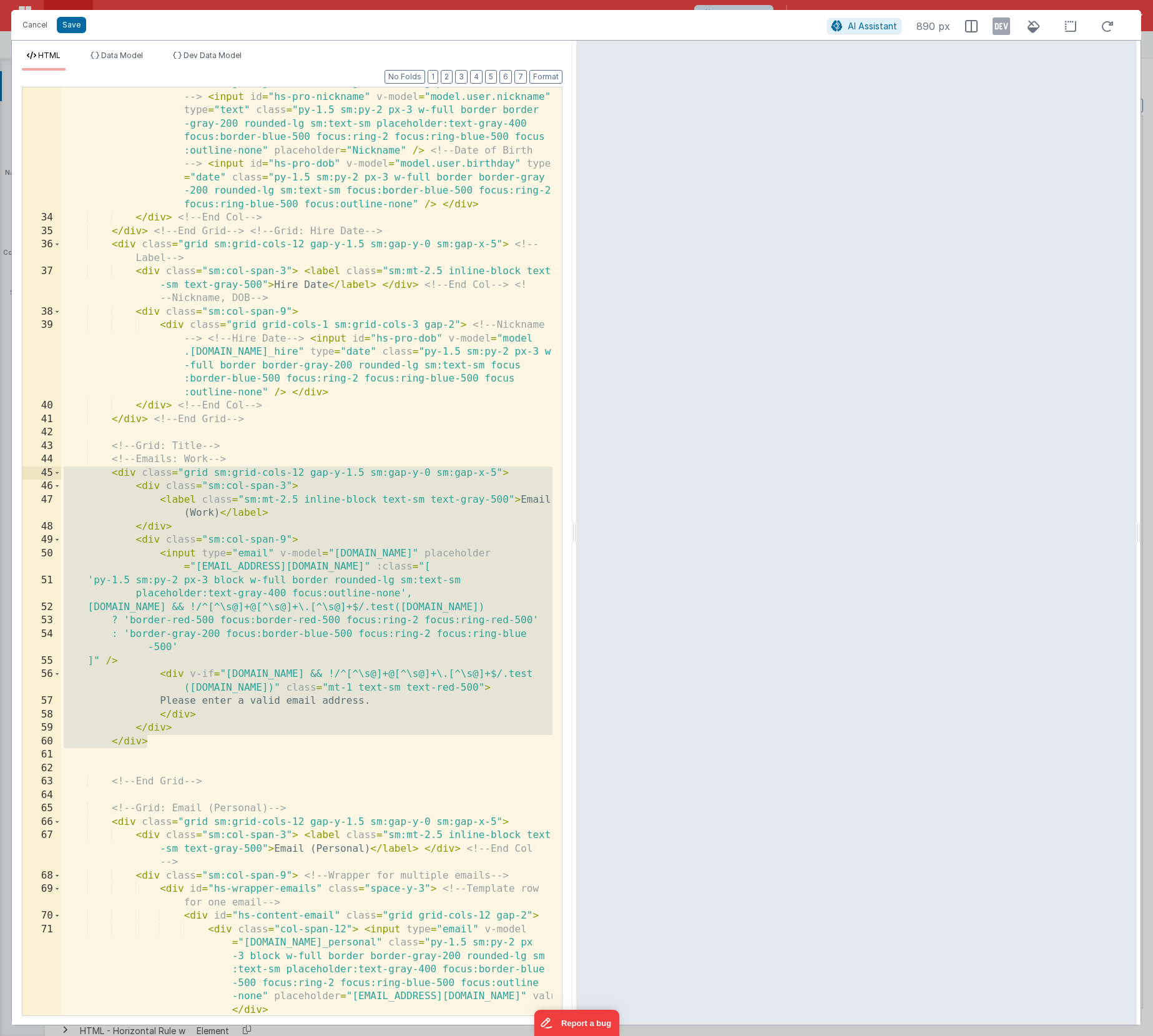
drag, startPoint x: 200, startPoint y: 522, endPoint x: 20, endPoint y: 469, distance: 187.6
click at [20, 469] on div "Format 7 6 5 4 3 2 1 No Folds 33 34 35 36 37 38 39 40 41 42 43 44 45 46 47 48 4…" at bounding box center [292, 547] width 560 height 954
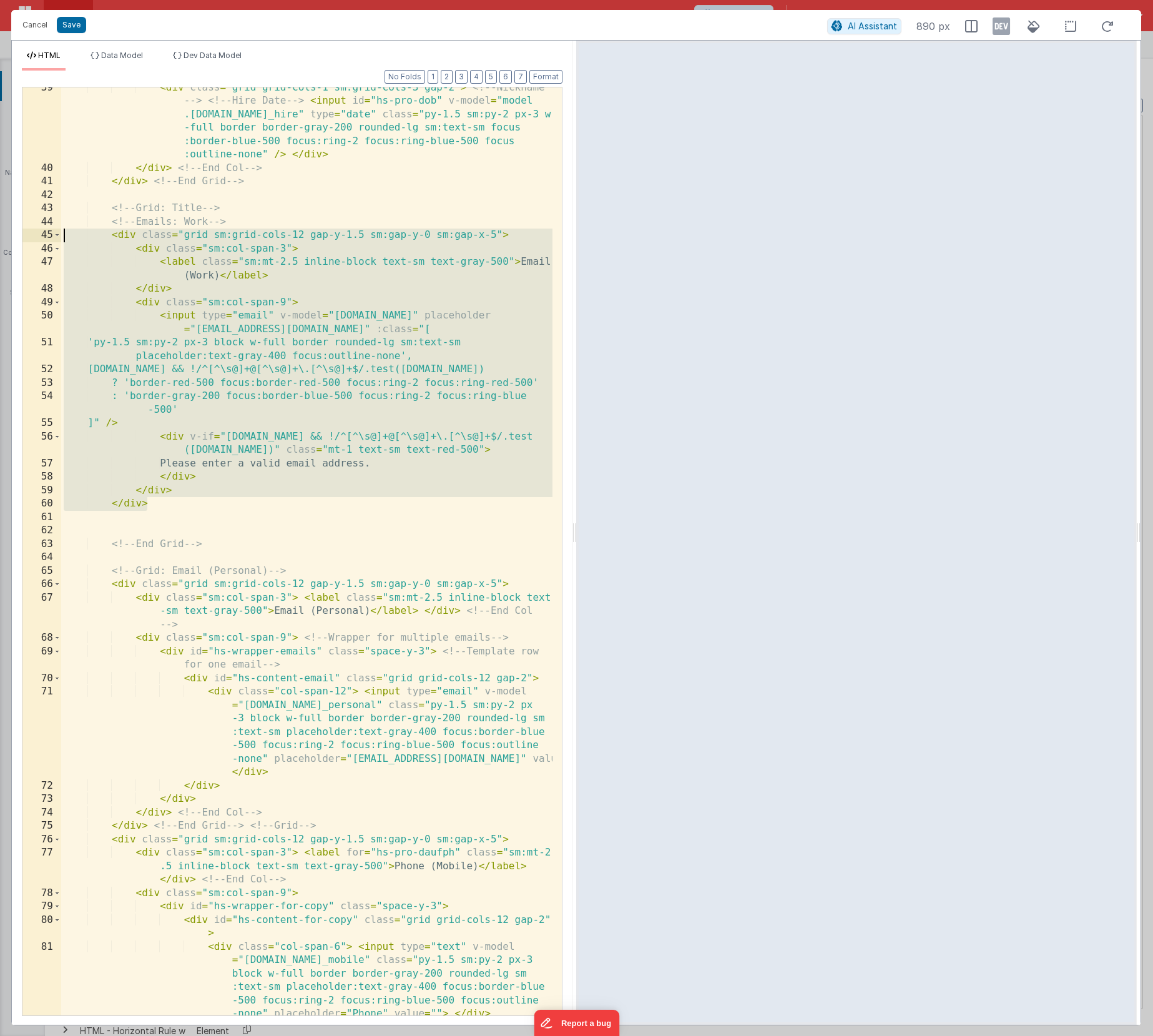
scroll to position [1485, 0]
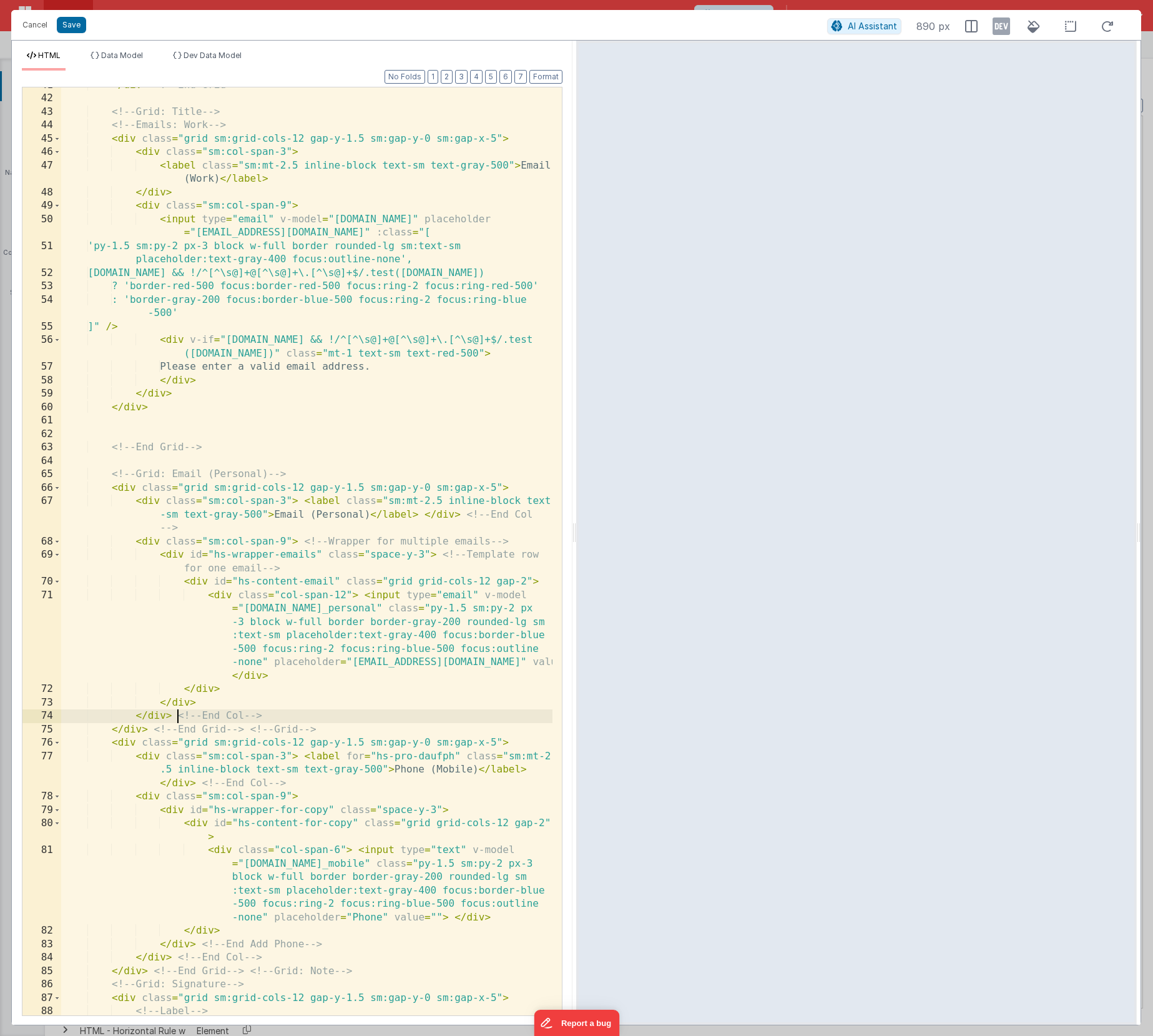
click at [177, 717] on div "</ div > <!-- End Grid --> <!-- Grid: Title --> <!-- Emails: Work --> < div cla…" at bounding box center [306, 556] width 491 height 954
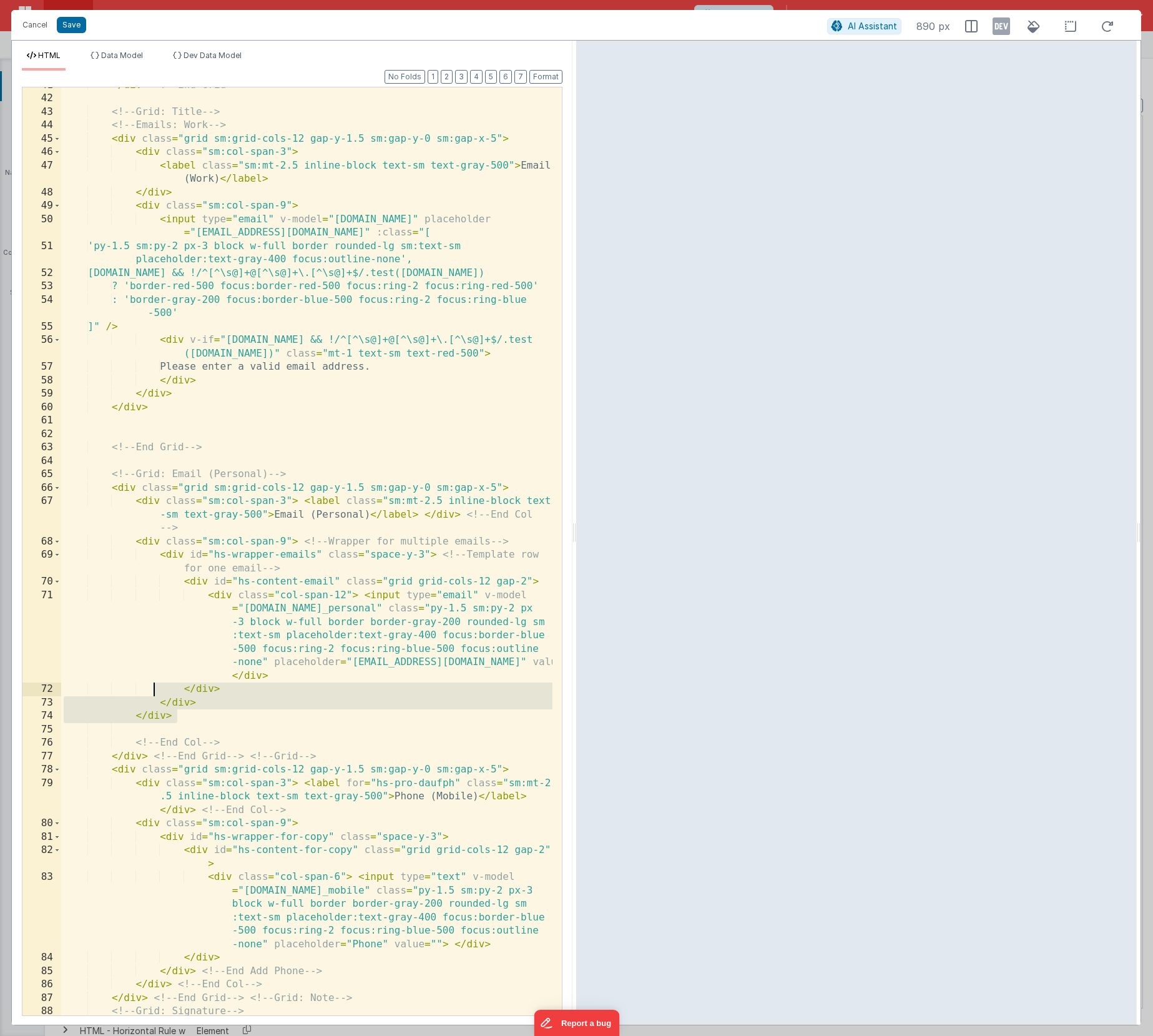
drag, startPoint x: 270, startPoint y: 709, endPoint x: 141, endPoint y: 684, distance: 131.4
click at [141, 684] on div "</ div > <!-- End Grid --> <!-- Grid: Title --> <!-- Emails: Work --> < div cla…" at bounding box center [306, 556] width 491 height 954
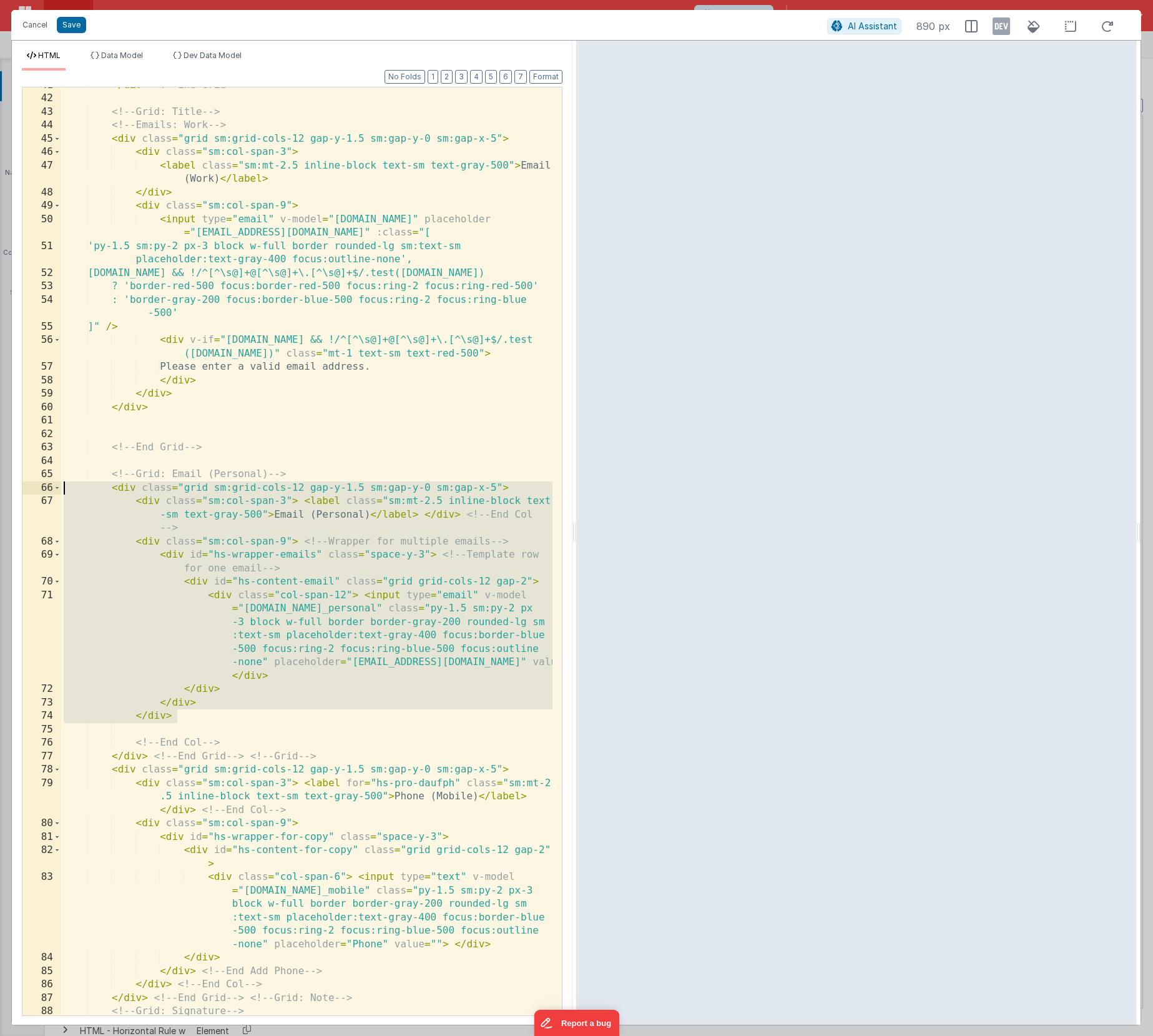
drag, startPoint x: 218, startPoint y: 716, endPoint x: 44, endPoint y: 488, distance: 286.8
click at [44, 488] on div "41 42 43 44 45 46 47 48 49 50 51 52 53 54 55 56 57 58 59 60 61 62 63 64 65 66 6…" at bounding box center [292, 551] width 540 height 929
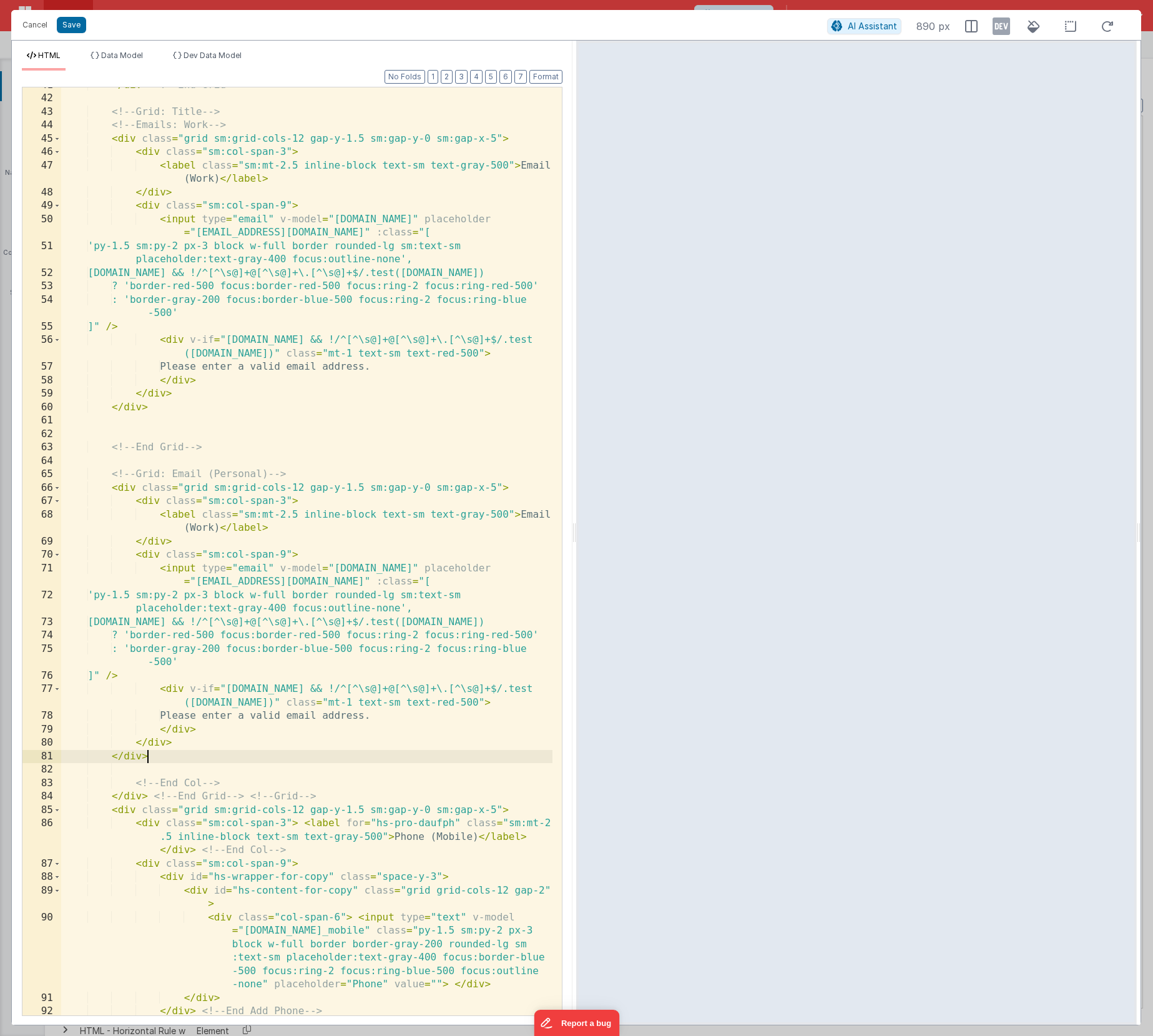
click at [214, 530] on div "</ div > <!-- End Grid --> <!-- Grid: Title --> <!-- Emails: Work --> < div cla…" at bounding box center [306, 556] width 491 height 954
click at [426, 571] on div "</ div > <!-- End Grid --> <!-- Grid: Title --> <!-- Emails: Work --> < div cla…" at bounding box center [306, 556] width 491 height 954
click at [206, 624] on div "</ div > <!-- End Grid --> <!-- Grid: Title --> <!-- Emails: Work --> < div cla…" at bounding box center [306, 556] width 491 height 954
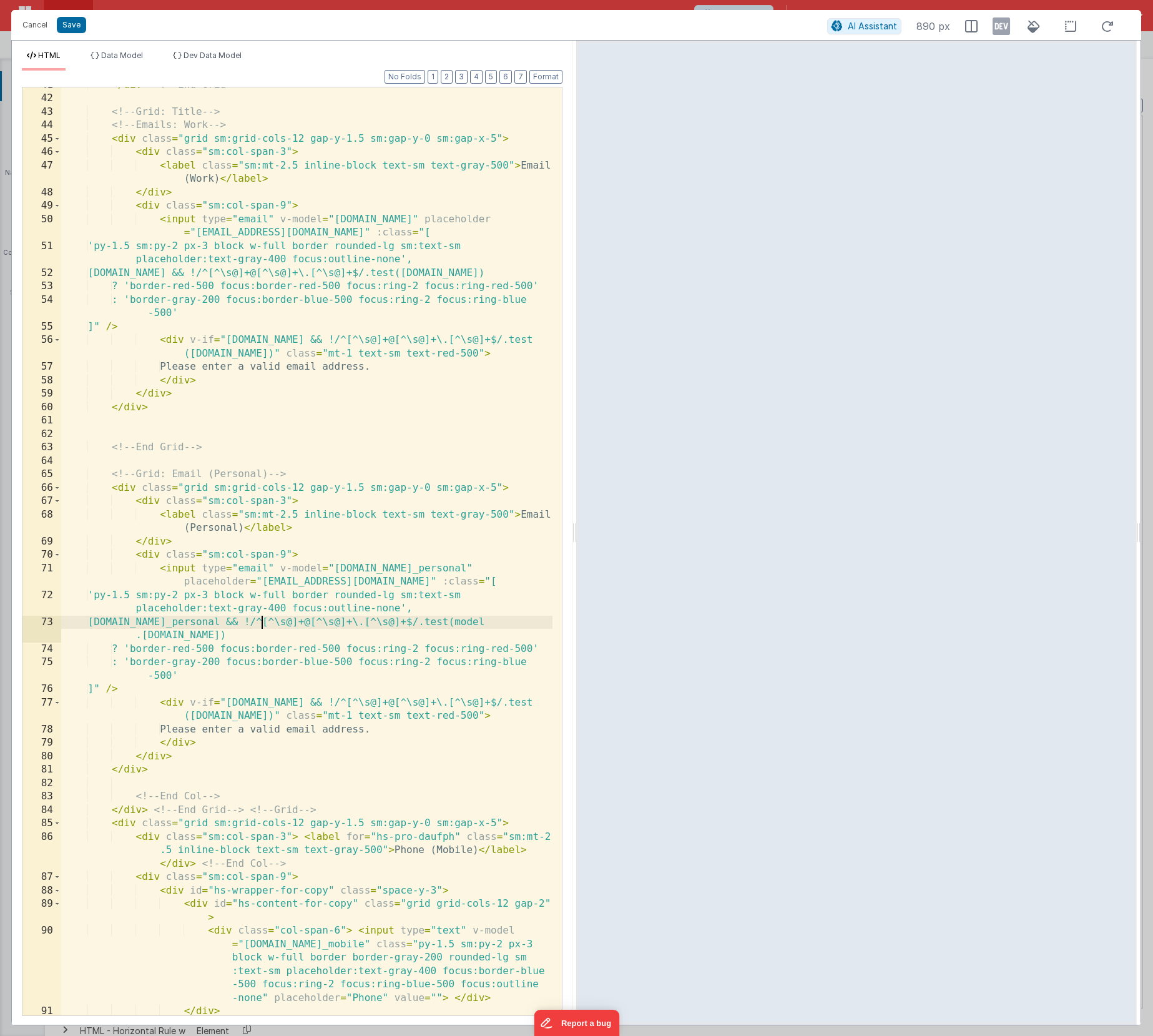
click at [201, 638] on div "</ div > <!-- End Grid --> <!-- Grid: Title --> <!-- Emails: Work --> < div cla…" at bounding box center [306, 556] width 491 height 954
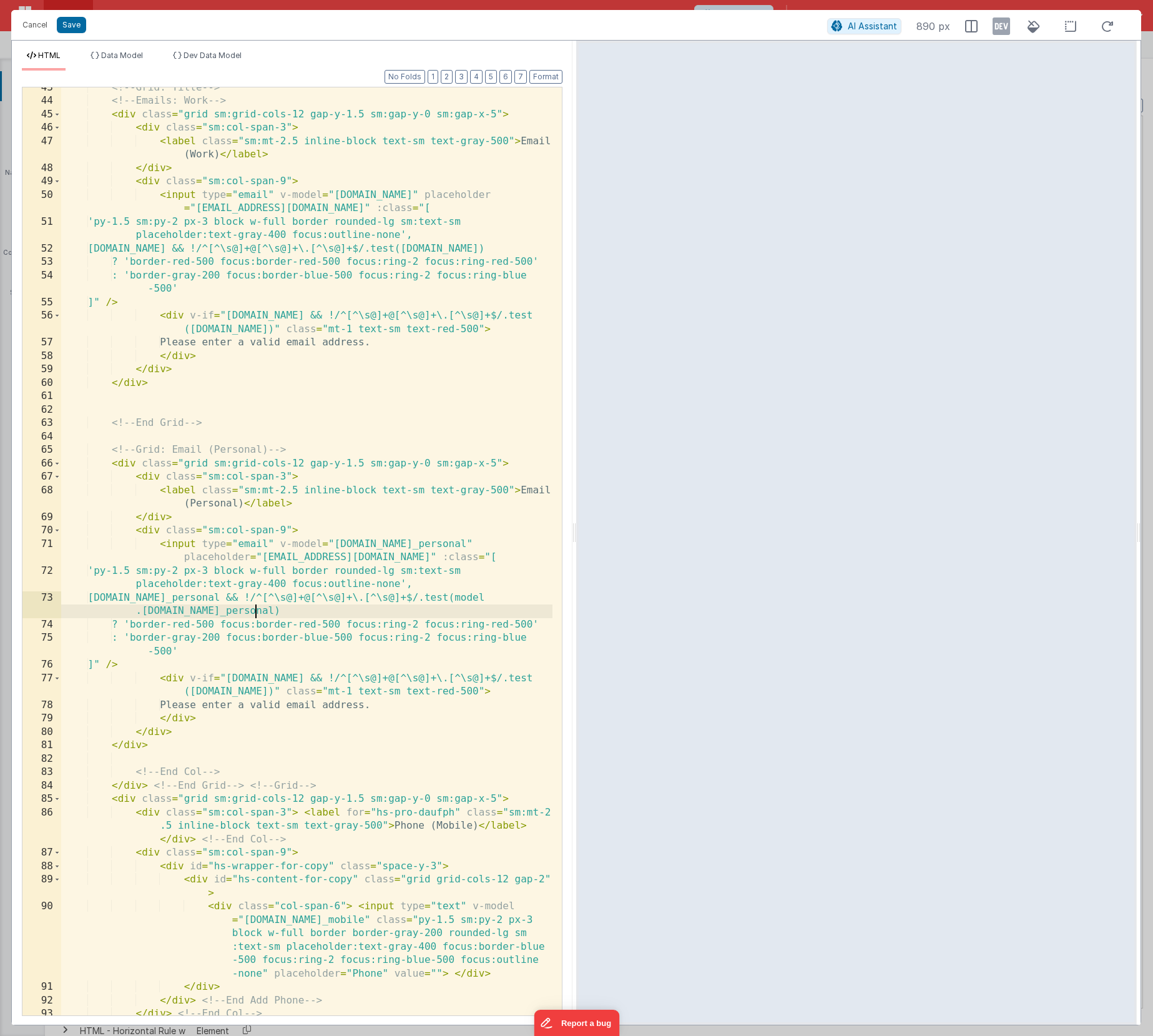
scroll to position [1522, 0]
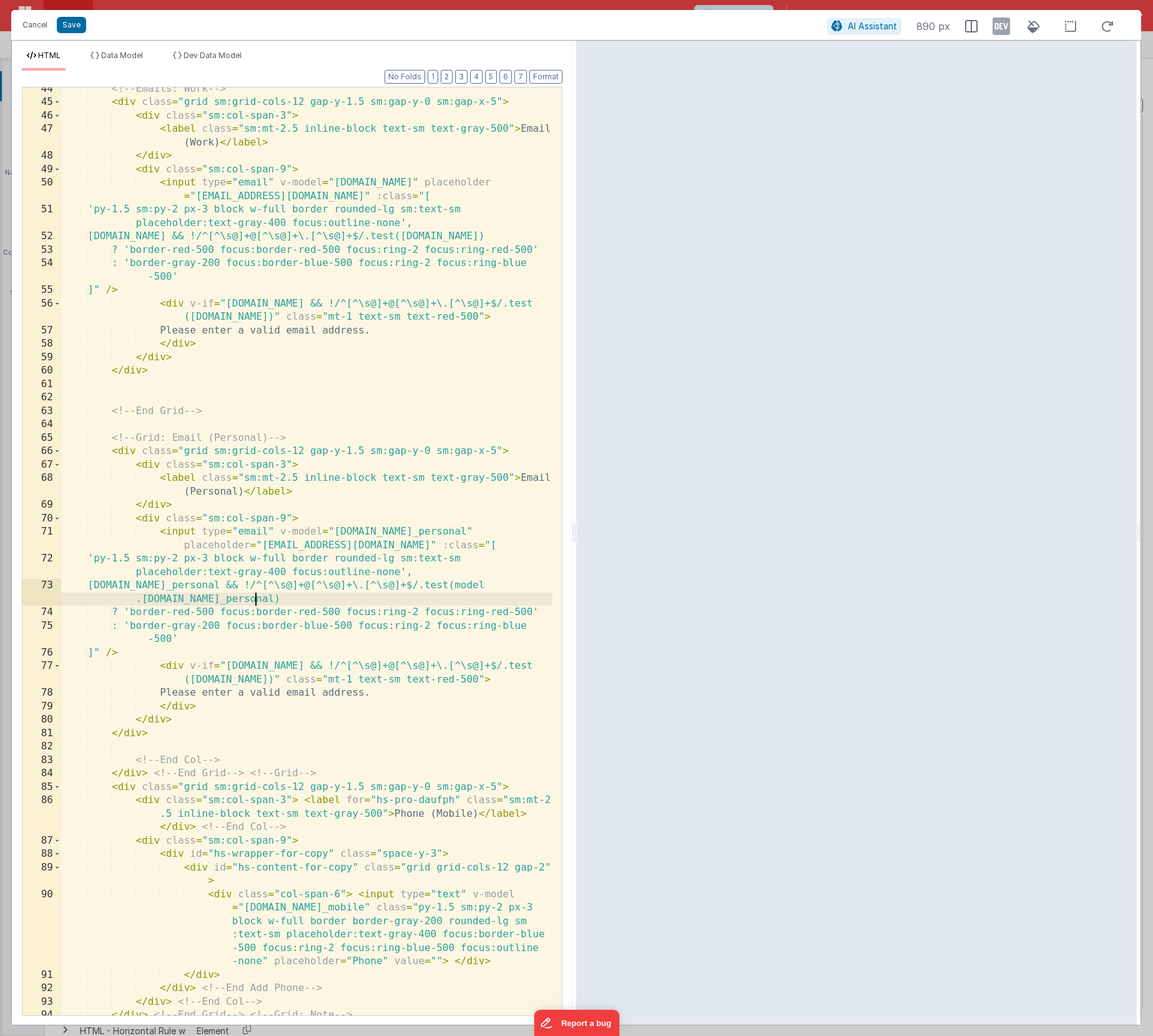
click at [320, 670] on div "<!-- Emails: Work --> < div class = "grid sm:grid-cols-12 gap-y-1.5 sm:gap-y-0 …" at bounding box center [306, 560] width 491 height 954
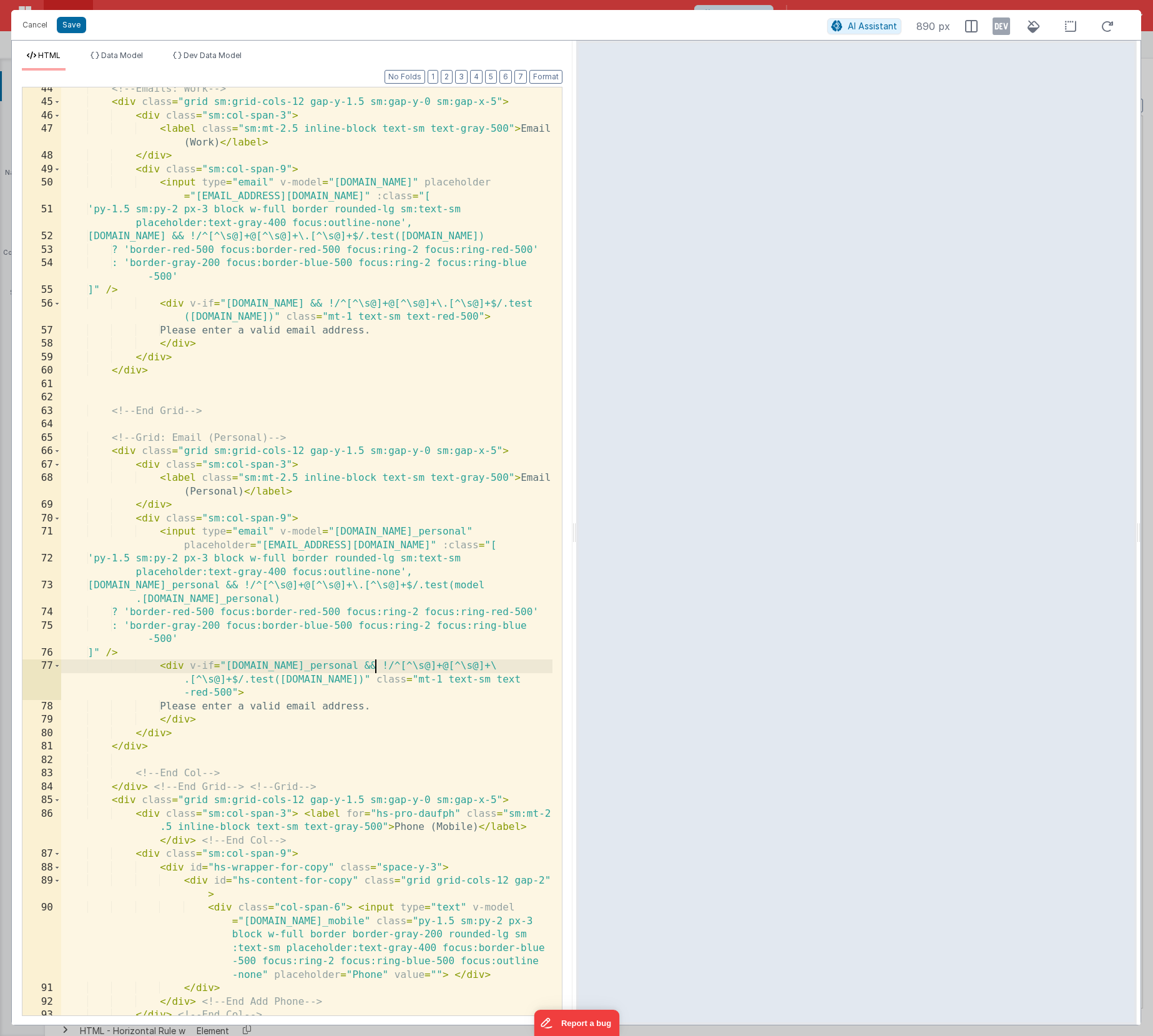
click at [373, 683] on div "<!-- Emails: Work --> < div class = "grid sm:grid-cols-12 gap-y-1.5 sm:gap-y-0 …" at bounding box center [306, 560] width 491 height 954
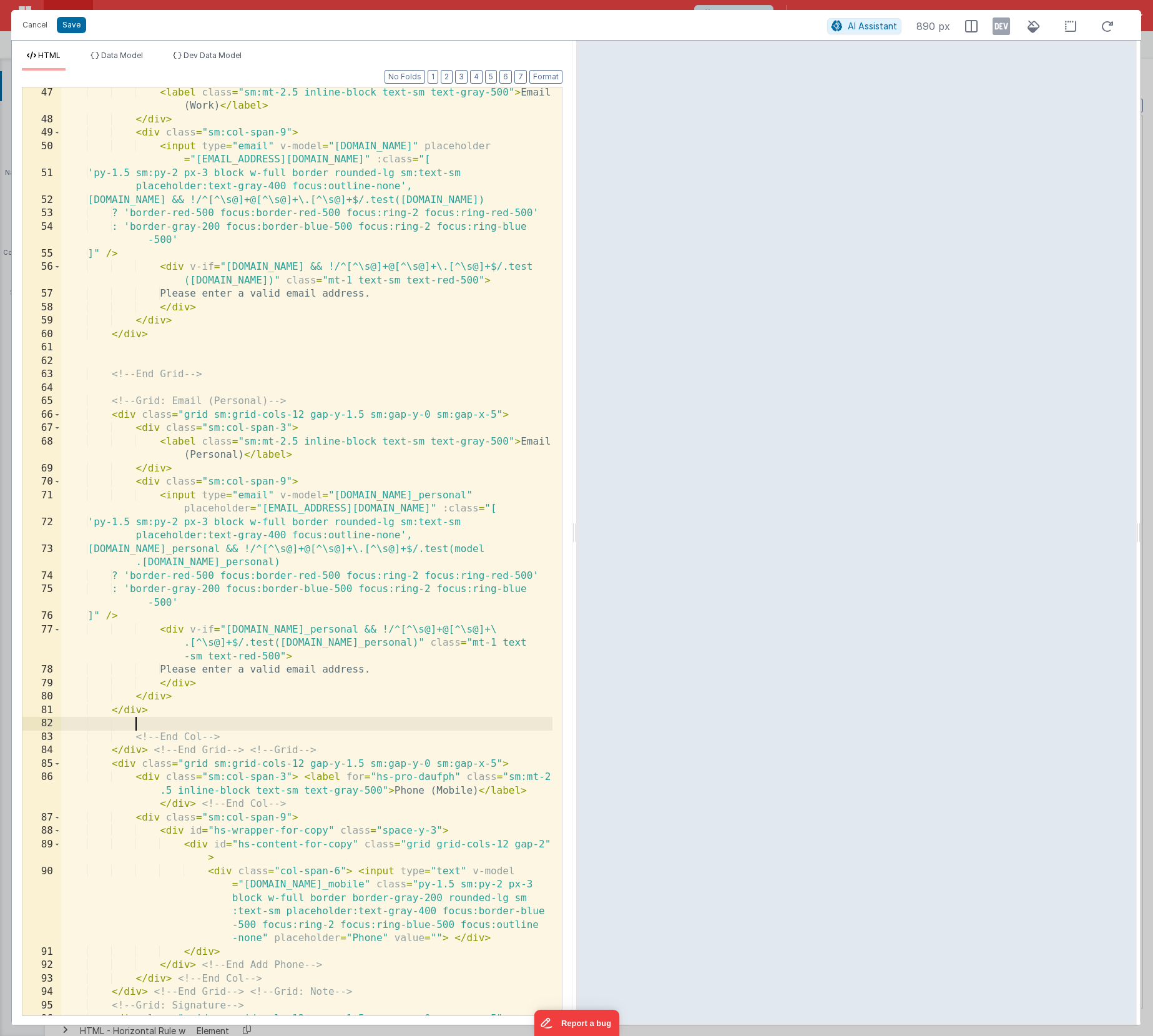
click at [160, 728] on div "< label class = "sm:mt-2.5 inline-block text-sm text-gray-500" > Email (Work) <…" at bounding box center [306, 570] width 491 height 968
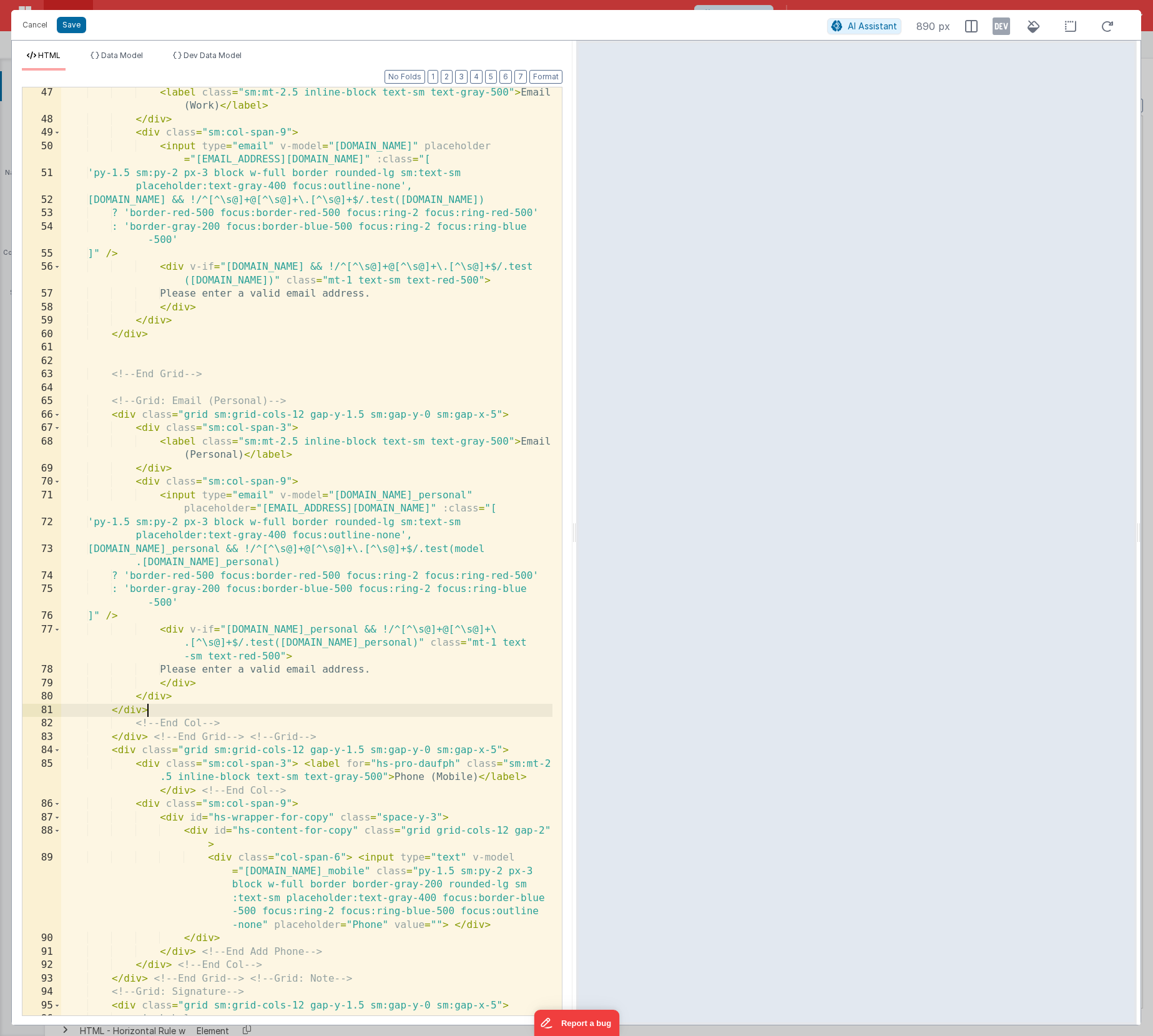
click at [142, 362] on div "< label class = "sm:mt-2.5 inline-block text-sm text-gray-500" > Email (Work) <…" at bounding box center [306, 570] width 491 height 968
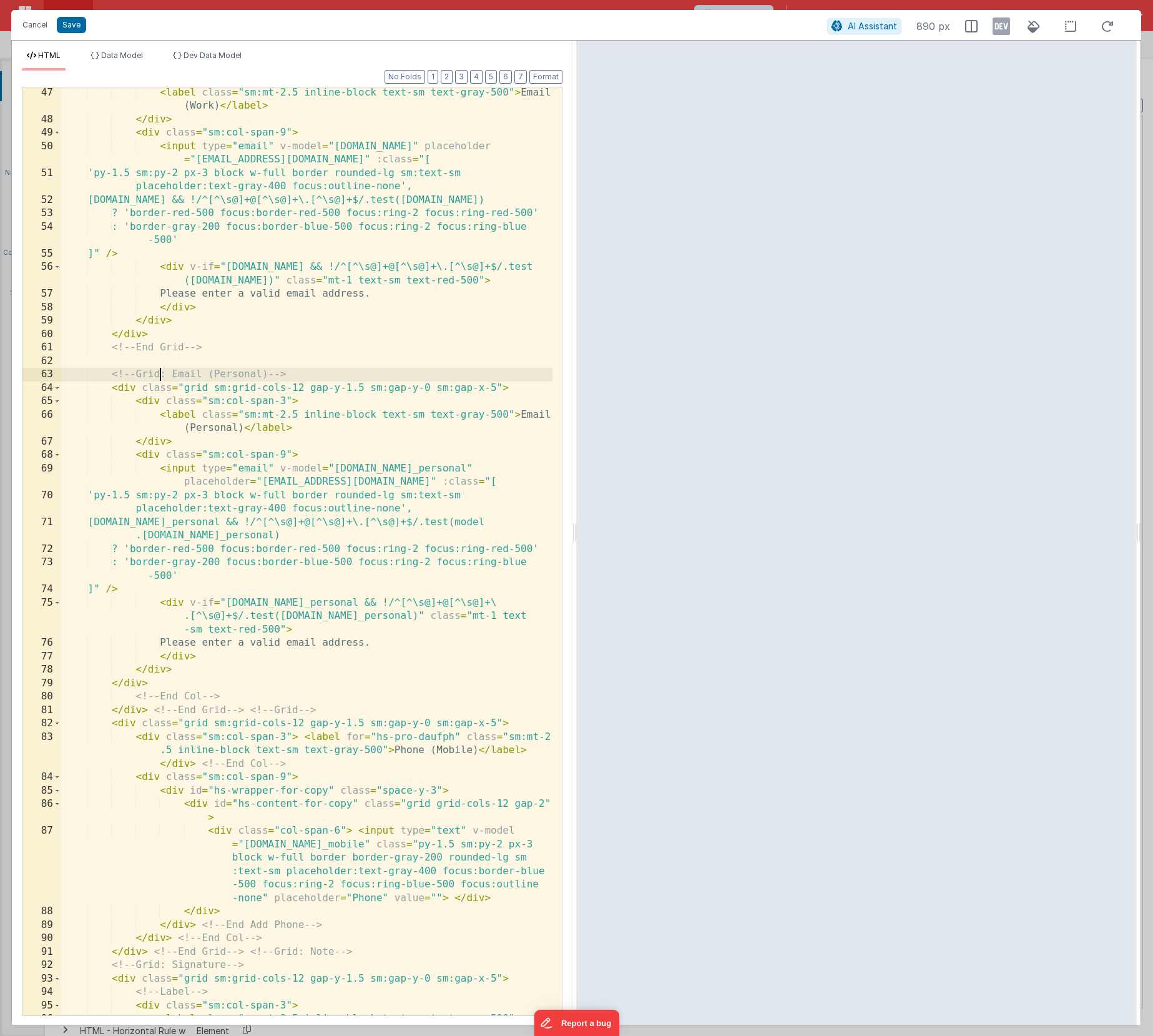
click at [157, 370] on div "< label class = "sm:mt-2.5 inline-block text-sm text-gray-500" > Email (Work) <…" at bounding box center [306, 570] width 491 height 968
click at [152, 360] on div "< label class = "sm:mt-2.5 inline-block text-sm text-gray-500" > Email (Work) <…" at bounding box center [306, 570] width 491 height 968
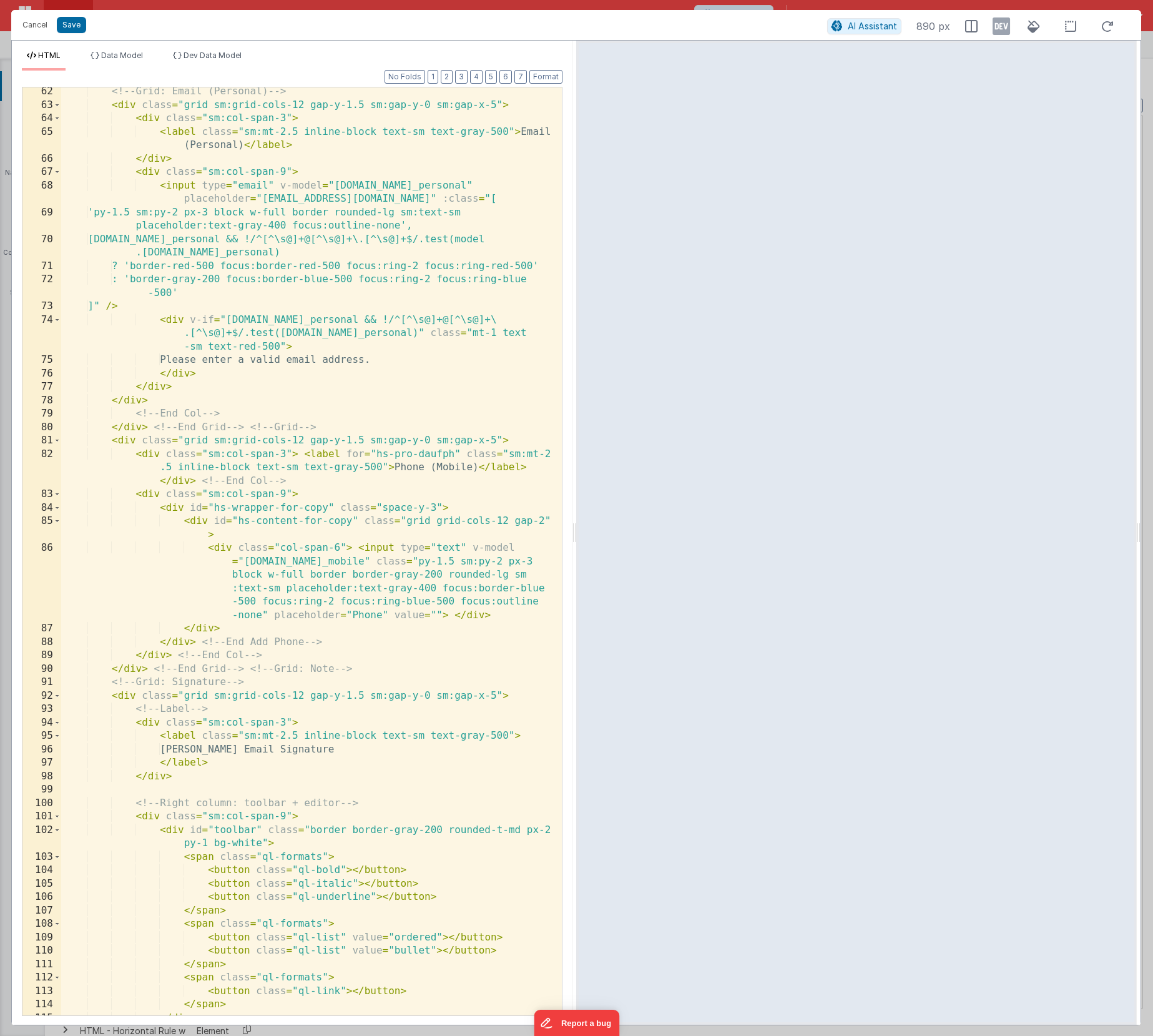
scroll to position [2011, 0]
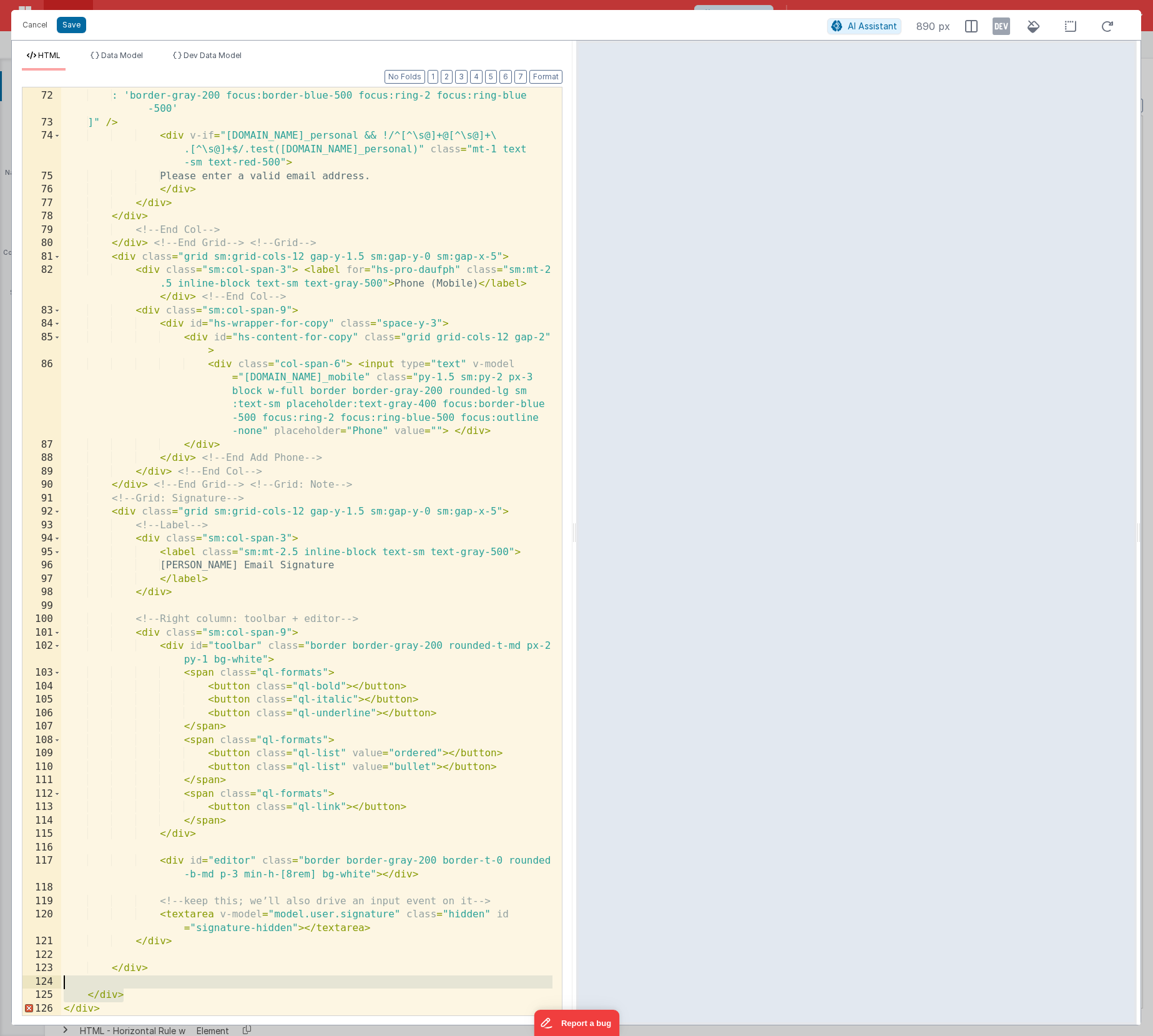
drag, startPoint x: 142, startPoint y: 992, endPoint x: 59, endPoint y: 980, distance: 83.9
click at [59, 907] on div "71 72 73 74 75 76 77 78 79 80 81 82 83 84 85 86 87 88 89 90 91 92 93 94 95 96 9…" at bounding box center [292, 551] width 540 height 929
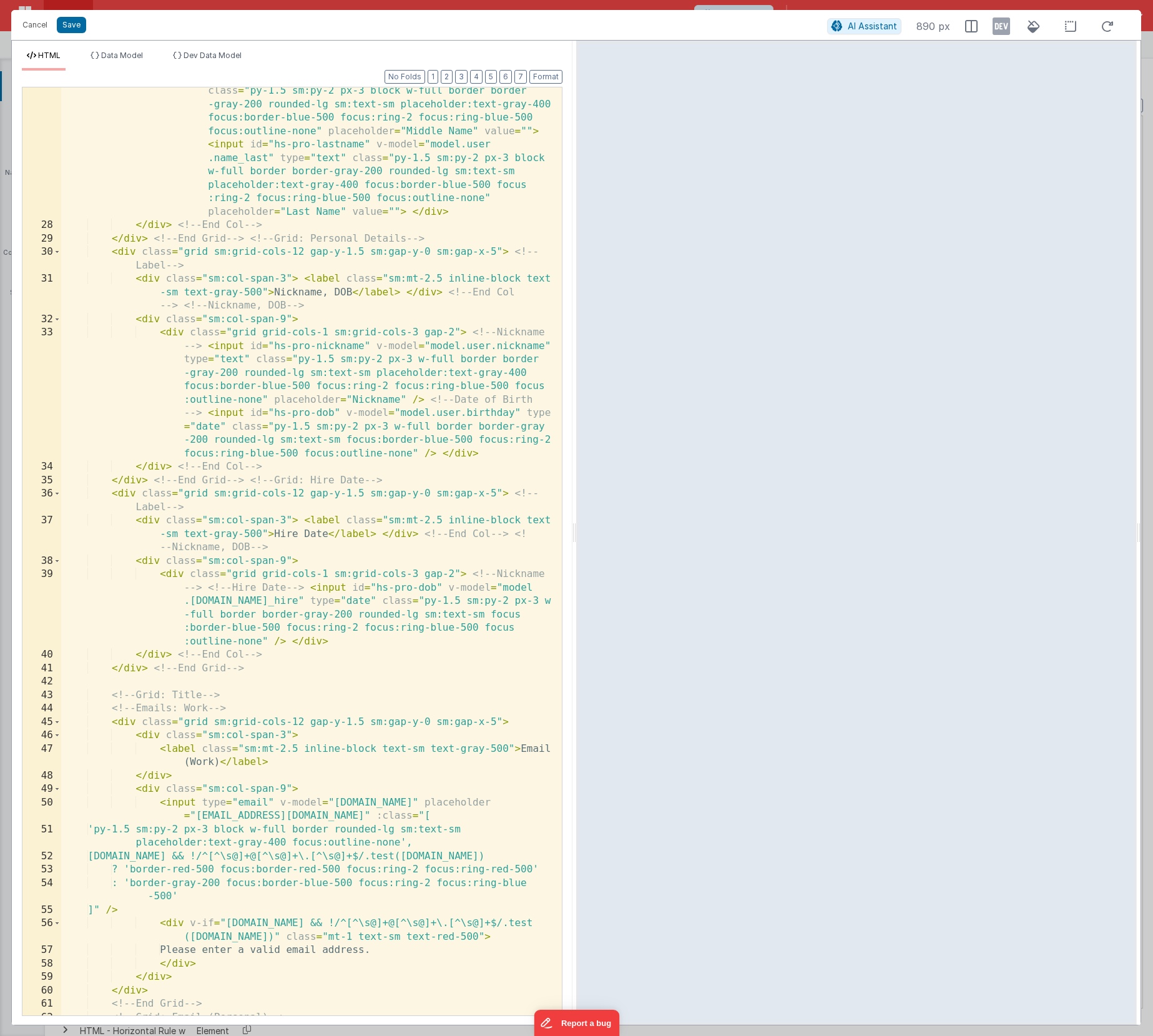
scroll to position [0, 0]
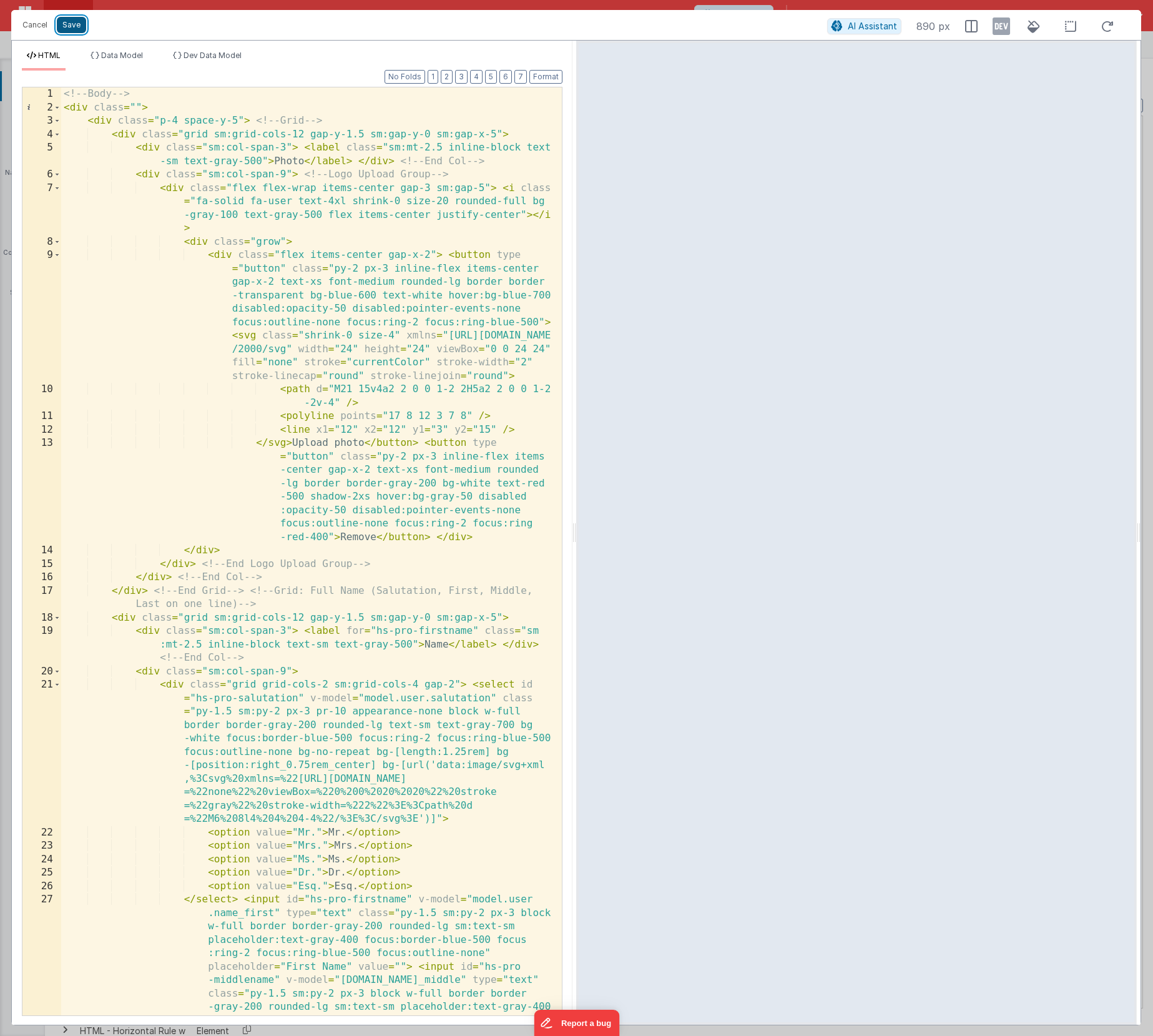
click at [69, 27] on button "Save" at bounding box center [72, 25] width 30 height 16
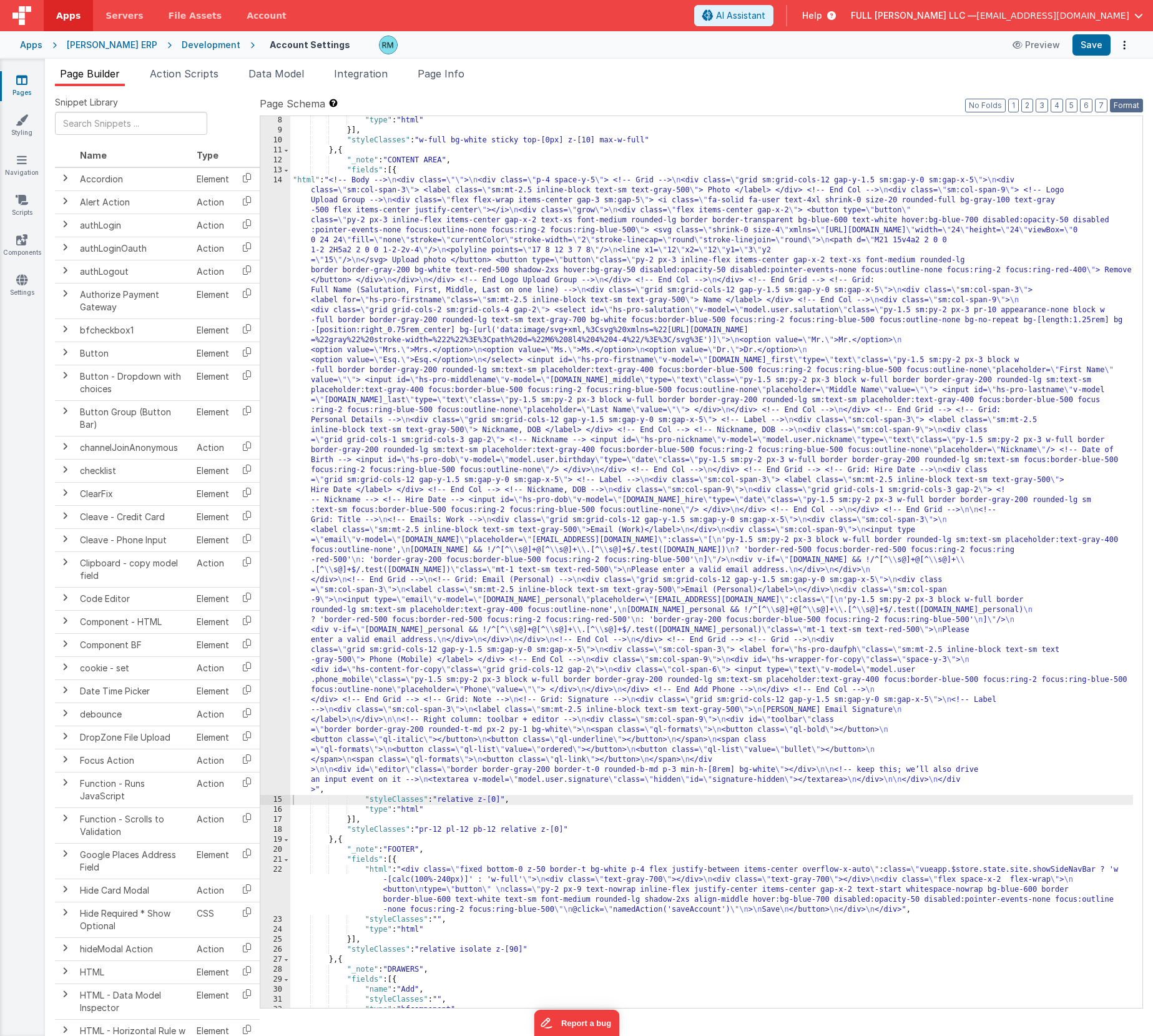
click at [1131, 105] on button "Format" at bounding box center [1126, 105] width 33 height 14
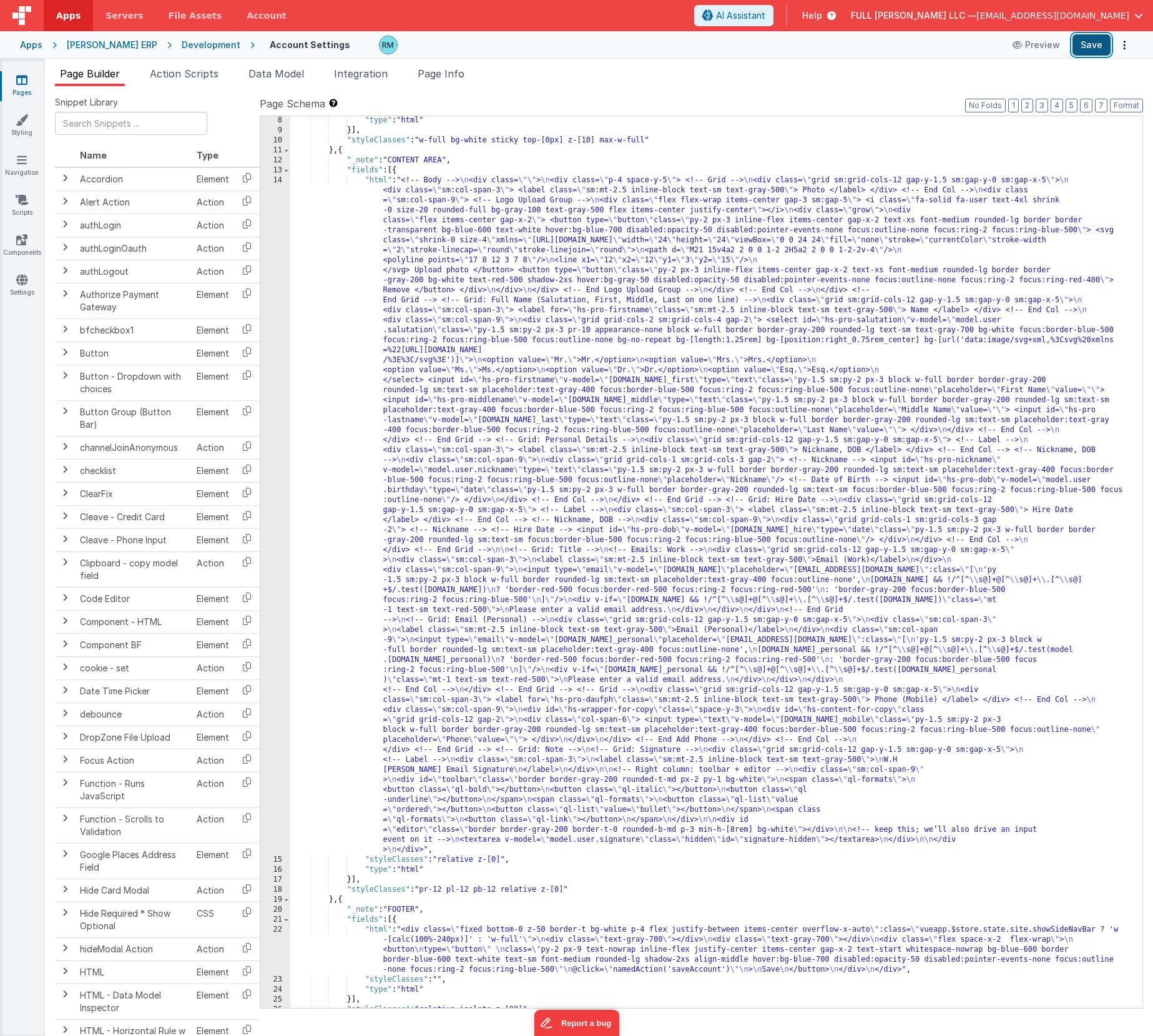
click at [1097, 47] on button "Save" at bounding box center [1091, 45] width 38 height 22
click at [379, 184] on div ""type" : "html" }] , "styleClasses" : "w-full bg-white sticky top-[0px] z-[10] …" at bounding box center [712, 571] width 843 height 911
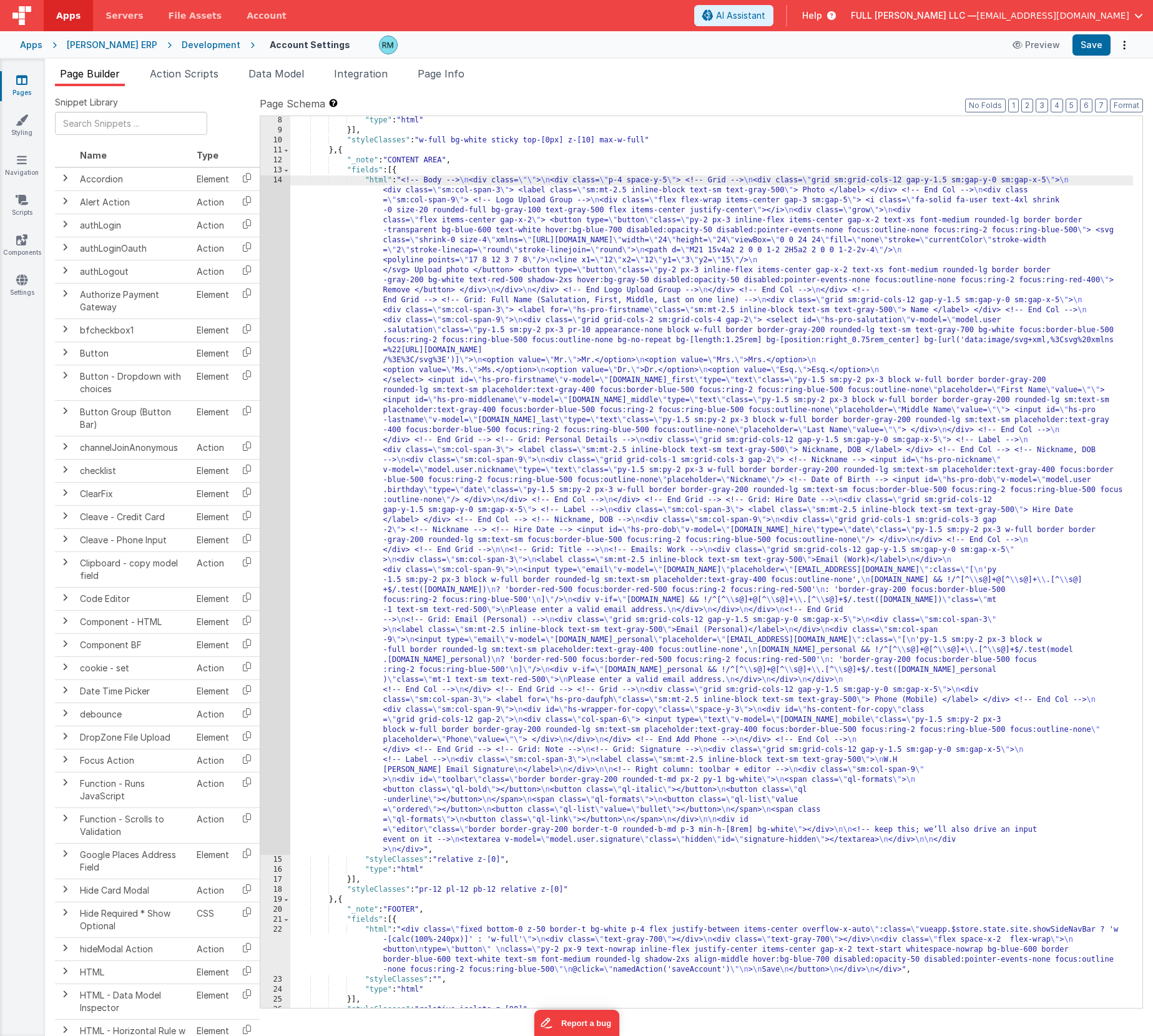
click at [280, 180] on div "14" at bounding box center [275, 514] width 30 height 679
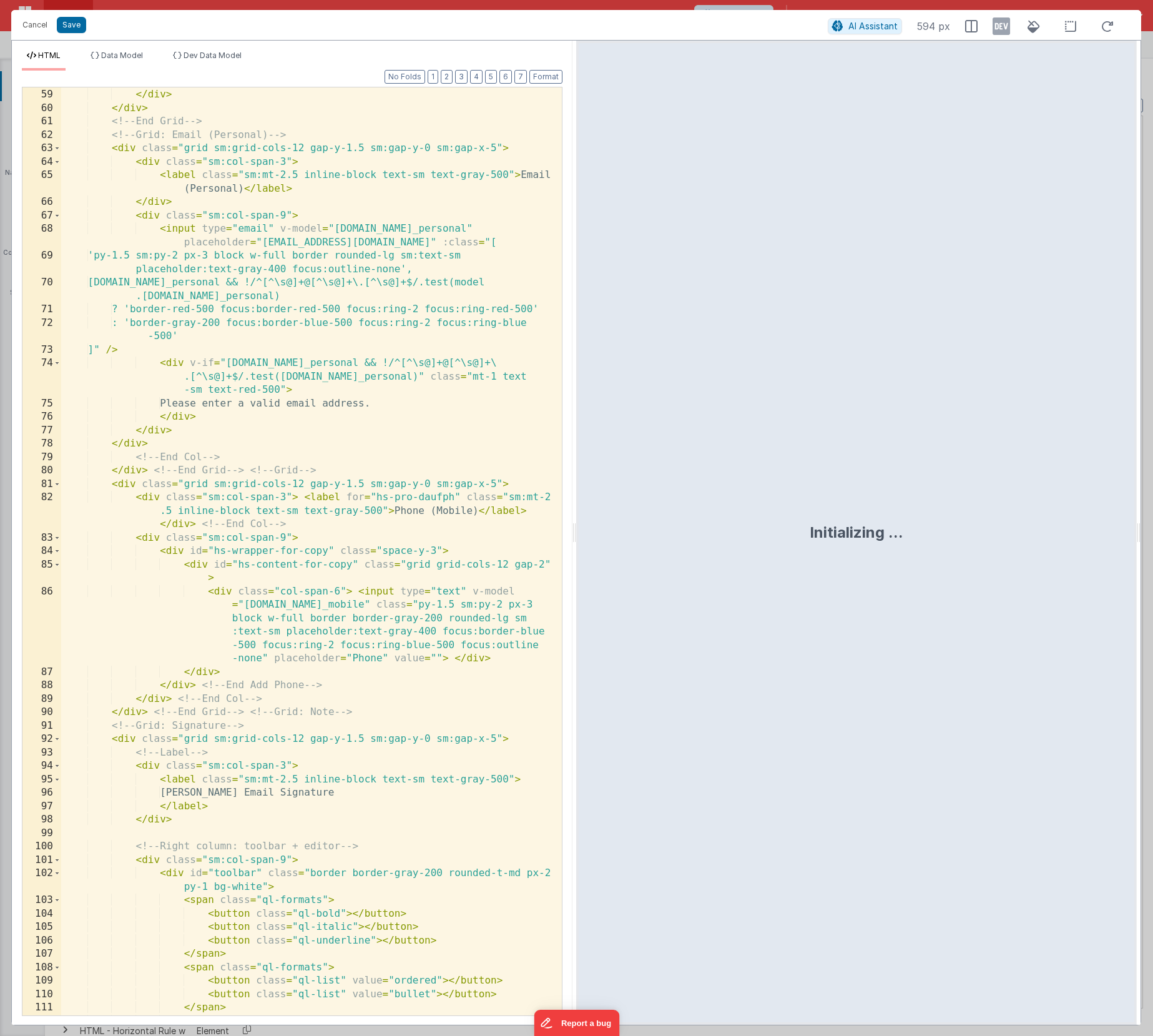
scroll to position [1984, 0]
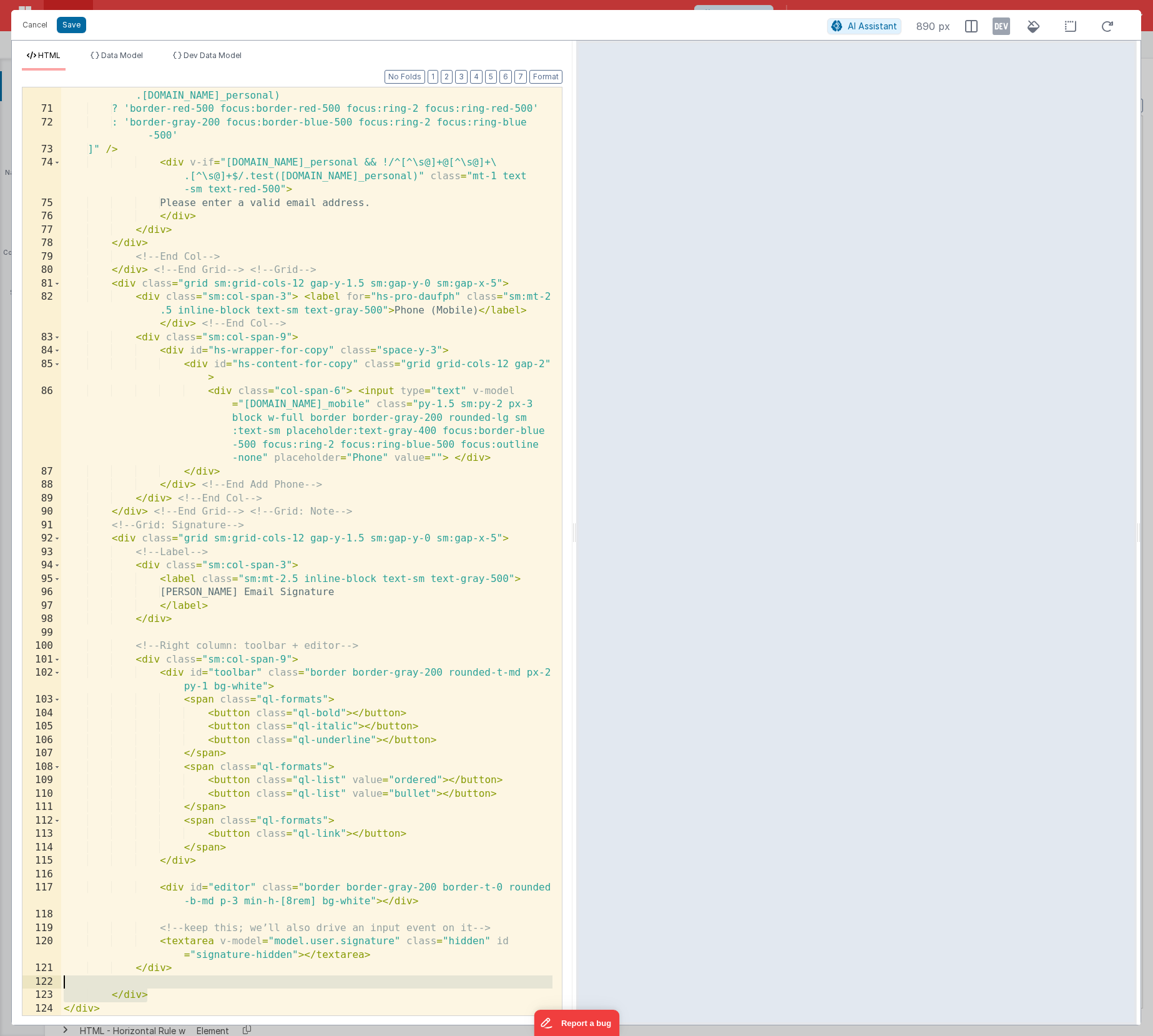
drag, startPoint x: 153, startPoint y: 996, endPoint x: 79, endPoint y: 986, distance: 74.7
click at [79, 907] on div "model.user.email_personal && !/^[^\s@]+@[^\s@]+\.[^\s@]+$/.test(model .user.ema…" at bounding box center [306, 560] width 491 height 968
click at [175, 907] on div "model.user.email_personal && !/^[^\s@]+@[^\s@]+\.[^\s@]+$/.test(model .user.ema…" at bounding box center [306, 560] width 491 height 968
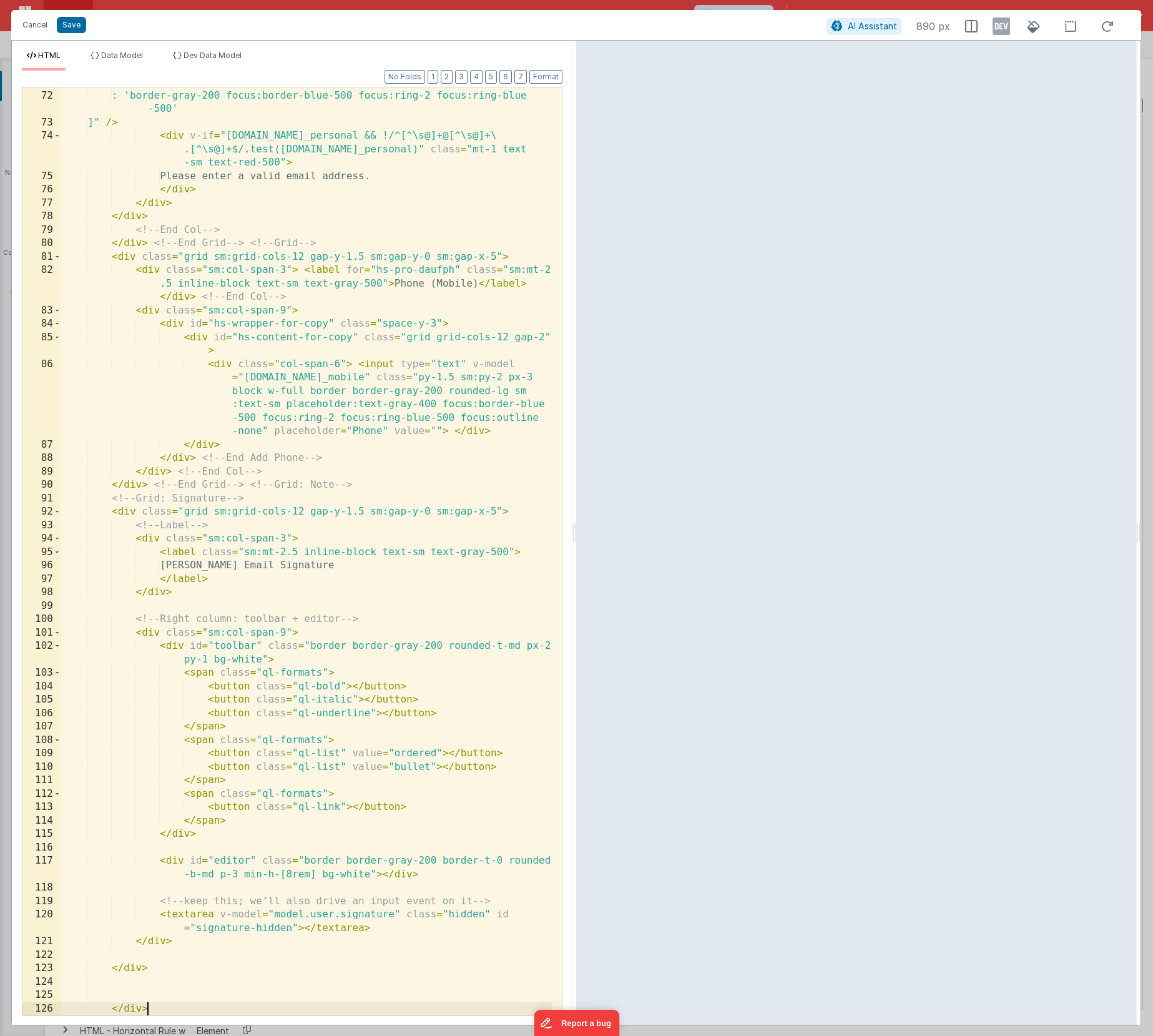
scroll to position [2011, 0]
click at [65, 25] on button "Save" at bounding box center [72, 25] width 30 height 16
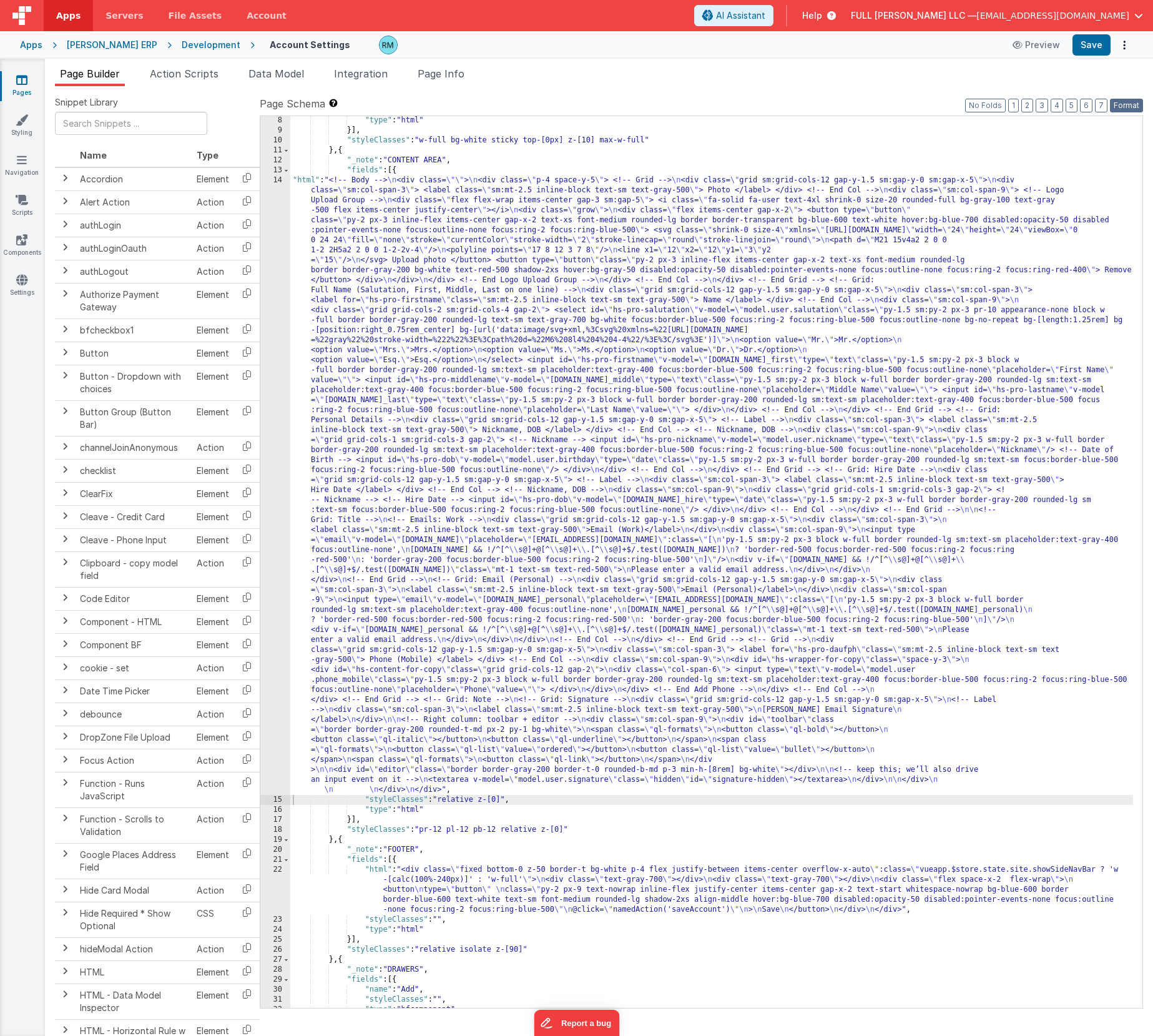
click at [1118, 108] on button "Format" at bounding box center [1126, 105] width 33 height 14
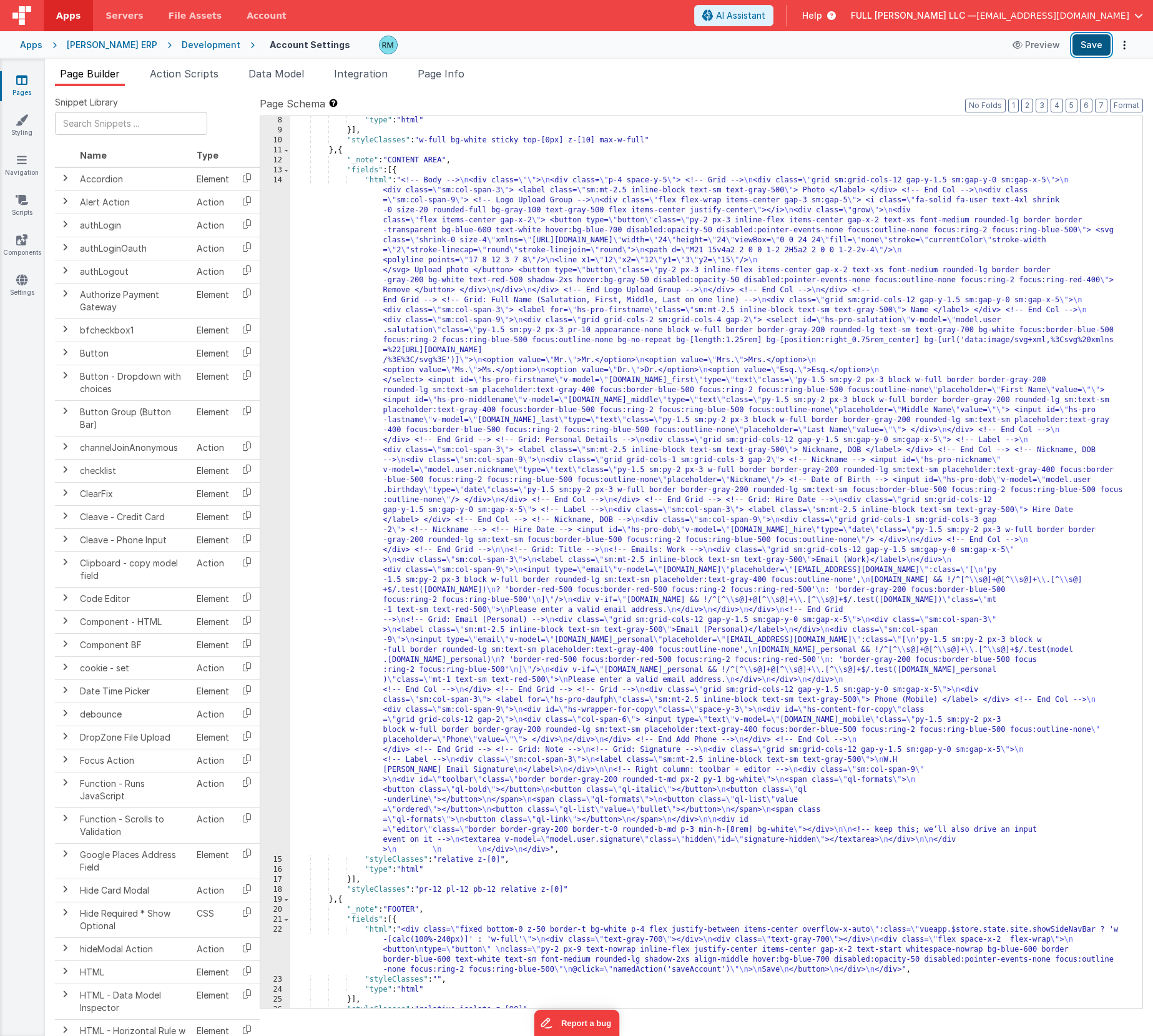
drag, startPoint x: 1093, startPoint y: 50, endPoint x: 1087, endPoint y: 45, distance: 7.8
click at [1093, 50] on button "Save" at bounding box center [1091, 45] width 38 height 22
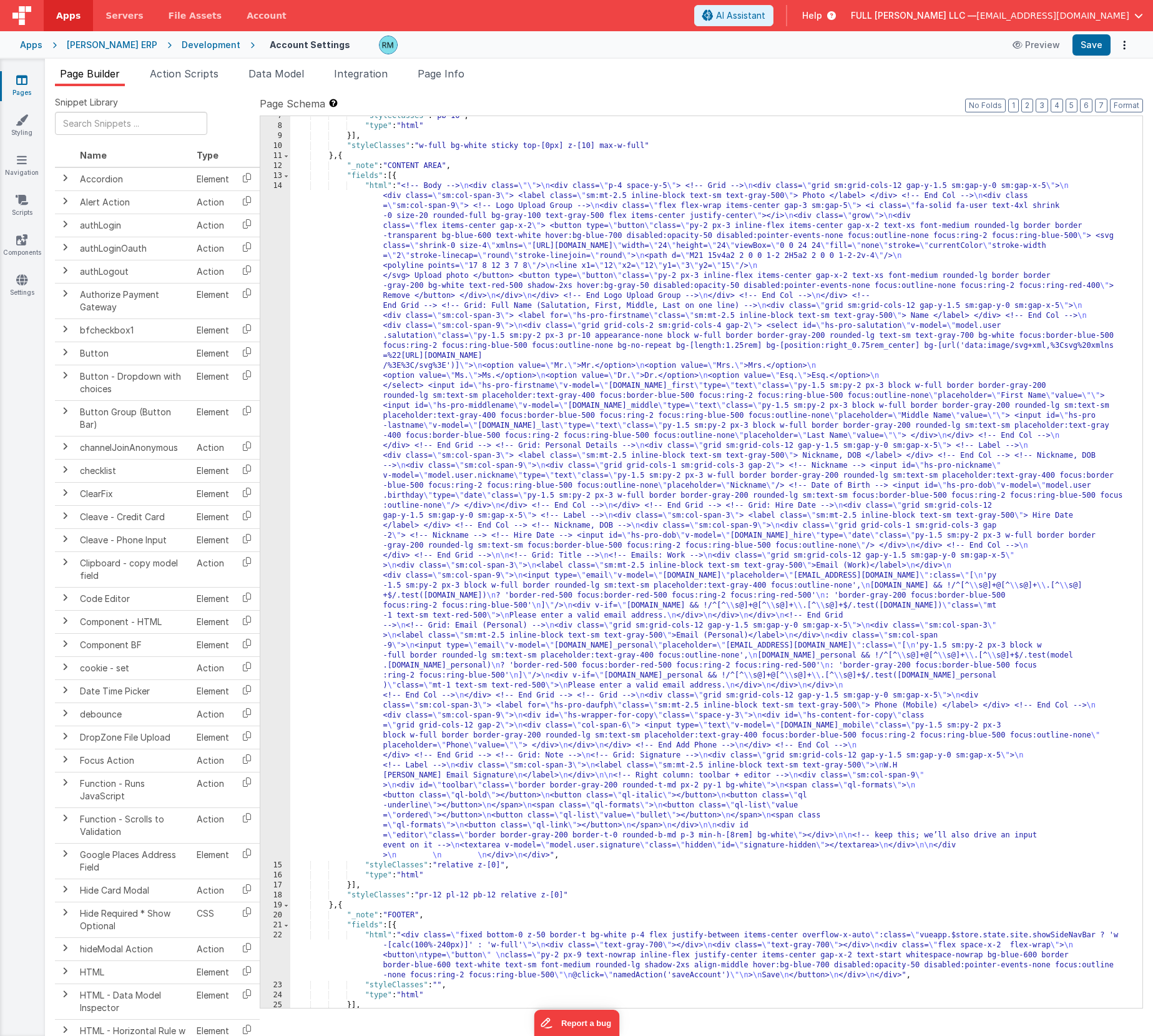
scroll to position [0, 0]
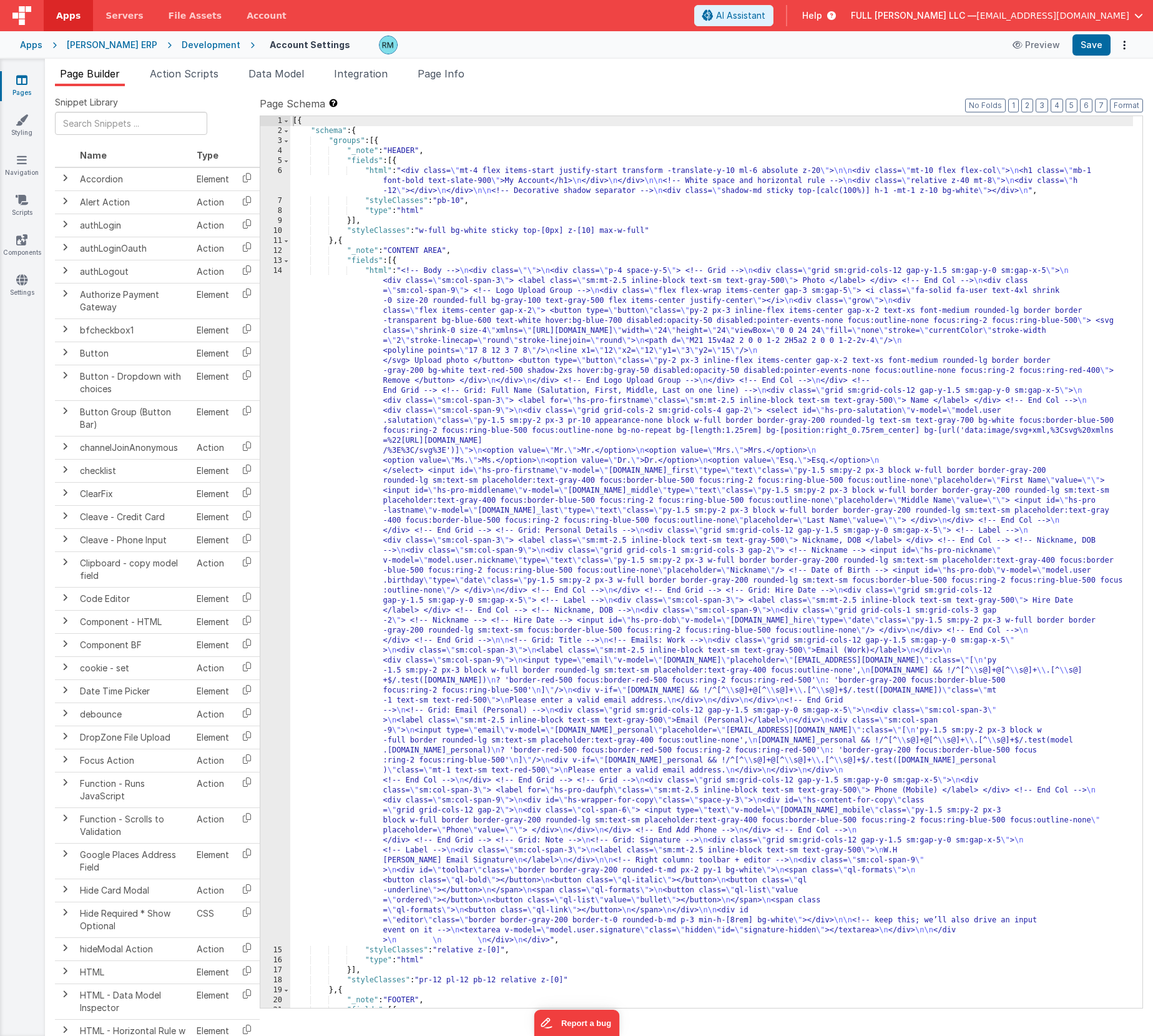
click at [372, 272] on div "[{ "schema" : { "groups" : [{ "_note" : "HEADER" , "fields" : [{ "html" : "<div…" at bounding box center [712, 591] width 843 height 951
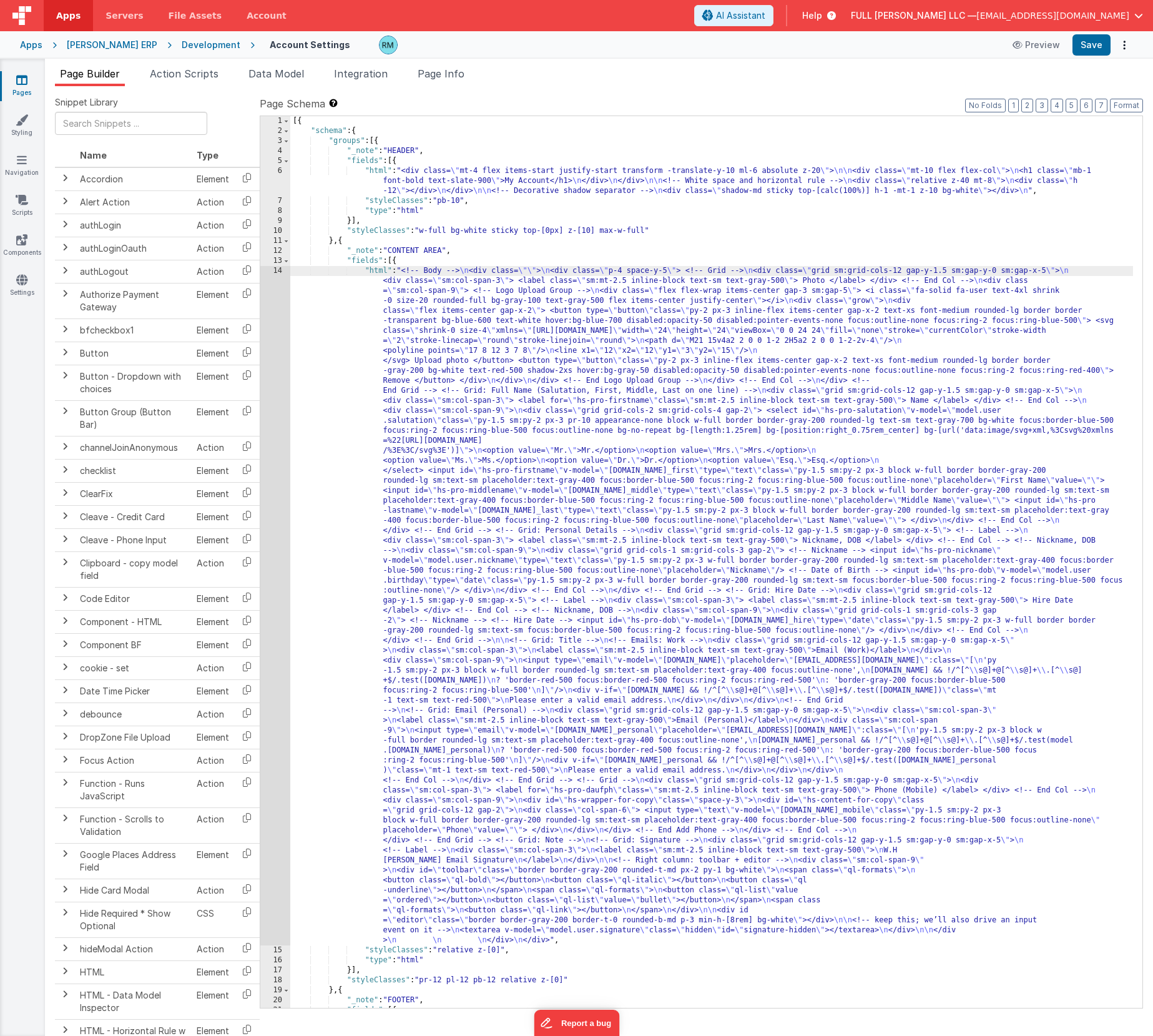
click at [280, 272] on div "14" at bounding box center [275, 605] width 30 height 679
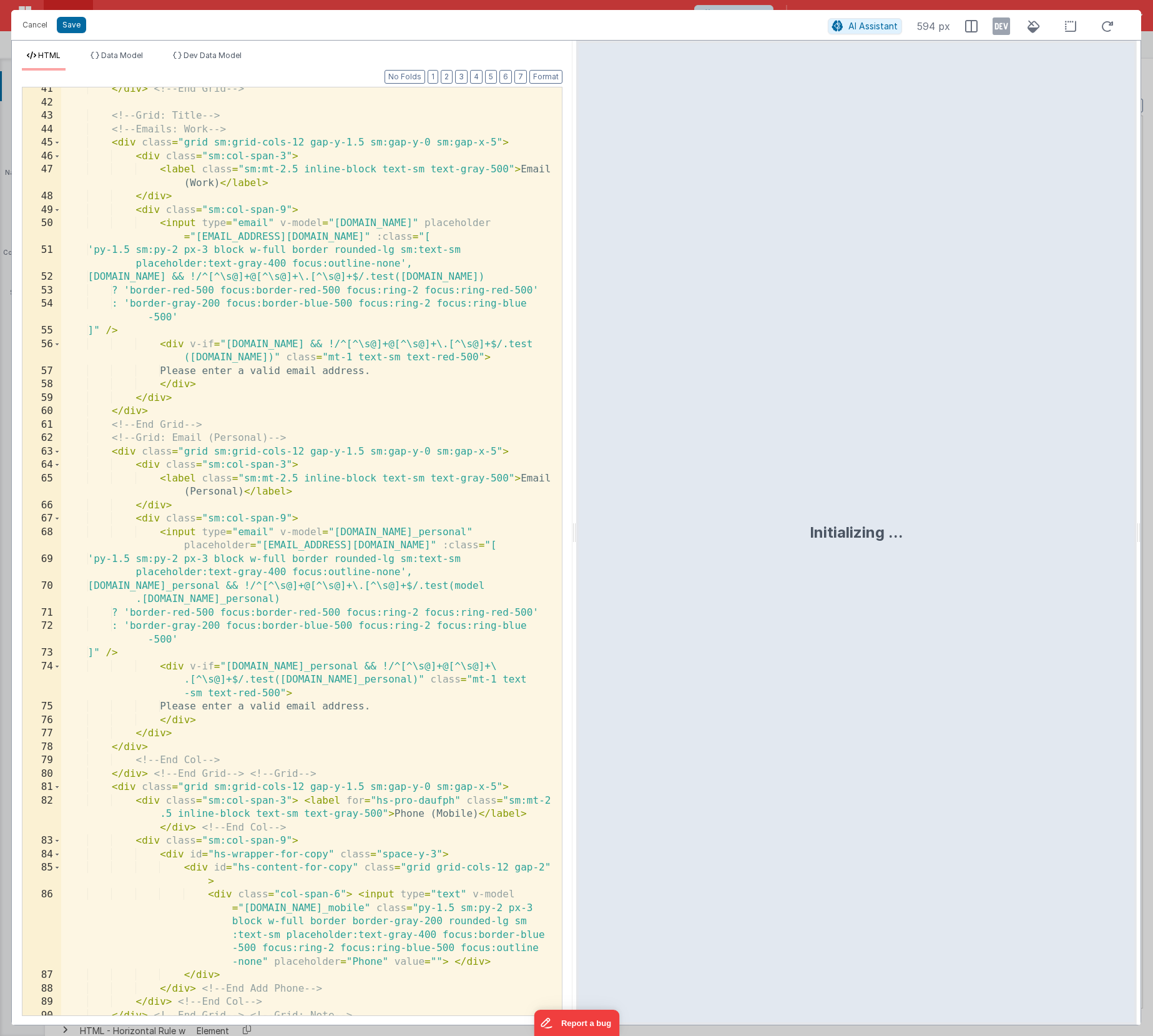
scroll to position [2025, 0]
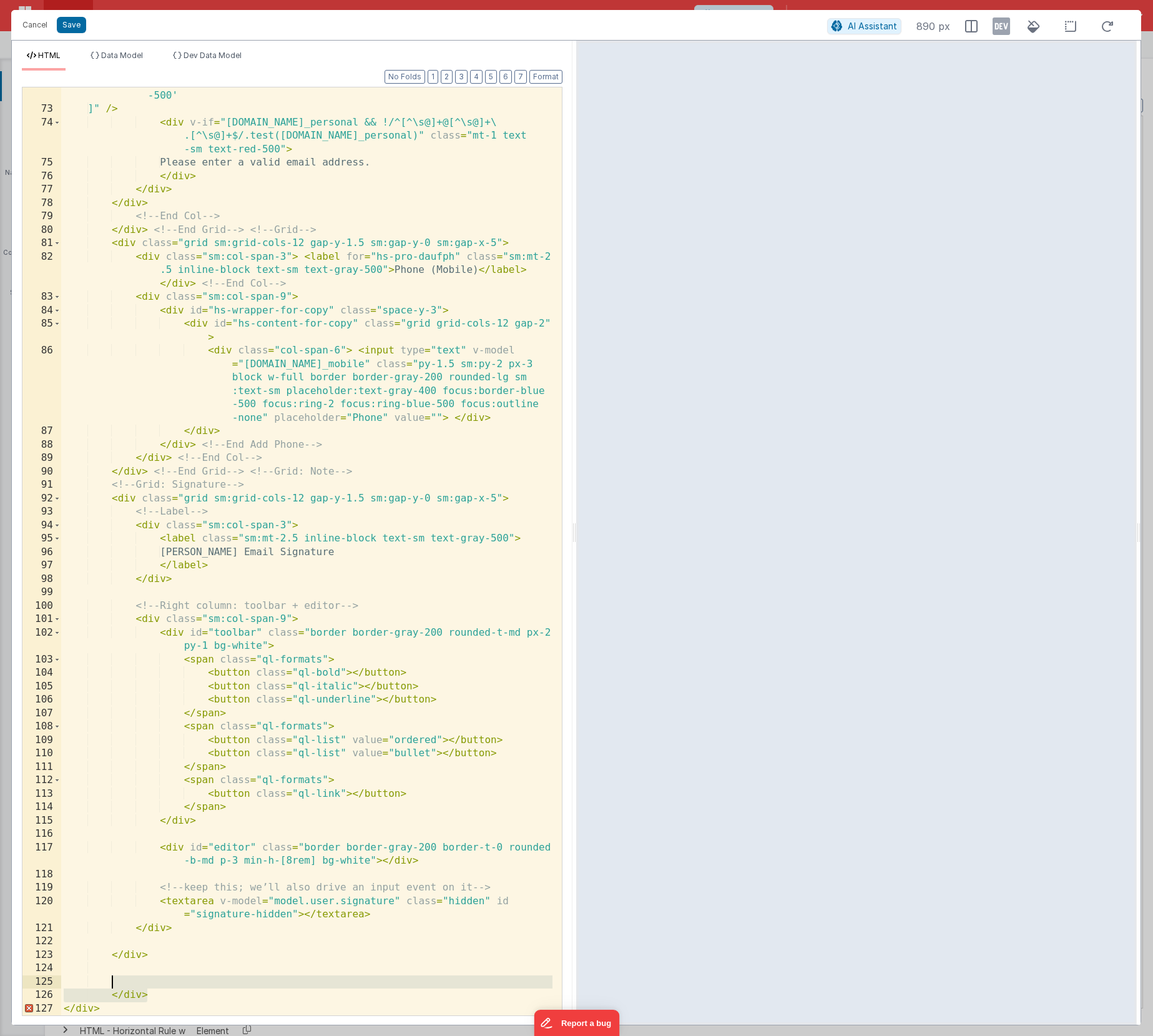
drag, startPoint x: 174, startPoint y: 993, endPoint x: 112, endPoint y: 985, distance: 62.5
click at [112, 907] on div ": 'border-gray-200 focus:border-blue-500 focus:ring-2 focus:ring-blue -500' ]" …" at bounding box center [306, 560] width 491 height 968
click at [142, 907] on div ": 'border-gray-200 focus:border-blue-500 focus:ring-2 focus:ring-blue -500' ]" …" at bounding box center [306, 560] width 491 height 968
drag, startPoint x: 153, startPoint y: 997, endPoint x: 113, endPoint y: 997, distance: 40.0
click at [113, 907] on div ": 'border-gray-200 focus:border-blue-500 focus:ring-2 focus:ring-blue -500' ]" …" at bounding box center [306, 560] width 491 height 968
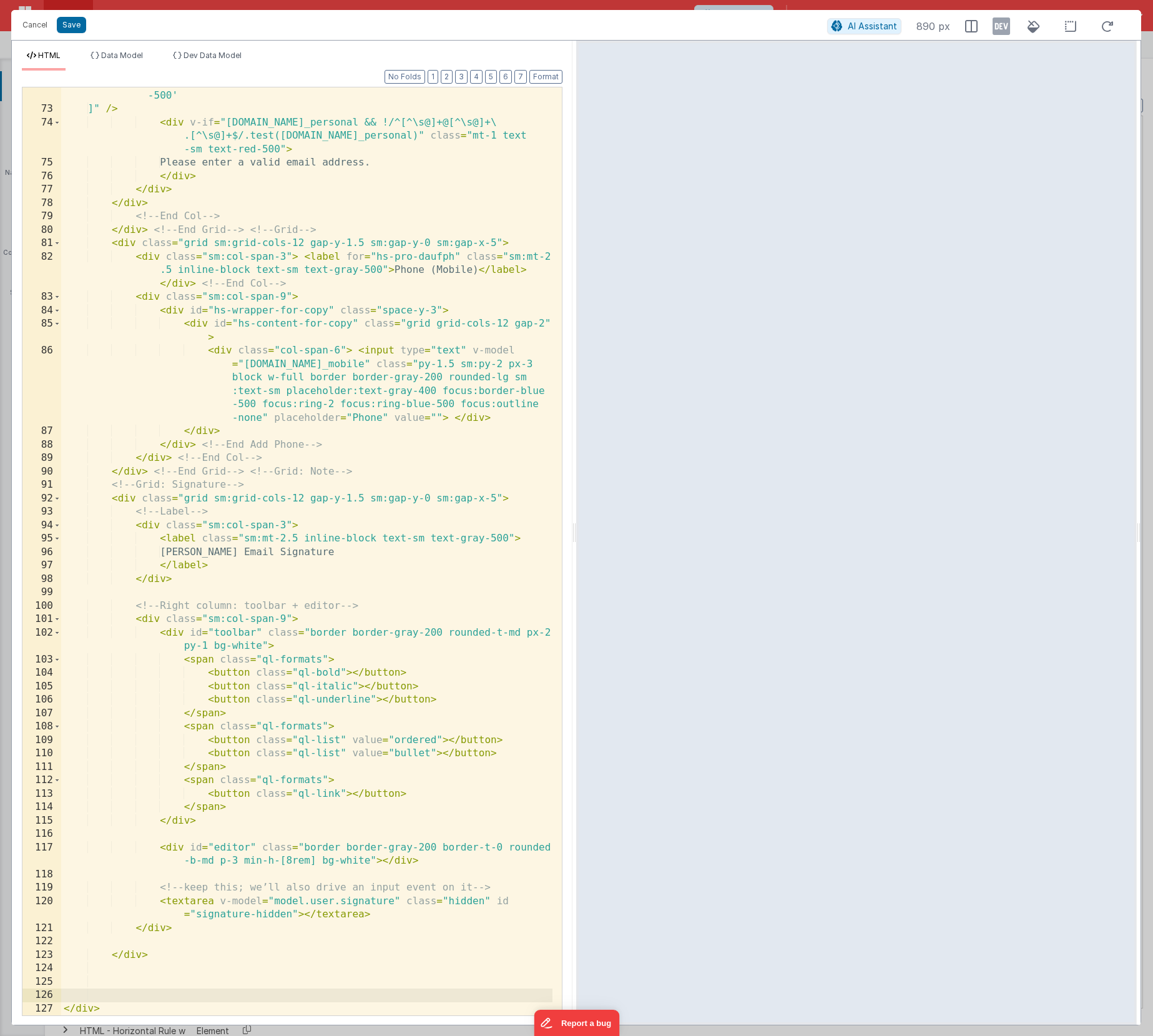
click at [91, 907] on div ": 'border-gray-200 focus:border-blue-500 focus:ring-2 focus:ring-blue -500' ]" …" at bounding box center [306, 560] width 491 height 968
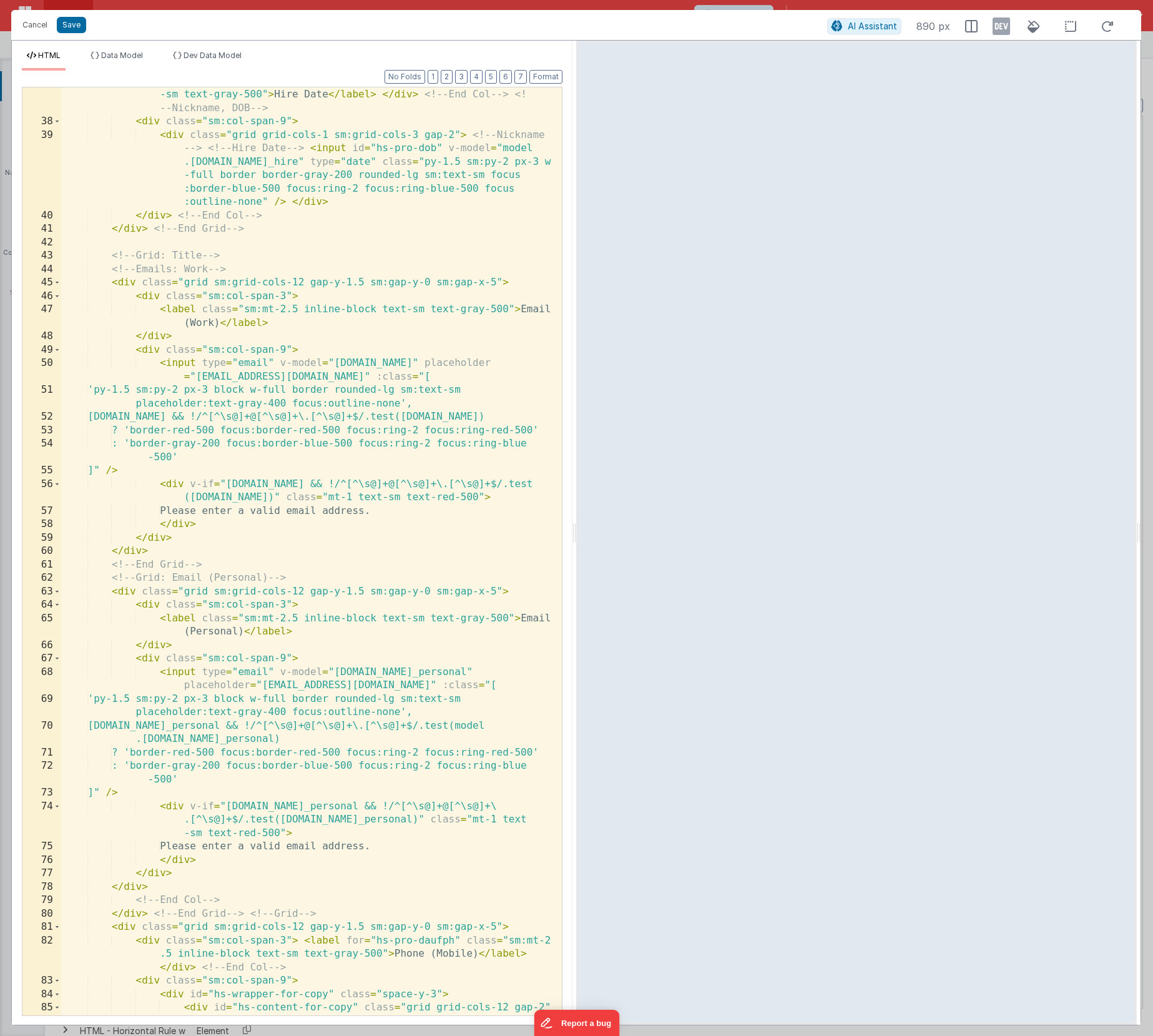
scroll to position [1342, 0]
click at [203, 560] on div "< div class = "sm:col-span-3" > < label class = "sm:mt-2.5 inline-block text -s…" at bounding box center [306, 572] width 491 height 995
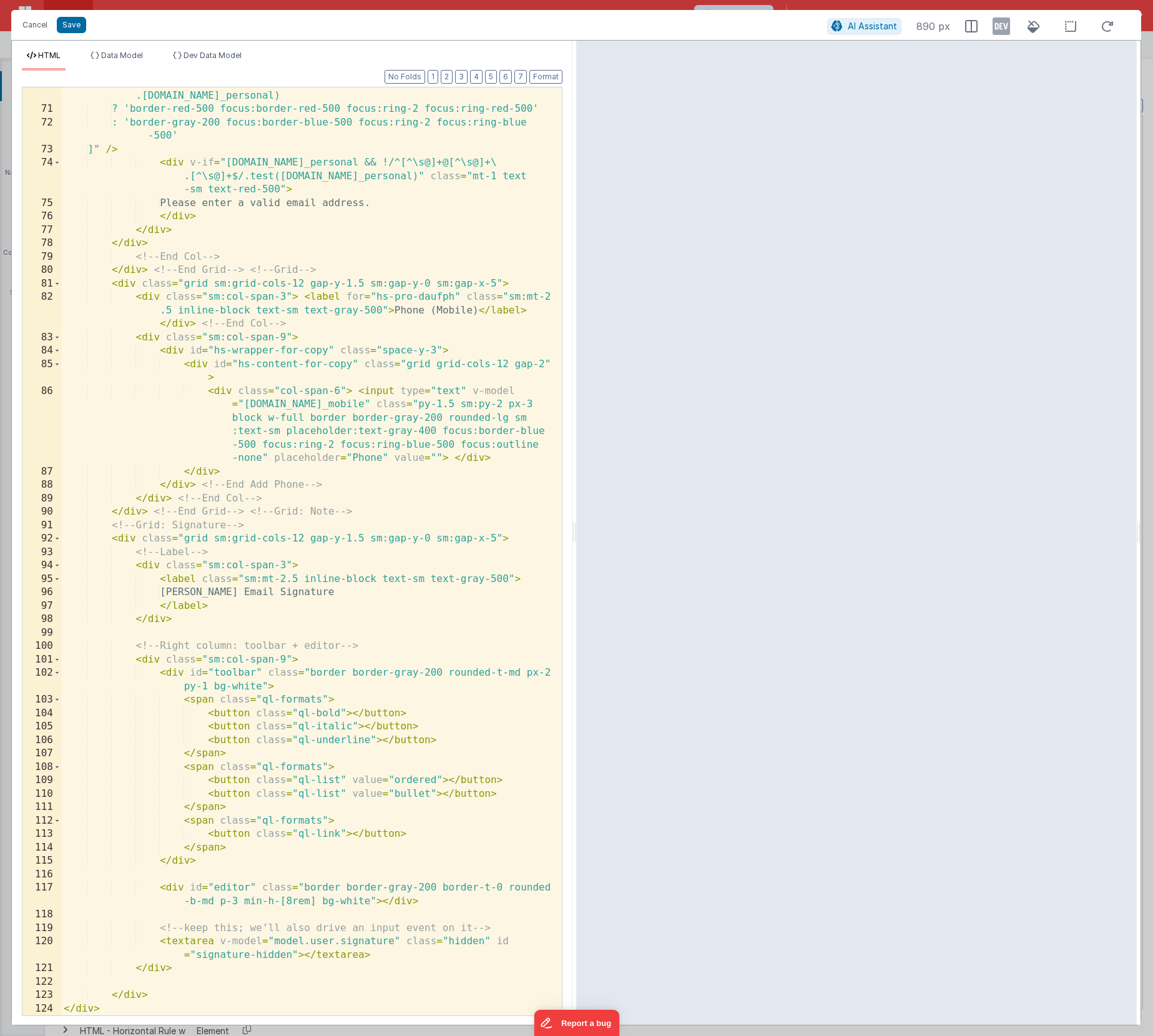
scroll to position [1984, 0]
click at [355, 479] on div "model.user.email_personal && !/^[^\s@]+@[^\s@]+\.[^\s@]+$/.test(model .user.ema…" at bounding box center [306, 560] width 491 height 968
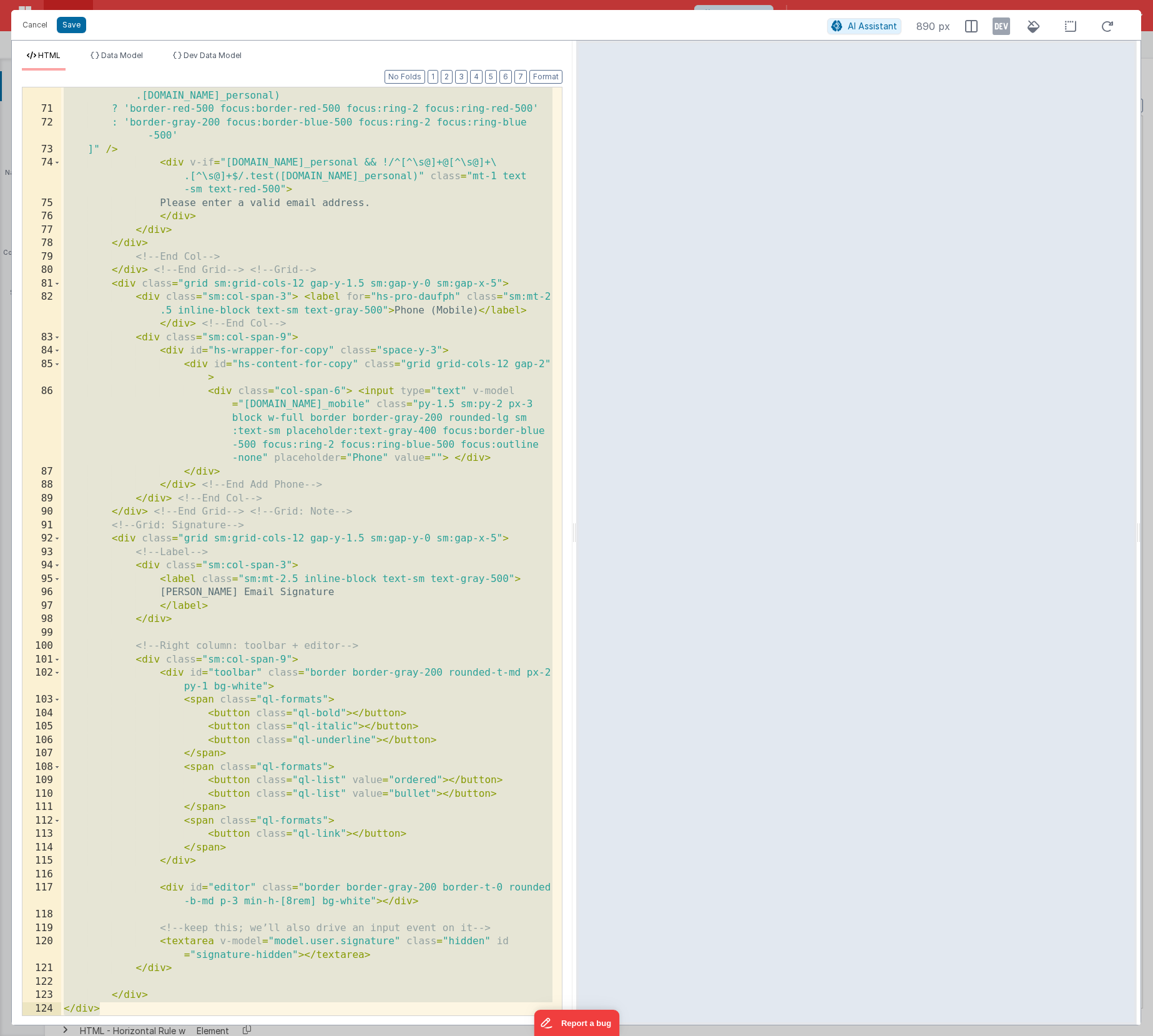
click at [367, 552] on div "model.user.email_personal && !/^[^\s@]+@[^\s@]+\.[^\s@]+$/.test(model .user.ema…" at bounding box center [306, 560] width 491 height 968
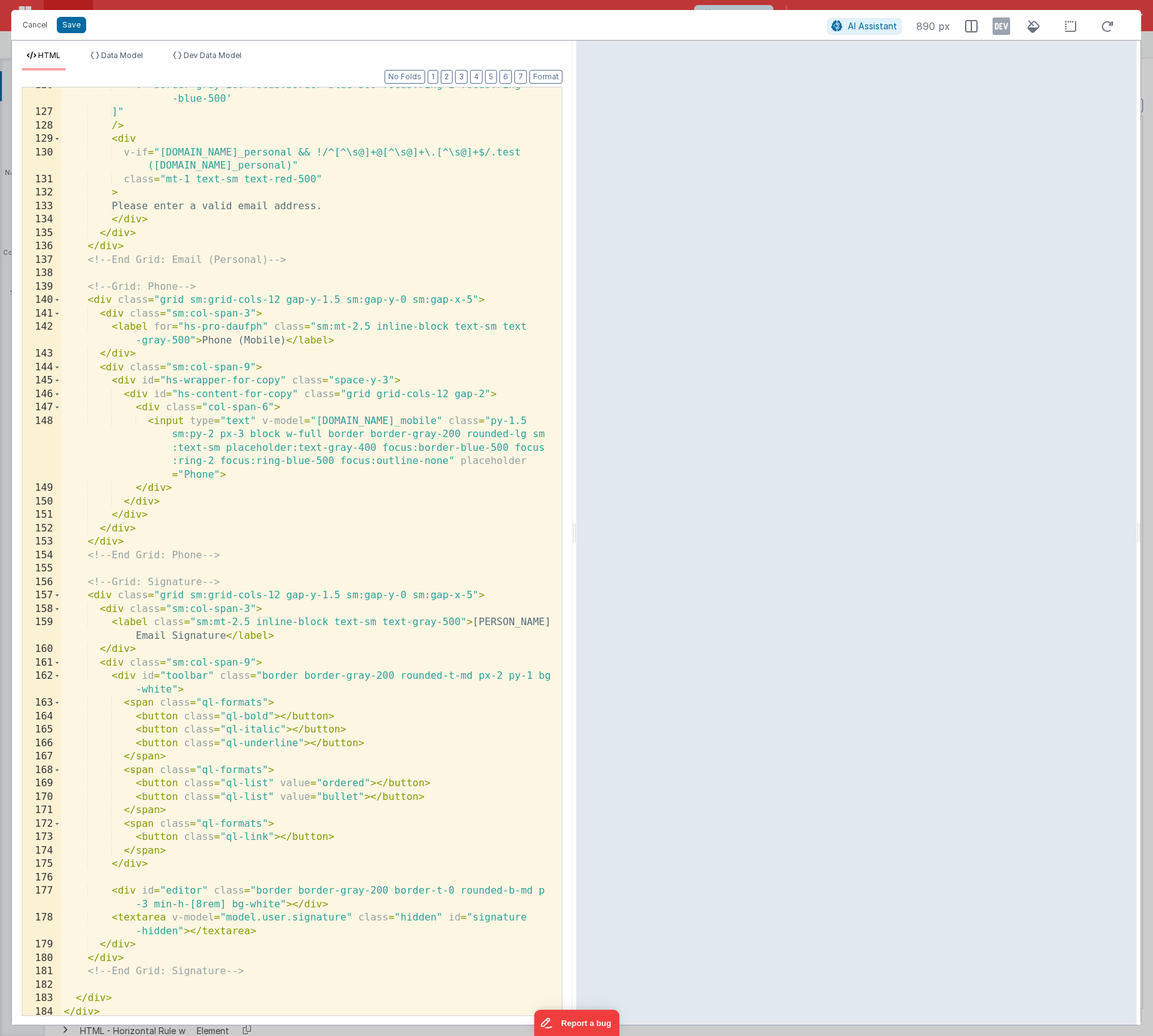
scroll to position [0, 0]
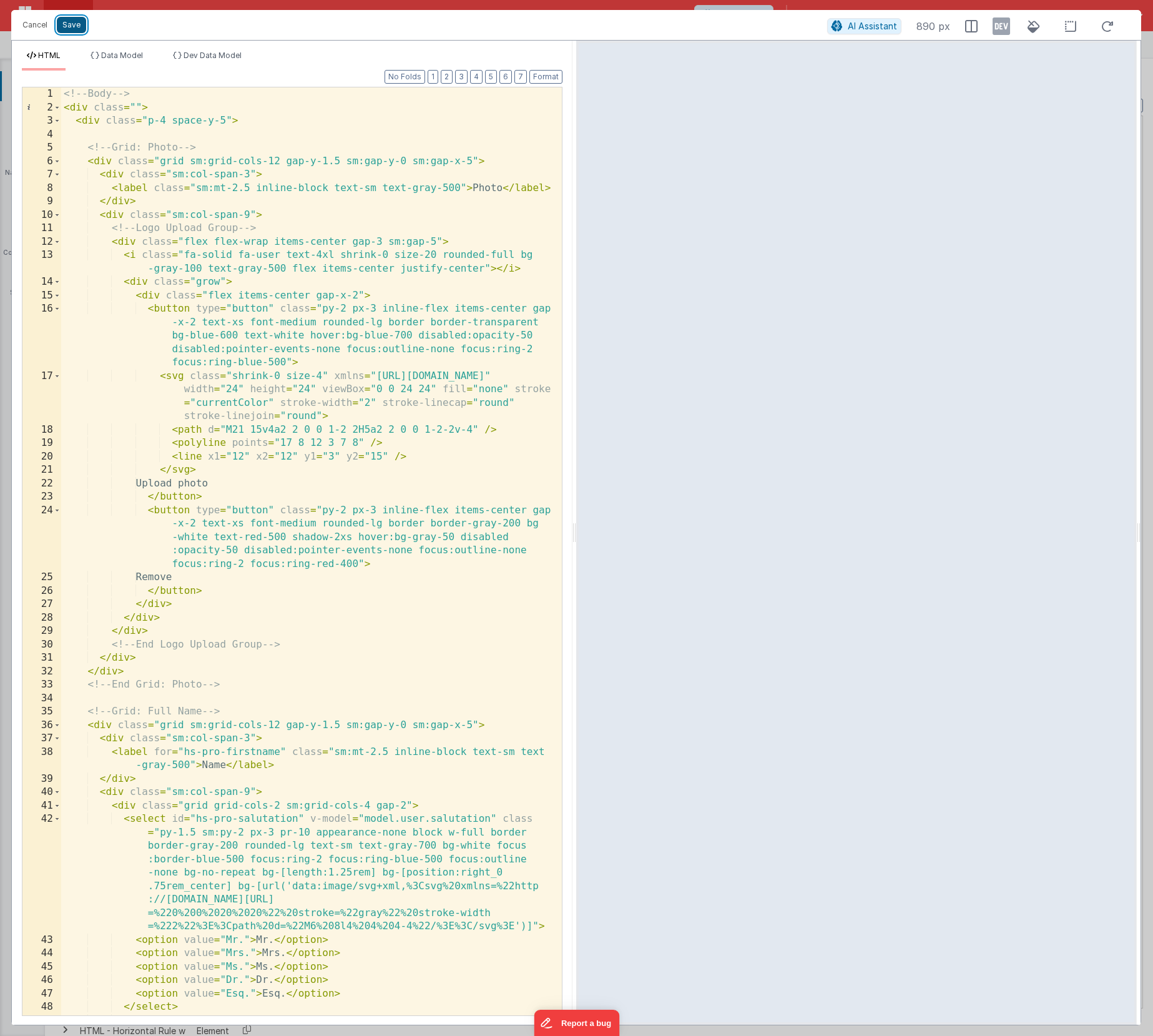
click at [76, 27] on button "Save" at bounding box center [72, 25] width 30 height 16
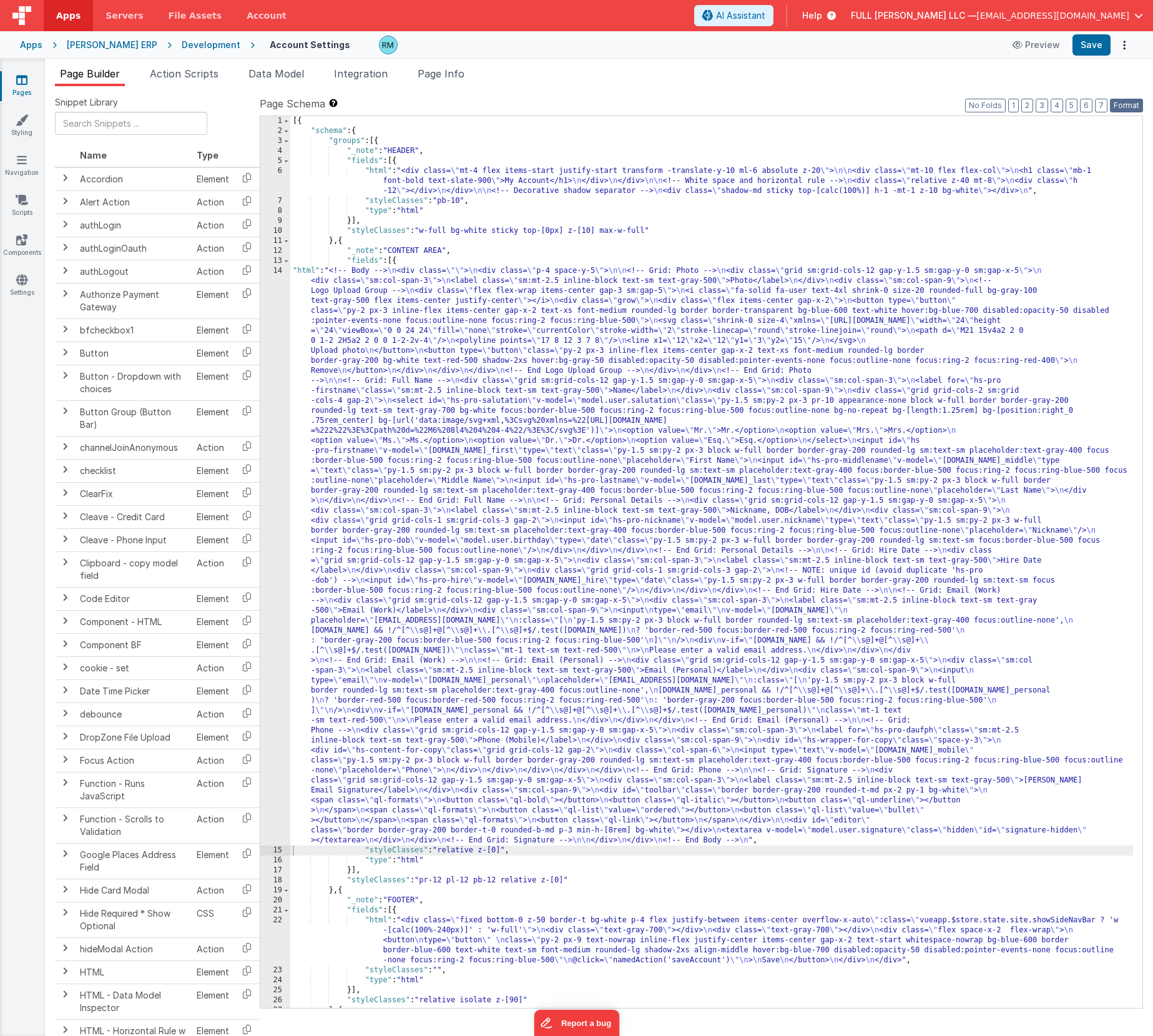
click at [1115, 110] on button "Format" at bounding box center [1126, 105] width 33 height 14
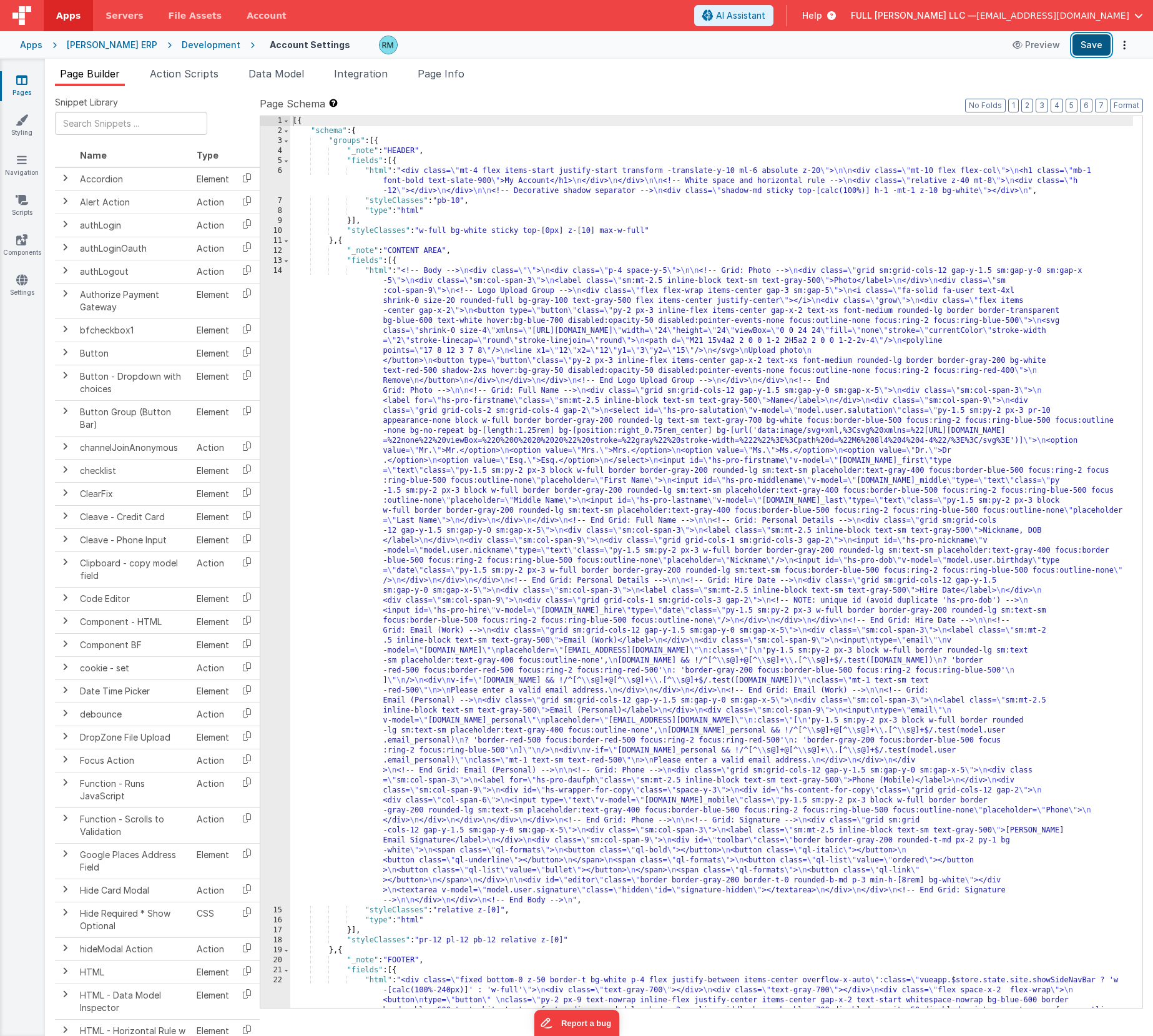
click at [1099, 51] on button "Save" at bounding box center [1091, 45] width 38 height 22
click at [441, 76] on span "Page Info" at bounding box center [441, 73] width 47 height 13
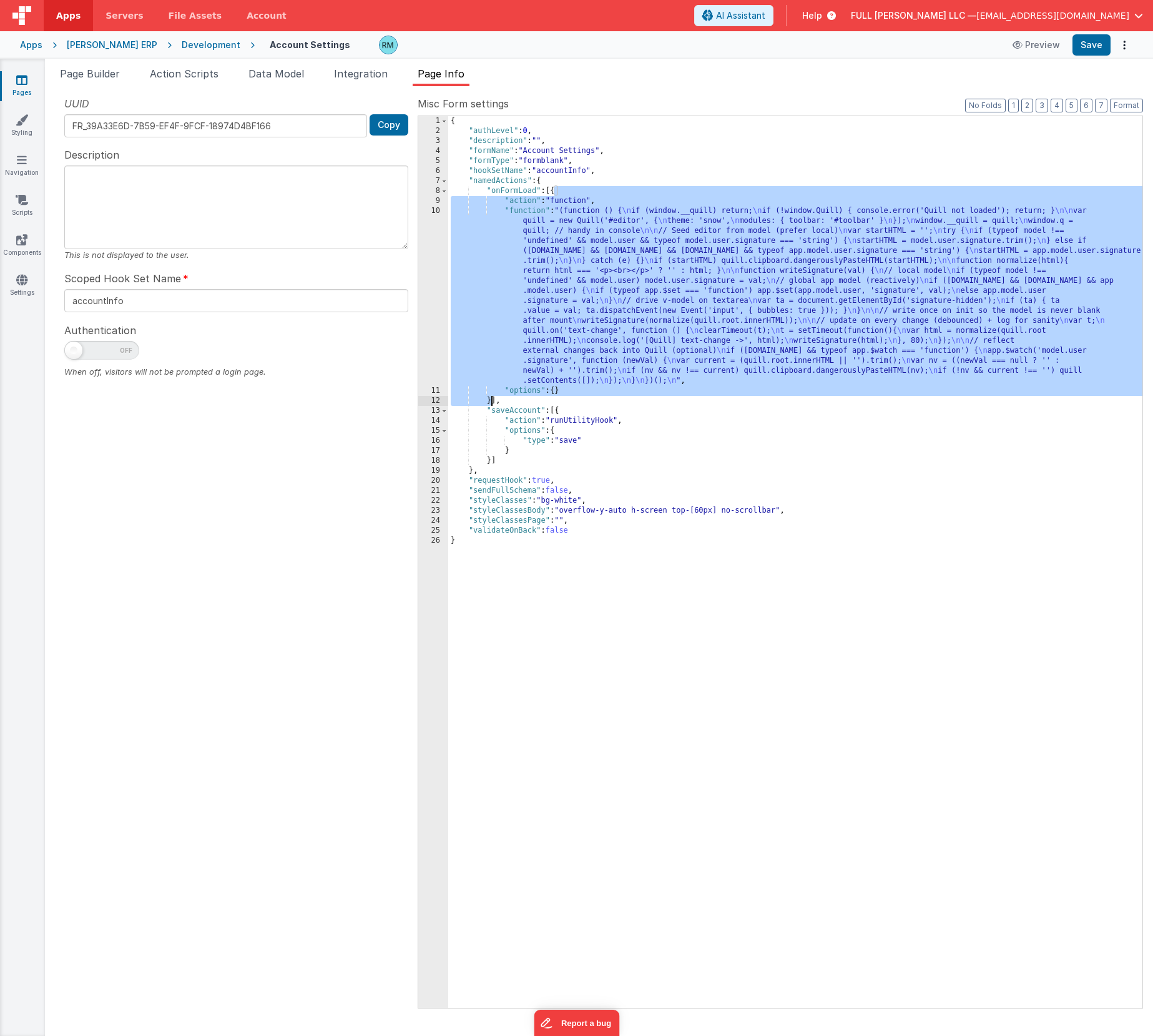
drag, startPoint x: 553, startPoint y: 194, endPoint x: 492, endPoint y: 399, distance: 213.9
click at [492, 399] on div "{ "authLevel" : 0 , "description" : "" , "formName" : "Account Settings" , "for…" at bounding box center [795, 571] width 694 height 911
click at [492, 401] on div "{ "authLevel" : 0 , "description" : "" , "formName" : "Account Settings" , "for…" at bounding box center [795, 571] width 694 height 911
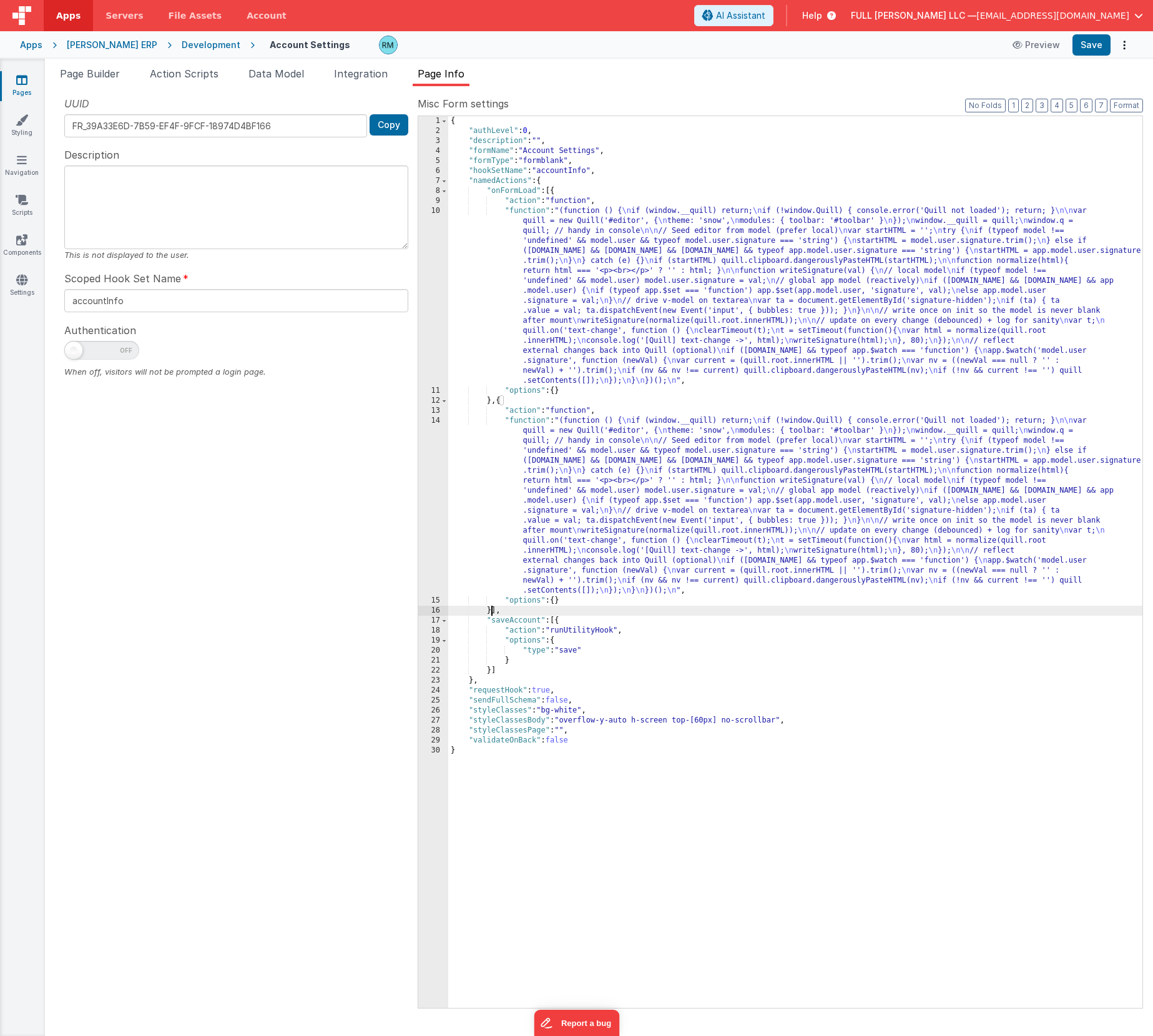
click at [533, 419] on div "{ "authLevel" : 0 , "description" : "" , "formName" : "Account Settings" , "for…" at bounding box center [795, 571] width 694 height 911
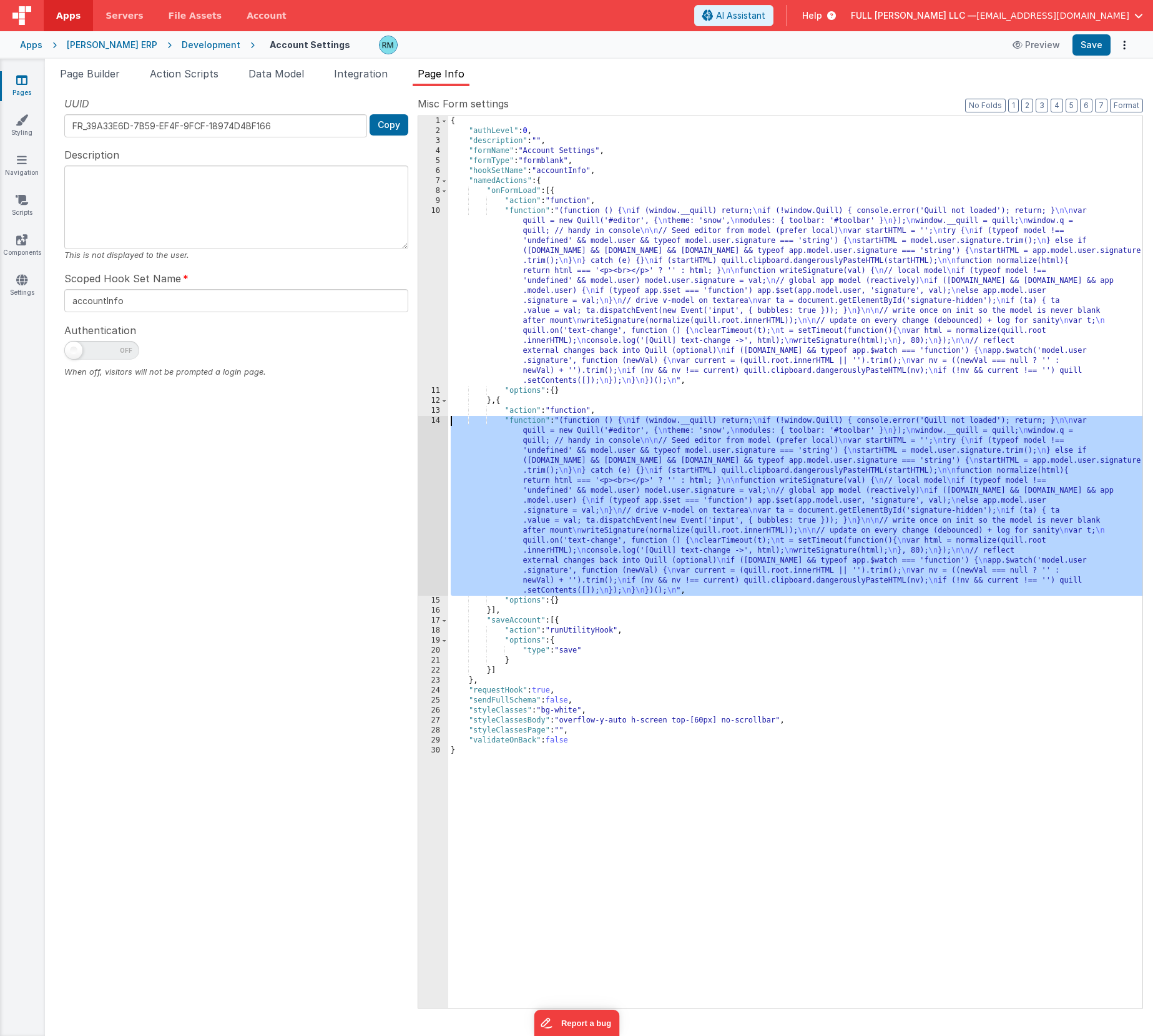
click at [433, 421] on div "14" at bounding box center [433, 505] width 30 height 180
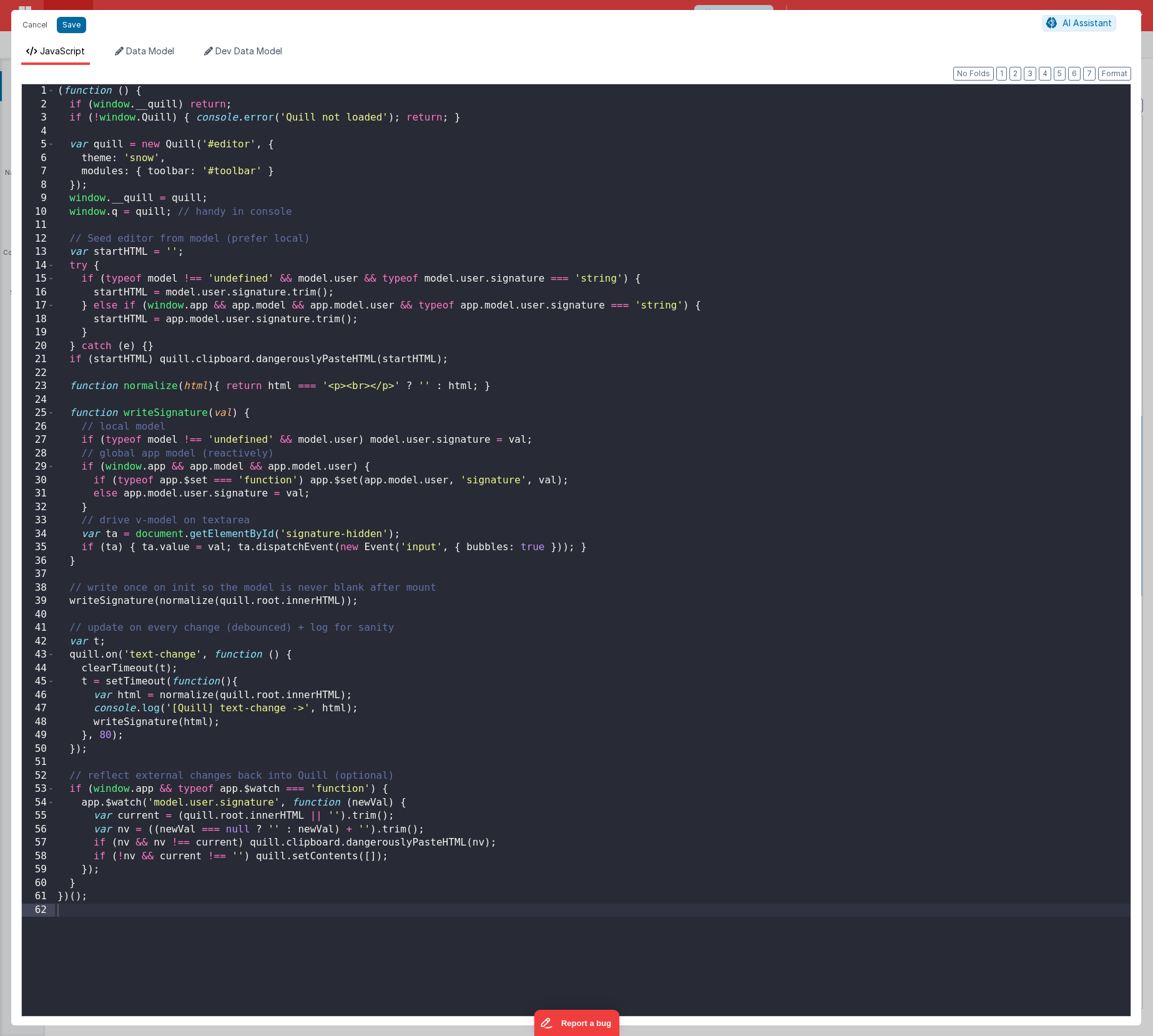
click at [307, 557] on div "( function ( ) { if ( window . __quill ) return ; if ( ! window . Quill ) { con…" at bounding box center [592, 563] width 1075 height 958
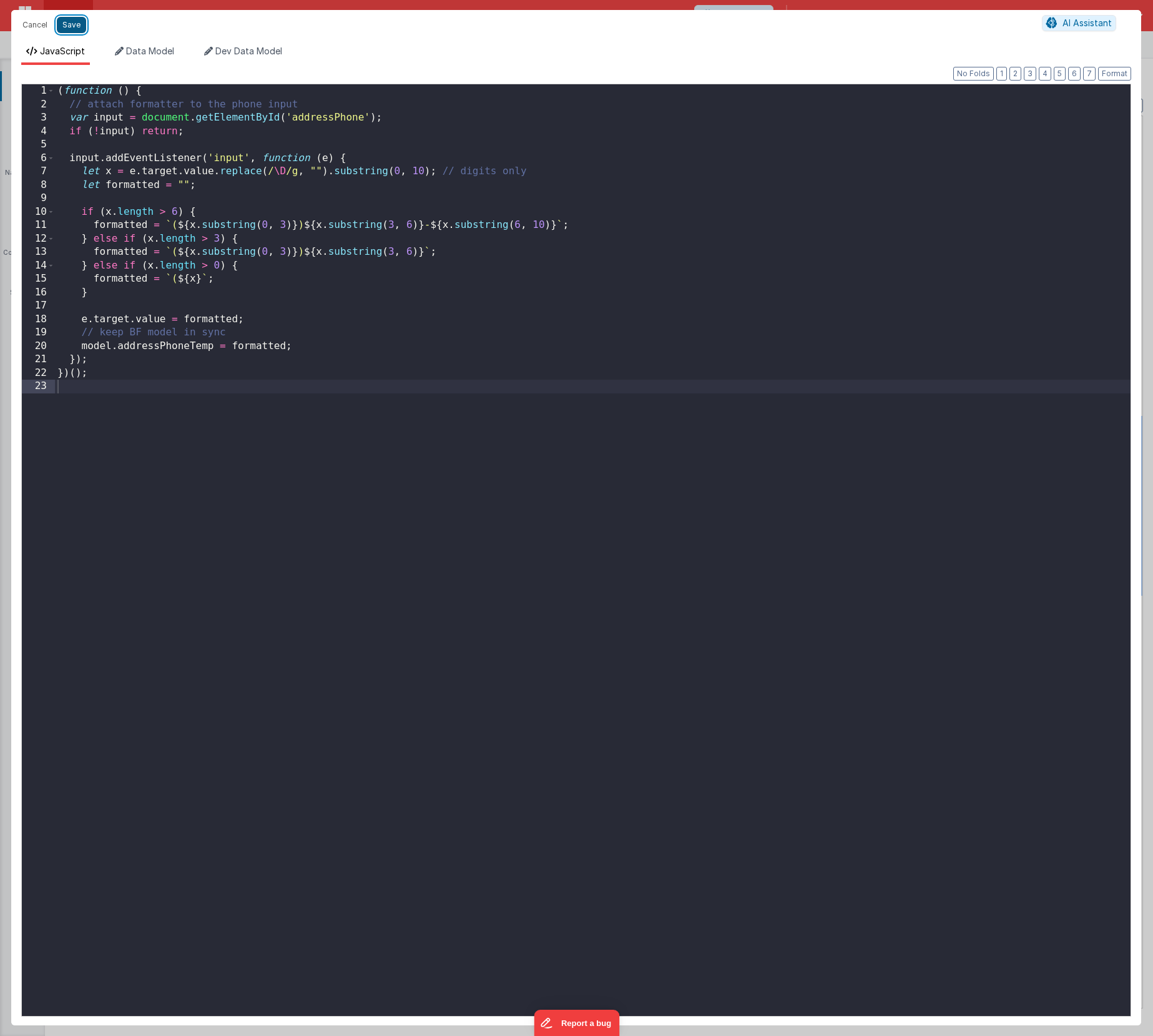
click at [65, 29] on button "Save" at bounding box center [72, 25] width 30 height 16
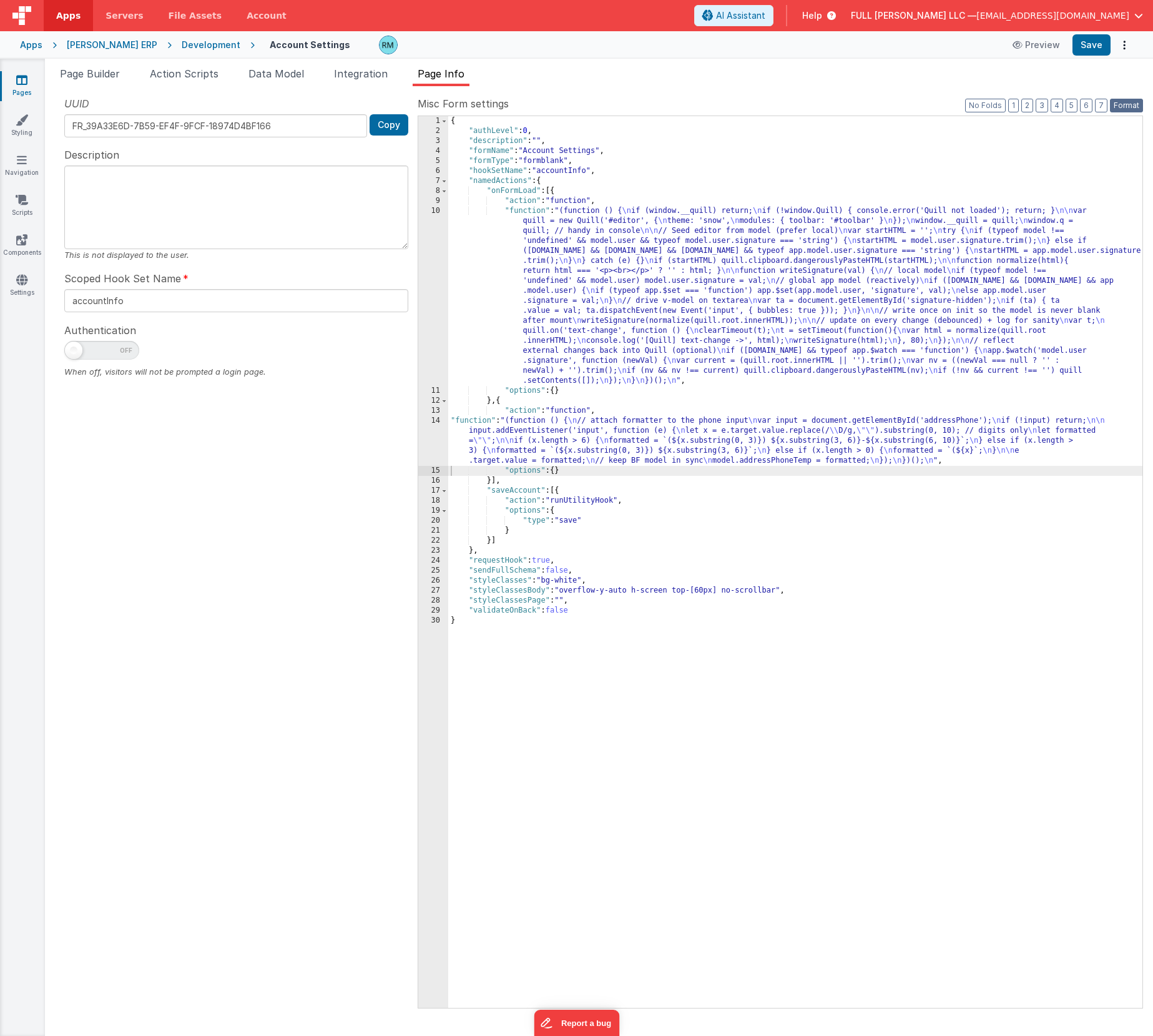
click at [1118, 107] on button "Format" at bounding box center [1126, 105] width 33 height 14
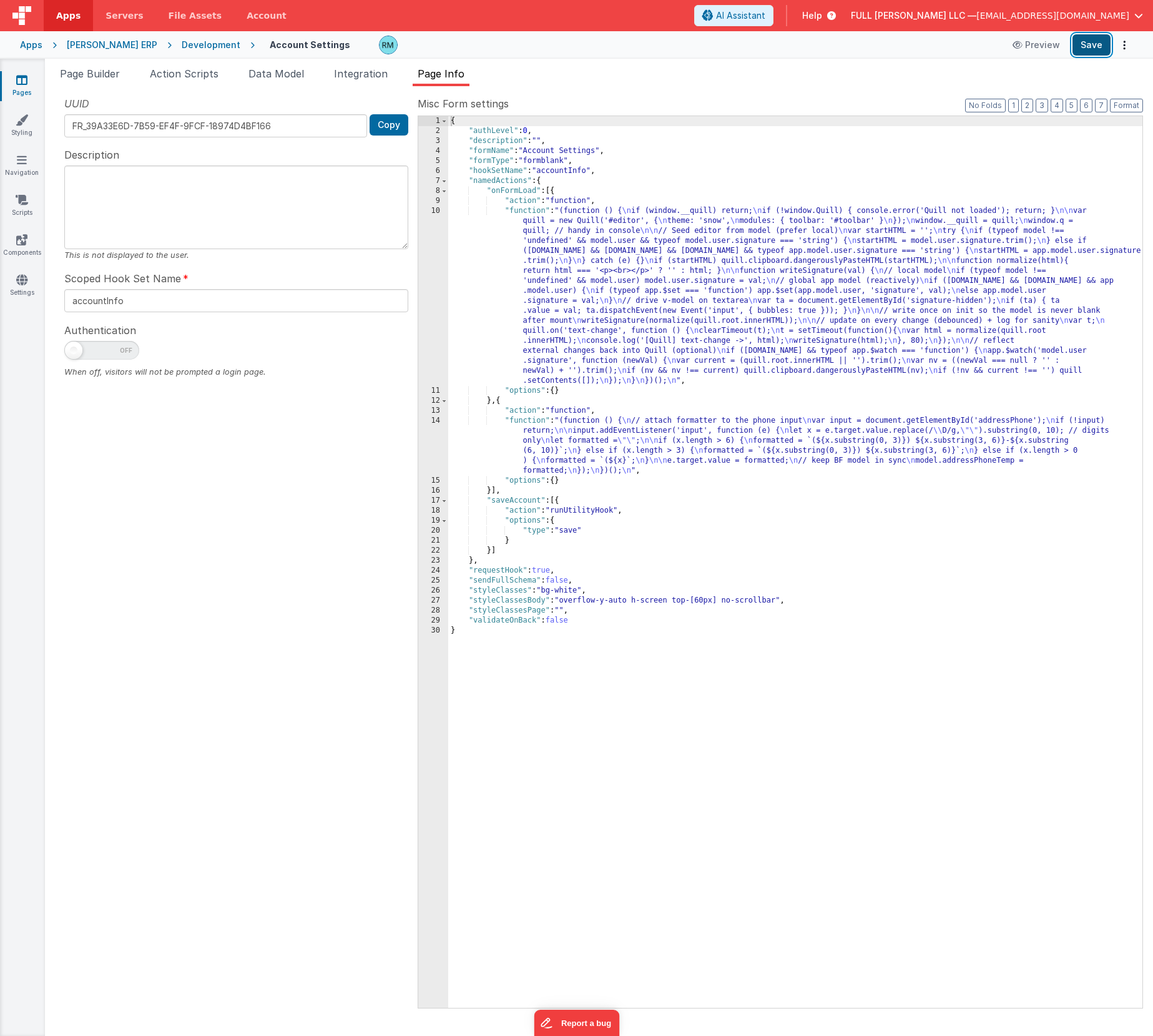
click at [1093, 52] on button "Save" at bounding box center [1091, 45] width 38 height 22
click at [105, 79] on span "Page Builder" at bounding box center [90, 73] width 60 height 13
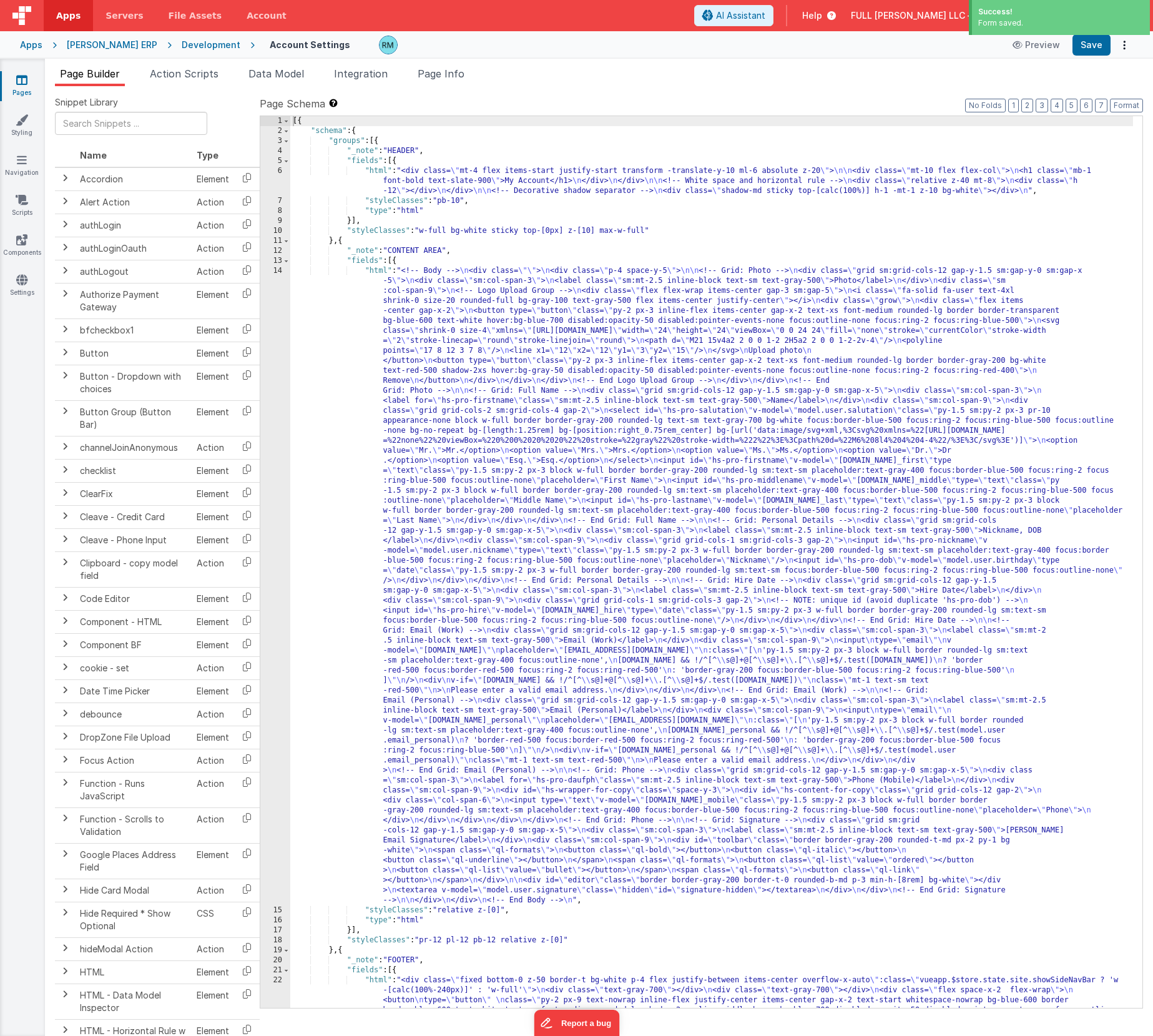
click at [375, 272] on div "[{ "schema" : { "groups" : [{ "_note" : "HEADER" , "fields" : [{ "html" : "<div…" at bounding box center [712, 591] width 843 height 951
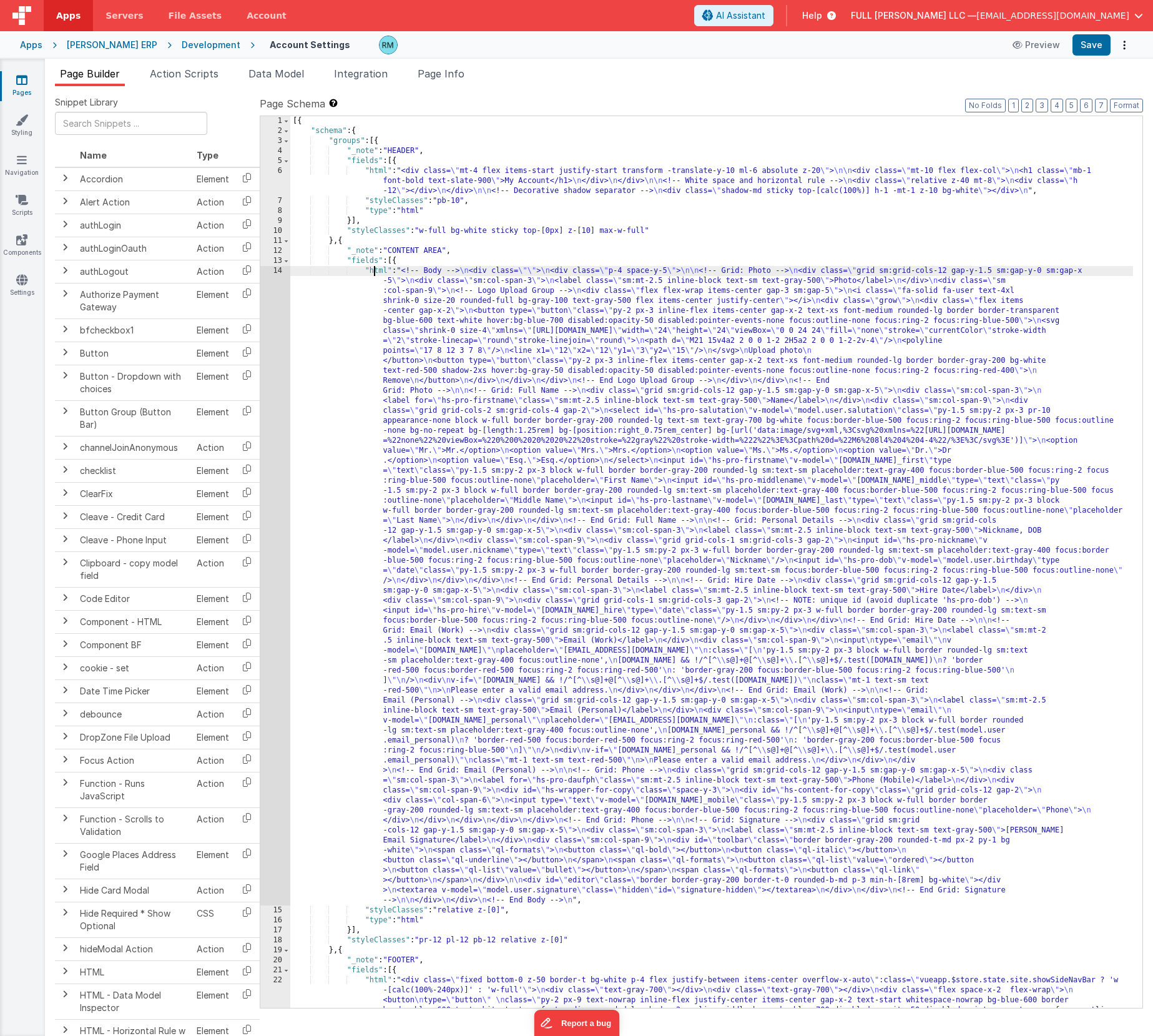
click at [277, 272] on div "14" at bounding box center [275, 585] width 30 height 639
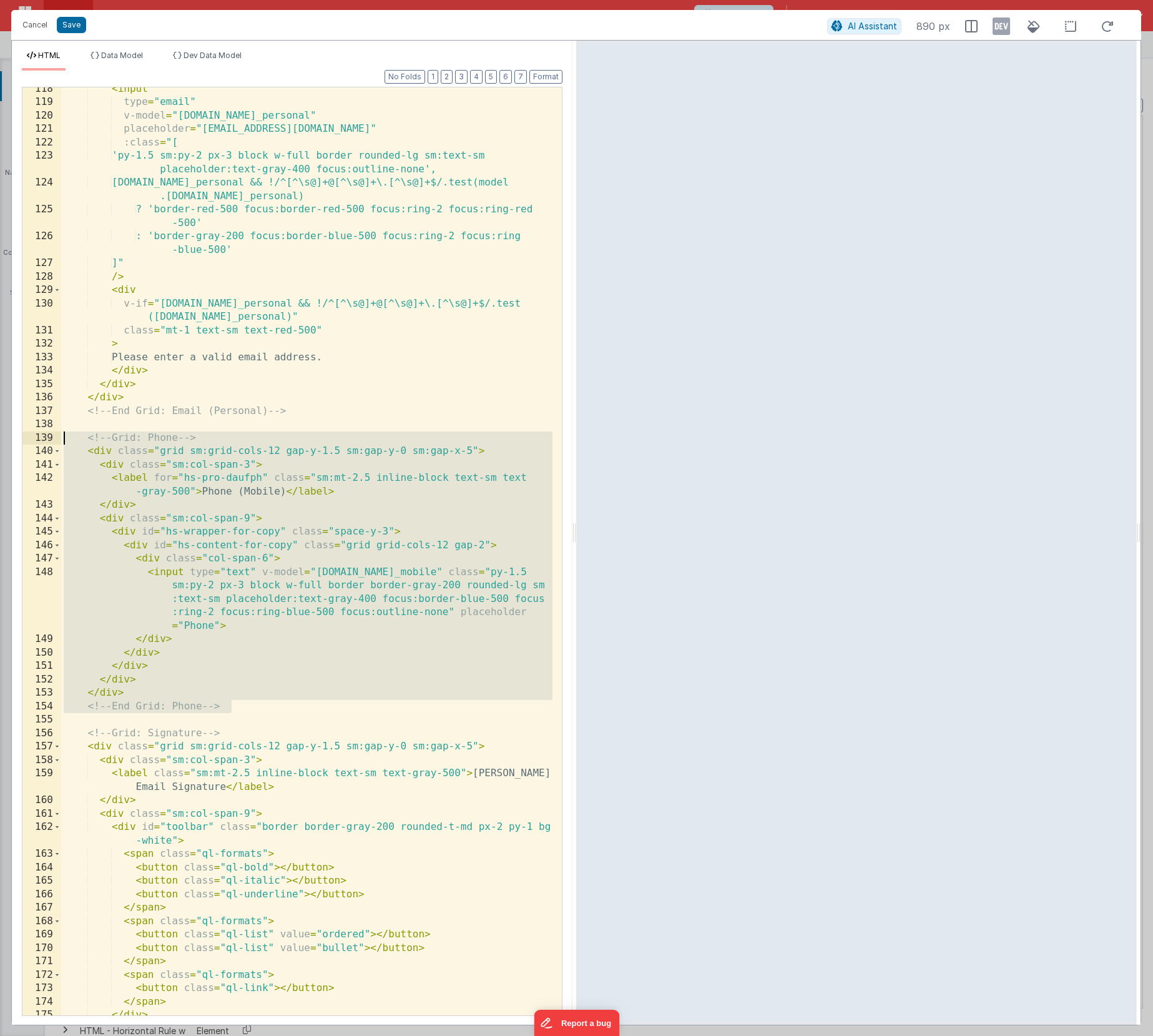
drag, startPoint x: 244, startPoint y: 706, endPoint x: 22, endPoint y: 438, distance: 348.0
click at [22, 438] on div "118 119 120 121 122 123 124 125 126 127 128 129 130 131 132 133 134 135 136 137…" at bounding box center [292, 551] width 540 height 929
click at [237, 698] on div "< input type = "email" v-model = "model.user.email_personal" placeholder = "con…" at bounding box center [306, 560] width 491 height 954
drag, startPoint x: 240, startPoint y: 703, endPoint x: -6, endPoint y: 442, distance: 358.7
click at [0, 442] on html "Cancel Save AI Assistant 890 px HTML Data Model Dev Data Model Format 7 6 5 4 3…" at bounding box center [576, 518] width 1153 height 1036
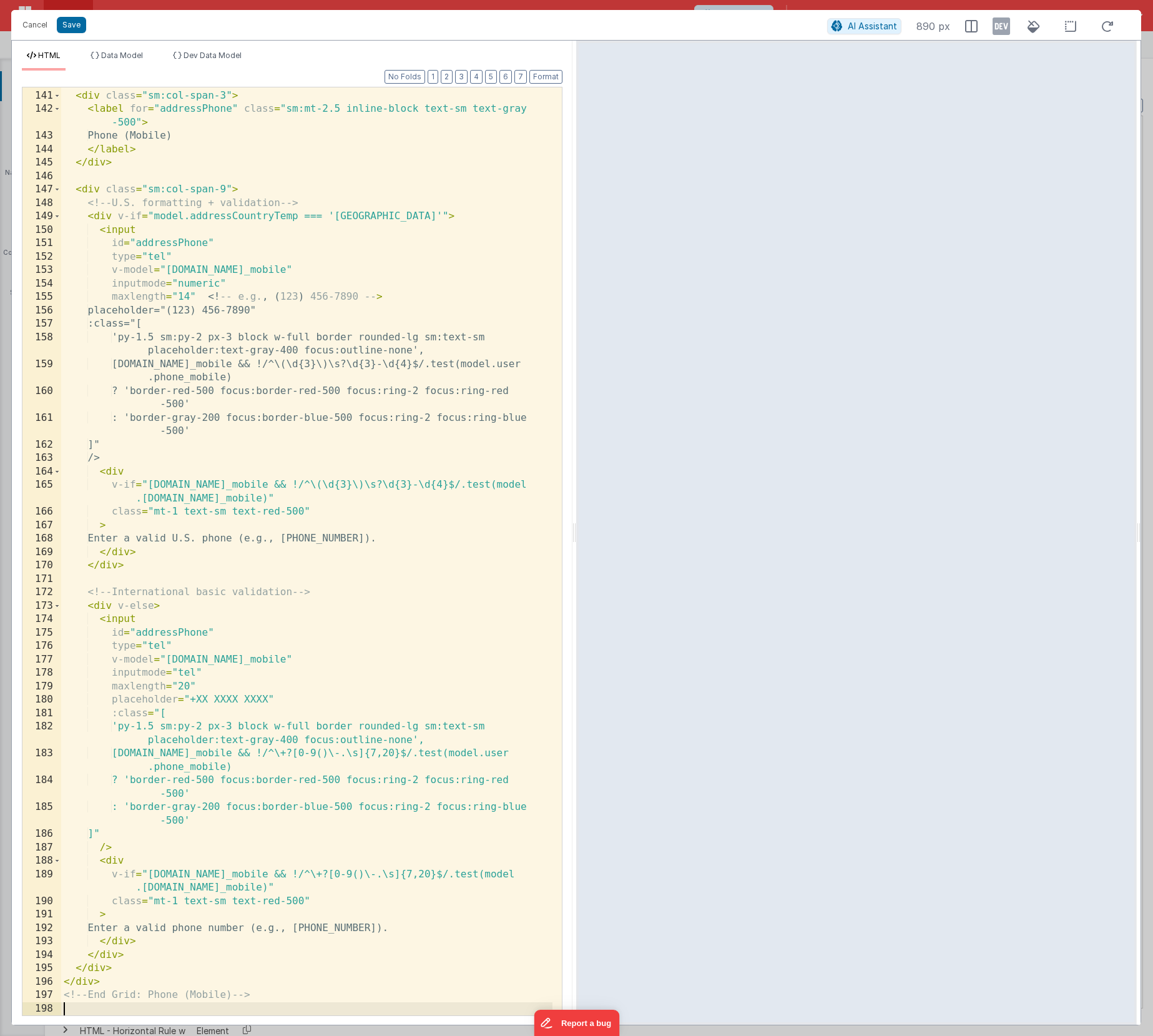
scroll to position [2643, 0]
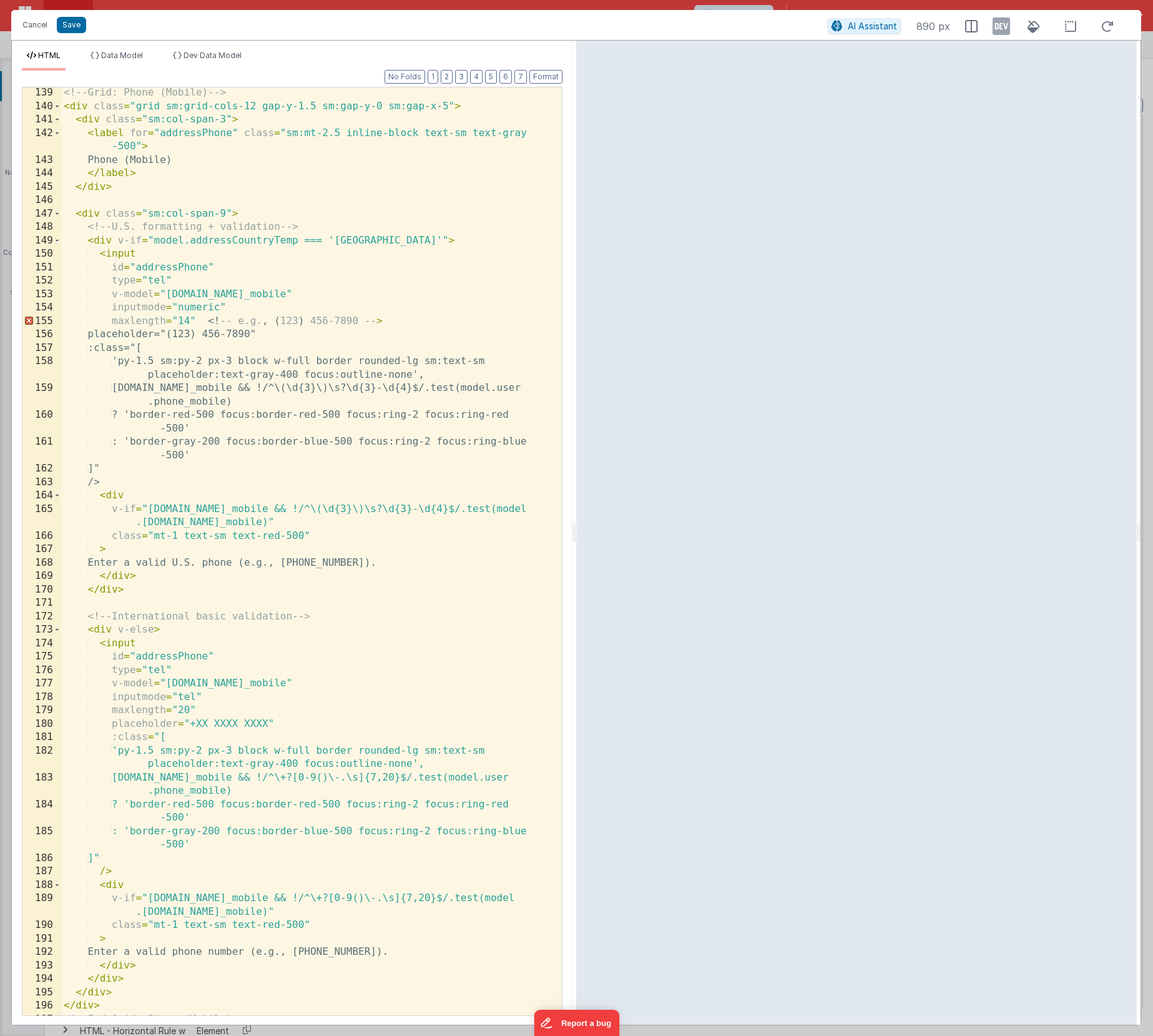
scroll to position [2618, 0]
drag, startPoint x: 404, startPoint y: 323, endPoint x: 57, endPoint y: 318, distance: 347.0
click at [57, 318] on div "139 140 141 142 143 144 145 146 147 148 149 150 151 152 153 154 155 156 157 158…" at bounding box center [292, 551] width 540 height 929
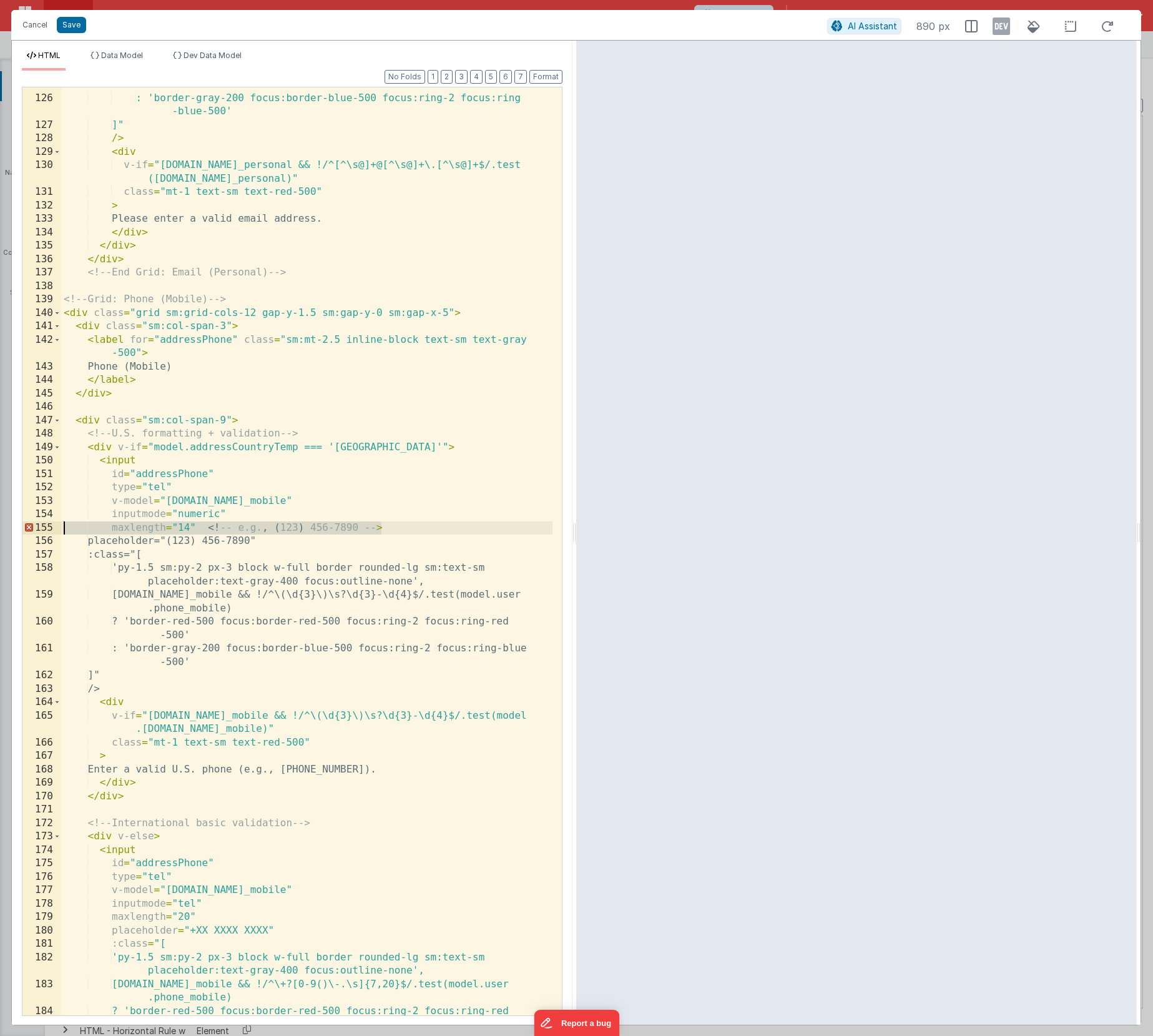
scroll to position [2423, 0]
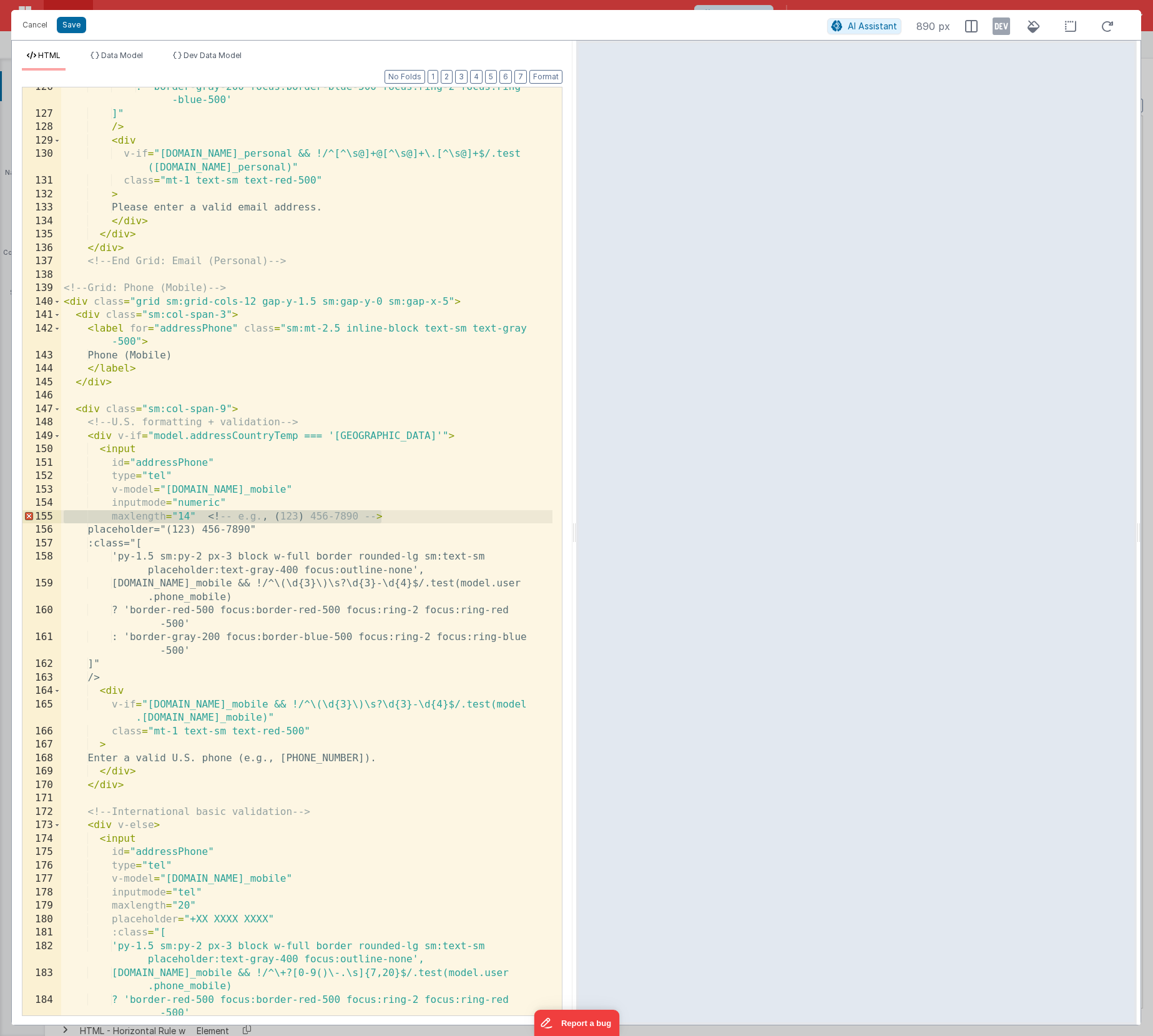
click at [383, 522] on div ": 'border-gray-200 focus:border-blue-500 focus:ring-2 focus:ring -blue-500' ]" …" at bounding box center [306, 571] width 491 height 981
drag, startPoint x: 393, startPoint y: 519, endPoint x: 209, endPoint y: 514, distance: 184.1
click at [209, 514] on div ": 'border-gray-200 focus:border-blue-500 focus:ring-2 focus:ring -blue-500' ]" …" at bounding box center [306, 571] width 491 height 981
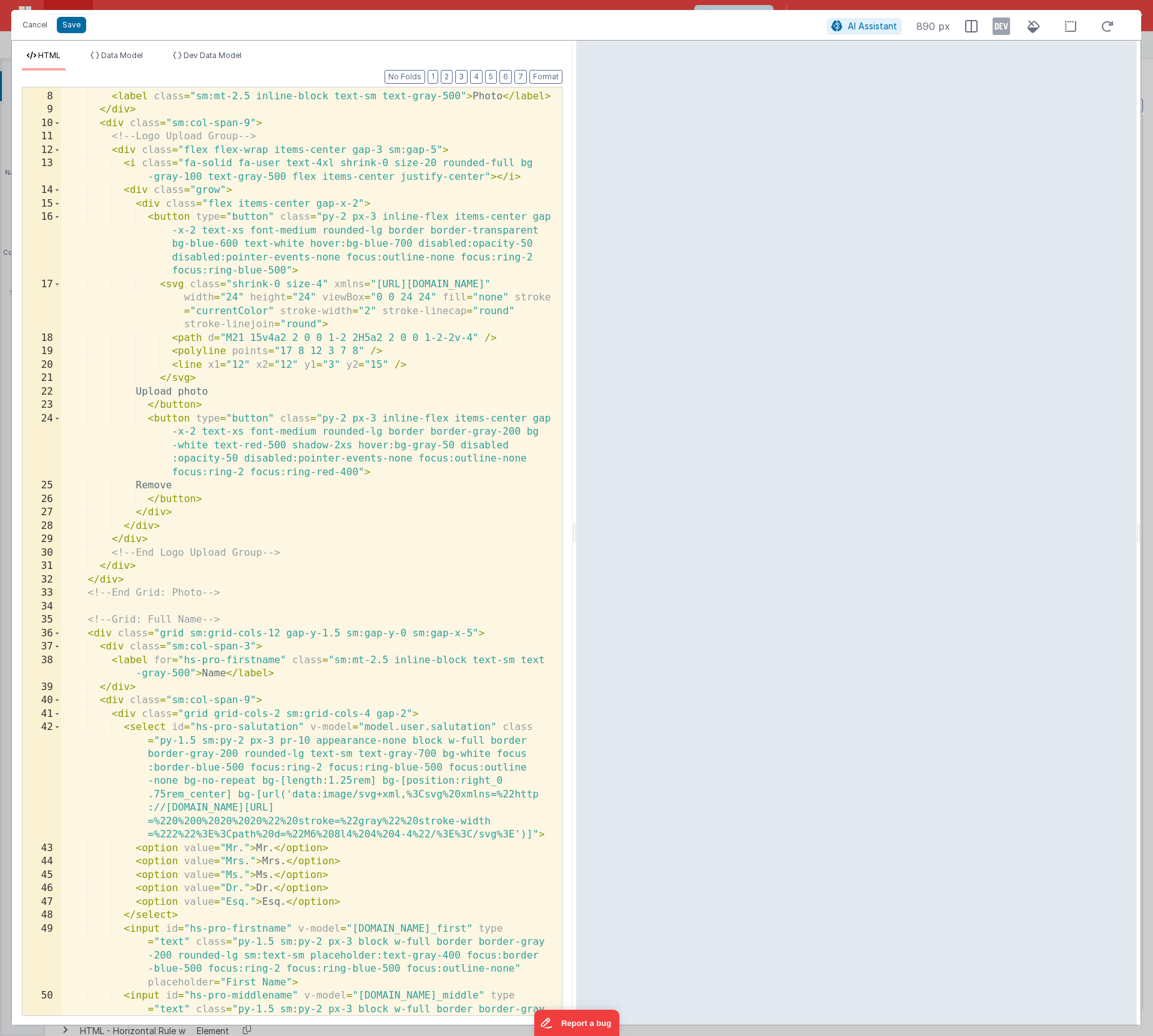
scroll to position [0, 0]
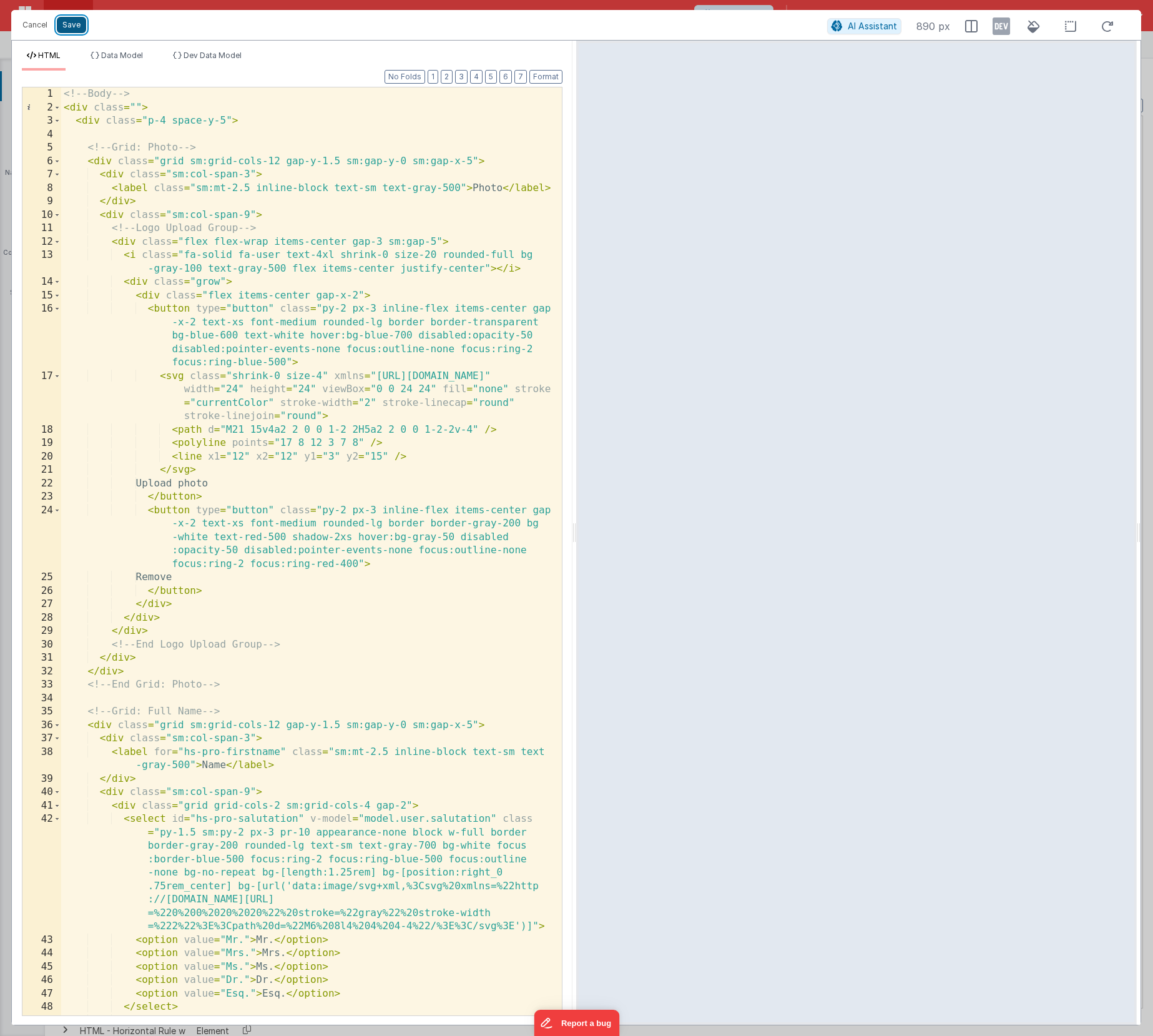
click at [71, 30] on button "Save" at bounding box center [72, 25] width 30 height 16
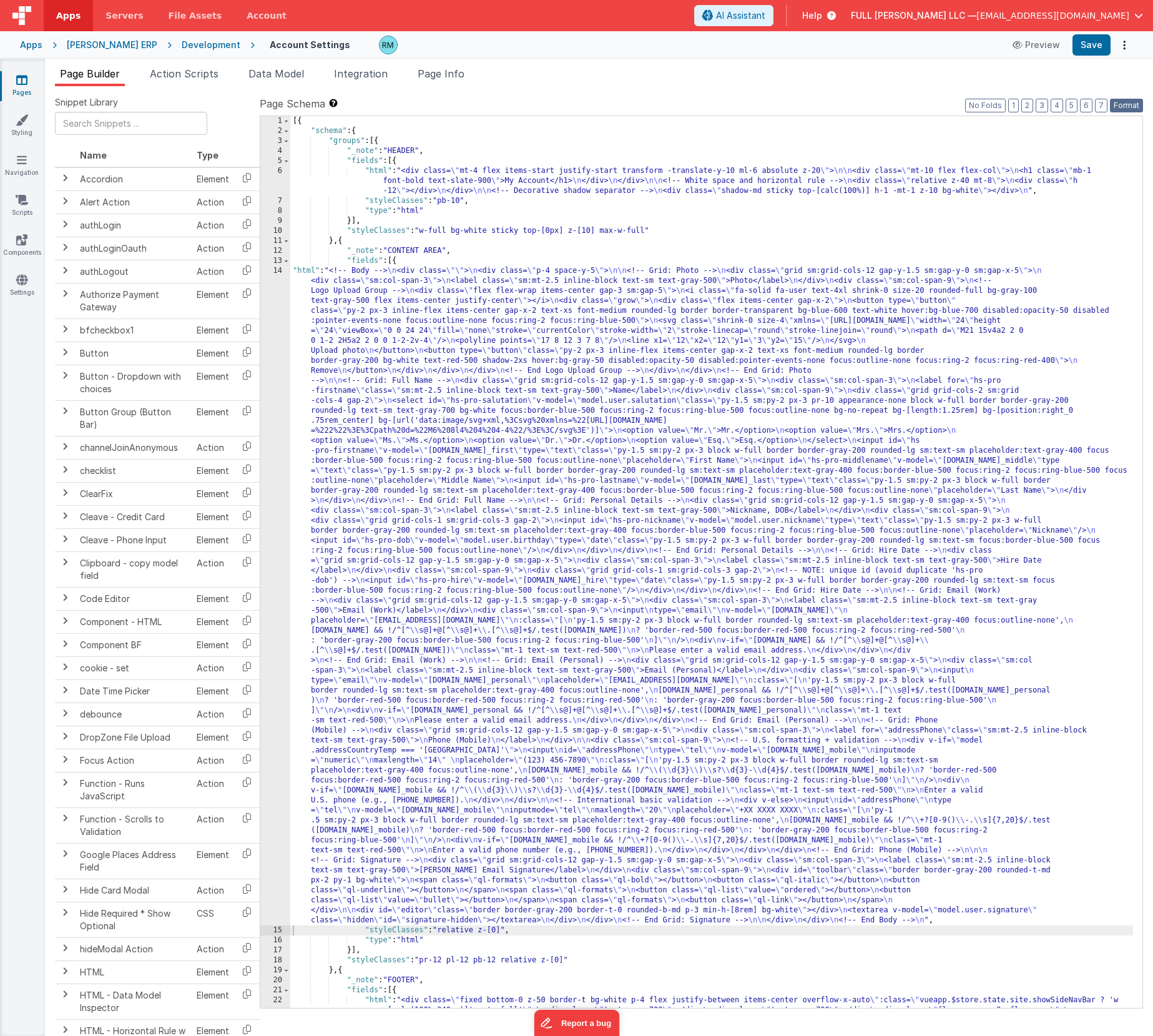
click at [1135, 103] on button "Format" at bounding box center [1126, 105] width 33 height 14
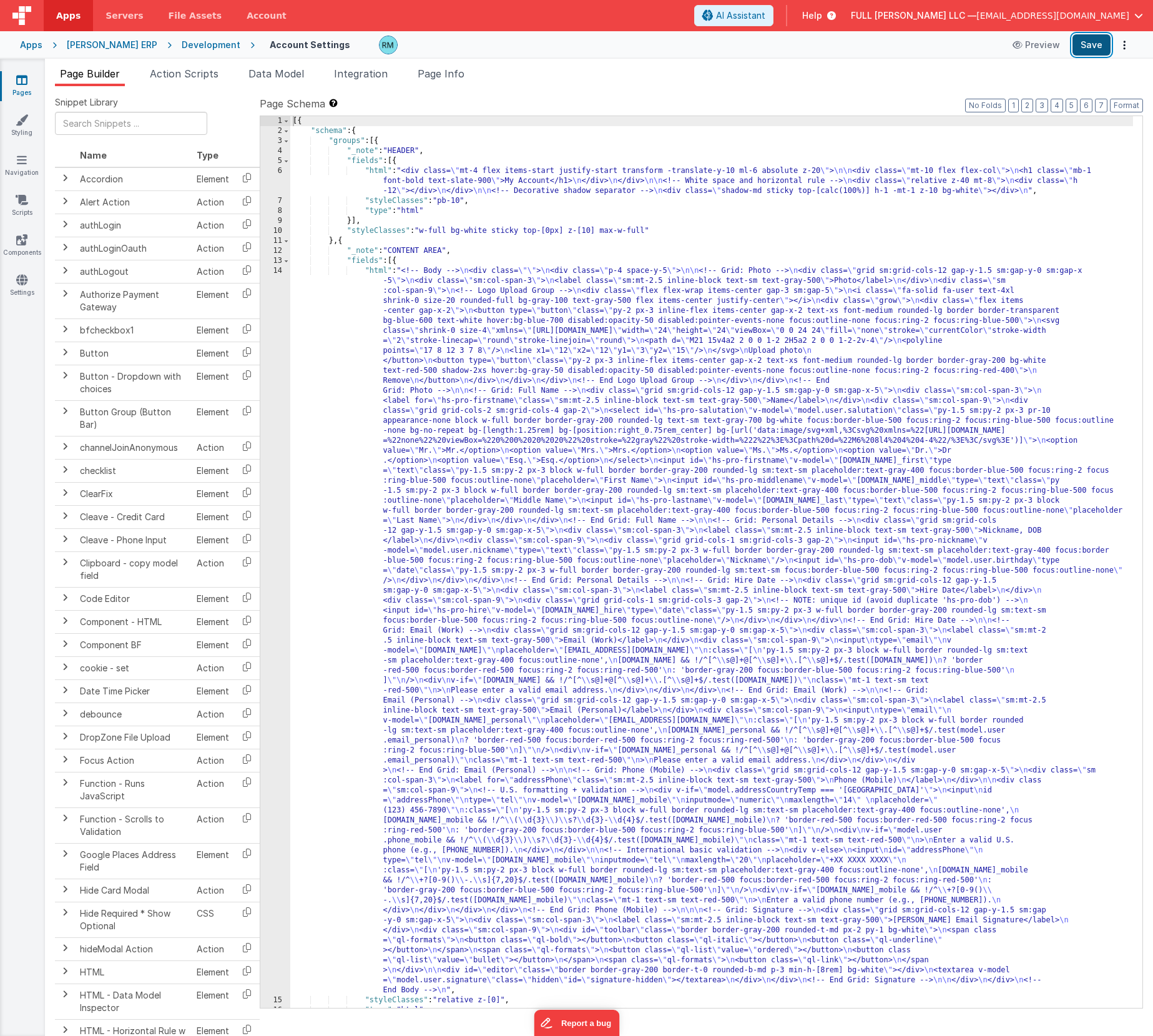
click at [1095, 46] on button "Save" at bounding box center [1091, 45] width 38 height 22
click at [383, 270] on div "[{ "schema" : { "groups" : [{ "_note" : "HEADER" , "fields" : [{ "html" : "<div…" at bounding box center [712, 571] width 843 height 911
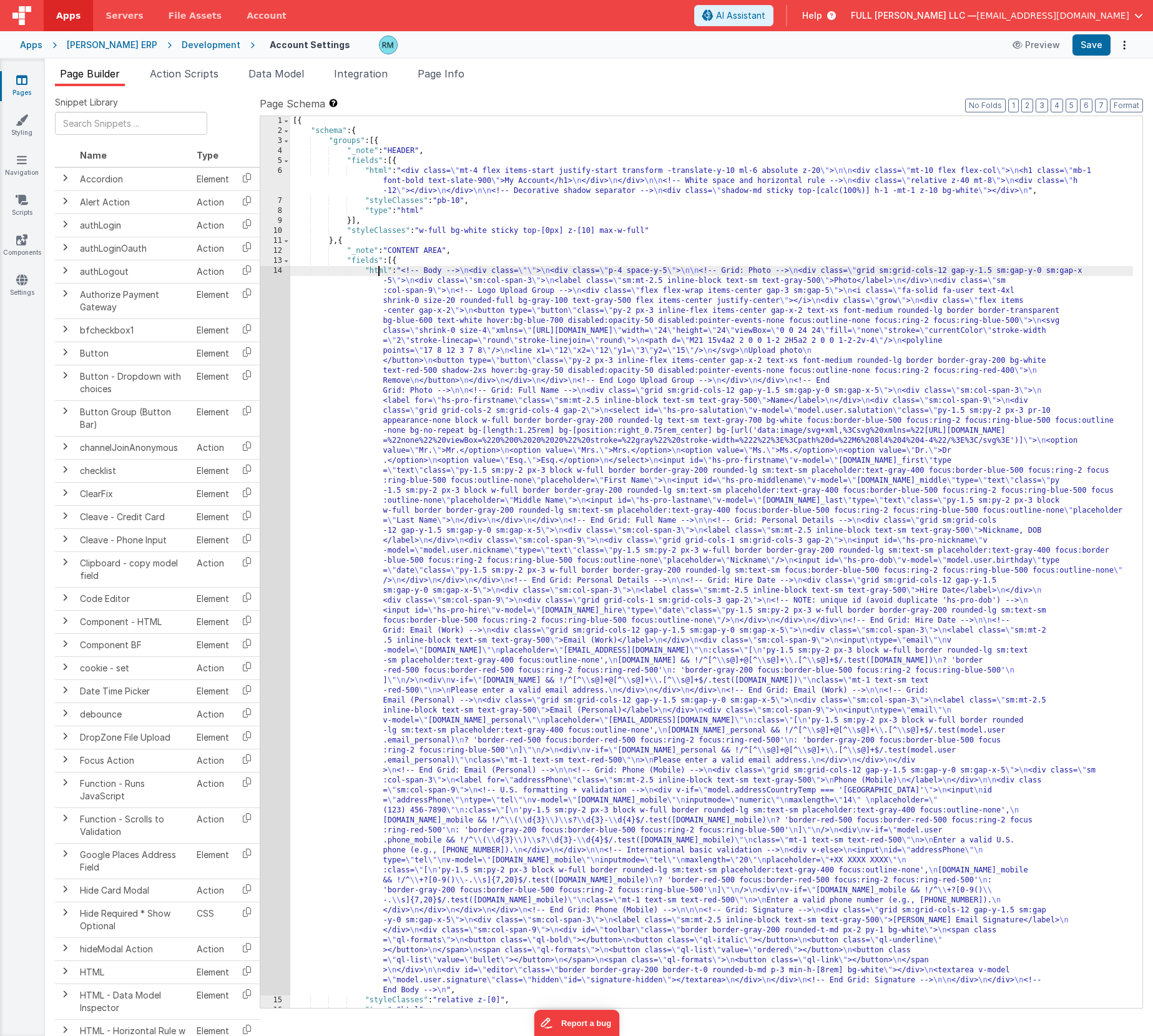
click at [379, 272] on div "[{ "schema" : { "groups" : [{ "_note" : "HEADER" , "fields" : [{ "html" : "<div…" at bounding box center [712, 571] width 843 height 911
click at [277, 273] on div "14" at bounding box center [275, 630] width 30 height 730
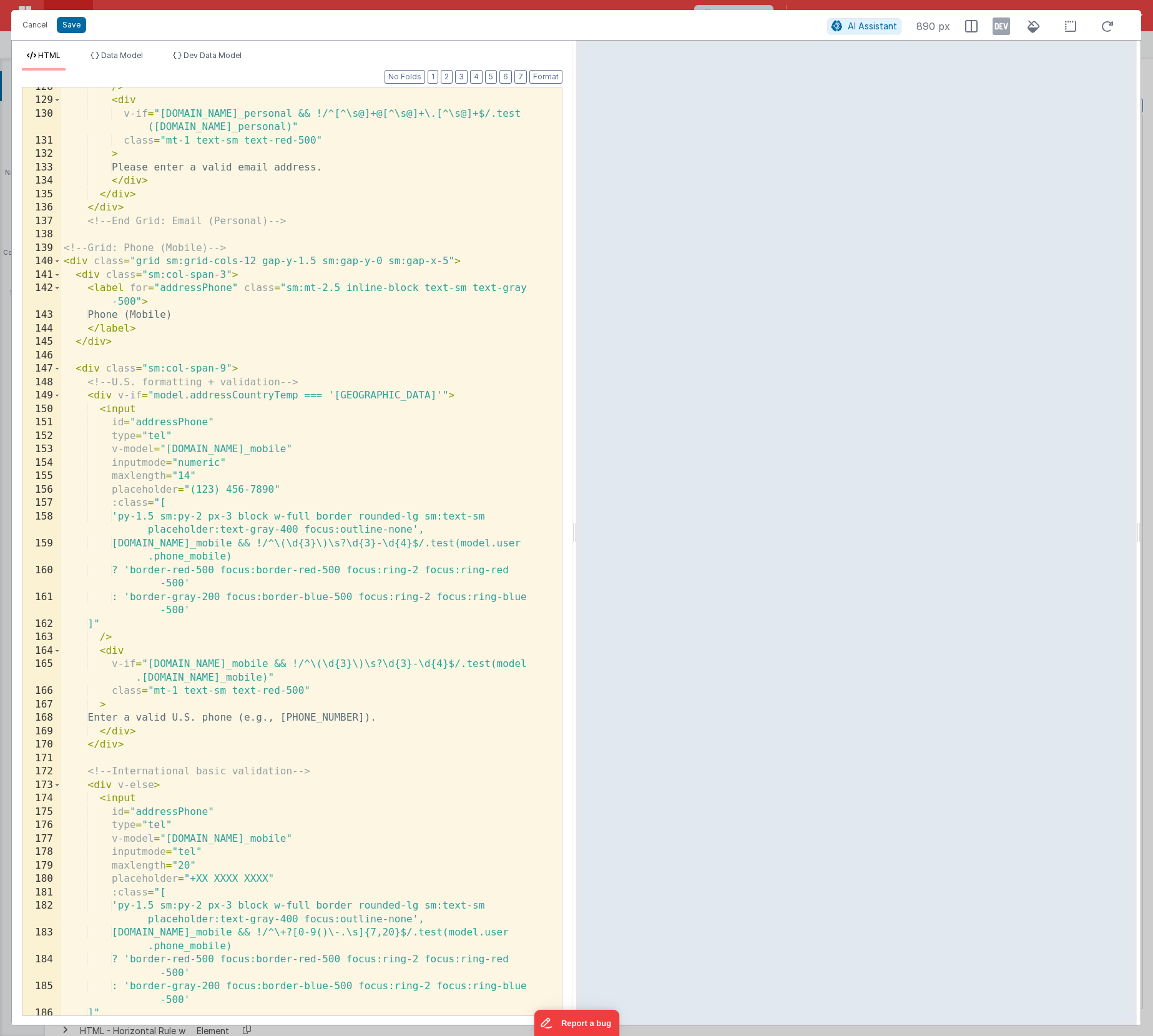
scroll to position [2522, 0]
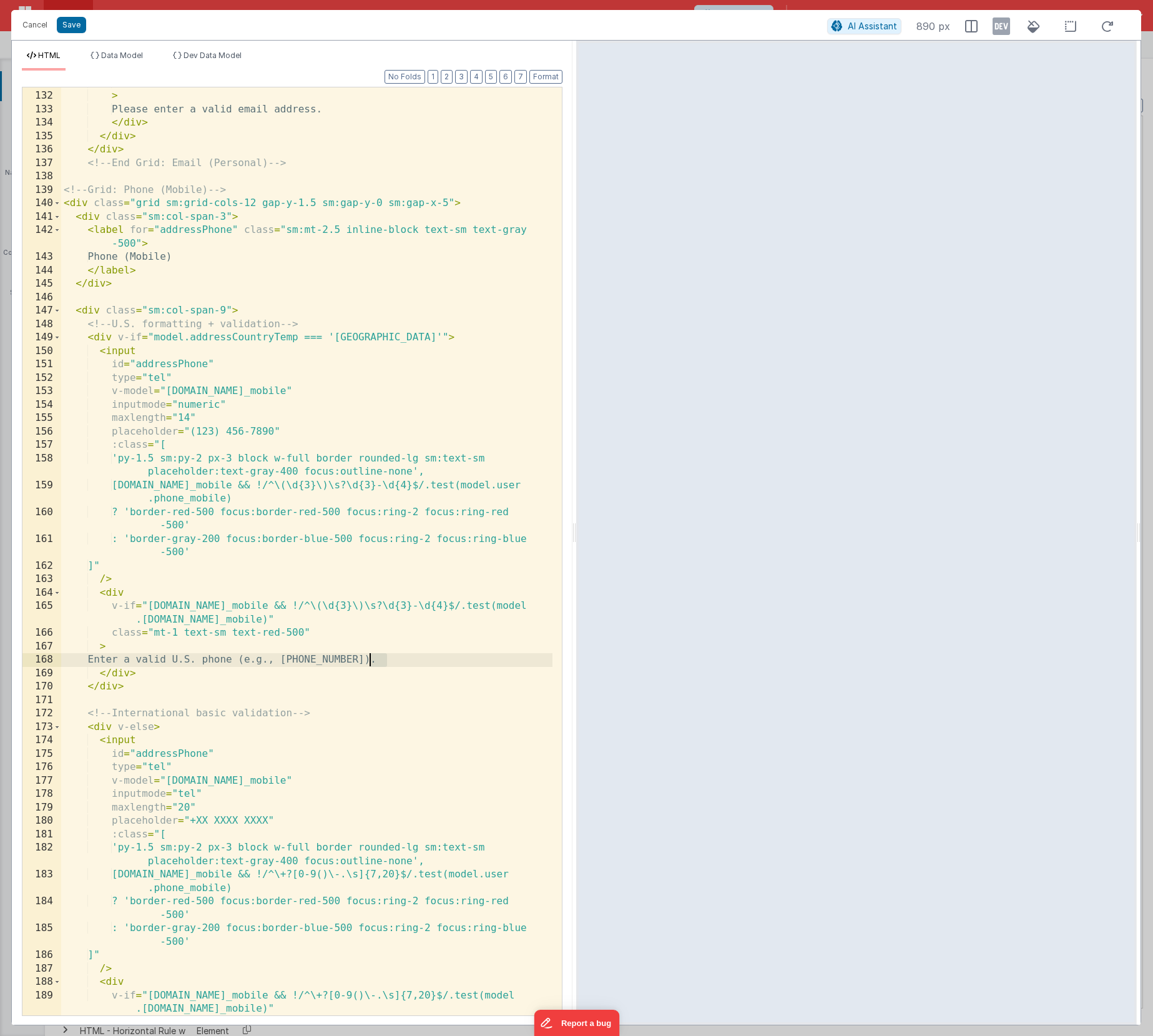
drag, startPoint x: 389, startPoint y: 661, endPoint x: 370, endPoint y: 660, distance: 19.0
click at [370, 660] on div "class = "mt-1 text-sm text-red-500" > Please enter a valid email address. </ di…" at bounding box center [306, 554] width 491 height 954
click at [332, 659] on div "class = "mt-1 text-sm text-red-500" > Please enter a valid email address. </ di…" at bounding box center [306, 554] width 491 height 954
click at [311, 660] on div "class = "mt-1 text-sm text-red-500" > Please enter a valid email address. </ di…" at bounding box center [306, 554] width 491 height 954
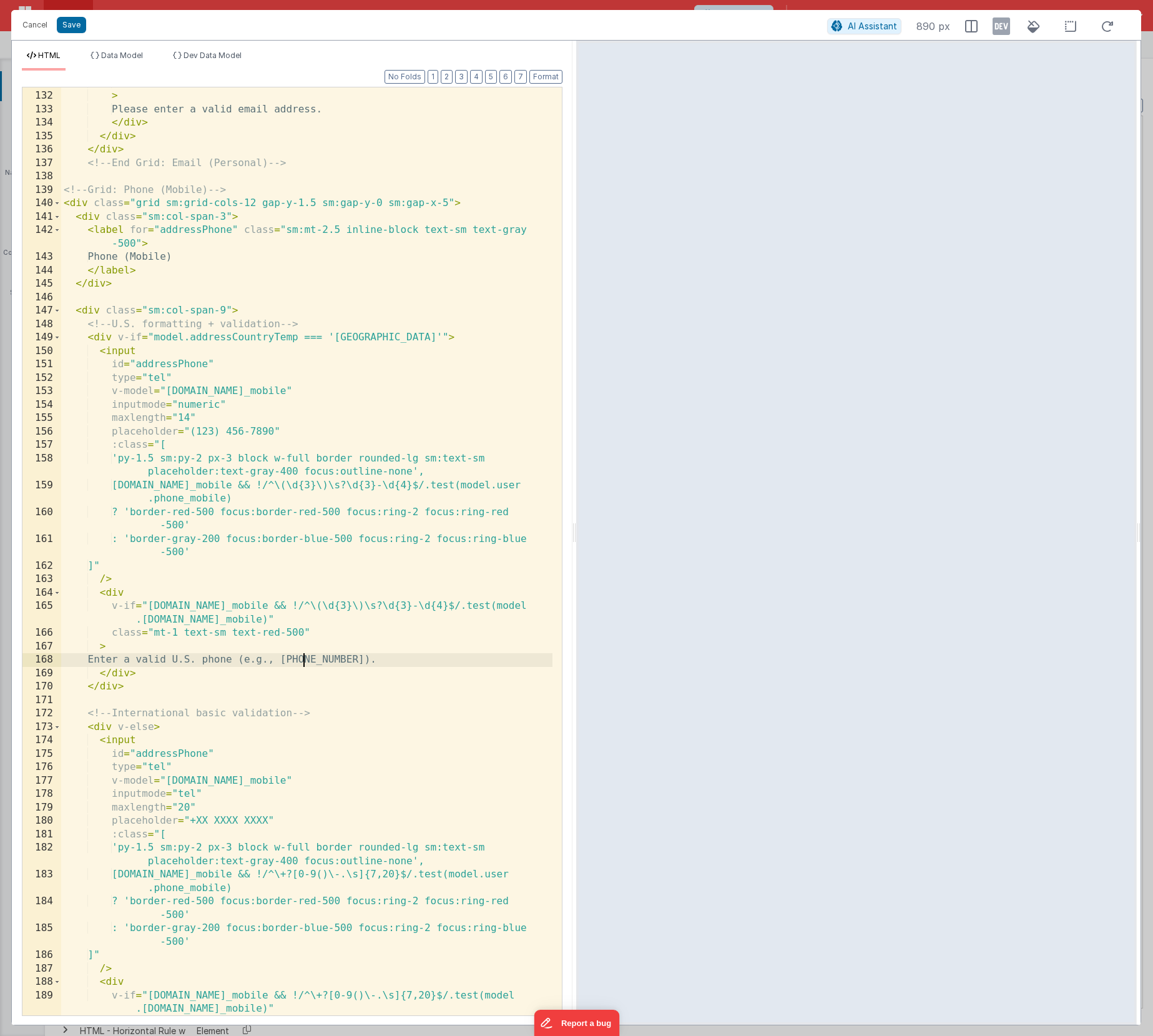
click at [352, 660] on div "class = "mt-1 text-sm text-red-500" > Please enter a valid email address. </ di…" at bounding box center [306, 554] width 491 height 954
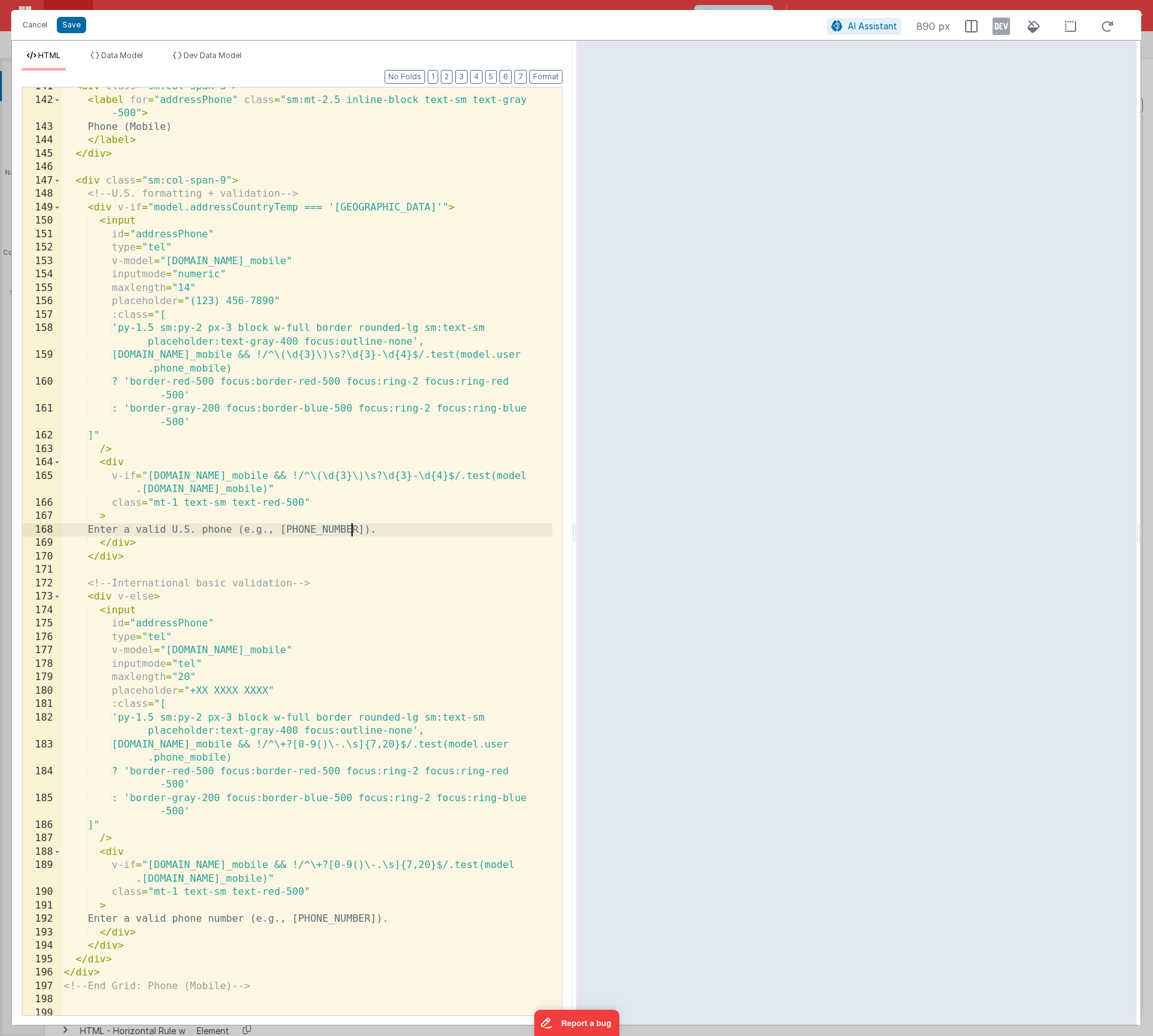
scroll to position [2652, 0]
click at [208, 692] on div "< div class = "sm:col-span-3" > < label for = "addressPhone" class = "sm:mt-2.5…" at bounding box center [306, 557] width 491 height 954
click at [194, 691] on div "< div class = "sm:col-span-3" > < label for = "addressPhone" class = "sm:mt-2.5…" at bounding box center [306, 557] width 491 height 954
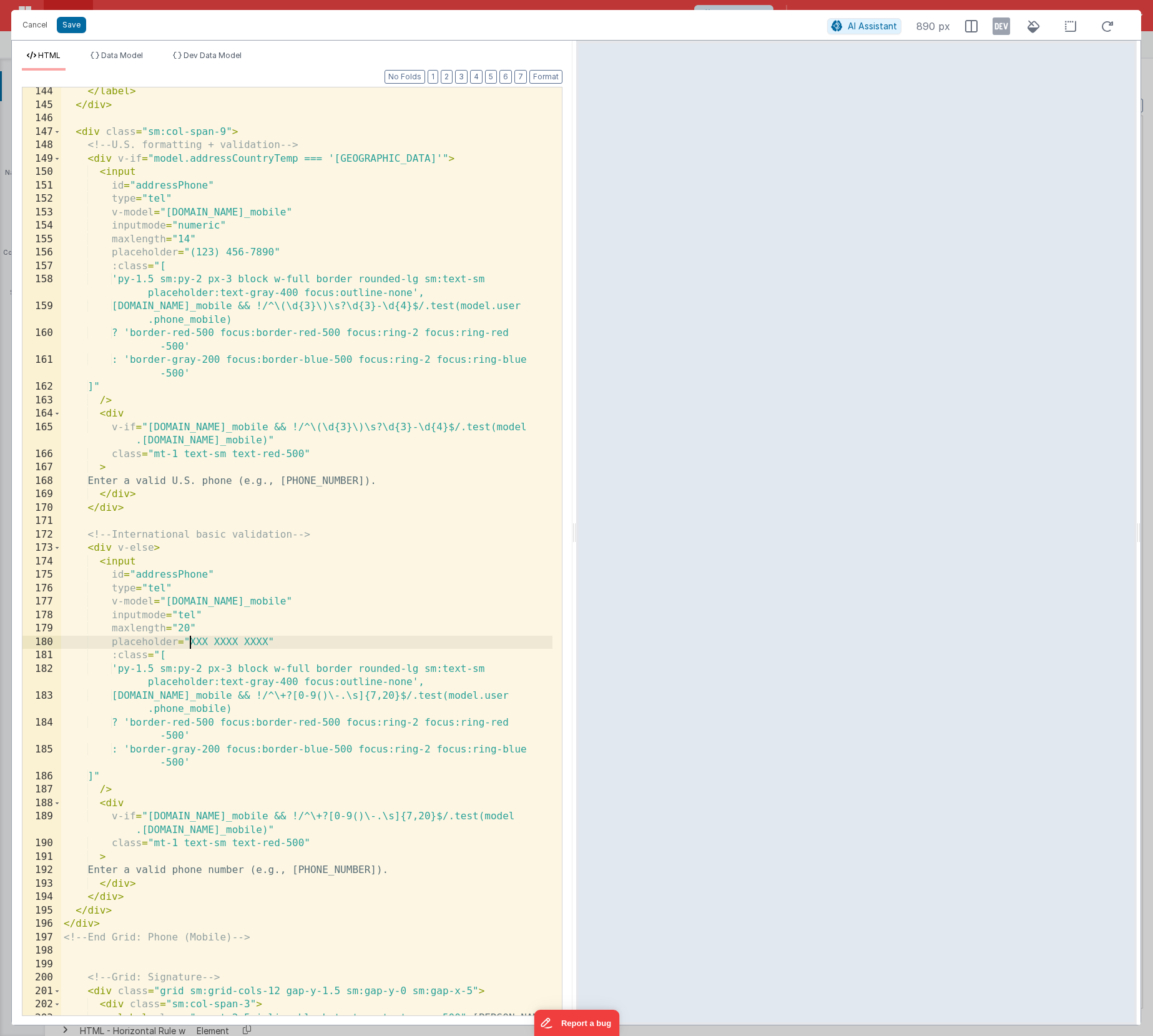
scroll to position [2827, 0]
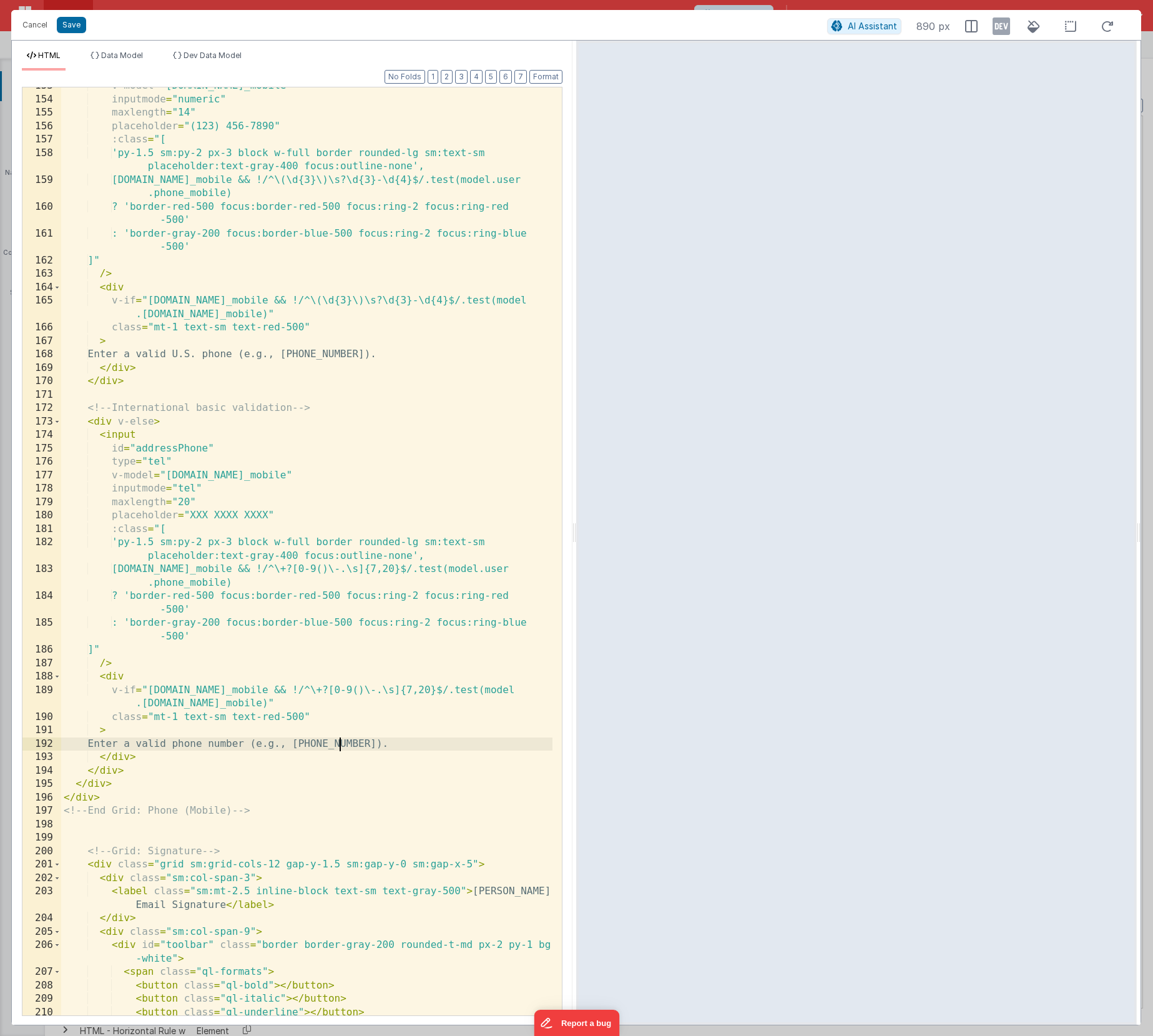
click at [338, 743] on div "v-model = "[DOMAIN_NAME]_mobile" inputmode = "numeric" maxlength = "14" placeho…" at bounding box center [306, 557] width 491 height 954
click at [329, 744] on div "v-model = "[DOMAIN_NAME]_mobile" inputmode = "numeric" maxlength = "14" placeho…" at bounding box center [306, 557] width 491 height 954
drag, startPoint x: 362, startPoint y: 745, endPoint x: 339, endPoint y: 745, distance: 23.0
click at [339, 745] on div "v-model = "[DOMAIN_NAME]_mobile" inputmode = "numeric" maxlength = "14" placeho…" at bounding box center [306, 557] width 491 height 954
click at [374, 355] on div "v-model = "[DOMAIN_NAME]_mobile" inputmode = "numeric" maxlength = "14" placeho…" at bounding box center [306, 557] width 491 height 954
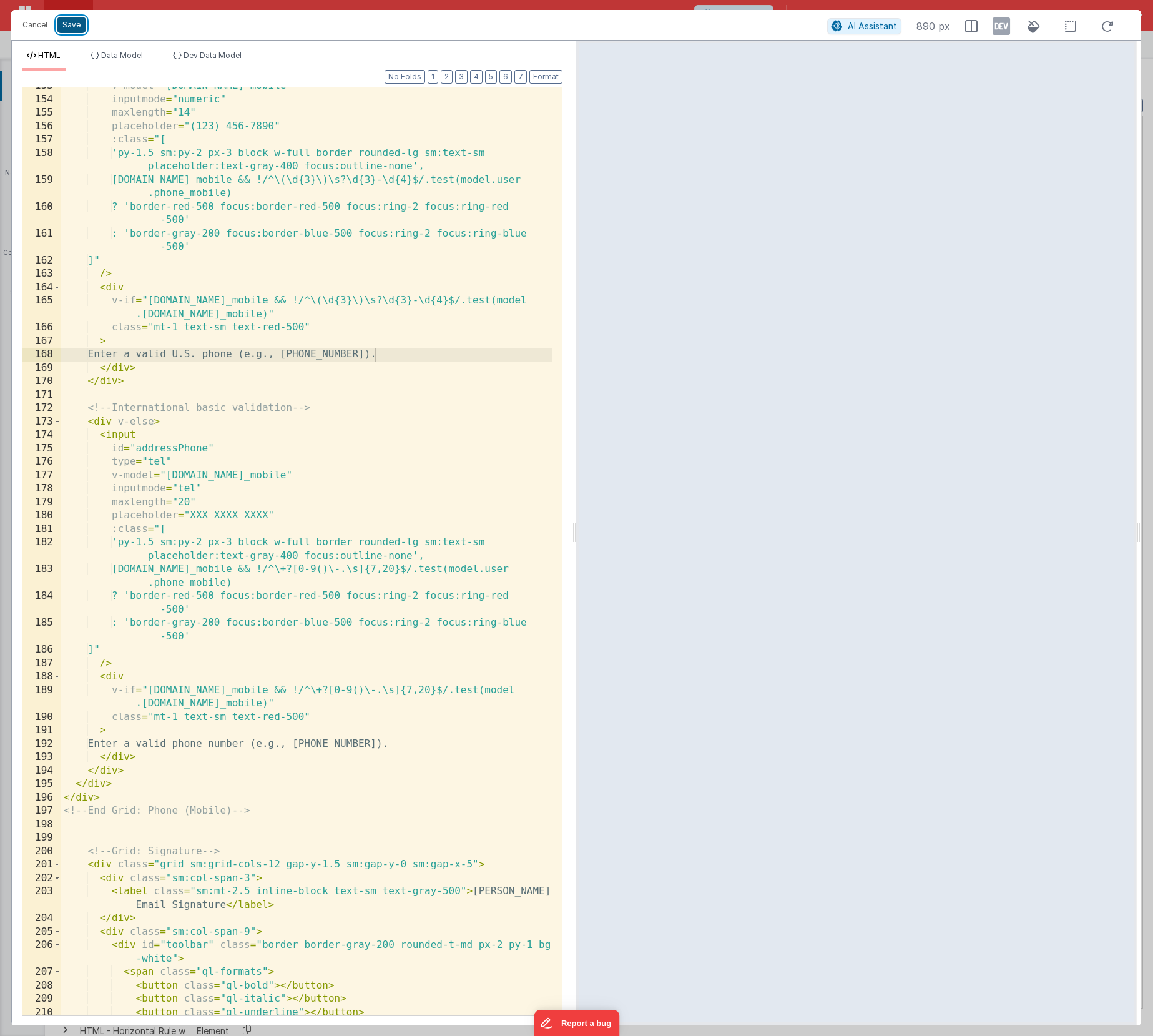
click at [77, 22] on button "Save" at bounding box center [72, 25] width 30 height 16
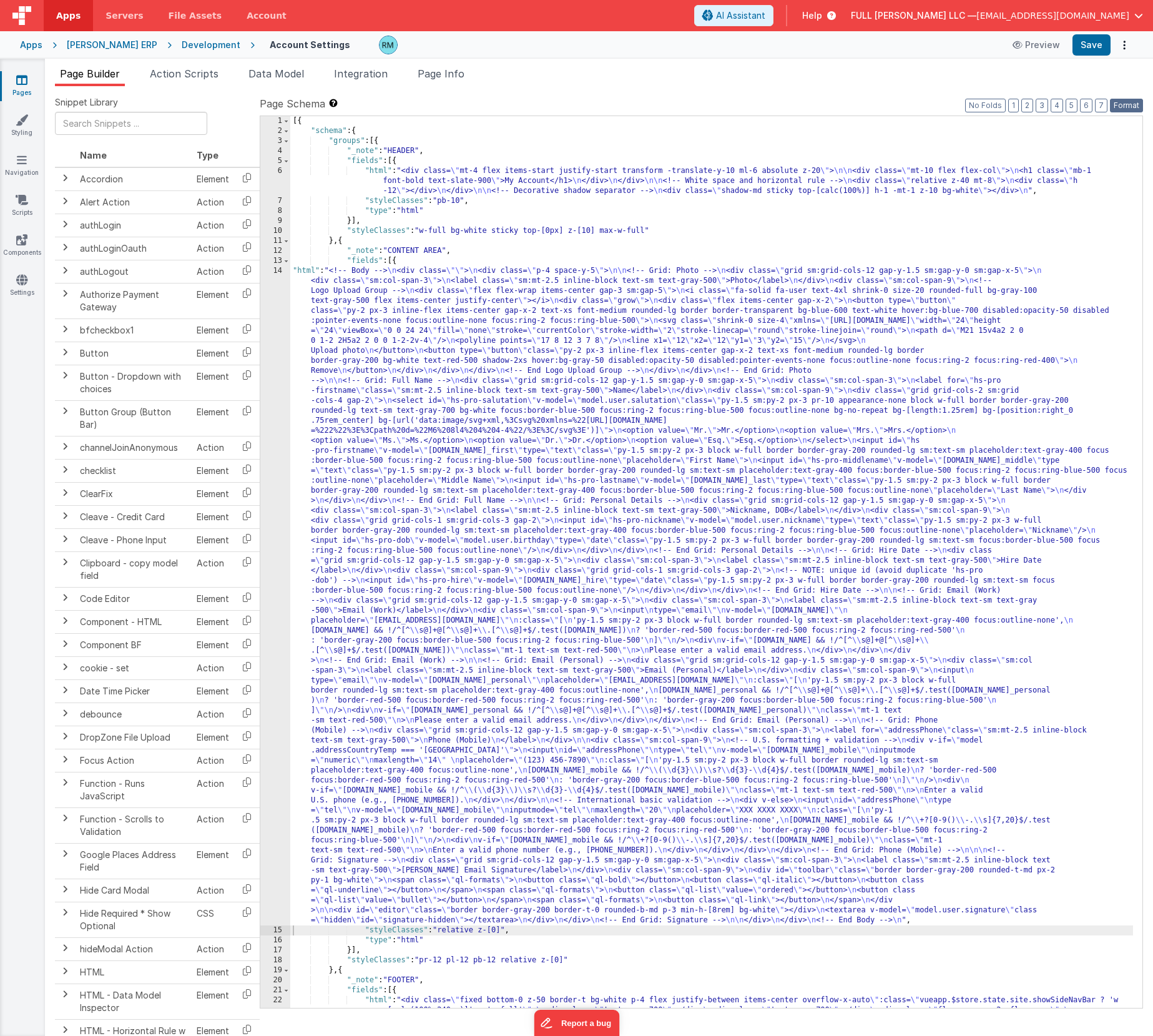
click at [1117, 105] on button "Format" at bounding box center [1126, 105] width 33 height 14
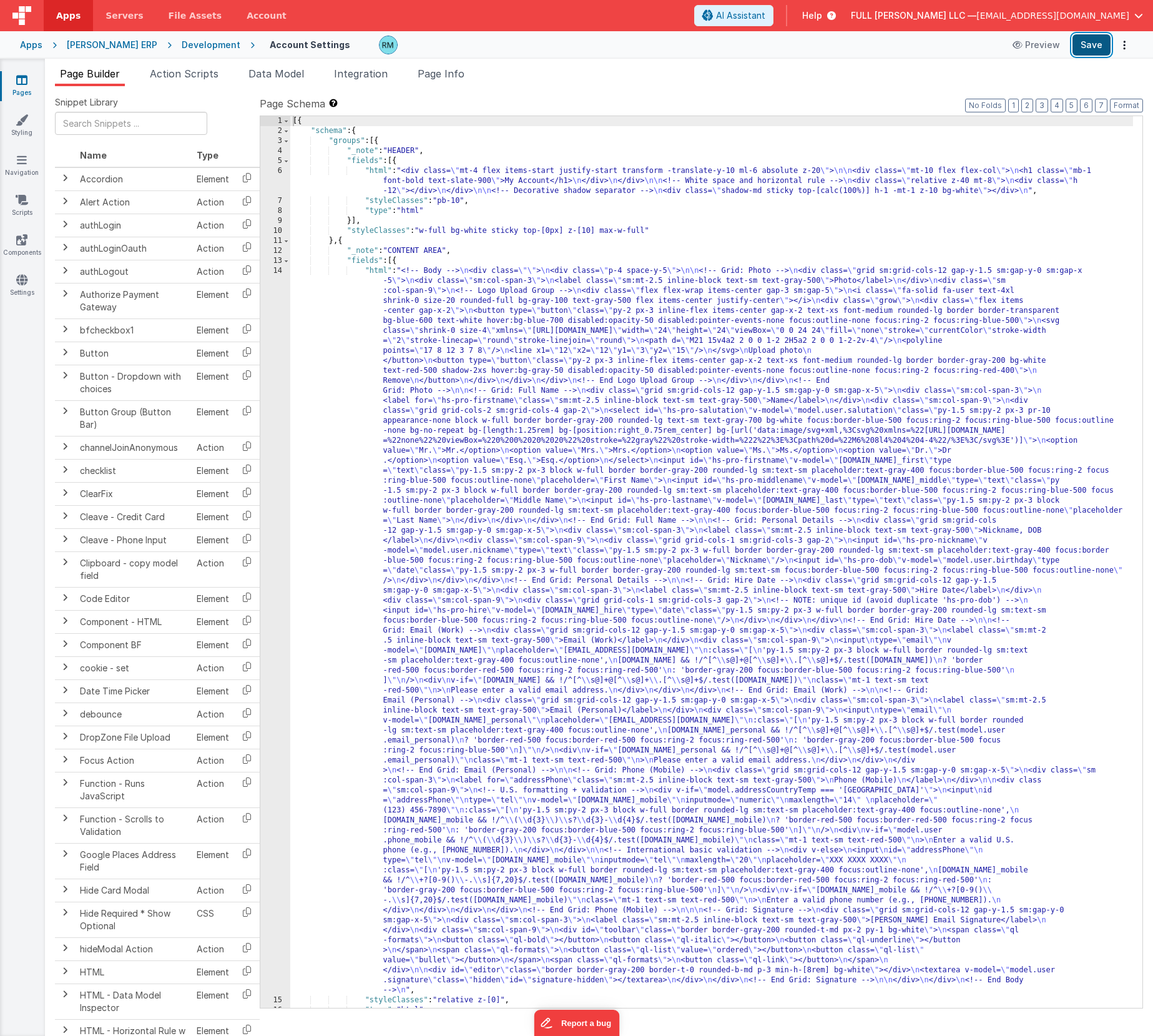
click at [1079, 43] on button "Save" at bounding box center [1091, 45] width 38 height 22
click at [462, 71] on span "Page Info" at bounding box center [441, 73] width 47 height 13
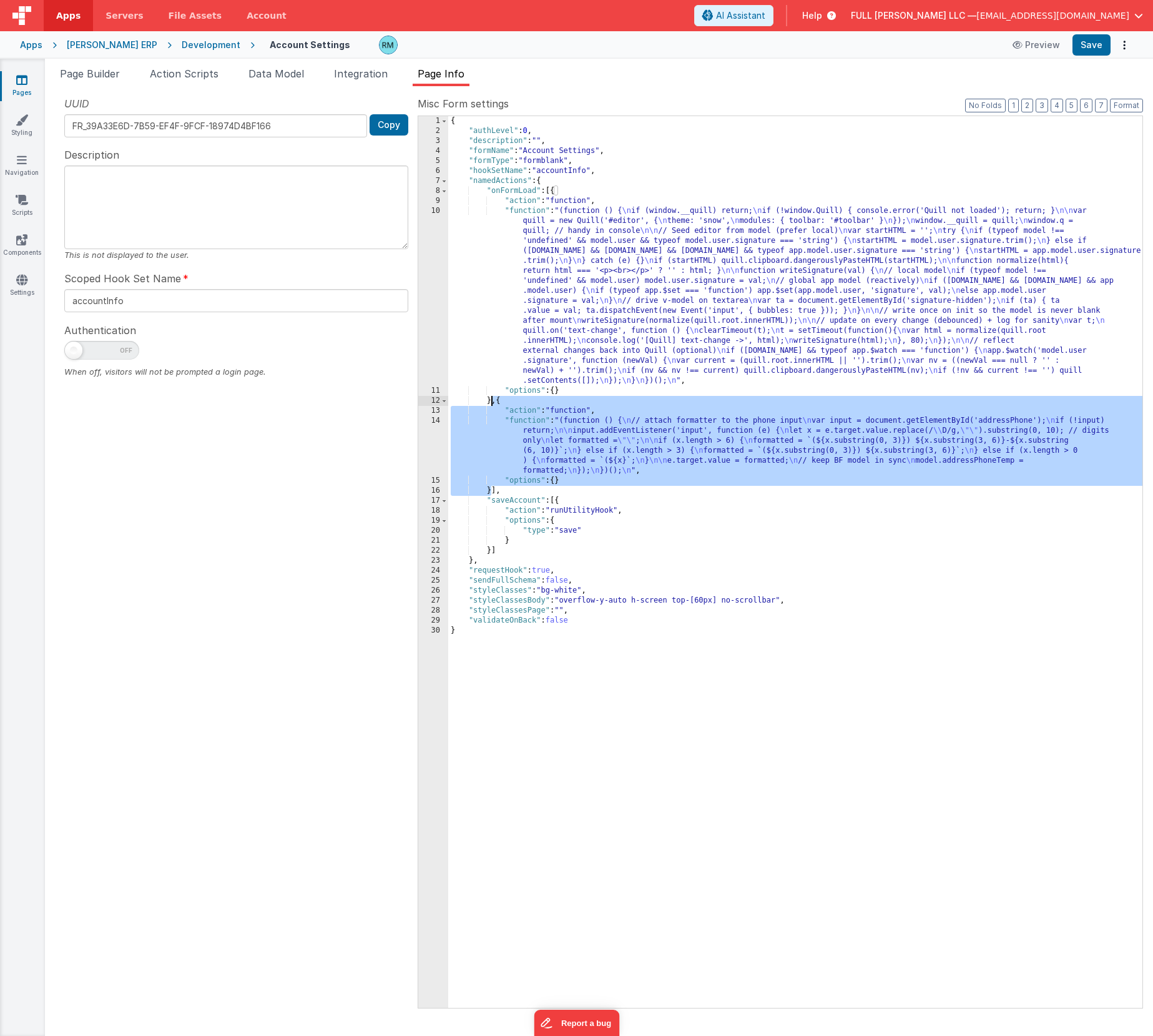
drag, startPoint x: 490, startPoint y: 488, endPoint x: 492, endPoint y: 401, distance: 87.0
click at [492, 401] on div "{ "authLevel" : 0 , "description" : "" , "formName" : "Account Settings" , "for…" at bounding box center [795, 571] width 694 height 911
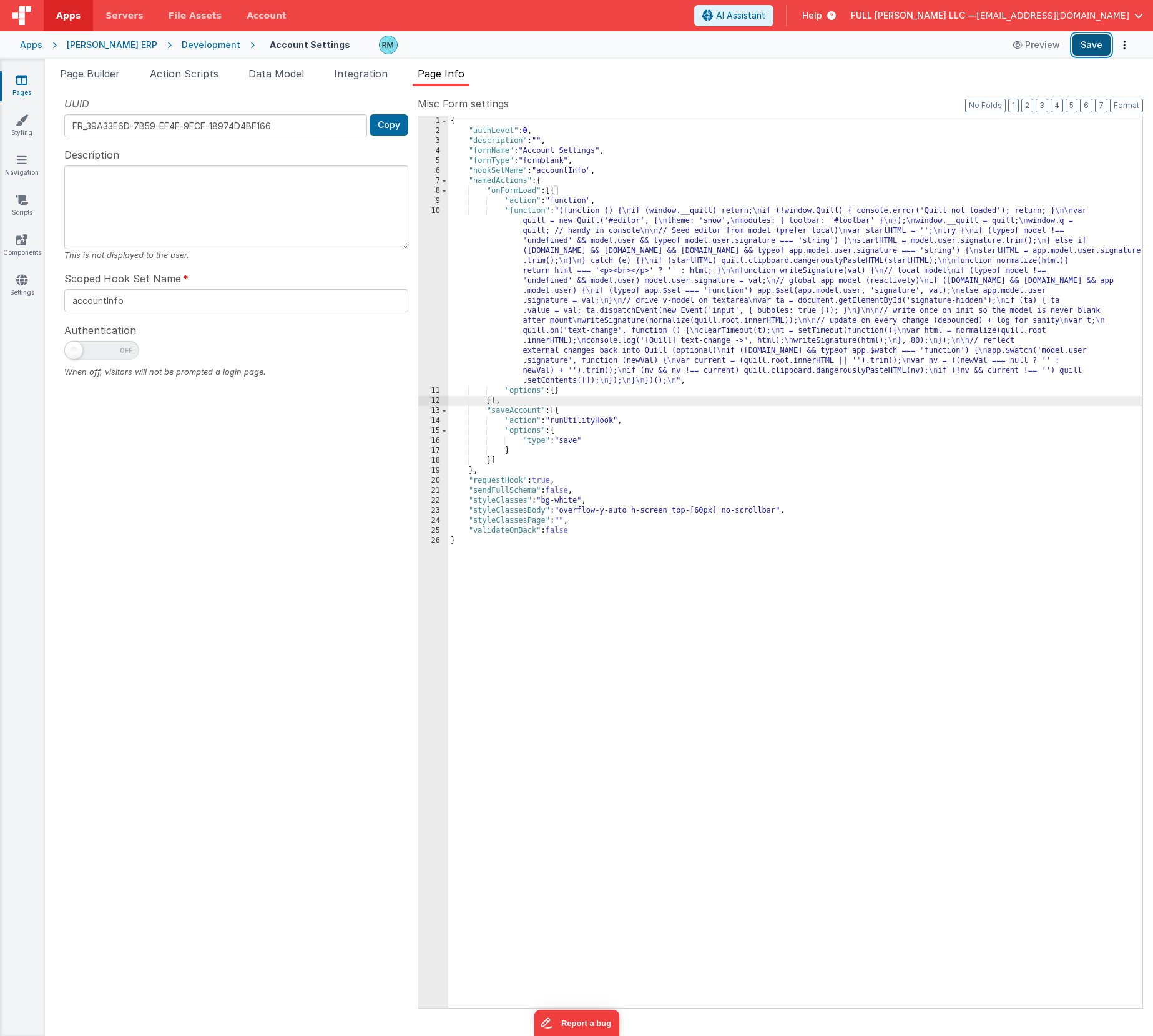
click at [1088, 47] on button "Save" at bounding box center [1091, 45] width 38 height 22
click at [492, 404] on div "{ "authLevel" : 0 , "description" : "" , "formName" : "Account Settings" , "for…" at bounding box center [795, 571] width 694 height 911
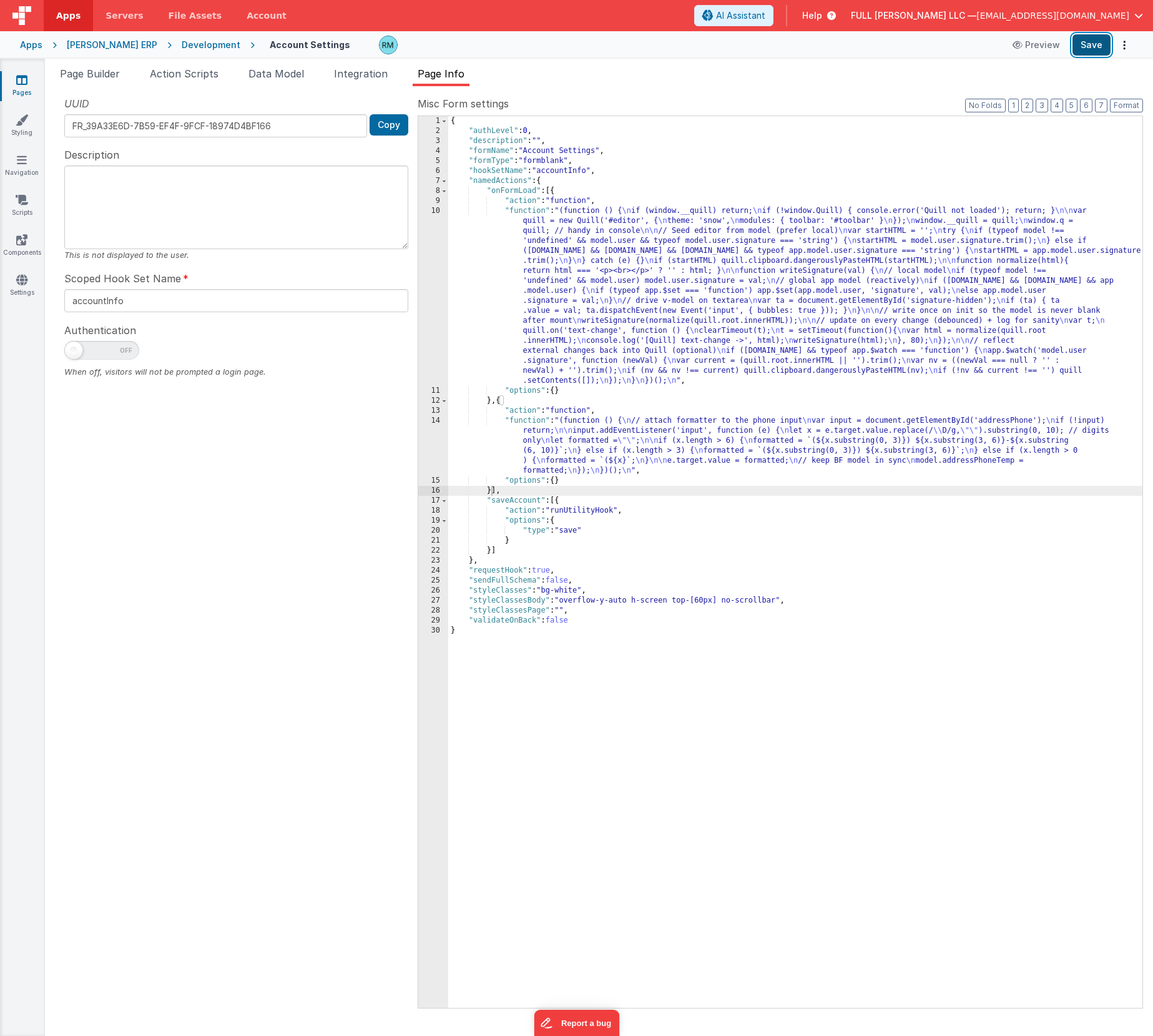
click at [1083, 51] on button "Save" at bounding box center [1091, 45] width 38 height 22
click at [103, 79] on span "Page Builder" at bounding box center [90, 73] width 60 height 13
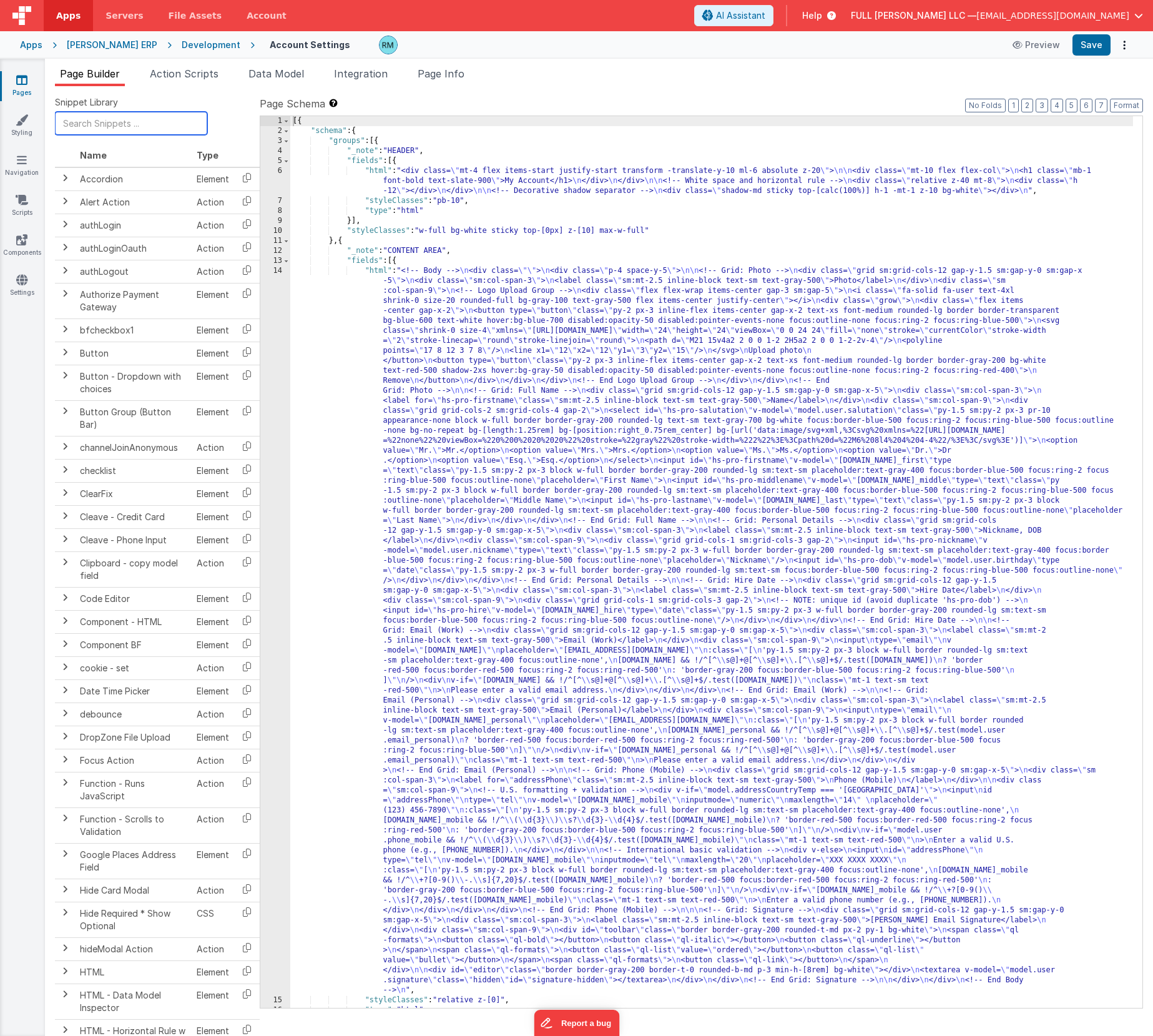
click at [128, 128] on input "text" at bounding box center [131, 123] width 152 height 23
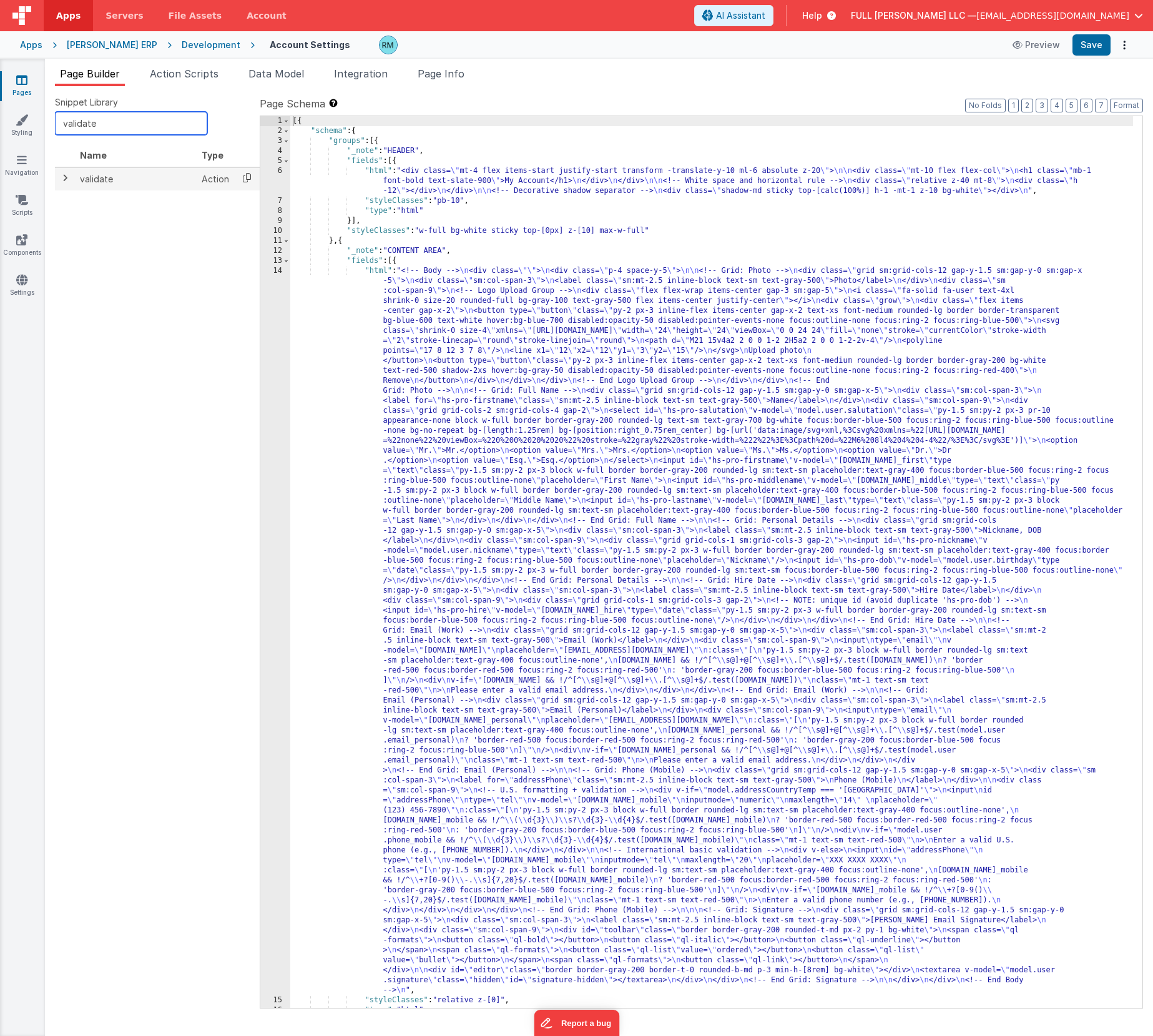
type input "validate"
click at [246, 181] on icon at bounding box center [246, 177] width 25 height 19
click at [435, 75] on span "Page Info" at bounding box center [441, 73] width 47 height 13
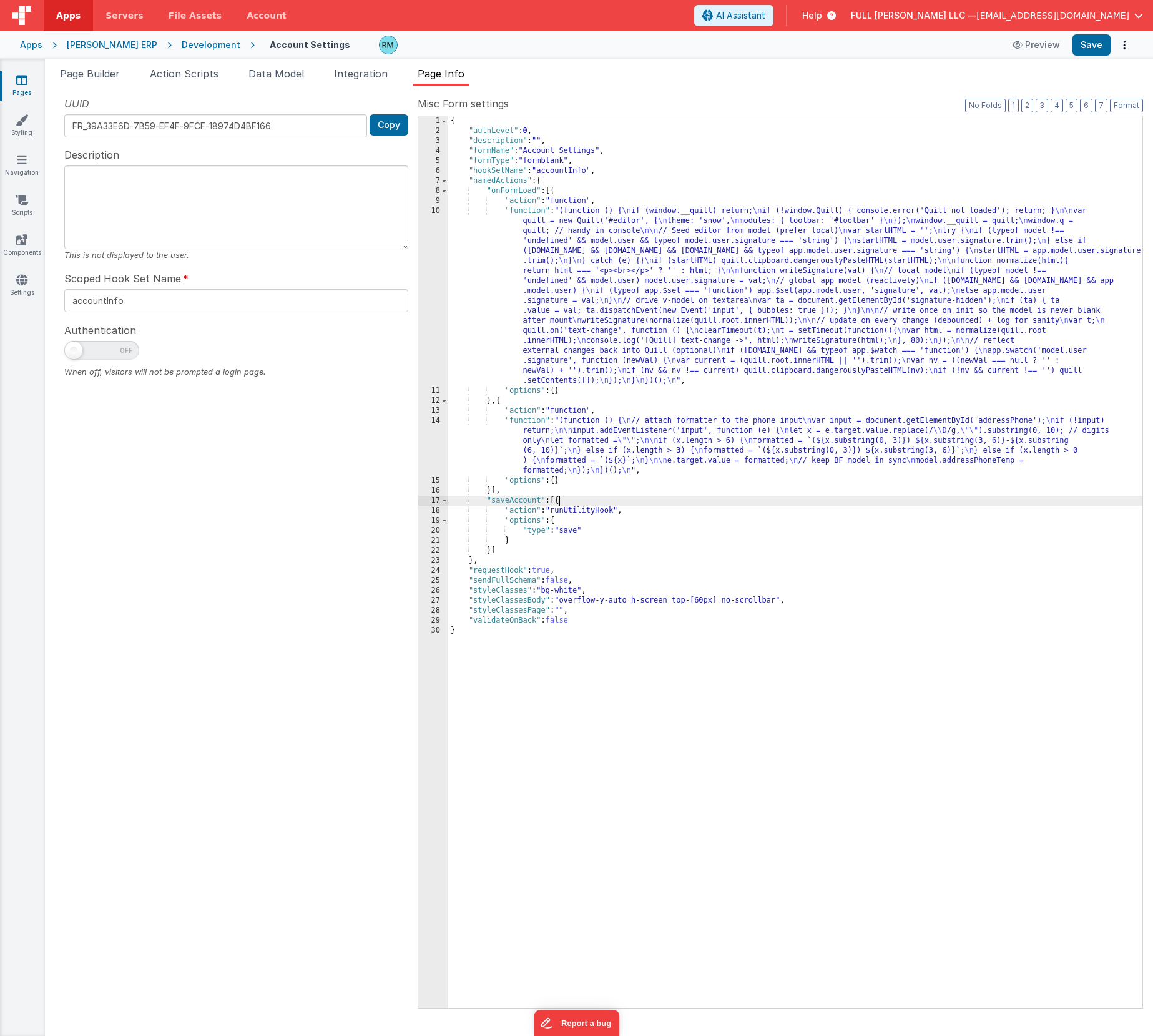
click at [559, 502] on div "{ "authLevel" : 0 , "description" : "" , "formName" : "Account Settings" , "for…" at bounding box center [795, 571] width 694 height 911
paste textarea
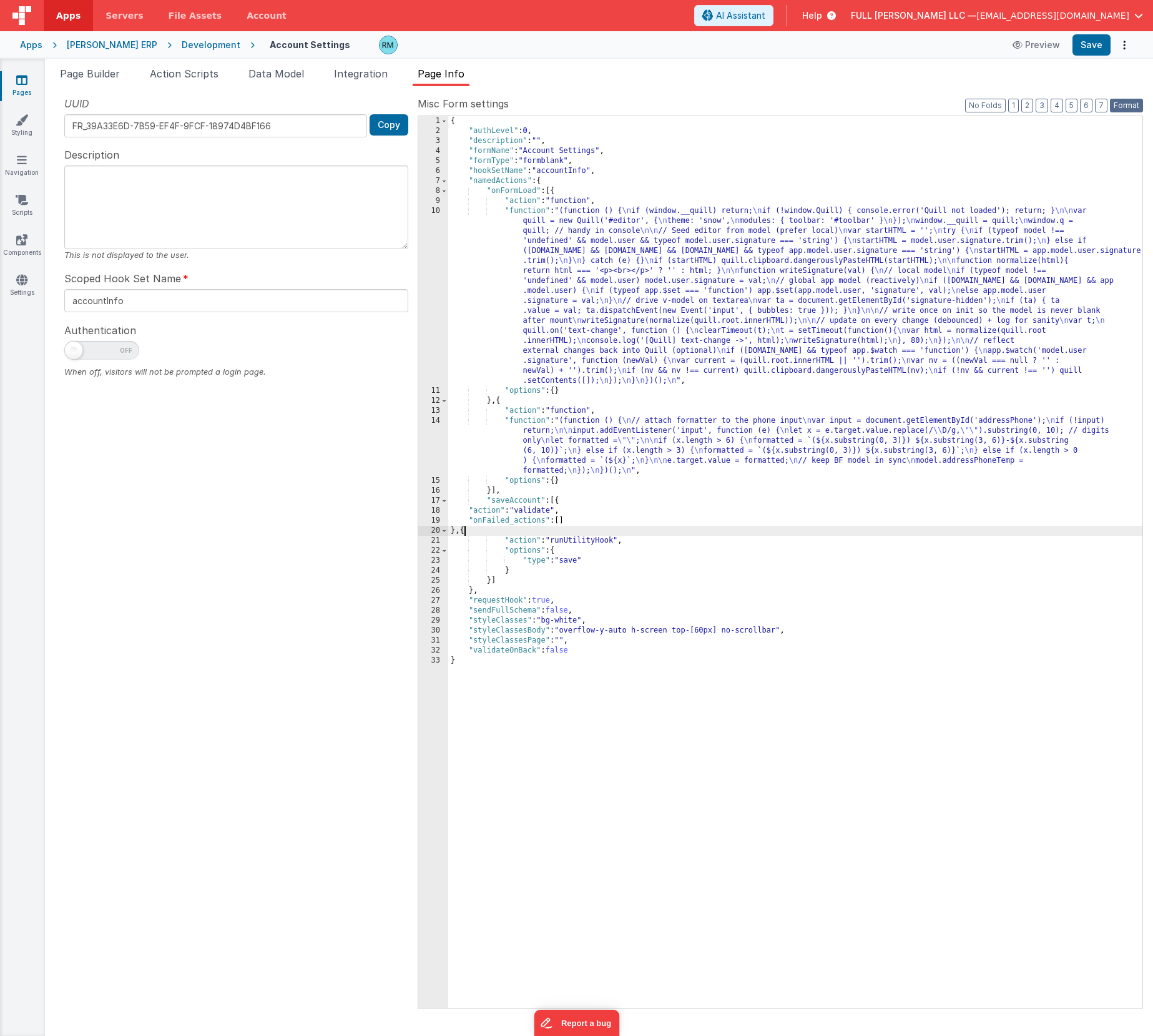
click at [1123, 106] on button "Format" at bounding box center [1126, 105] width 33 height 14
click at [1088, 48] on button "Save" at bounding box center [1091, 45] width 38 height 22
click at [69, 78] on span "Page Builder" at bounding box center [90, 73] width 60 height 13
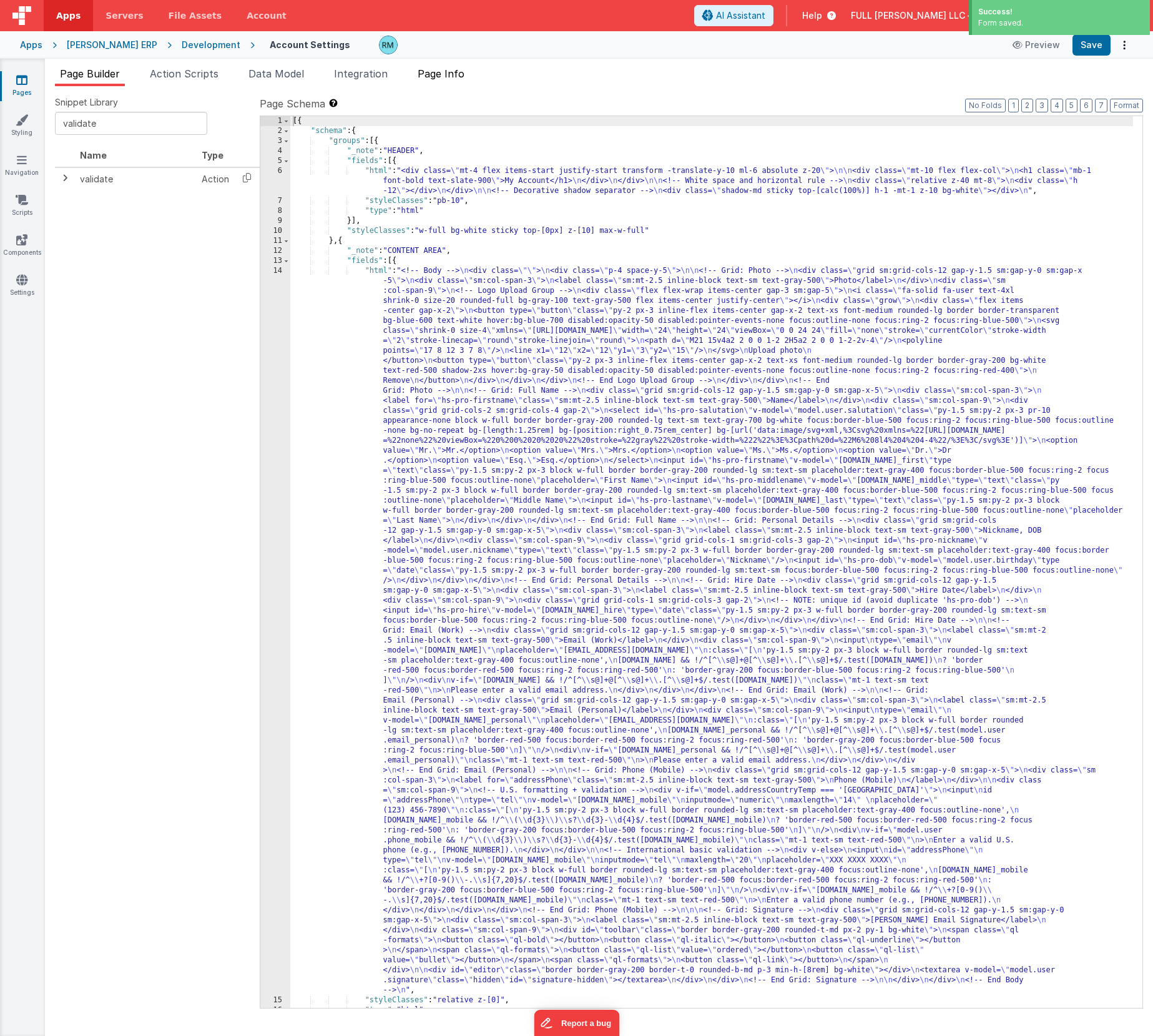
click at [441, 73] on span "Page Info" at bounding box center [441, 73] width 47 height 13
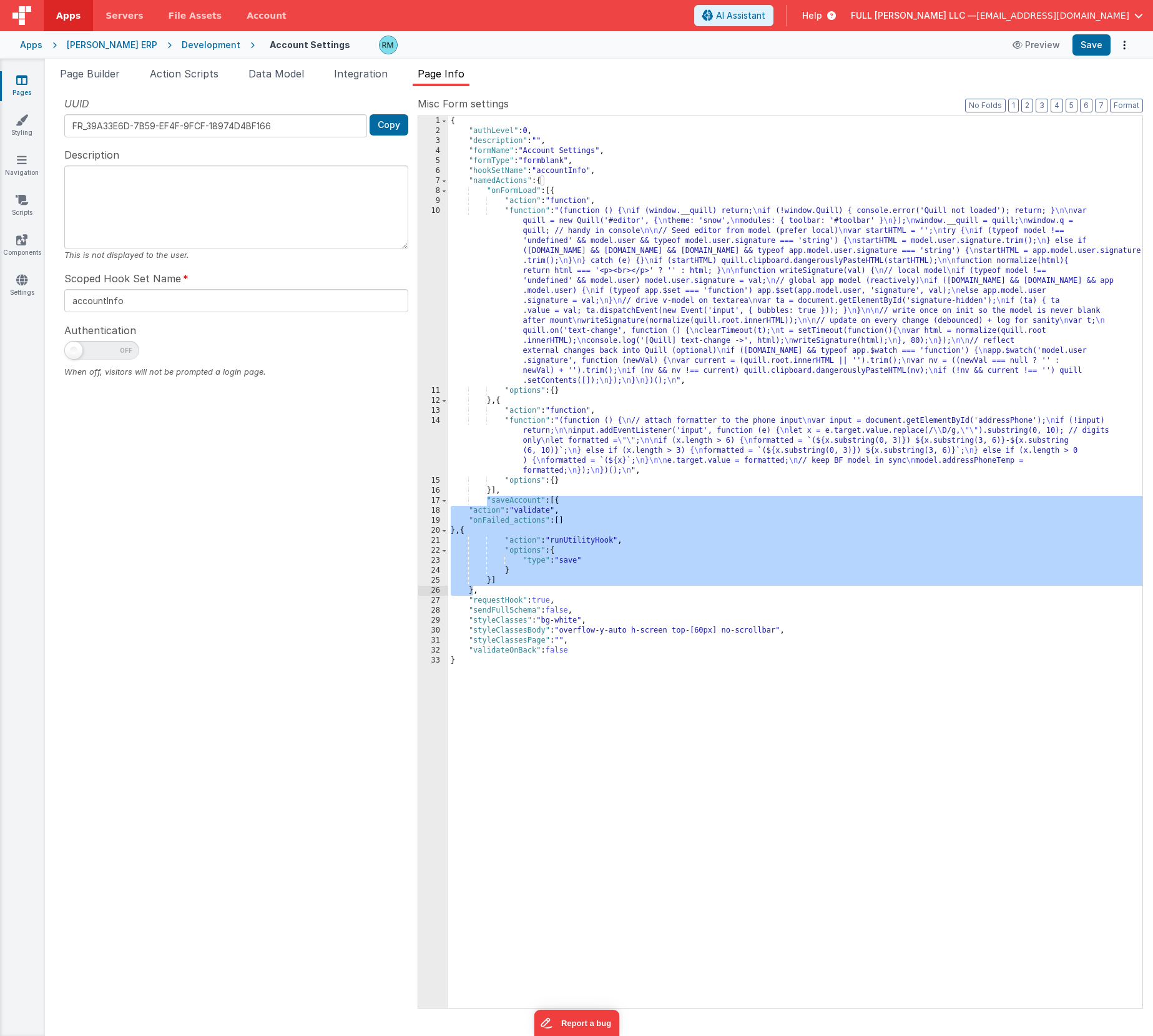
drag, startPoint x: 485, startPoint y: 500, endPoint x: 473, endPoint y: 588, distance: 88.8
click at [473, 588] on div "{ "authLevel" : 0 , "description" : "" , "formName" : "Account Settings" , "for…" at bounding box center [795, 571] width 694 height 911
click at [99, 73] on span "Page Builder" at bounding box center [90, 73] width 60 height 13
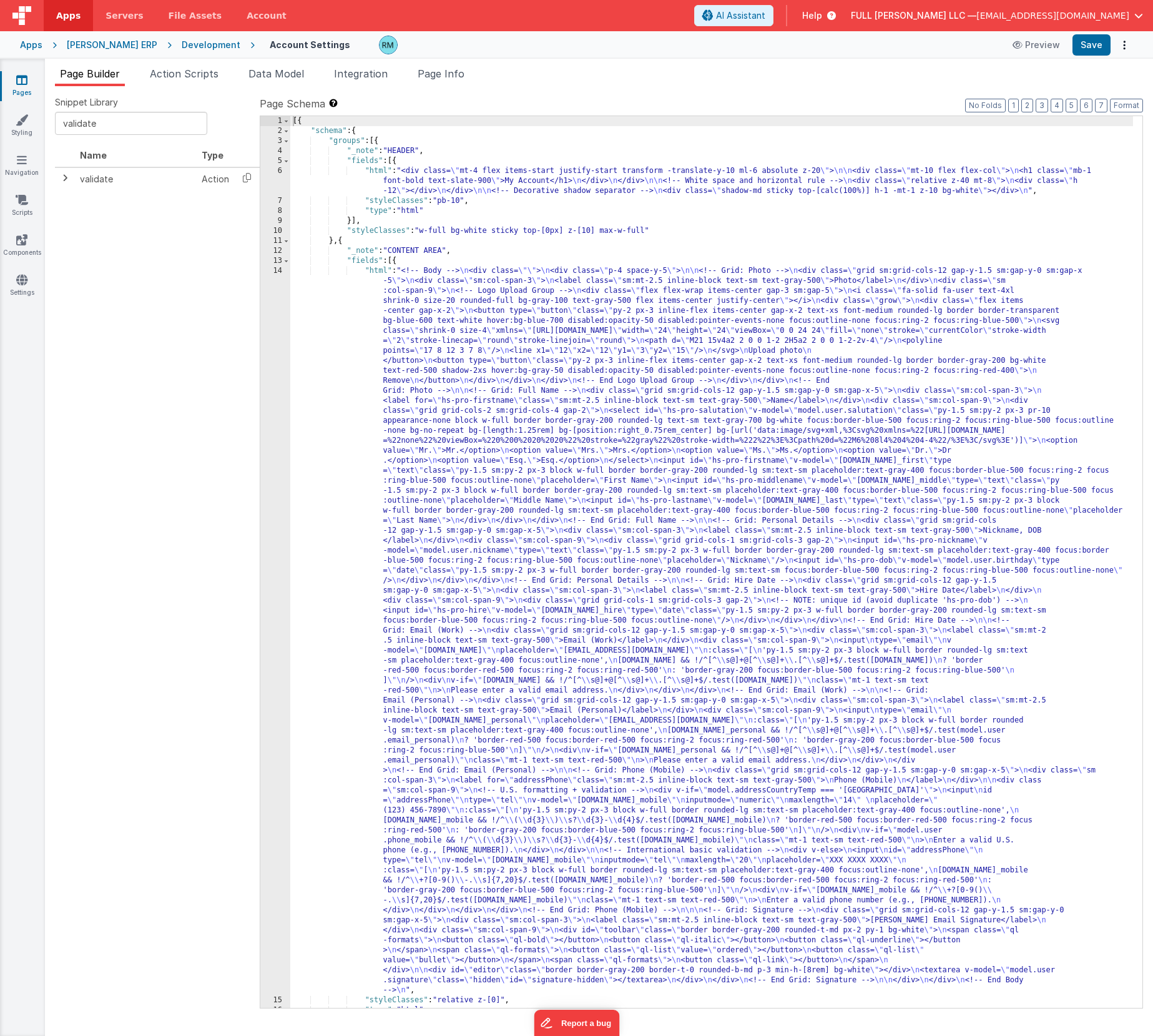
click at [378, 272] on div "[{ "schema" : { "groups" : [{ "_note" : "HEADER" , "fields" : [{ "html" : "<div…" at bounding box center [712, 571] width 843 height 911
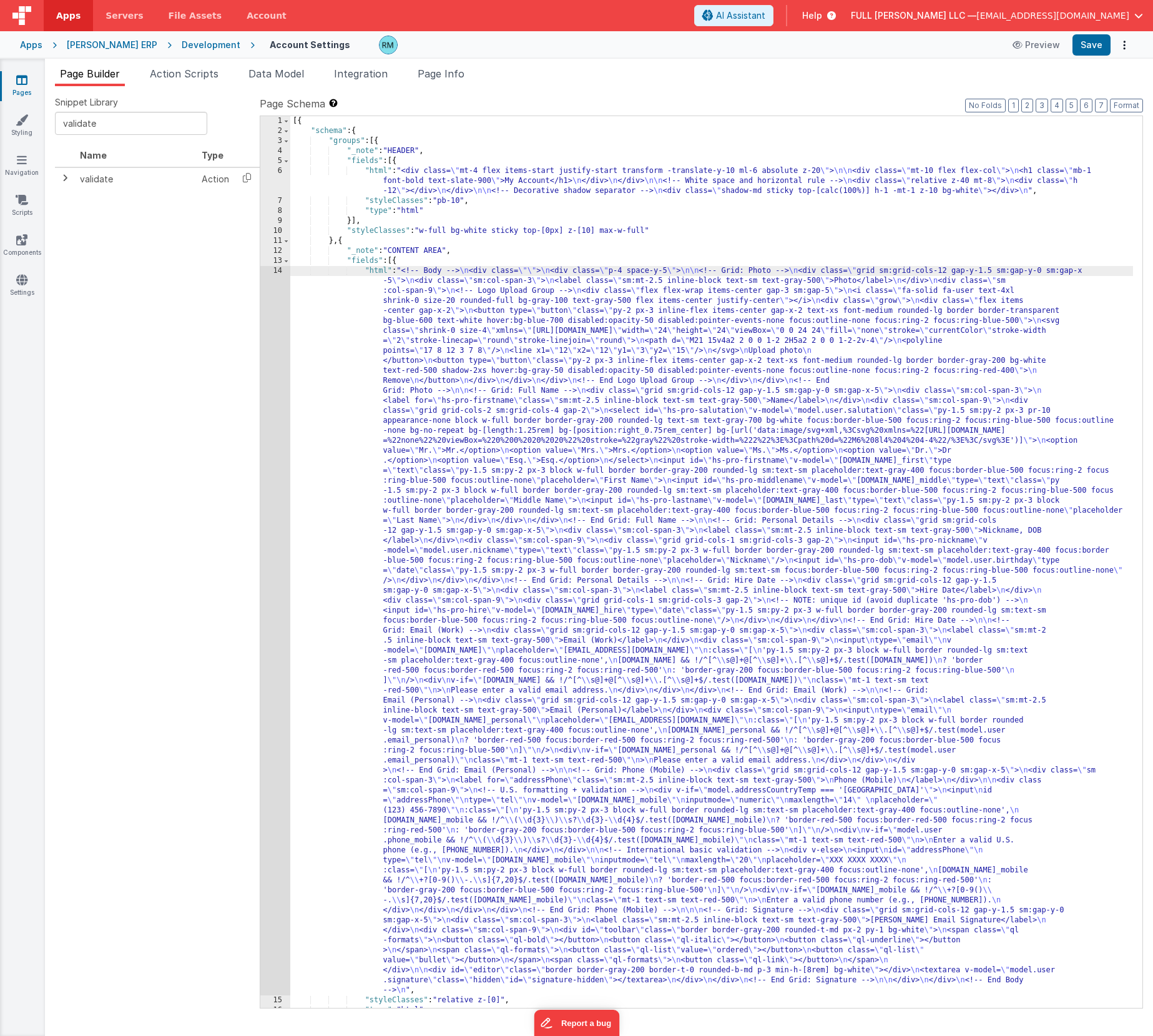
click at [280, 271] on div "14" at bounding box center [275, 630] width 30 height 730
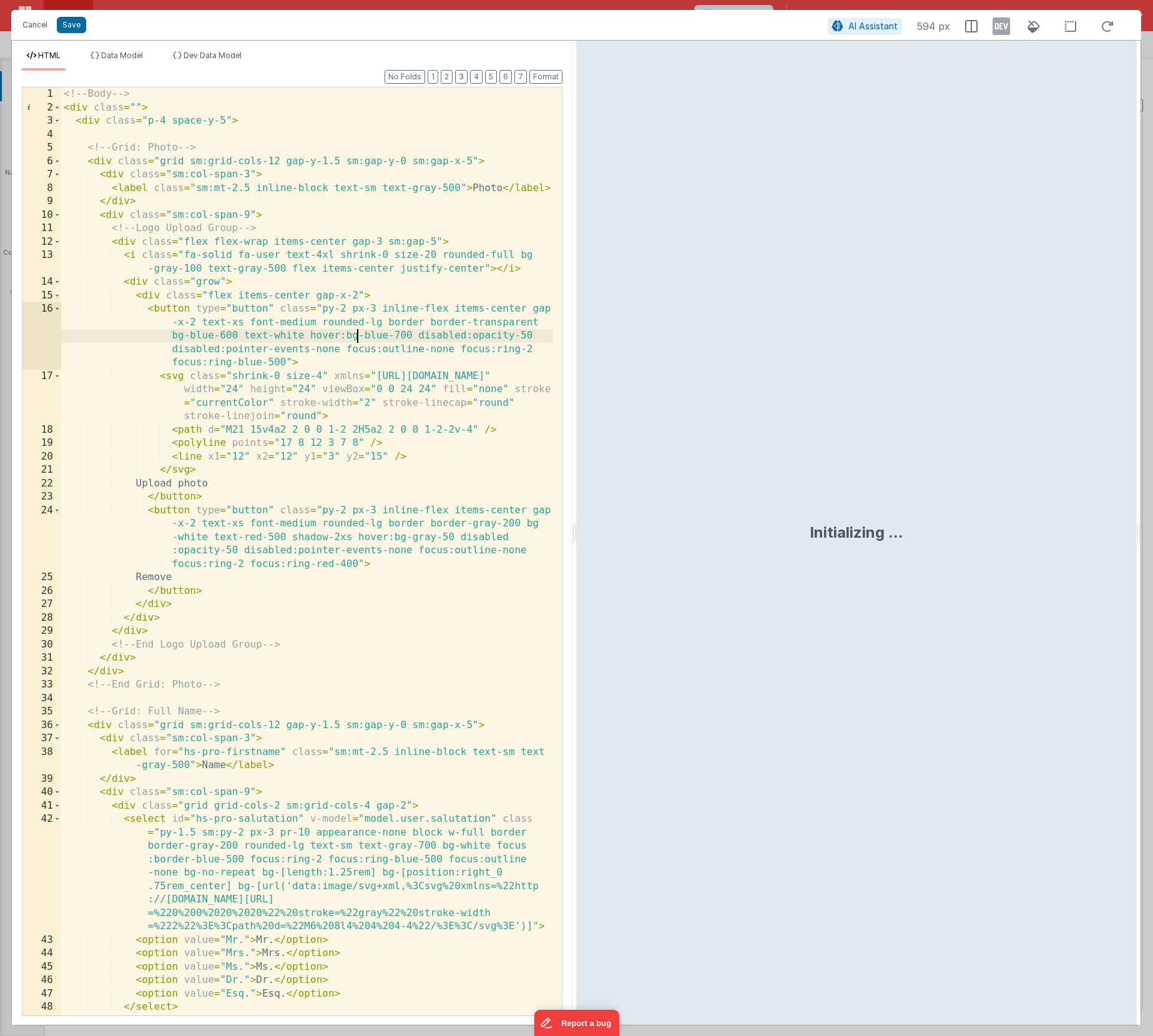
click at [355, 340] on div "<!-- Body --> < div class = "" > < div class = "p-4 space-y-5" > <!-- Grid: Pho…" at bounding box center [306, 591] width 491 height 1009
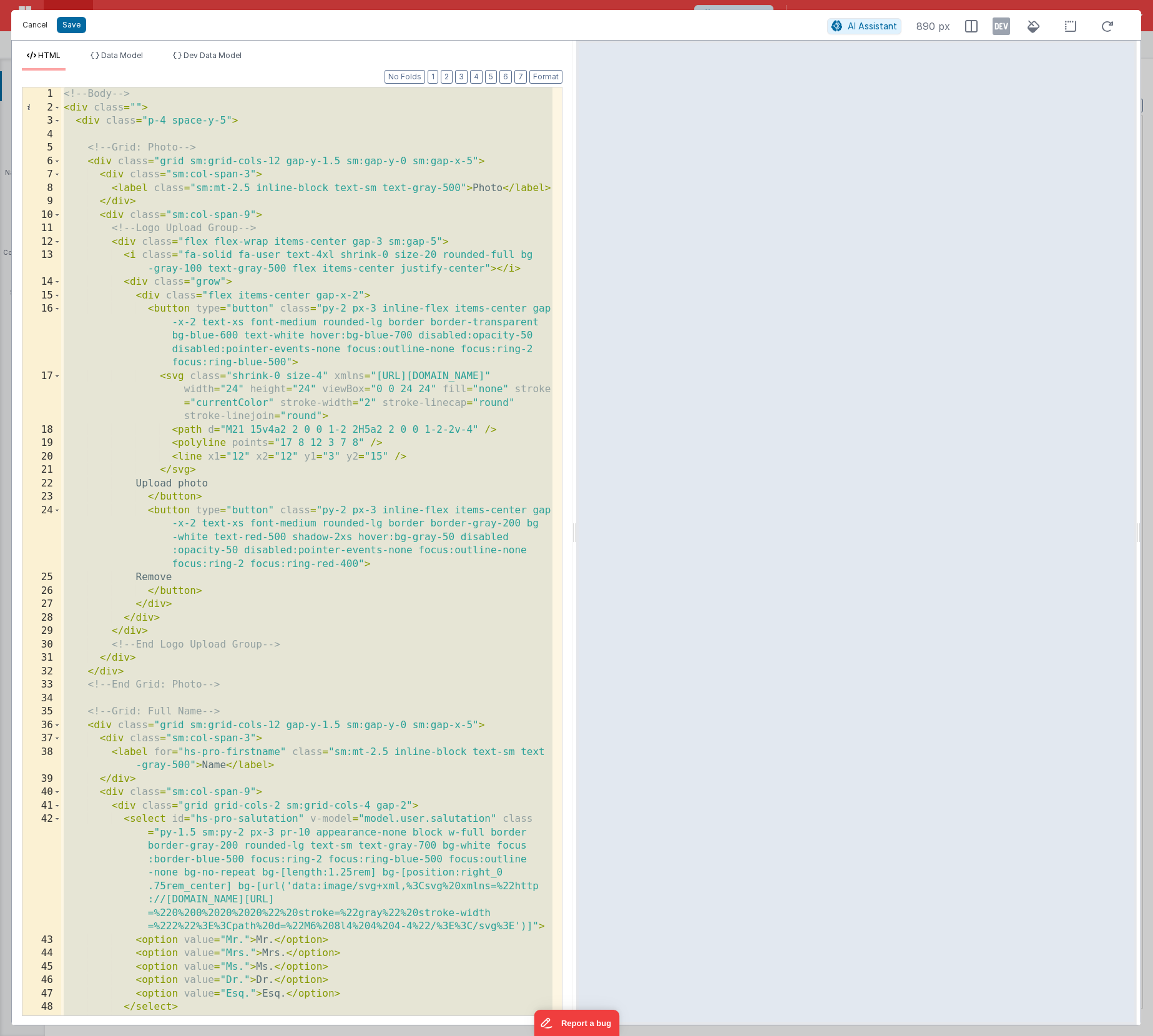
click at [42, 25] on button "Cancel" at bounding box center [35, 25] width 37 height 18
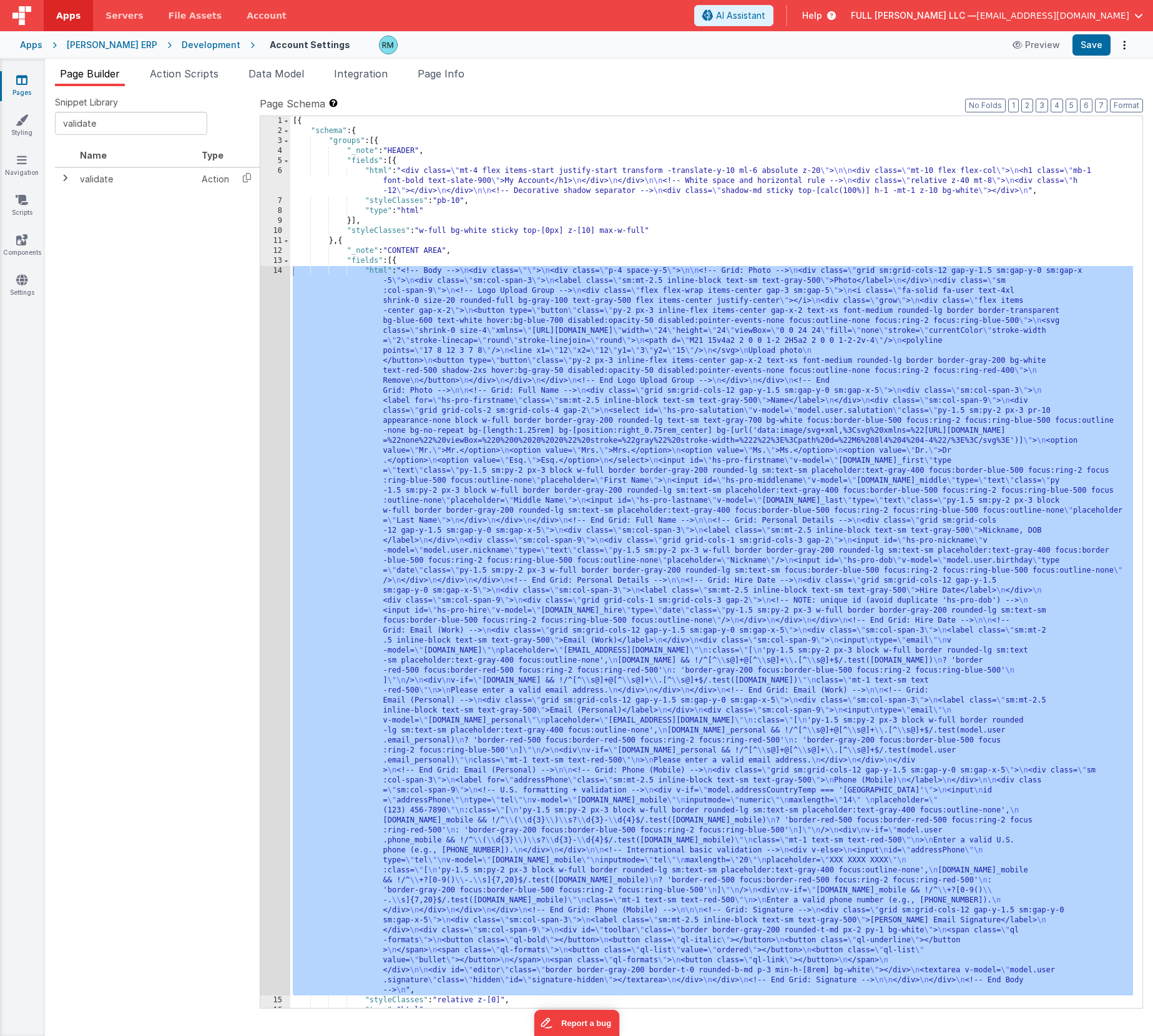
click at [835, 17] on icon at bounding box center [829, 16] width 14 height 13
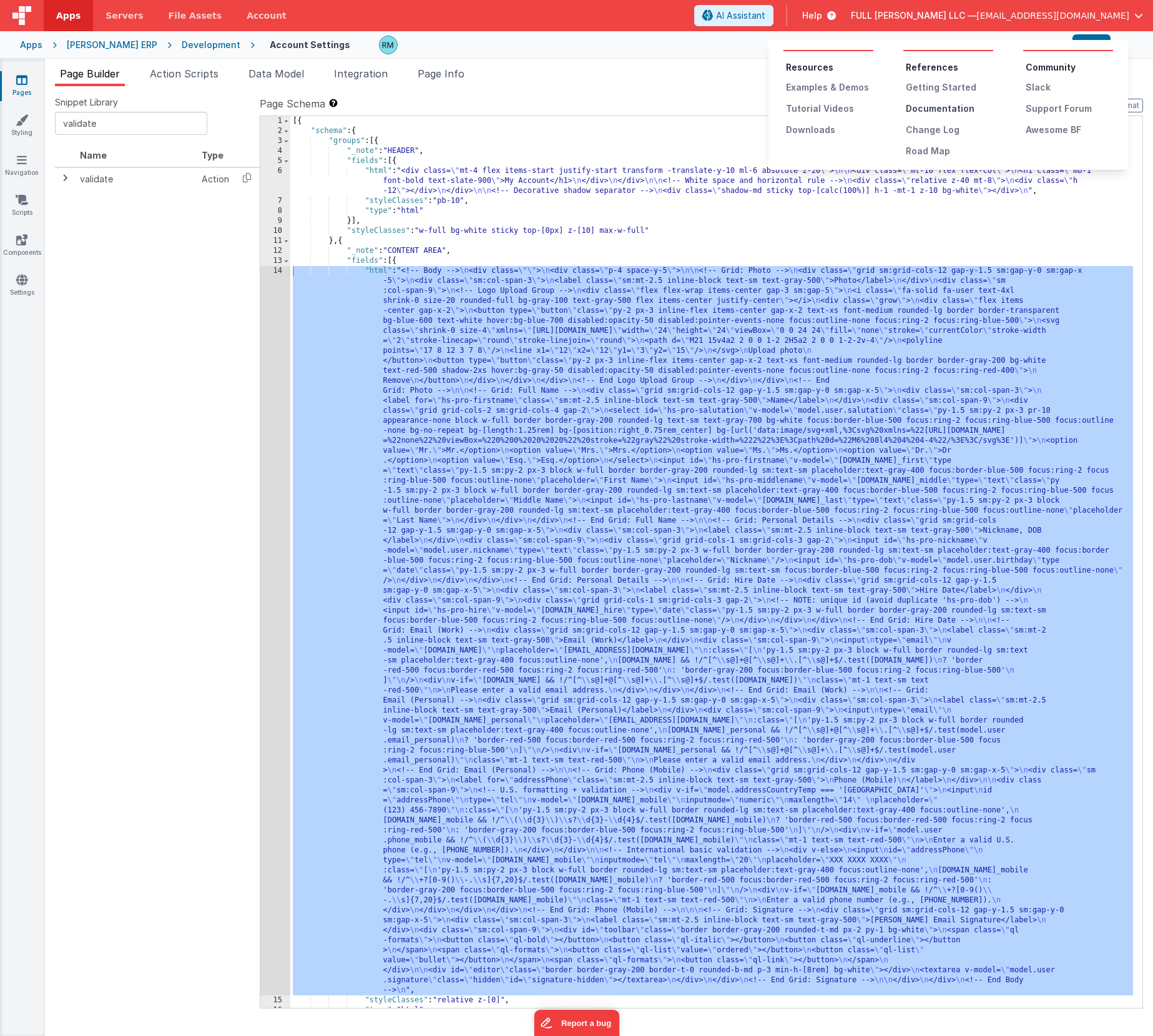
click at [936, 109] on div "Documentation" at bounding box center [950, 108] width 88 height 13
